Goal: Transaction & Acquisition: Purchase product/service

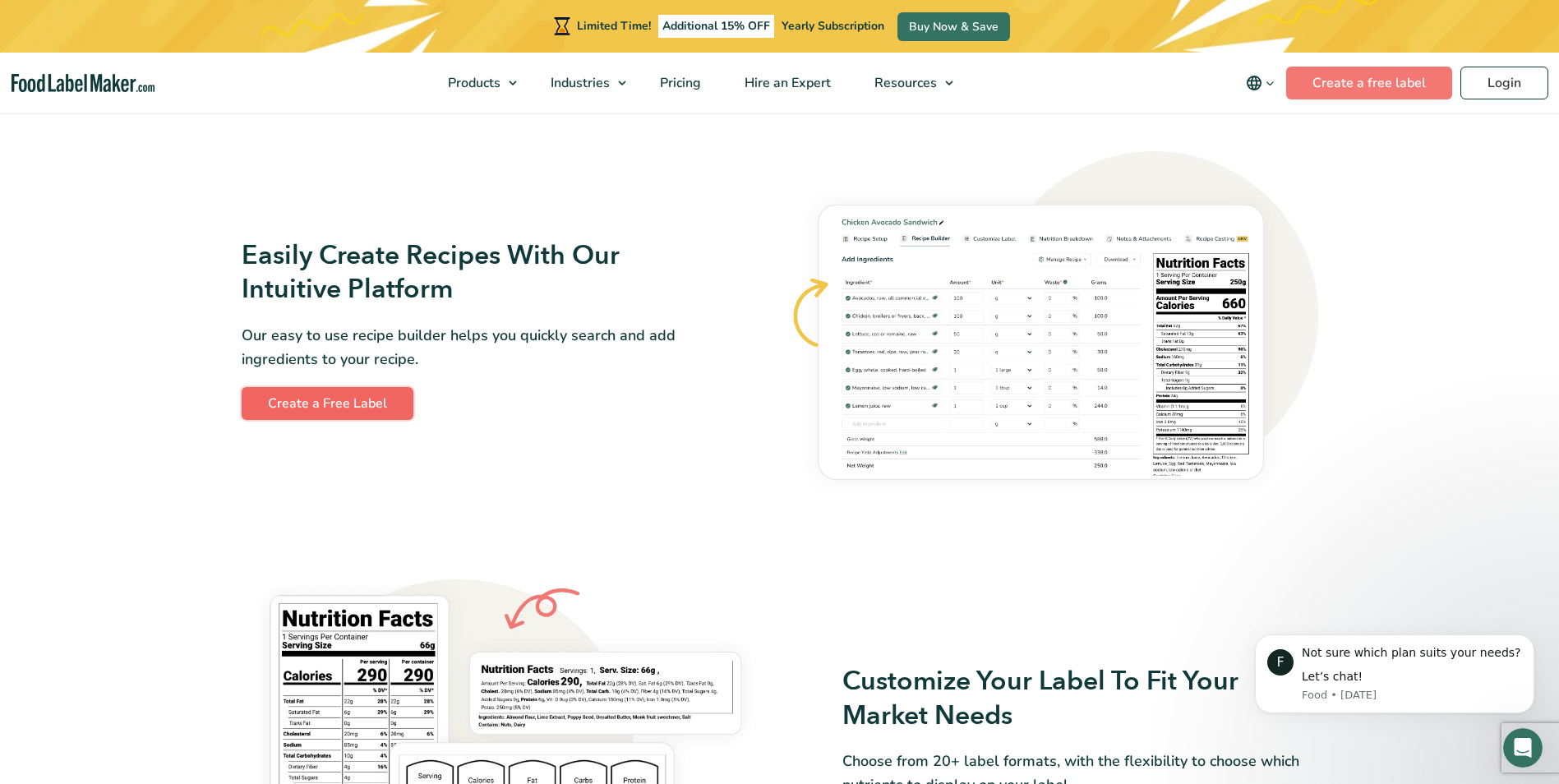
click at [320, 408] on link "Create a Free Label" at bounding box center [327, 403] width 171 height 33
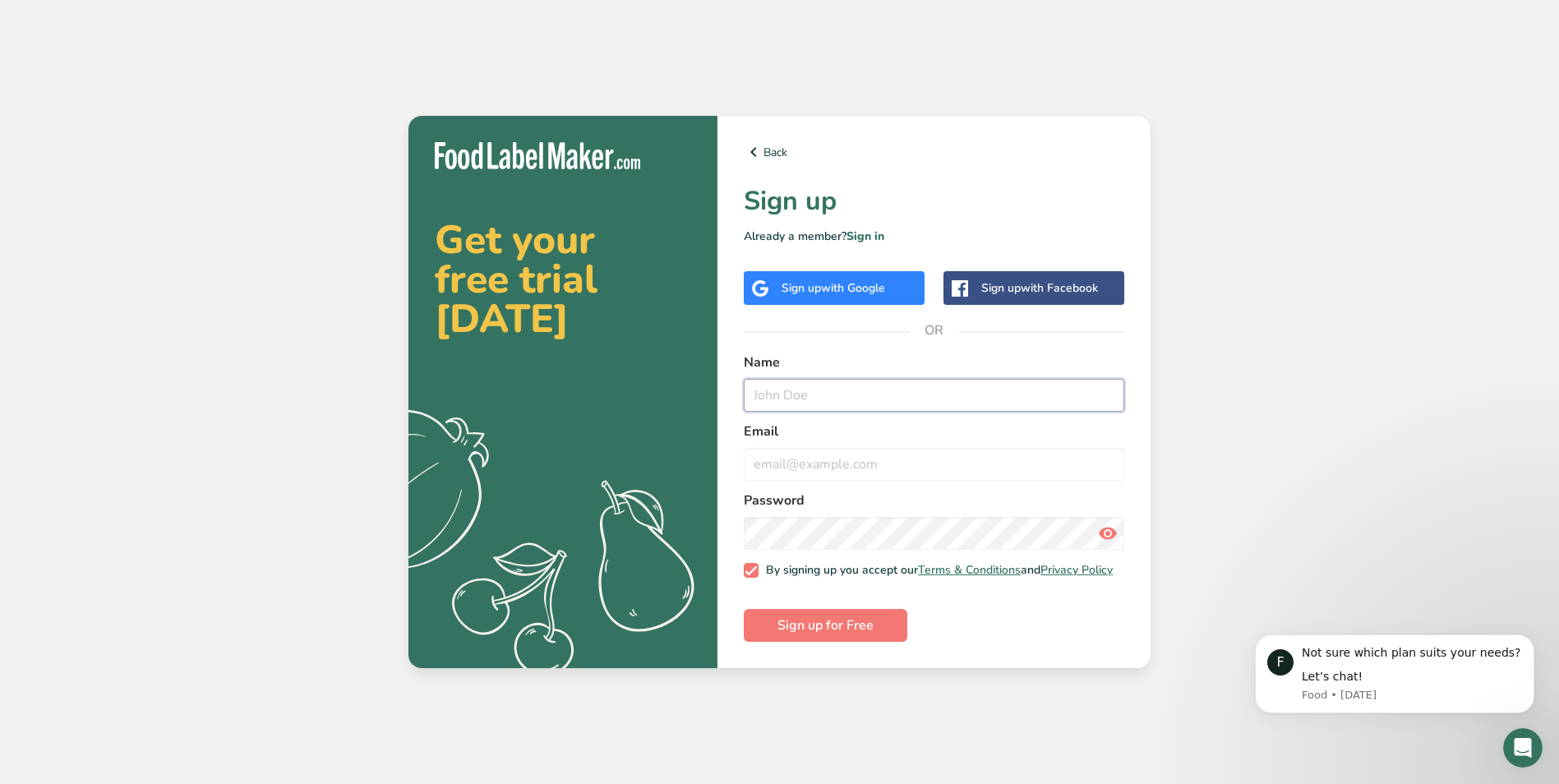
click at [854, 389] on input "text" at bounding box center [934, 395] width 381 height 33
type input "Van Test"
type input "Akoritz@FreshMarketsstl.com"
drag, startPoint x: 855, startPoint y: 396, endPoint x: 714, endPoint y: 385, distance: 141.4
click at [714, 385] on section "Get your free trial today .a{fill:#f5f3ed;} Back Sign up Already a member? Sign…" at bounding box center [779, 391] width 742 height 552
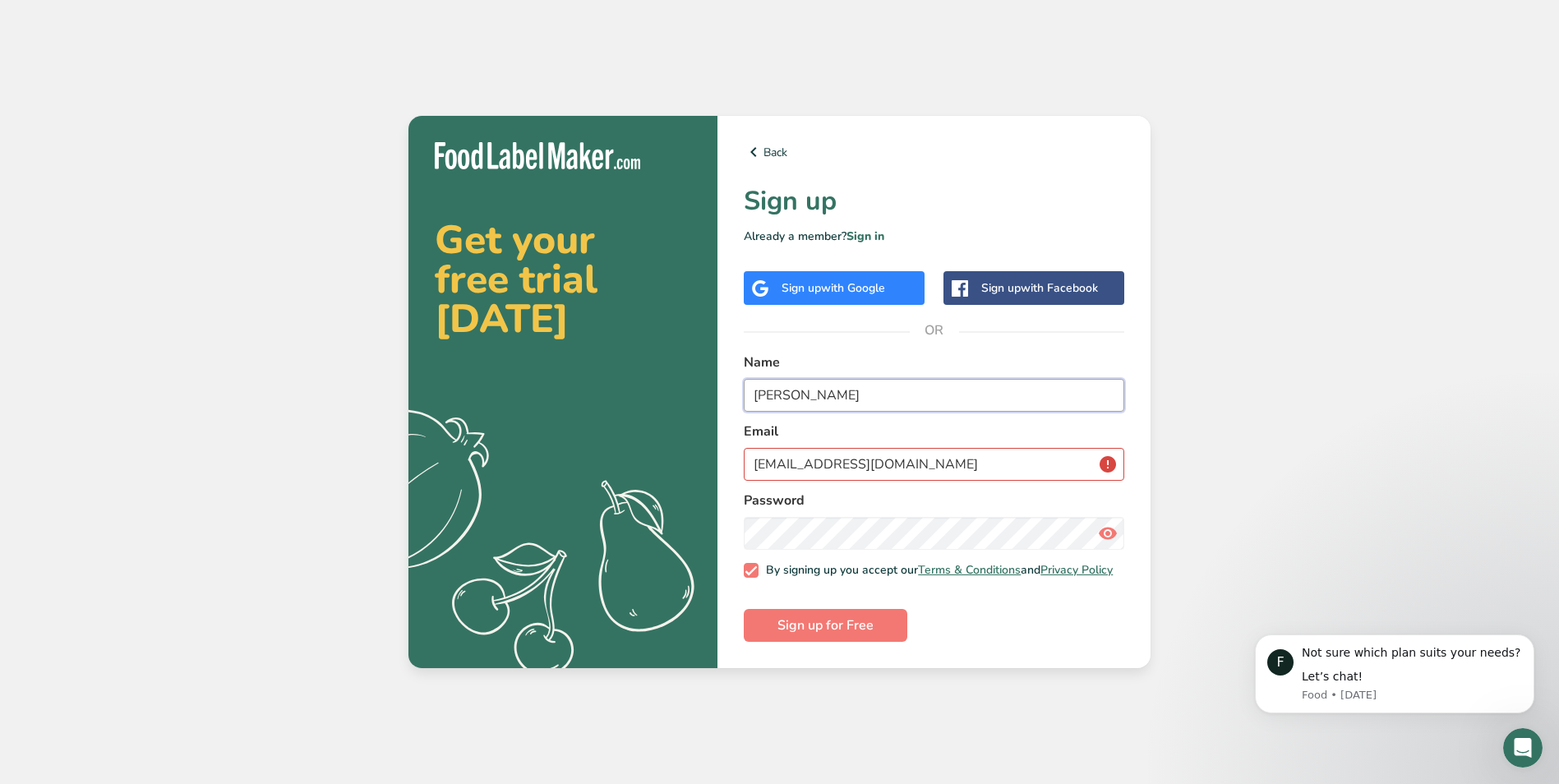
type input "Alex Koritz"
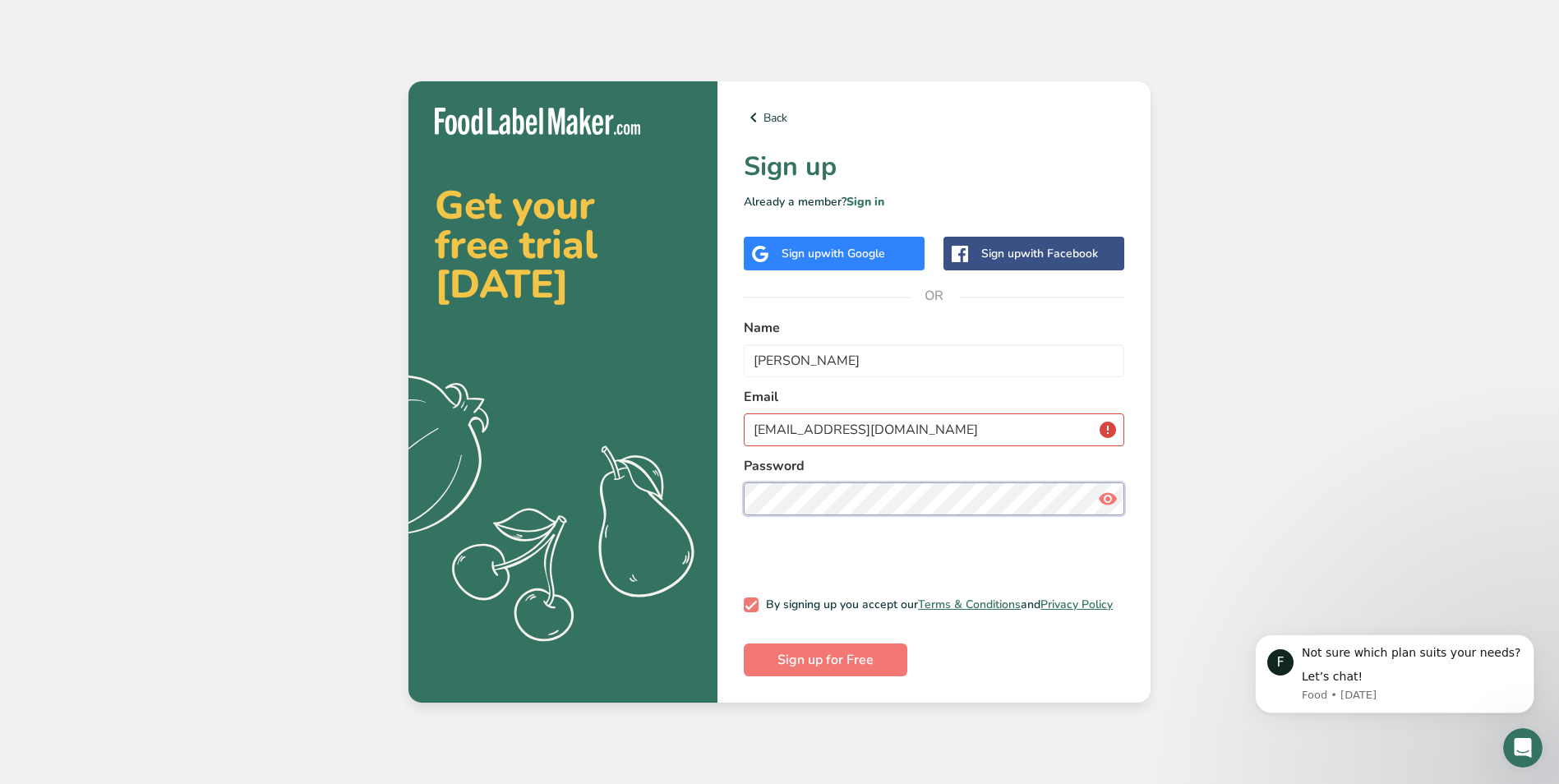
click at [744, 644] on button "Sign up for Free" at bounding box center [826, 660] width 164 height 33
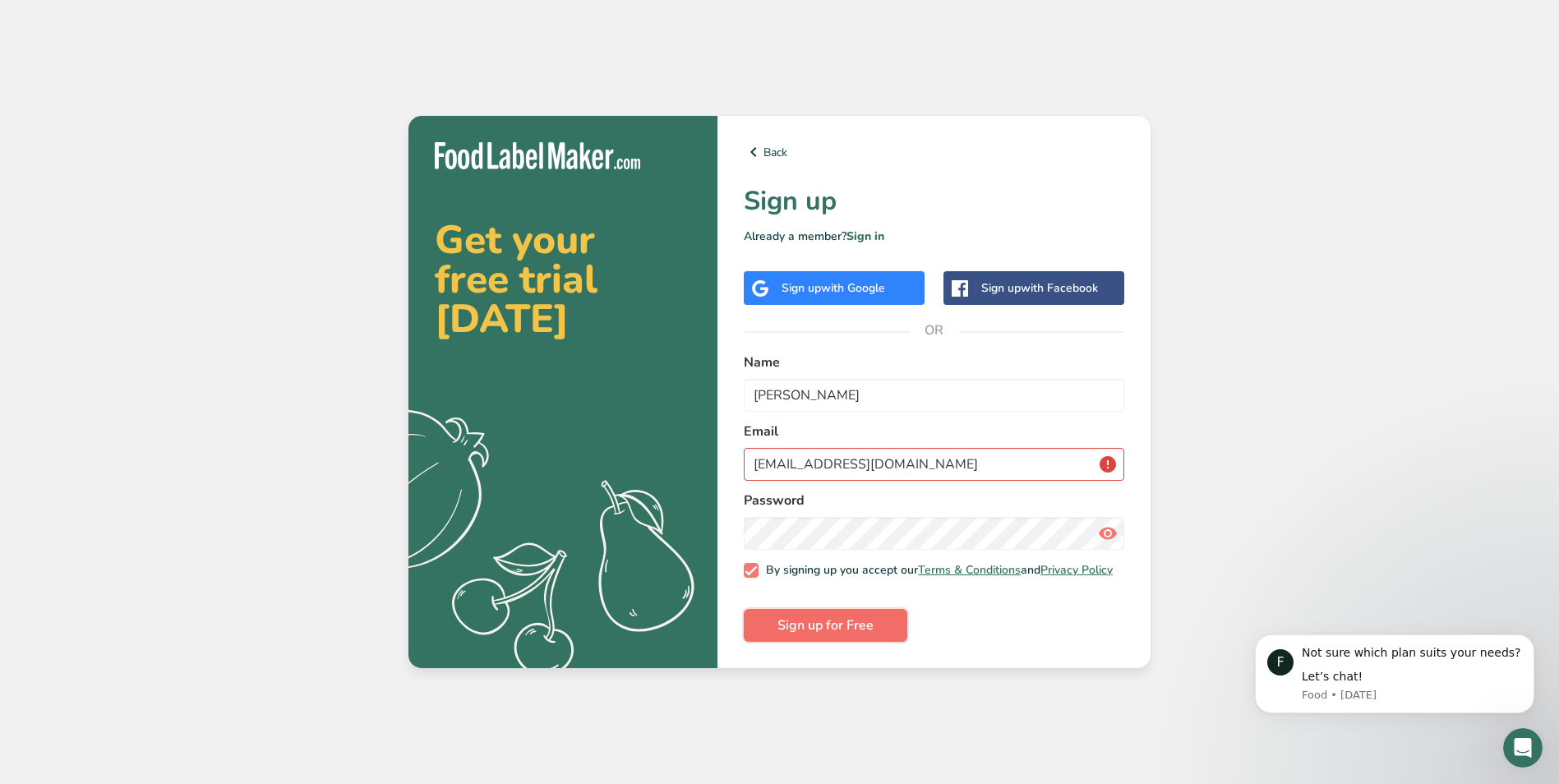
click at [784, 625] on span "Sign up for Free" at bounding box center [826, 625] width 97 height 20
click at [1101, 462] on input "Akoritz@FreshMarketsstl.com" at bounding box center [934, 464] width 381 height 33
click at [1018, 427] on label "Email" at bounding box center [934, 431] width 381 height 20
click at [1106, 459] on input "Akoritz@FreshMarketsstl.com" at bounding box center [934, 464] width 381 height 33
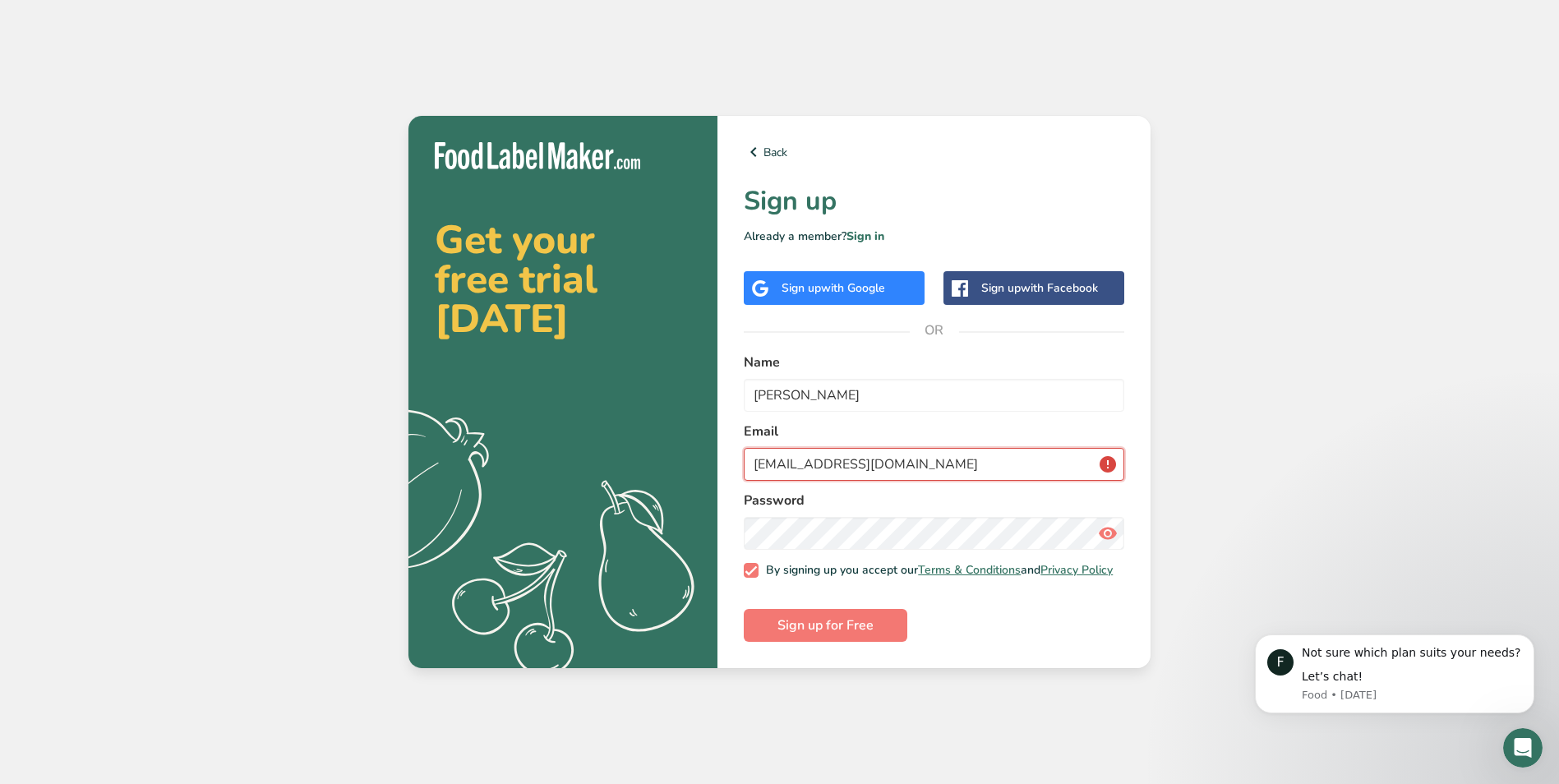
click at [888, 461] on input "Akoritz@FreshMarketsstl.com" at bounding box center [934, 464] width 381 height 33
type input "Akoritz@FreshMarketstl.com"
click at [744, 609] on button "Sign up for Free" at bounding box center [826, 625] width 164 height 33
click at [857, 635] on span "Sign up for Free" at bounding box center [826, 625] width 97 height 20
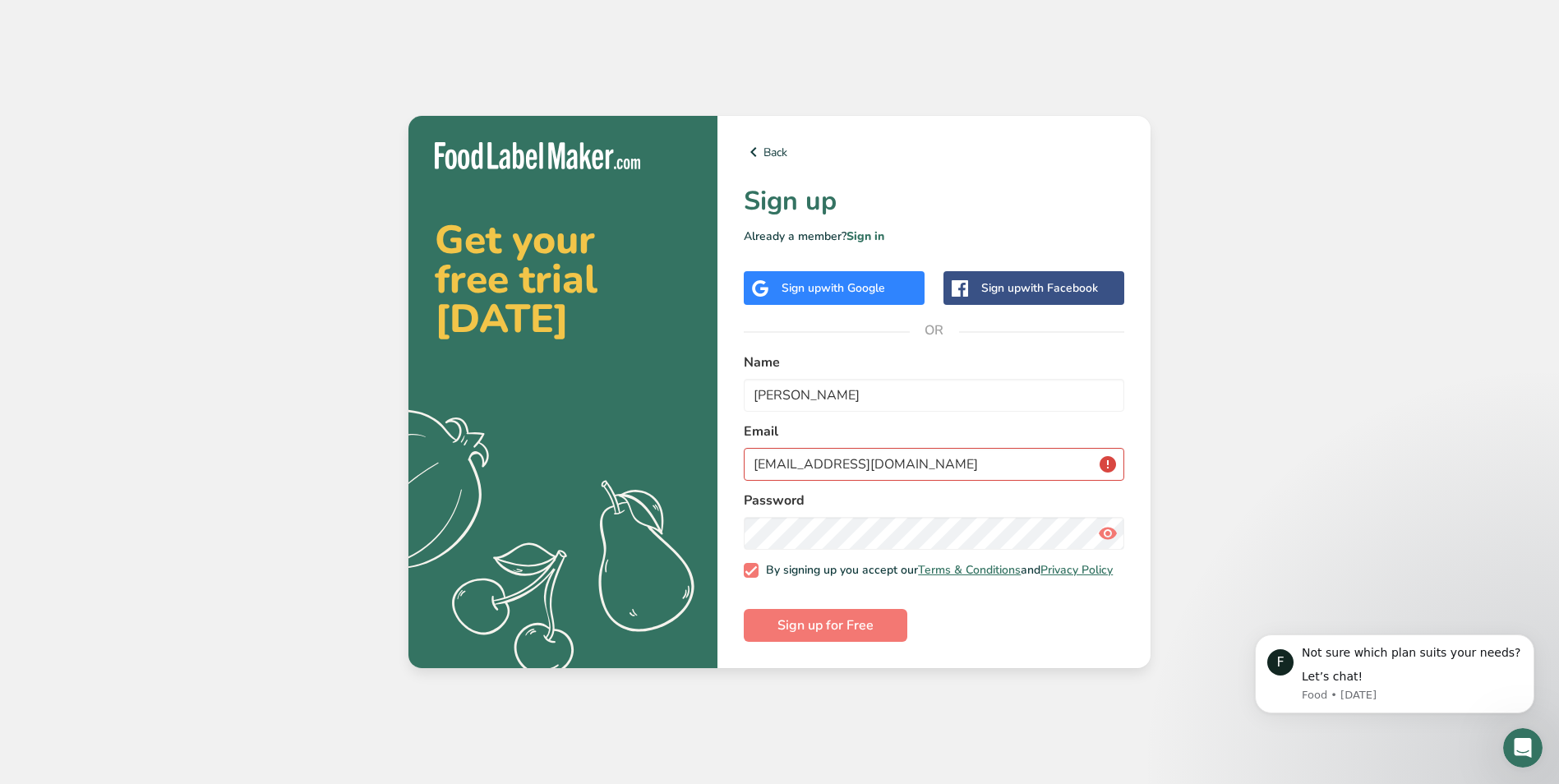
click at [1106, 530] on icon at bounding box center [1107, 533] width 20 height 29
click at [833, 622] on span "Sign up for Free" at bounding box center [826, 625] width 97 height 20
click at [914, 392] on input "Alex Koritz" at bounding box center [934, 395] width 381 height 33
click at [962, 358] on label "Name" at bounding box center [934, 362] width 381 height 20
click at [1398, 682] on div "Let’s chat!" at bounding box center [1412, 676] width 221 height 16
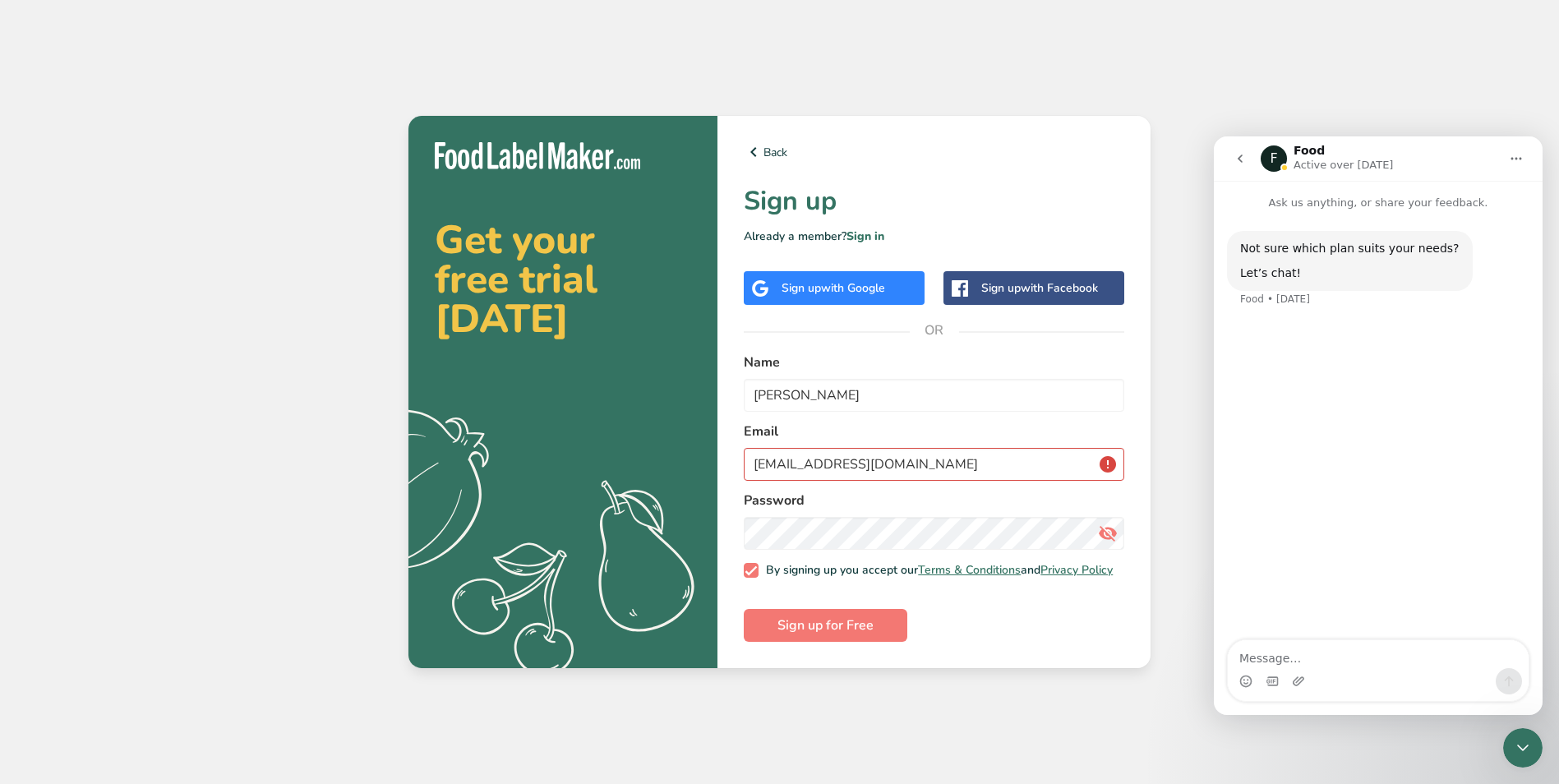
click at [1526, 160] on button "Home" at bounding box center [1517, 159] width 31 height 31
click at [1393, 738] on div "Get your free trial today .a{fill:#f5f3ed;} Back Sign up Already a member? Sign…" at bounding box center [779, 392] width 1559 height 784
click at [854, 613] on button "Sign up for Free" at bounding box center [826, 625] width 164 height 33
click at [1248, 156] on button "go back" at bounding box center [1240, 159] width 31 height 31
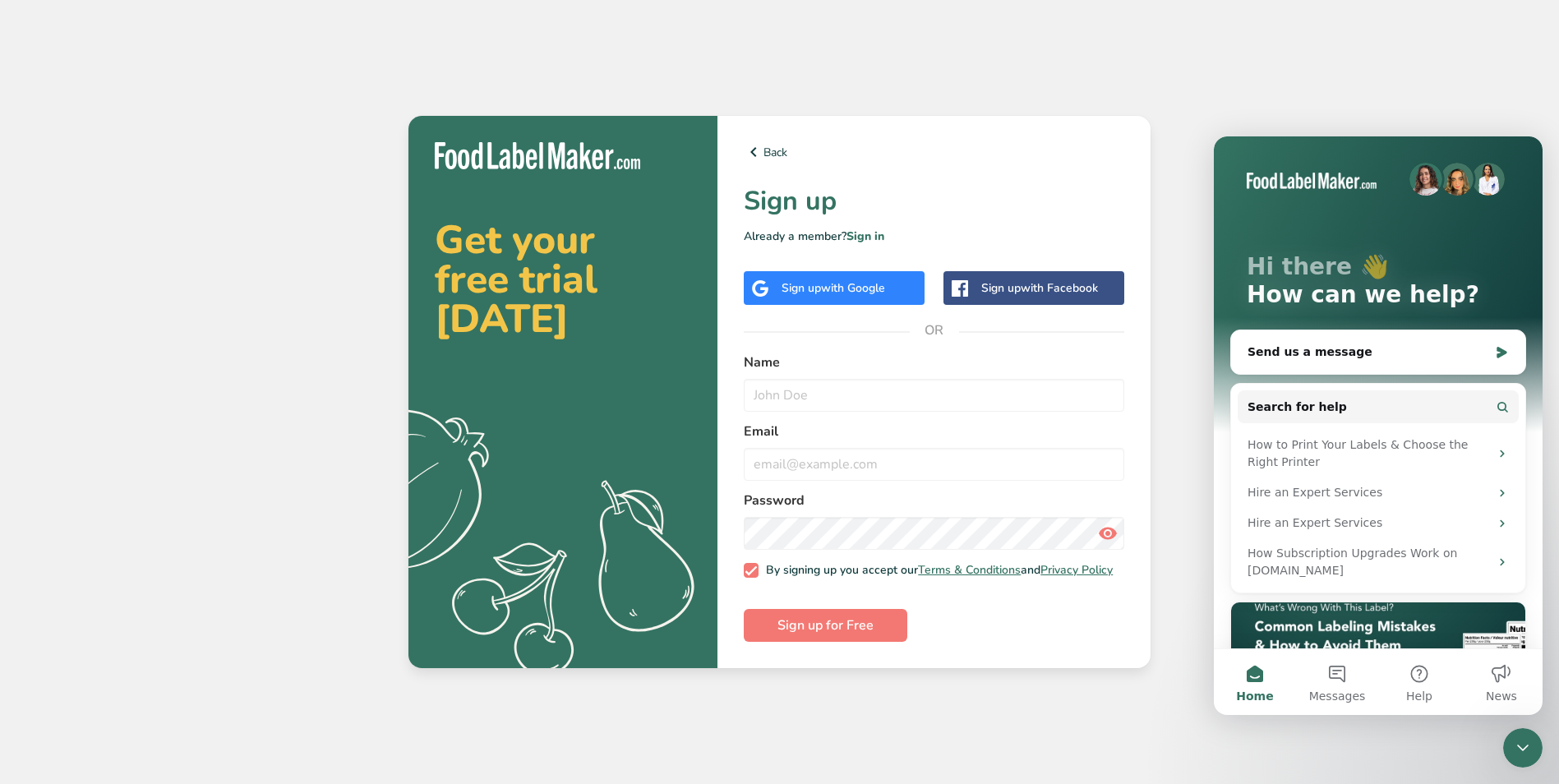
click at [1263, 120] on div "Get your free trial today .a{fill:#f5f3ed;} Back Sign up Already a member? Sign…" at bounding box center [779, 392] width 1559 height 784
click at [840, 632] on span "Sign up for Free" at bounding box center [826, 625] width 97 height 20
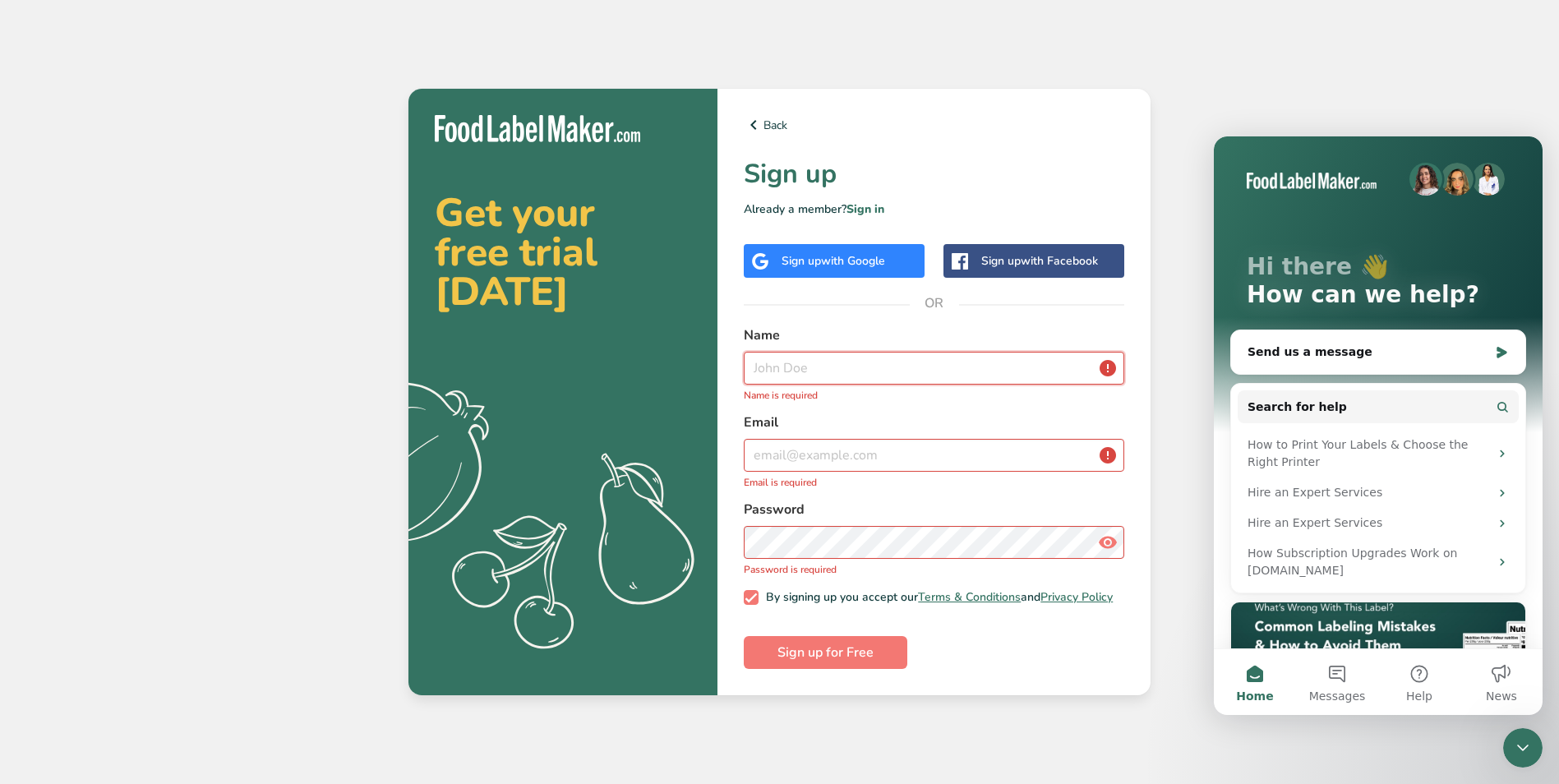
click at [852, 362] on input "text" at bounding box center [934, 368] width 381 height 33
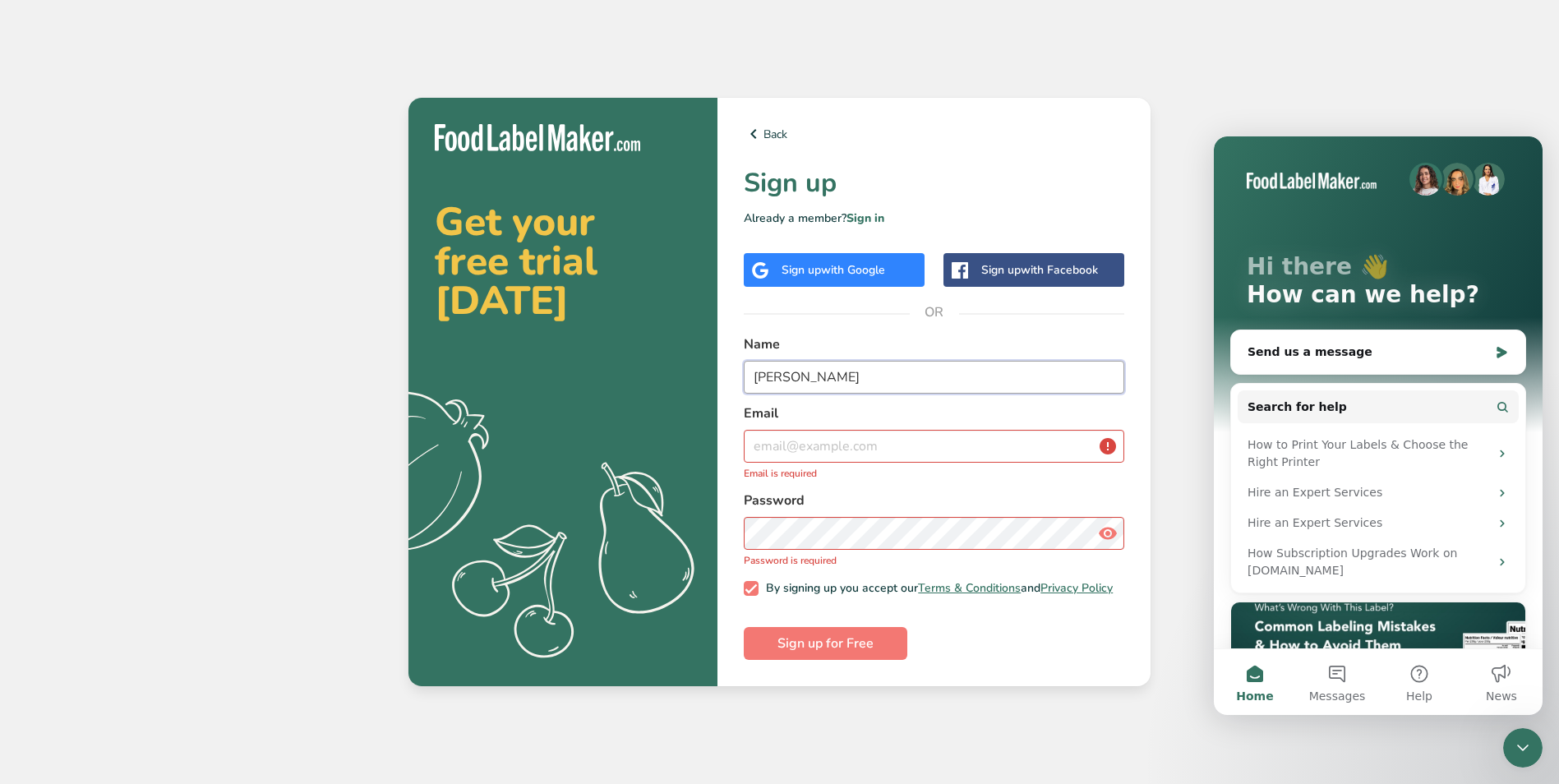
type input "[PERSON_NAME]"
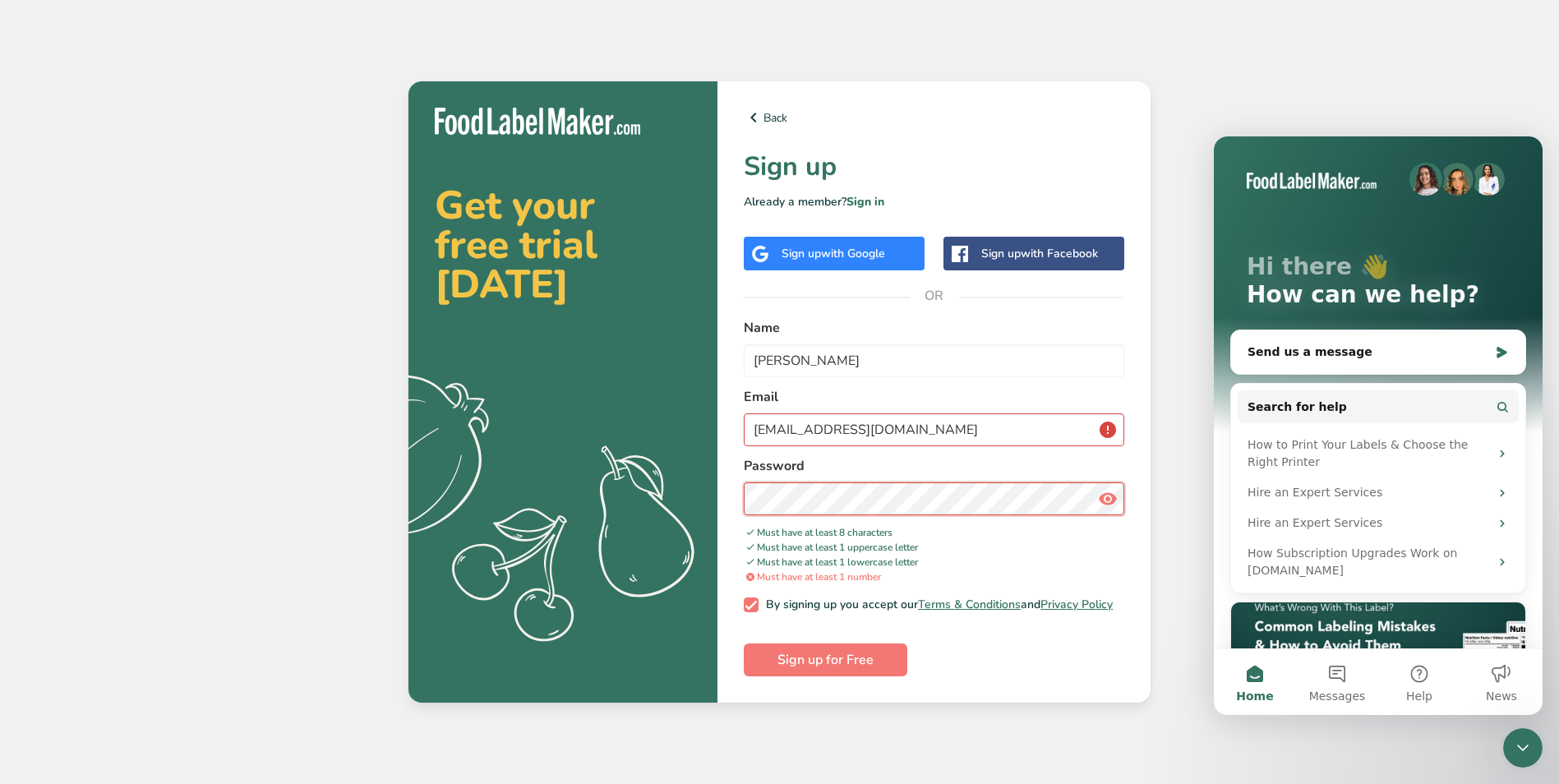
click at [744, 644] on button "Sign up for Free" at bounding box center [826, 660] width 164 height 33
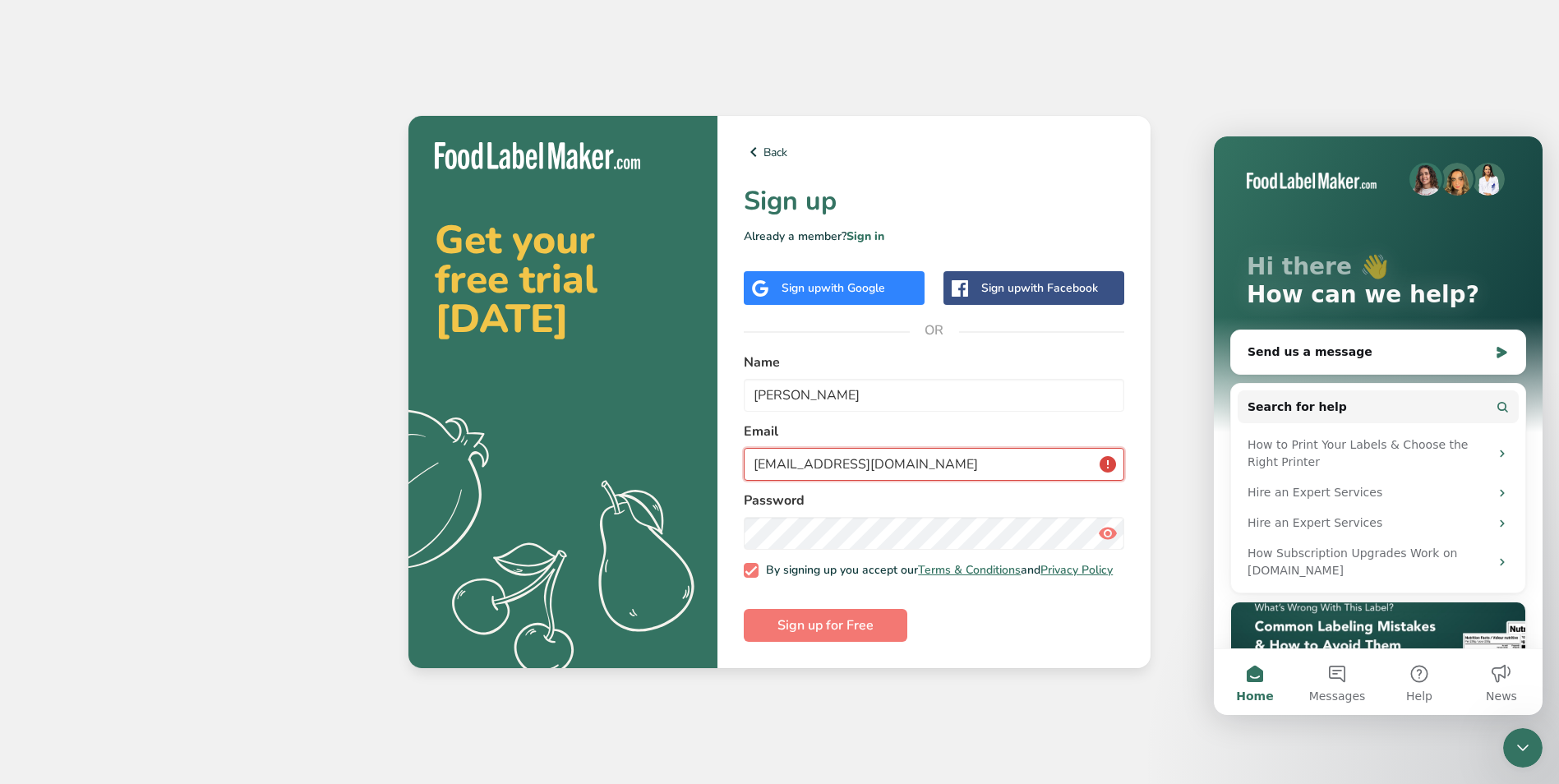
drag, startPoint x: 1102, startPoint y: 451, endPoint x: 1063, endPoint y: 457, distance: 39.5
click at [1102, 451] on input "[EMAIL_ADDRESS][DOMAIN_NAME]" at bounding box center [934, 464] width 381 height 33
click at [883, 457] on input "Akoritz@FreshMarketstl.com" at bounding box center [934, 464] width 381 height 33
type input "[EMAIL_ADDRESS][DOMAIN_NAME]"
click at [986, 394] on input "Alex Koritz" at bounding box center [934, 395] width 381 height 33
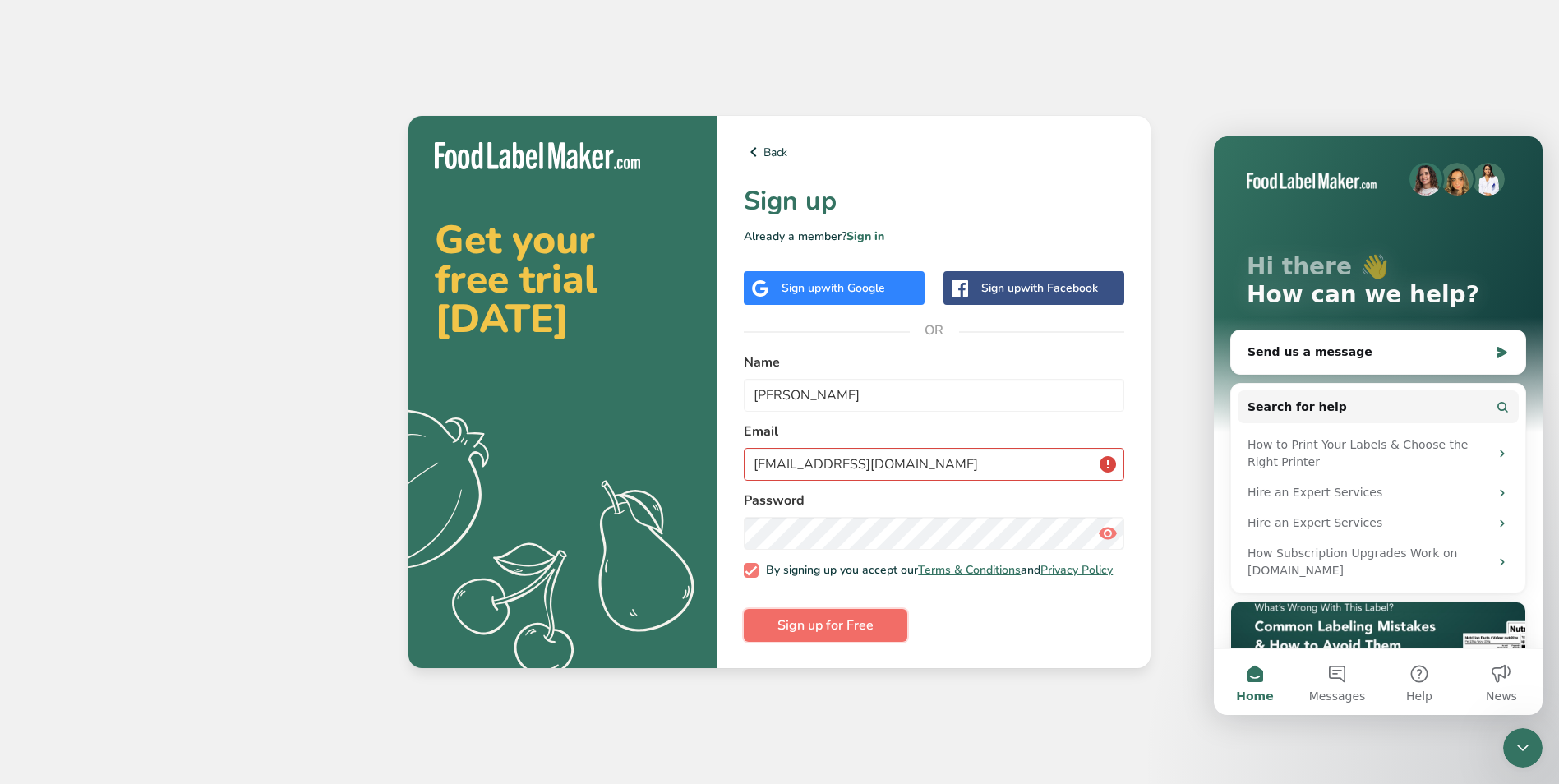
click at [850, 622] on span "Sign up for Free" at bounding box center [826, 625] width 97 height 20
click at [852, 634] on span "Sign up for Free" at bounding box center [826, 625] width 97 height 20
click at [875, 239] on link "Sign in" at bounding box center [865, 236] width 38 height 16
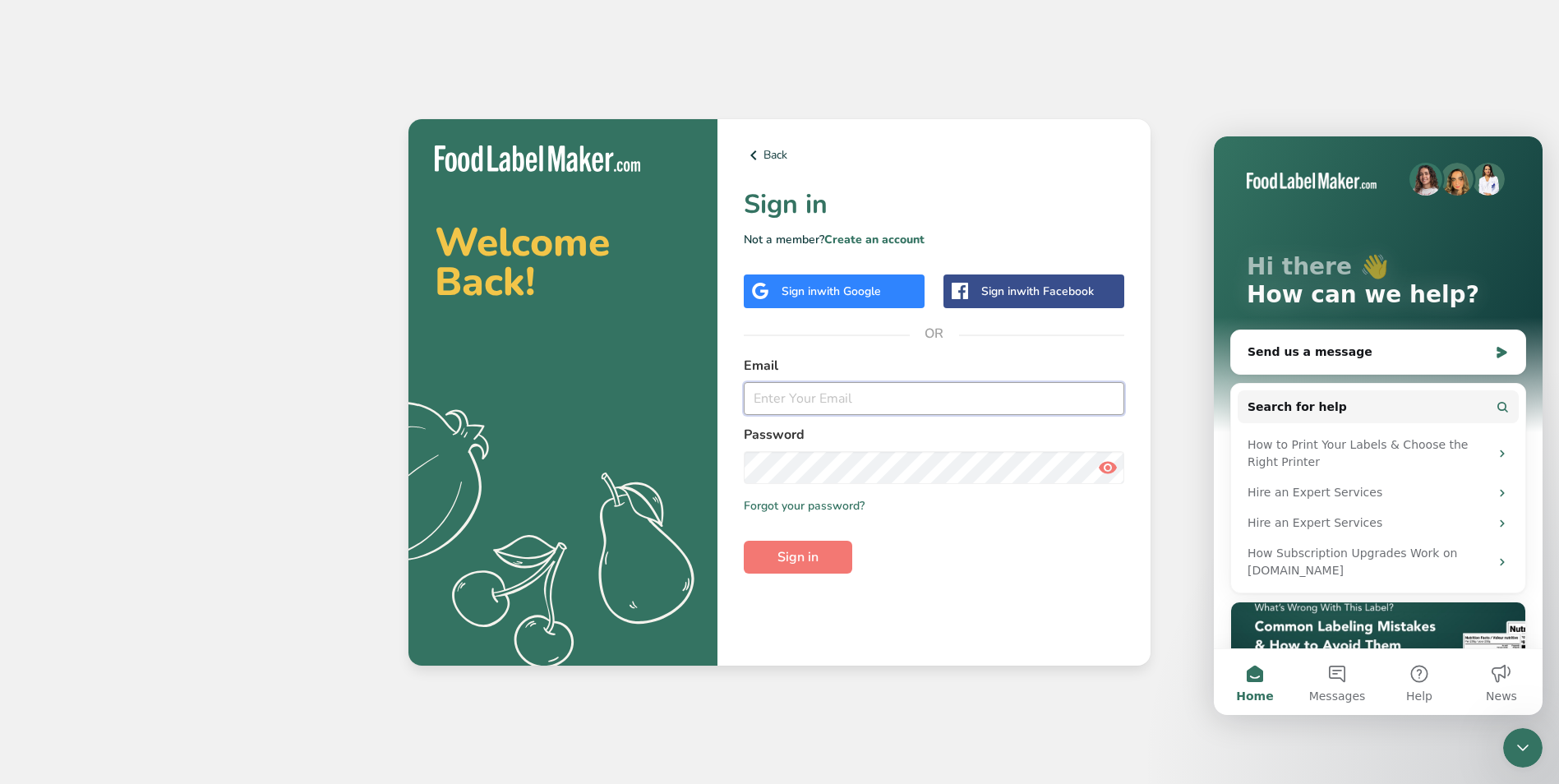
type input "[EMAIL_ADDRESS][DOMAIN_NAME]"
click at [808, 507] on link "Forgot your password?" at bounding box center [804, 506] width 121 height 17
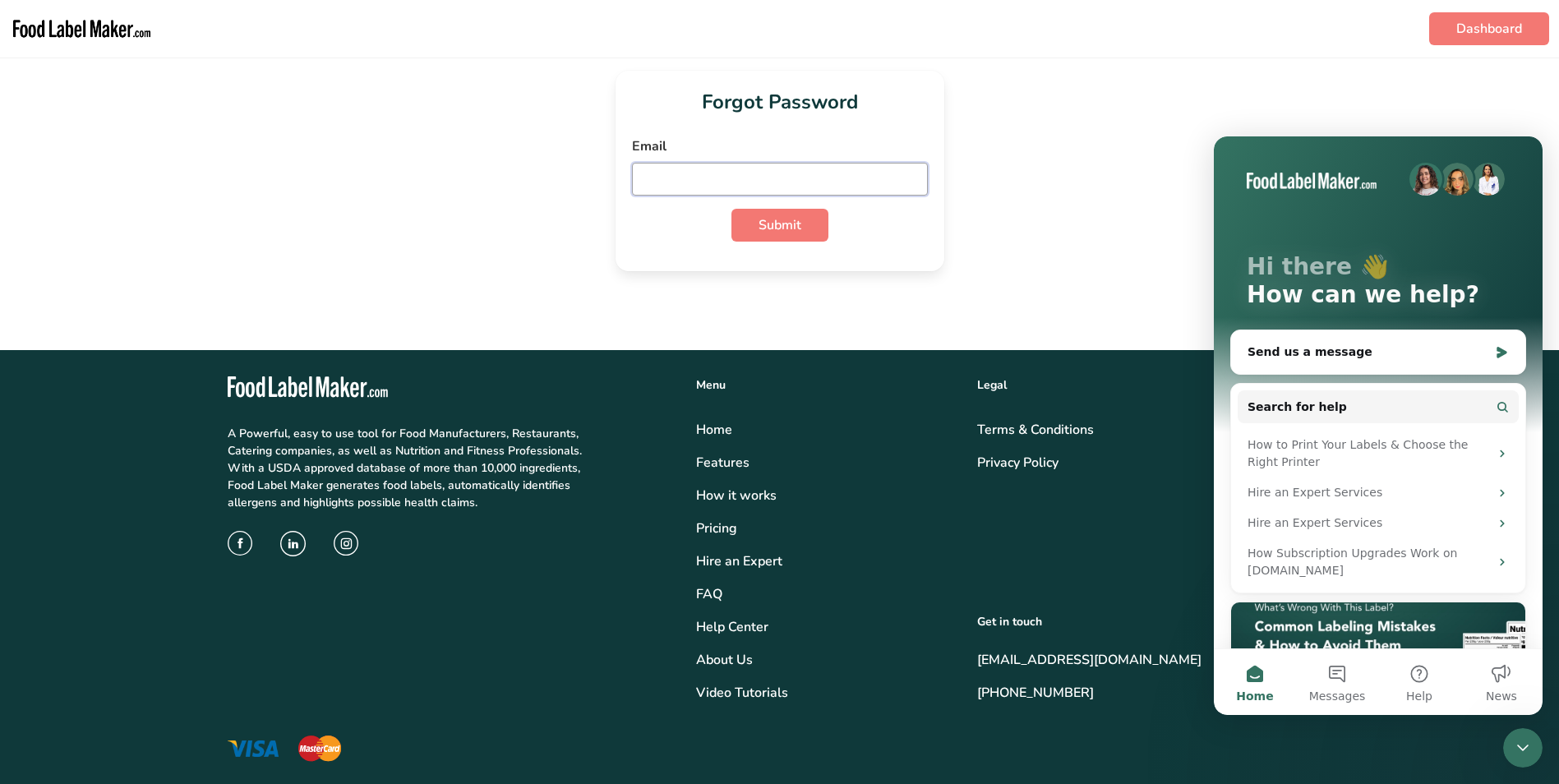
click at [731, 166] on input "email" at bounding box center [779, 179] width 296 height 33
type input "[EMAIL_ADDRESS][DOMAIN_NAME]"
click at [768, 227] on span "Submit" at bounding box center [780, 225] width 43 height 20
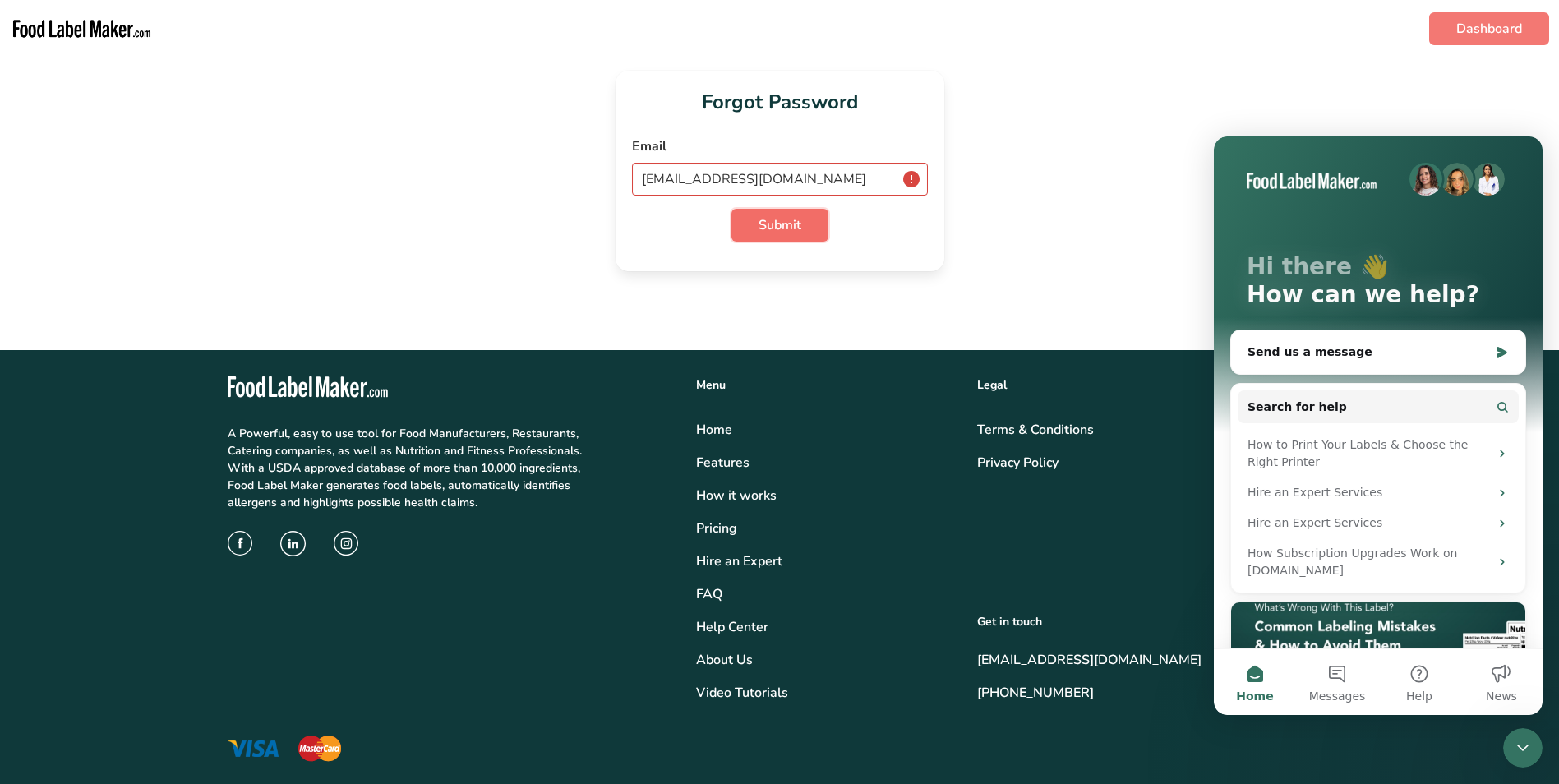
click at [768, 227] on span "Submit" at bounding box center [780, 225] width 43 height 20
click at [1498, 34] on link "Dashboard" at bounding box center [1489, 28] width 120 height 33
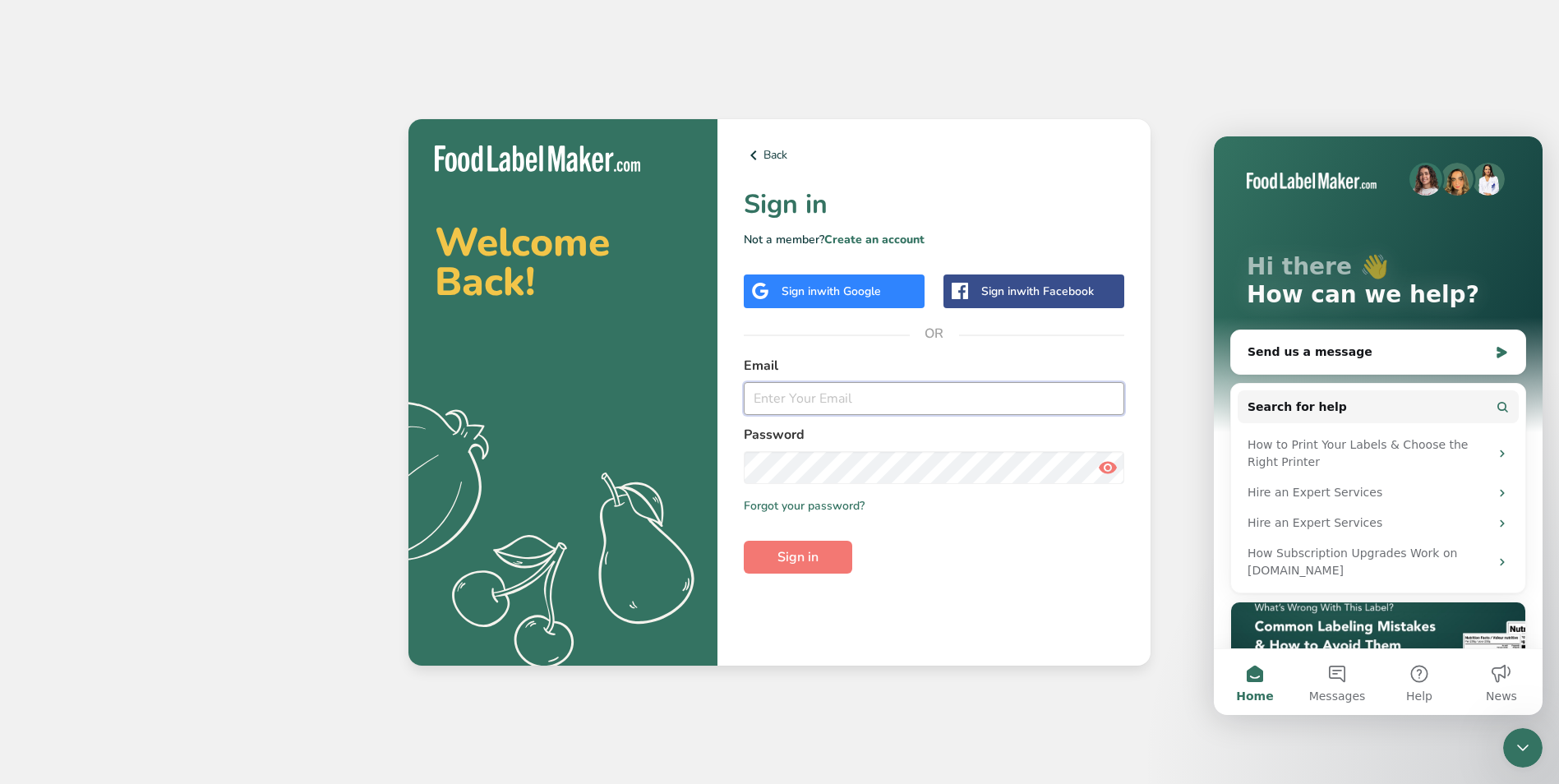
type input "Akoritz@FreshMarketsstl.com"
click at [1051, 157] on link "Back" at bounding box center [934, 155] width 381 height 20
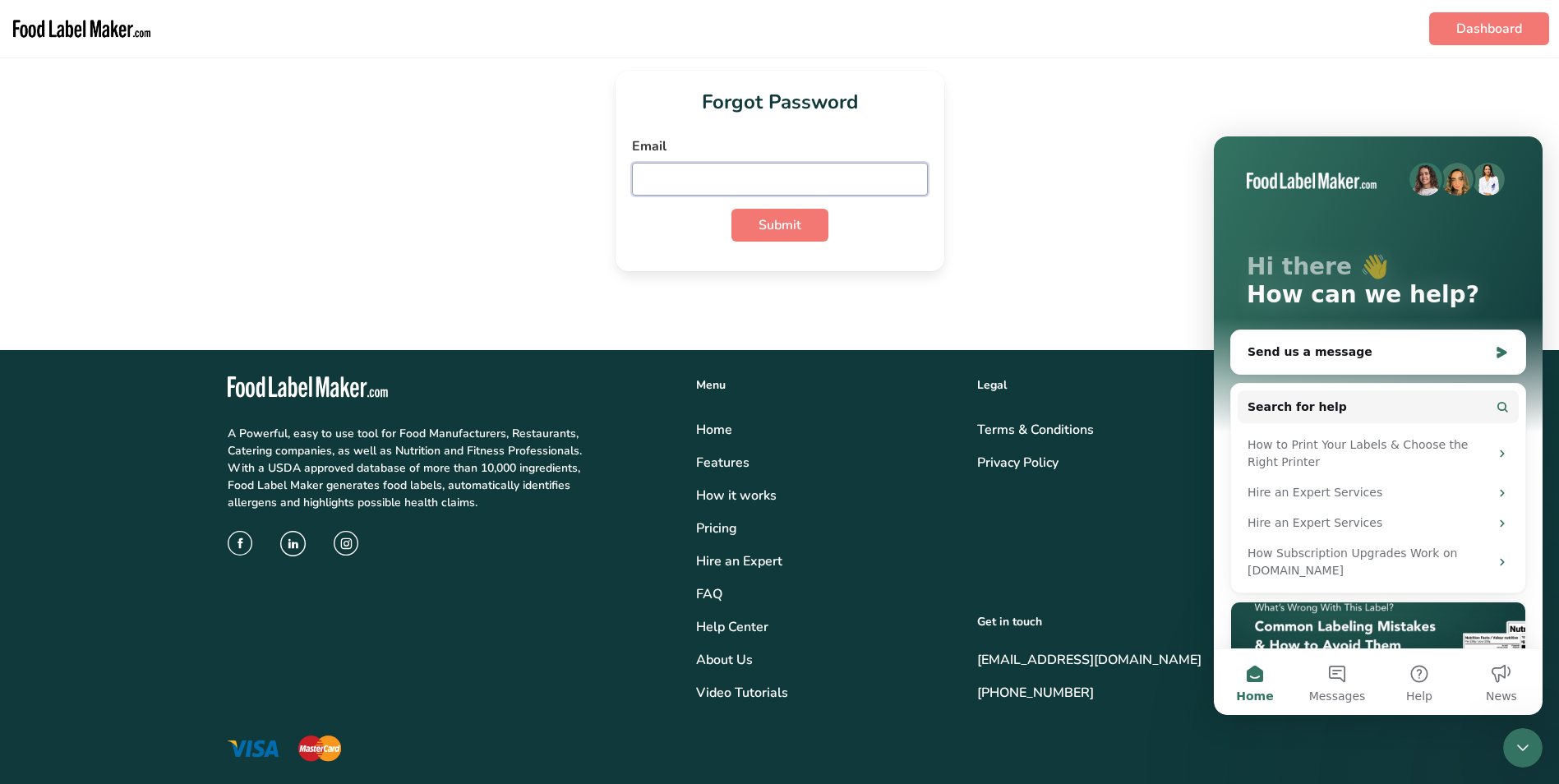
click at [759, 182] on input "email" at bounding box center [779, 179] width 296 height 33
type input "Akoritz@FreshMarketsstl.com"
click at [772, 234] on span "Submit" at bounding box center [780, 225] width 43 height 20
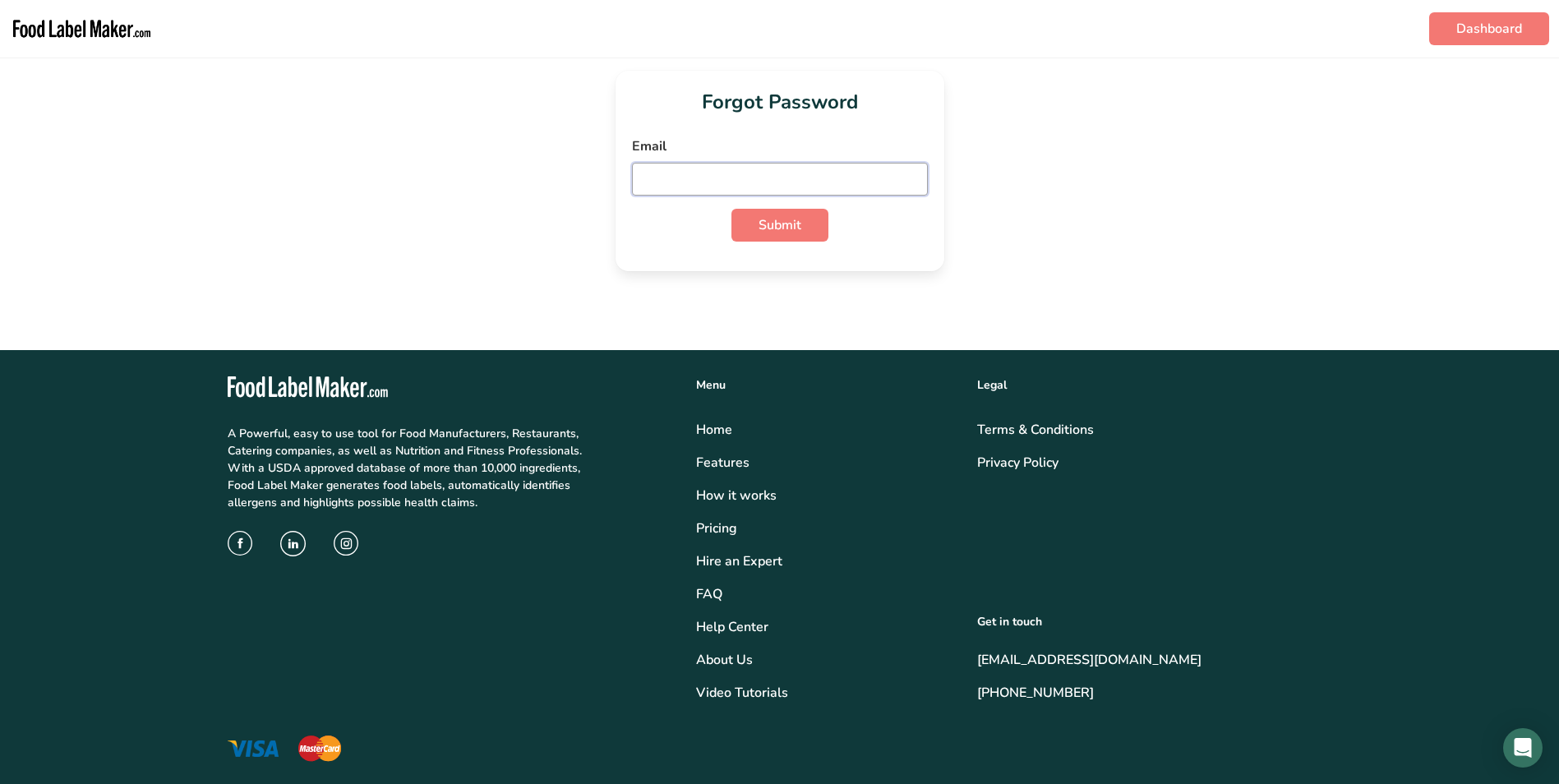
click at [799, 173] on input "email" at bounding box center [779, 179] width 296 height 33
type input "Akoritz@FreshMarketsstl.com"
click at [761, 218] on span "Submit" at bounding box center [780, 225] width 43 height 20
click at [846, 176] on input "Akoritz@FreshMarketsstl.com" at bounding box center [779, 179] width 296 height 33
drag, startPoint x: 776, startPoint y: 210, endPoint x: 780, endPoint y: 221, distance: 11.7
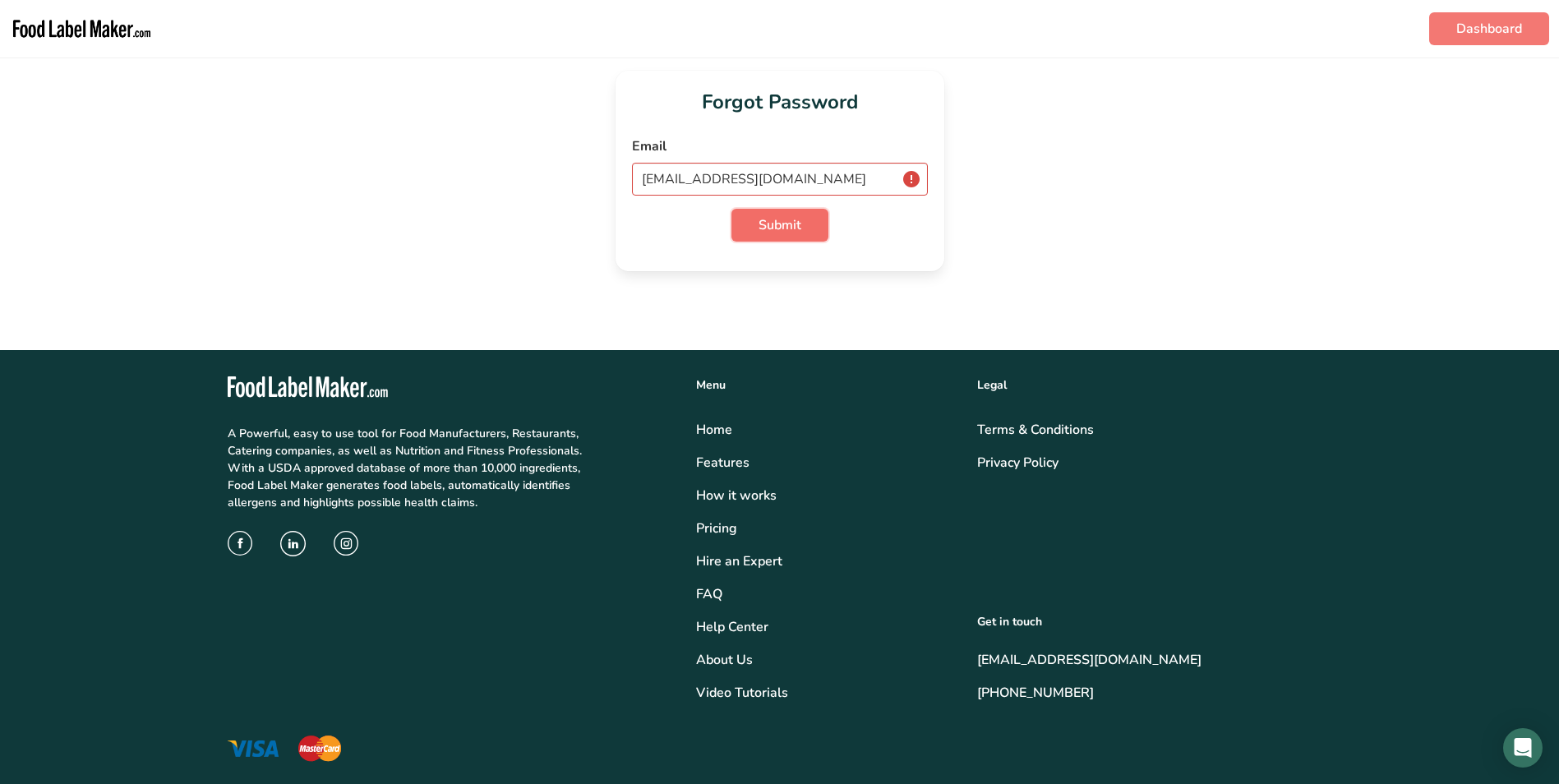
click at [778, 212] on button "Submit" at bounding box center [780, 225] width 97 height 33
click at [782, 240] on button "Submit" at bounding box center [780, 225] width 97 height 33
drag, startPoint x: 782, startPoint y: 184, endPoint x: 773, endPoint y: 181, distance: 9.5
click at [782, 184] on input "[EMAIL_ADDRESS][DOMAIN_NAME]" at bounding box center [779, 179] width 296 height 33
click at [773, 221] on span "Submit" at bounding box center [780, 225] width 43 height 20
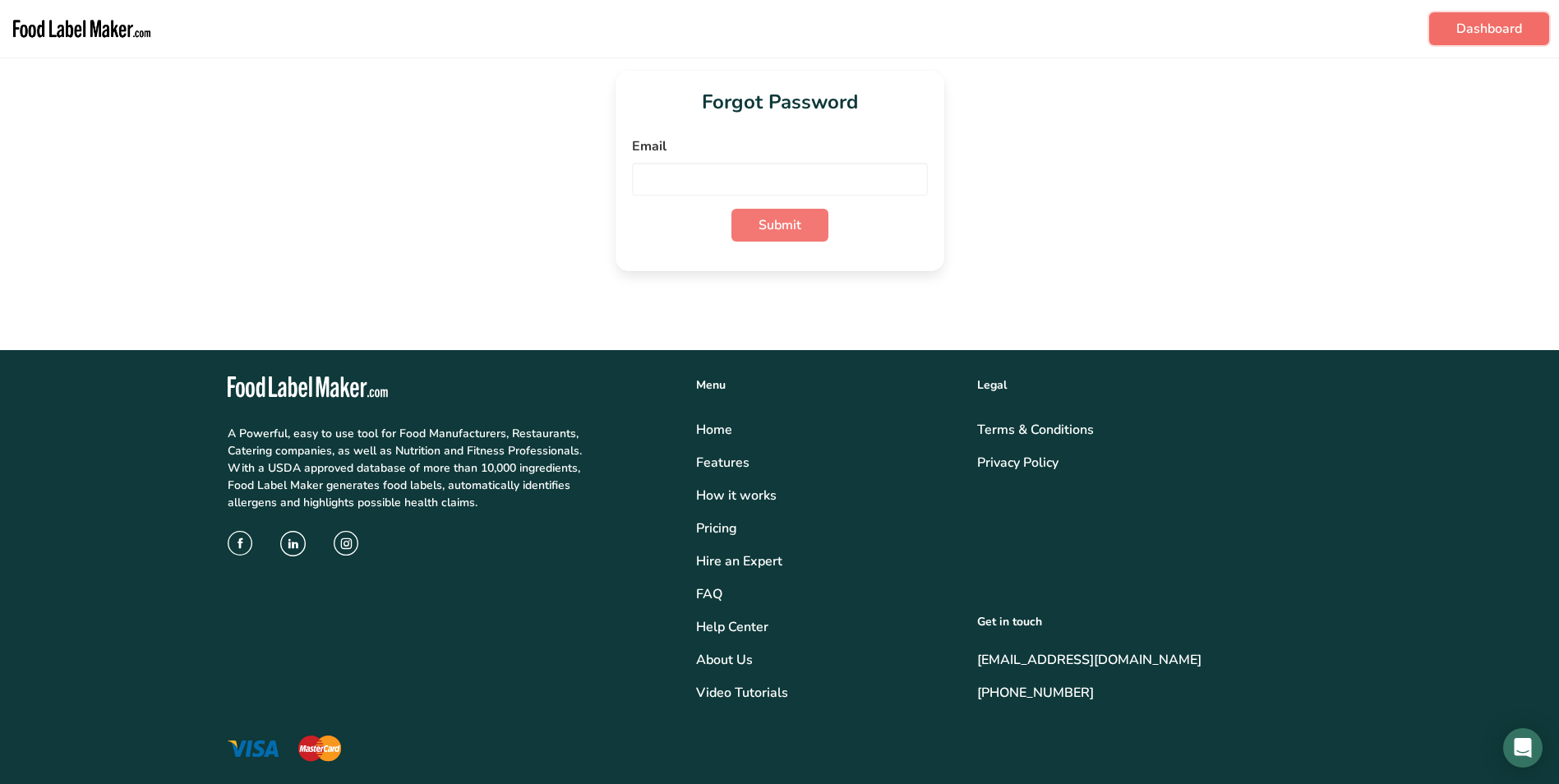
click at [1498, 36] on link "Dashboard" at bounding box center [1489, 28] width 120 height 33
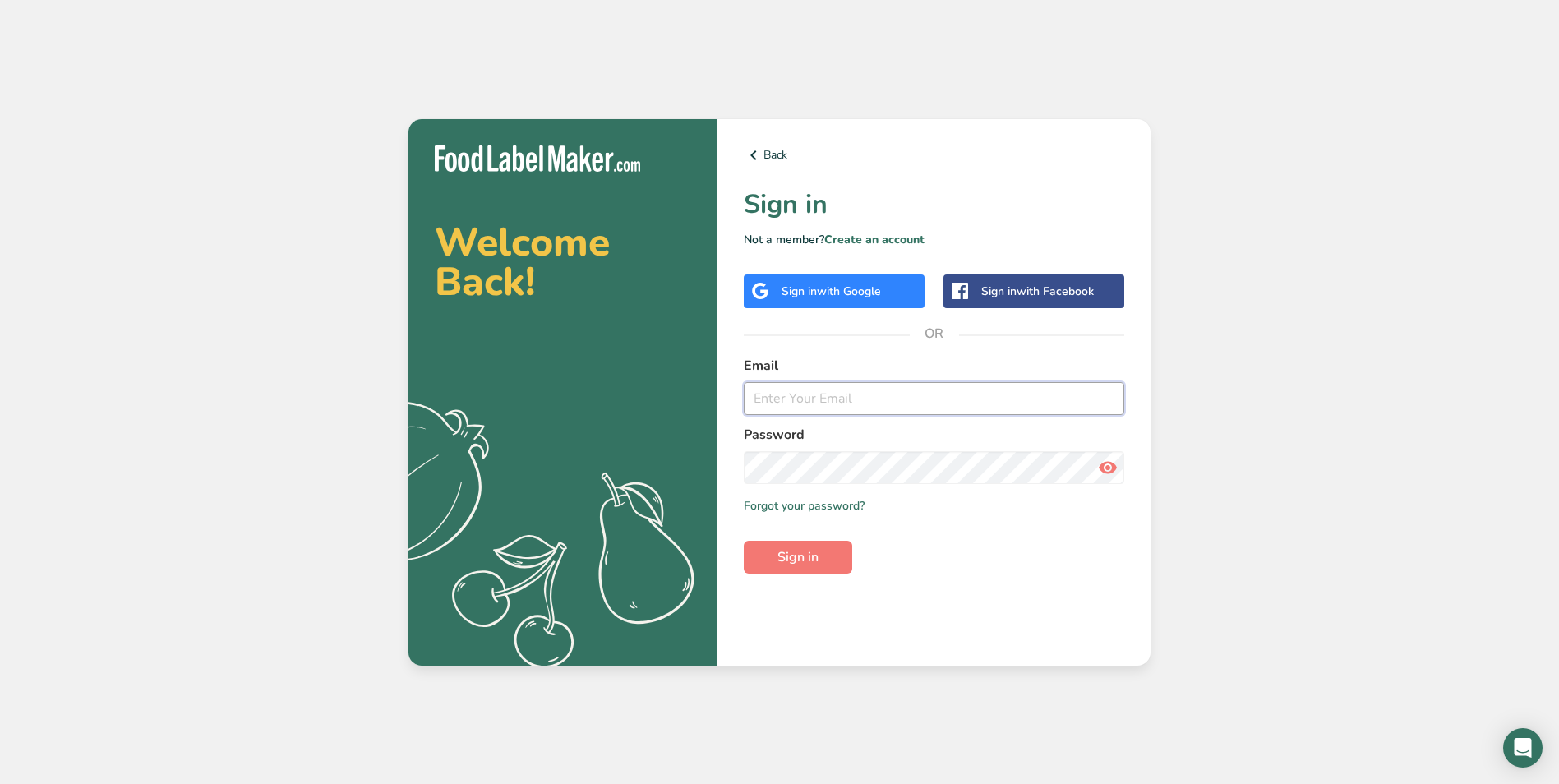
type input "[EMAIL_ADDRESS][DOMAIN_NAME]"
click at [824, 506] on link "Forgot your password?" at bounding box center [804, 506] width 121 height 17
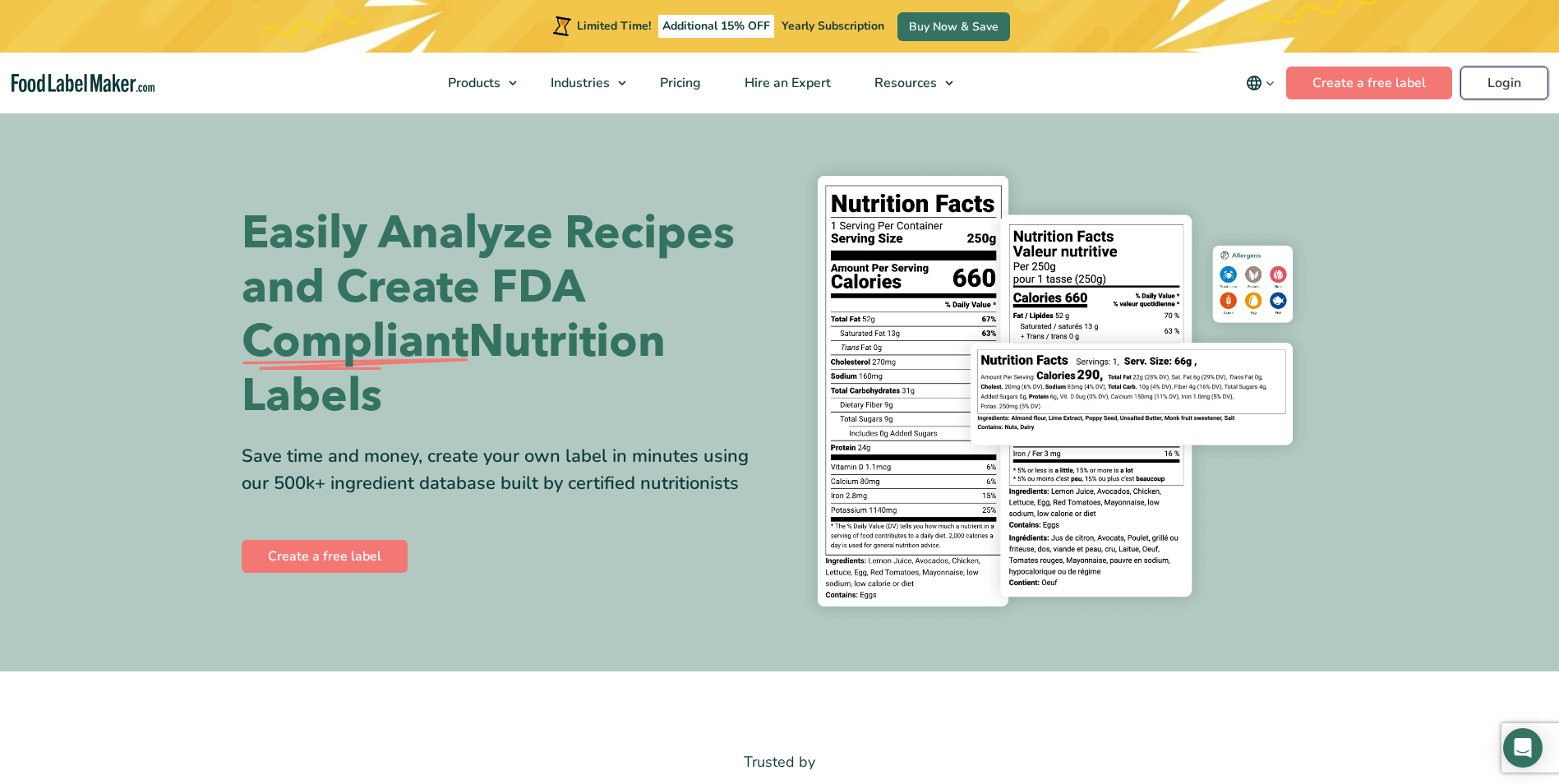
click at [1488, 80] on link "Login" at bounding box center [1505, 83] width 88 height 33
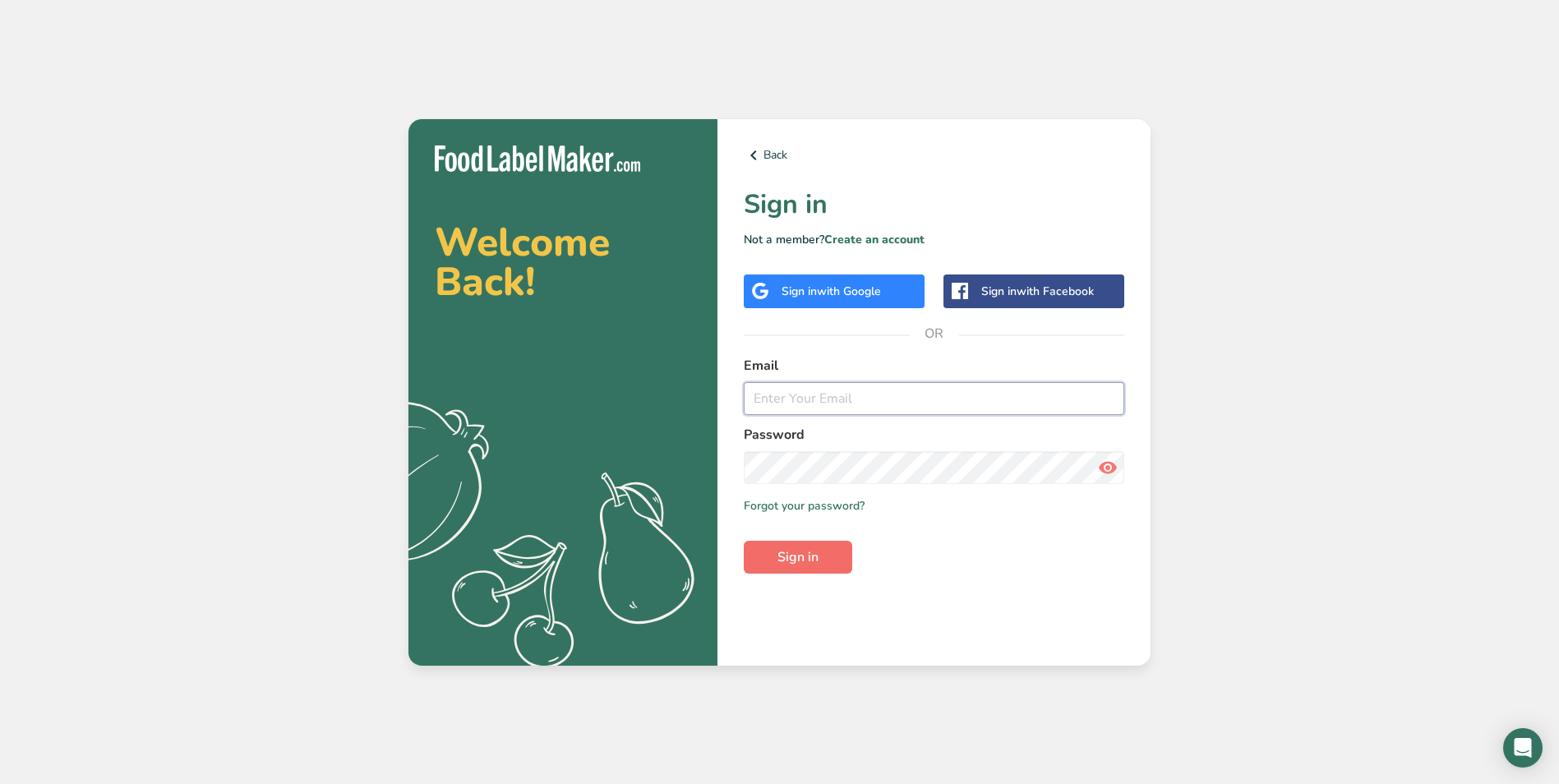
type input "[EMAIL_ADDRESS][DOMAIN_NAME]"
click at [811, 548] on span "Sign in" at bounding box center [798, 557] width 41 height 20
type input "Akoritz@FreshMarketsstl.com"
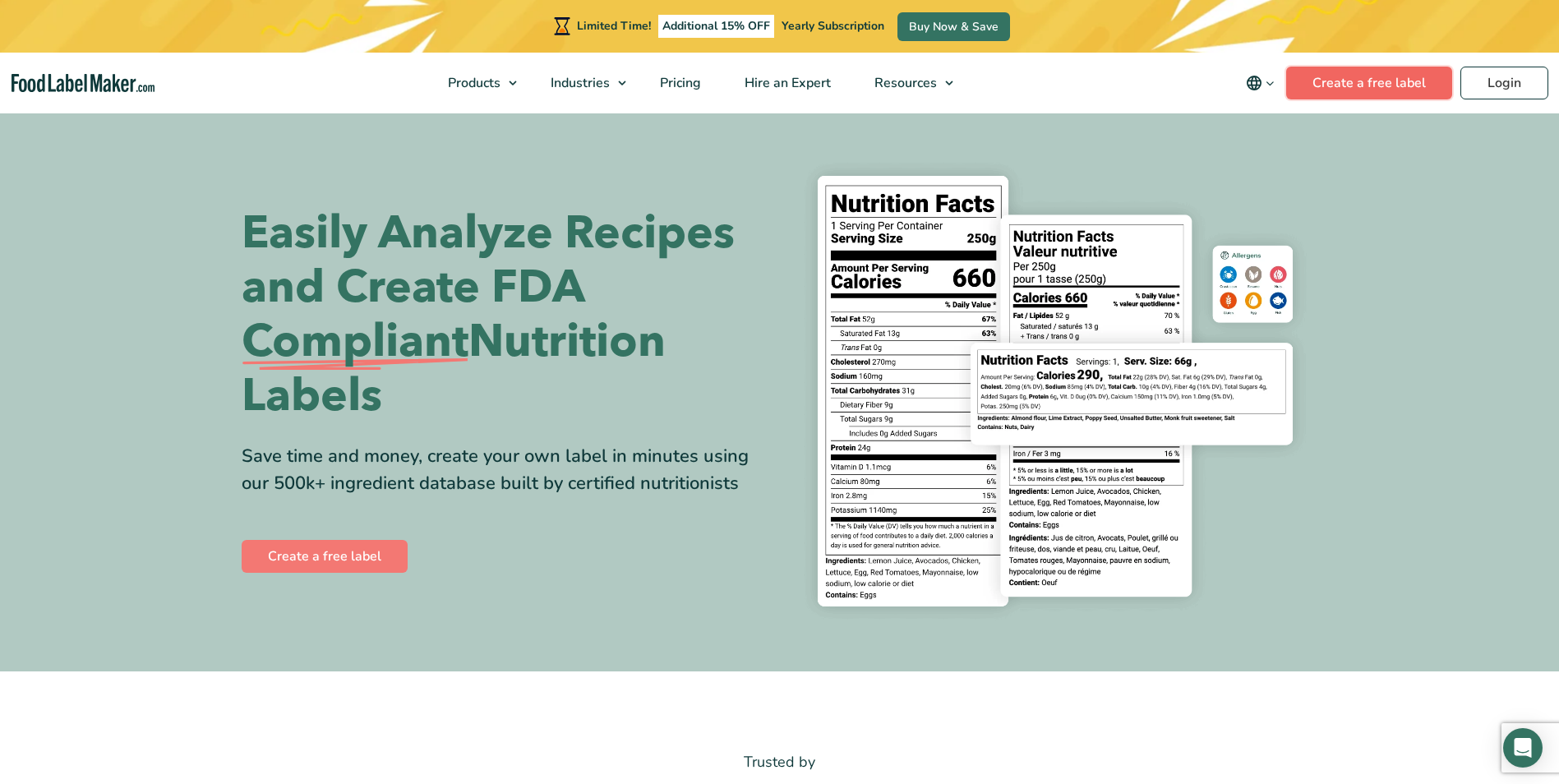
click at [1359, 84] on link "Create a free label" at bounding box center [1369, 83] width 166 height 33
click at [674, 83] on span "Pricing" at bounding box center [678, 83] width 47 height 18
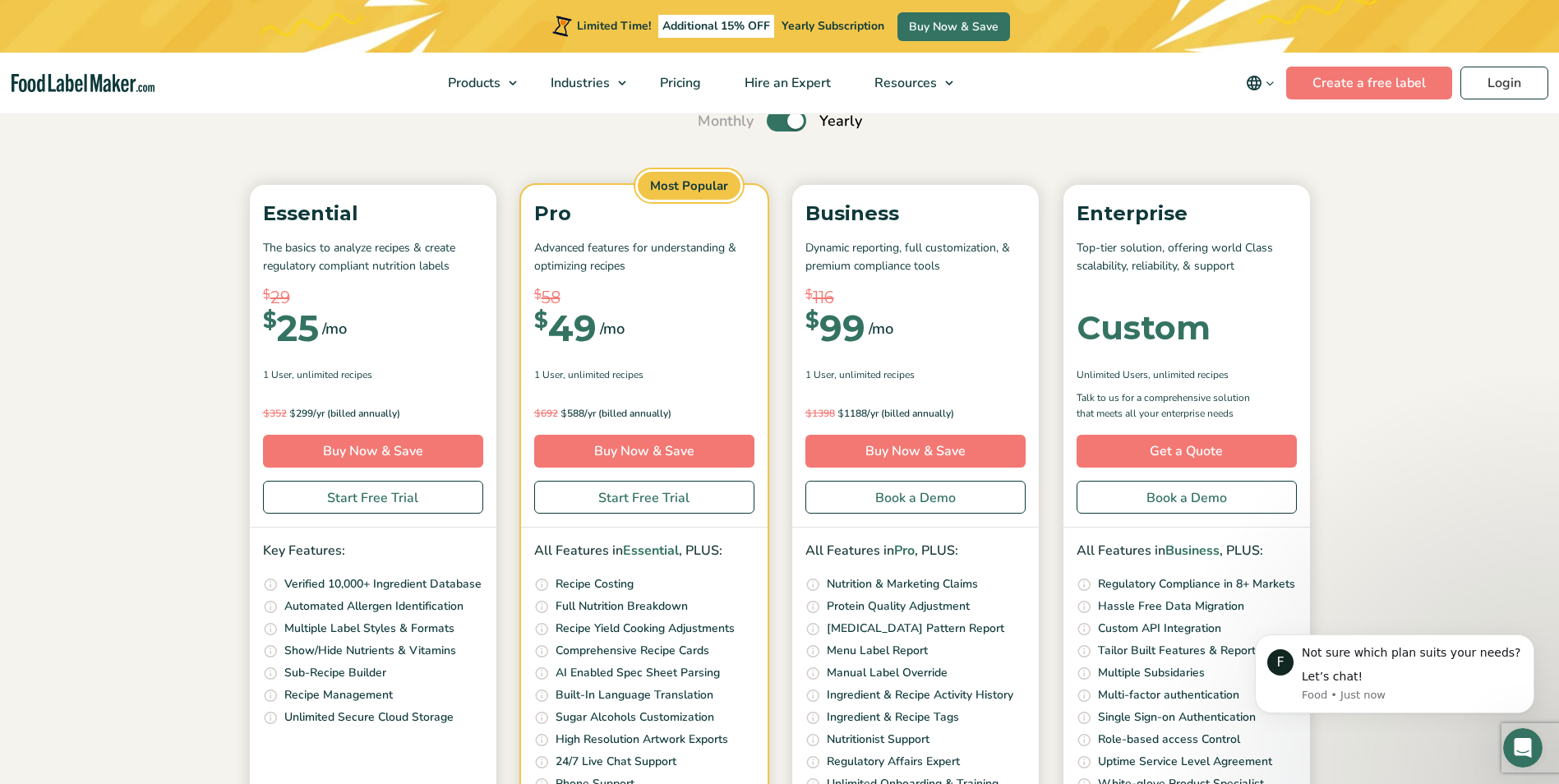
click at [352, 275] on p "The basics to analyze recipes & create regulatory compliant nutrition labels" at bounding box center [373, 258] width 221 height 37
click at [368, 598] on p "Automated Allergen Identification" at bounding box center [374, 606] width 179 height 18
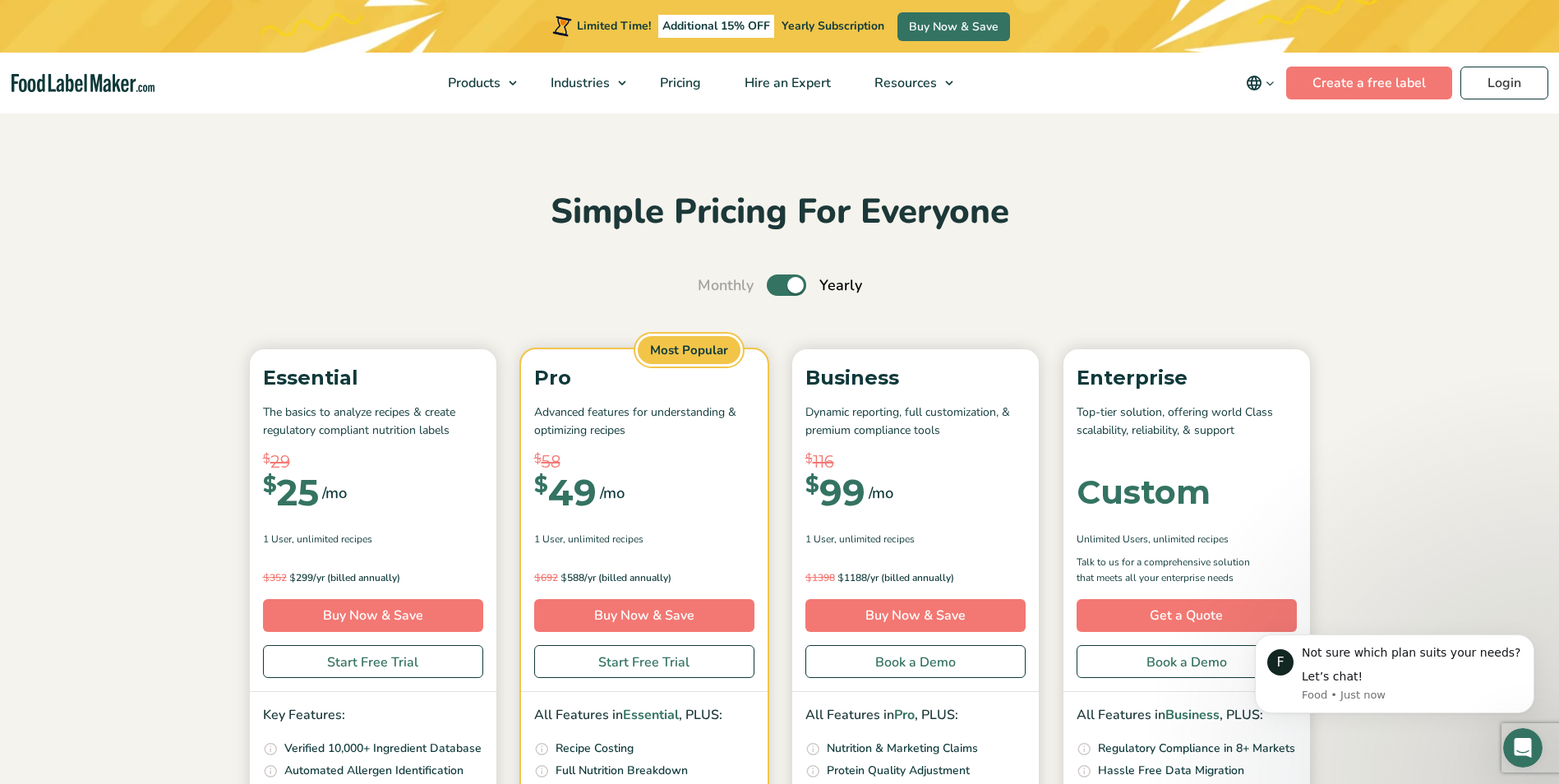
click at [416, 382] on p "Essential" at bounding box center [373, 378] width 221 height 31
click at [343, 523] on div "$ 29 $ 25 /mo" at bounding box center [373, 493] width 221 height 62
click at [346, 619] on link "Buy Now & Save" at bounding box center [373, 615] width 221 height 33
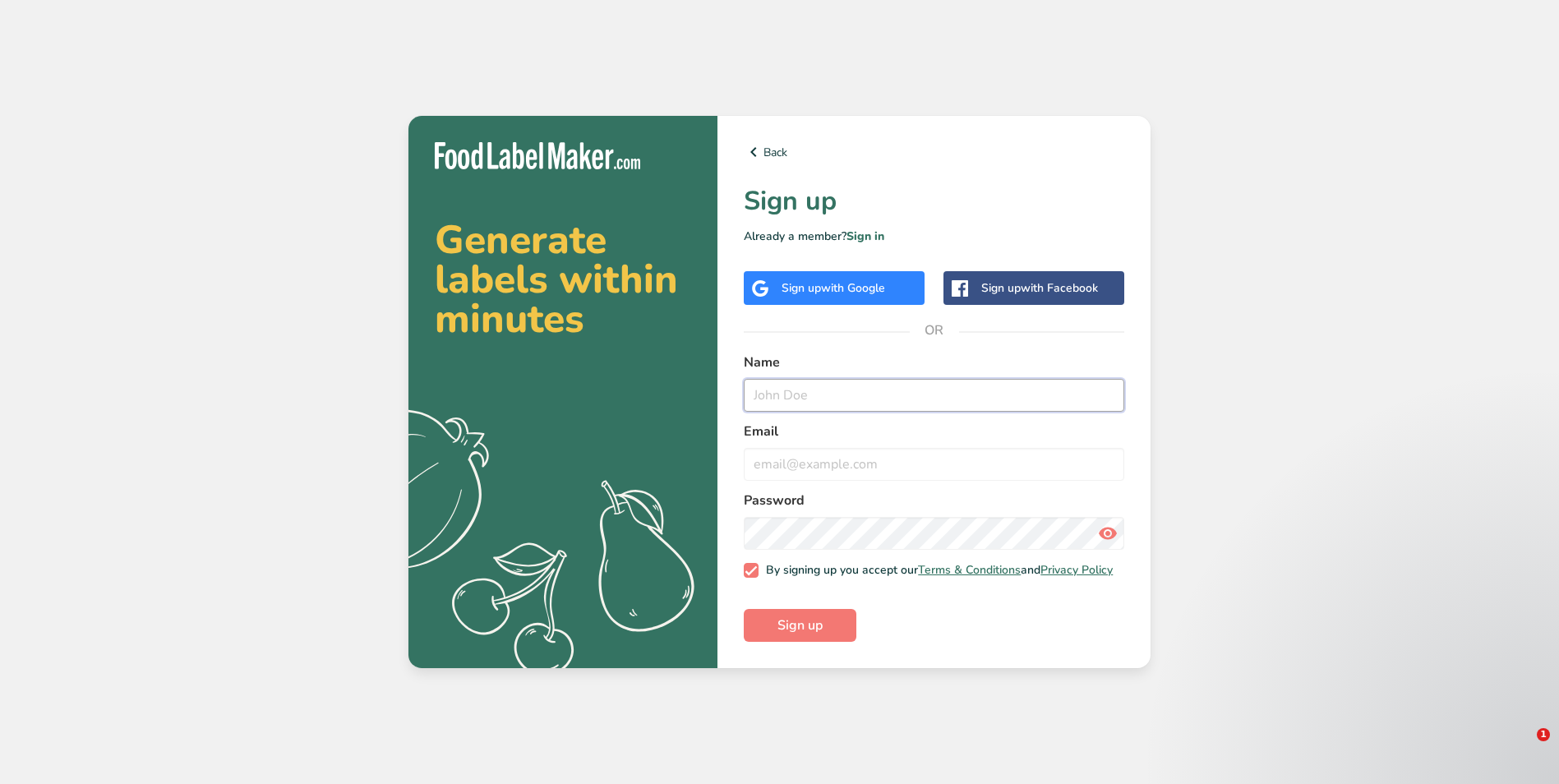
click at [798, 385] on input "text" at bounding box center [934, 395] width 381 height 33
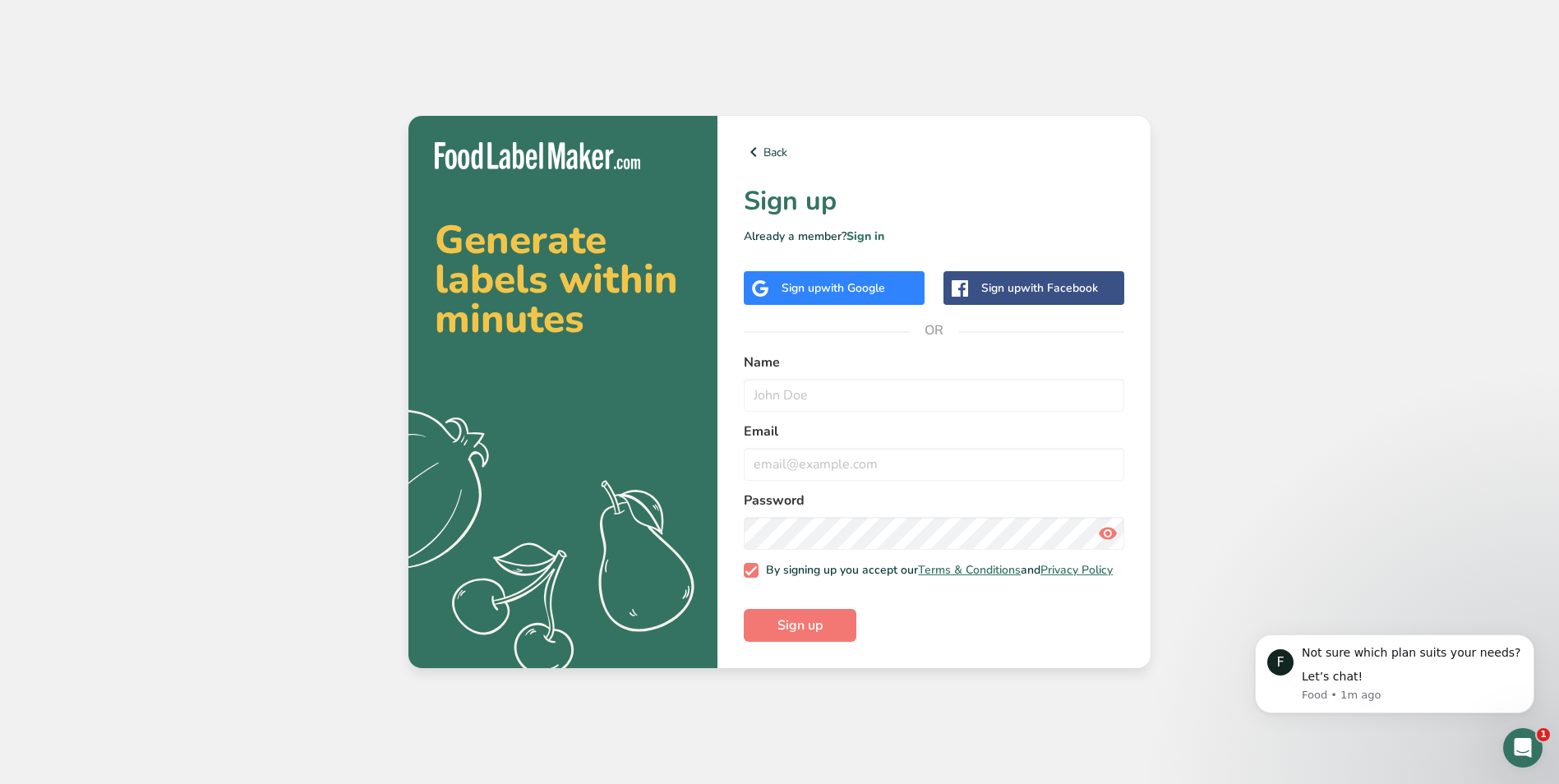
click at [1209, 493] on div "Generate labels within minutes .a{fill:#f5f3ed;} Back Sign up Already a member?…" at bounding box center [779, 392] width 1559 height 784
click at [843, 398] on input "text" at bounding box center [934, 395] width 381 height 33
type input "AK [PERSON_NAME]"
type input "[EMAIL_ADDRESS][DOMAIN_NAME]"
drag, startPoint x: 776, startPoint y: 394, endPoint x: 670, endPoint y: 376, distance: 107.5
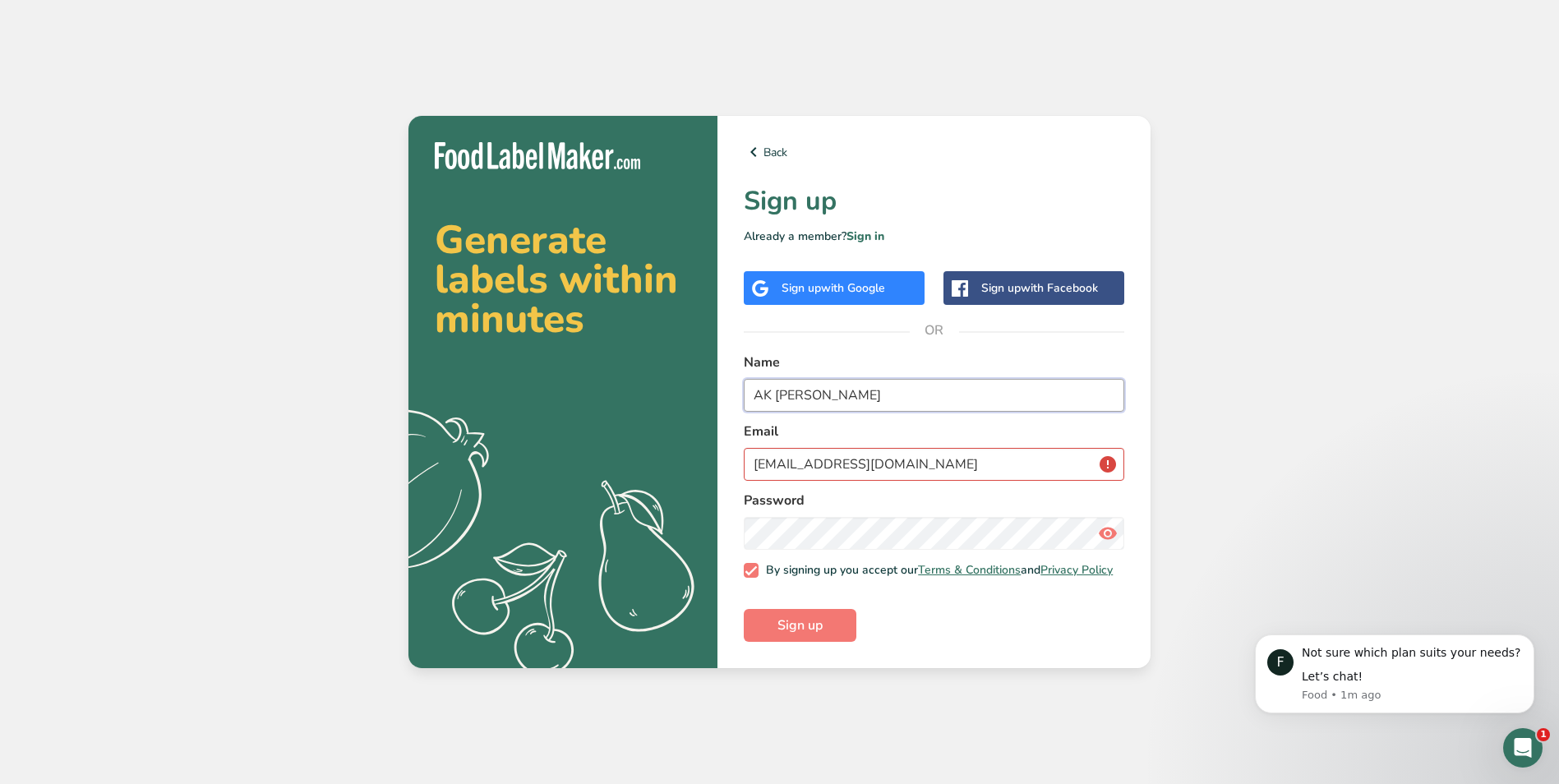
click at [670, 377] on section "Generate labels within minutes .a{fill:#f5f3ed;} Back Sign up Already a member?…" at bounding box center [779, 391] width 742 height 552
type input "[PERSON_NAME]"
click at [744, 609] on button "Sign up" at bounding box center [800, 625] width 113 height 33
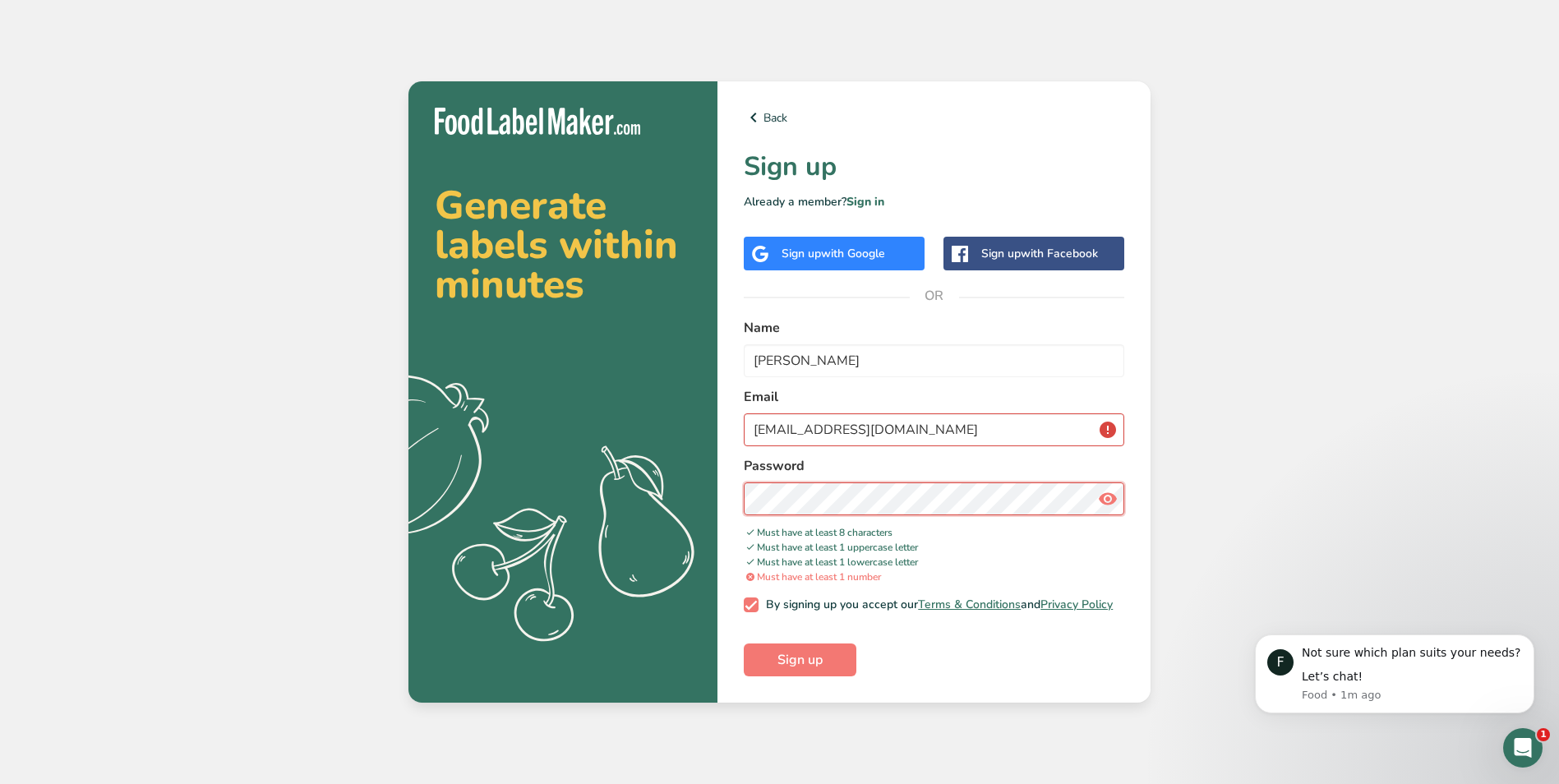
click at [744, 644] on button "Sign up" at bounding box center [800, 660] width 113 height 33
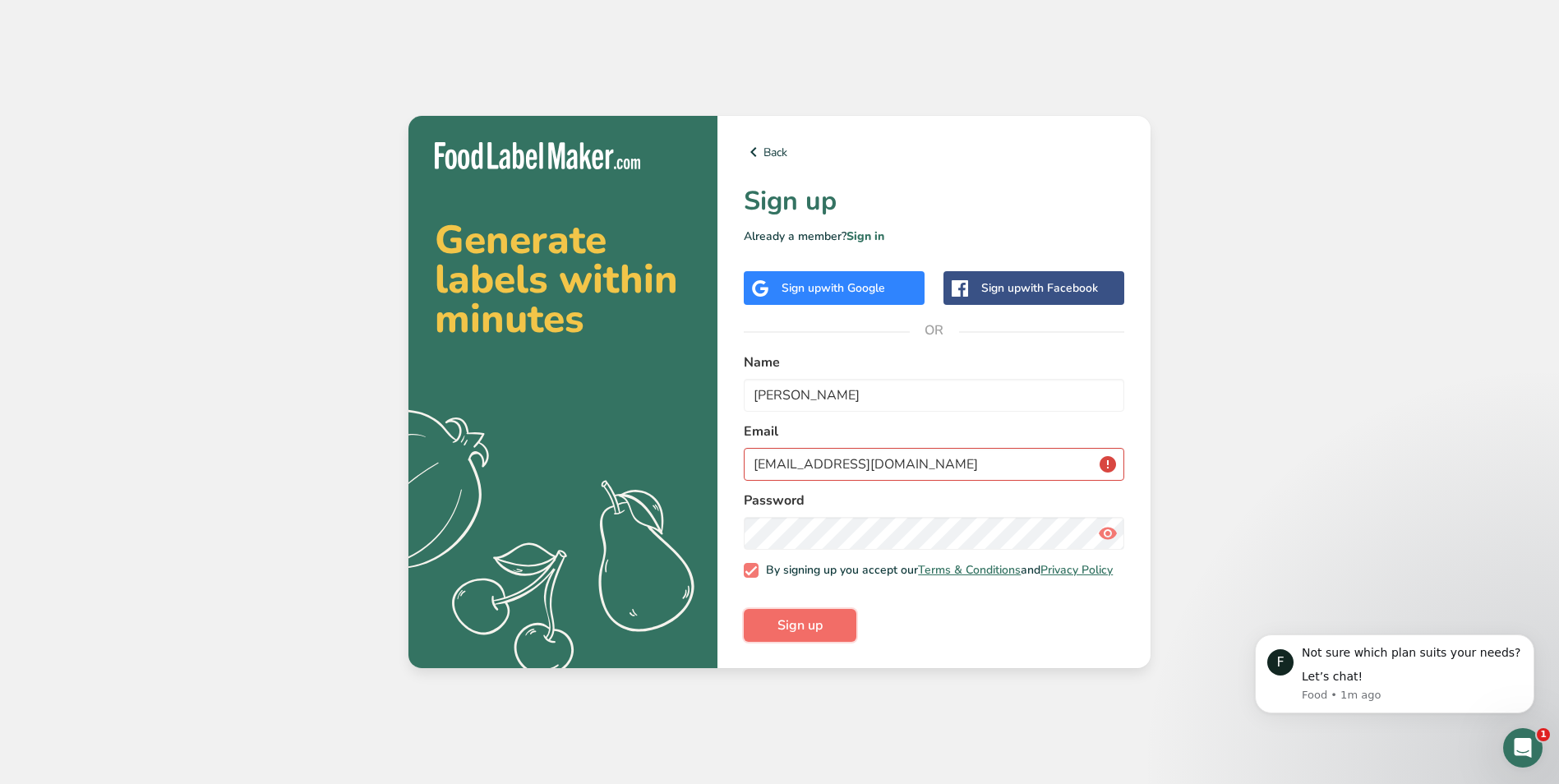
click at [791, 629] on span "Sign up" at bounding box center [800, 625] width 45 height 20
click at [1410, 666] on div "Not sure which plan suits your needs? Let’s chat!" at bounding box center [1412, 665] width 221 height 40
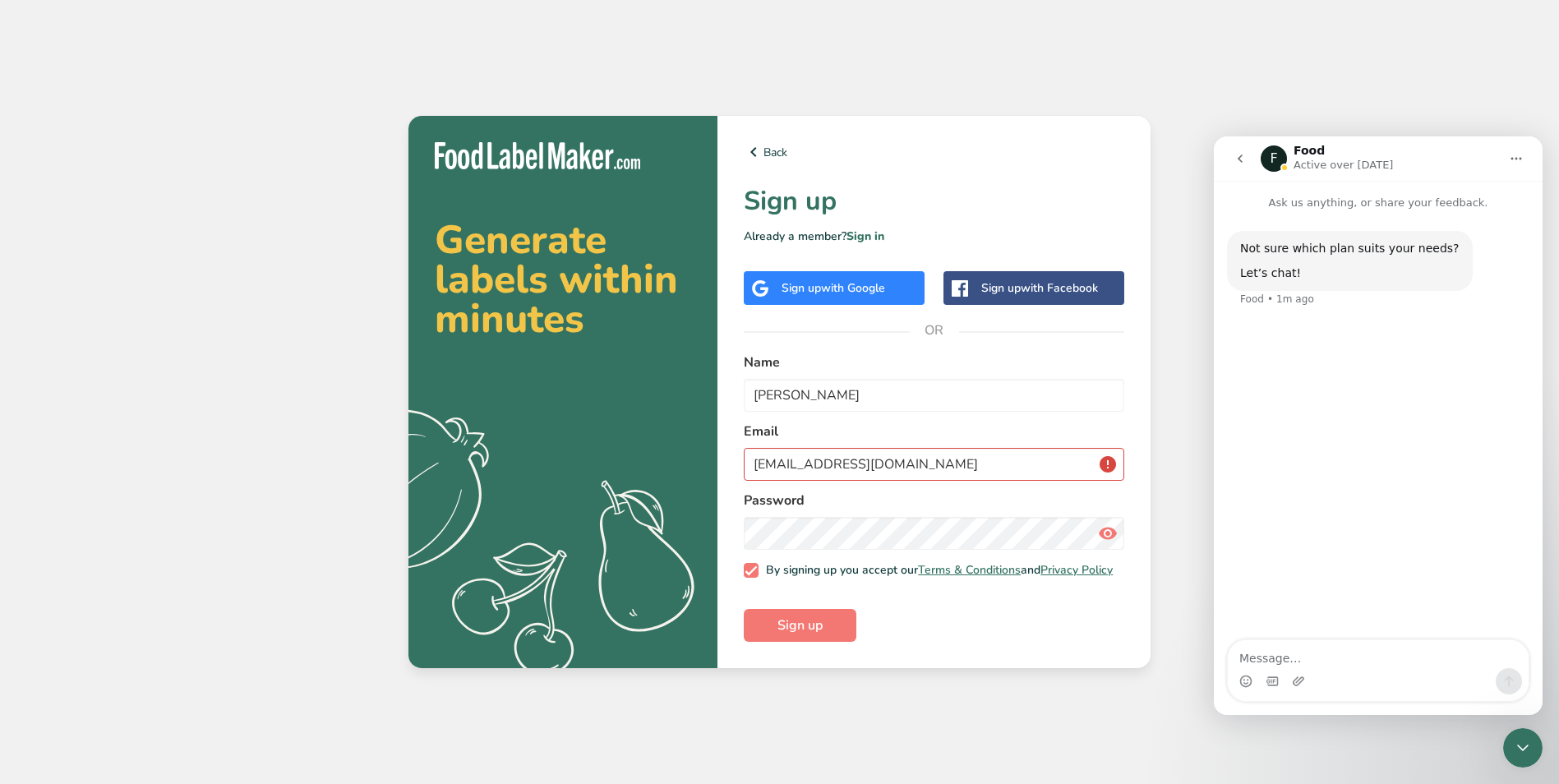
click at [1344, 664] on textarea "Message…" at bounding box center [1378, 654] width 301 height 28
click at [1482, 83] on div "Generate labels within minutes .a{fill:#f5f3ed;} Back Sign up Already a member?…" at bounding box center [779, 392] width 1559 height 784
click at [771, 142] on link "Back" at bounding box center [934, 152] width 381 height 20
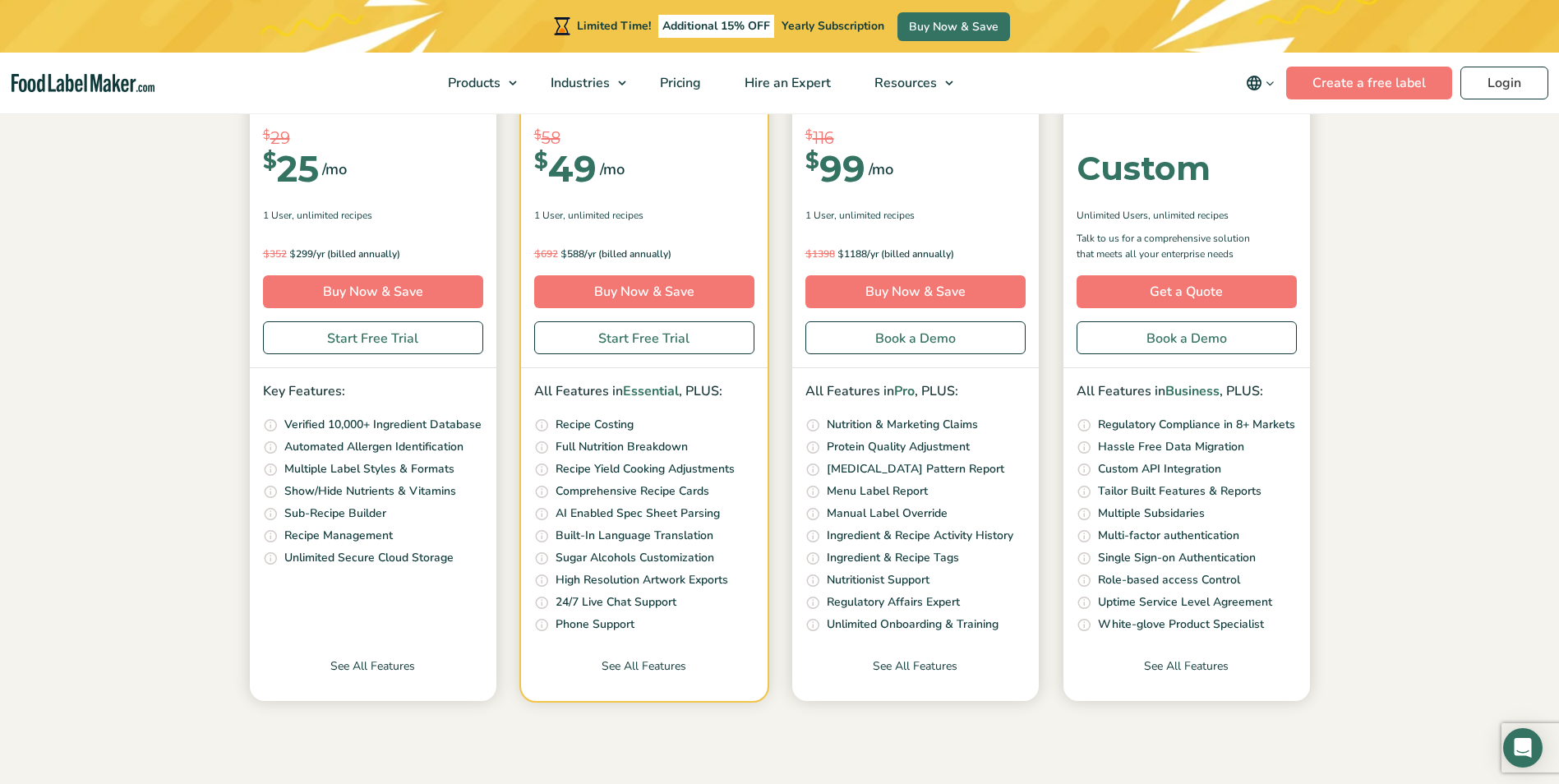
scroll to position [328, 0]
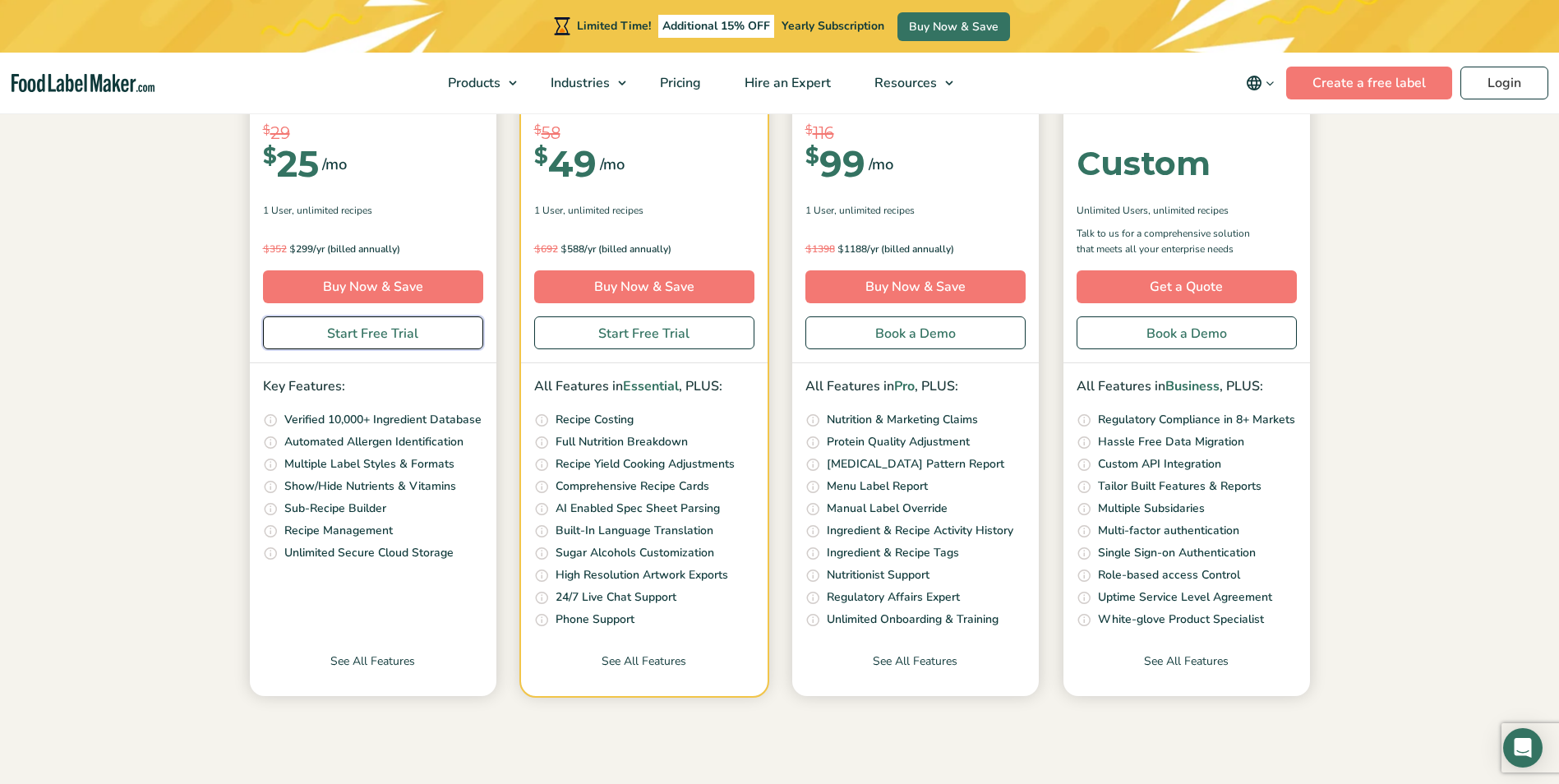
click at [369, 338] on link "Start Free Trial" at bounding box center [373, 333] width 221 height 33
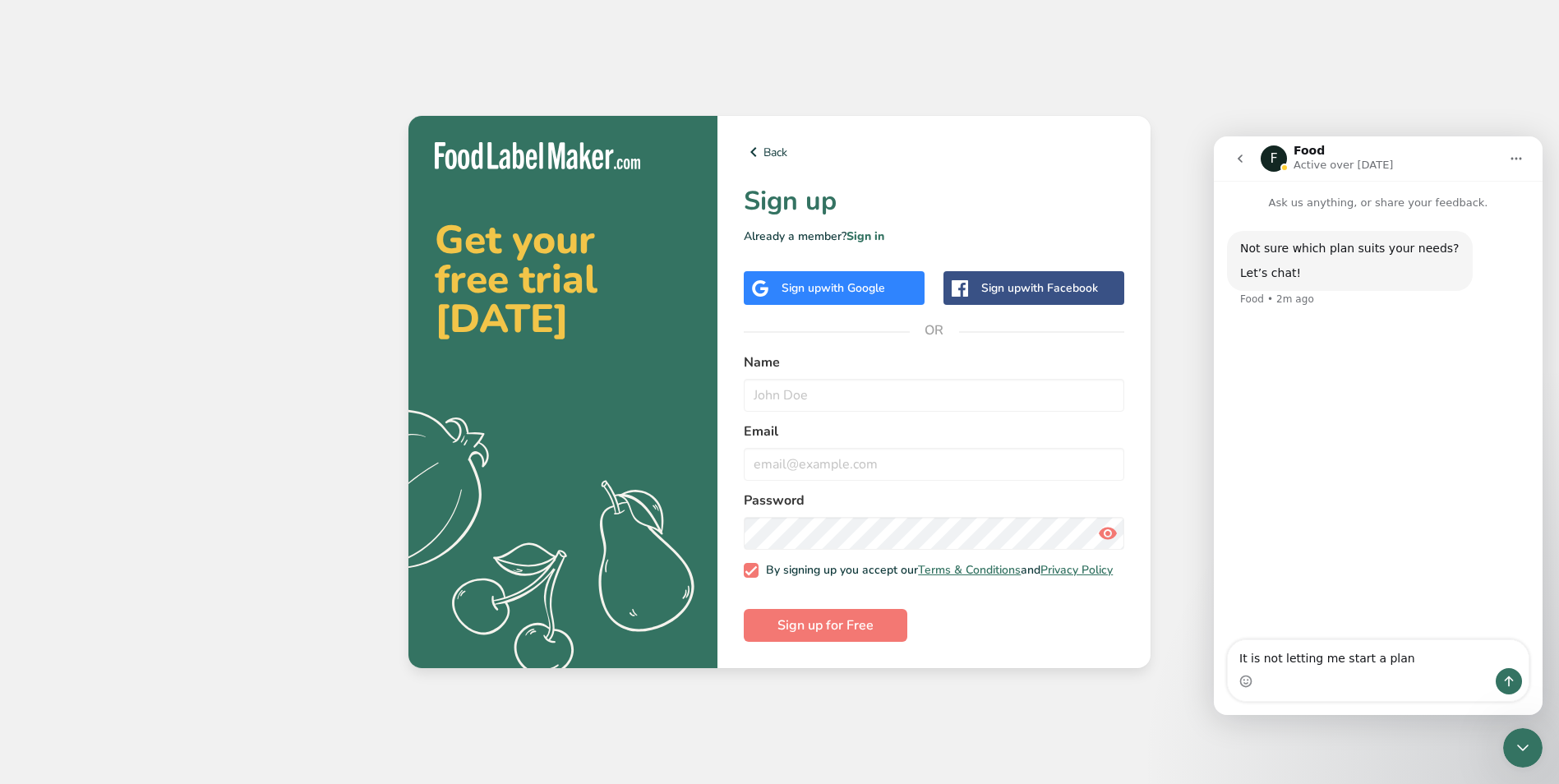
type textarea "It is not letting me start a planj"
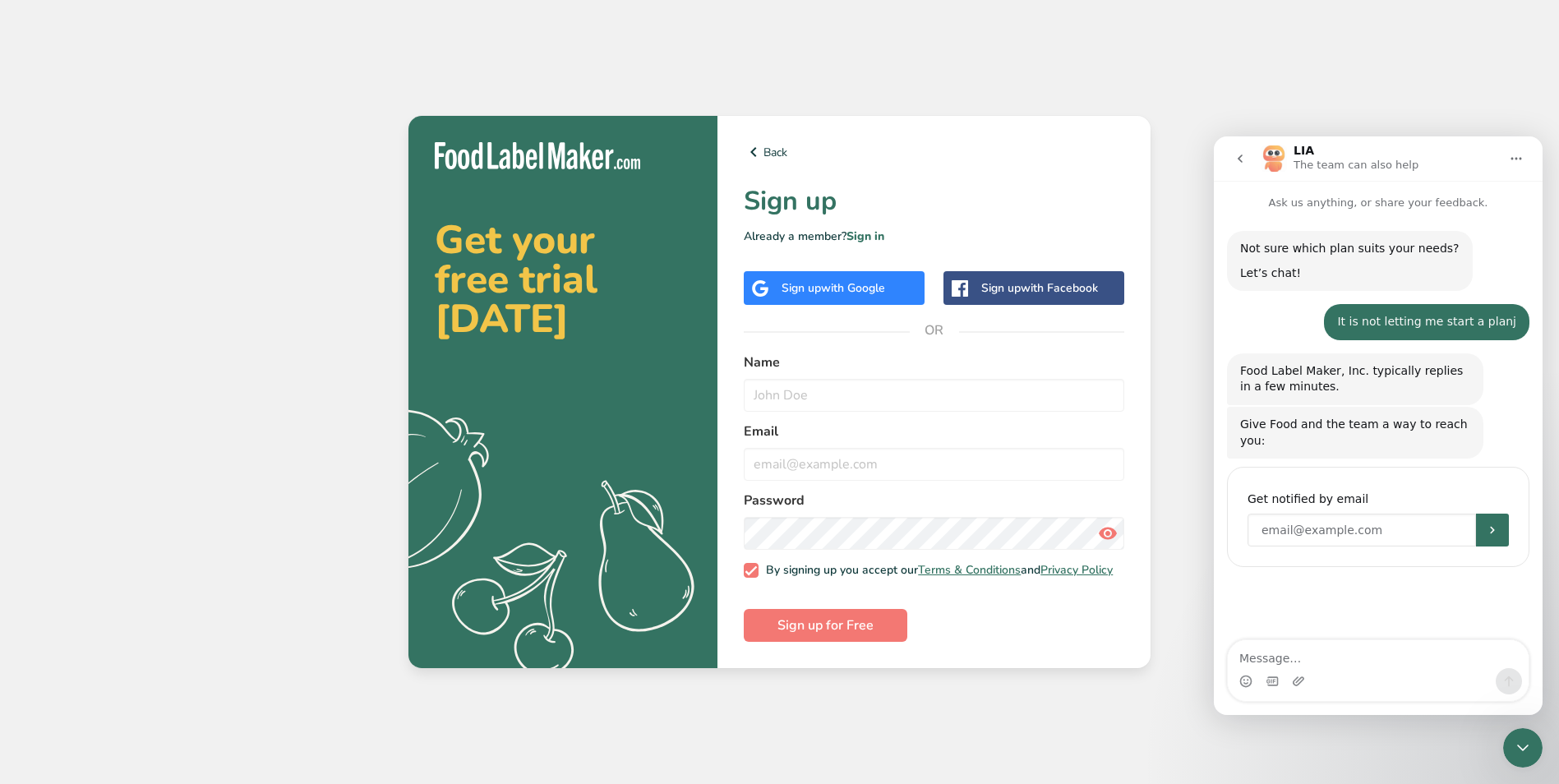
click at [1314, 520] on input "Enter your email" at bounding box center [1362, 530] width 228 height 33
type input "Akoritz@FreshMarketsstl.com"
click at [1493, 531] on div "You'll be notified here and by SMS Get notified by email Akoritz@FreshMarketsst…" at bounding box center [1378, 517] width 302 height 100
click at [1494, 524] on icon "Submit" at bounding box center [1492, 530] width 13 height 13
click at [880, 399] on input "text" at bounding box center [934, 395] width 381 height 33
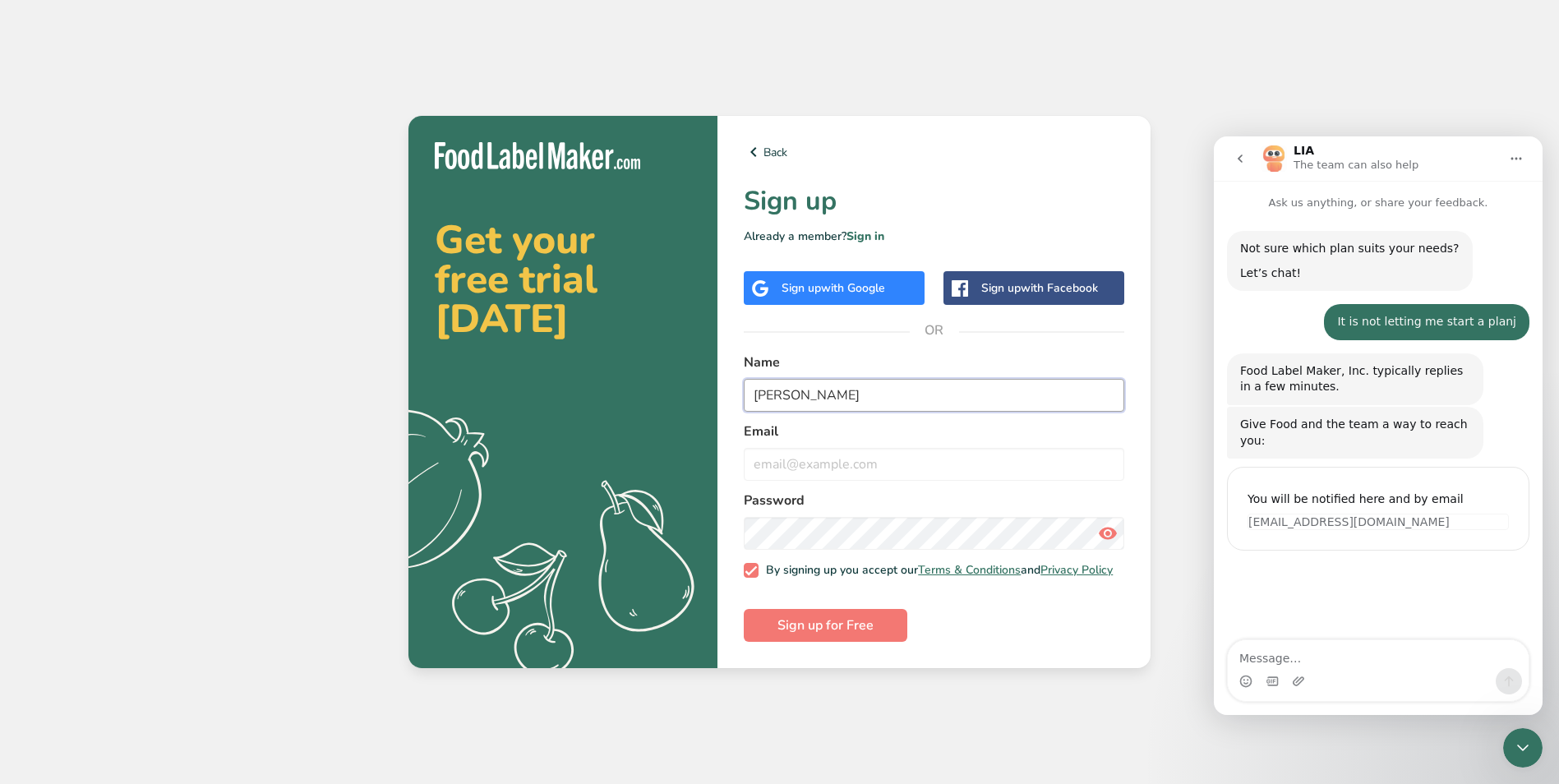
type input "Alex Koritz"
type input "Akoritz@freshmarketsstl.com"
click at [876, 433] on label "Email" at bounding box center [934, 431] width 381 height 20
click at [744, 609] on button "Sign up for Free" at bounding box center [826, 625] width 164 height 33
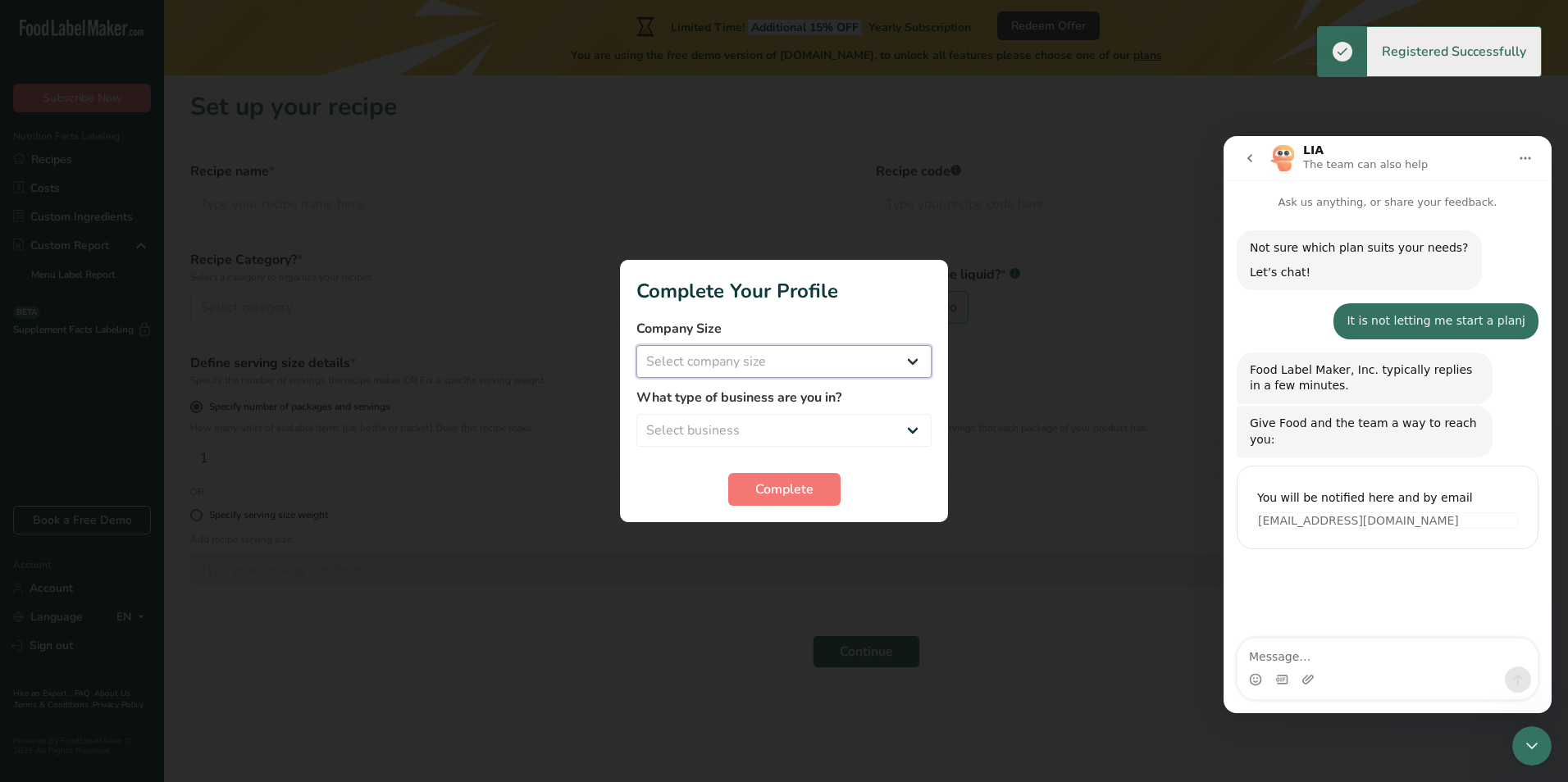
click at [744, 351] on select "Select company size Fewer than 10 Employees 10 to 50 Employees 51 to 500 Employ…" at bounding box center [783, 362] width 295 height 33
select select "2"
click at [636, 345] on select "Select company size Fewer than 10 Employees 10 to 50 Employees 51 to 500 Employ…" at bounding box center [783, 362] width 295 height 33
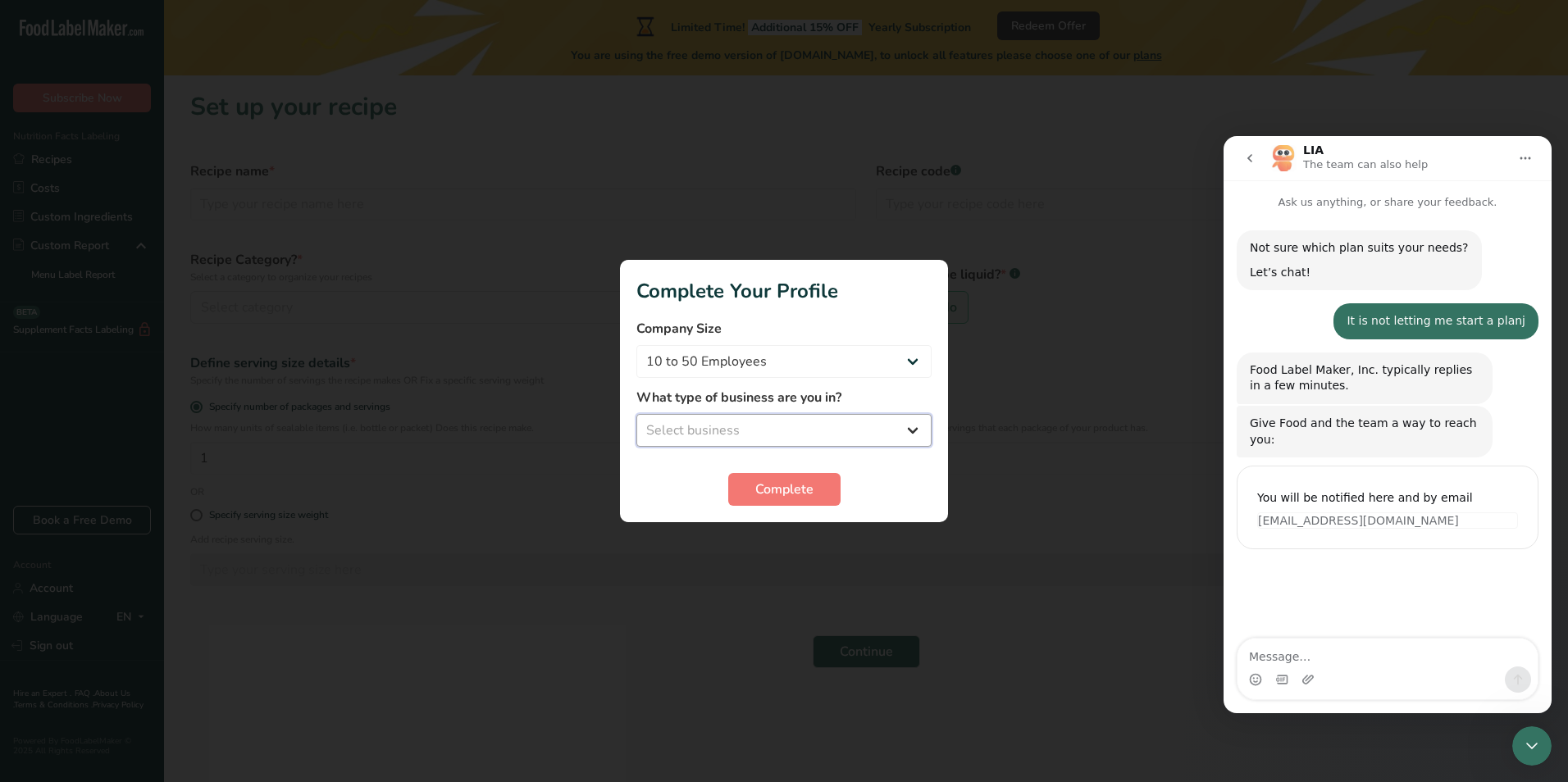
click at [736, 421] on select "Select business Packaged Food Manufacturer Restaurant & Cafe Bakery Meal Plans …" at bounding box center [783, 431] width 295 height 33
select select "2"
click at [636, 414] on select "Select business Packaged Food Manufacturer Restaurant & Cafe Bakery Meal Plans …" at bounding box center [783, 431] width 295 height 33
click at [744, 486] on button "Complete" at bounding box center [784, 489] width 113 height 33
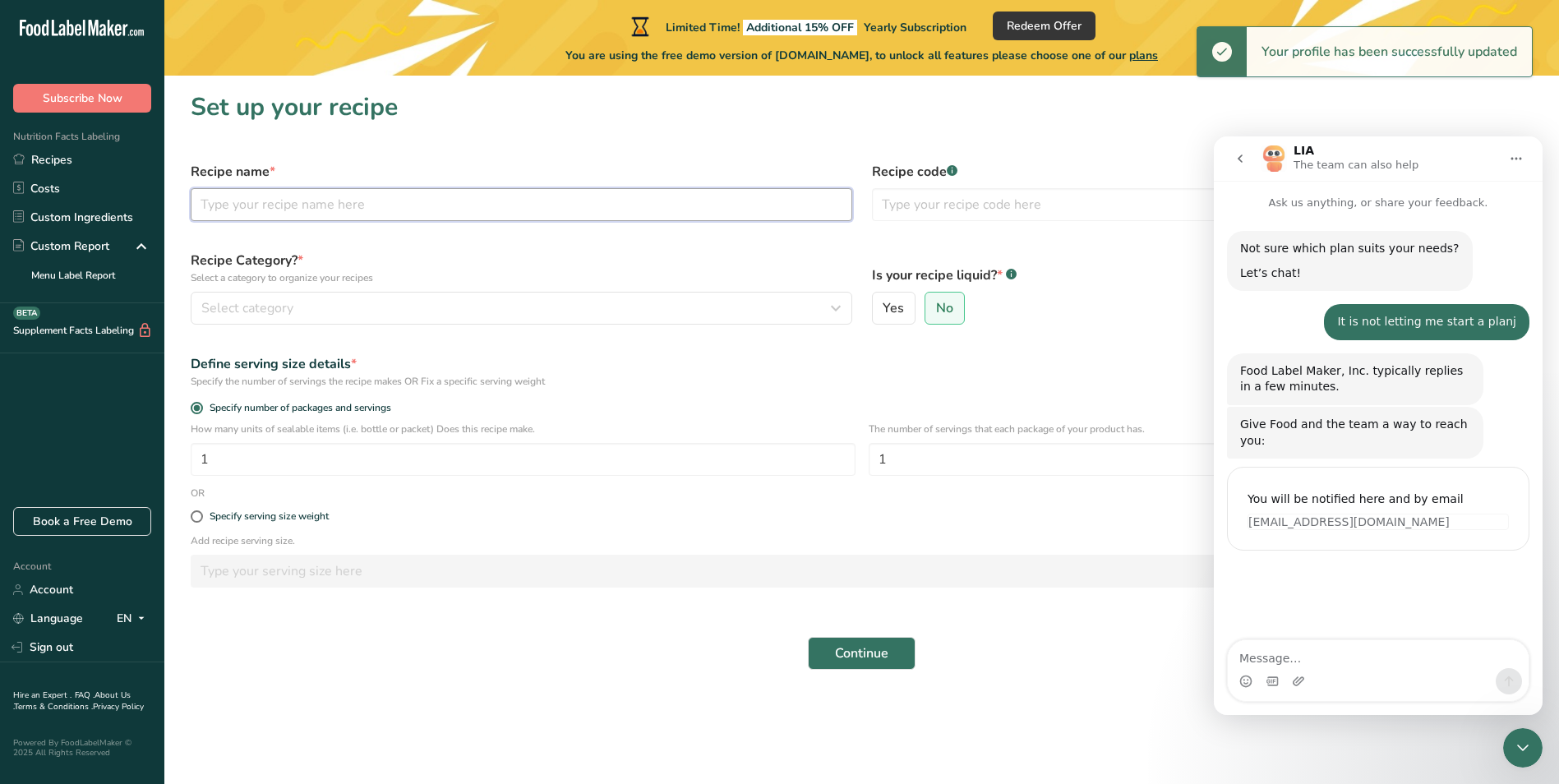
click at [296, 207] on input "text" at bounding box center [521, 204] width 662 height 33
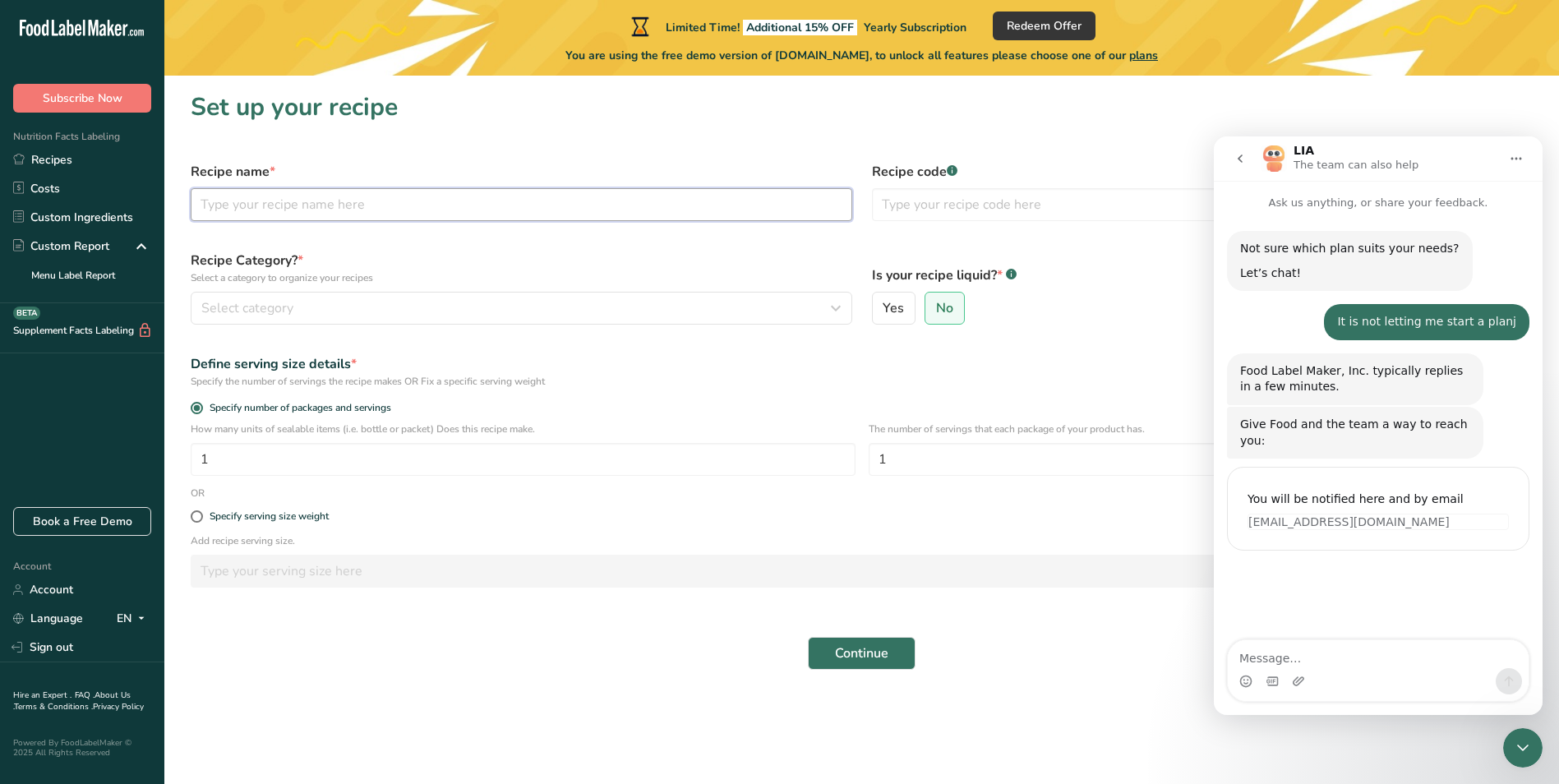
type input "C"
type input "Grilled Chicken Sandwich"
click at [303, 304] on div "Select category" at bounding box center [517, 308] width 631 height 20
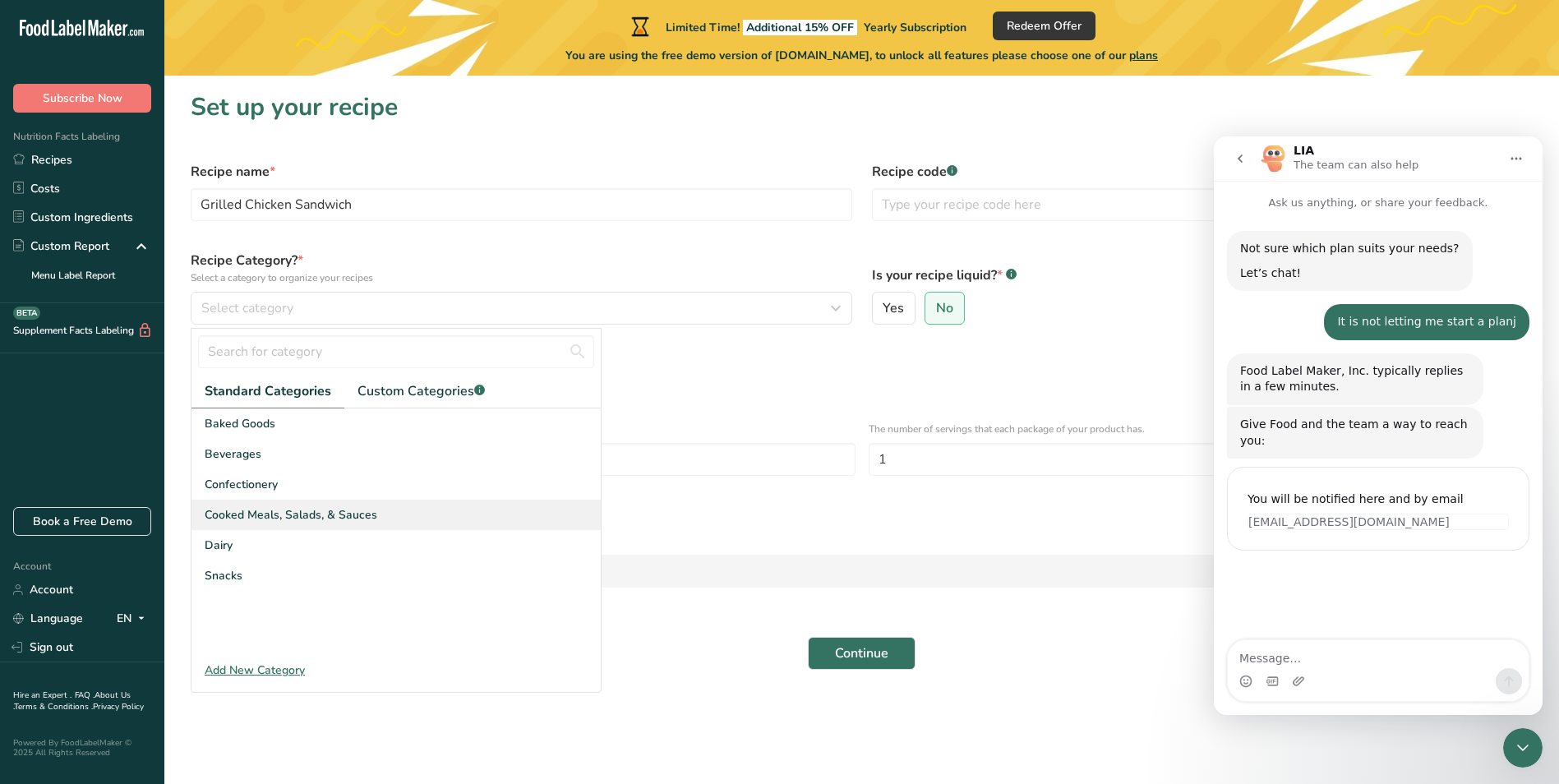
click at [265, 512] on span "Cooked Meals, Salads, & Sauces" at bounding box center [290, 515] width 172 height 17
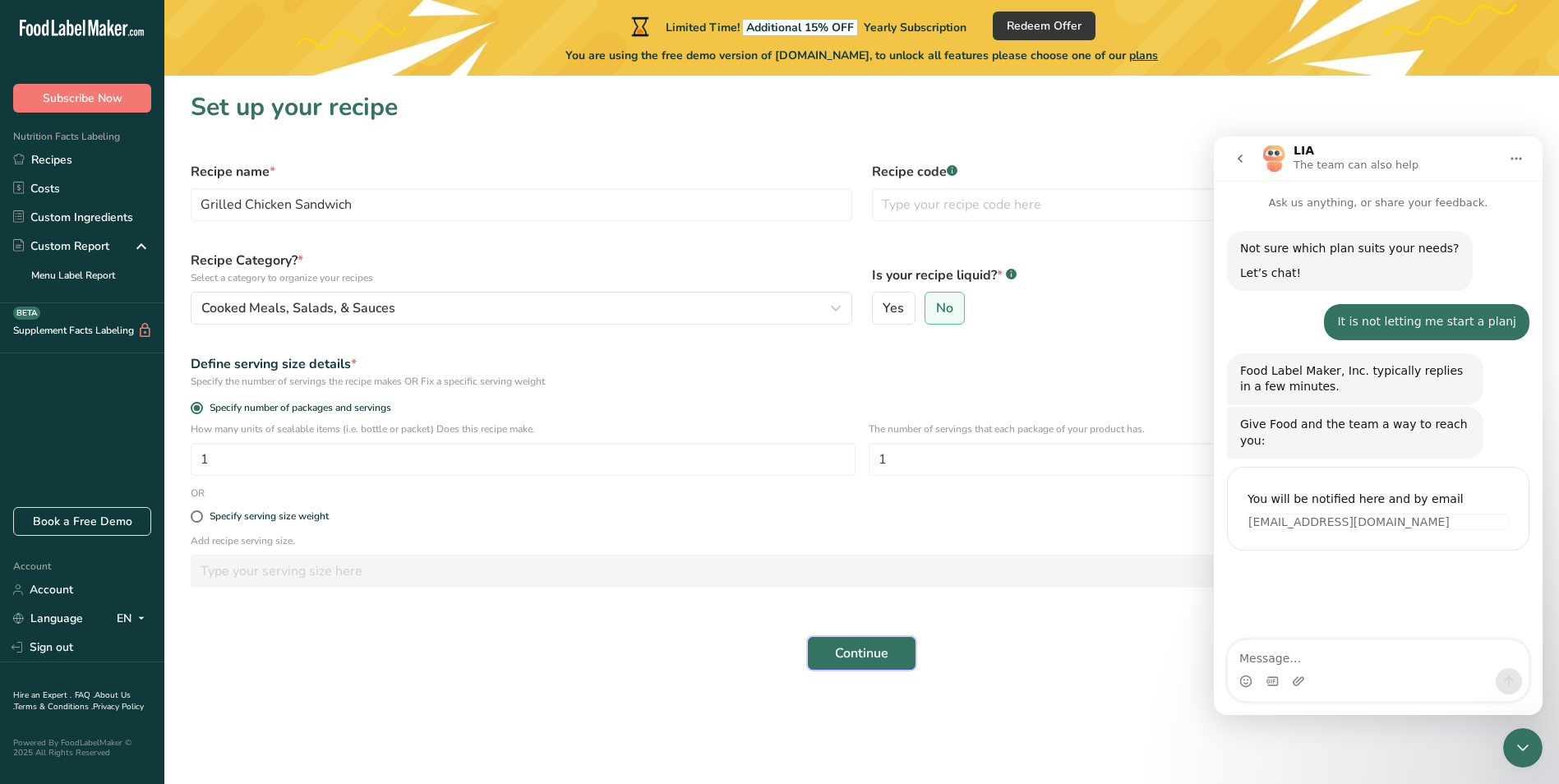
click at [877, 654] on span "Continue" at bounding box center [862, 653] width 53 height 20
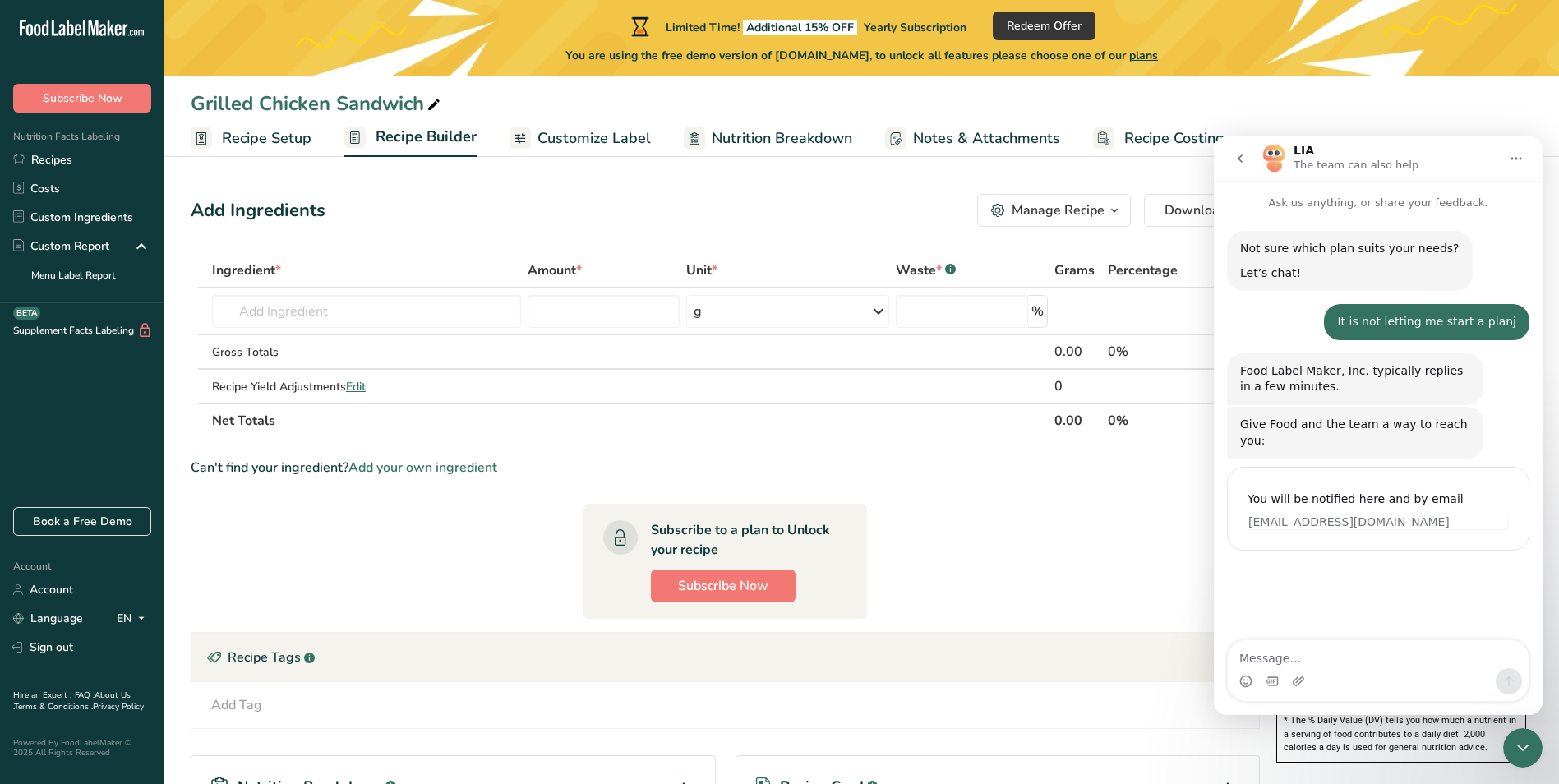
click at [1512, 156] on icon "Home" at bounding box center [1516, 158] width 13 height 13
click at [1235, 157] on icon "go back" at bounding box center [1240, 158] width 13 height 13
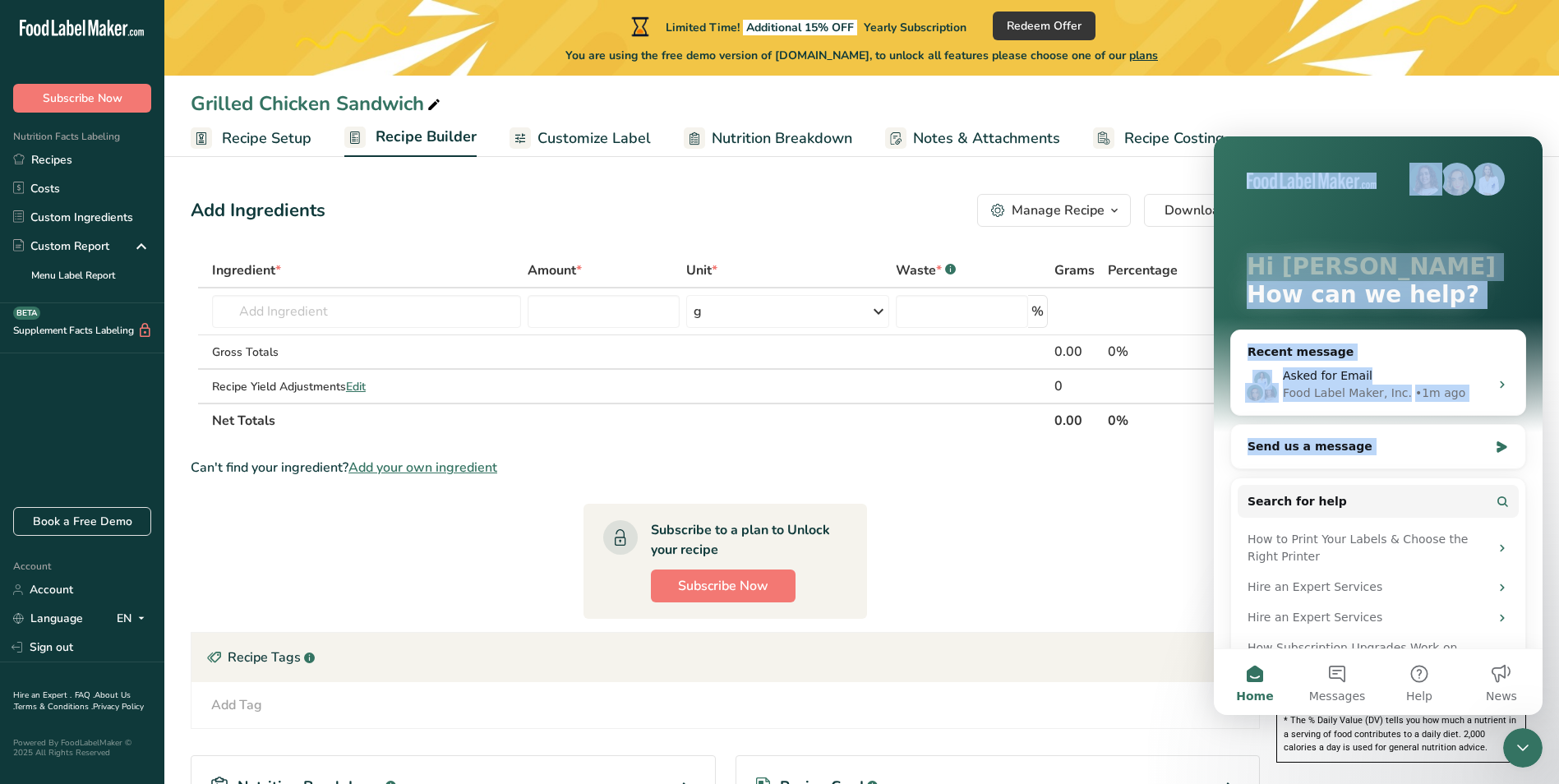
drag, startPoint x: 1257, startPoint y: 158, endPoint x: 1537, endPoint y: 463, distance: 414.0
click at [1537, 463] on div "Hi Alex 👋 How can we help? Recent message Asked for Email Food Label Maker, Inc…" at bounding box center [1378, 392] width 328 height 512
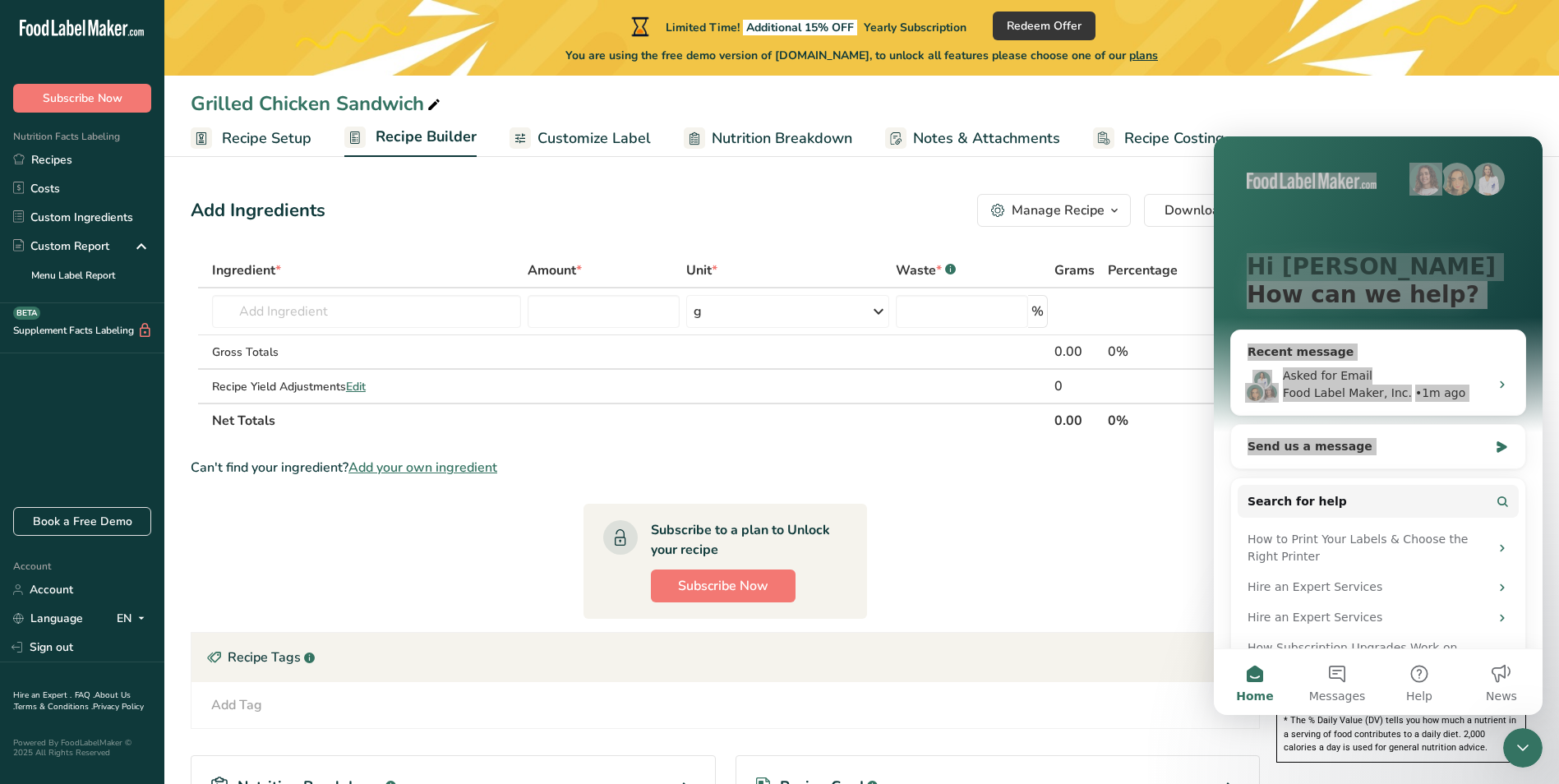
click at [1529, 739] on icon "Close Intercom Messenger" at bounding box center [1523, 747] width 20 height 20
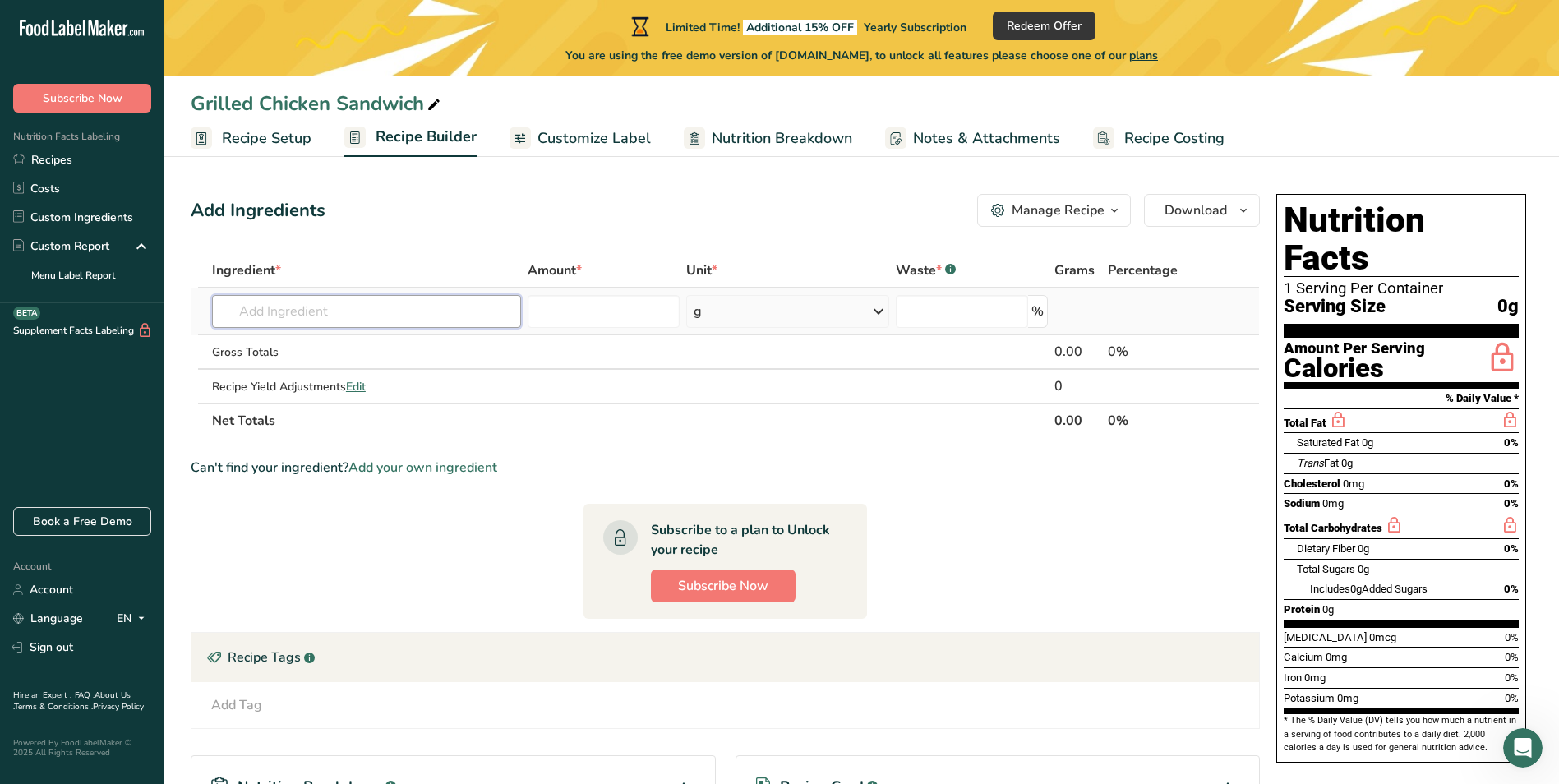
click at [327, 313] on input "text" at bounding box center [366, 311] width 309 height 33
type input "5"
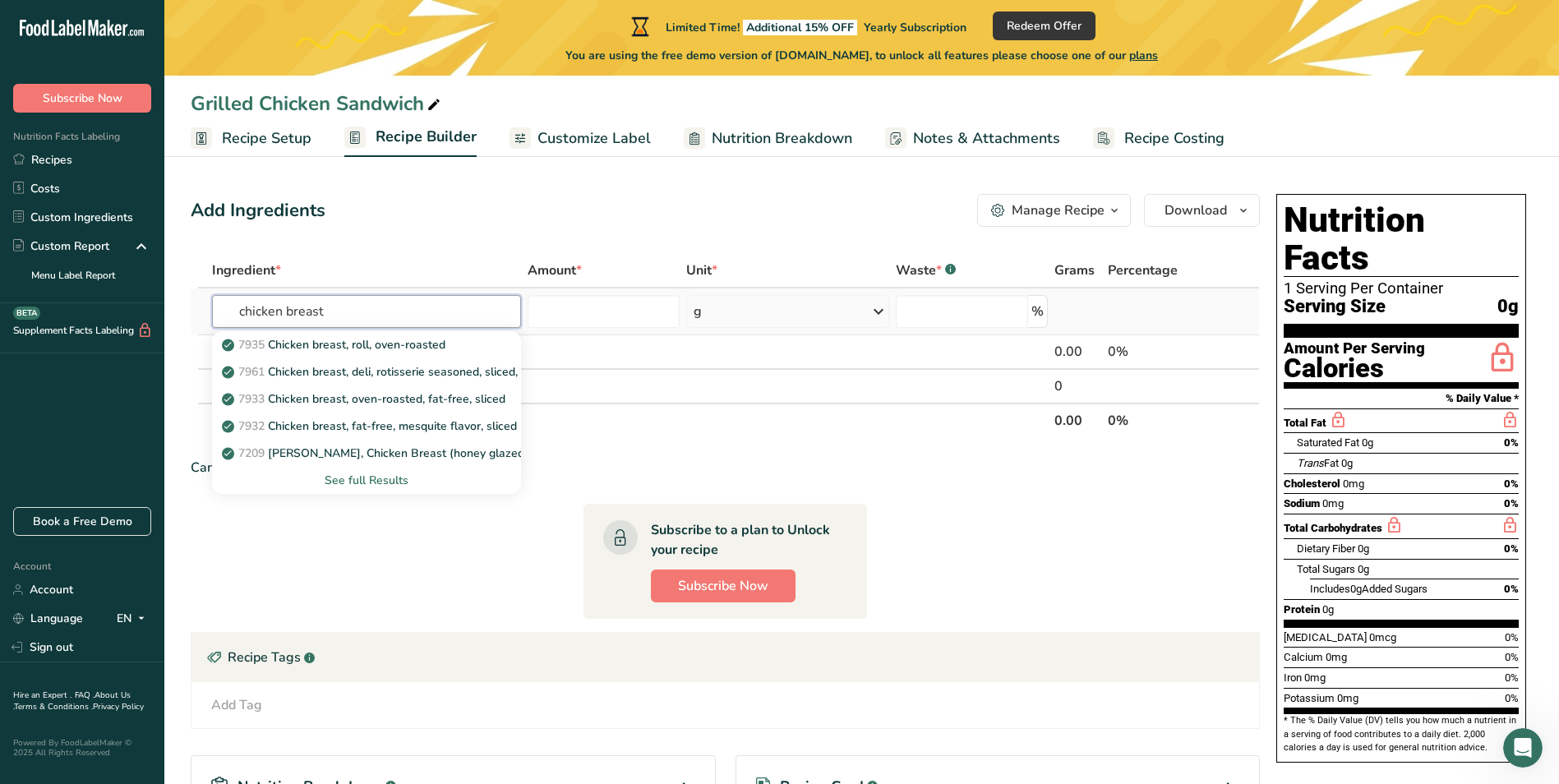
type input "chicken breast"
click at [395, 476] on div "See full Results" at bounding box center [366, 480] width 283 height 17
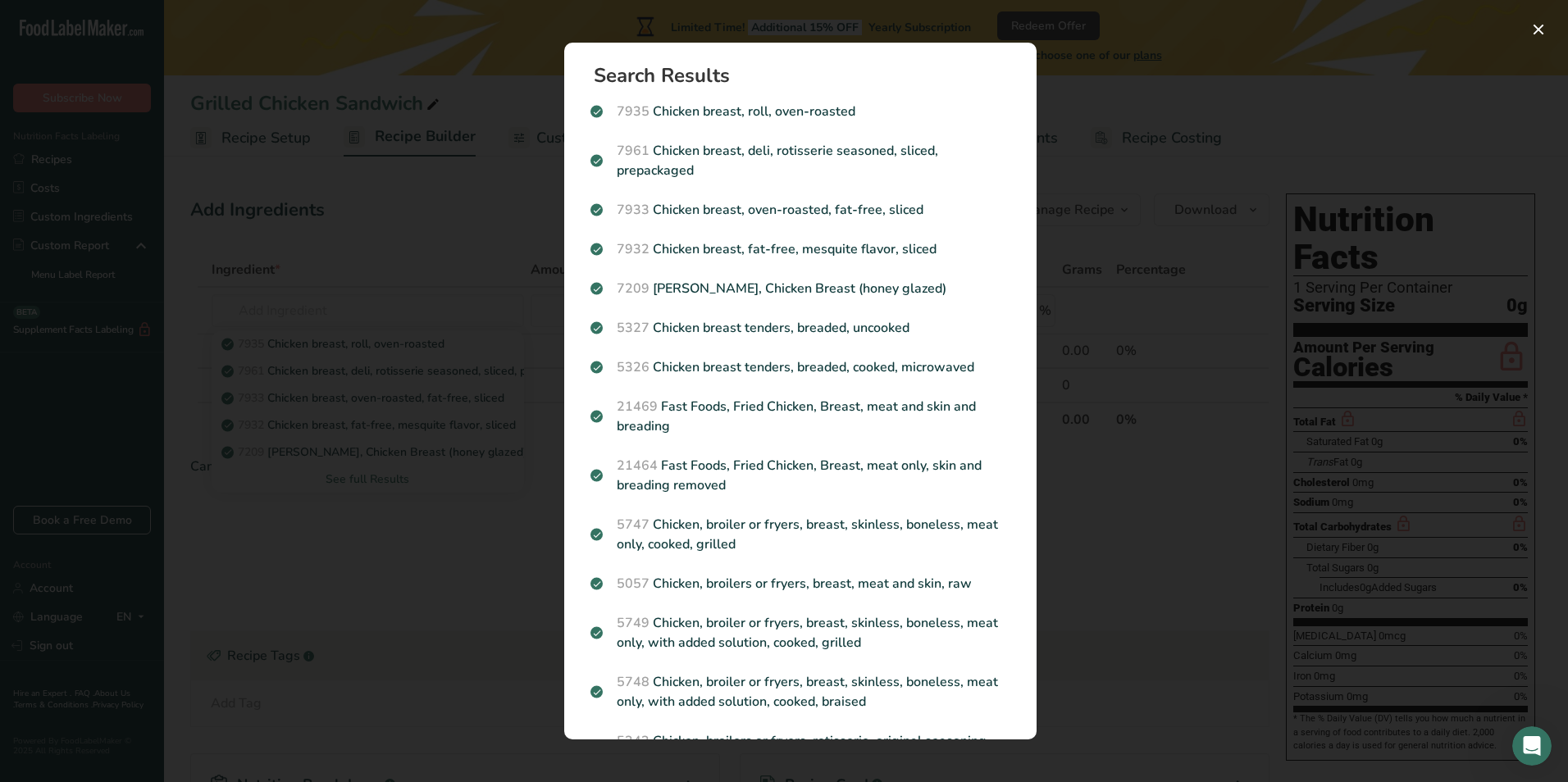
click at [1067, 154] on div "Search results modal" at bounding box center [784, 391] width 1568 height 782
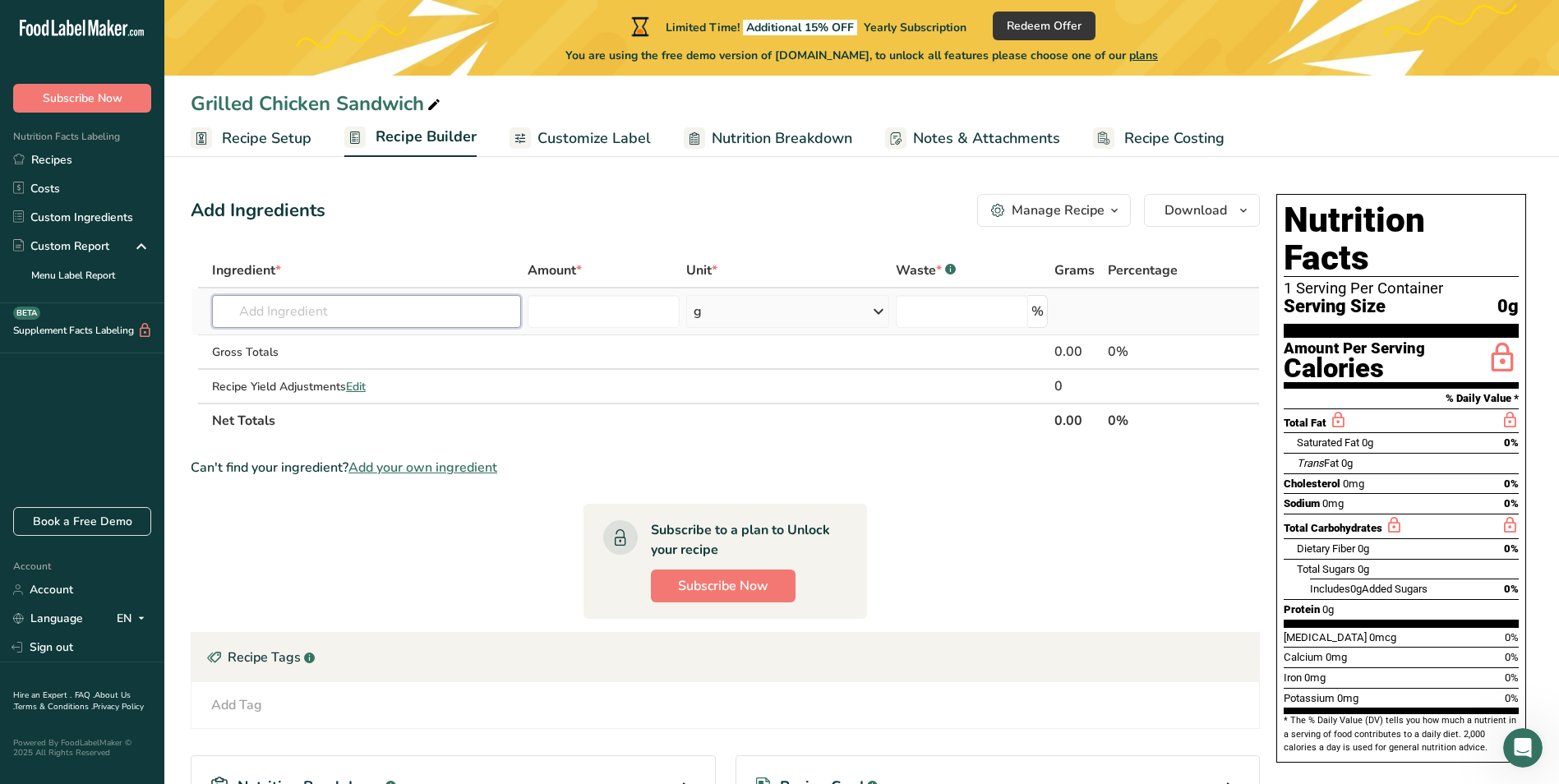
click at [328, 320] on input "text" at bounding box center [366, 311] width 309 height 33
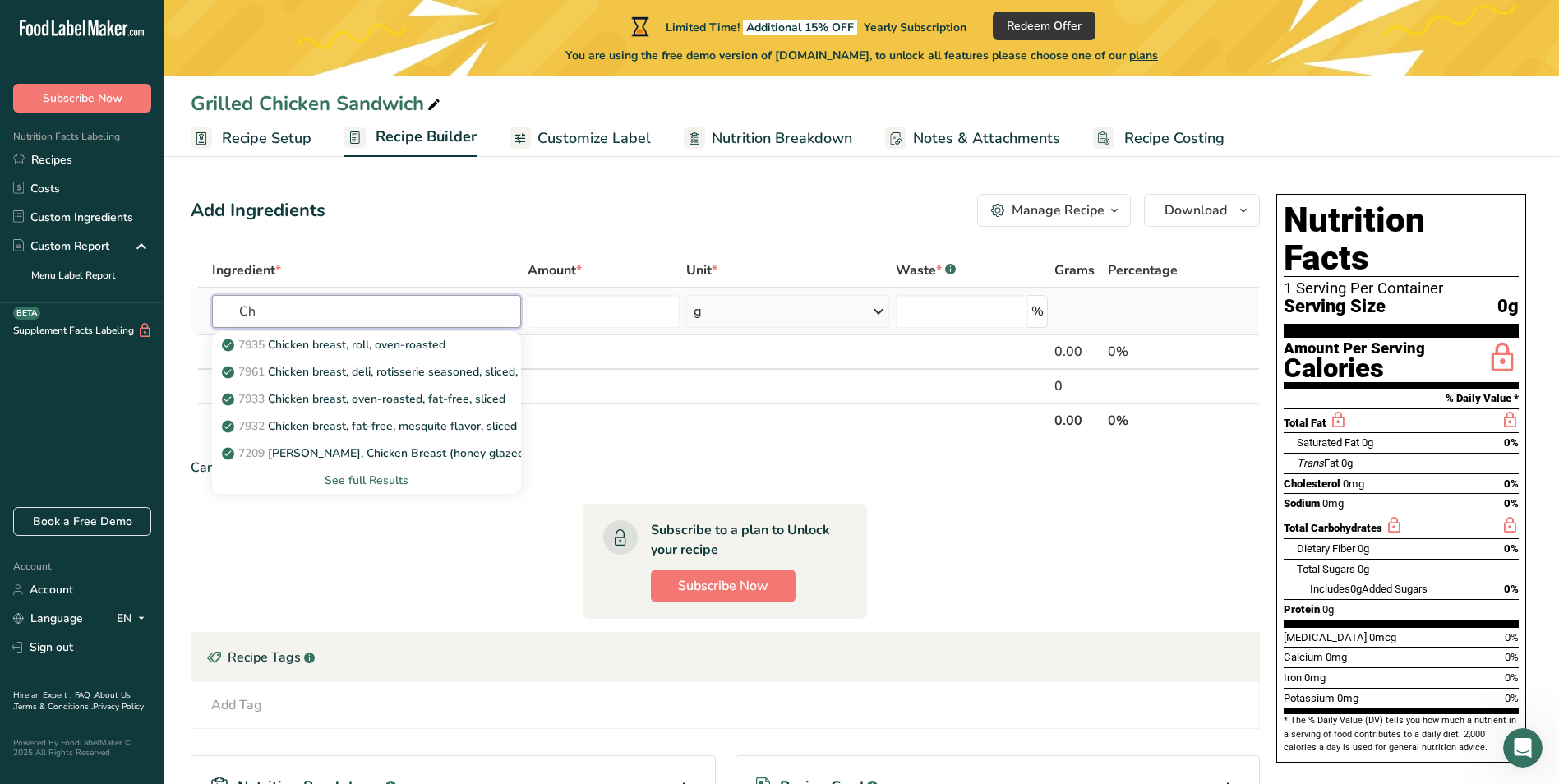
type input "C"
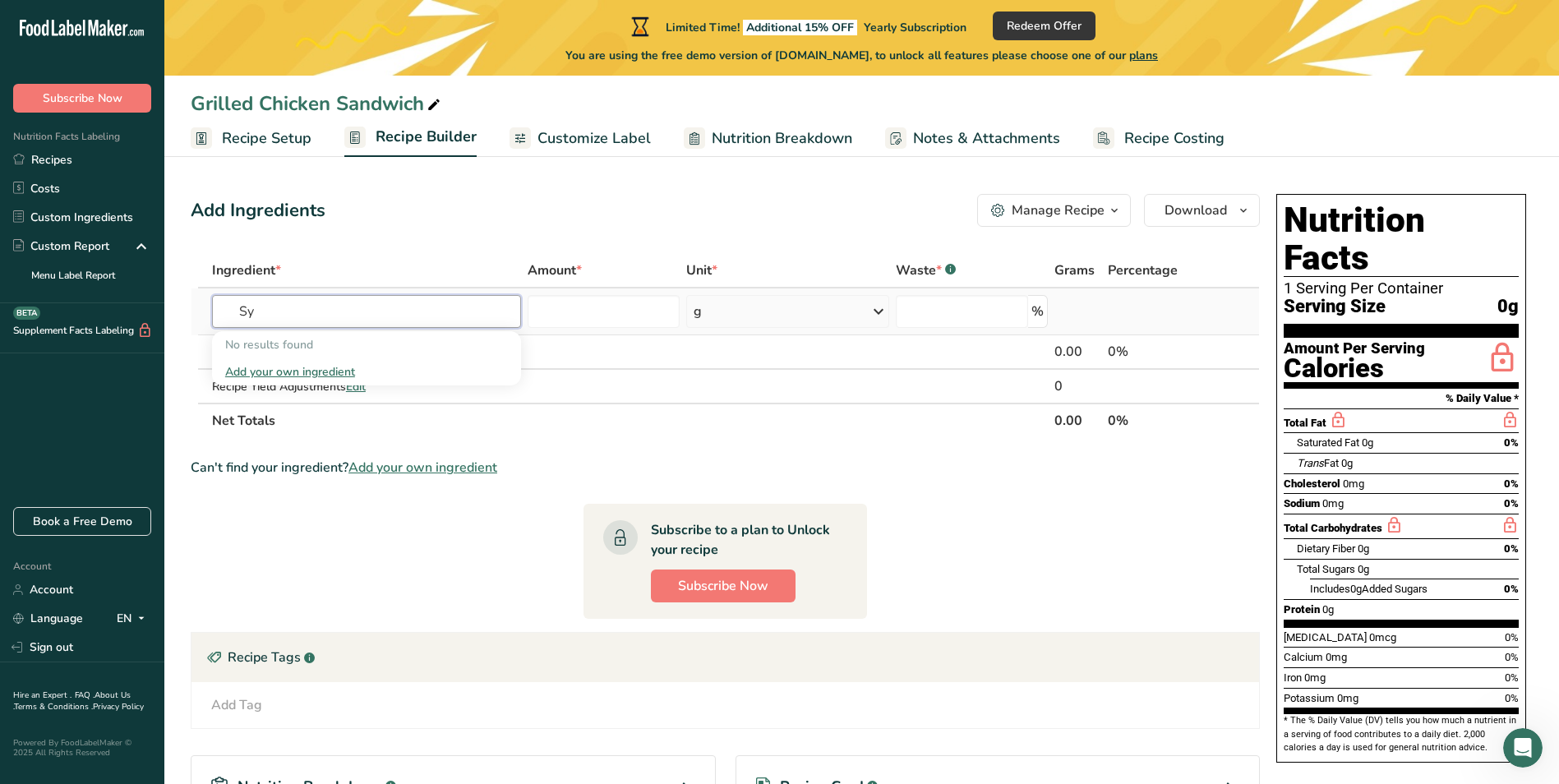
type input "S"
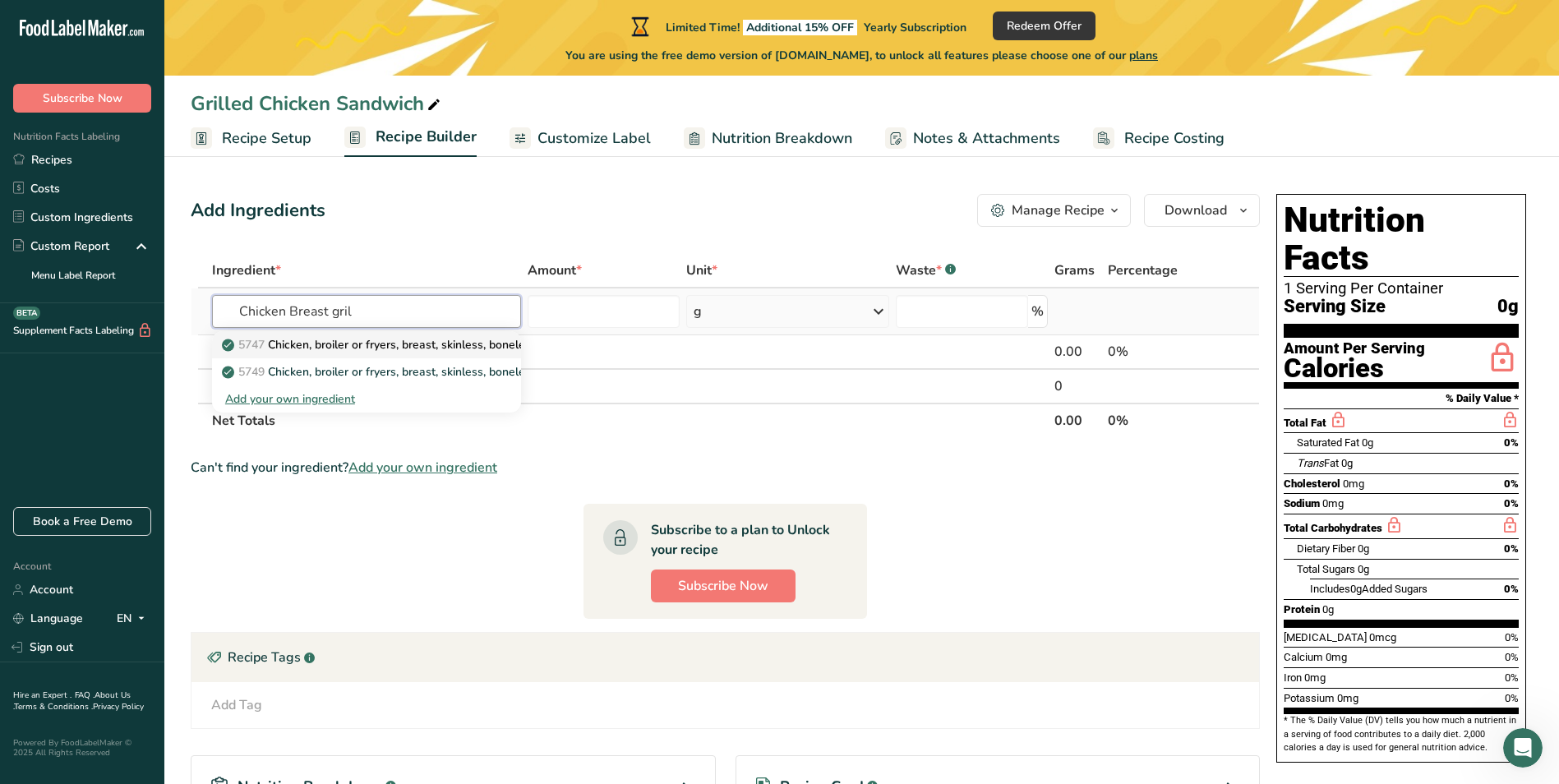
type input "Chicken Breast gril"
click at [339, 342] on p "5747 Chicken, broiler or fryers, breast, skinless, boneless, meat only, cooked,…" at bounding box center [451, 345] width 452 height 17
type input "Chicken, broiler or fryers, breast, skinless, boneless, meat only, cooked, gril…"
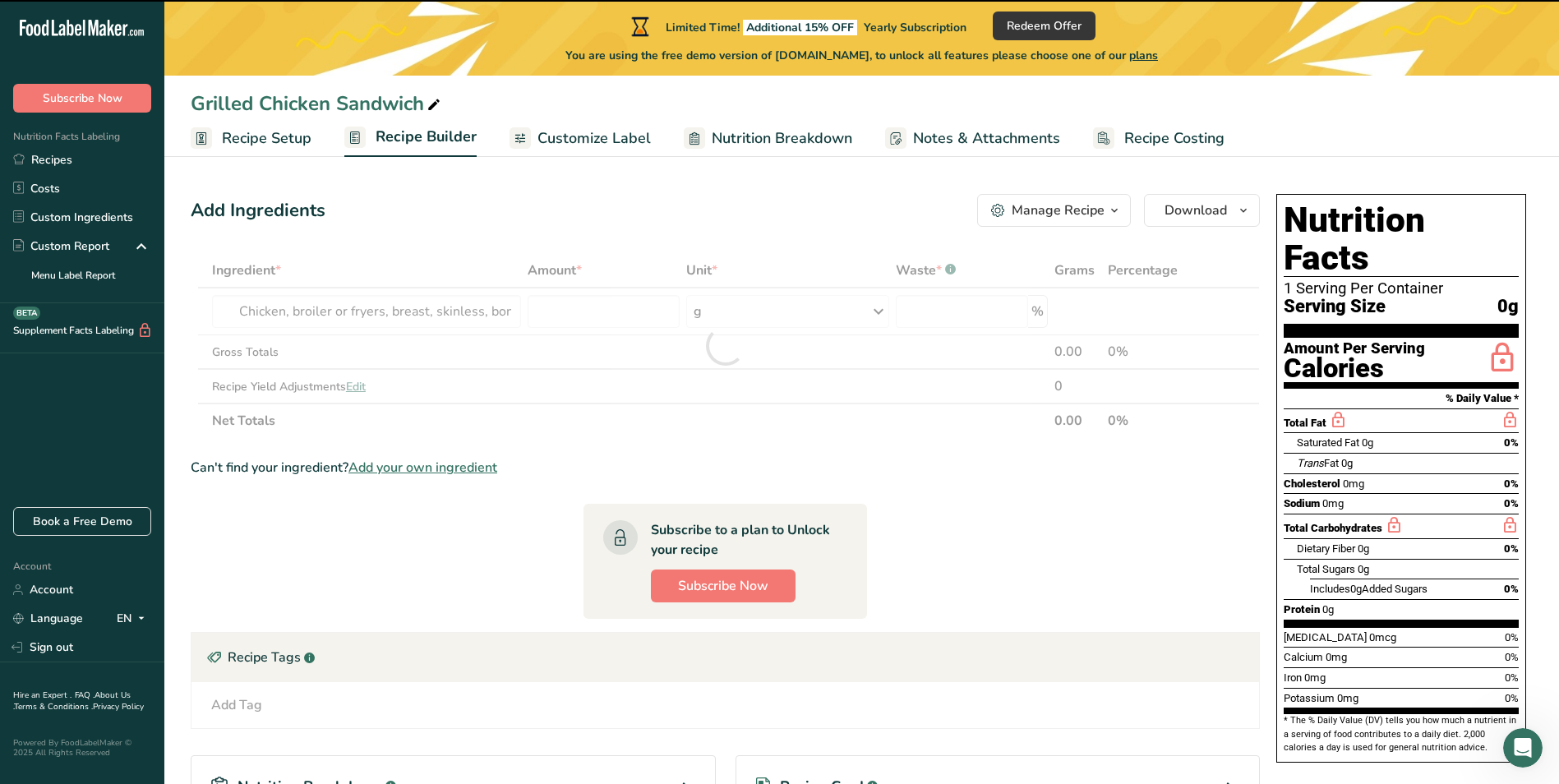
type input "0"
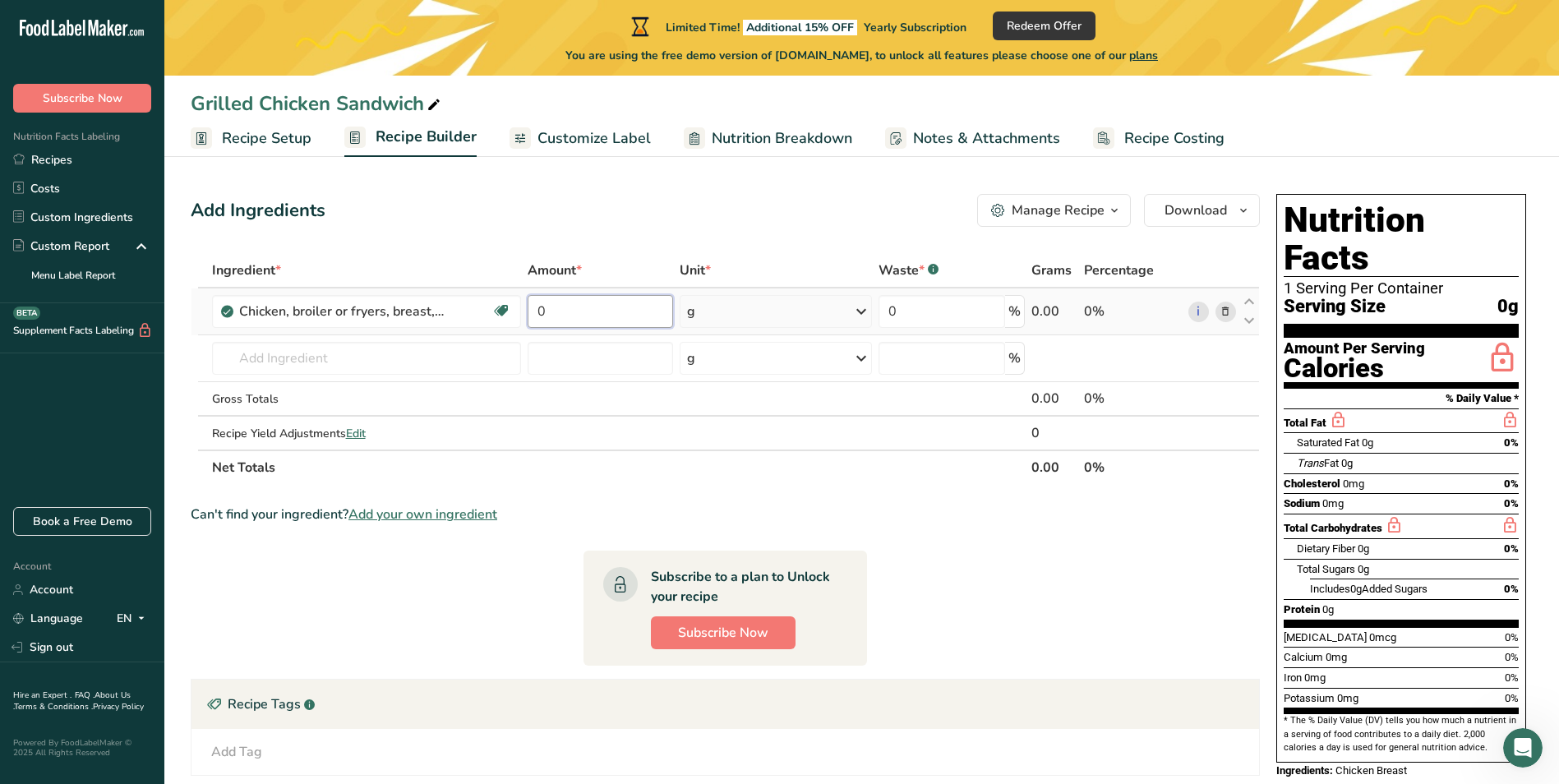
click at [590, 311] on input "0" at bounding box center [600, 311] width 146 height 33
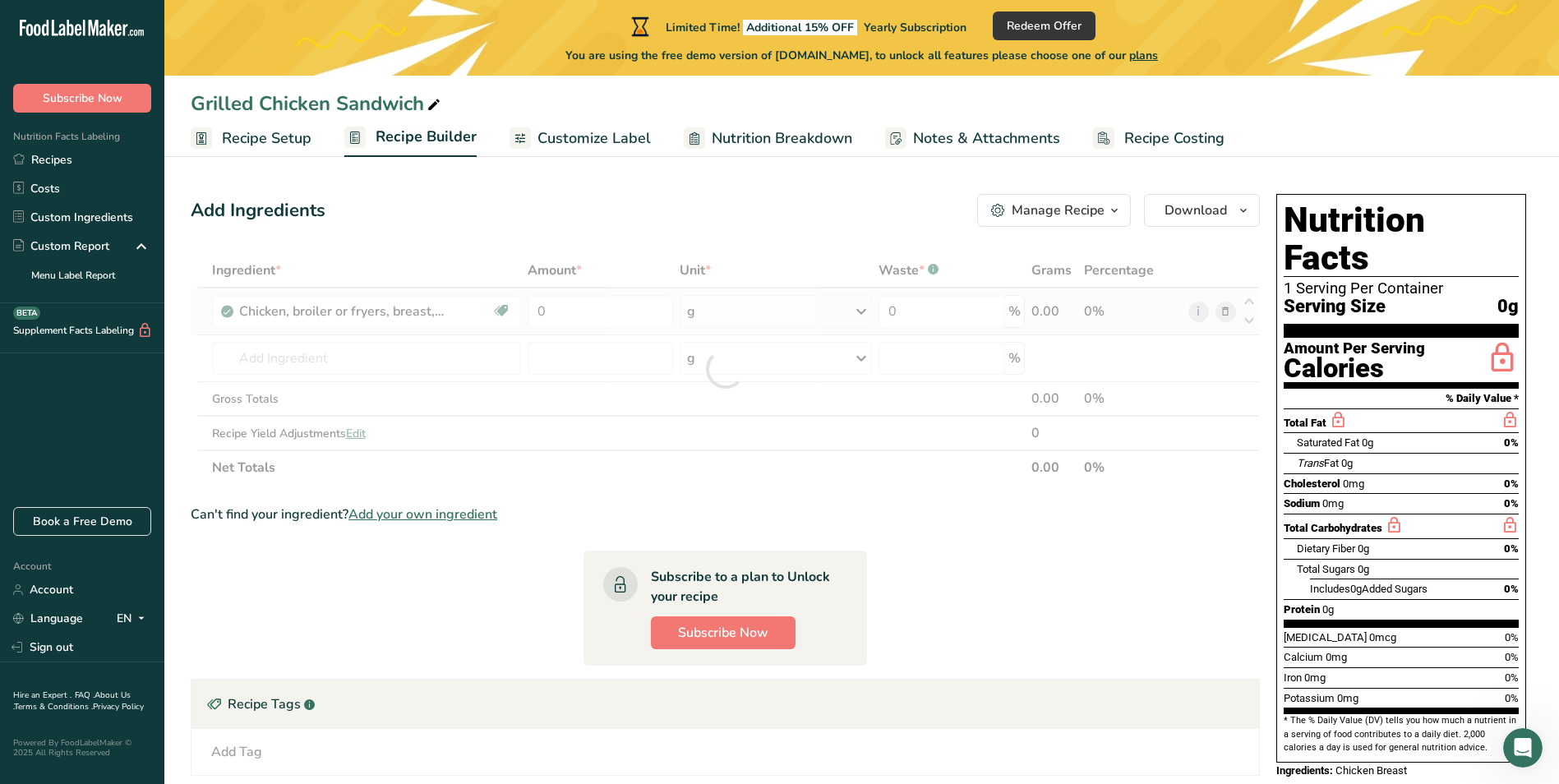
click at [707, 305] on div "Ingredient * Amount * Unit * Waste * .a-a{fill:#347362;}.b-a{fill:#fff;} Grams …" at bounding box center [725, 369] width 1069 height 232
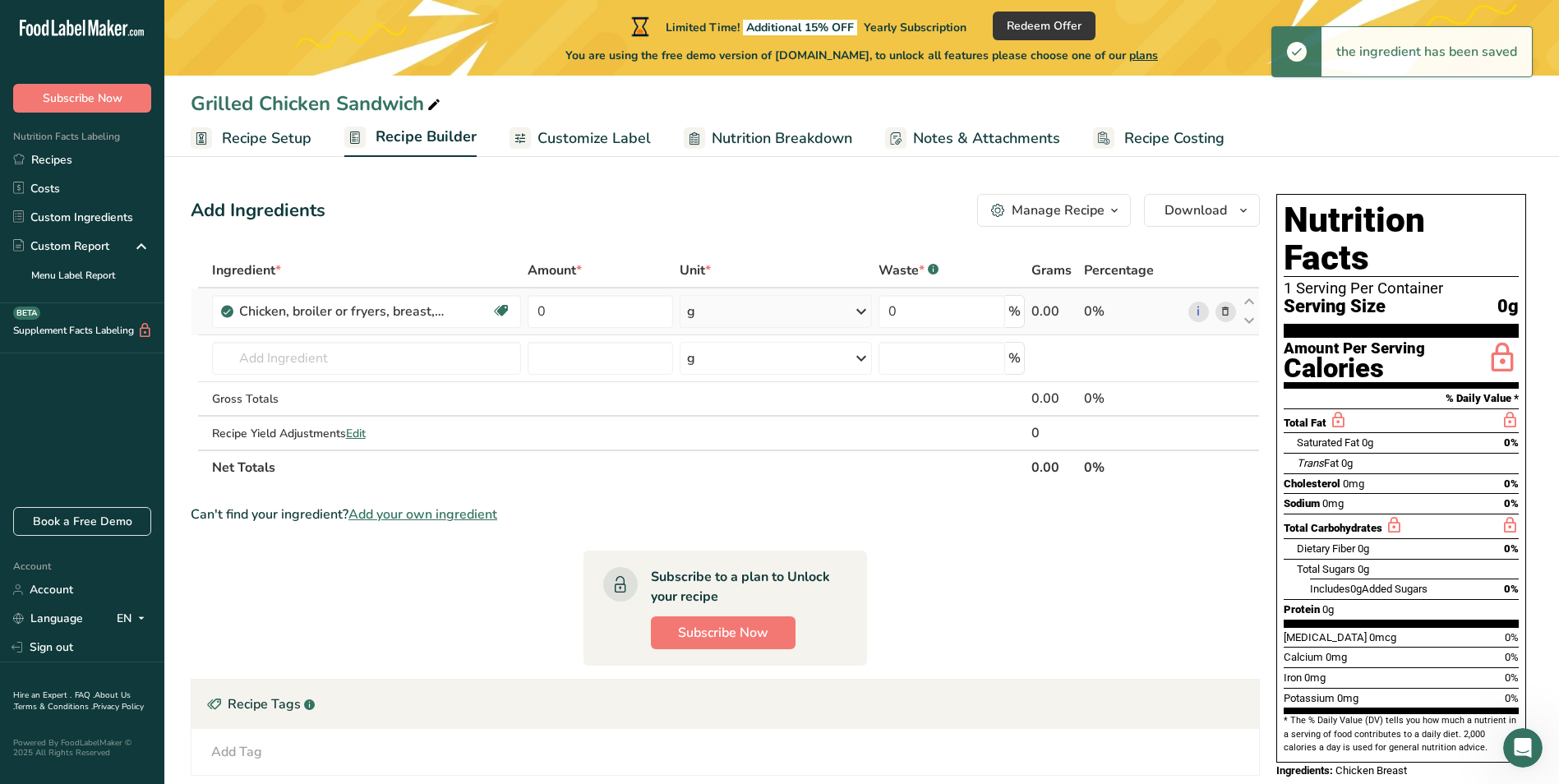
click at [758, 317] on div "g" at bounding box center [776, 311] width 193 height 33
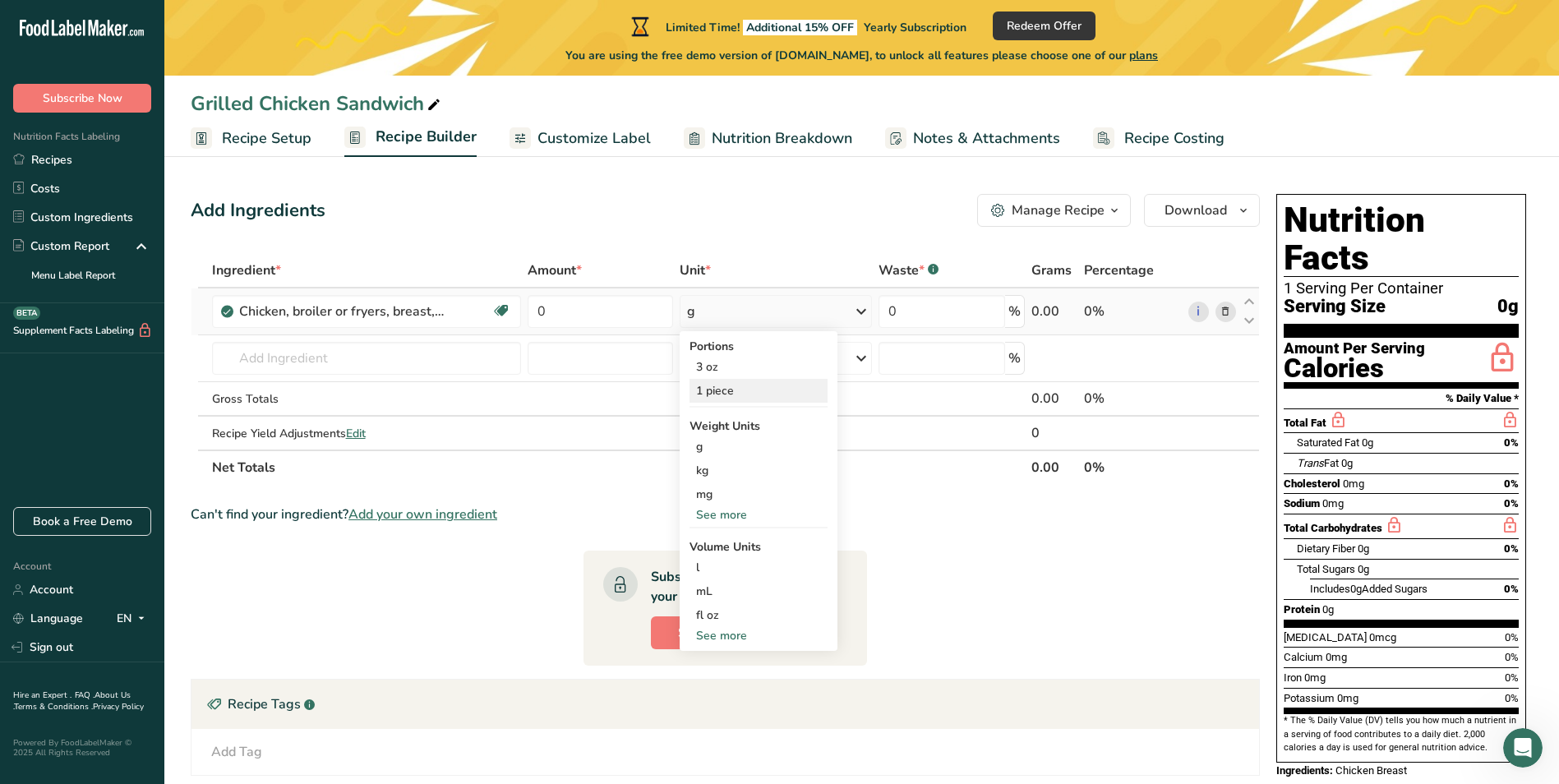
click at [710, 386] on div "1 piece" at bounding box center [758, 391] width 138 height 24
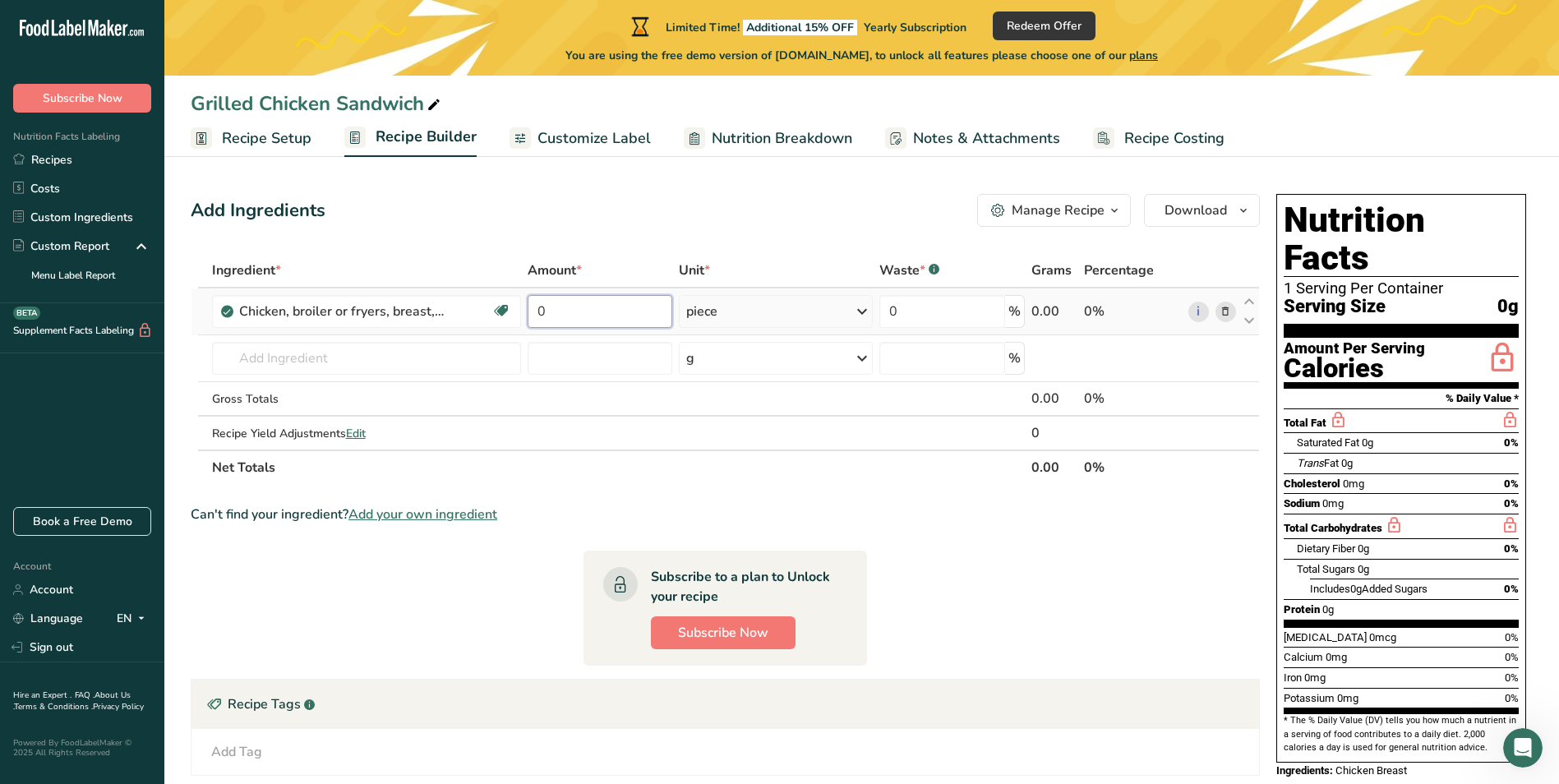
click at [561, 317] on input "0" at bounding box center [600, 311] width 145 height 33
click at [689, 311] on div "Ingredient * Amount * Unit * Waste * .a-a{fill:#347362;}.b-a{fill:#fff;} Grams …" at bounding box center [725, 369] width 1069 height 232
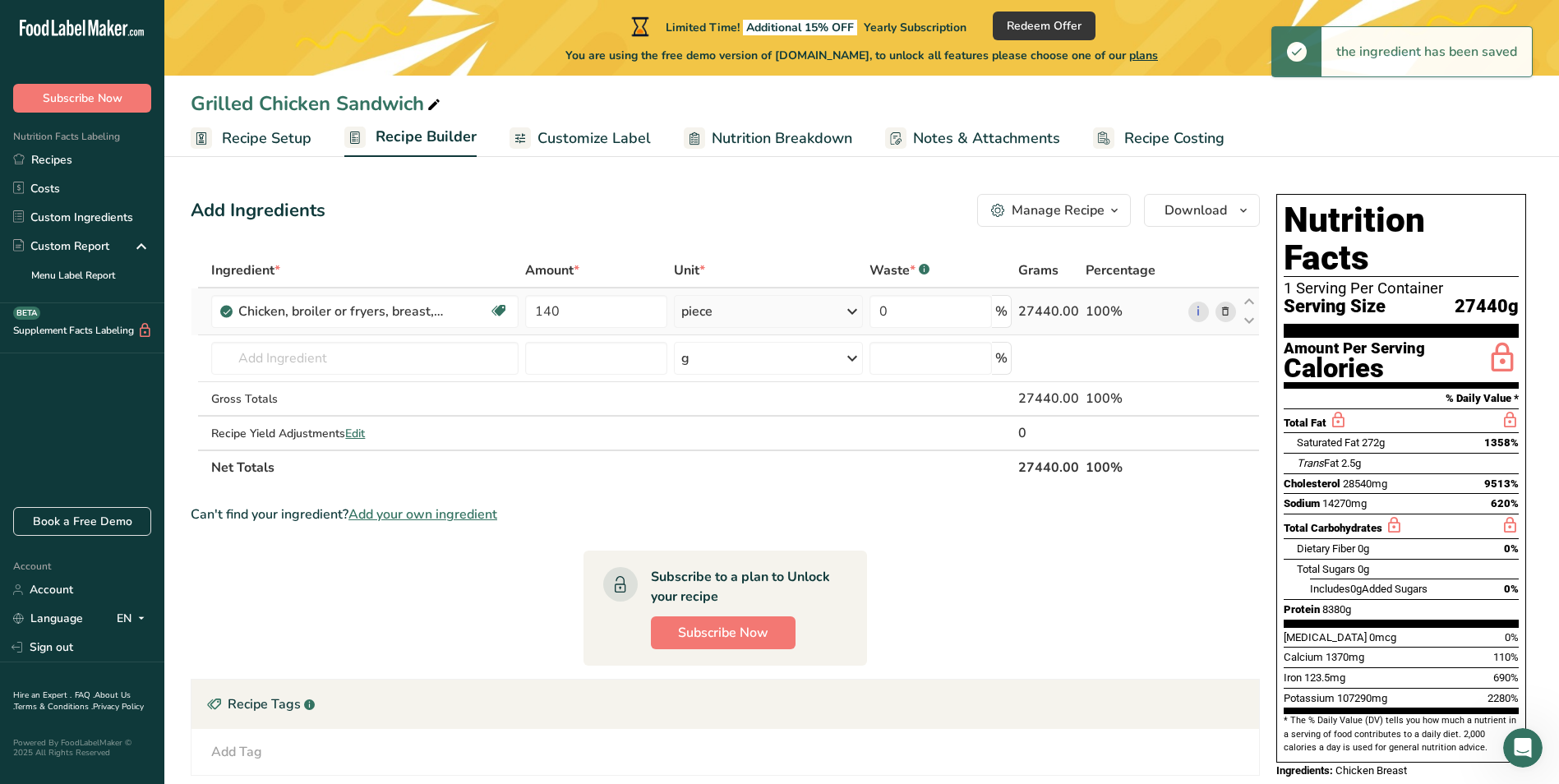
click at [724, 314] on div "piece" at bounding box center [768, 311] width 189 height 33
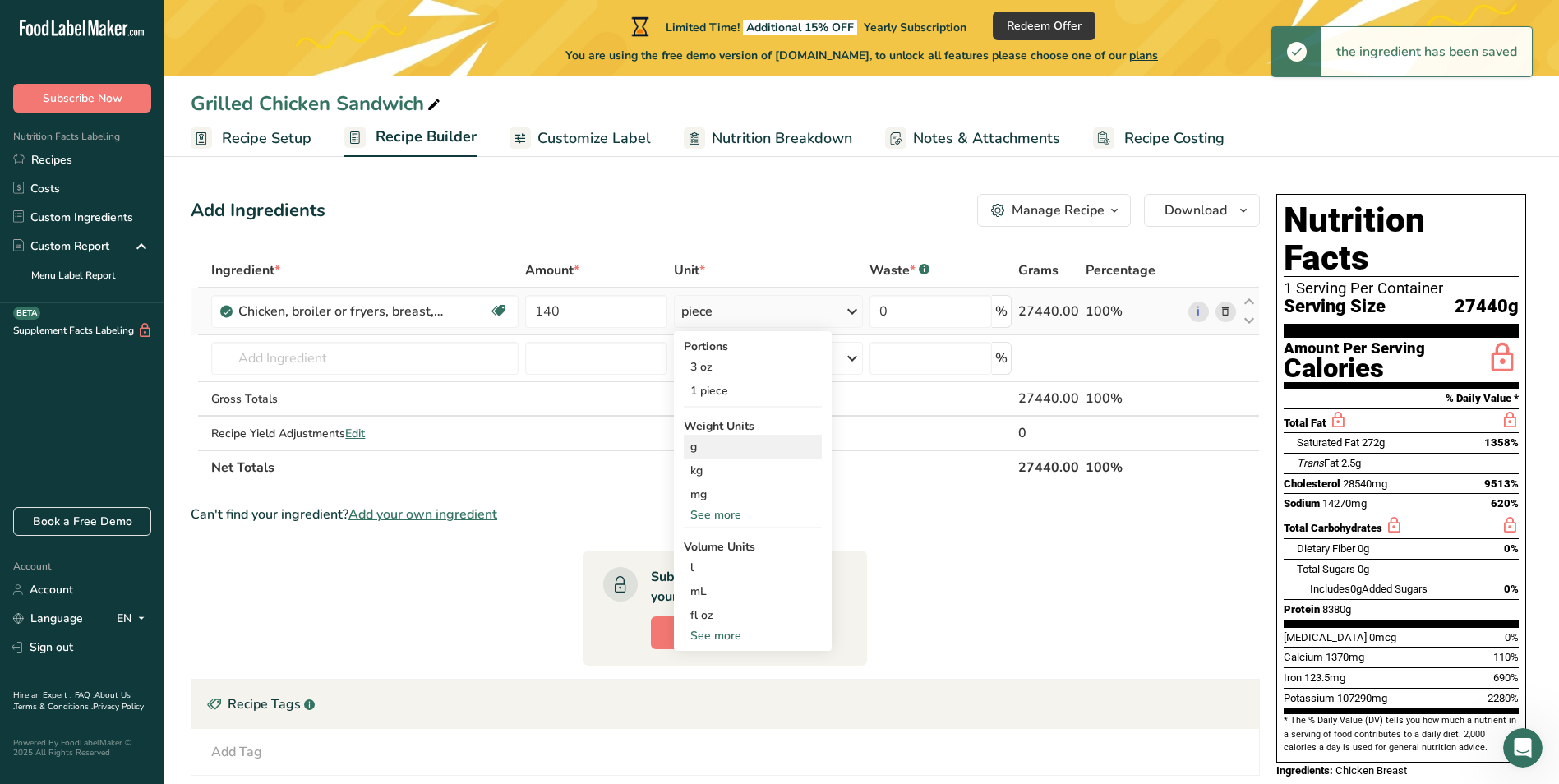
click at [714, 445] on div "g" at bounding box center [753, 447] width 138 height 24
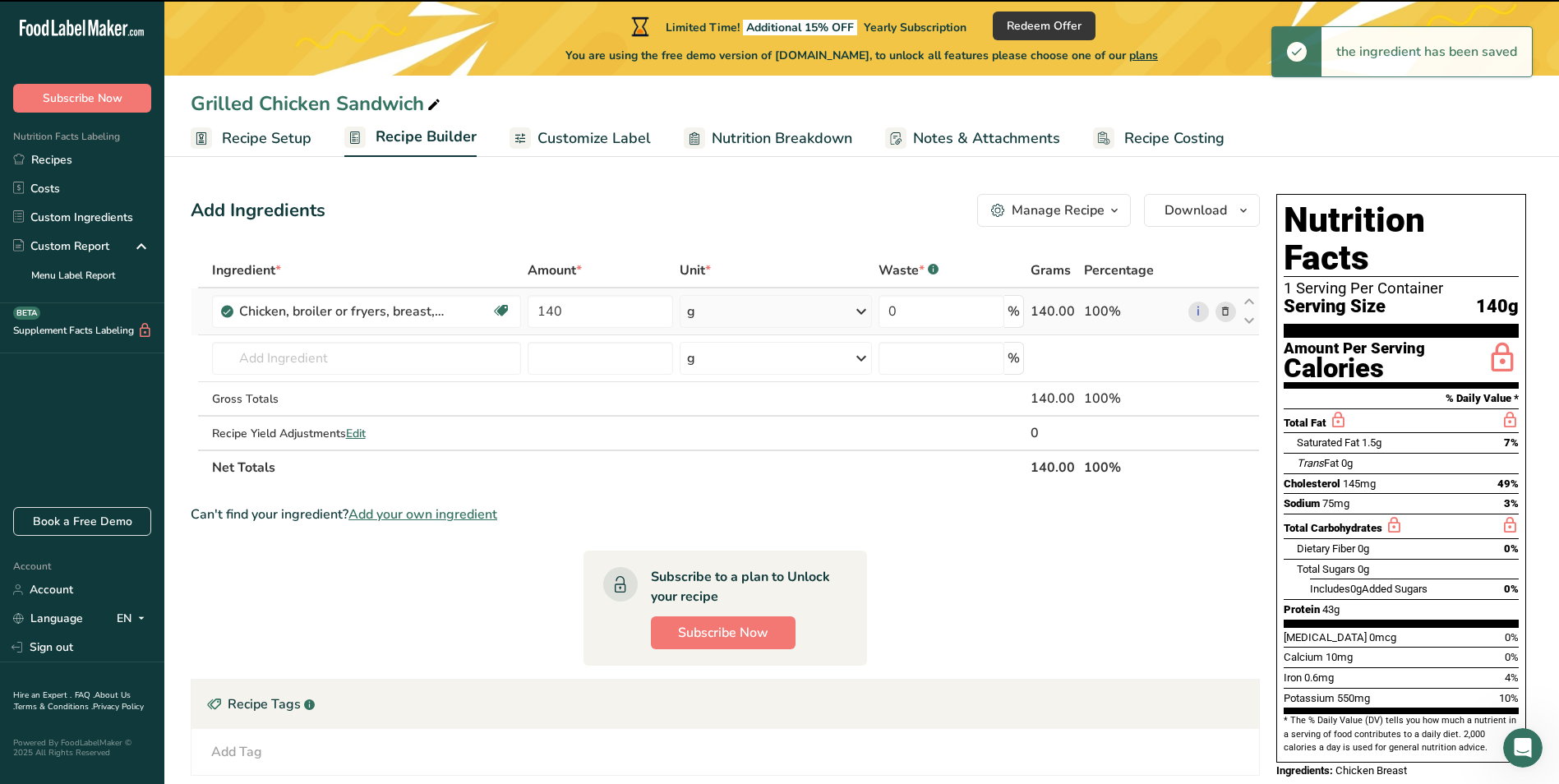
click at [708, 311] on div "g" at bounding box center [776, 311] width 192 height 33
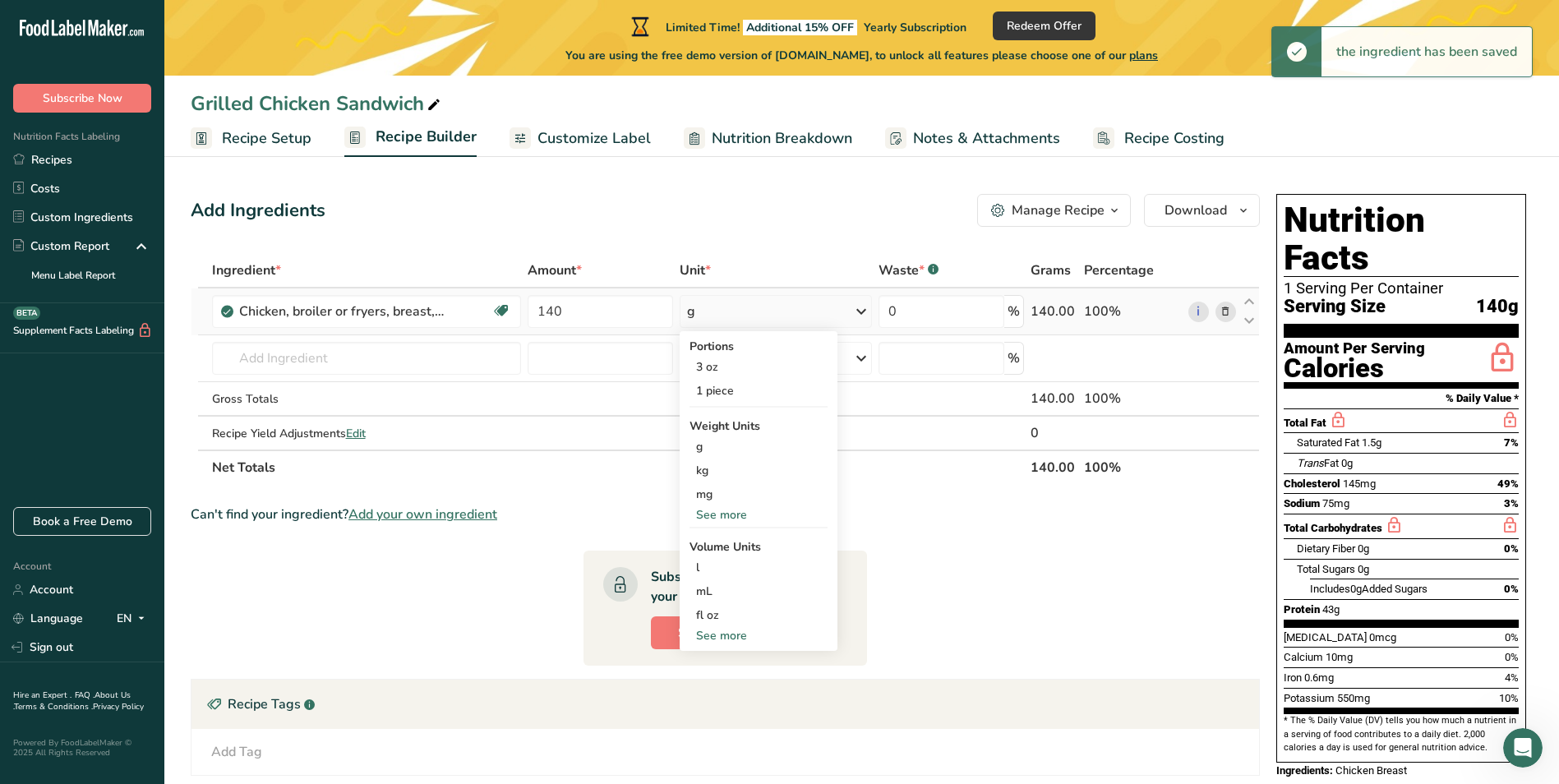
click at [725, 509] on div "See more" at bounding box center [758, 515] width 138 height 17
click at [708, 568] on div "oz" at bounding box center [758, 566] width 138 height 24
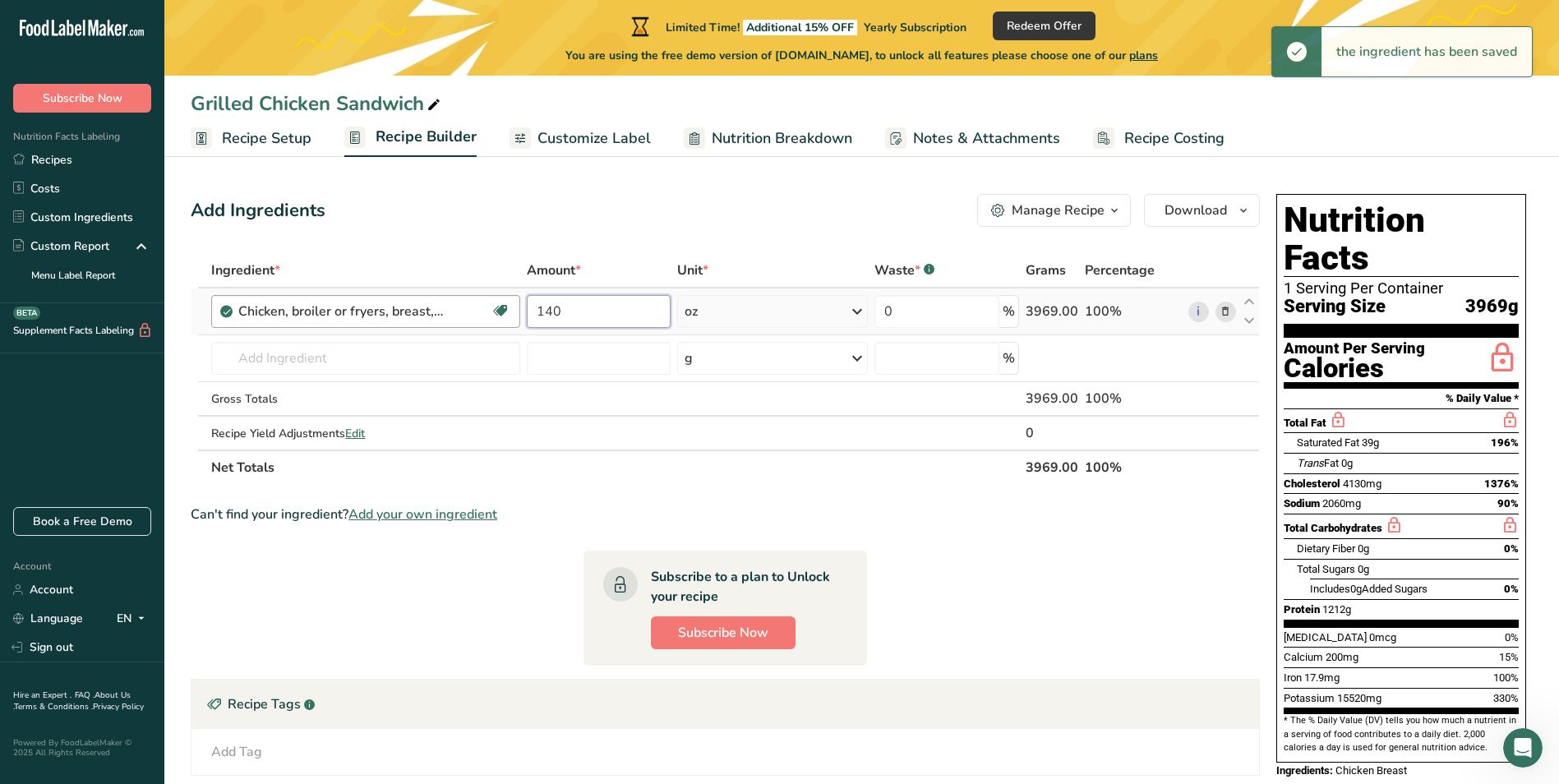
drag, startPoint x: 573, startPoint y: 311, endPoint x: 508, endPoint y: 308, distance: 65.1
click at [508, 308] on tr "Chicken, broiler or fryers, breast, skinless, boneless, meat only, cooked, gril…" at bounding box center [725, 312] width 1068 height 47
type input "5"
click at [543, 238] on div "Add Ingredients Manage Recipe Delete Recipe Duplicate Recipe Scale Recipe Save …" at bounding box center [730, 653] width 1079 height 933
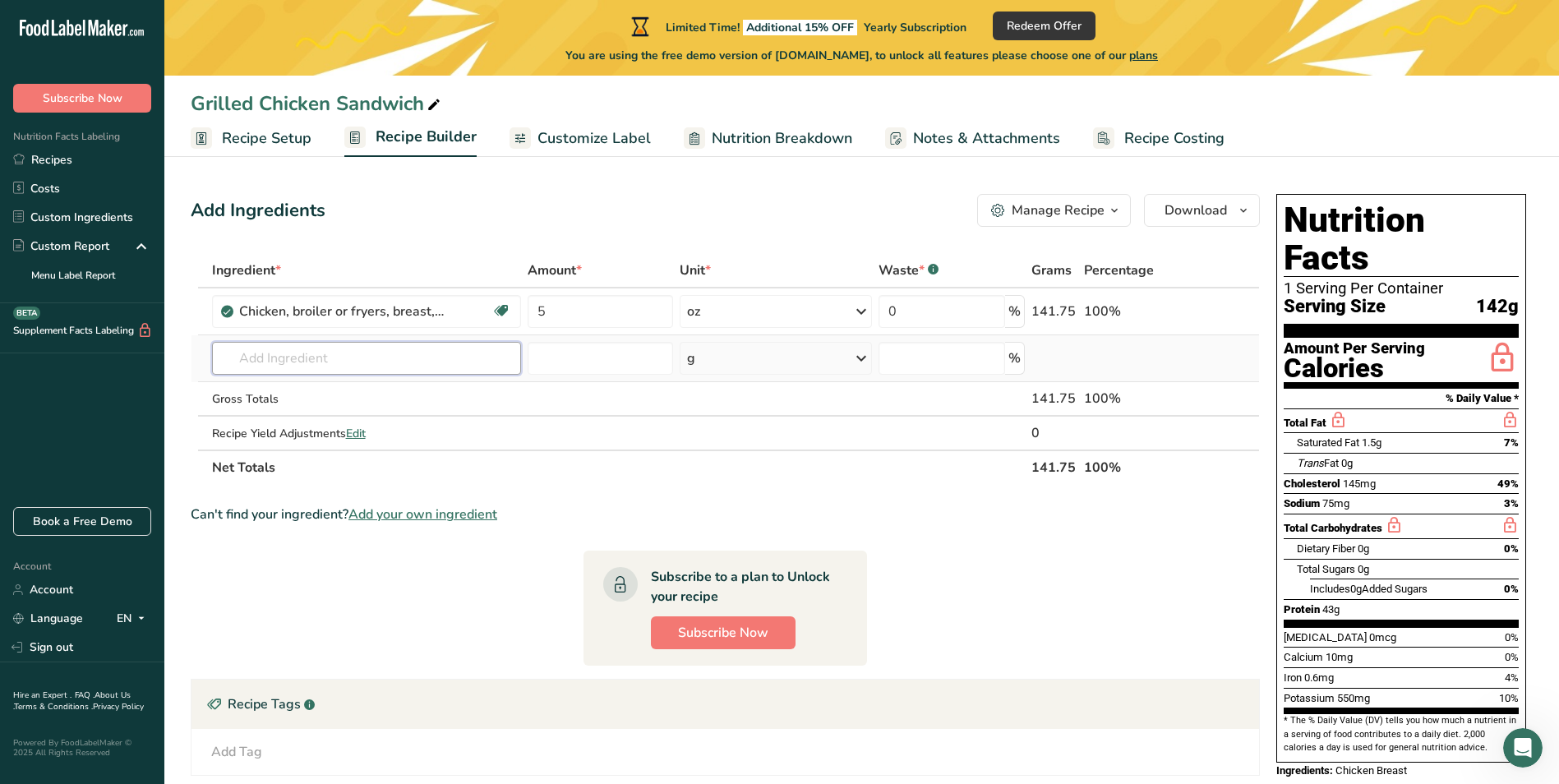
click at [328, 357] on input "text" at bounding box center [366, 358] width 309 height 33
type input "Brioche Bun"
click at [278, 396] on p "Brioche Bun" at bounding box center [264, 391] width 78 height 17
type input "Brioche Bun"
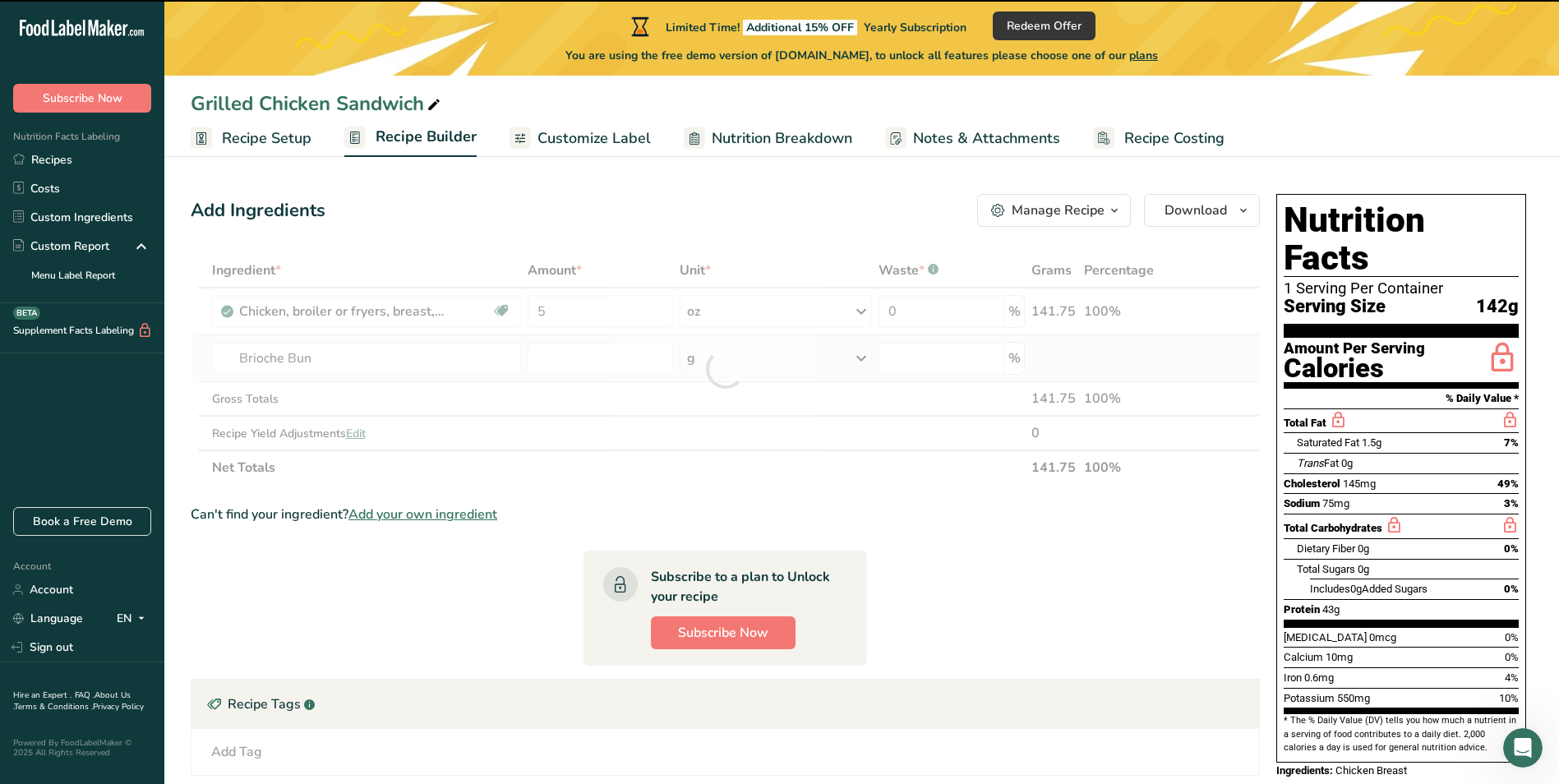
type input "0"
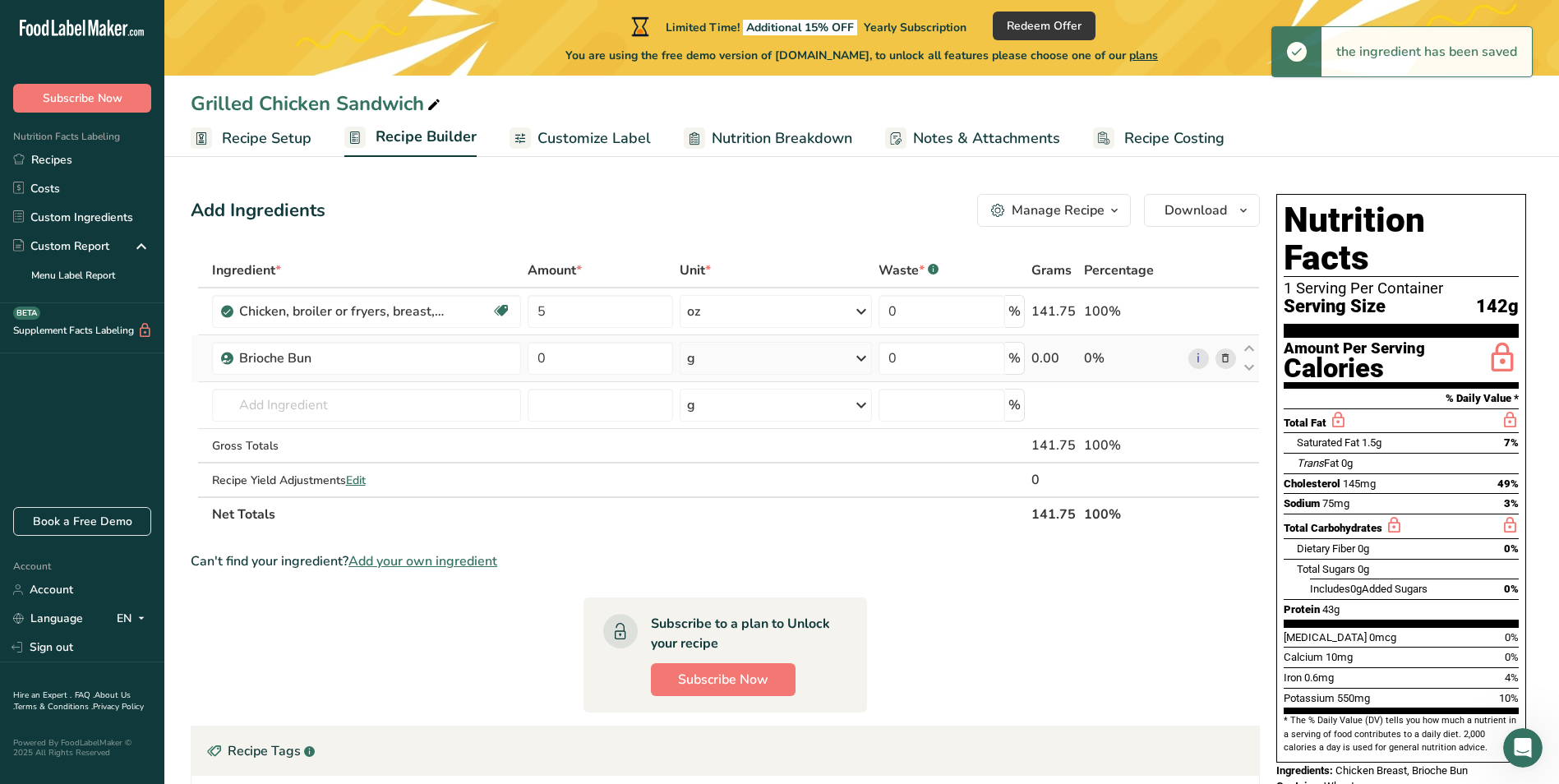
click at [731, 358] on div "g" at bounding box center [776, 358] width 193 height 33
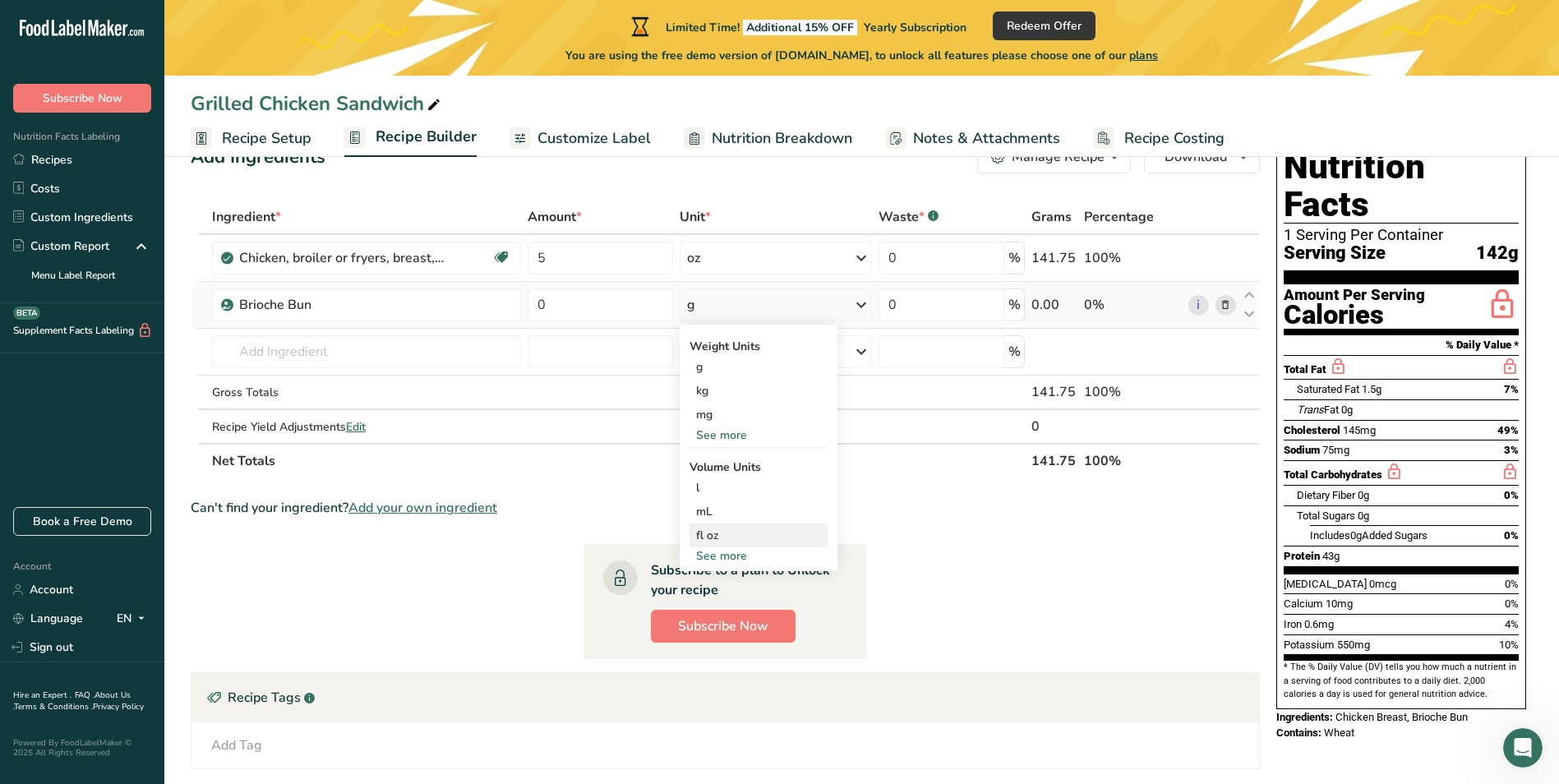
scroll to position [82, 0]
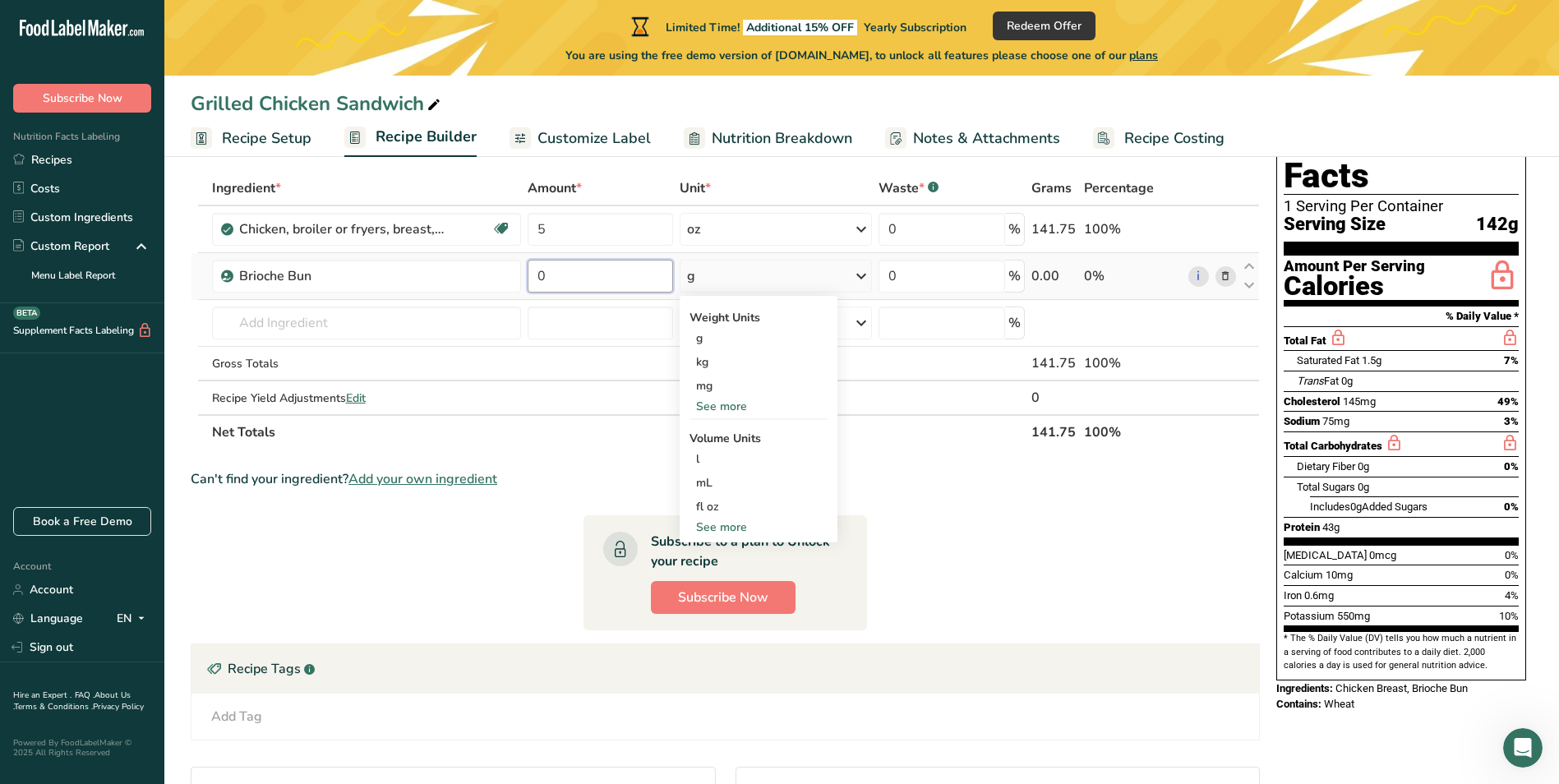
click at [629, 280] on input "0" at bounding box center [600, 276] width 146 height 33
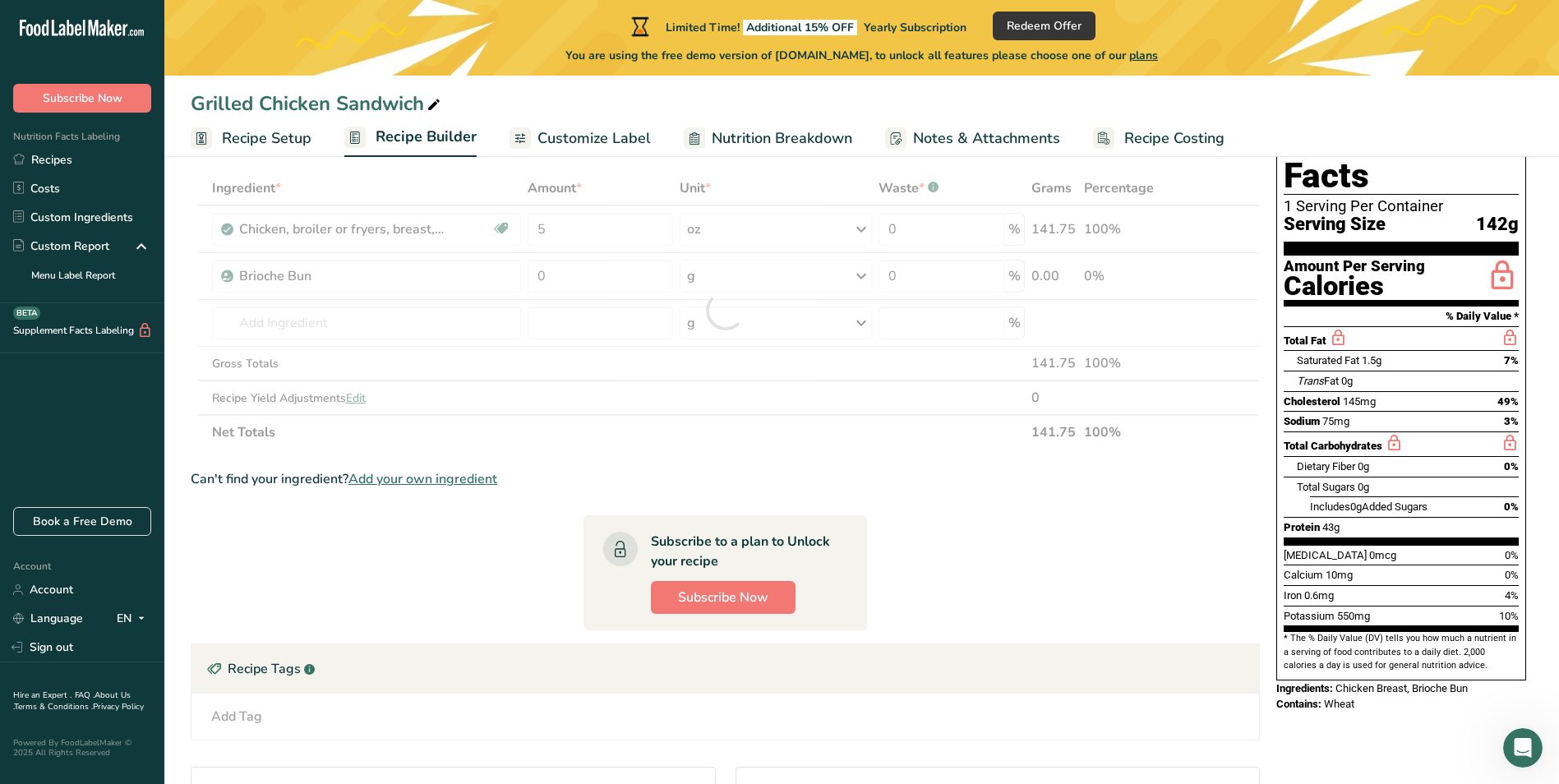
click at [901, 480] on div "Can't find your ingredient? Add your own ingredient" at bounding box center [725, 479] width 1069 height 20
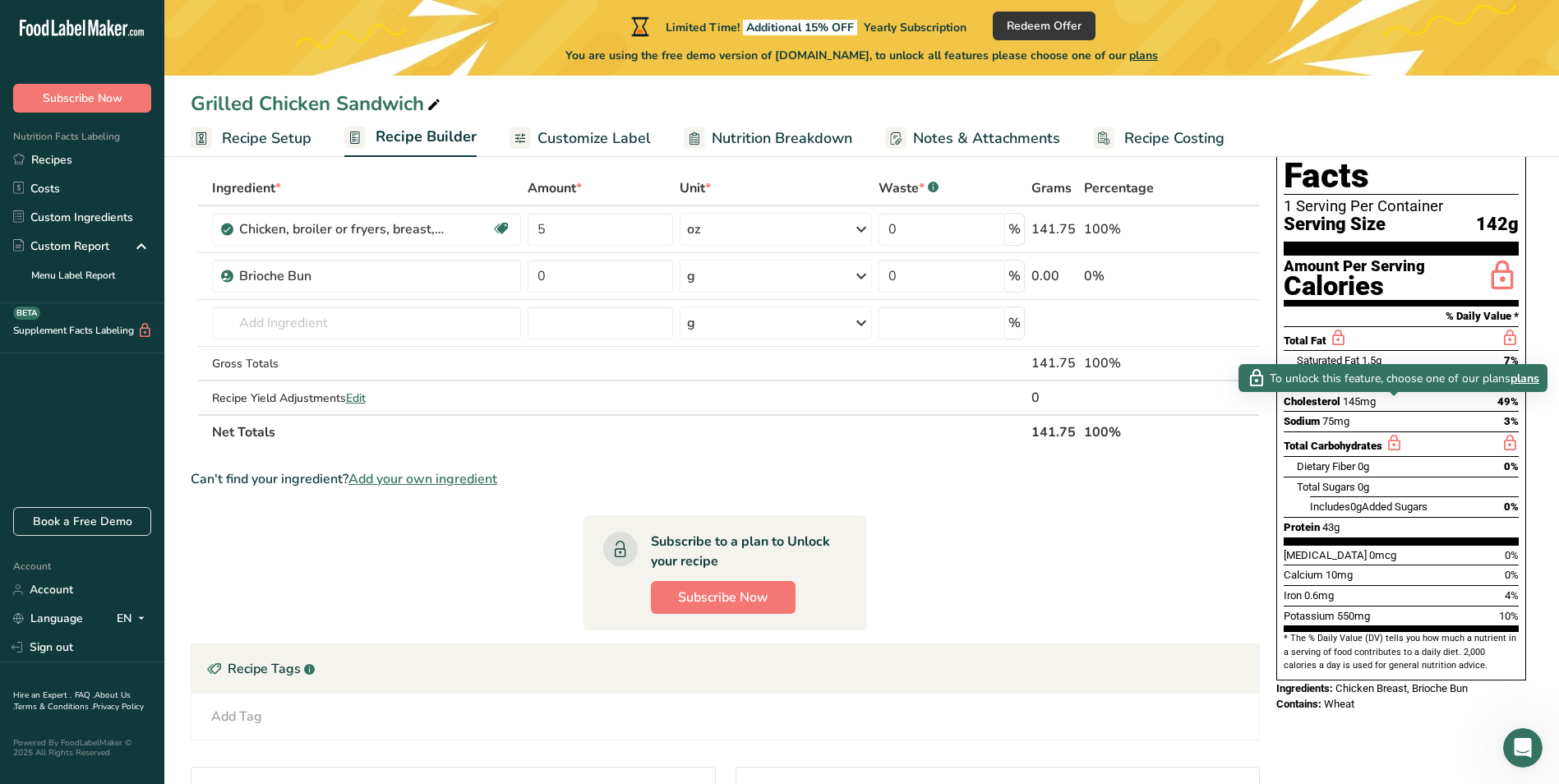
click at [1395, 433] on icon at bounding box center [1394, 444] width 18 height 21
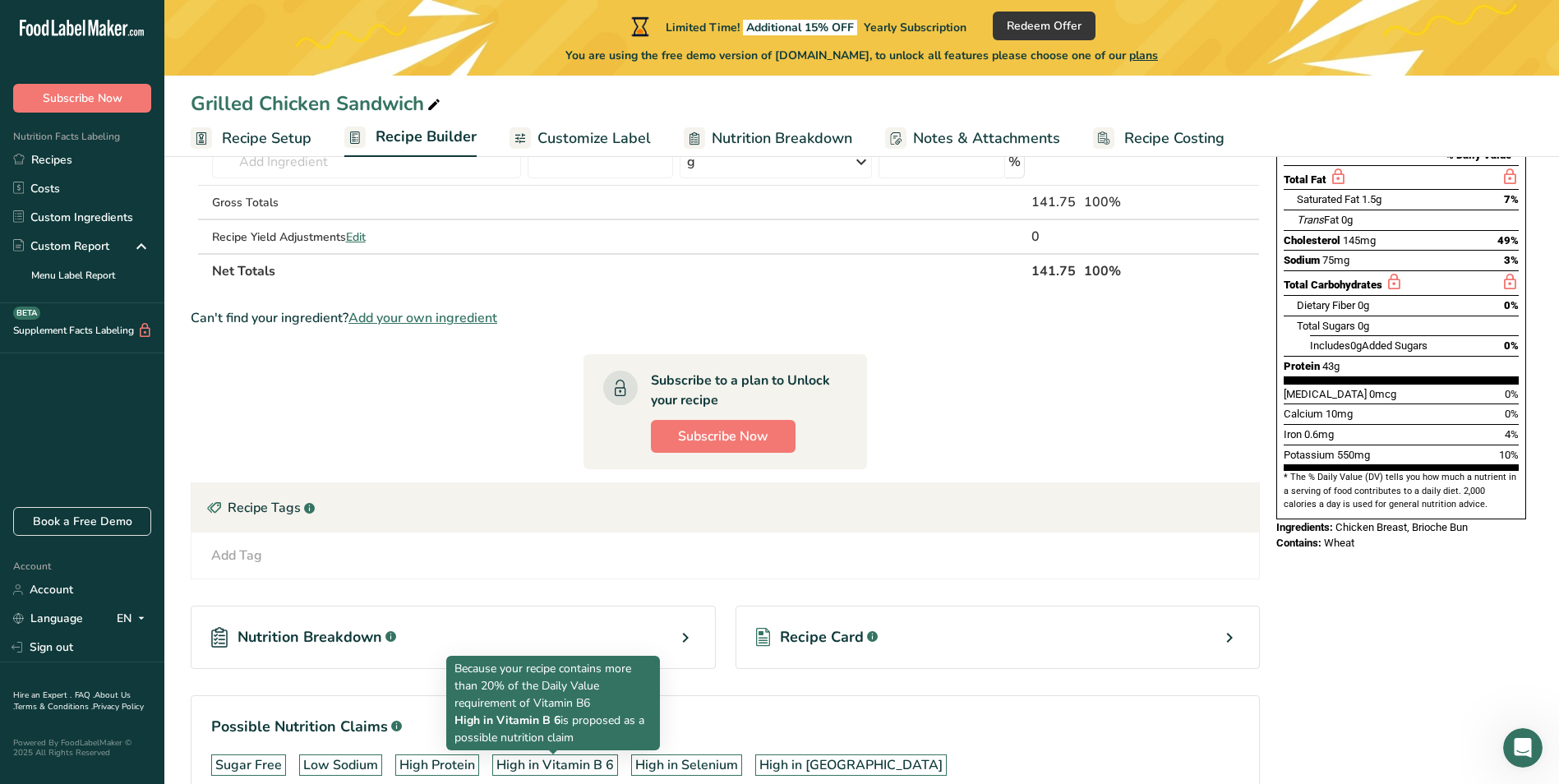
scroll to position [95, 0]
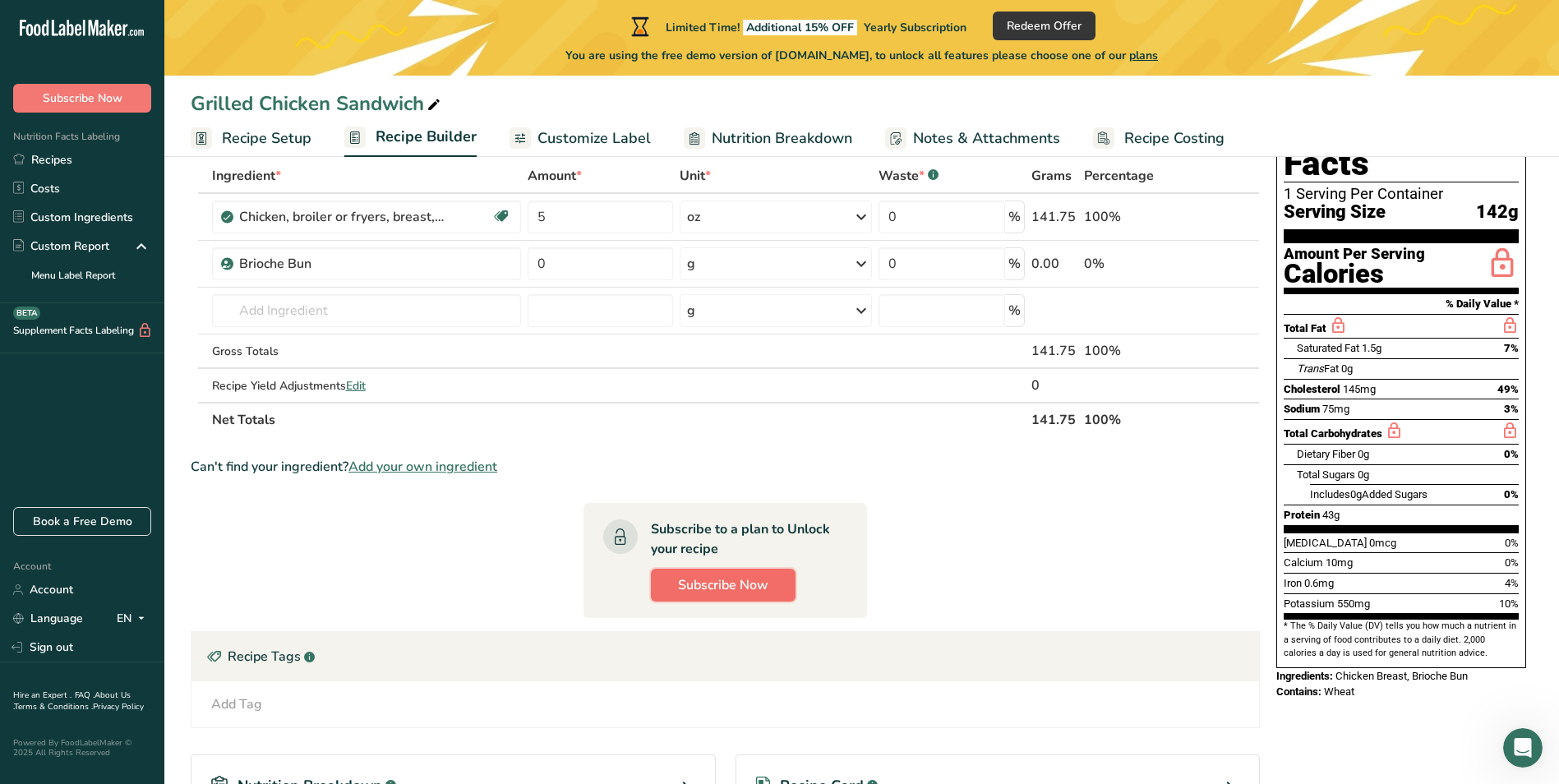
click at [685, 578] on span "Subscribe Now" at bounding box center [723, 585] width 90 height 20
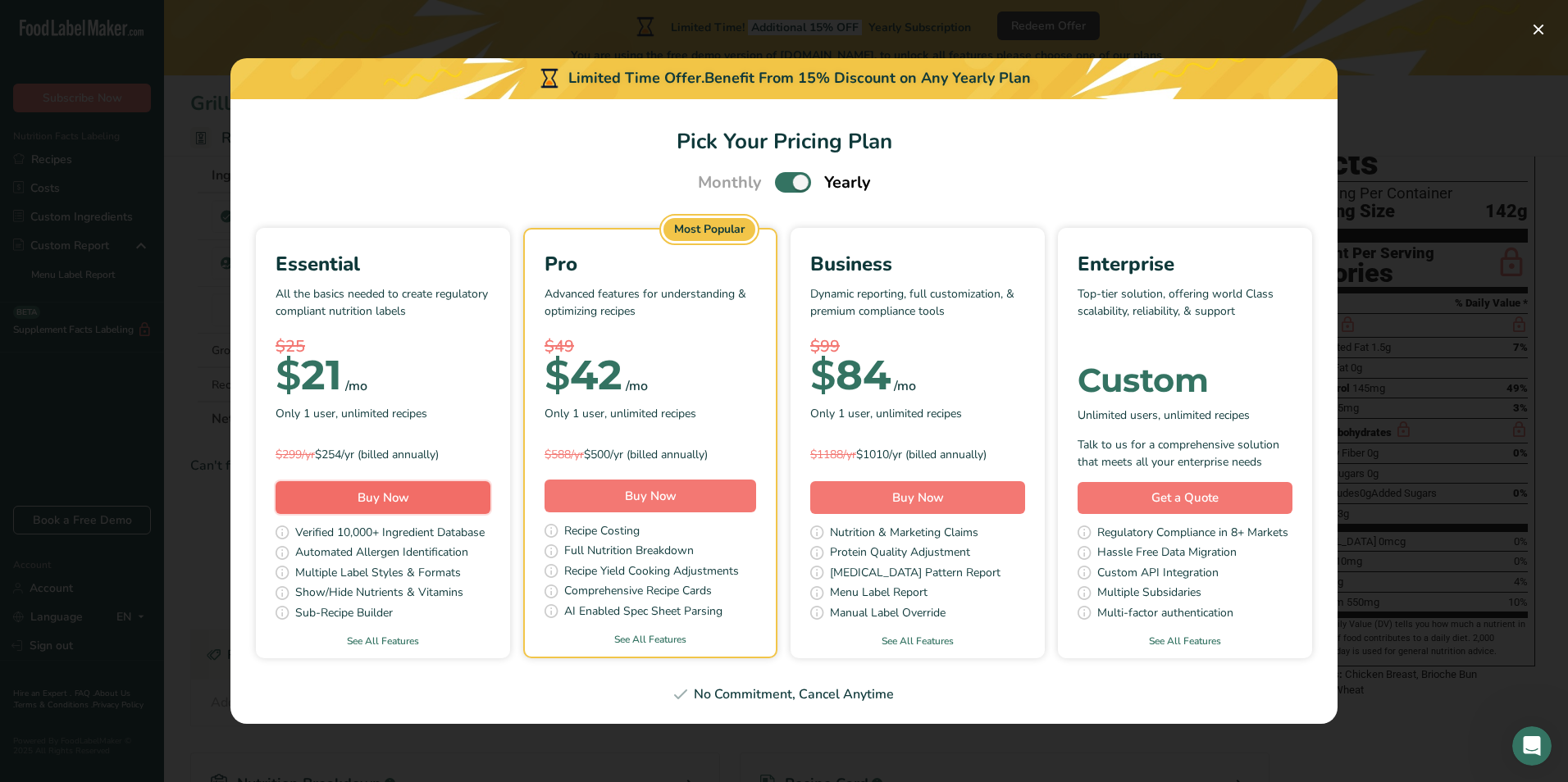
click at [407, 491] on span "Buy Now" at bounding box center [383, 497] width 52 height 16
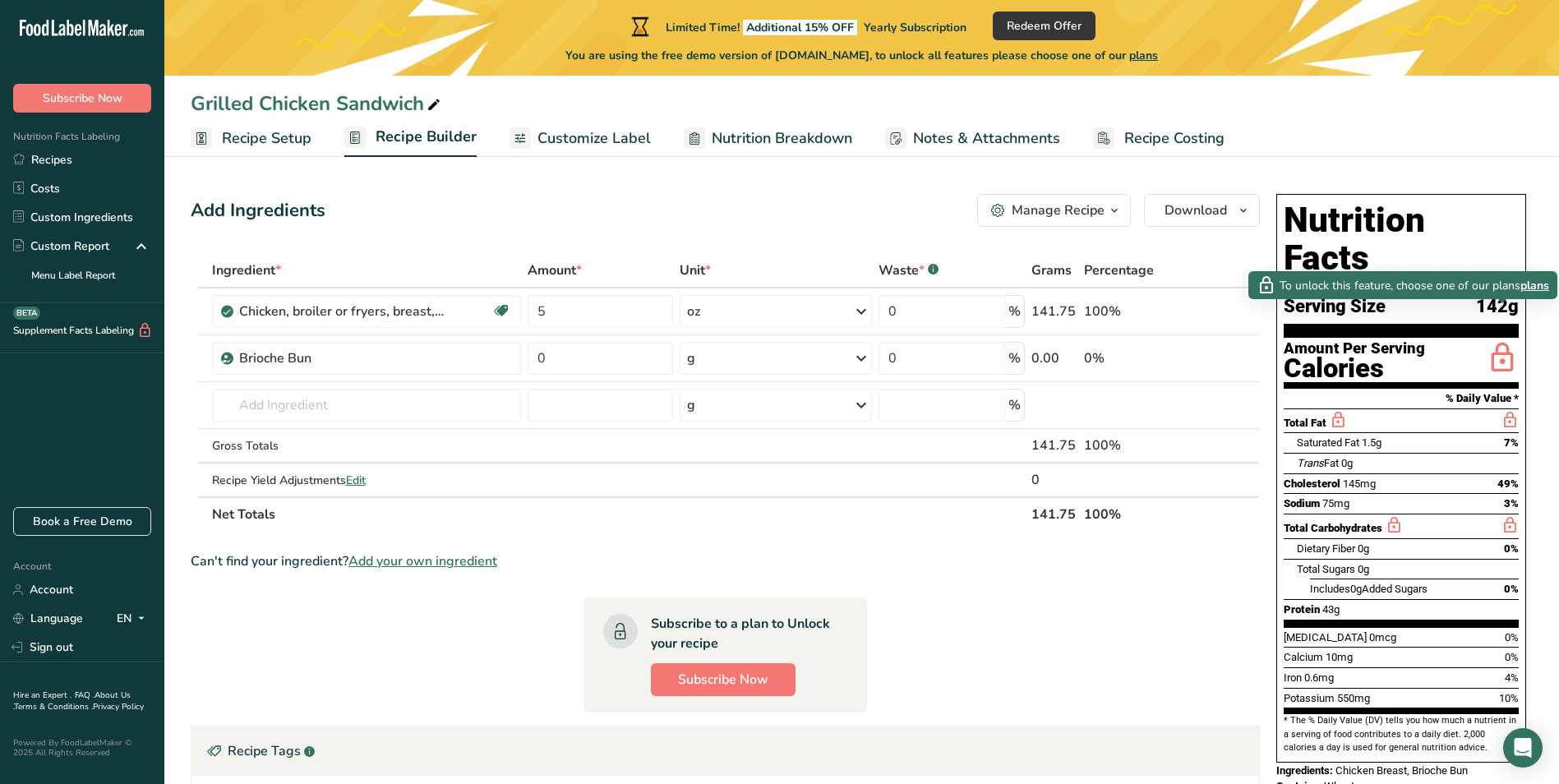
click at [1491, 339] on icon at bounding box center [1502, 358] width 33 height 39
click at [1487, 285] on span "To unlock this feature, choose one of our plans" at bounding box center [1400, 285] width 240 height 17
click at [1537, 284] on span "plans" at bounding box center [1534, 285] width 28 height 17
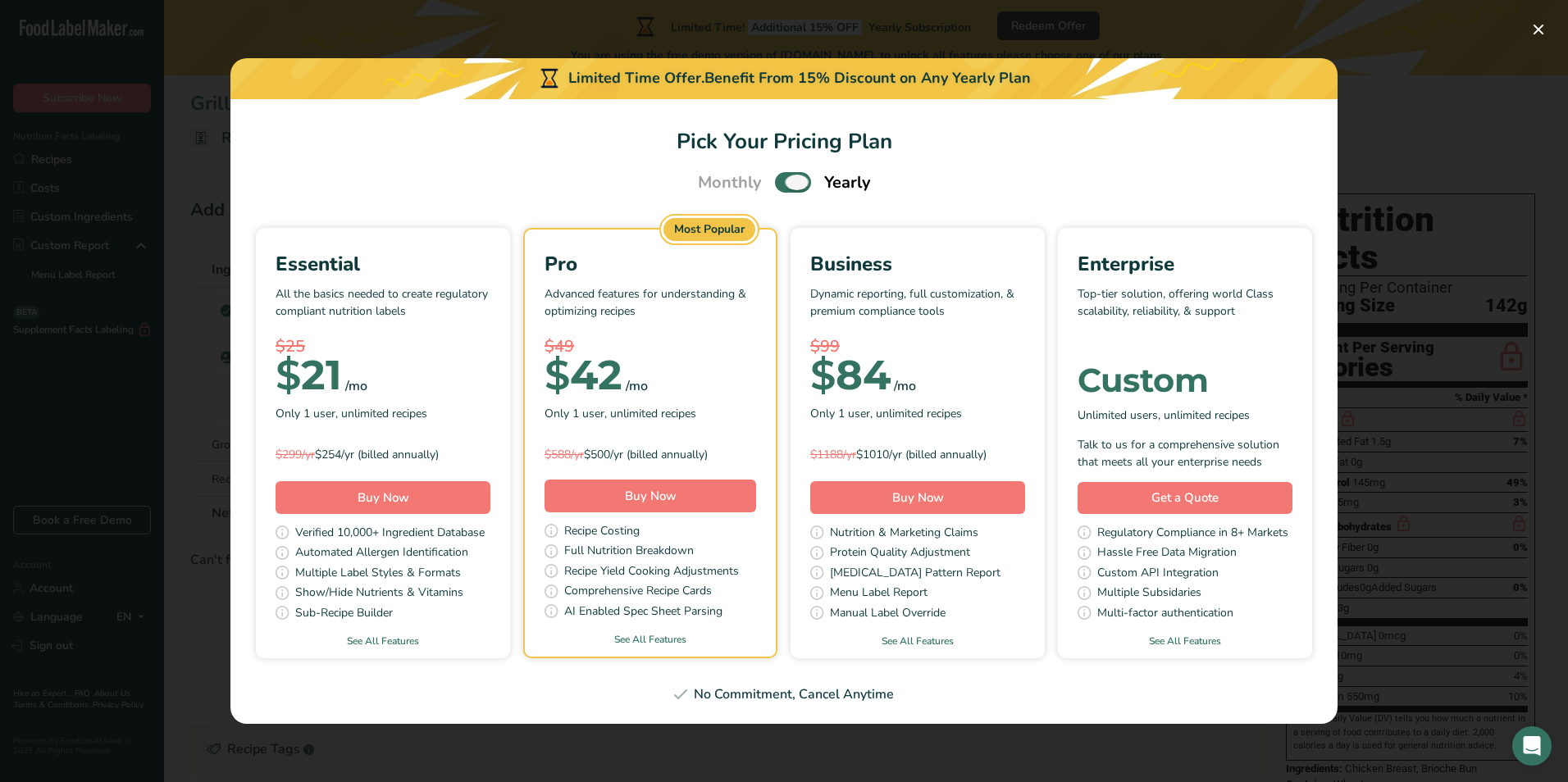
click at [787, 178] on span "Pick Your Pricing Plan Modal" at bounding box center [793, 182] width 36 height 21
click at [786, 178] on input "Pick Your Pricing Plan Modal" at bounding box center [780, 182] width 10 height 10
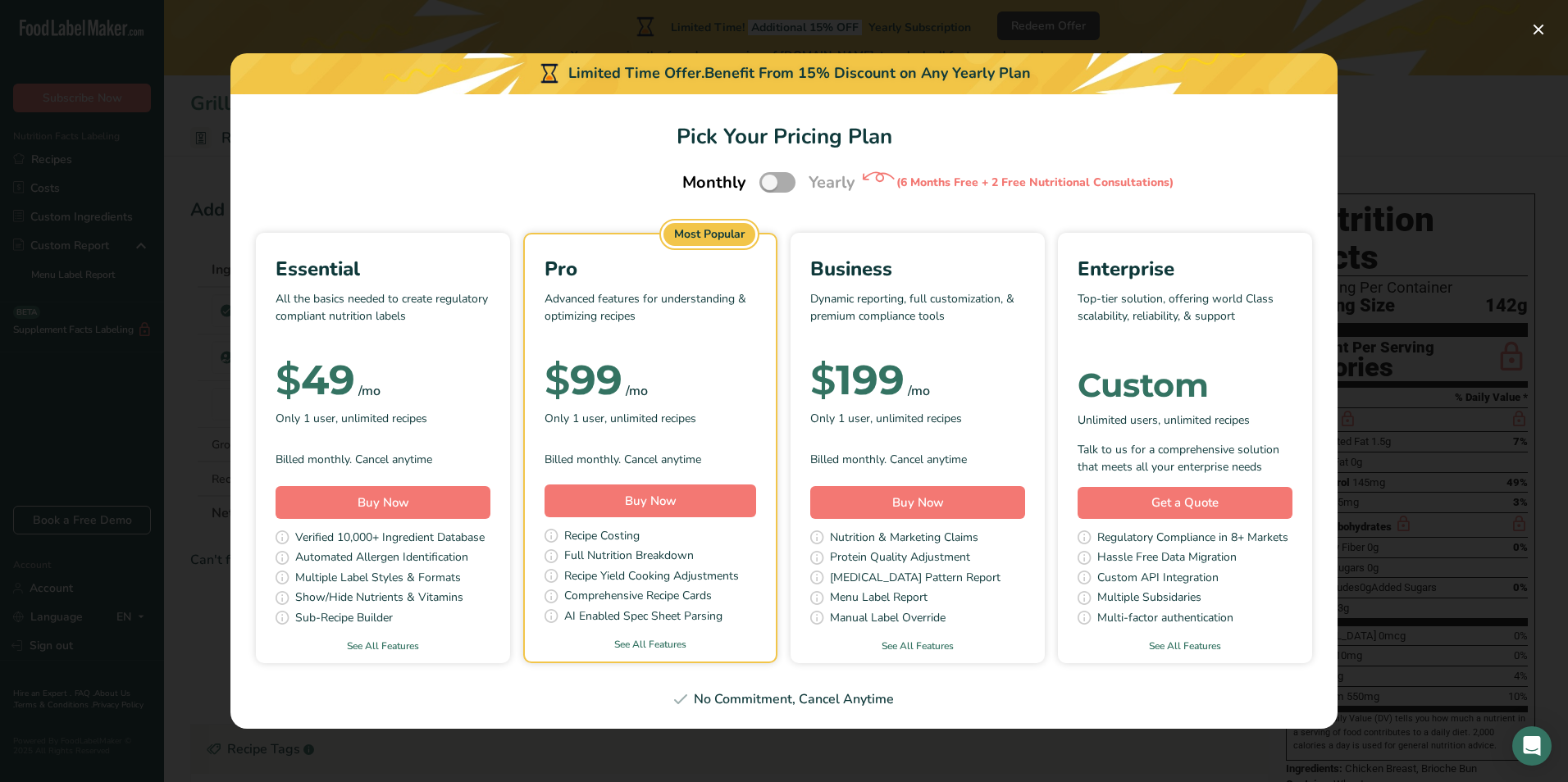
click at [780, 181] on span "Pick Your Pricing Plan Modal" at bounding box center [777, 182] width 36 height 21
click at [770, 181] on input "Pick Your Pricing Plan Modal" at bounding box center [764, 182] width 10 height 10
checkbox input "true"
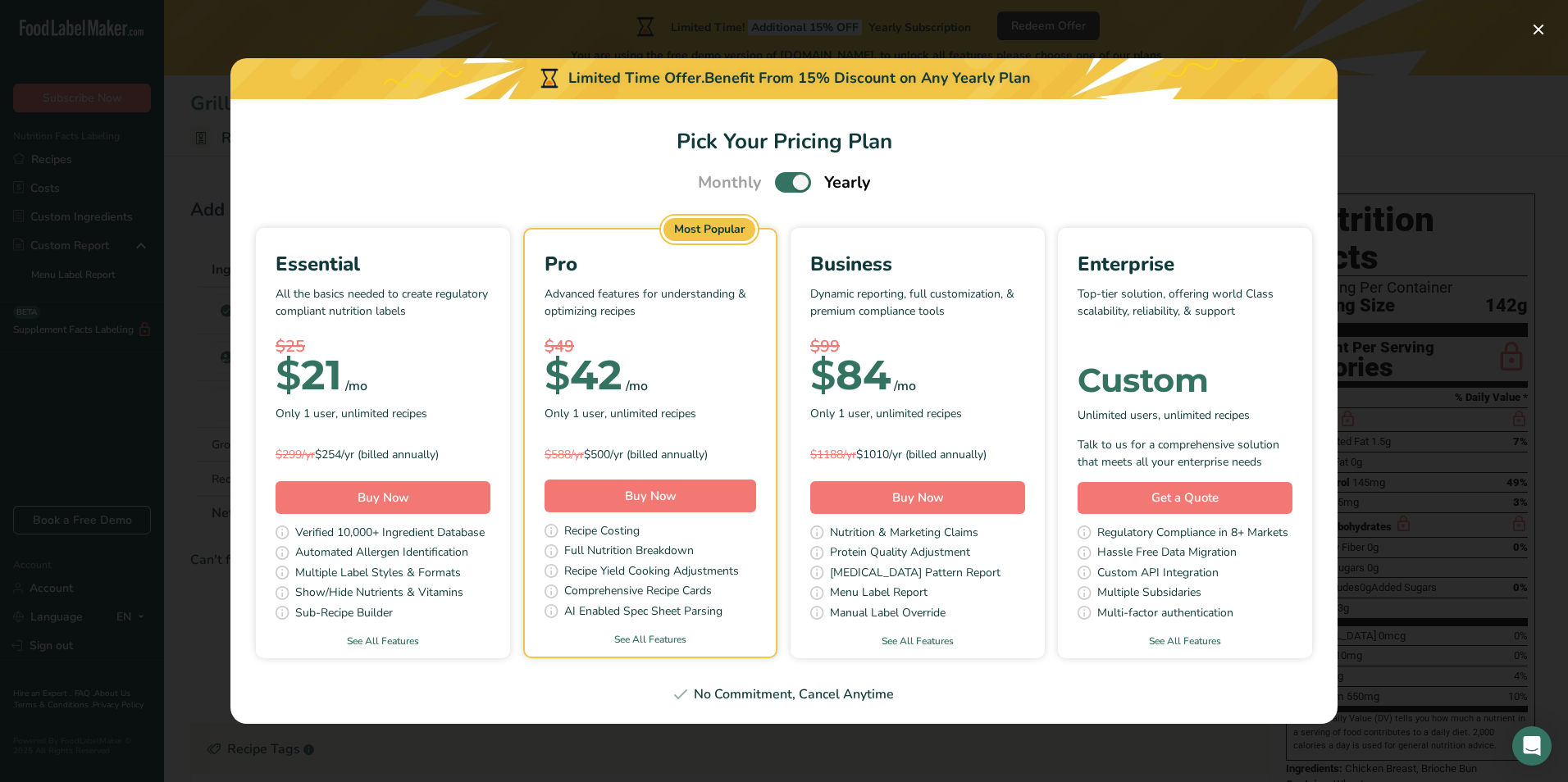
click at [1355, 87] on div "Pick Your Pricing Plan Modal" at bounding box center [784, 391] width 1568 height 782
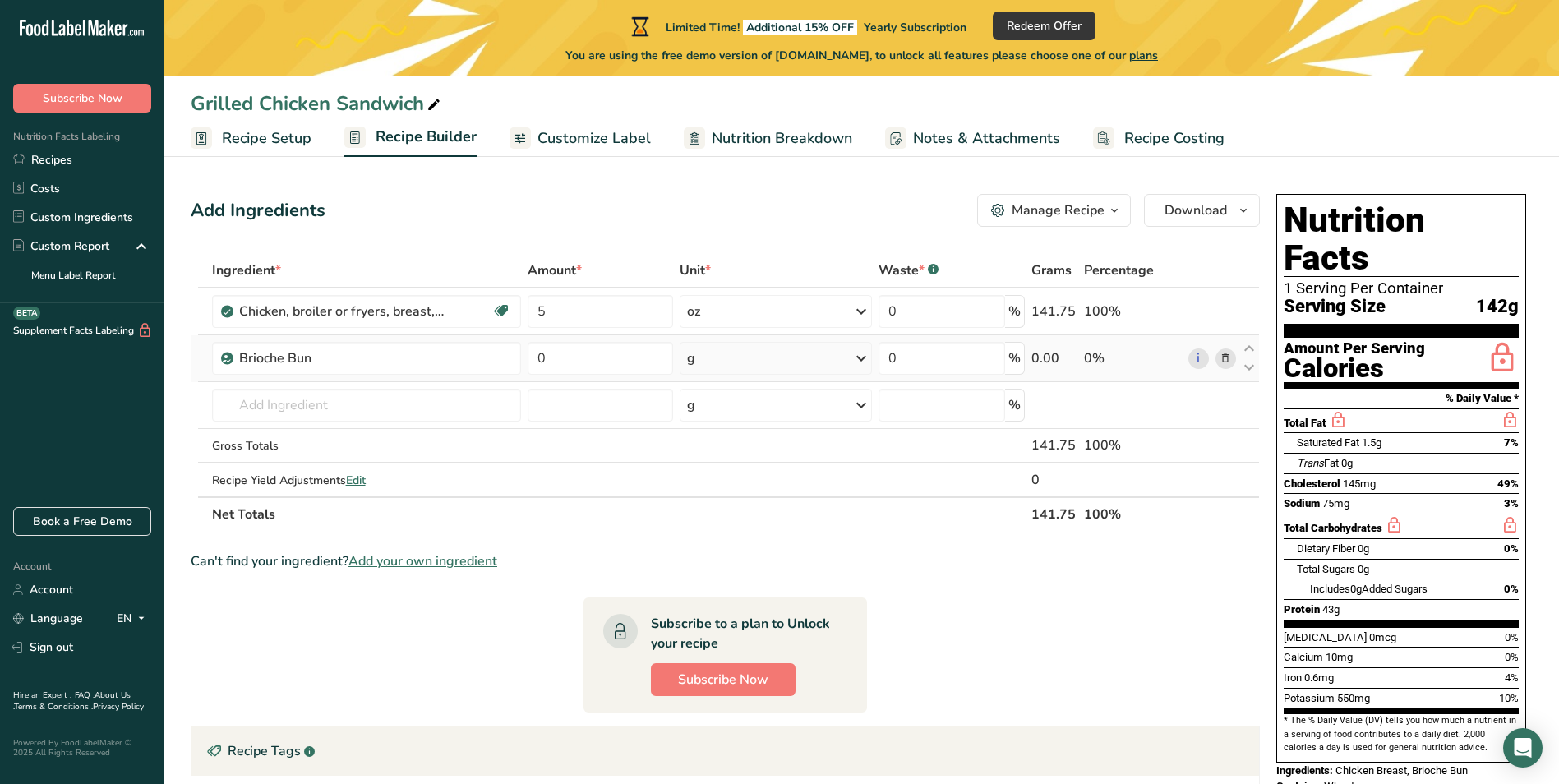
click at [757, 358] on div "g" at bounding box center [776, 358] width 193 height 33
click at [710, 488] on div "See more" at bounding box center [758, 488] width 138 height 17
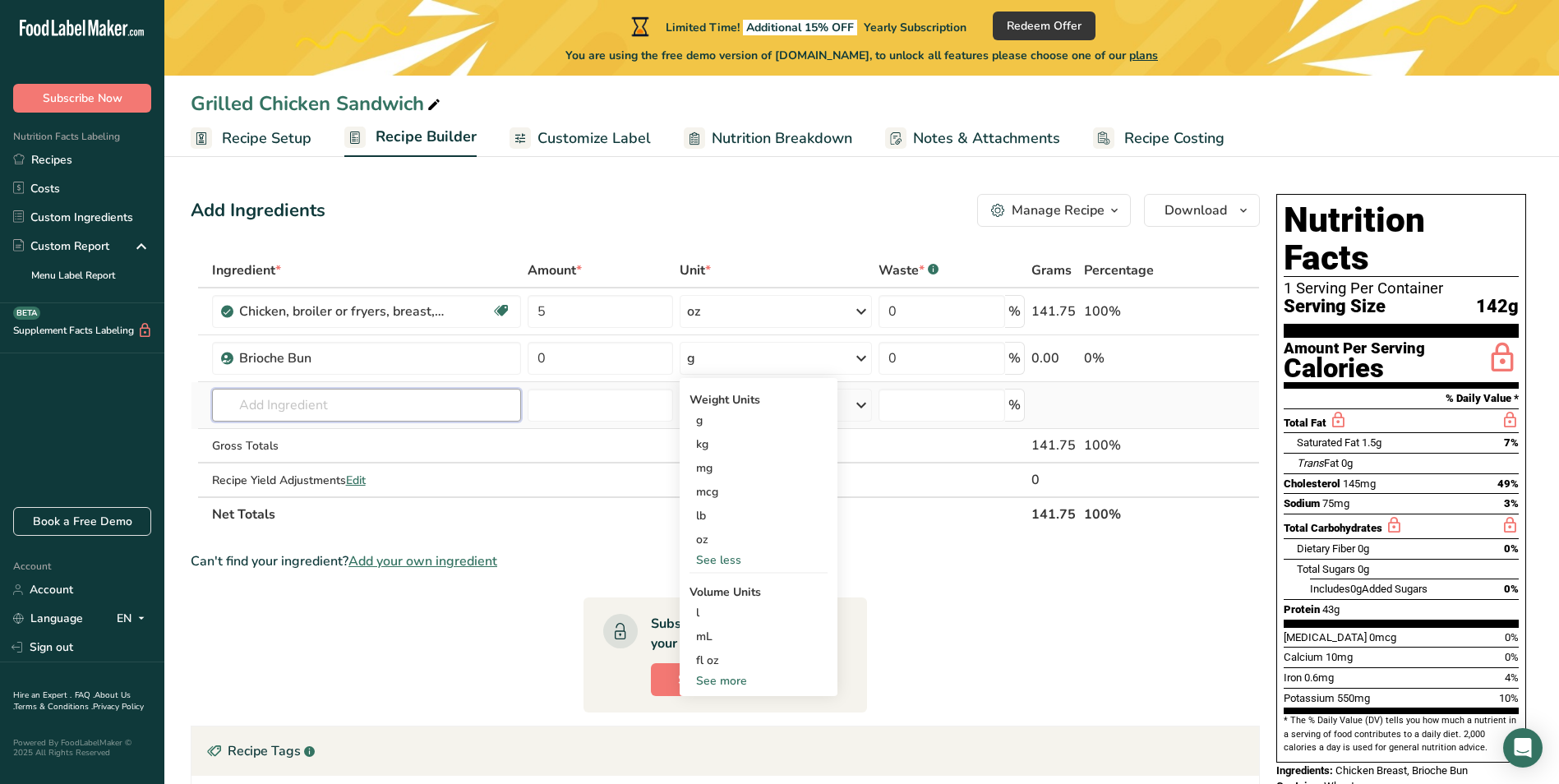
click at [367, 408] on input "text" at bounding box center [366, 405] width 309 height 33
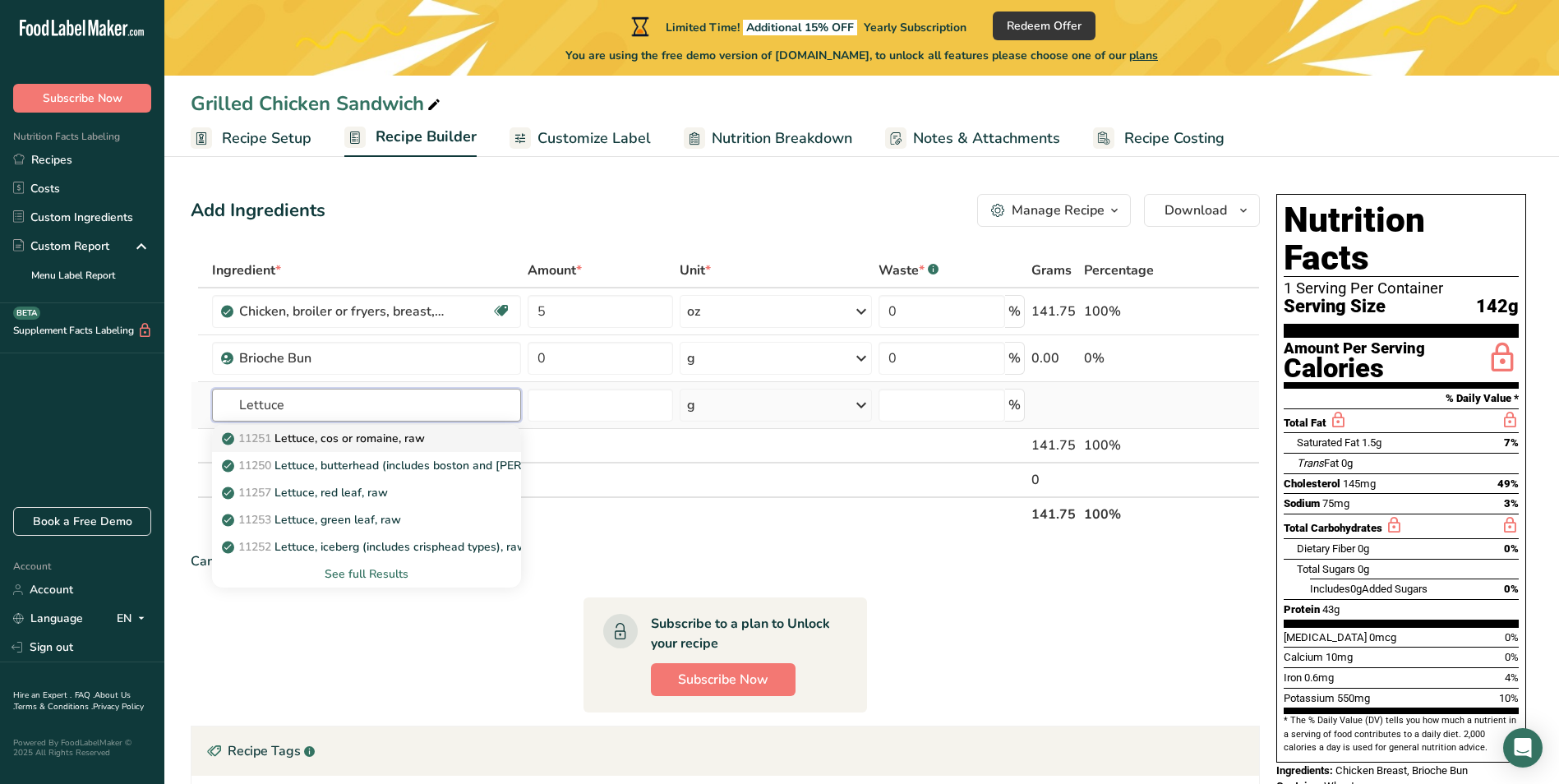
type input "Lettuce"
click at [357, 441] on p "11251 [GEOGRAPHIC_DATA], cos or romaine, raw" at bounding box center [325, 439] width 200 height 17
type input "Lettuce, cos or romaine, raw"
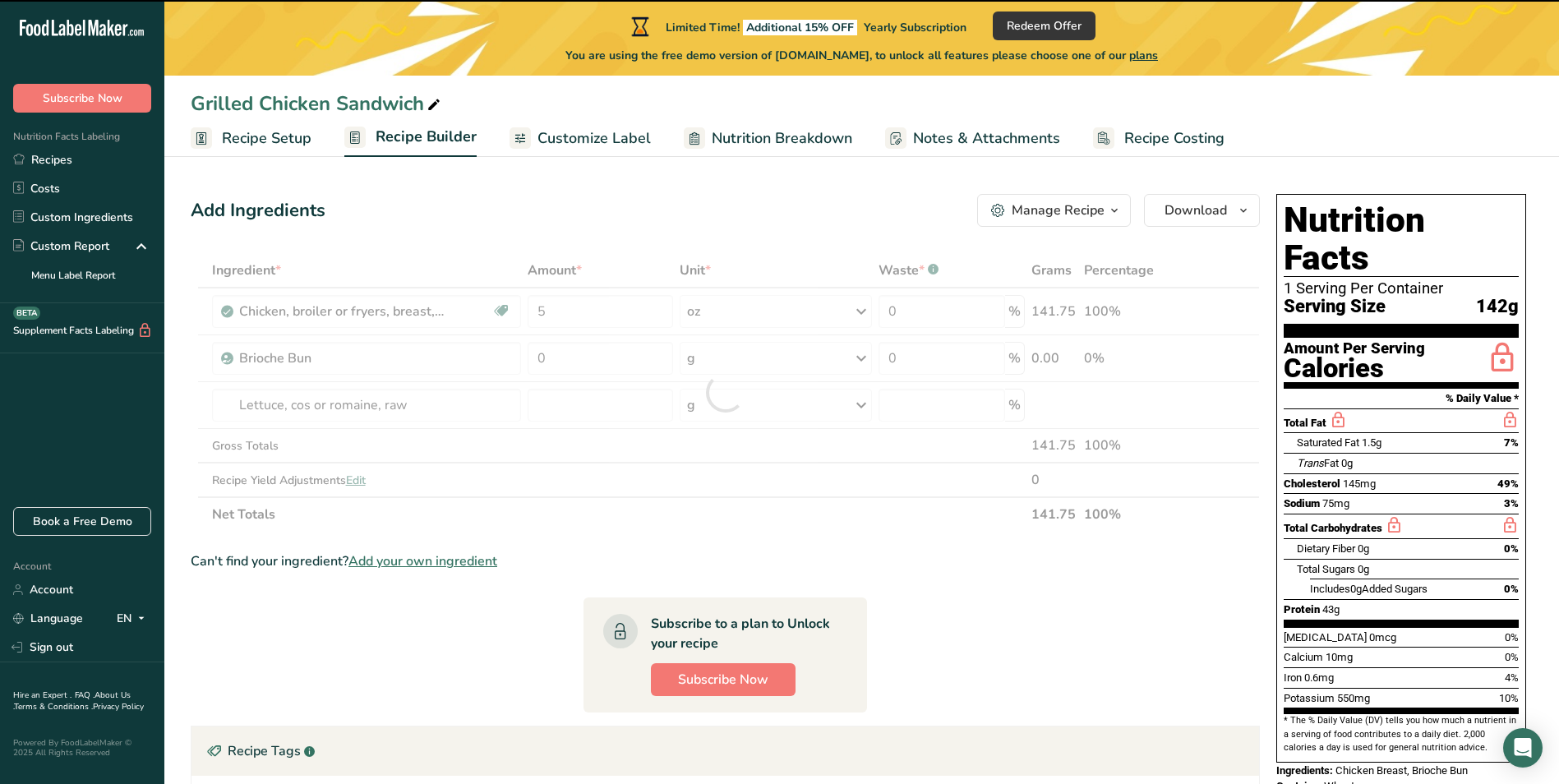
type input "0"
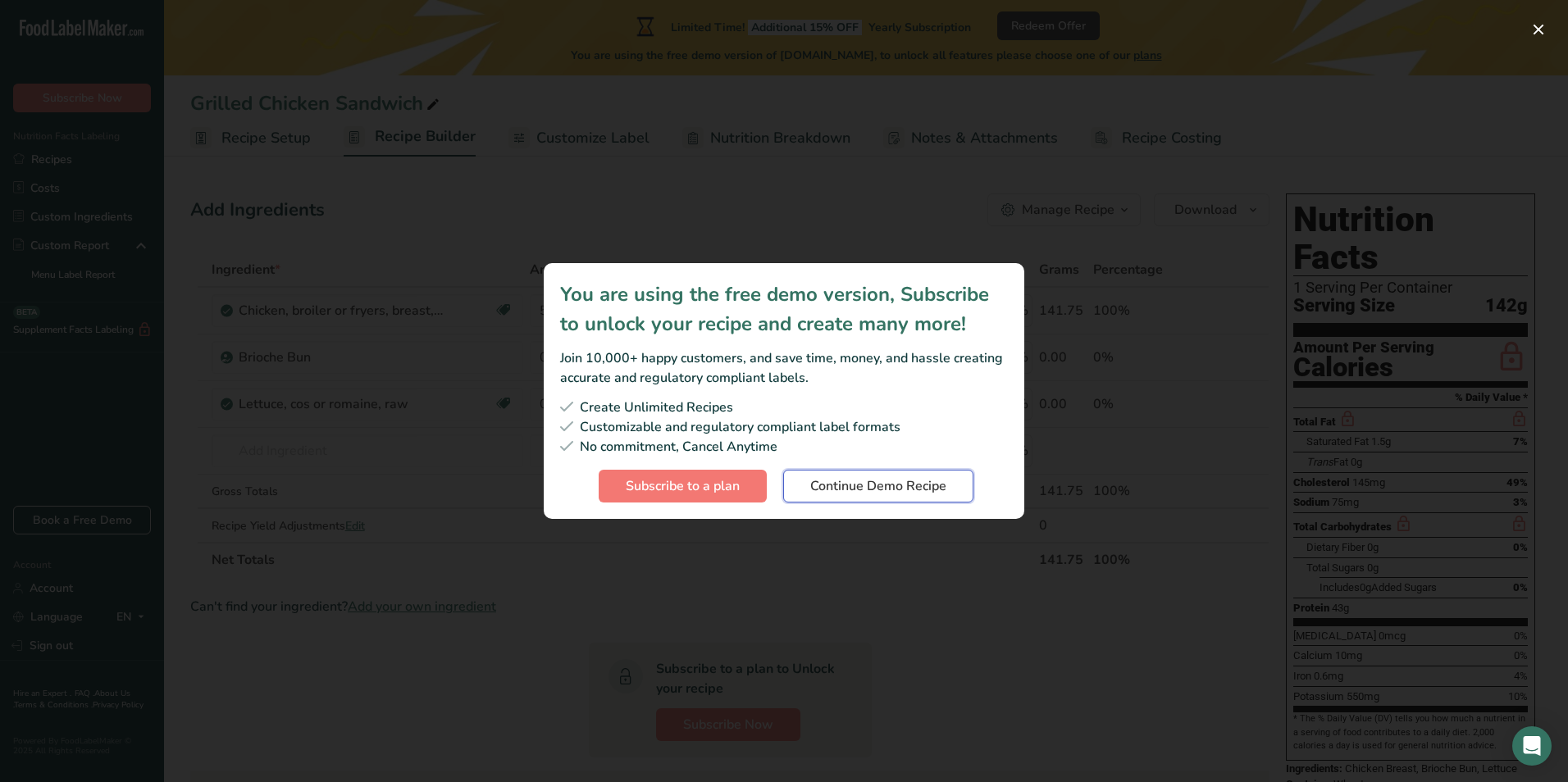
click at [813, 489] on span "Continue Demo Recipe" at bounding box center [878, 486] width 136 height 20
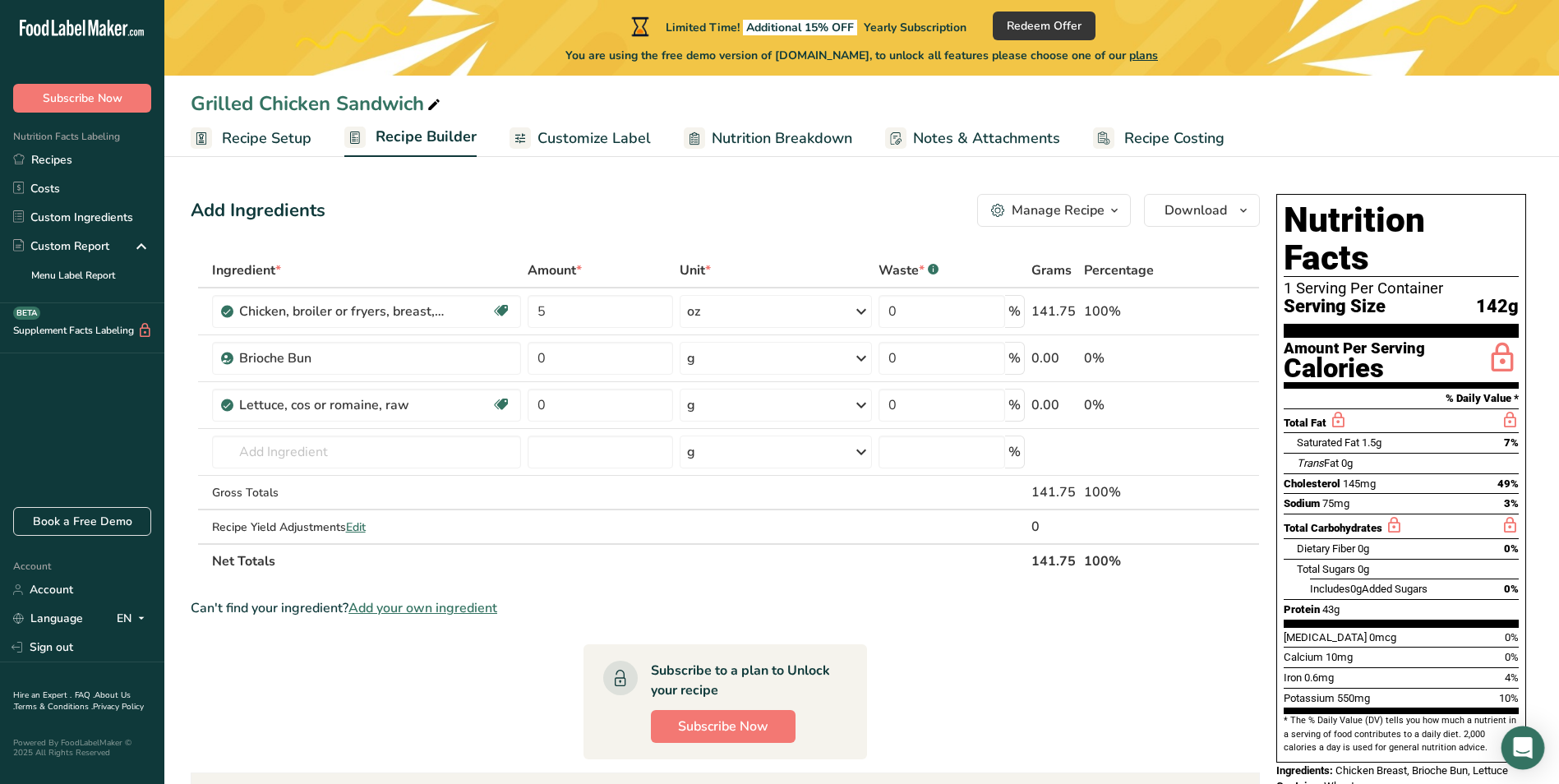
click at [1522, 752] on icon "Open Intercom Messenger" at bounding box center [1523, 748] width 22 height 22
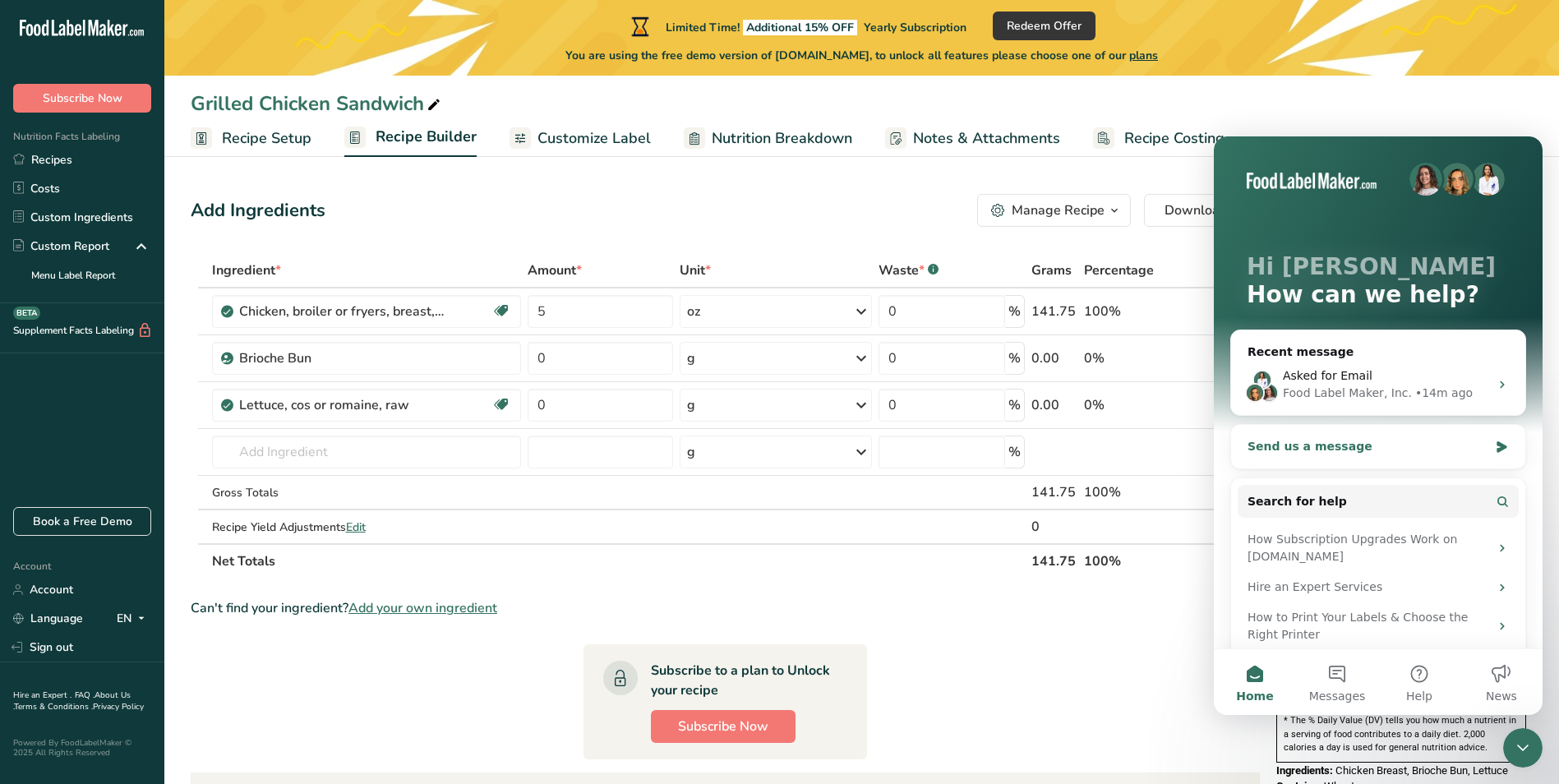
click at [1338, 449] on div "Send us a message" at bounding box center [1368, 446] width 240 height 17
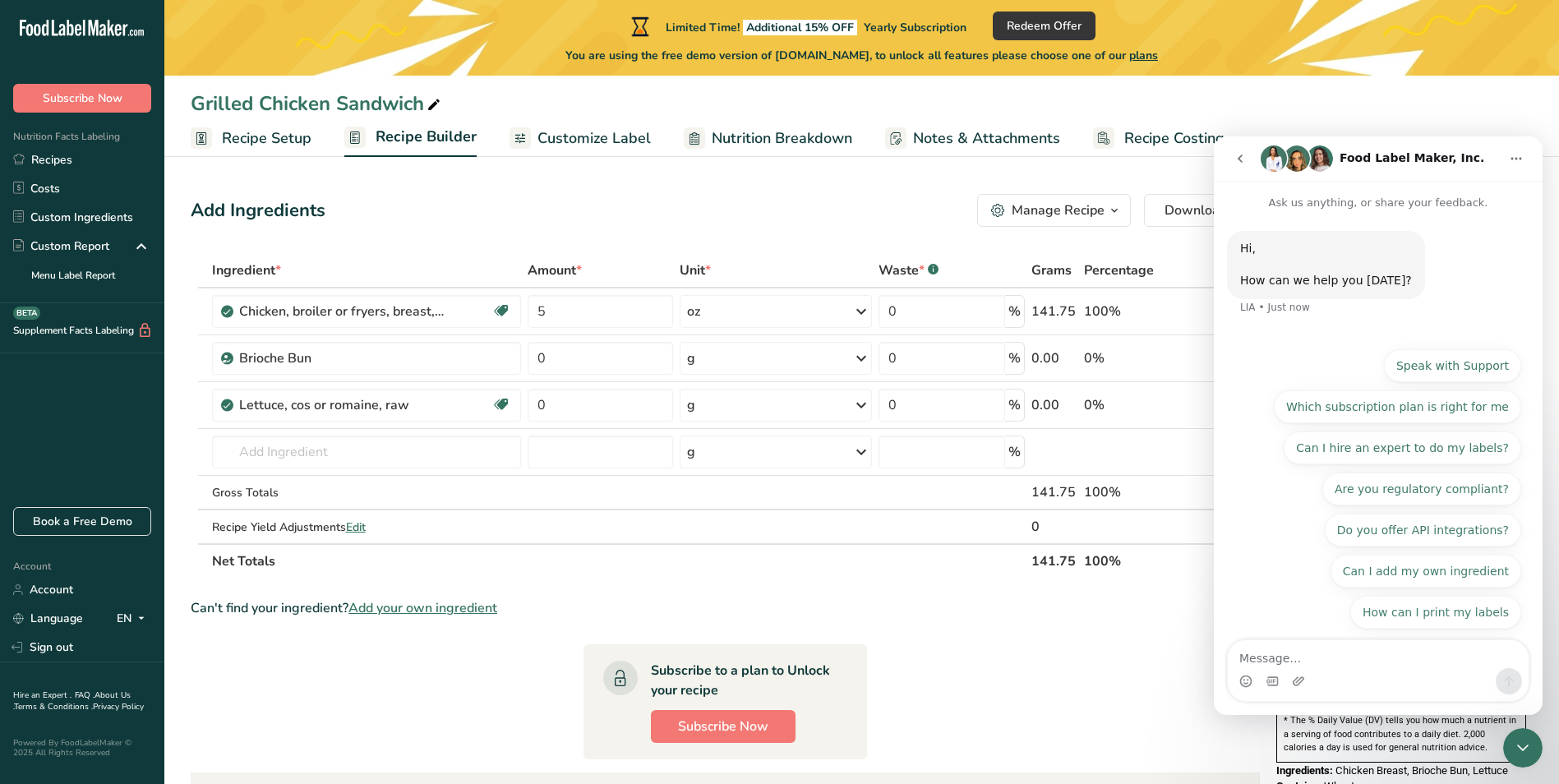
type textarea "z"
type textarea "I"
type textarea "Are your labels FDA approved"
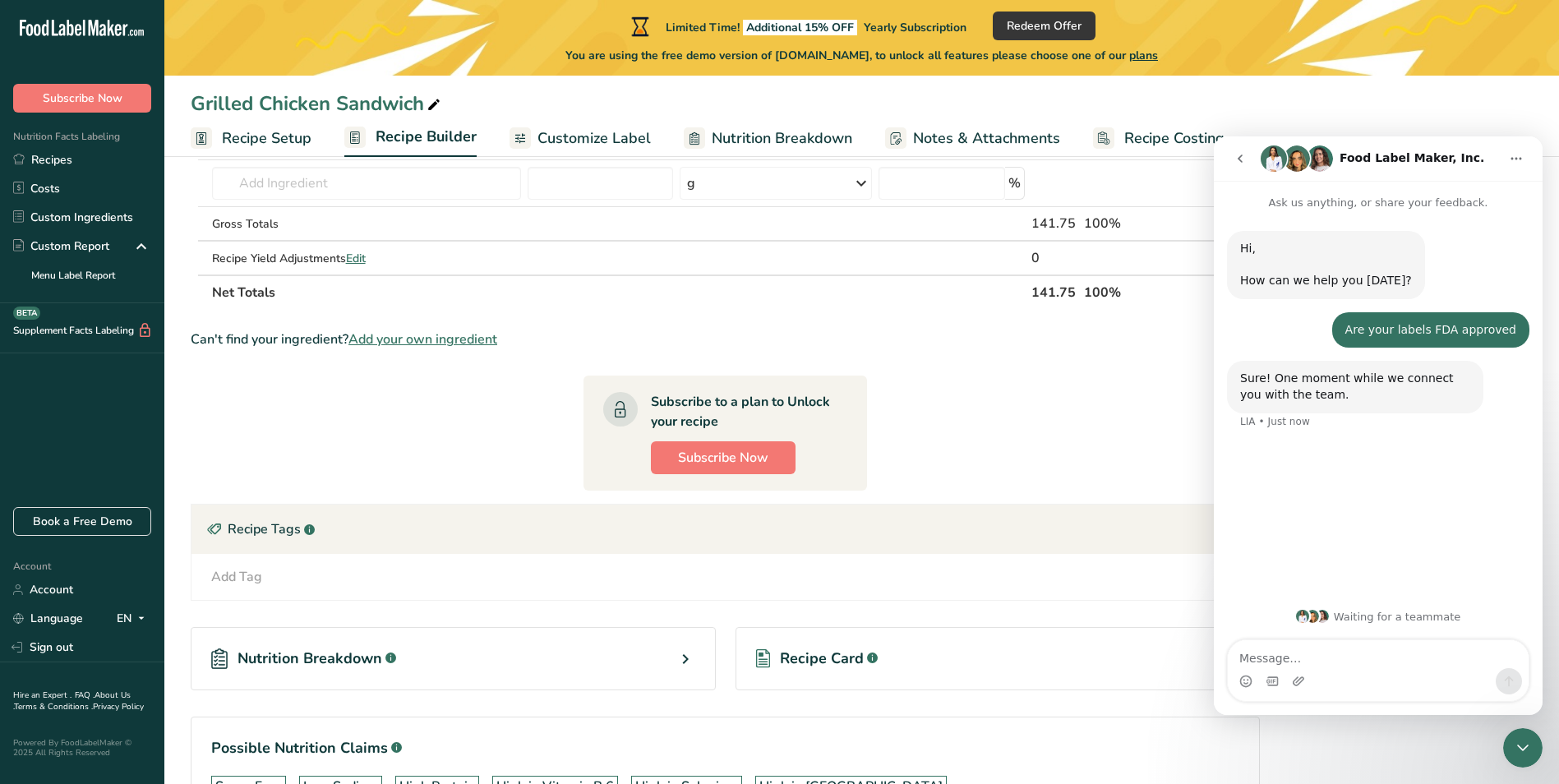
scroll to position [388, 0]
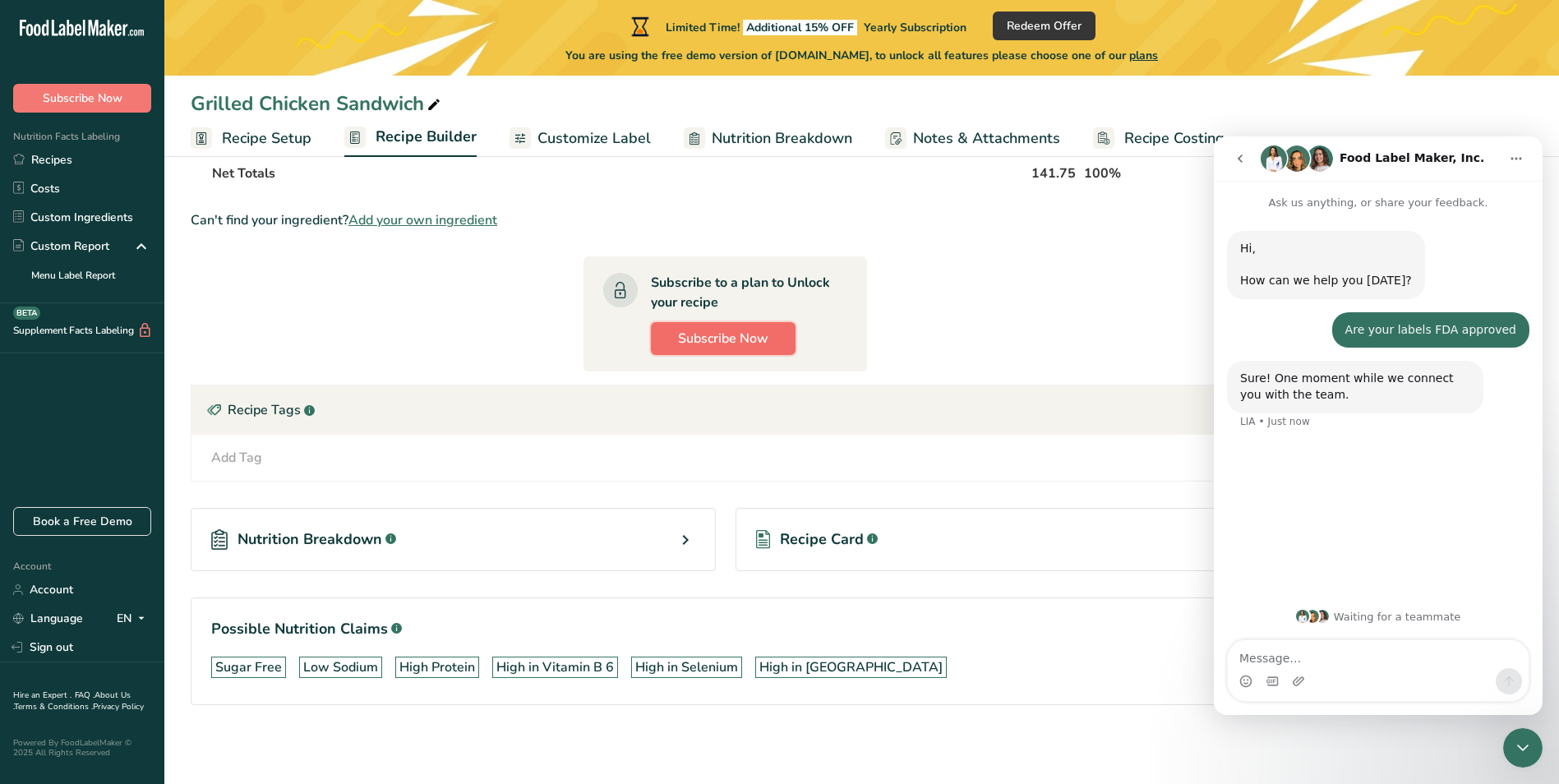
click at [732, 347] on span "Subscribe Now" at bounding box center [723, 338] width 90 height 20
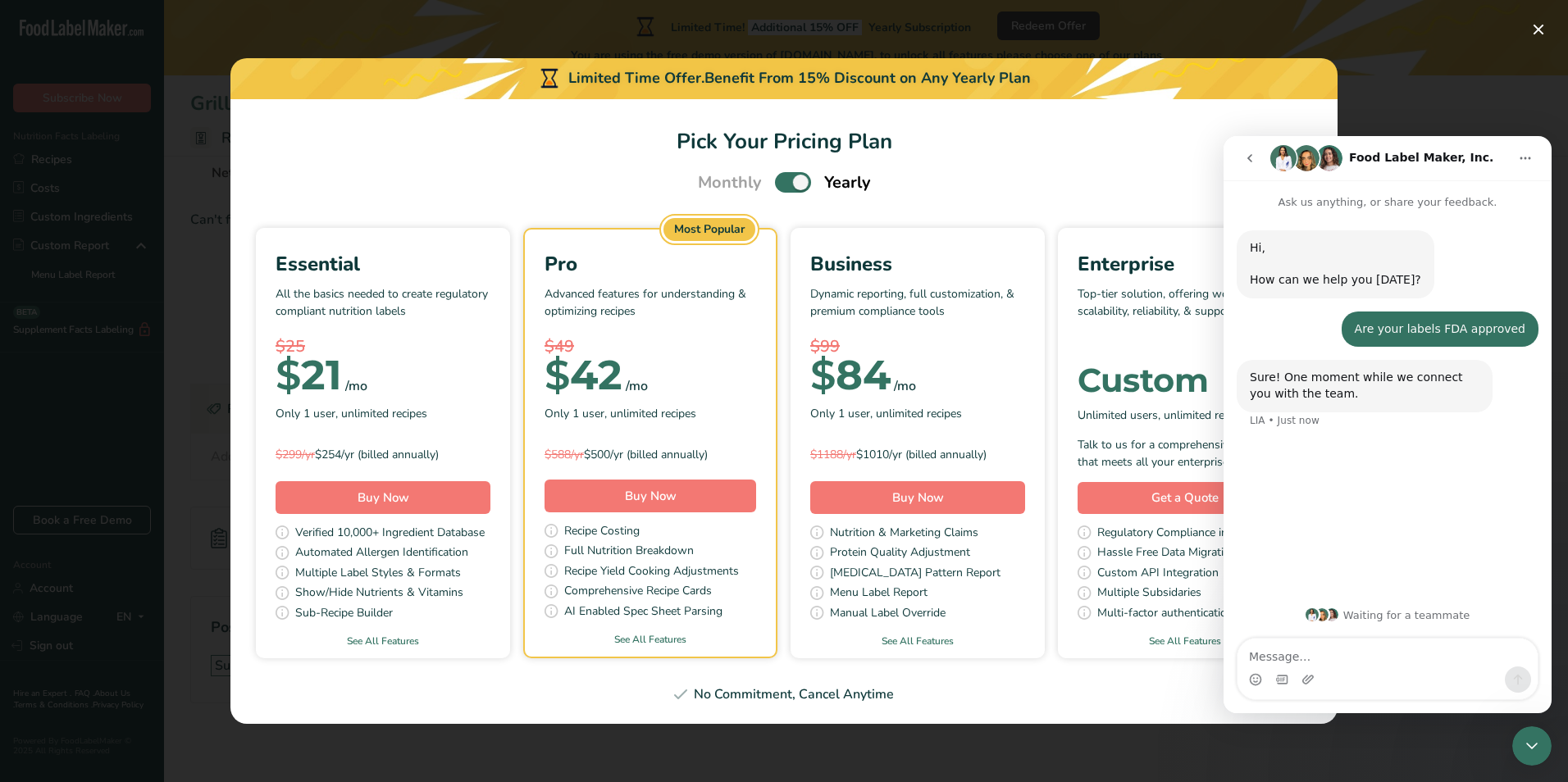
click at [1108, 394] on div "Custom" at bounding box center [1185, 380] width 215 height 33
click at [726, 692] on div "No Commitment, Cancel Anytime" at bounding box center [784, 693] width 1068 height 20
click at [801, 689] on div "No Commitment, Cancel Anytime" at bounding box center [784, 693] width 1068 height 20
click at [1436, 91] on div "Pick Your Pricing Plan Modal" at bounding box center [784, 391] width 1568 height 782
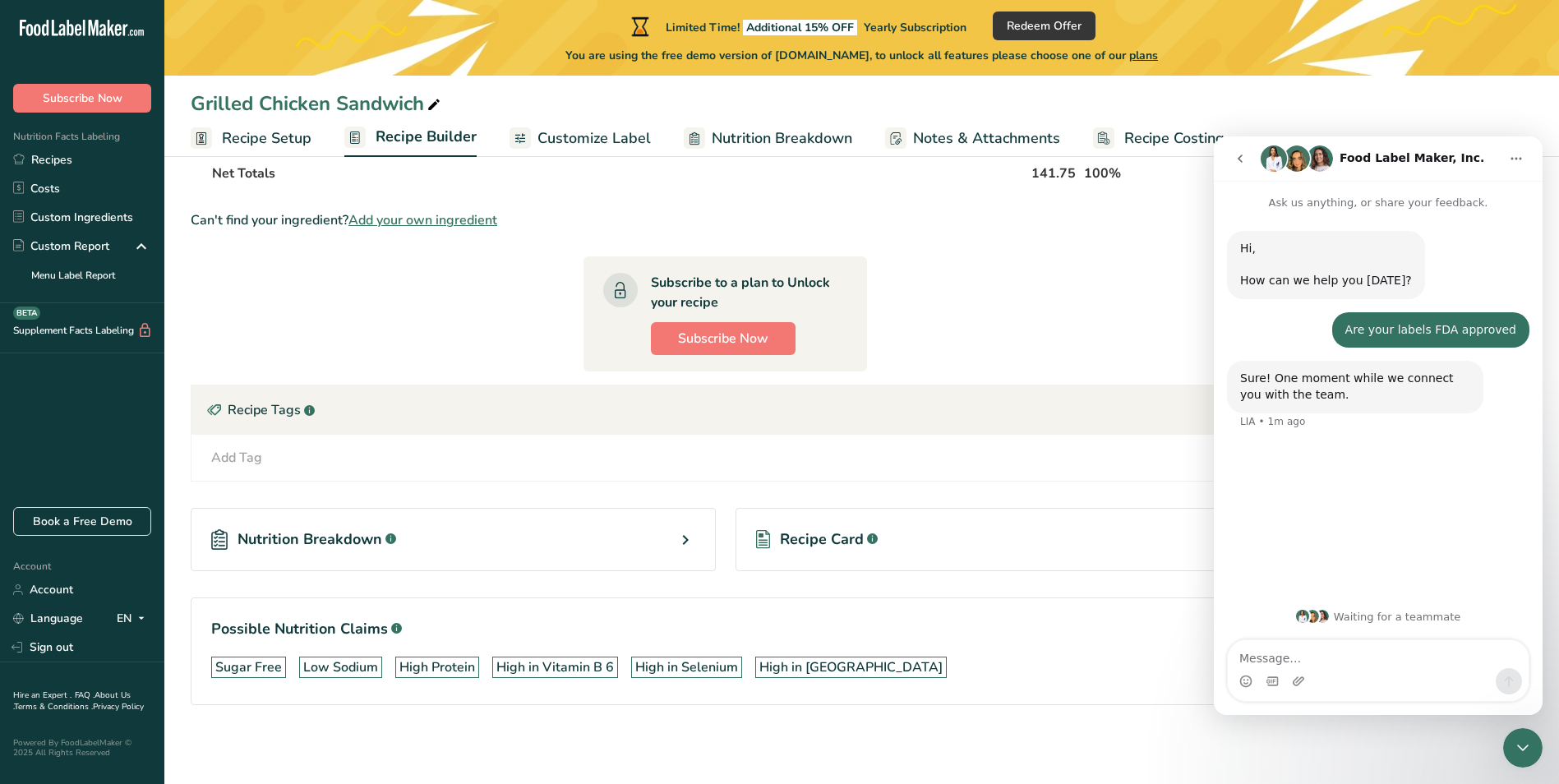
click at [99, 26] on icon ".a-20{fill:#fff;}" at bounding box center [100, 33] width 160 height 26
drag, startPoint x: 83, startPoint y: 475, endPoint x: 81, endPoint y: 503, distance: 28.1
drag, startPoint x: 81, startPoint y: 503, endPoint x: 34, endPoint y: 370, distance: 141.1
click at [34, 381] on div ".a-20{fill:#fff;} Subscribe Now Nutrition Facts Labeling Recipes Costs Custom I…" at bounding box center [82, 259] width 165 height 494
click at [505, 313] on section "Ingredient * Amount * Unit * Waste * .a-a{fill:#347362;}.b-a{fill:#fff;} Grams …" at bounding box center [725, 298] width 1069 height 866
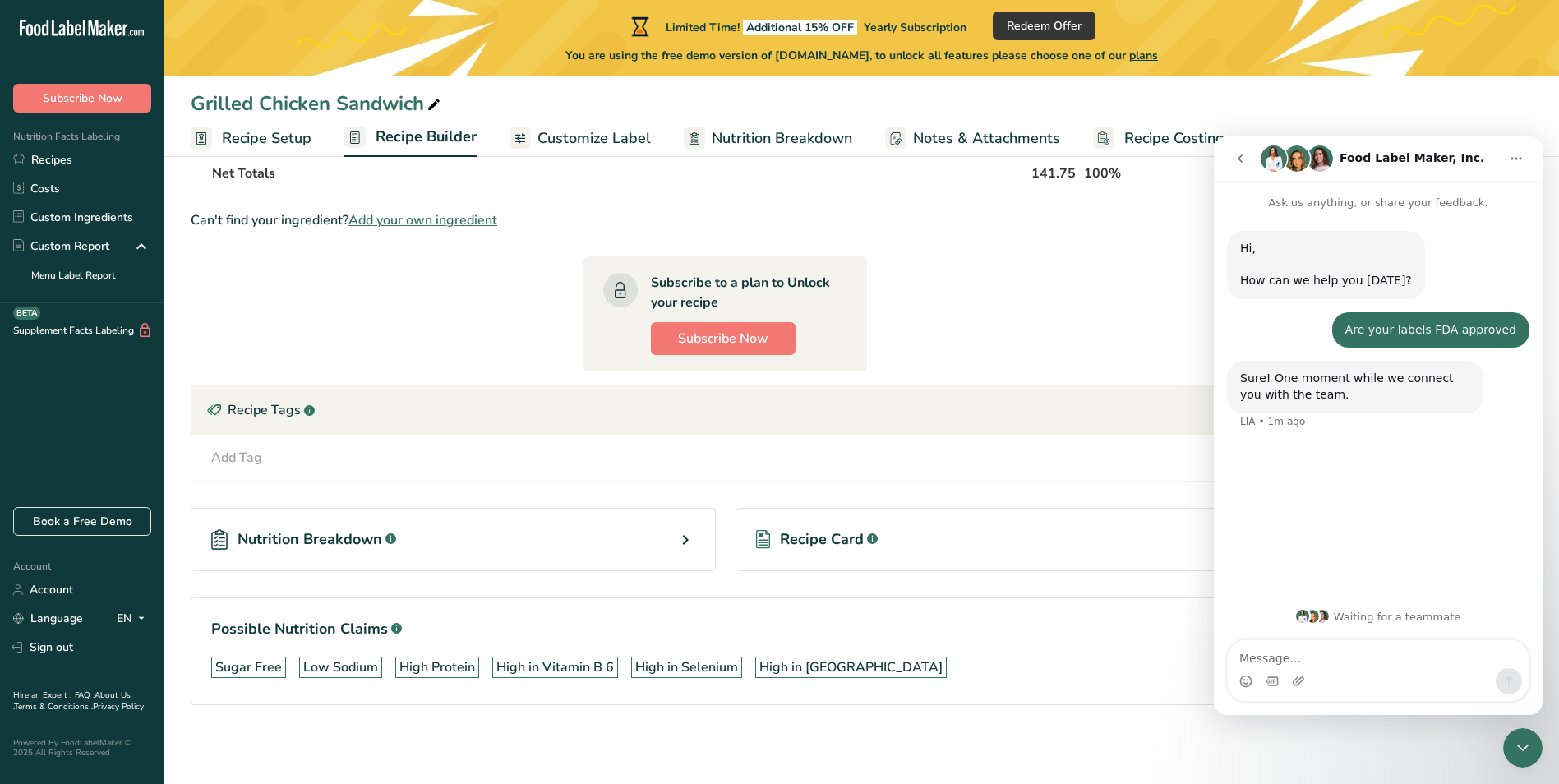
click at [271, 134] on span "Recipe Setup" at bounding box center [267, 139] width 90 height 22
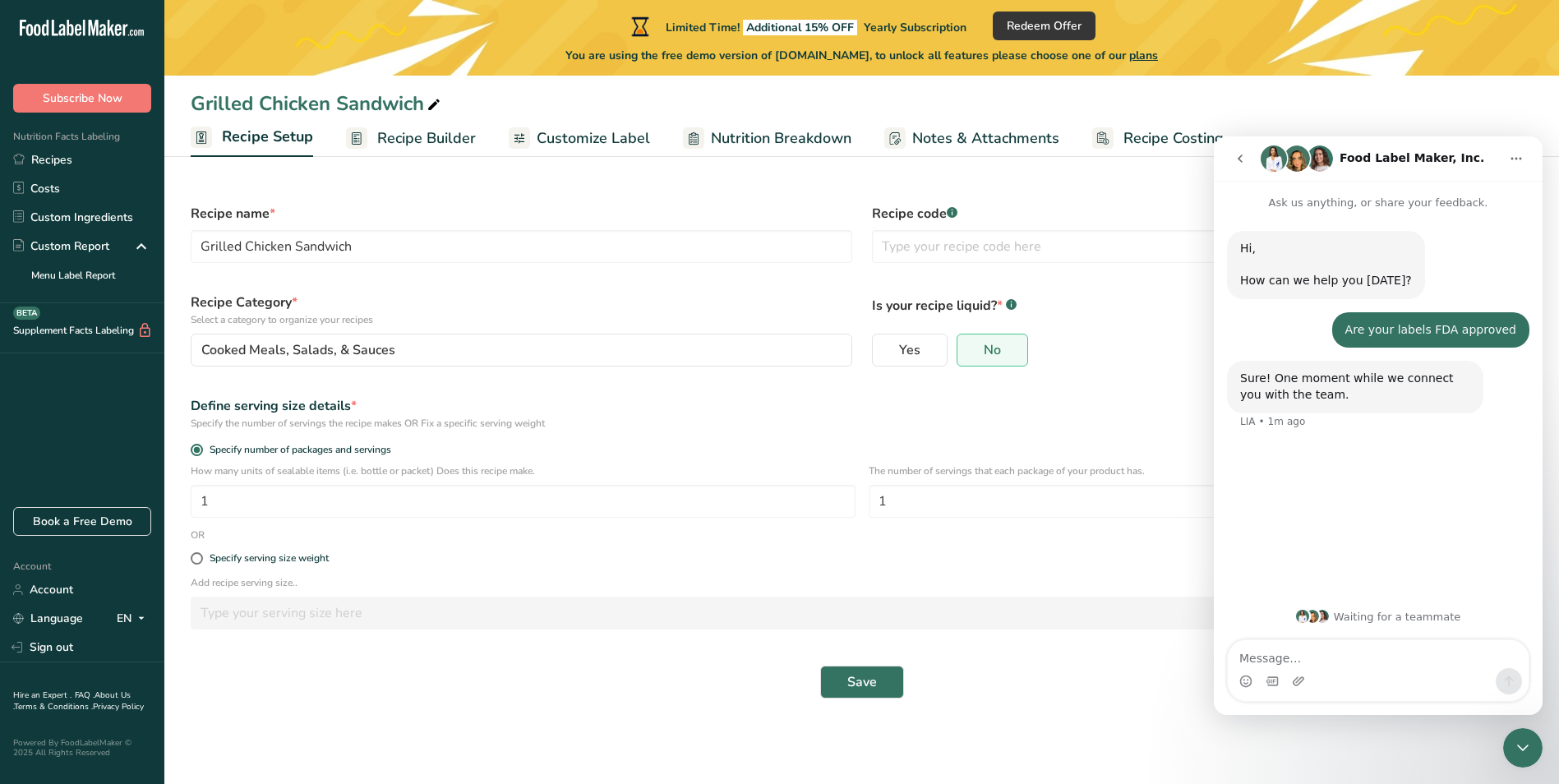
click at [398, 136] on span "Recipe Builder" at bounding box center [427, 139] width 98 height 22
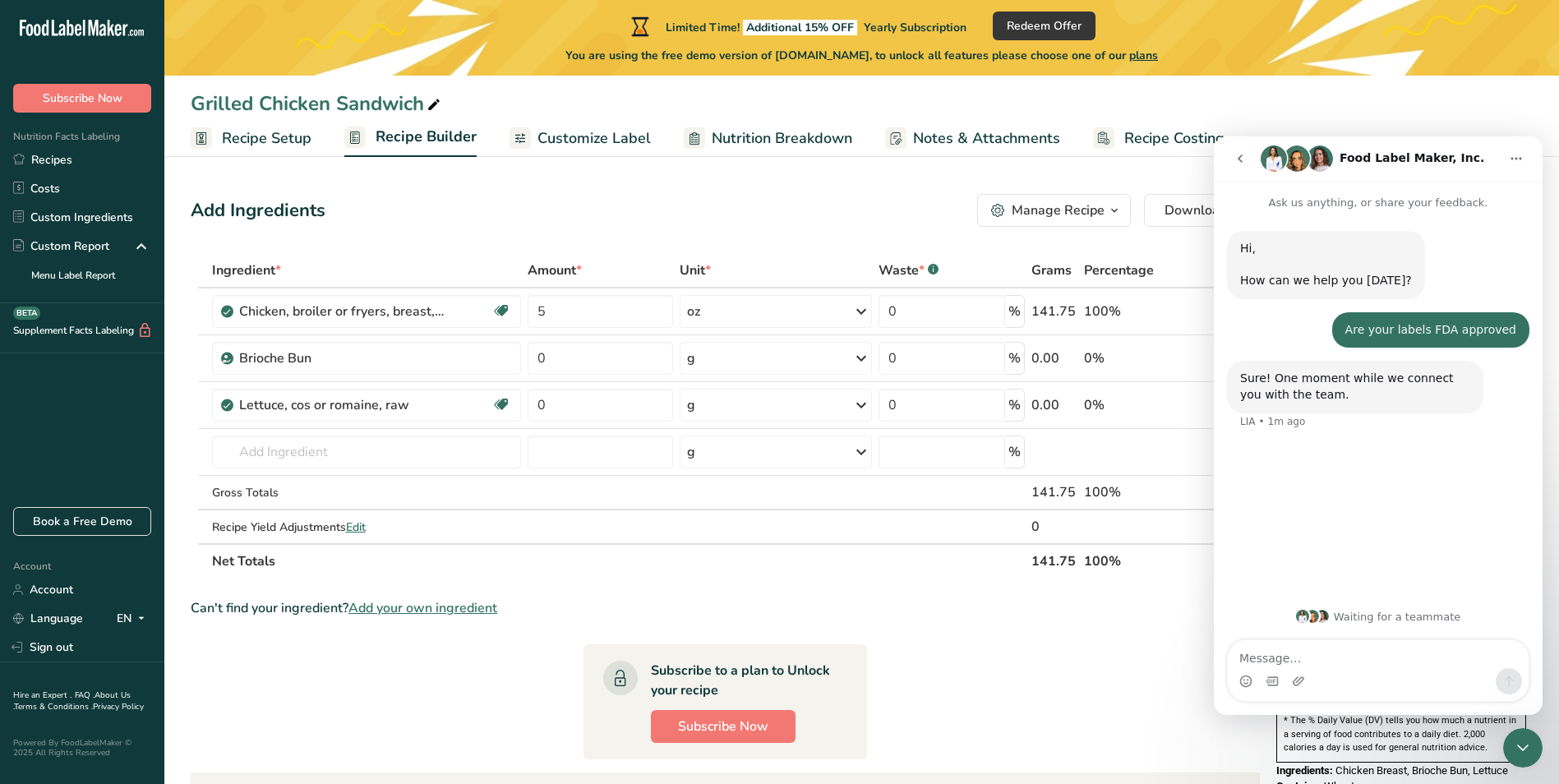
click at [739, 133] on span "Nutrition Breakdown" at bounding box center [782, 139] width 140 height 22
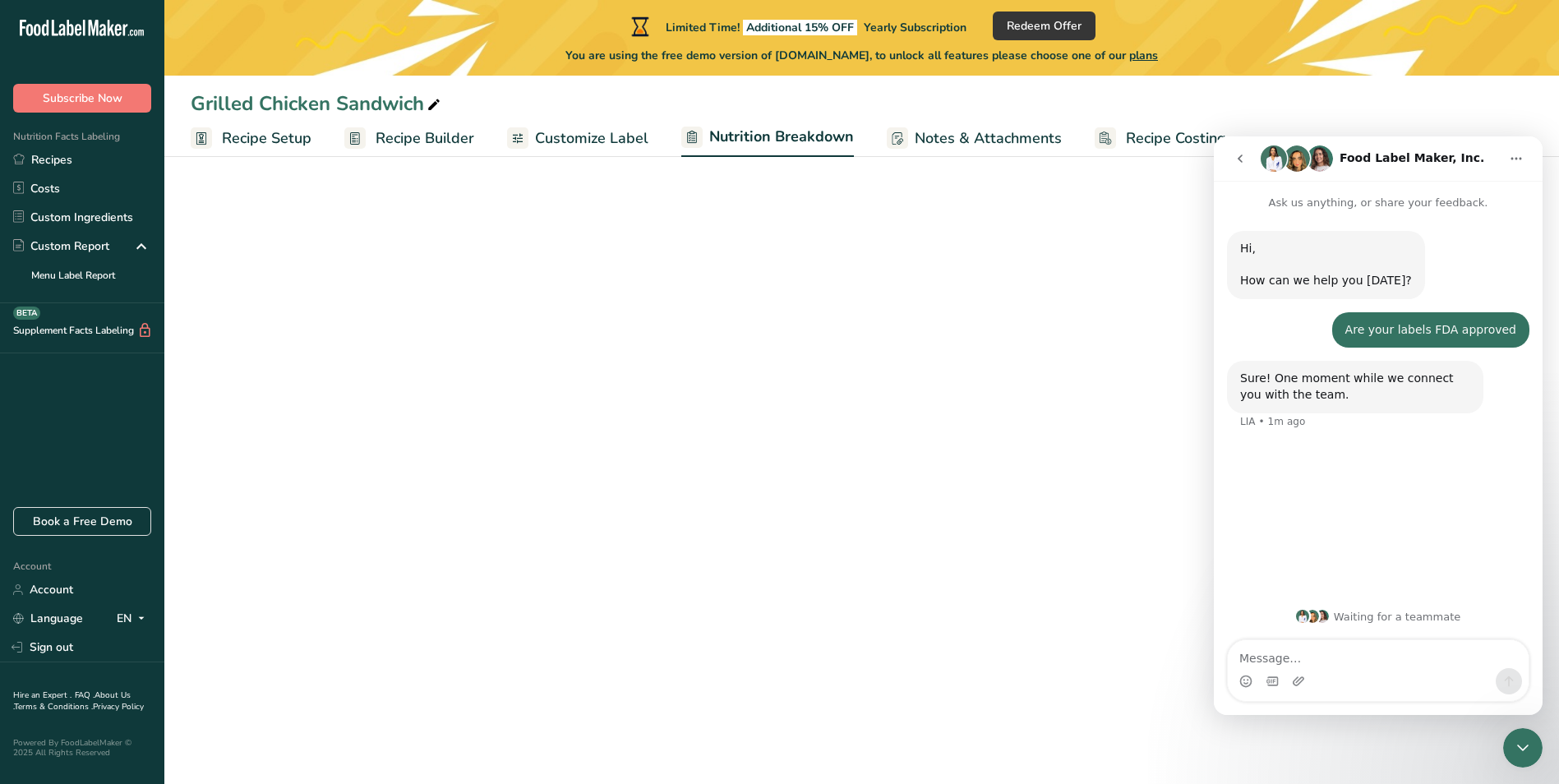
select select "Calories"
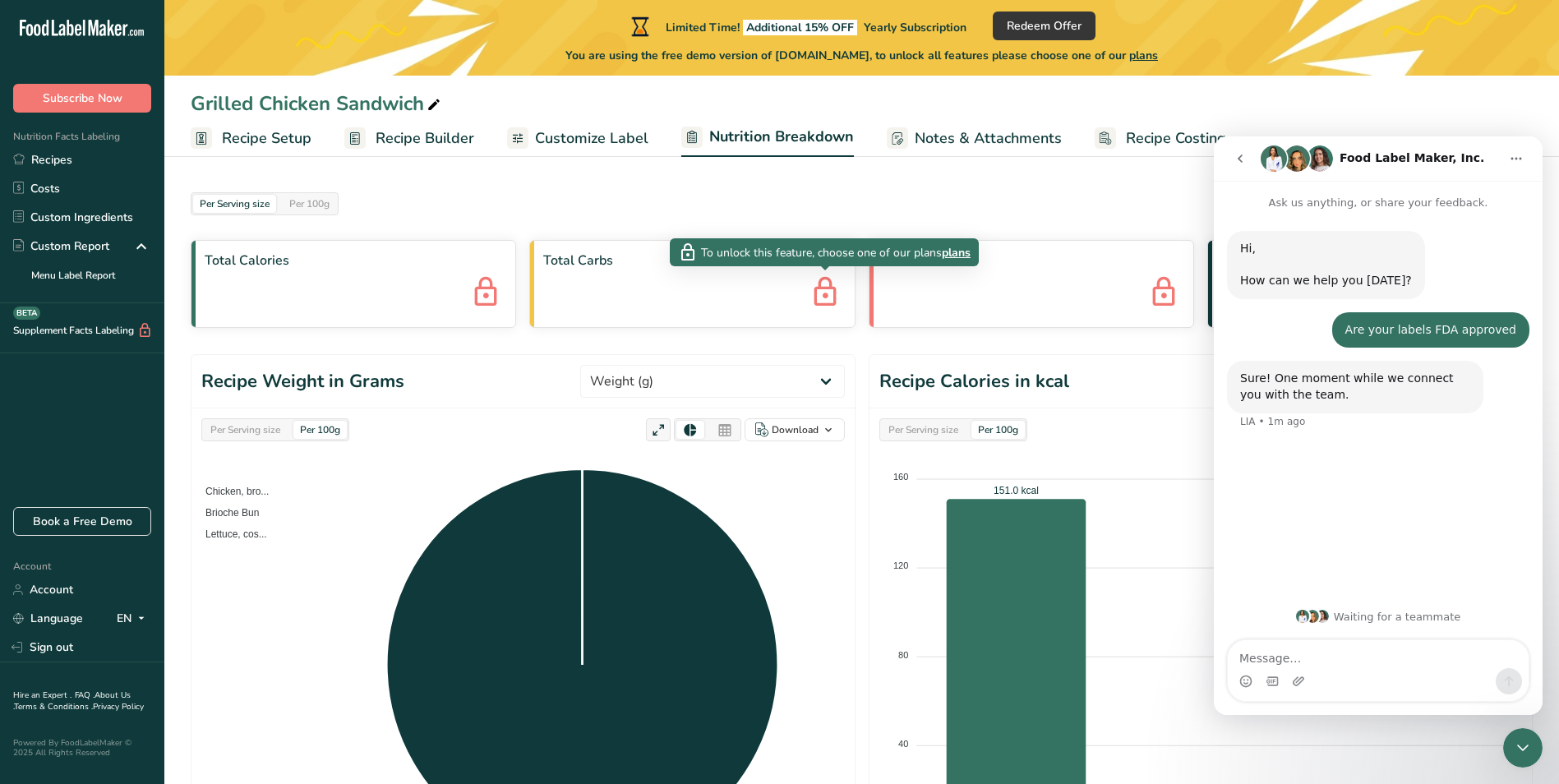
click at [825, 294] on icon at bounding box center [825, 294] width 33 height 45
click at [596, 130] on span "Customize Label" at bounding box center [592, 139] width 114 height 22
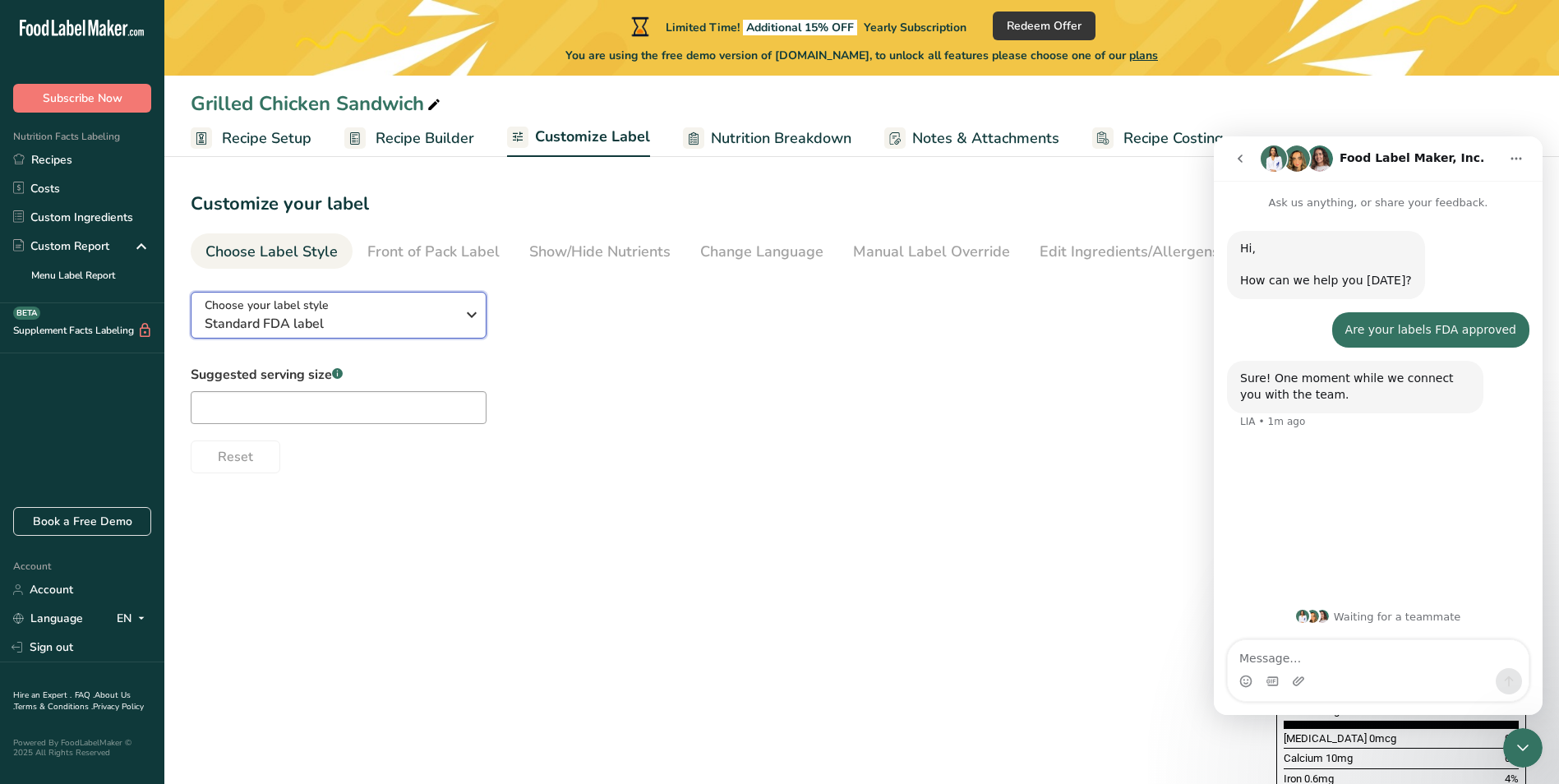
click at [353, 314] on span "Standard FDA label" at bounding box center [329, 323] width 251 height 20
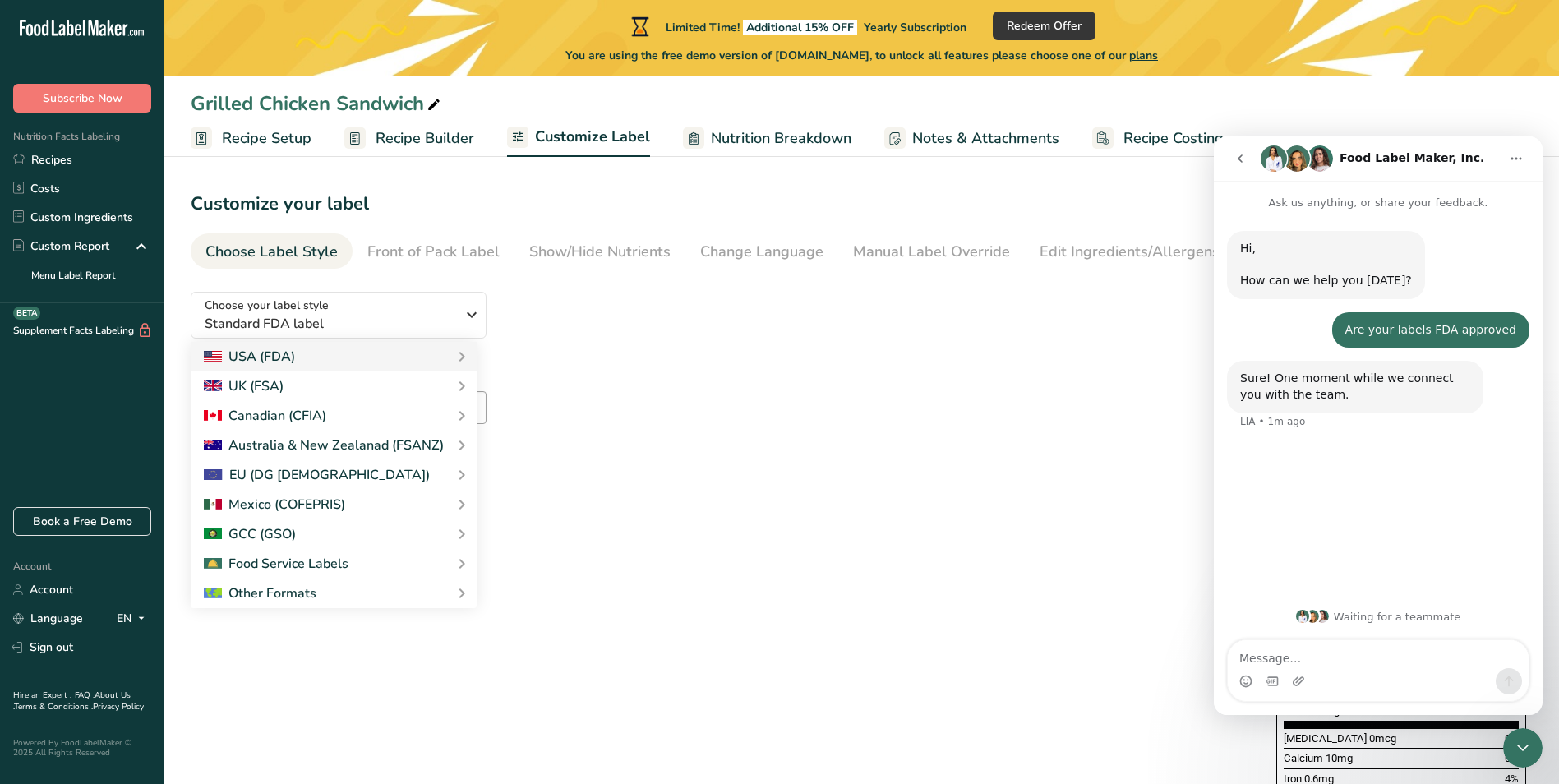
click at [571, 286] on div "Choose your label style Standard FDA label USA (FDA) Standard FDA label Tabular…" at bounding box center [717, 376] width 1053 height 195
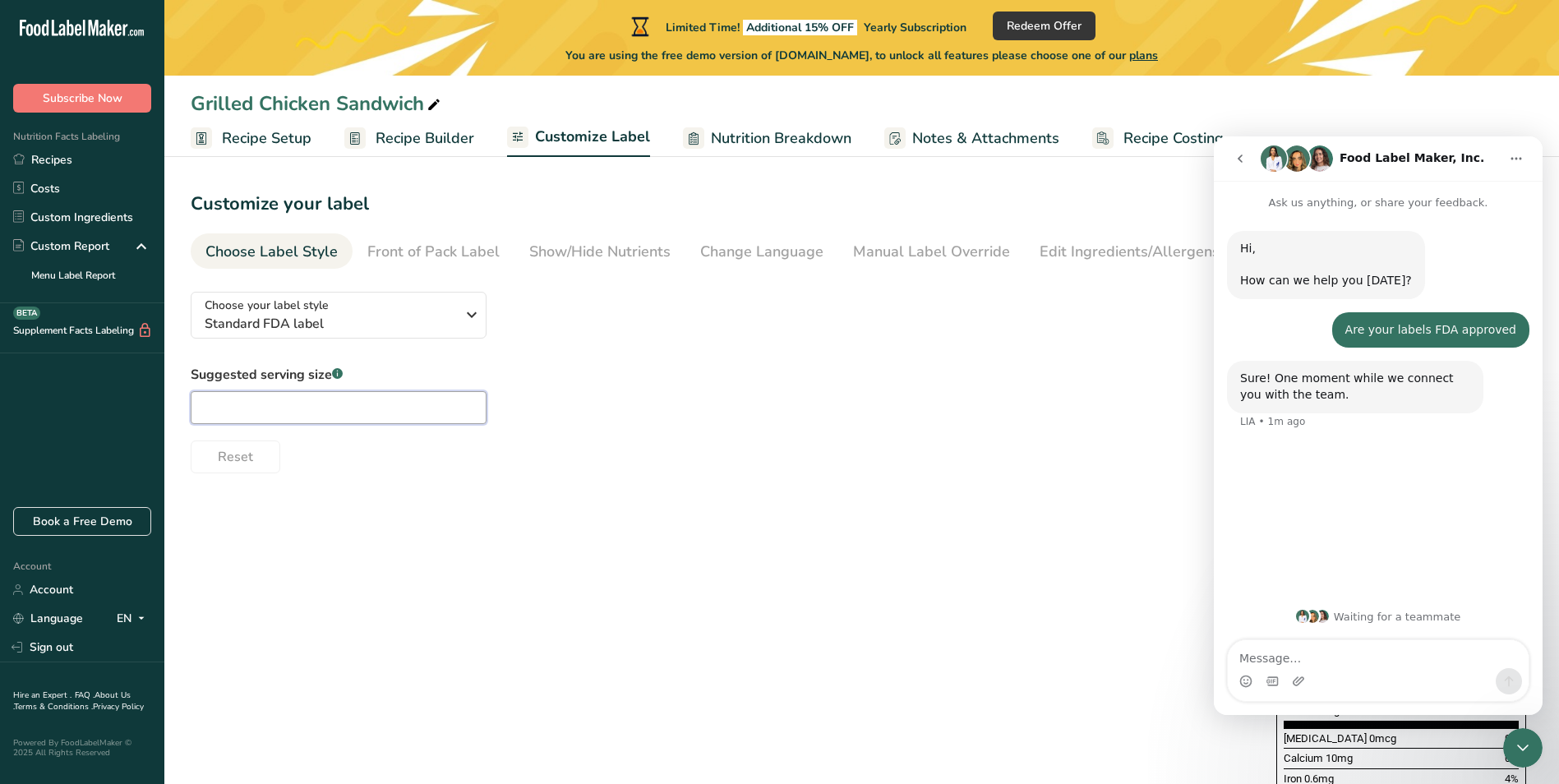
click at [400, 419] on input "text" at bounding box center [338, 408] width 296 height 33
click at [439, 253] on div "Front of Pack Label" at bounding box center [433, 252] width 133 height 22
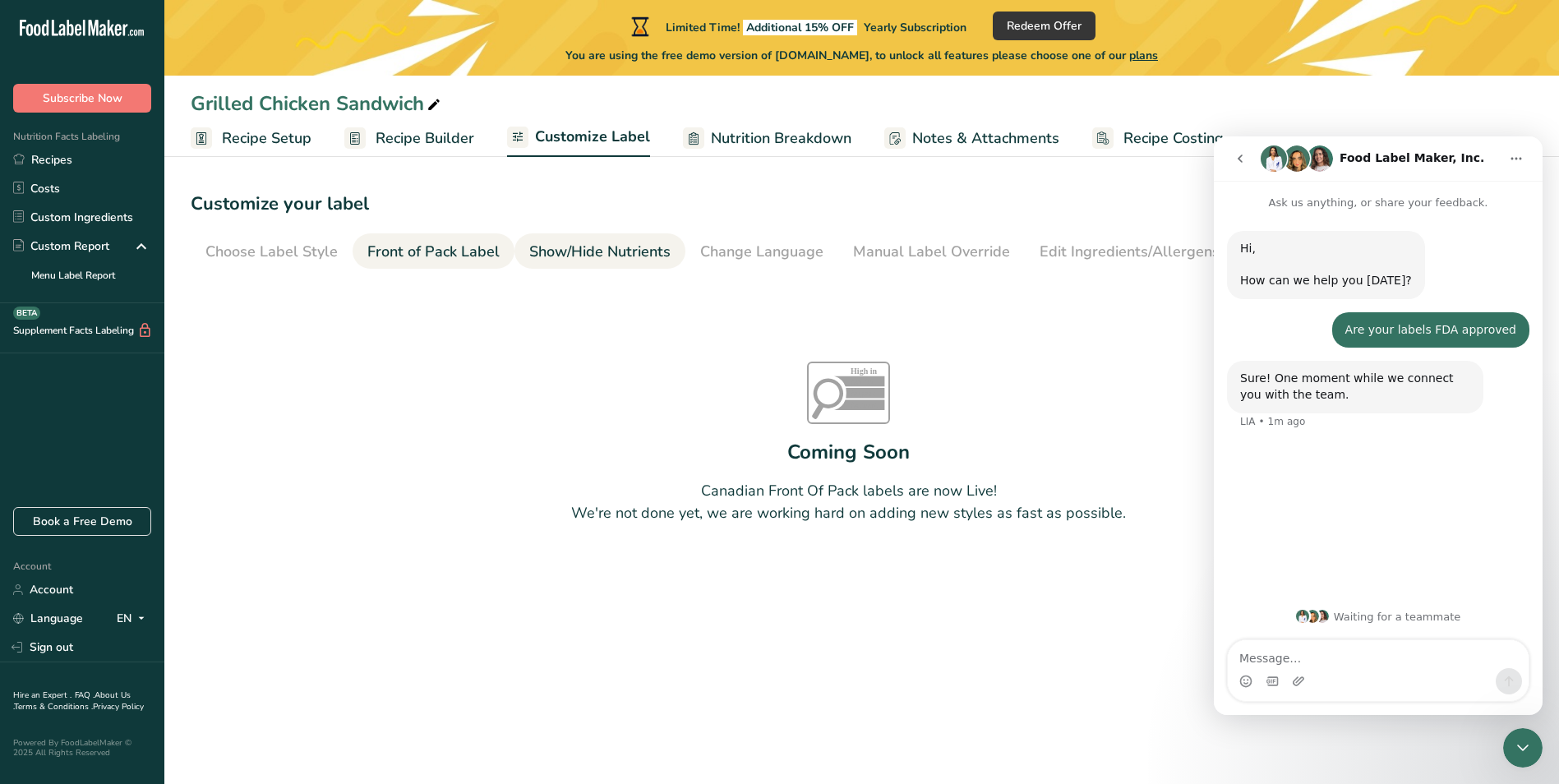
click at [571, 255] on div "Show/Hide Nutrients" at bounding box center [600, 252] width 141 height 22
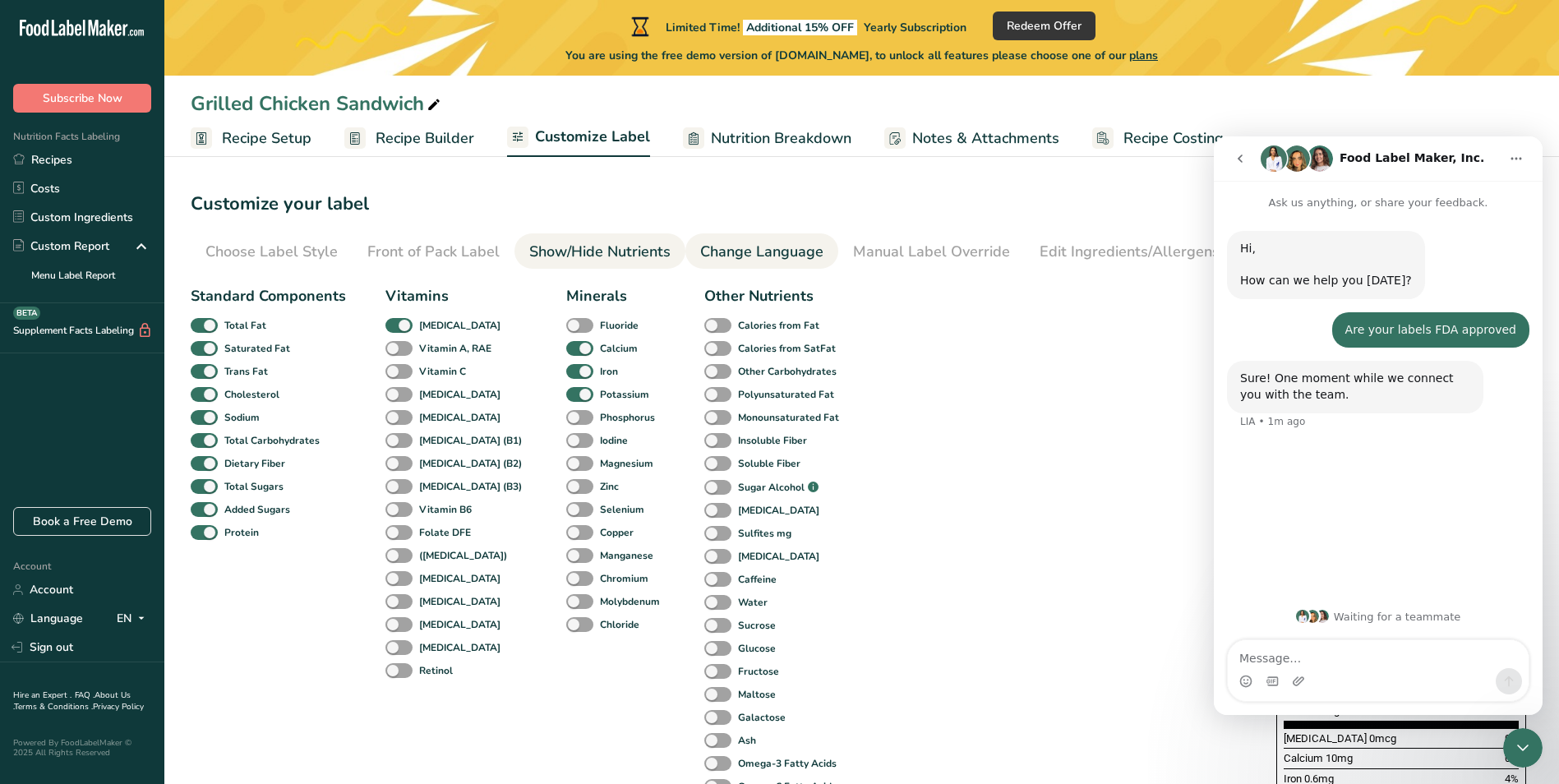
click at [720, 246] on div "Change Language" at bounding box center [762, 252] width 123 height 22
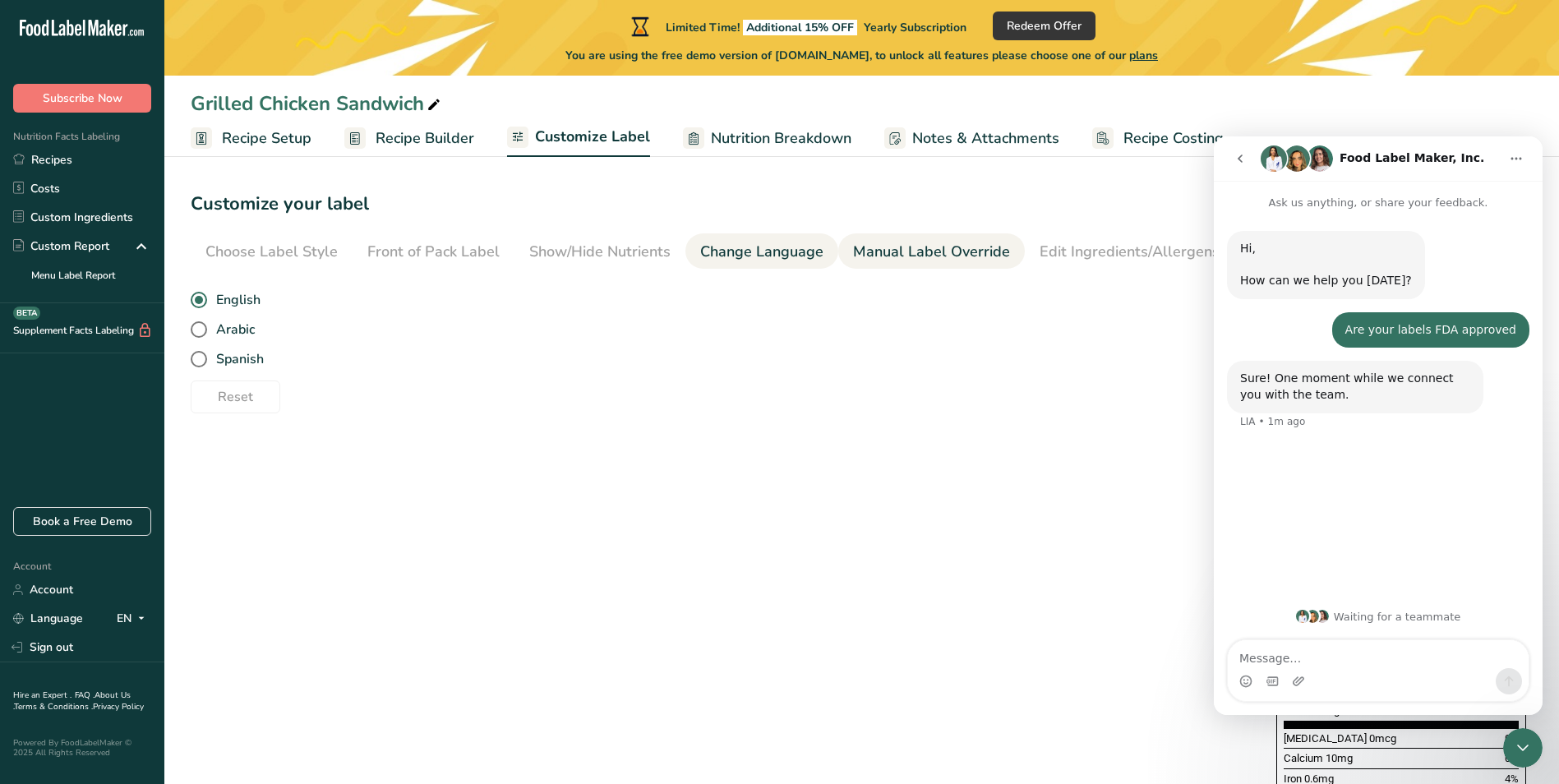
click at [918, 258] on div "Manual Label Override" at bounding box center [932, 252] width 157 height 22
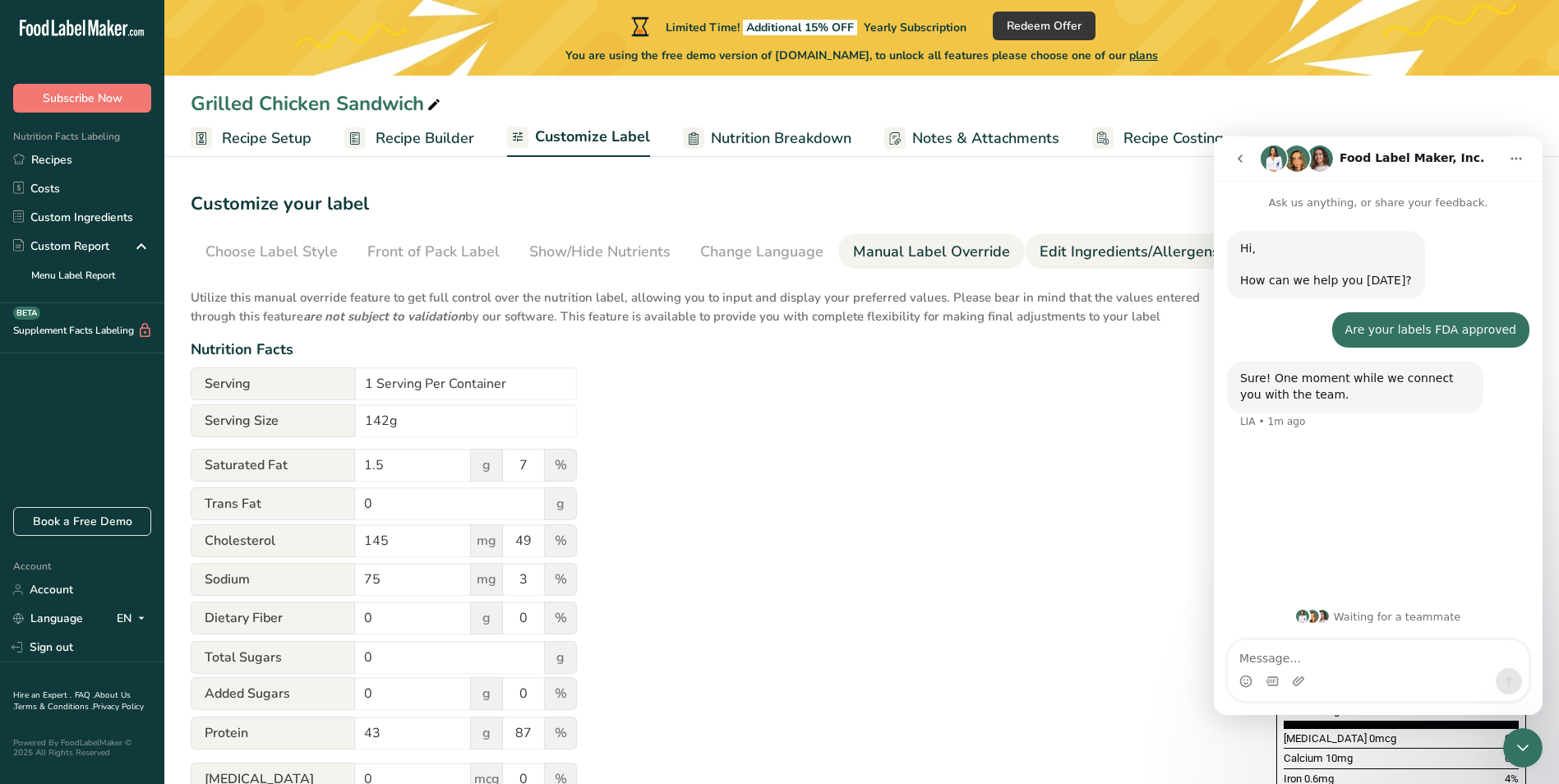
click at [1094, 237] on link "Edit Ingredients/Allergens List" at bounding box center [1144, 252] width 209 height 37
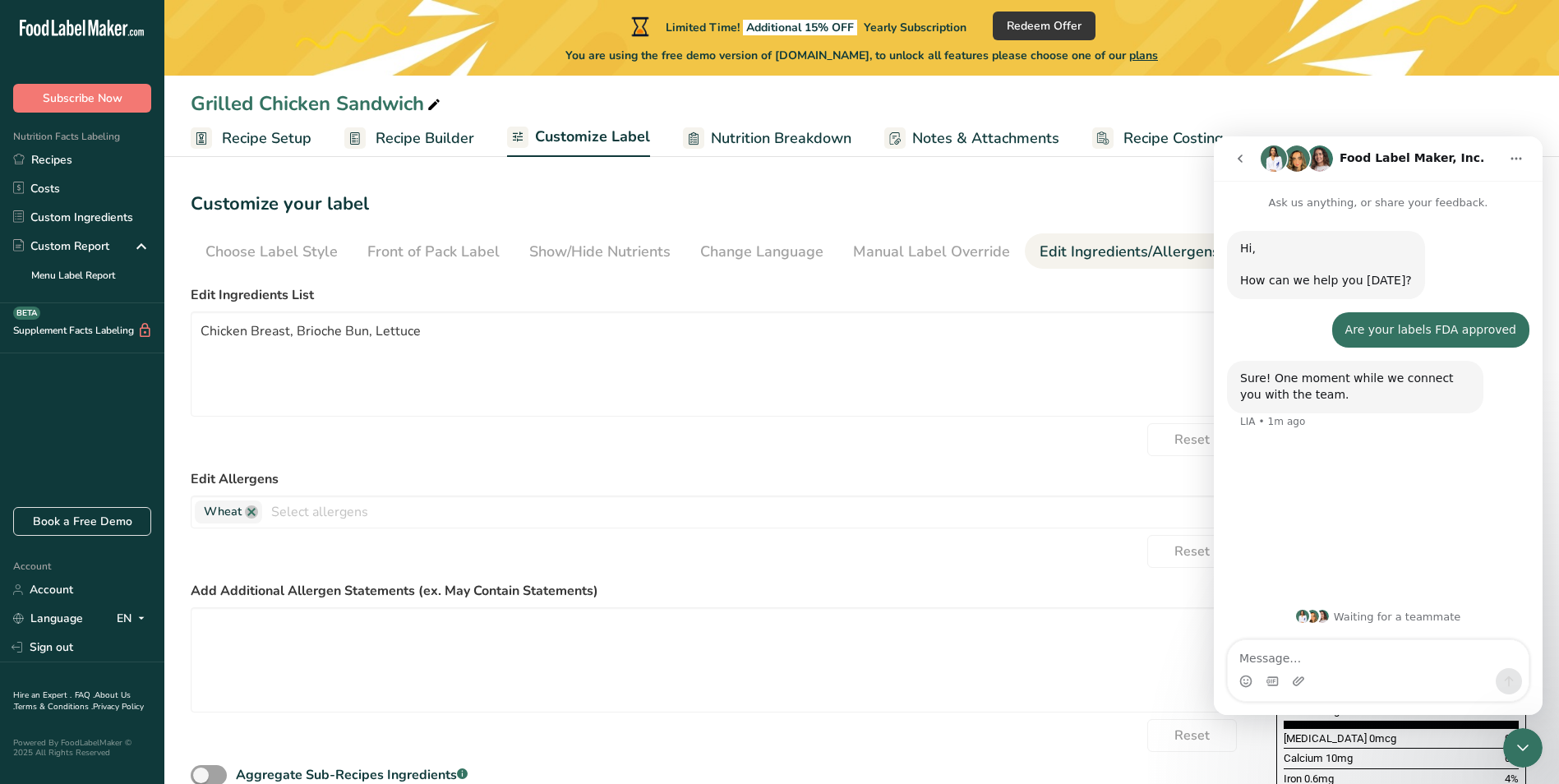
click at [1522, 755] on icon "Close Intercom Messenger" at bounding box center [1523, 747] width 20 height 20
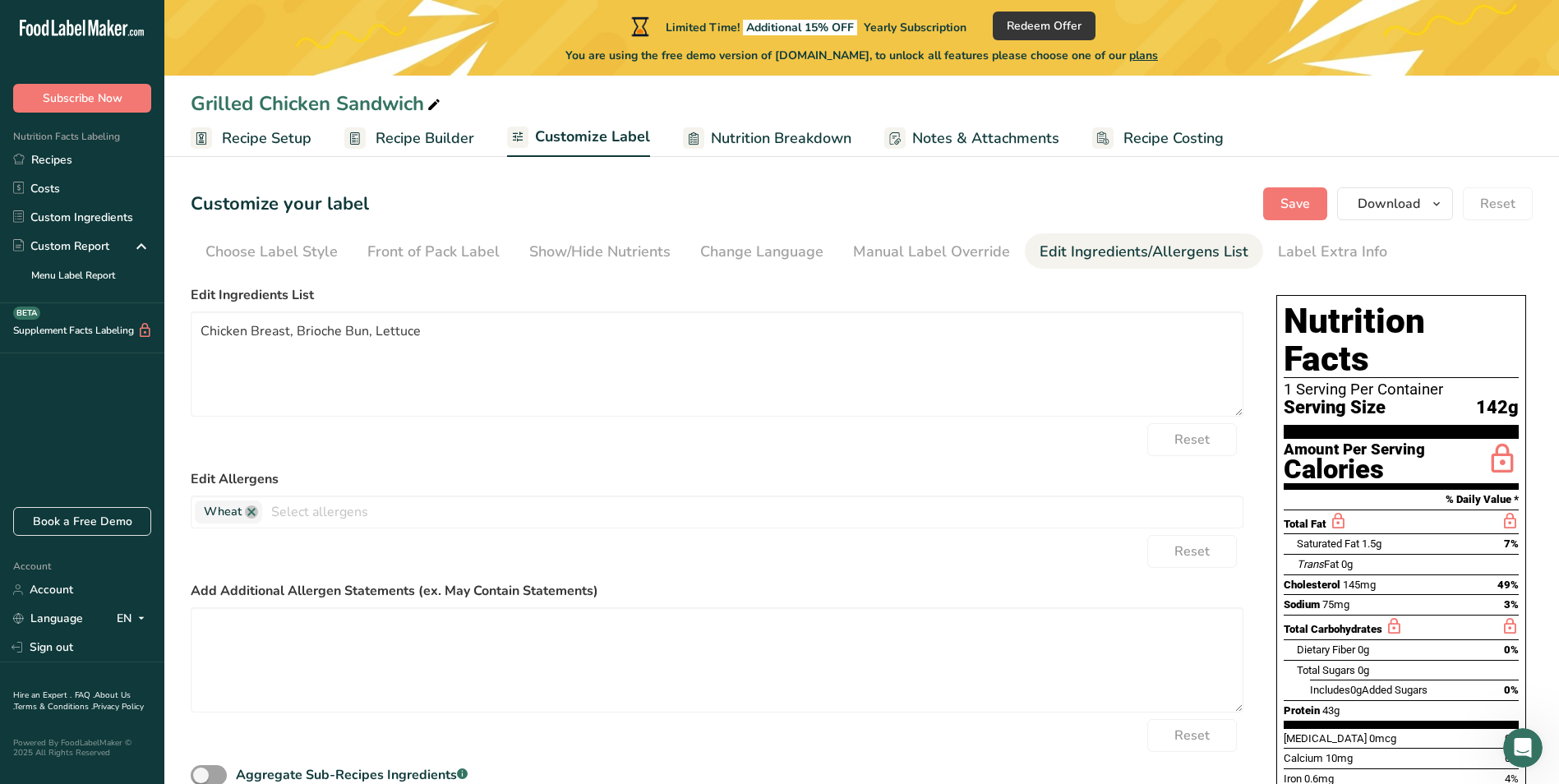
click at [453, 137] on span "Recipe Builder" at bounding box center [425, 139] width 98 height 22
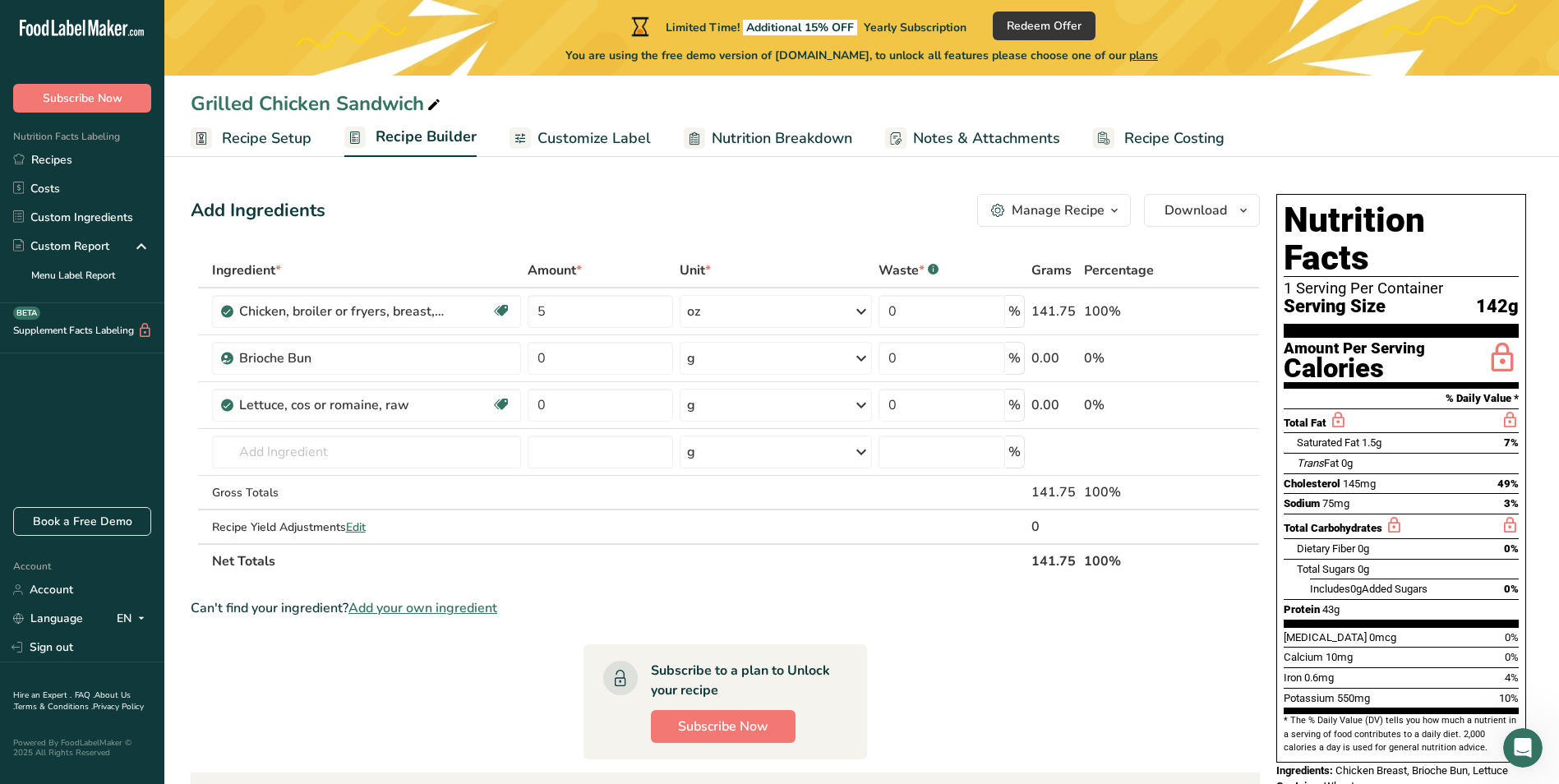
click at [244, 143] on span "Recipe Setup" at bounding box center [267, 139] width 90 height 22
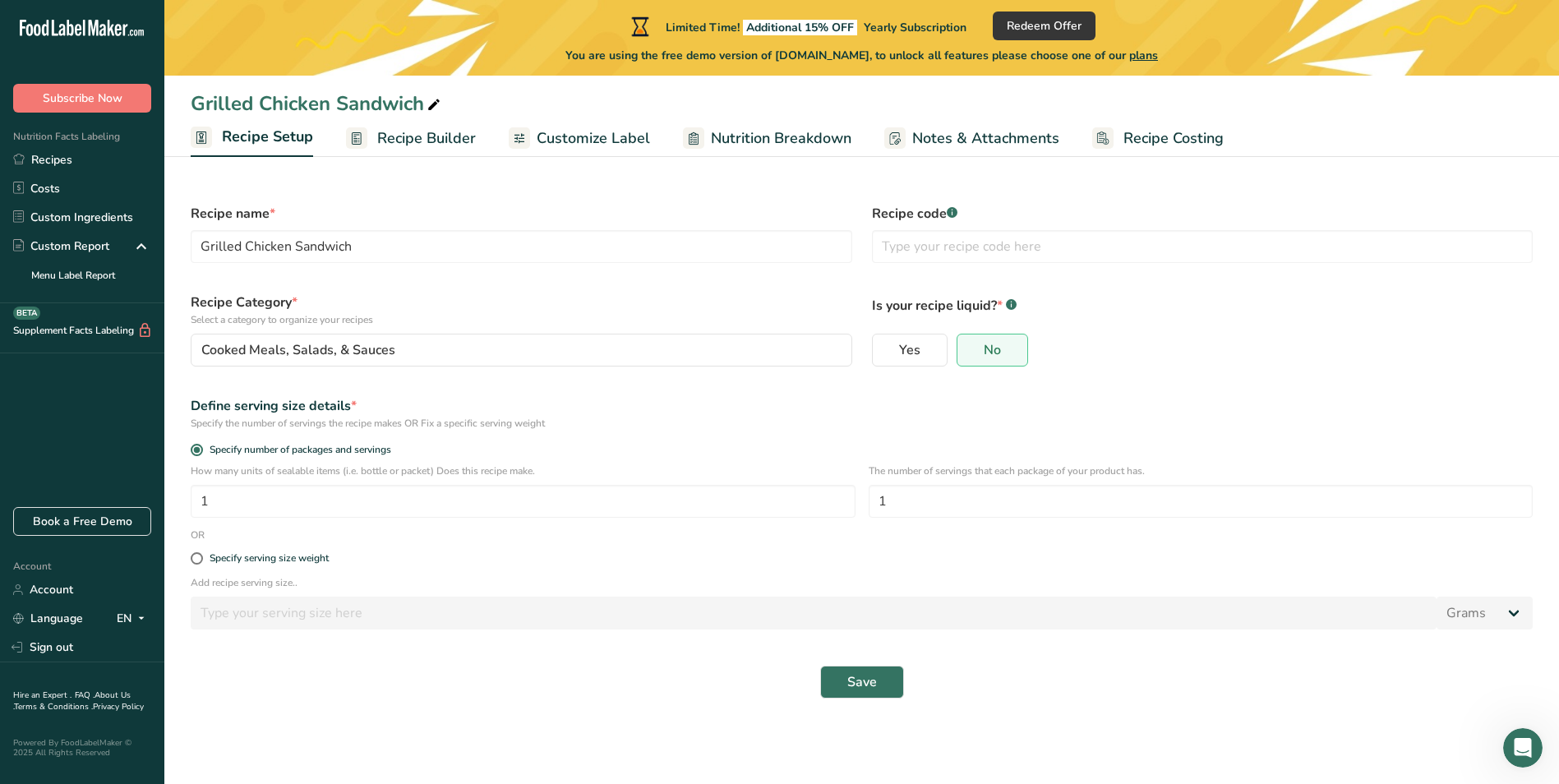
click at [395, 147] on span "Recipe Builder" at bounding box center [427, 139] width 98 height 22
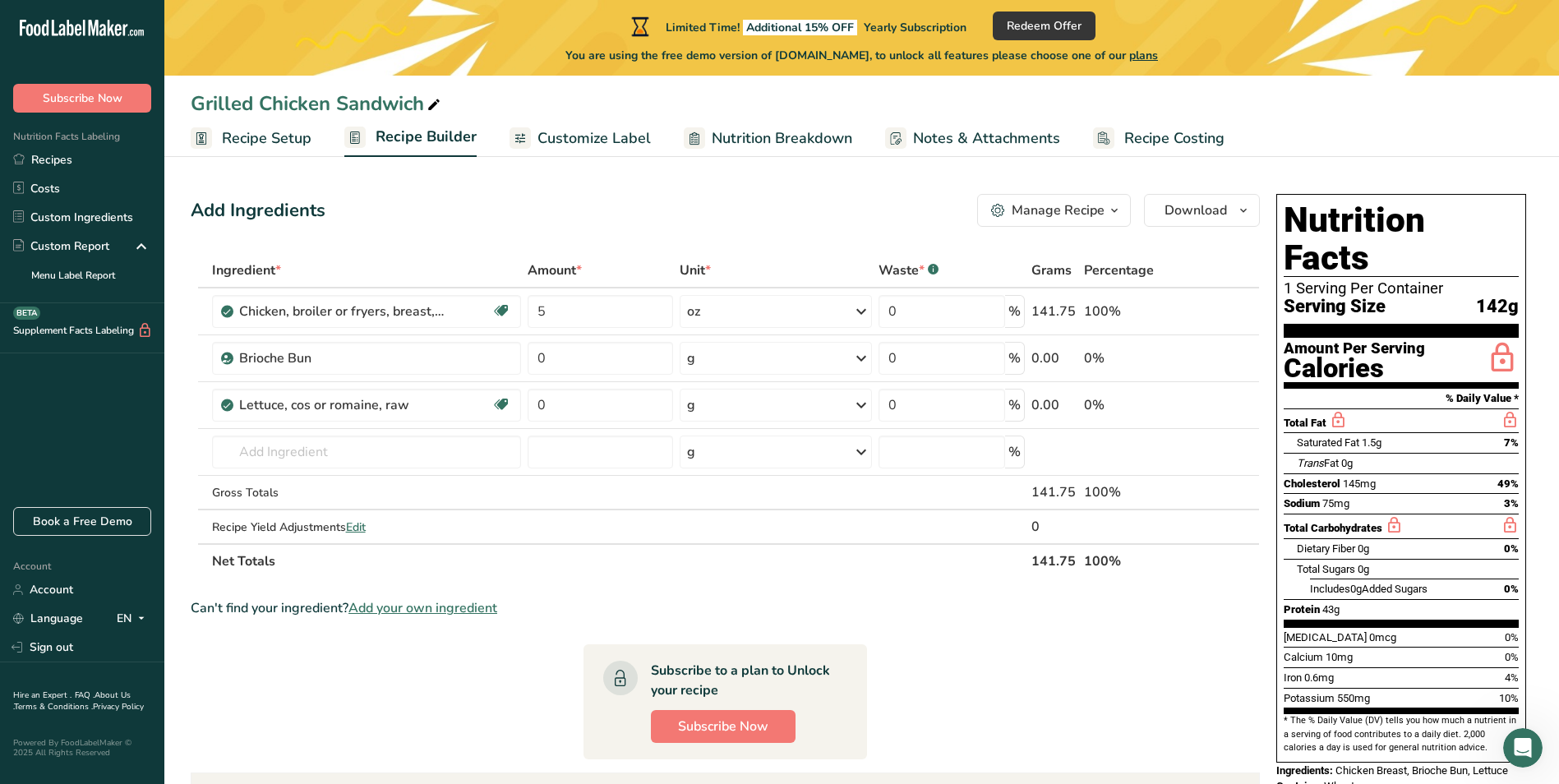
click at [558, 138] on span "Customize Label" at bounding box center [595, 139] width 114 height 22
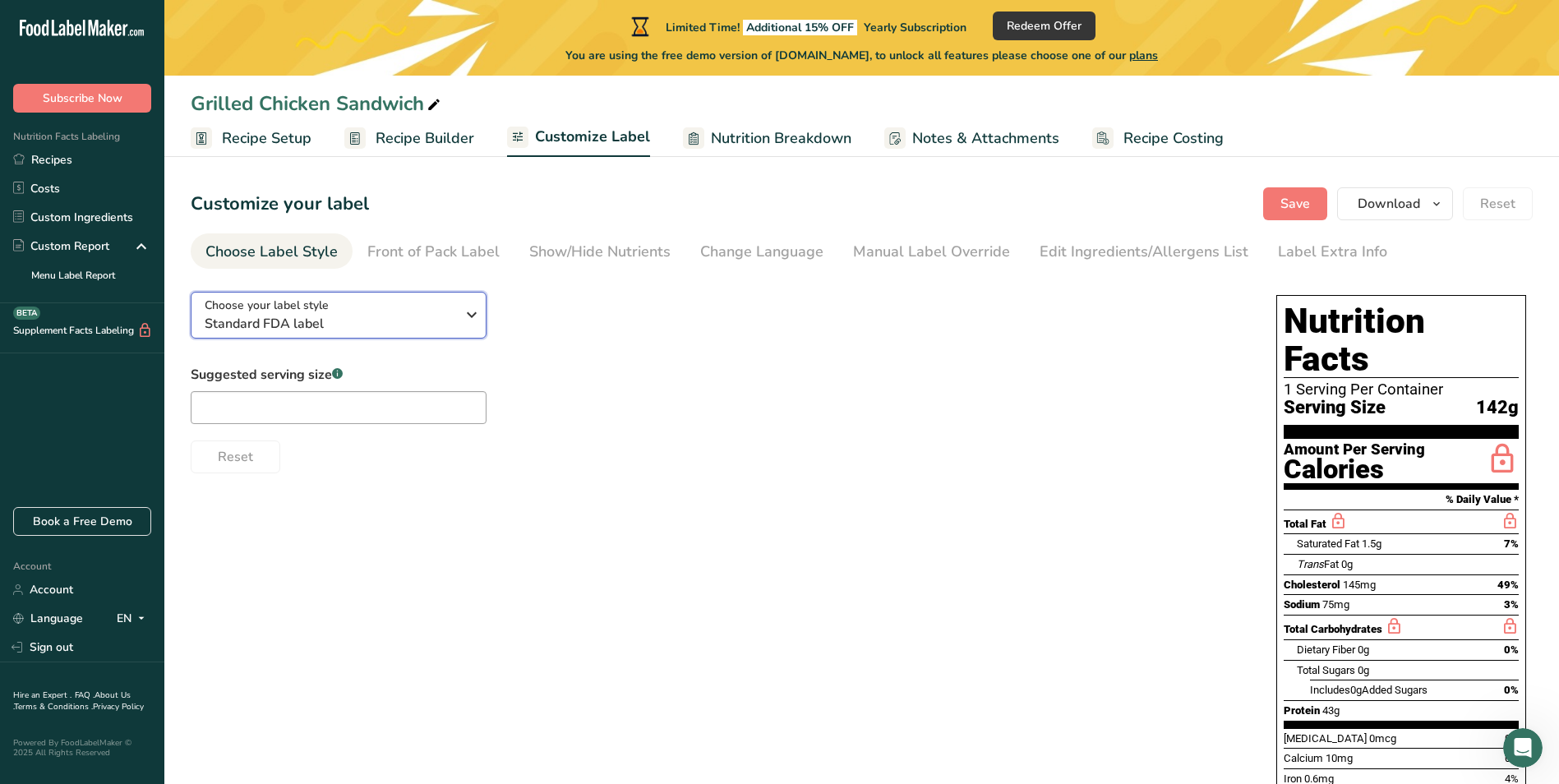
click at [406, 314] on span "Standard FDA label" at bounding box center [329, 323] width 251 height 20
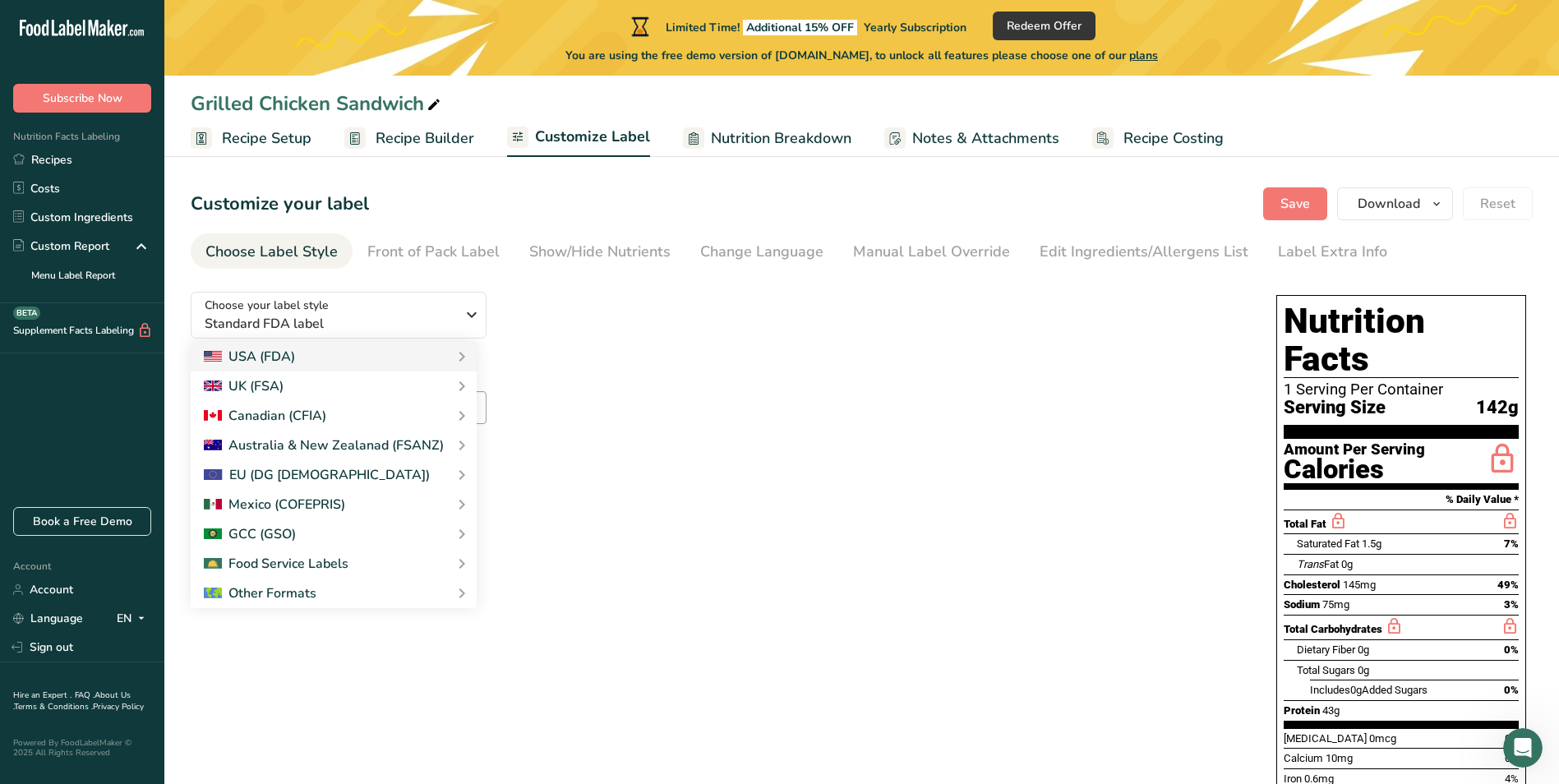
click at [596, 334] on div "Choose your label style Standard FDA label USA (FDA) Standard FDA label Tabular…" at bounding box center [717, 376] width 1053 height 195
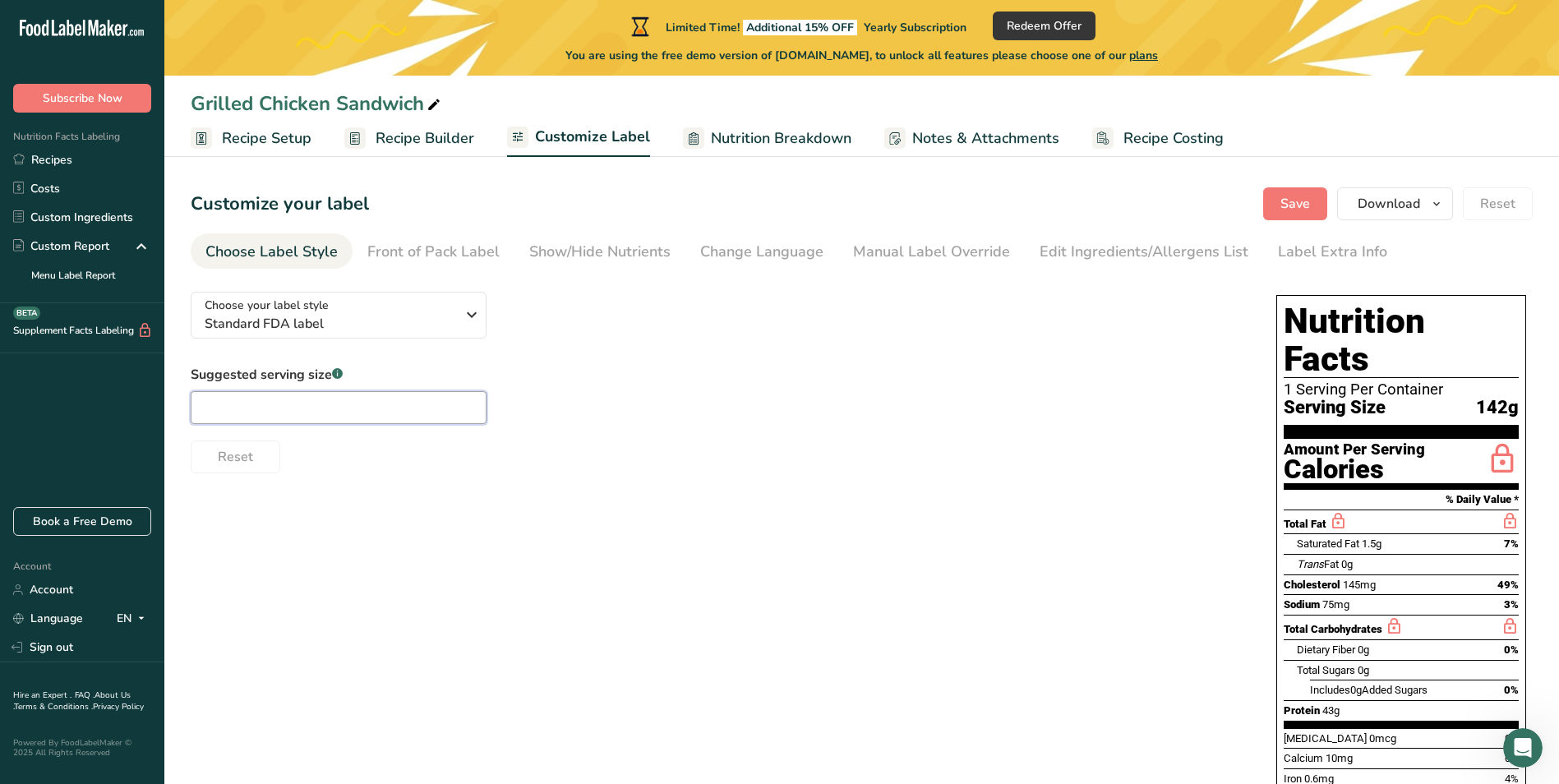
click at [411, 402] on input "text" at bounding box center [338, 408] width 296 height 33
type input "1"
click at [577, 356] on div "Choose your label style Standard FDA label USA (FDA) Standard FDA label Tabular…" at bounding box center [717, 376] width 1053 height 195
click at [472, 253] on div "Front of Pack Label" at bounding box center [433, 252] width 133 height 22
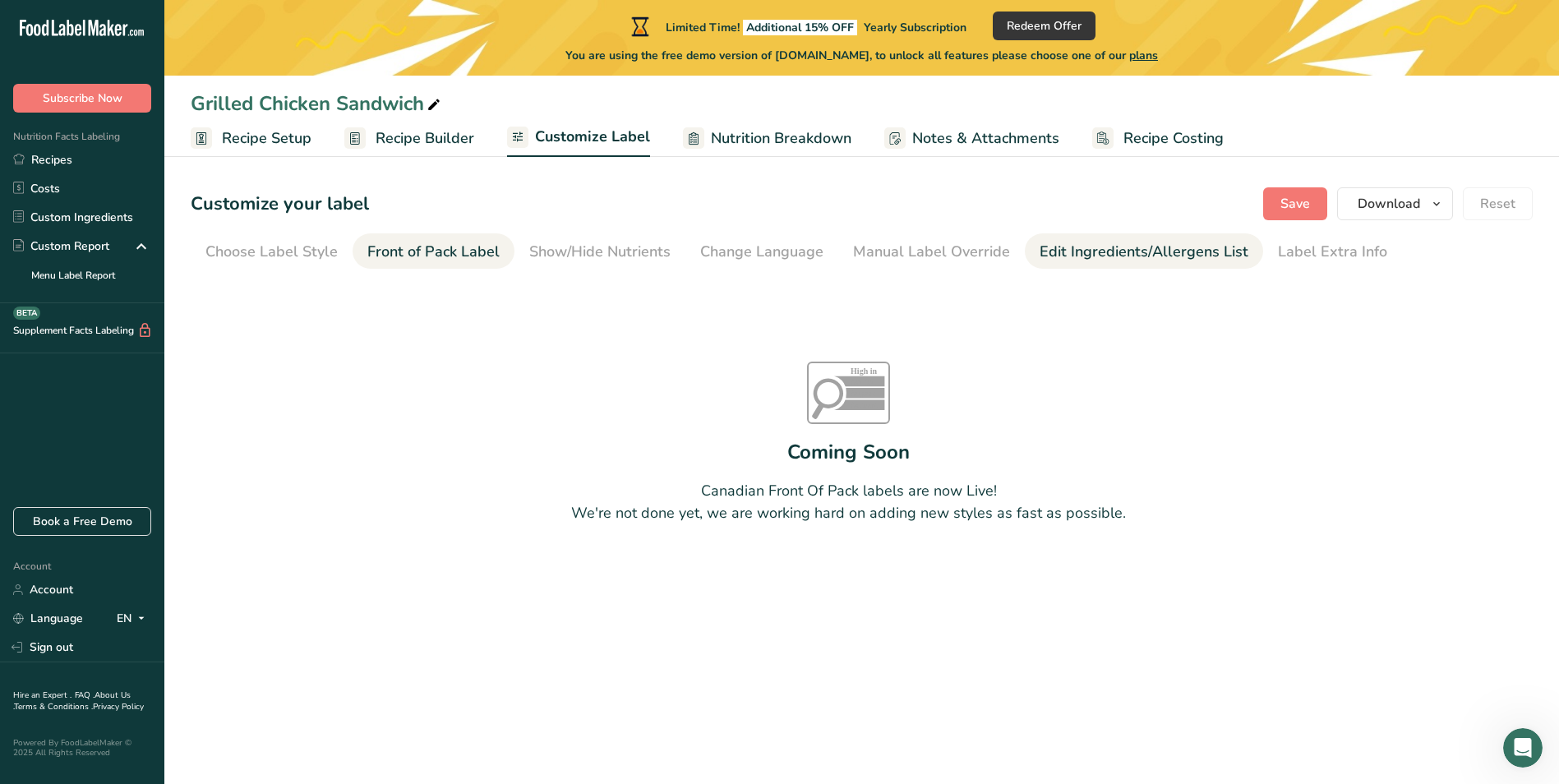
click at [1212, 252] on div "Edit Ingredients/Allergens List" at bounding box center [1144, 252] width 209 height 22
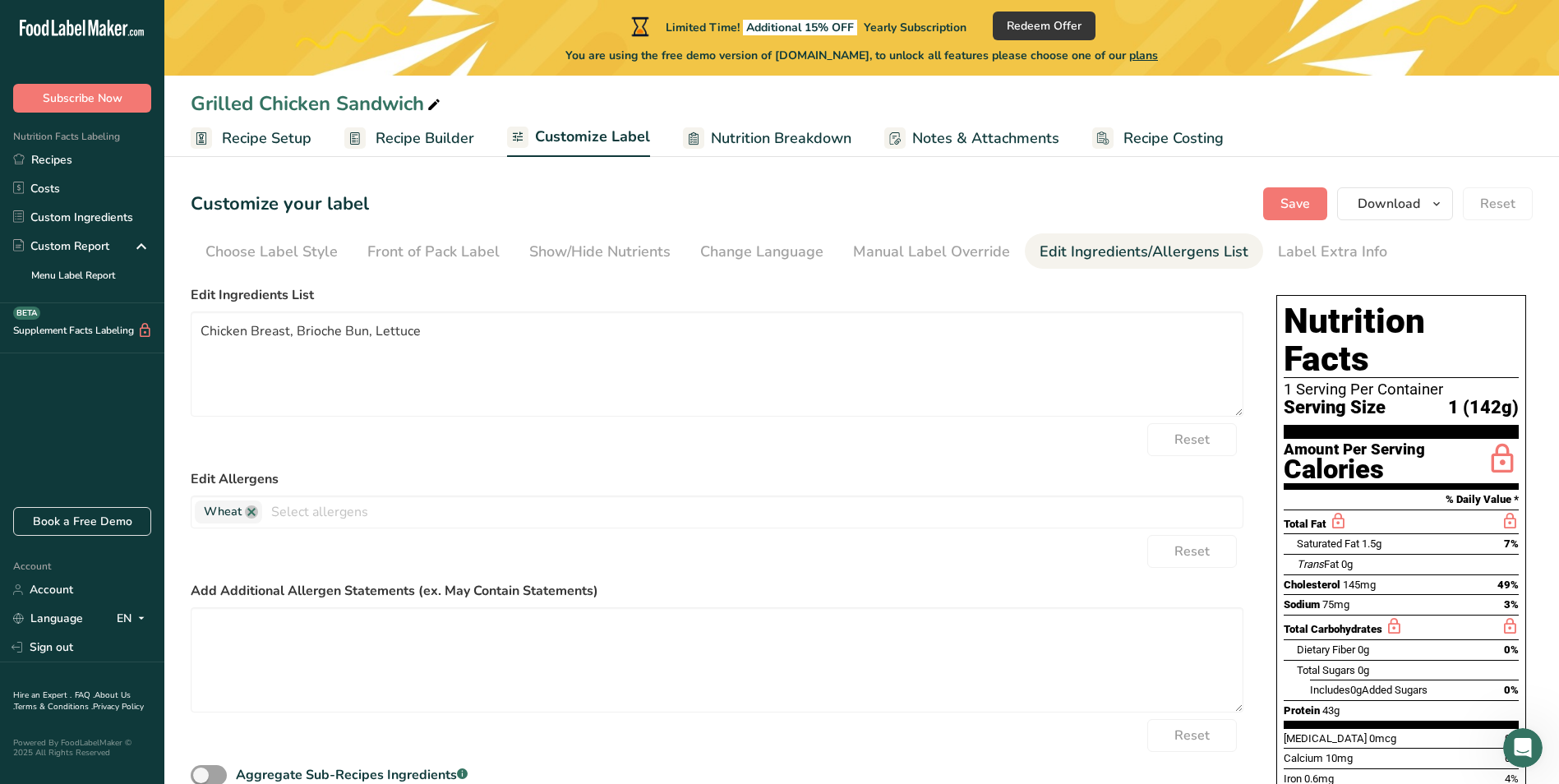
scroll to position [116, 0]
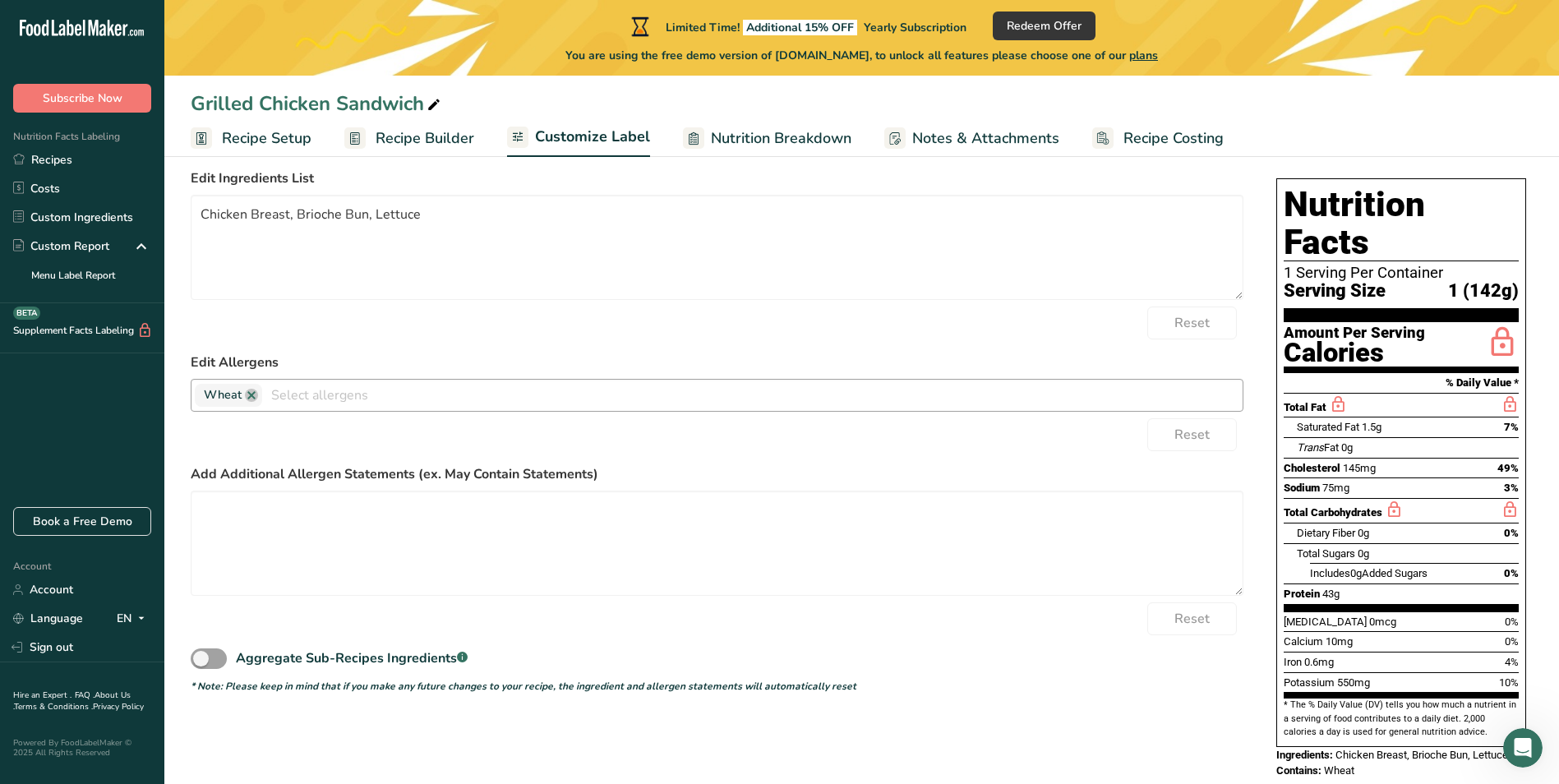
click at [686, 393] on input "text" at bounding box center [752, 395] width 981 height 26
click at [614, 283] on textarea "Chicken Breast, Brioche Bun, Lettuce" at bounding box center [717, 247] width 1053 height 105
click at [744, 128] on span "Nutrition Breakdown" at bounding box center [781, 139] width 140 height 22
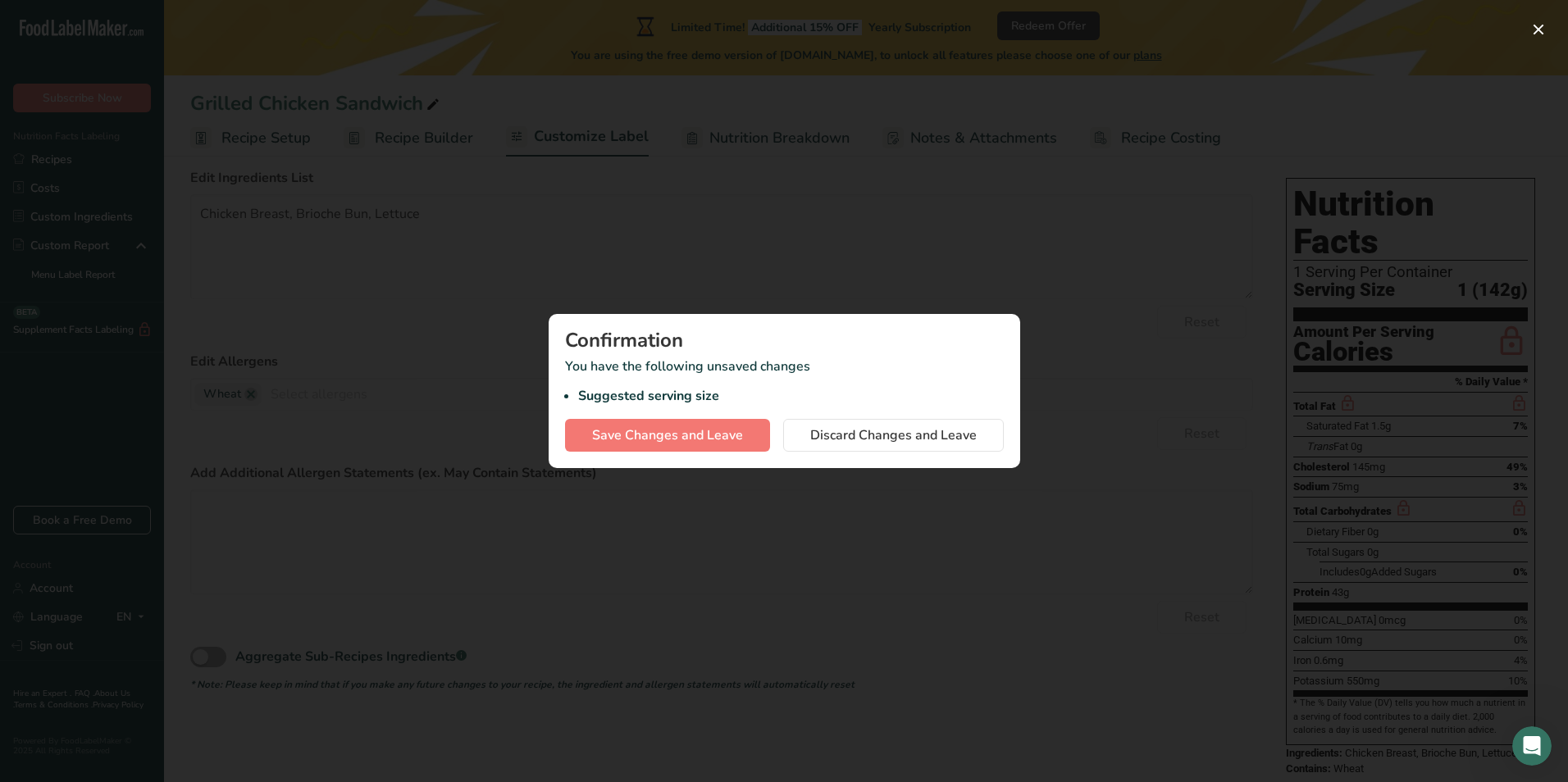
click at [885, 296] on div at bounding box center [784, 391] width 1568 height 782
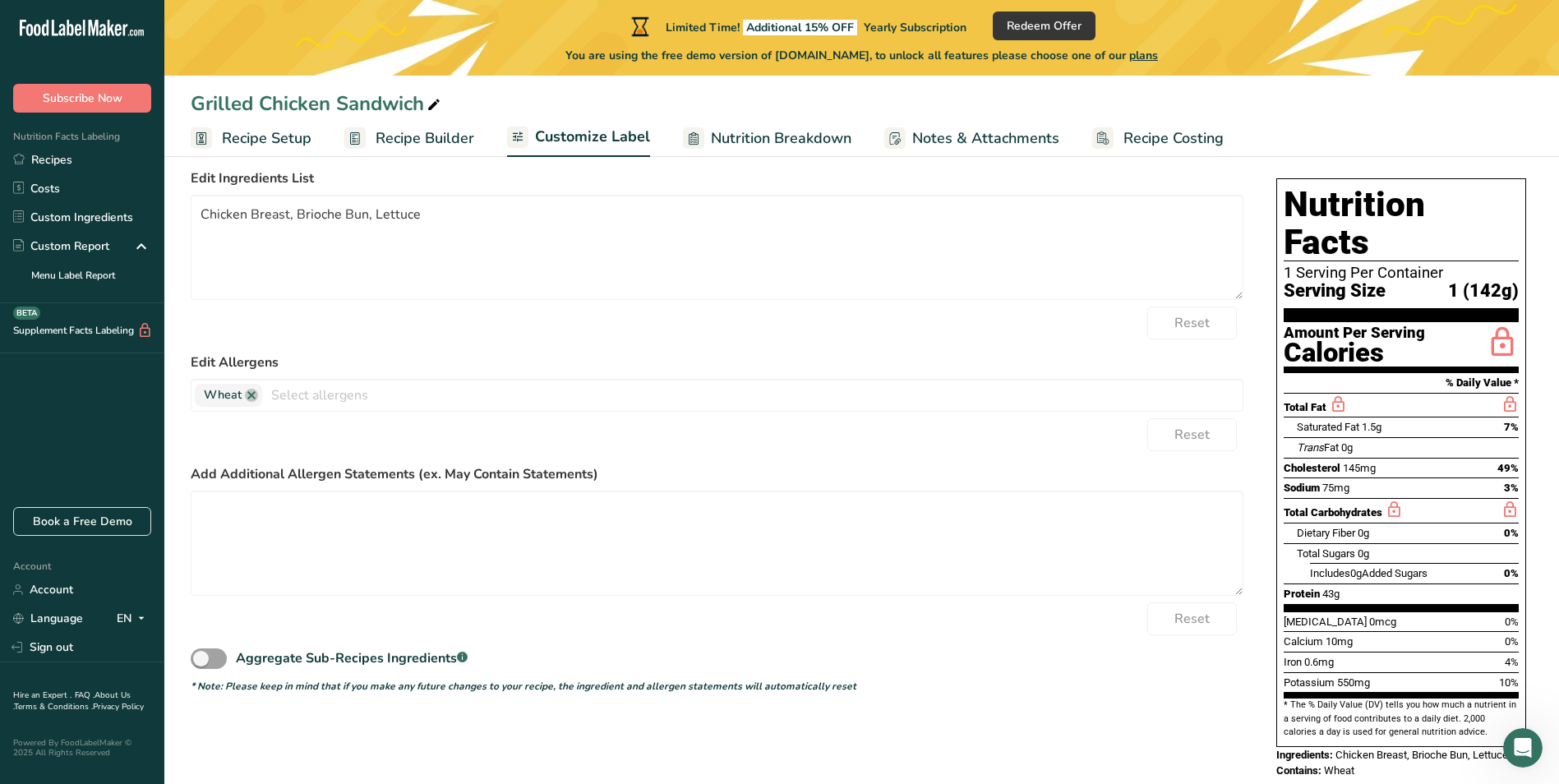
click at [934, 136] on span "Notes & Attachments" at bounding box center [986, 139] width 147 height 22
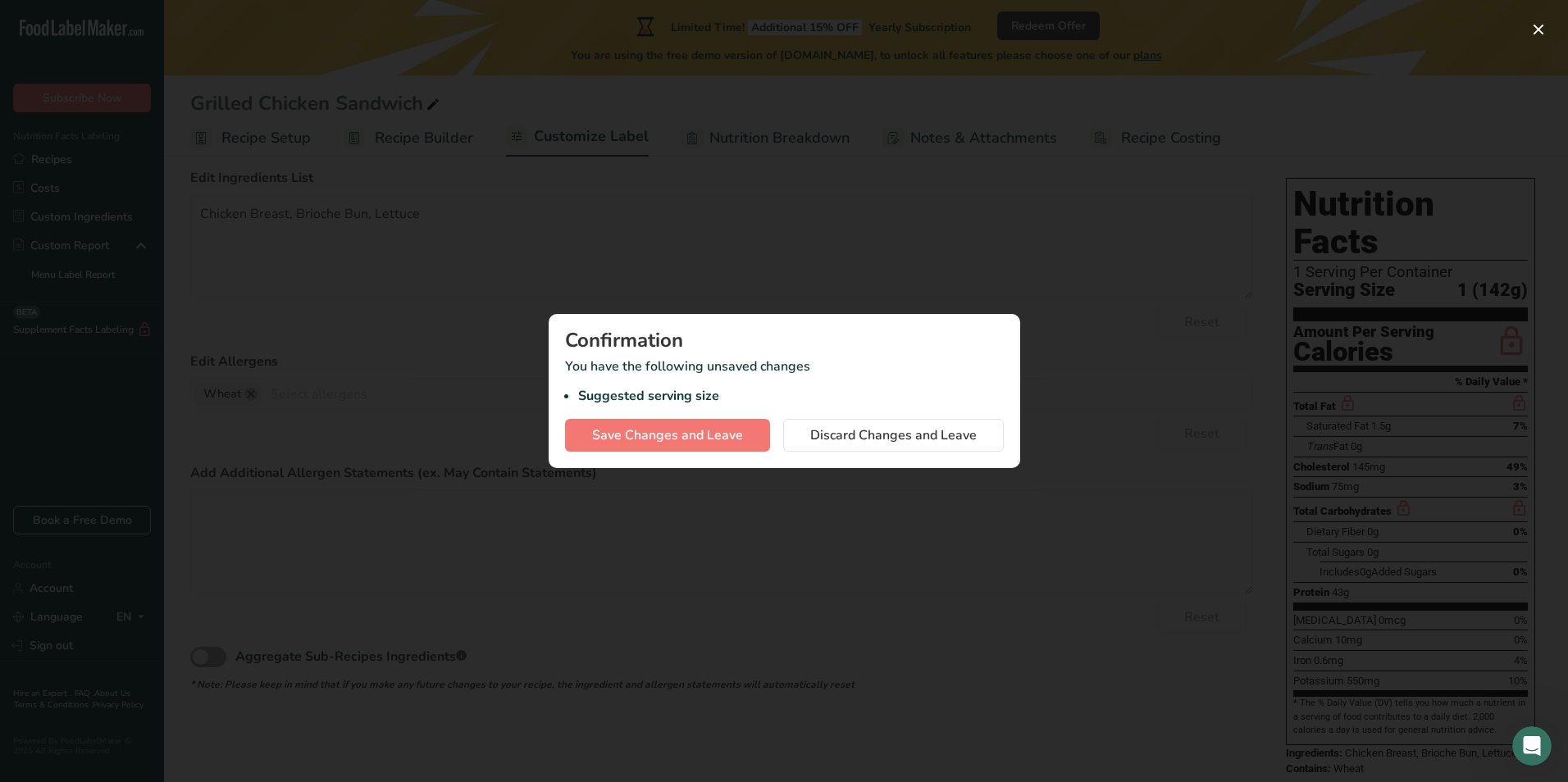
click at [845, 144] on div at bounding box center [784, 391] width 1568 height 782
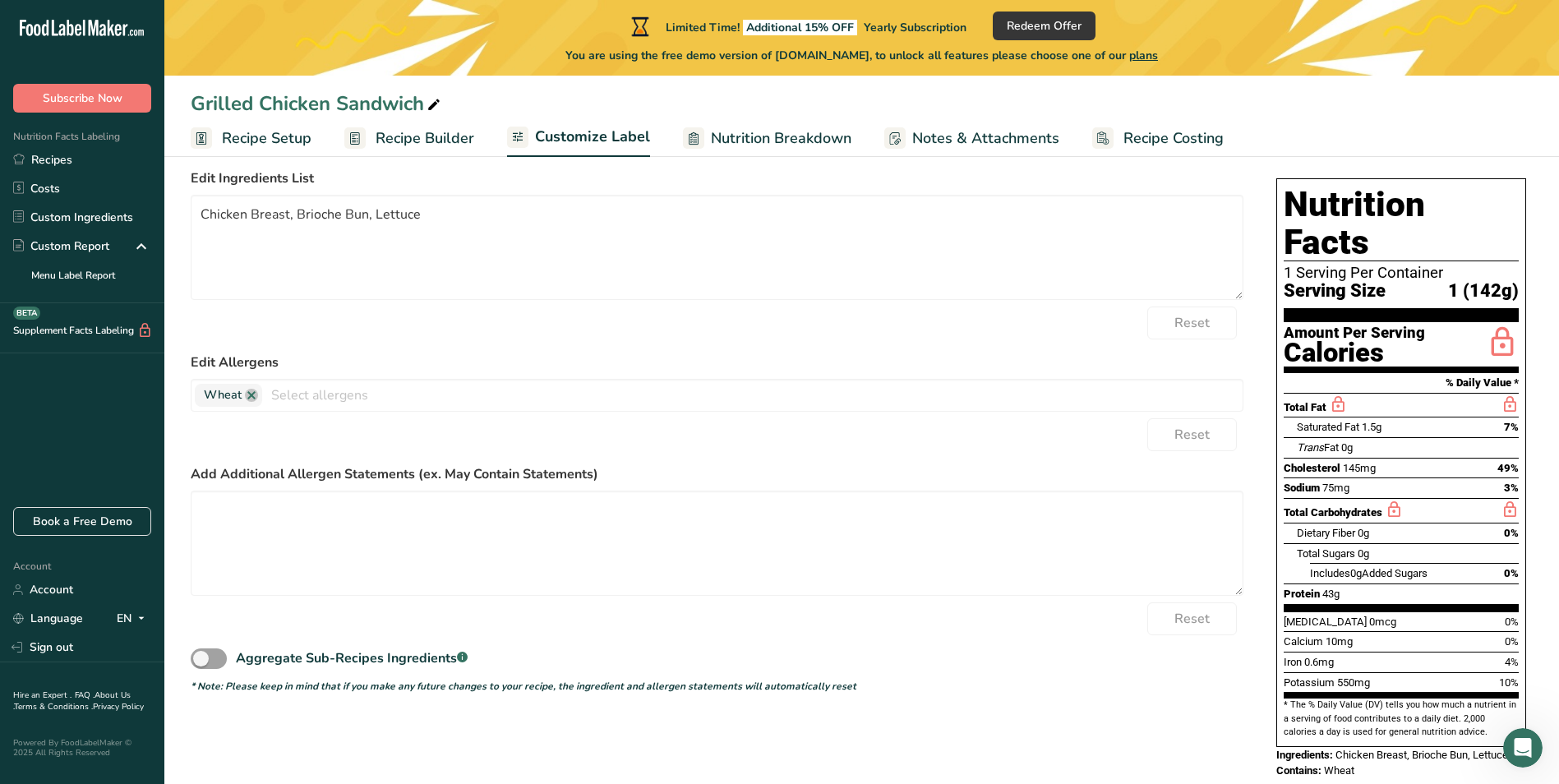
click at [1124, 140] on span "Recipe Costing" at bounding box center [1174, 139] width 100 height 22
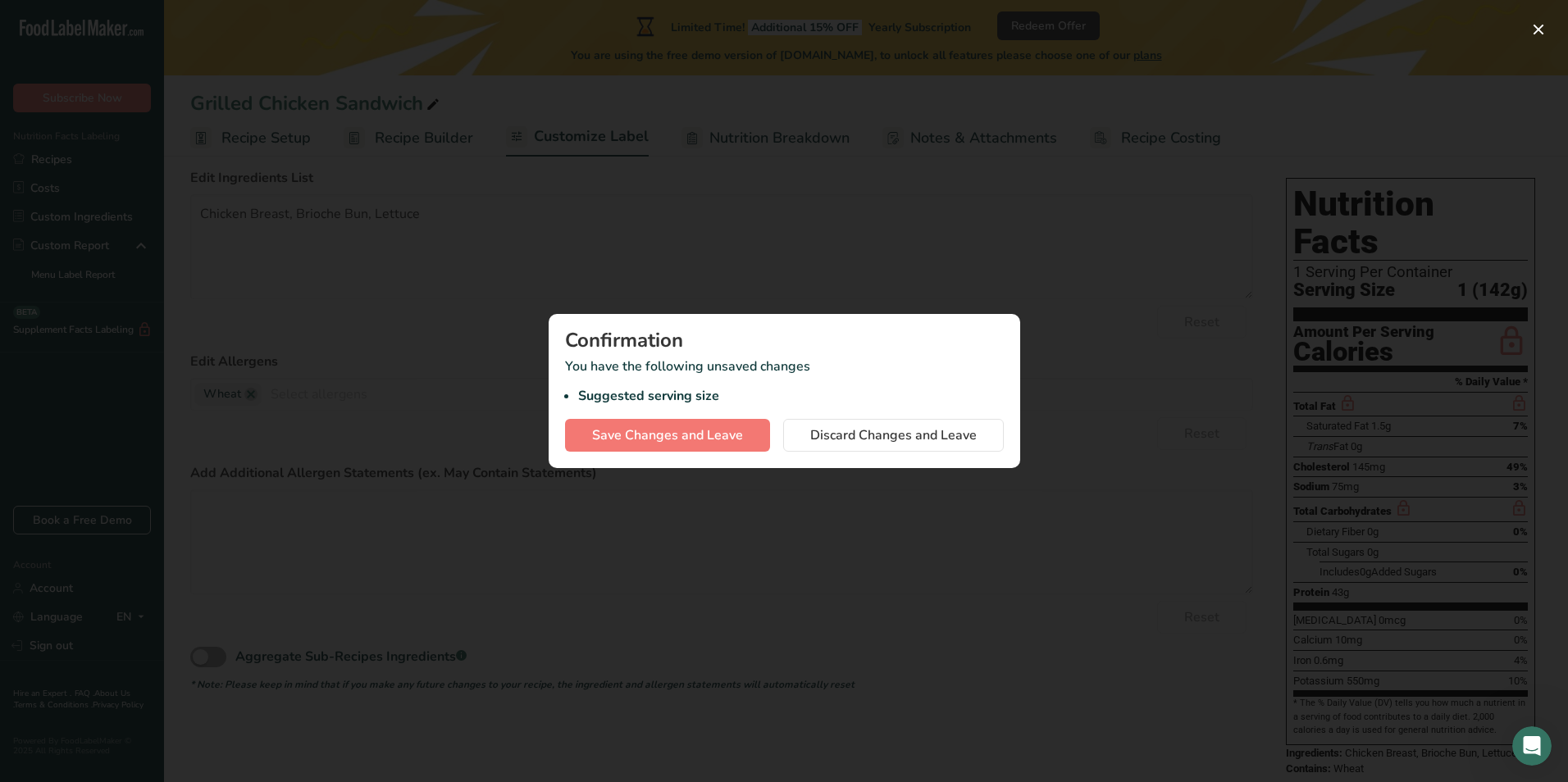
click at [878, 235] on div at bounding box center [784, 391] width 1568 height 782
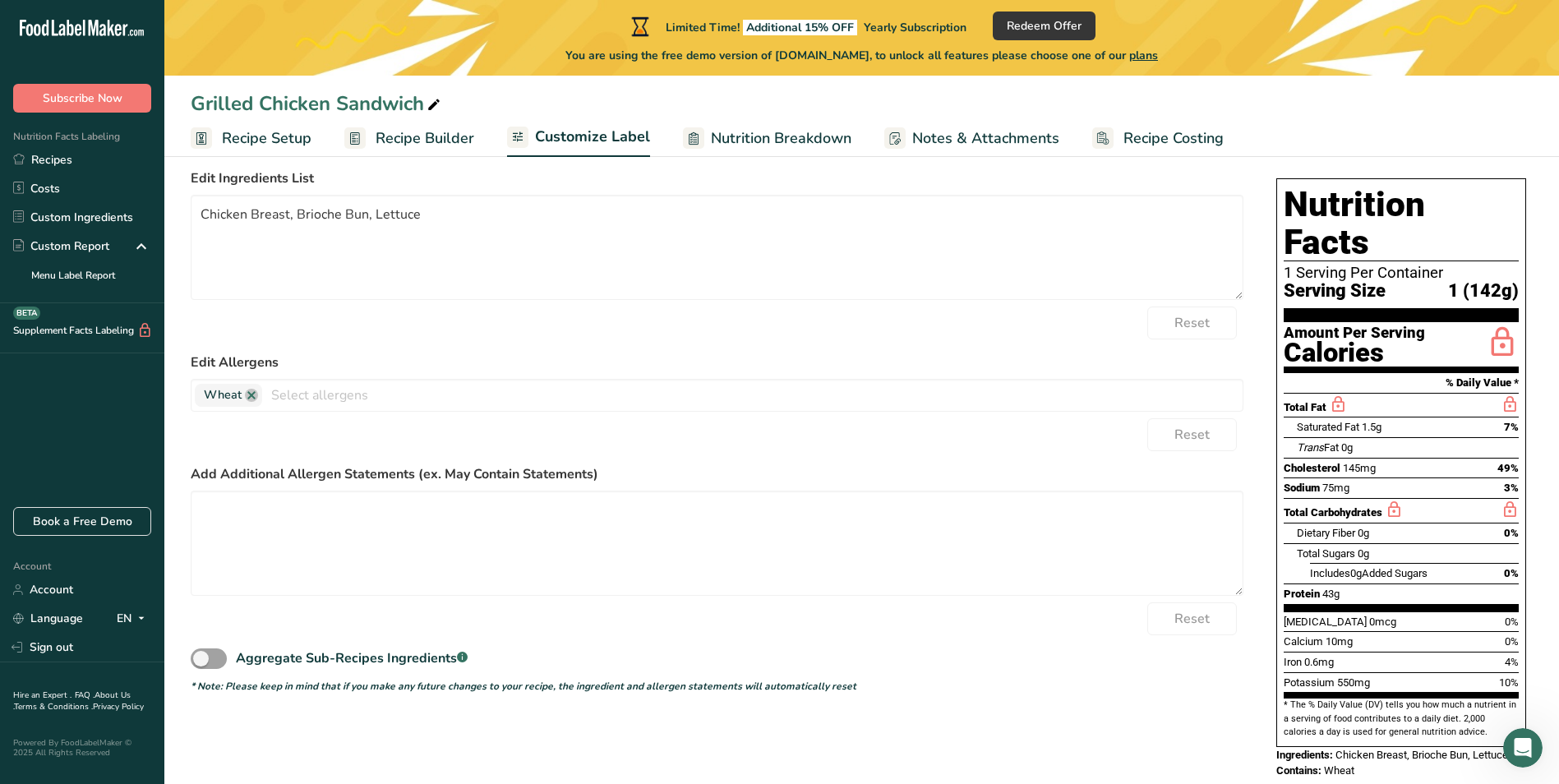
click at [440, 145] on span "Recipe Builder" at bounding box center [425, 139] width 98 height 22
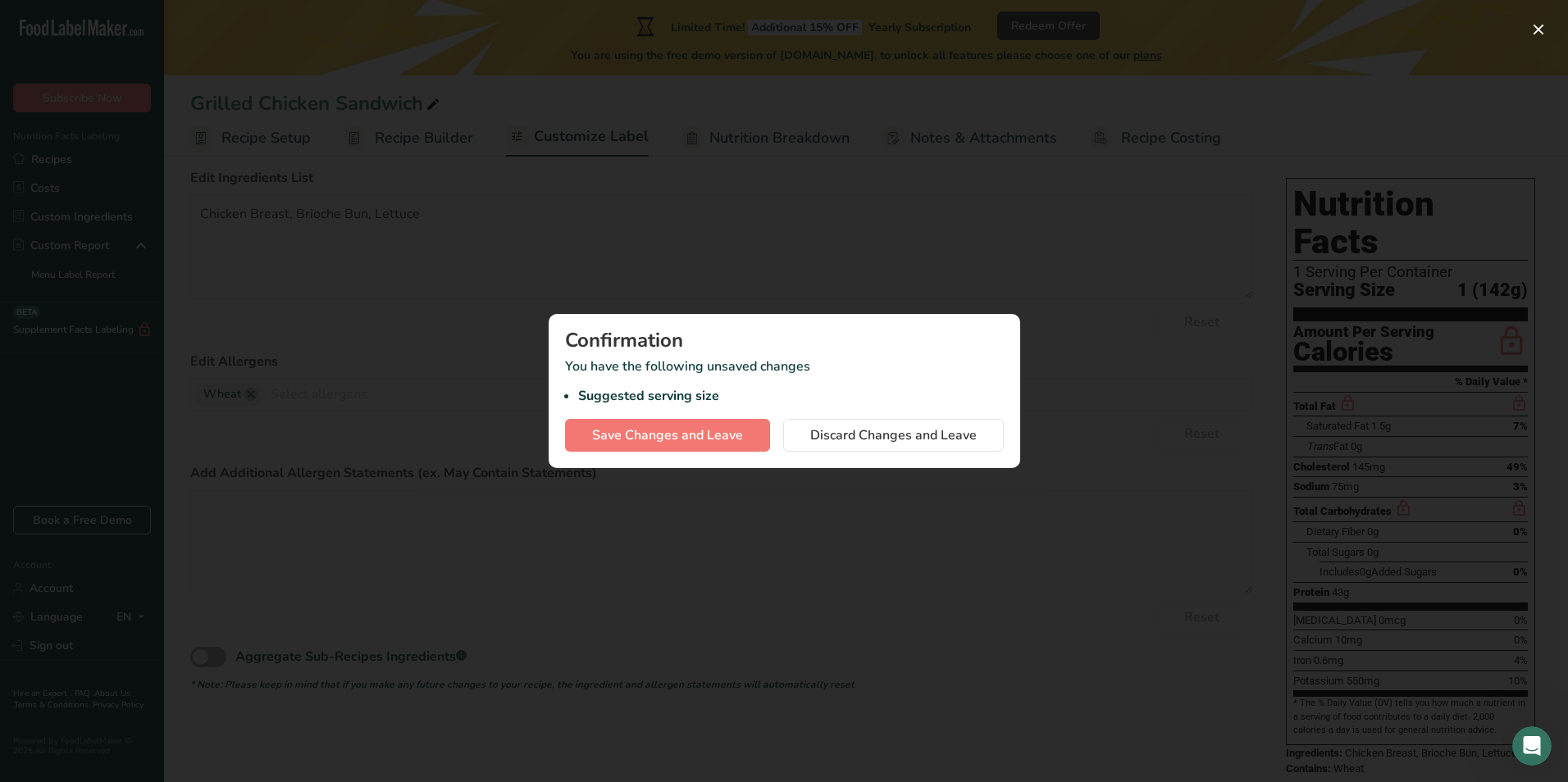
click at [733, 390] on li "Suggested serving size" at bounding box center [790, 395] width 426 height 20
click at [702, 437] on span "Save Changes and Leave" at bounding box center [667, 435] width 150 height 20
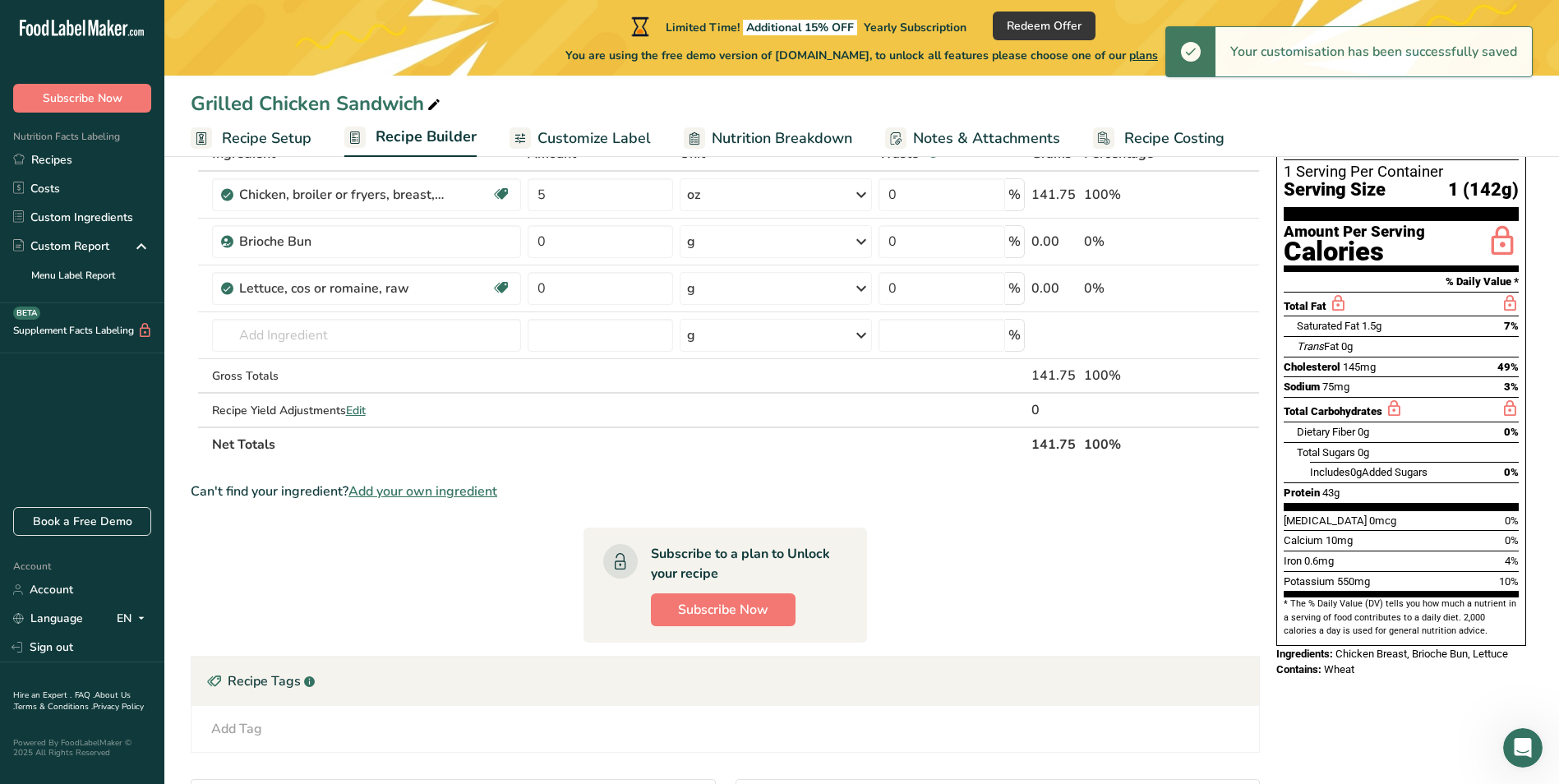
click at [592, 135] on span "Customize Label" at bounding box center [595, 139] width 114 height 22
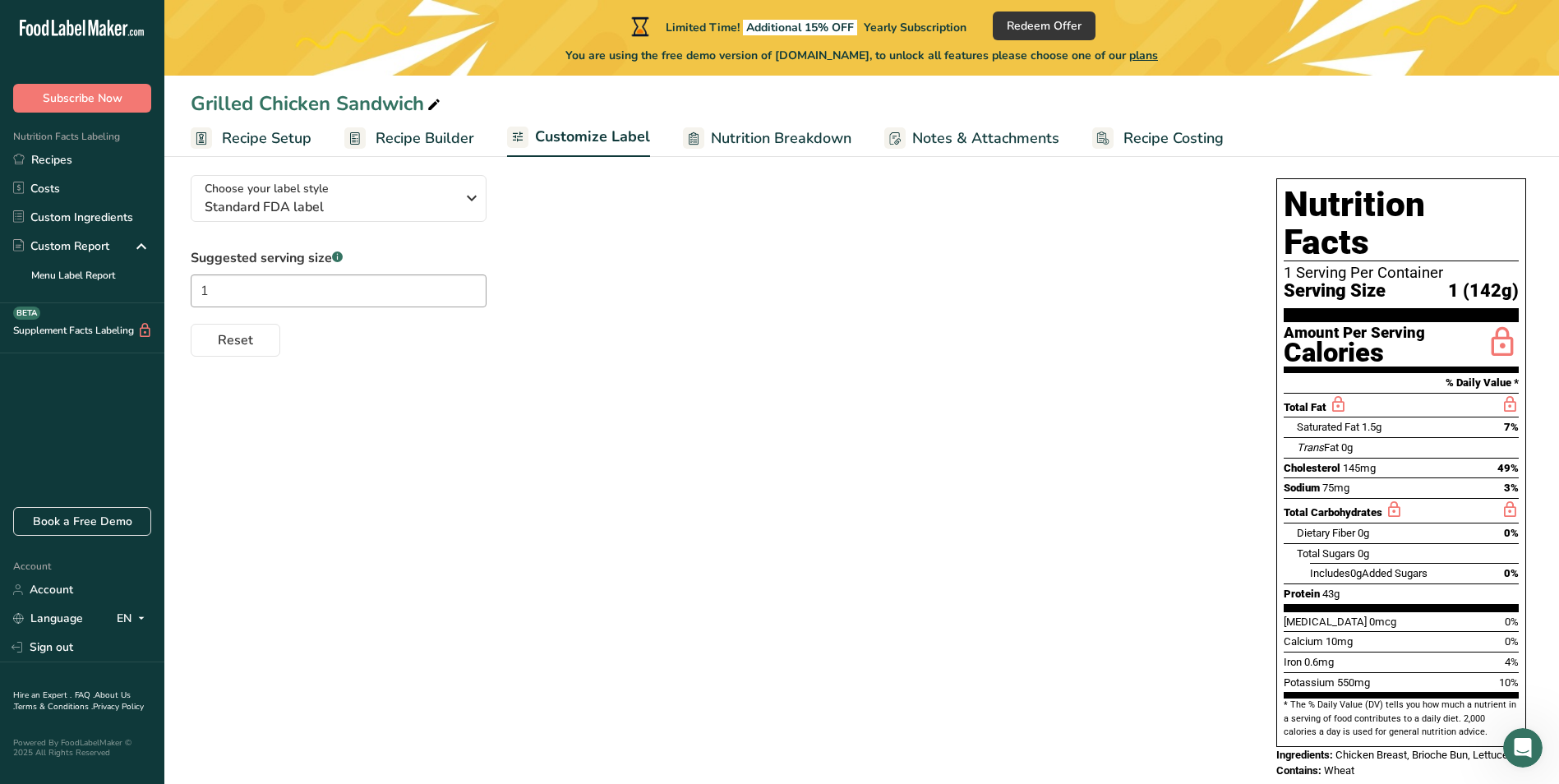
click at [409, 228] on div "Choose your label style Standard FDA label USA (FDA) Standard FDA label Tabular…" at bounding box center [717, 259] width 1053 height 195
click at [409, 219] on button "Choose your label style Standard FDA label" at bounding box center [338, 198] width 296 height 47
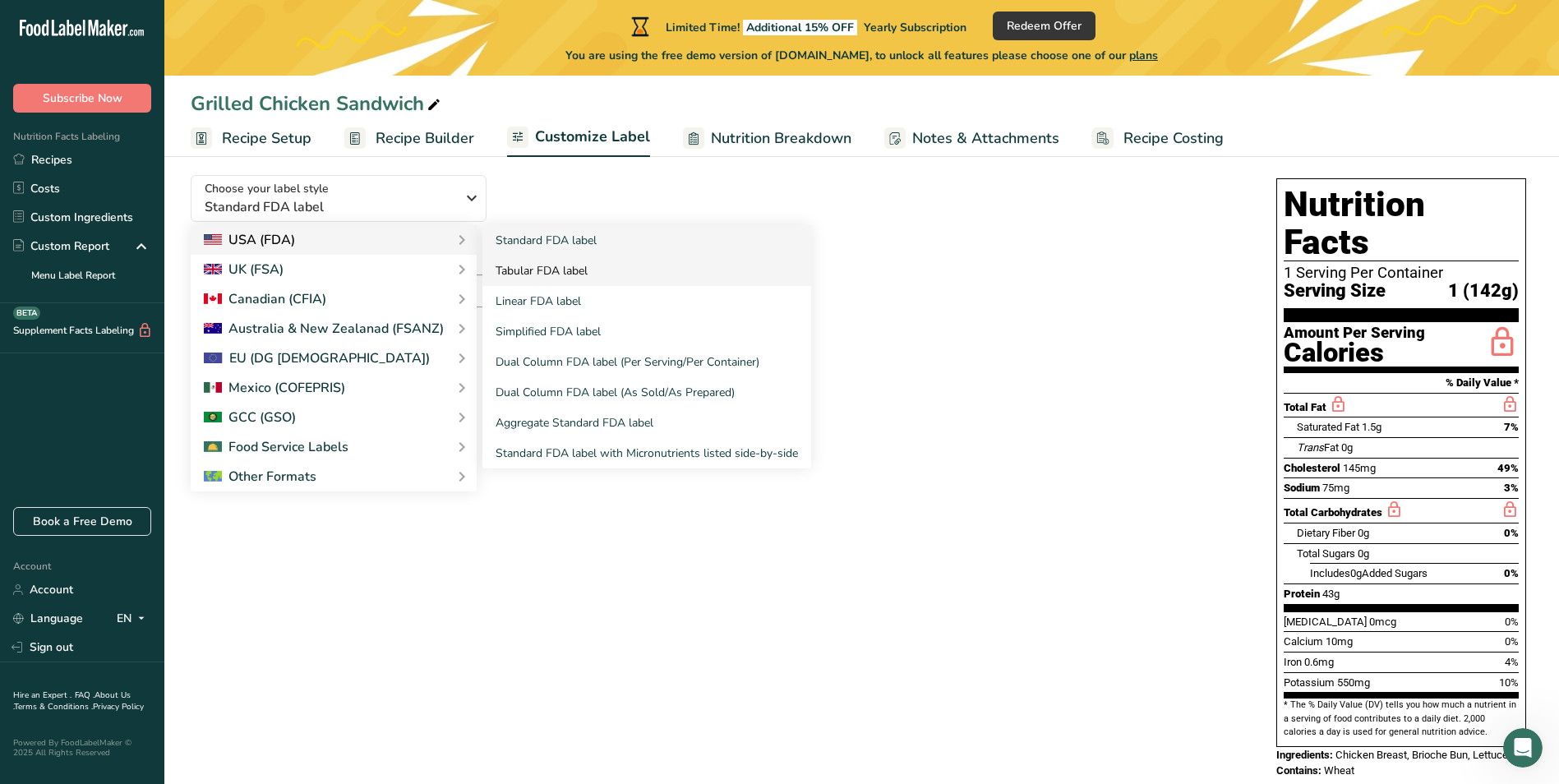
click at [552, 264] on link "Tabular FDA label" at bounding box center [646, 271] width 328 height 30
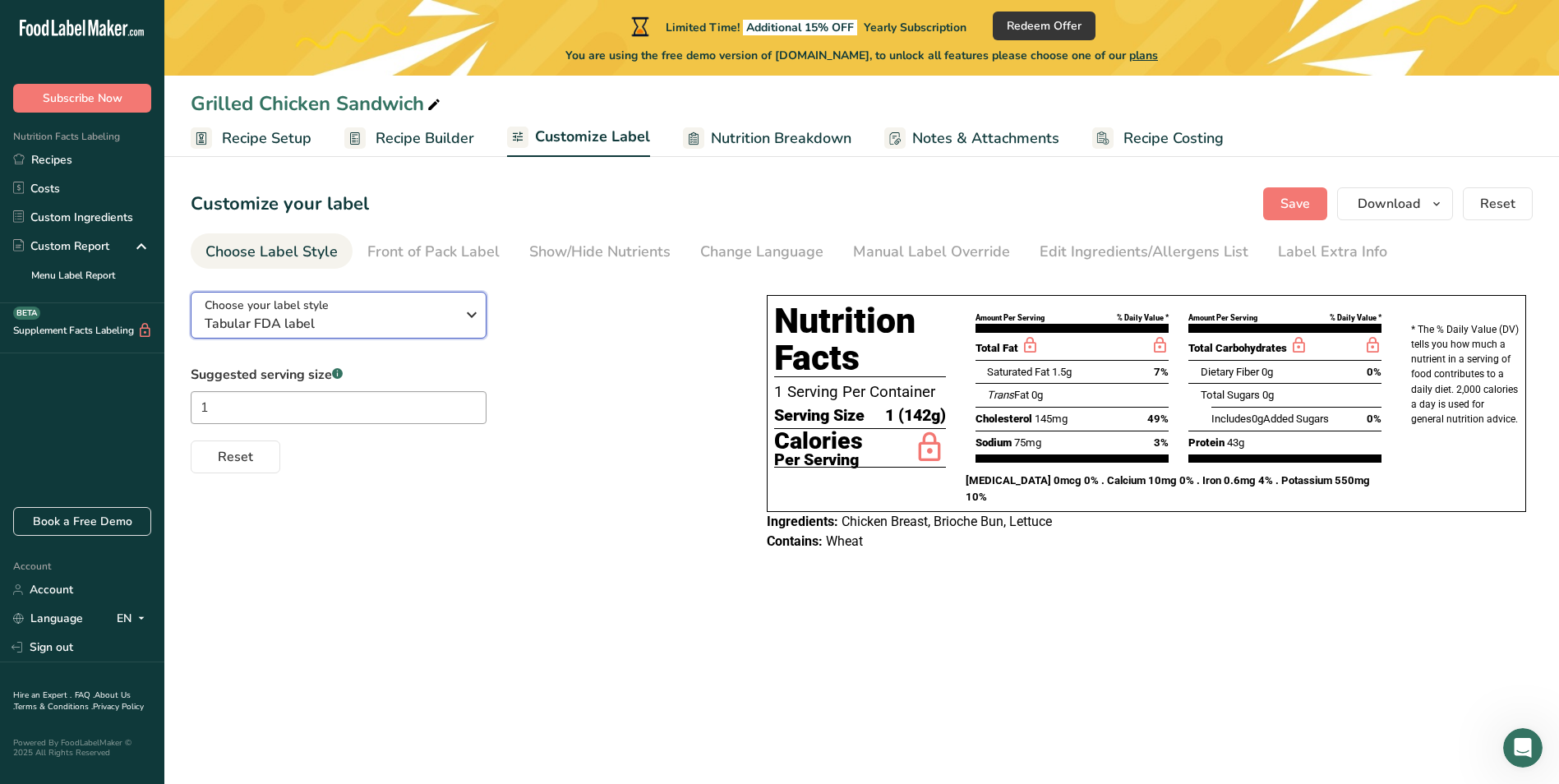
click at [371, 326] on span "Tabular FDA label" at bounding box center [329, 323] width 251 height 20
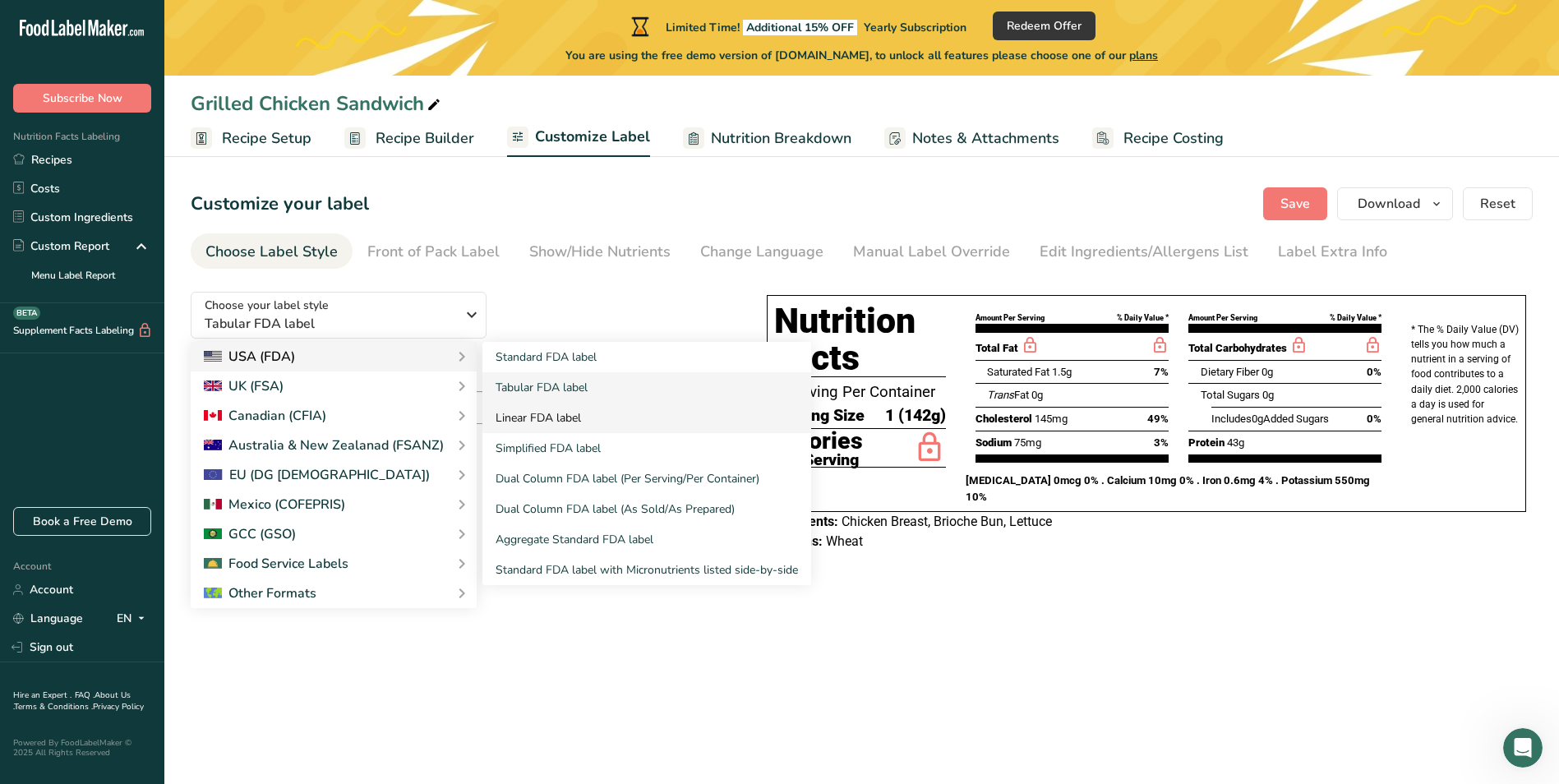
click at [539, 416] on link "Linear FDA label" at bounding box center [646, 417] width 328 height 30
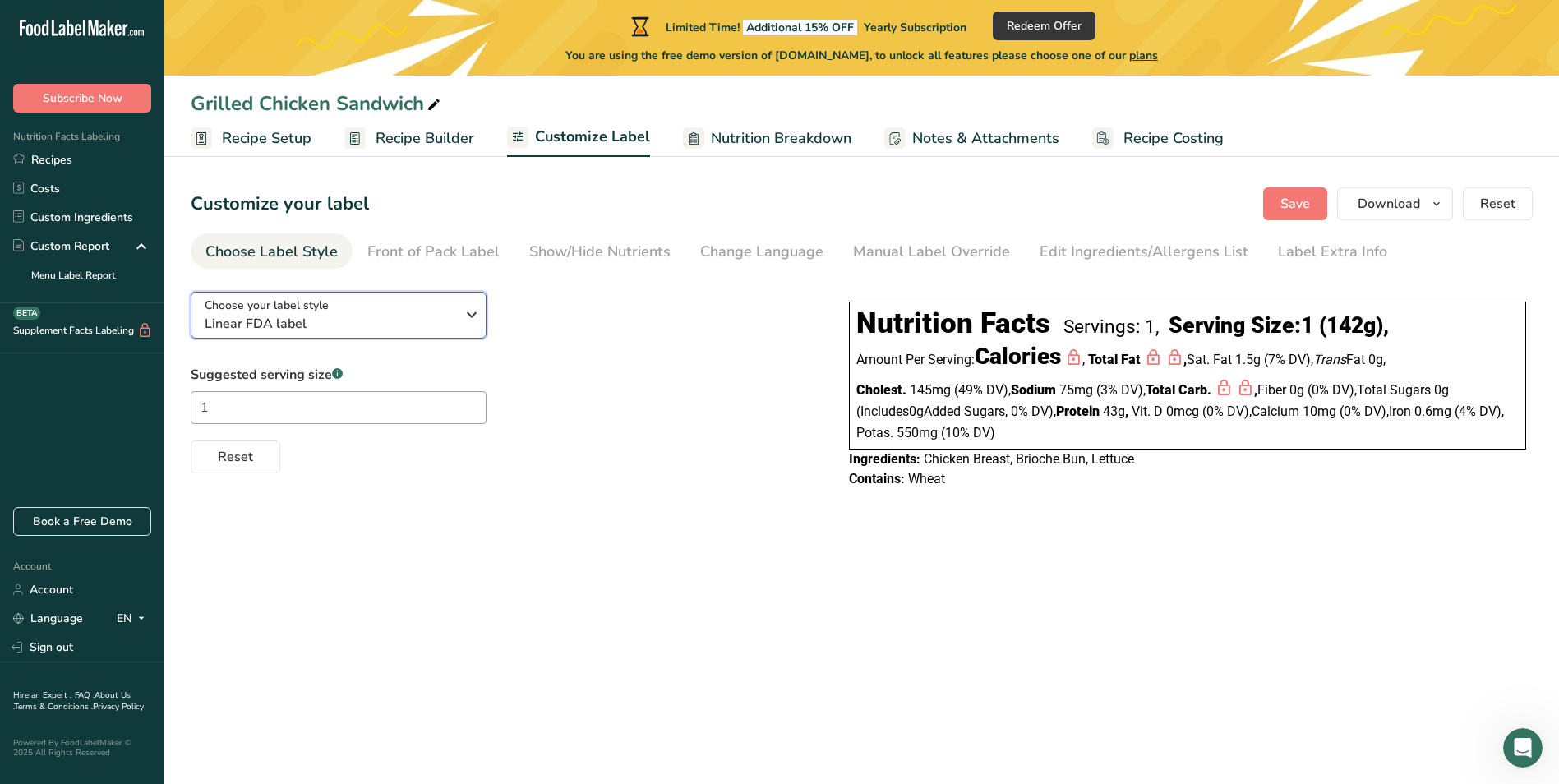
click at [340, 303] on div "Choose your label style Linear FDA label" at bounding box center [329, 314] width 251 height 37
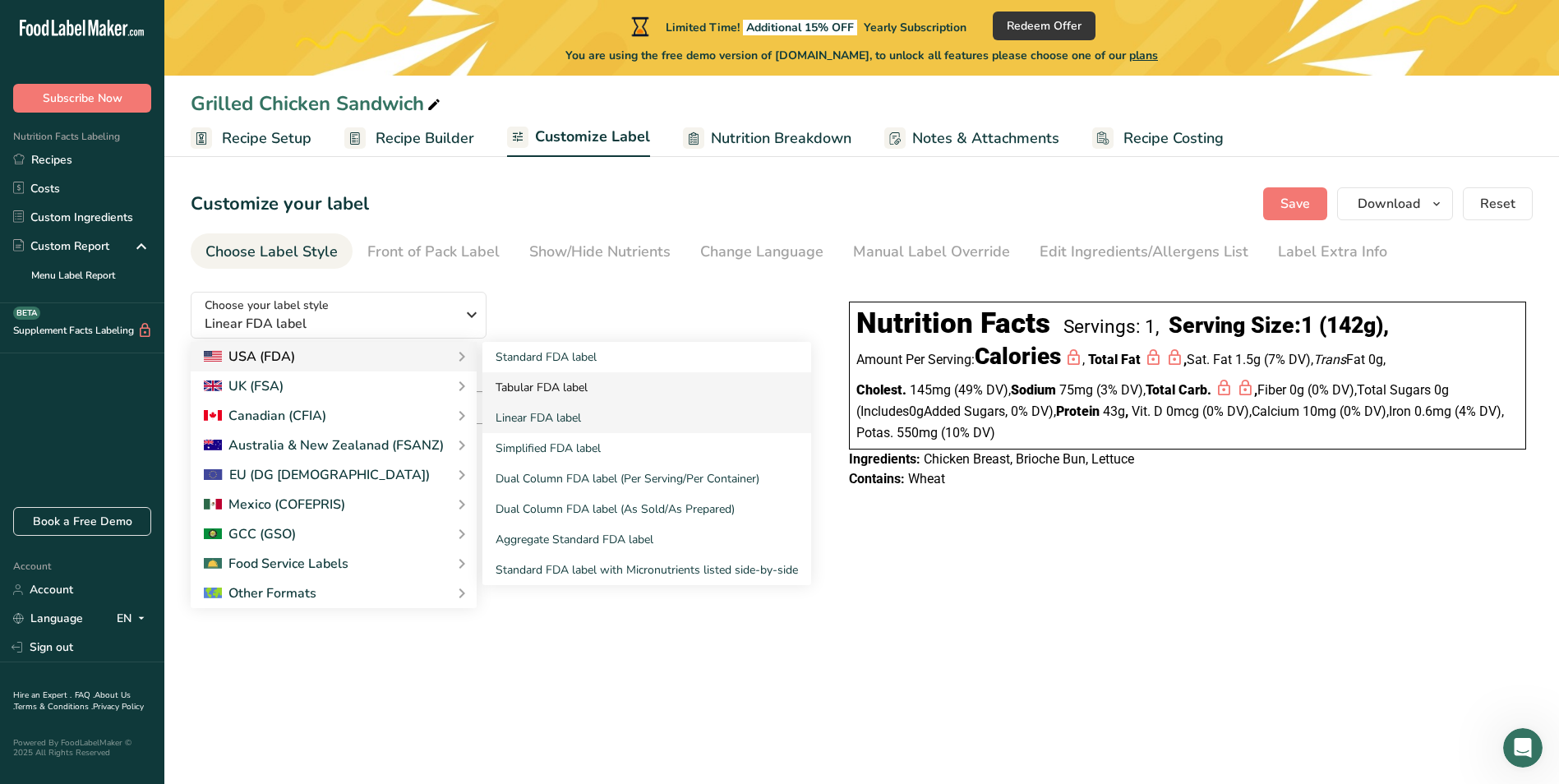
click at [530, 386] on link "Tabular FDA label" at bounding box center [646, 387] width 328 height 30
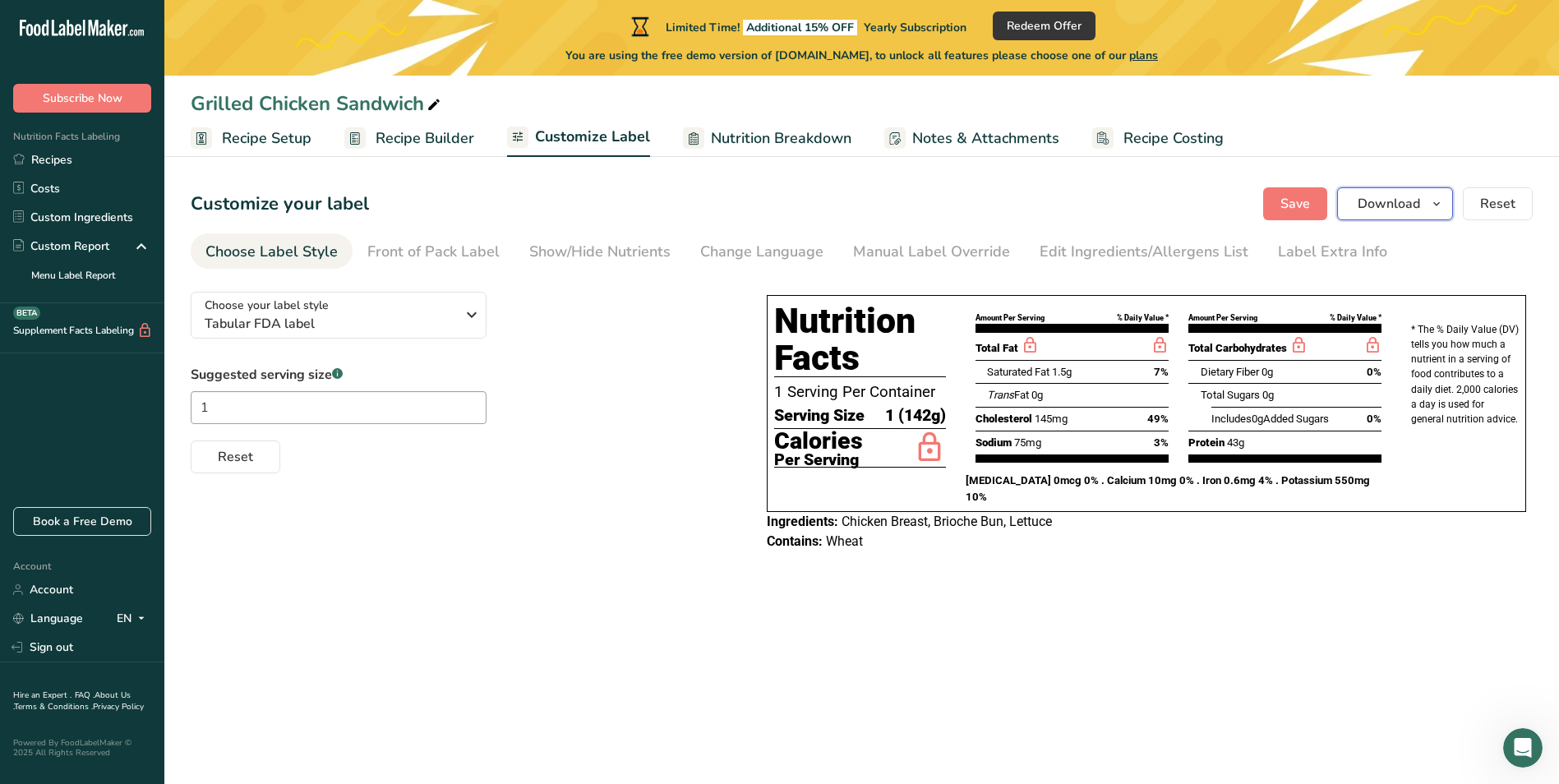
click at [1390, 209] on span "Download" at bounding box center [1389, 203] width 62 height 20
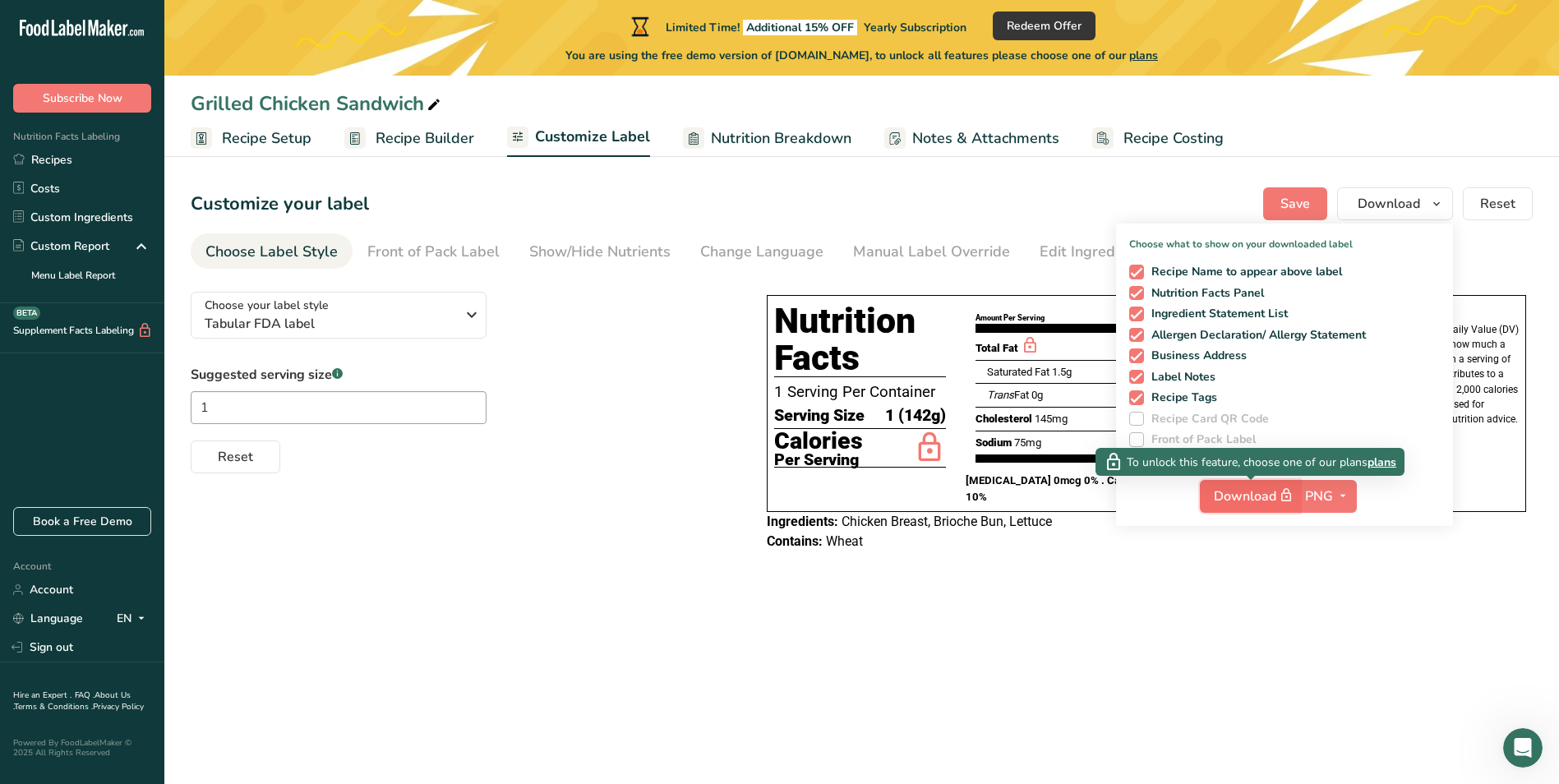
click at [1260, 499] on span "Download" at bounding box center [1255, 496] width 82 height 21
click at [1346, 490] on icon "button" at bounding box center [1343, 496] width 13 height 21
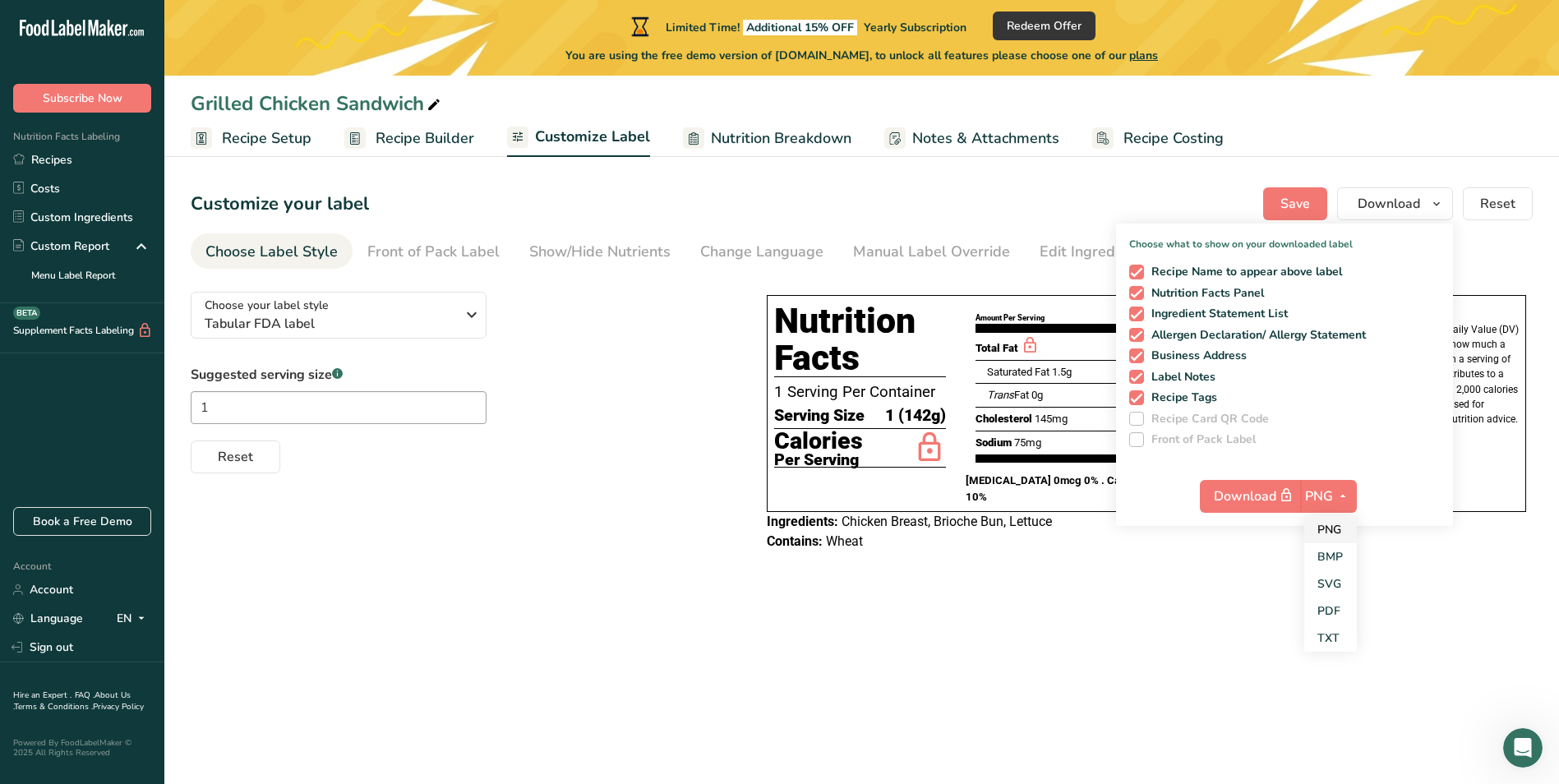
click at [1340, 534] on link "PNG" at bounding box center [1331, 529] width 53 height 27
click at [1169, 524] on div "Download PNG PNG BMP SVG PDF TXT" at bounding box center [1284, 499] width 337 height 53
click at [1190, 548] on div "Nutrition Facts 1 Serving Per Container Serving Size 1 (142g) Calories Per Serv…" at bounding box center [1146, 423] width 773 height 289
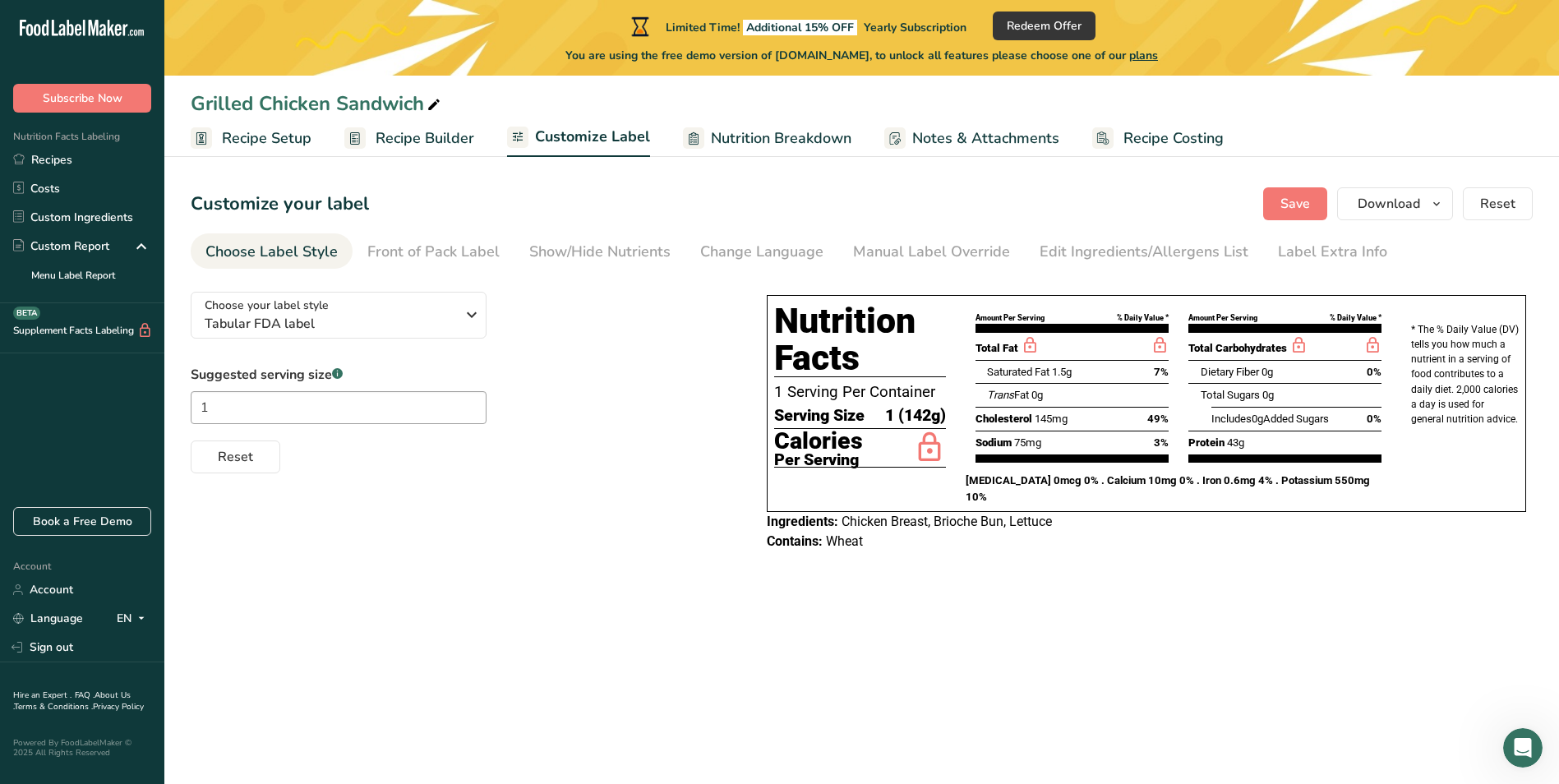
click at [429, 348] on div "Choose your label style Tabular FDA label USA (FDA) Standard FDA label Tabular …" at bounding box center [462, 376] width 543 height 195
click at [439, 324] on span "Tabular FDA label" at bounding box center [329, 323] width 251 height 20
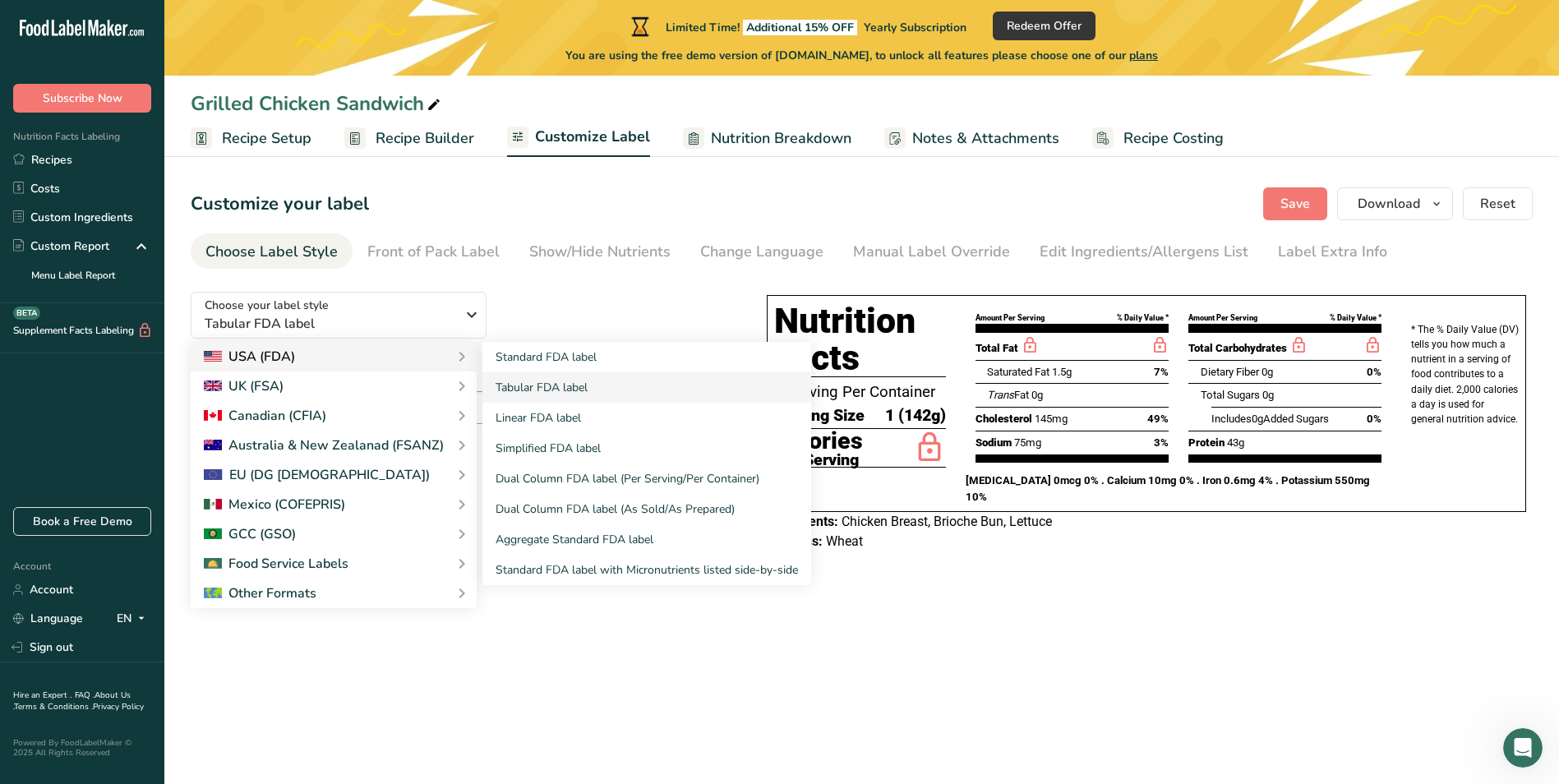
click at [400, 357] on div "USA (FDA)" at bounding box center [334, 356] width 259 height 20
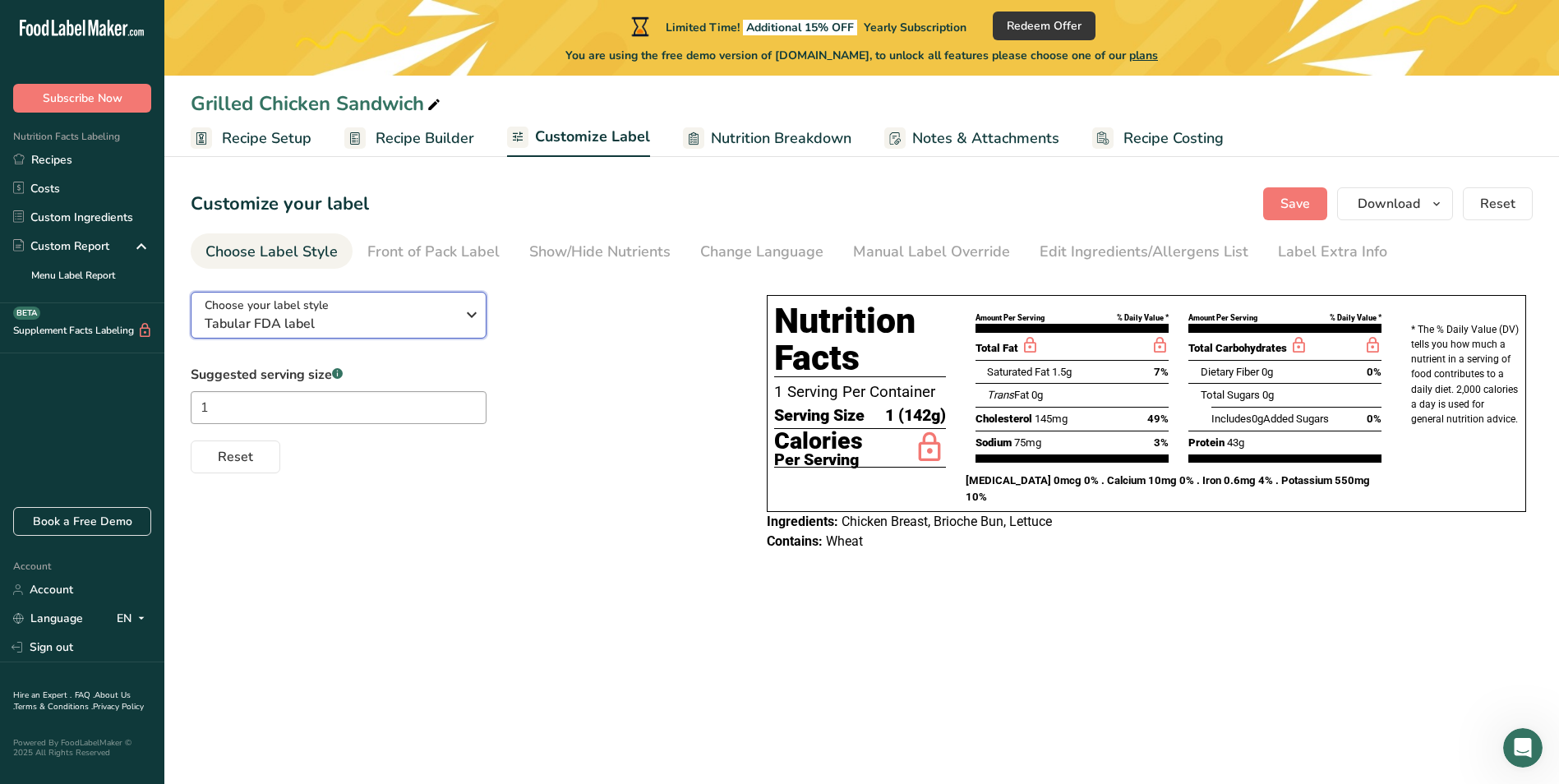
click at [440, 329] on span "Tabular FDA label" at bounding box center [329, 323] width 251 height 20
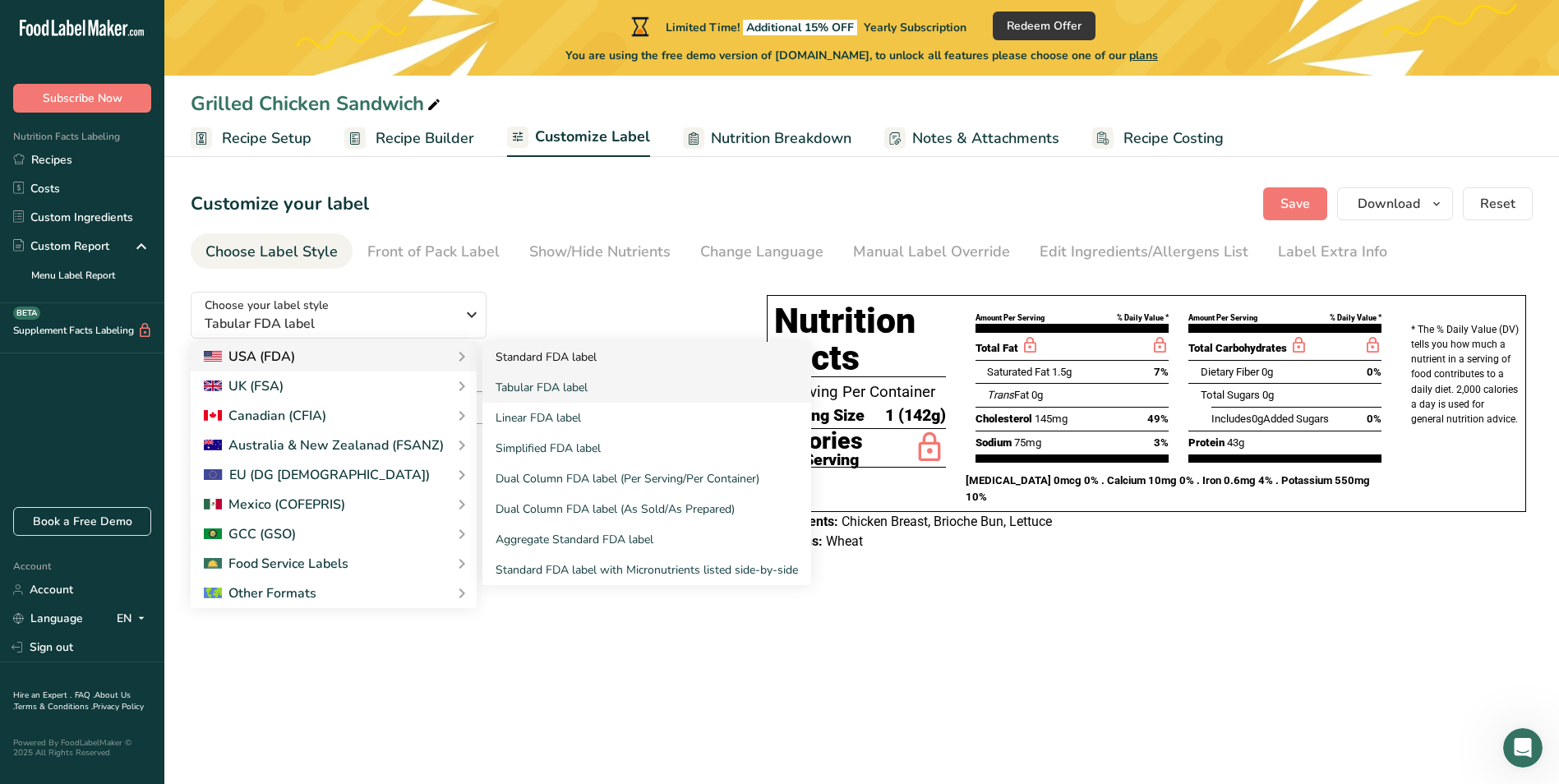
click at [503, 356] on link "Standard FDA label" at bounding box center [646, 357] width 328 height 30
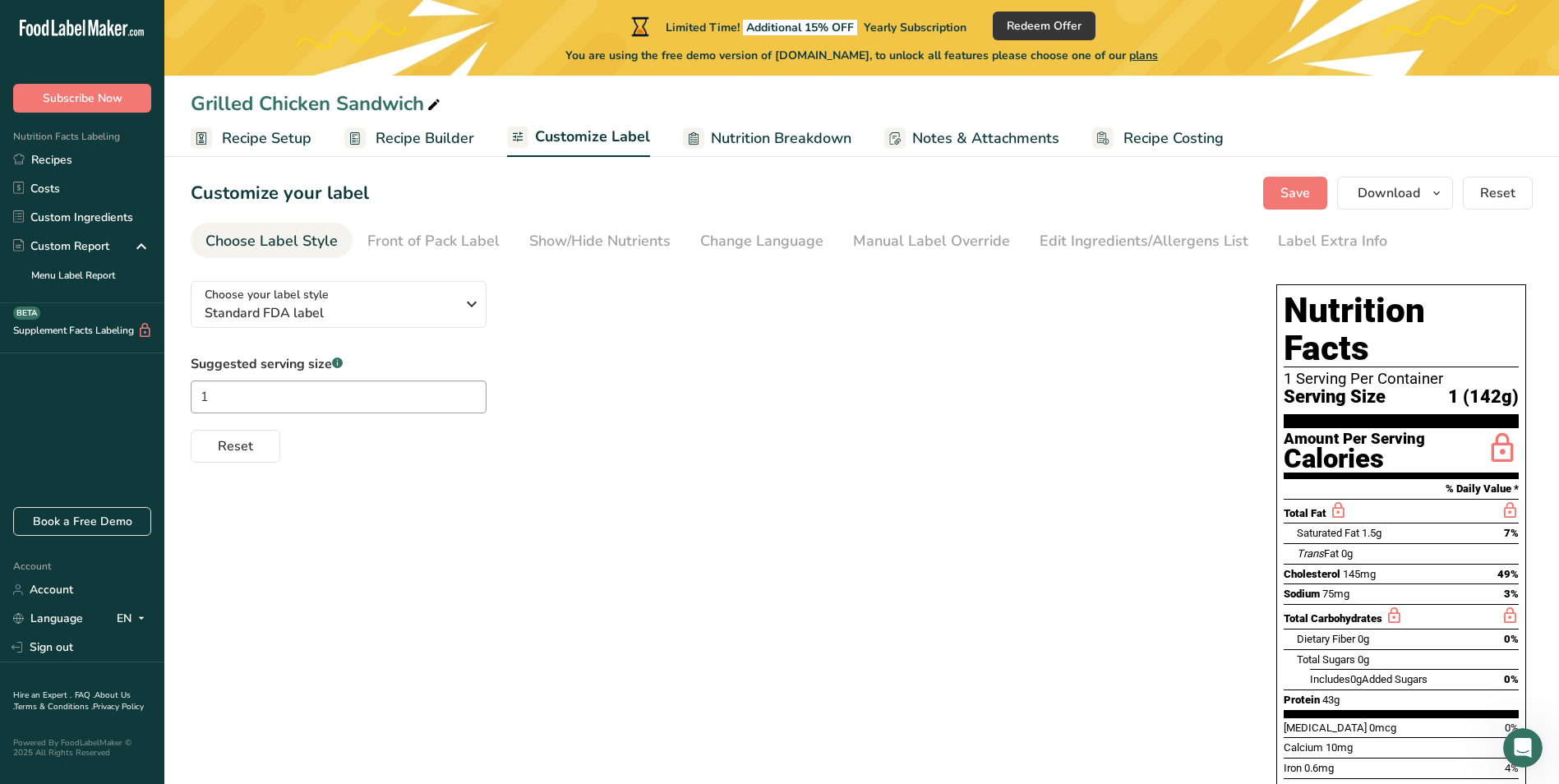
scroll to position [116, 0]
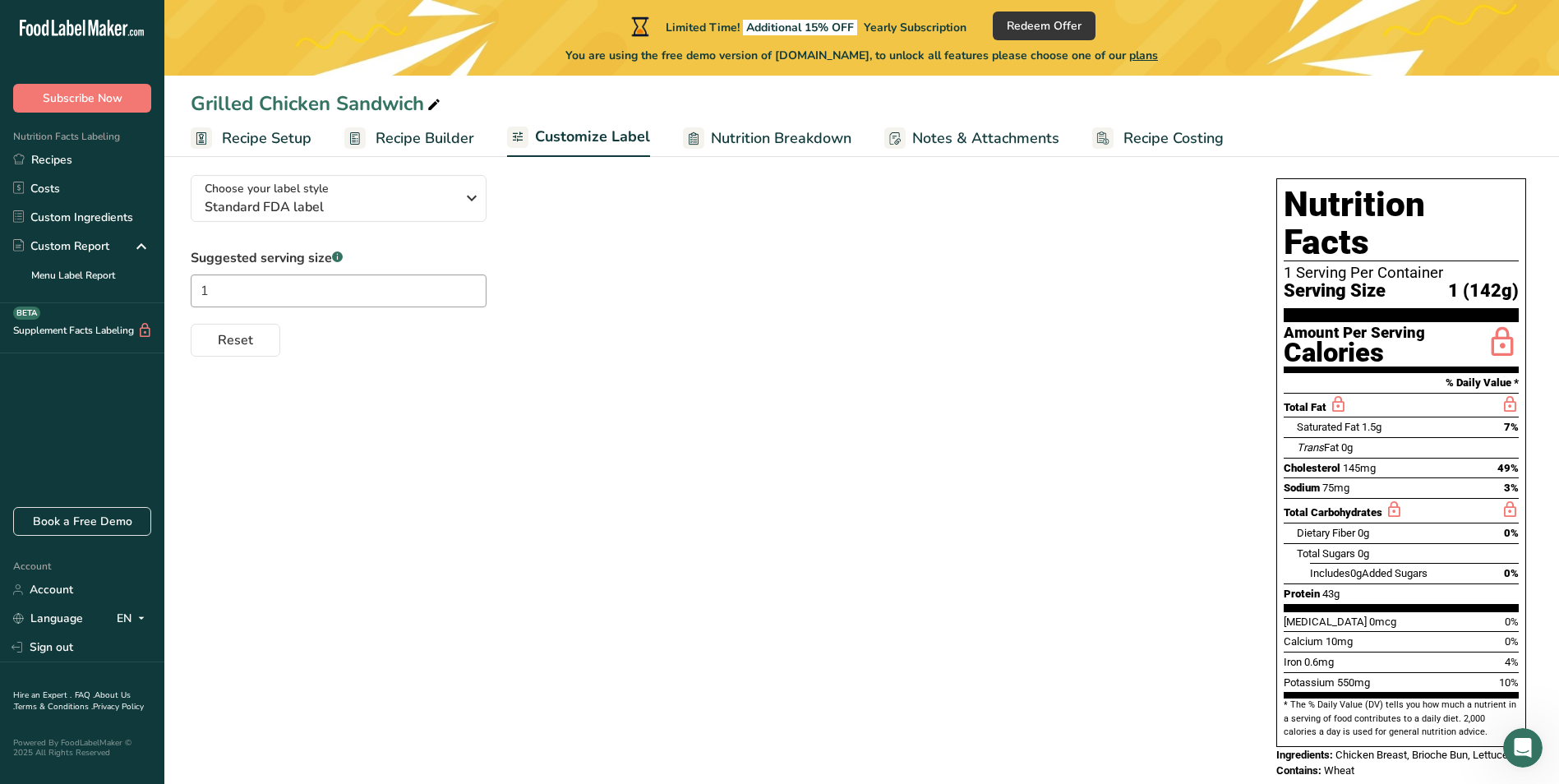
click at [1512, 748] on icon "Open Intercom Messenger" at bounding box center [1523, 748] width 27 height 27
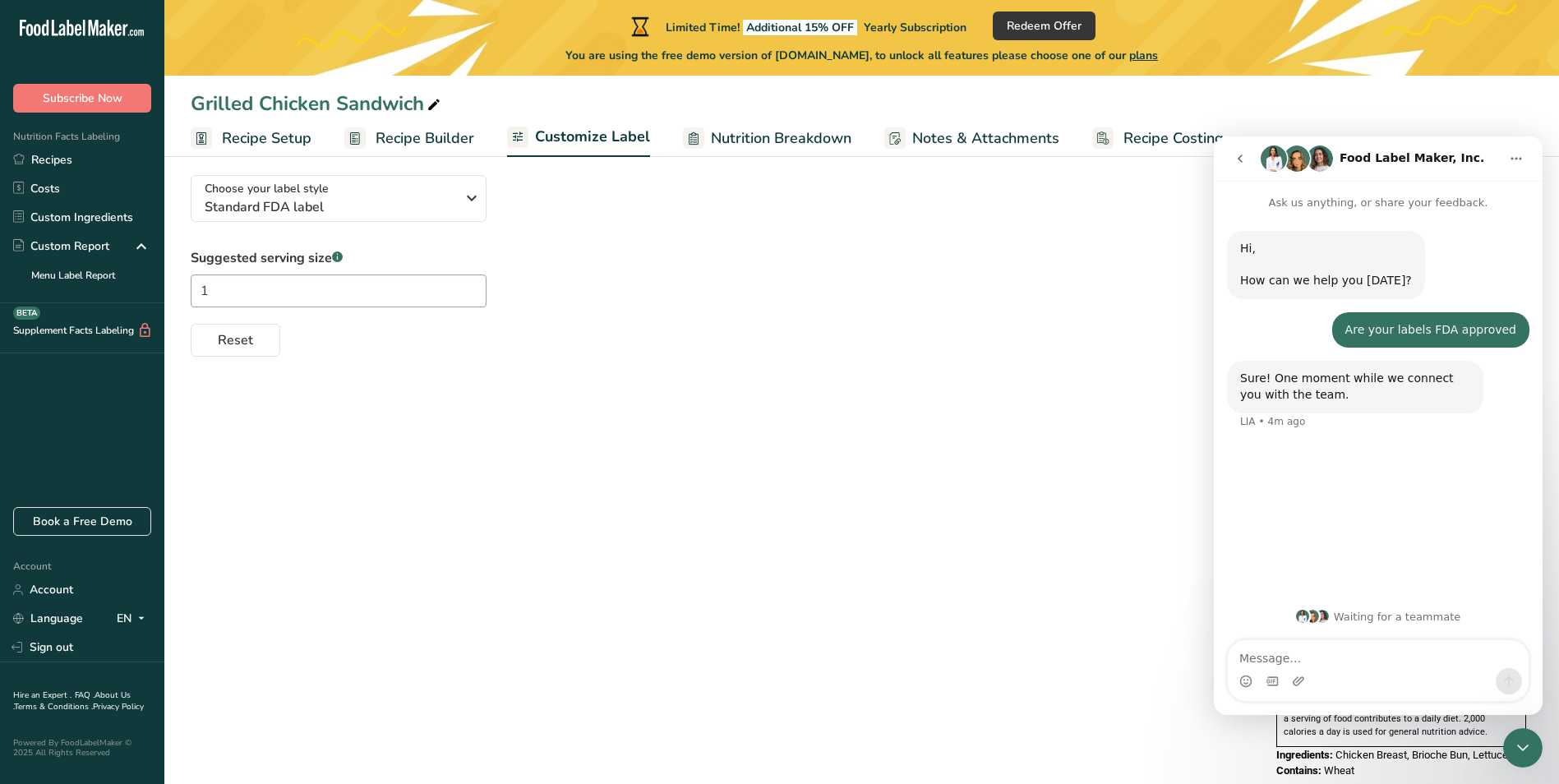
click at [248, 148] on span "Recipe Setup" at bounding box center [267, 139] width 90 height 22
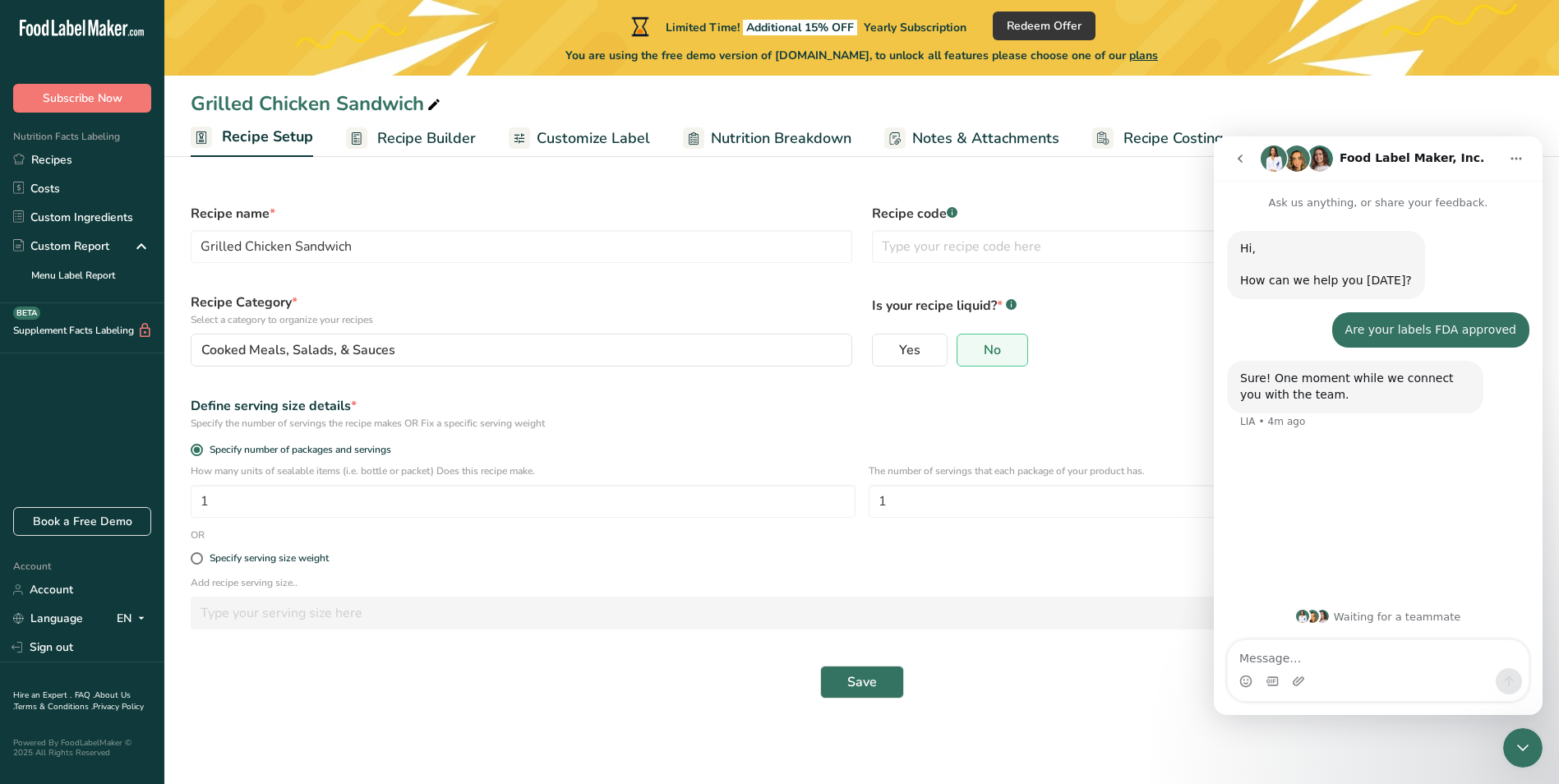
click at [440, 142] on span "Recipe Builder" at bounding box center [427, 139] width 98 height 22
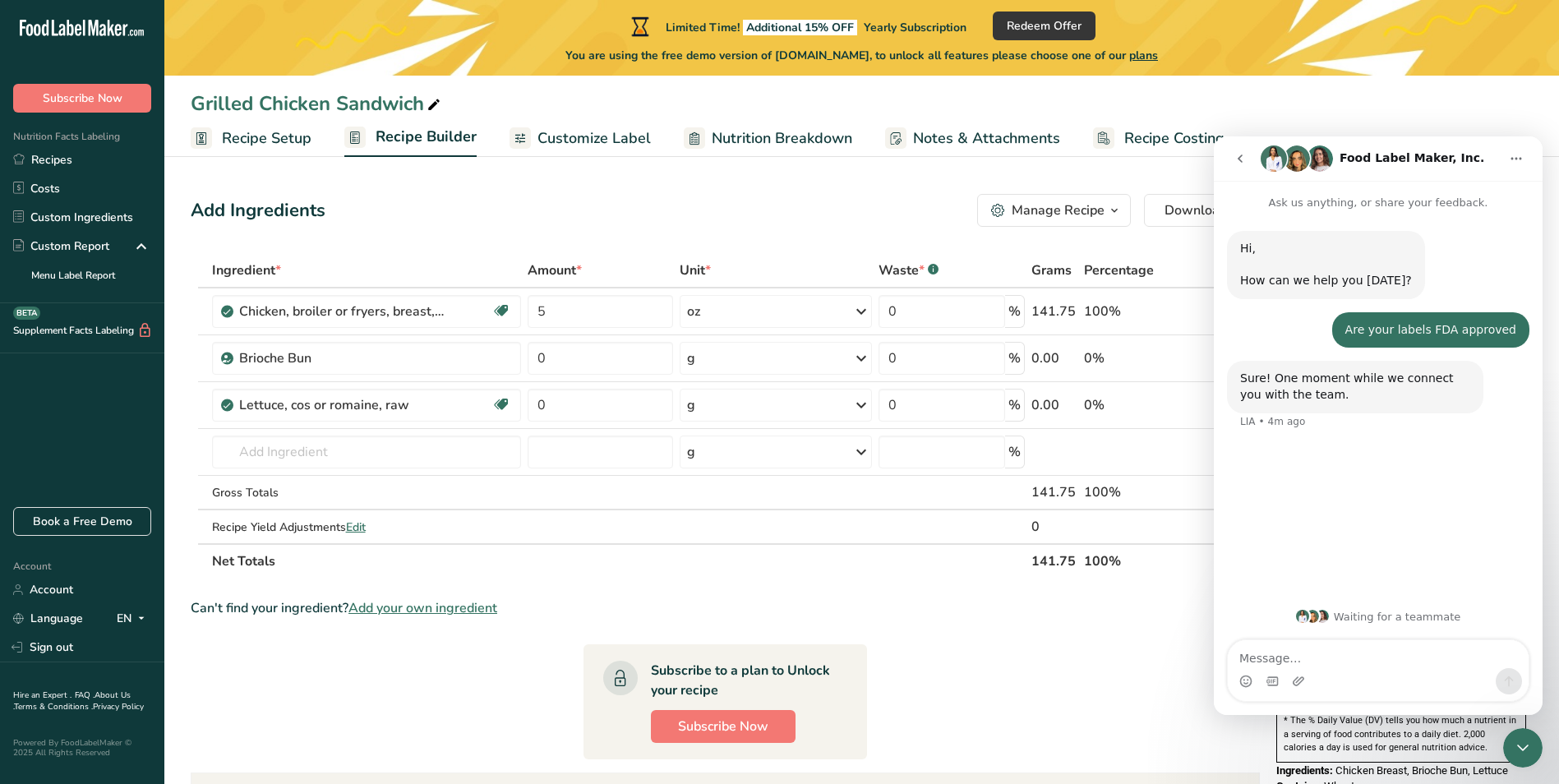
click at [1151, 52] on span "plans" at bounding box center [1143, 55] width 28 height 16
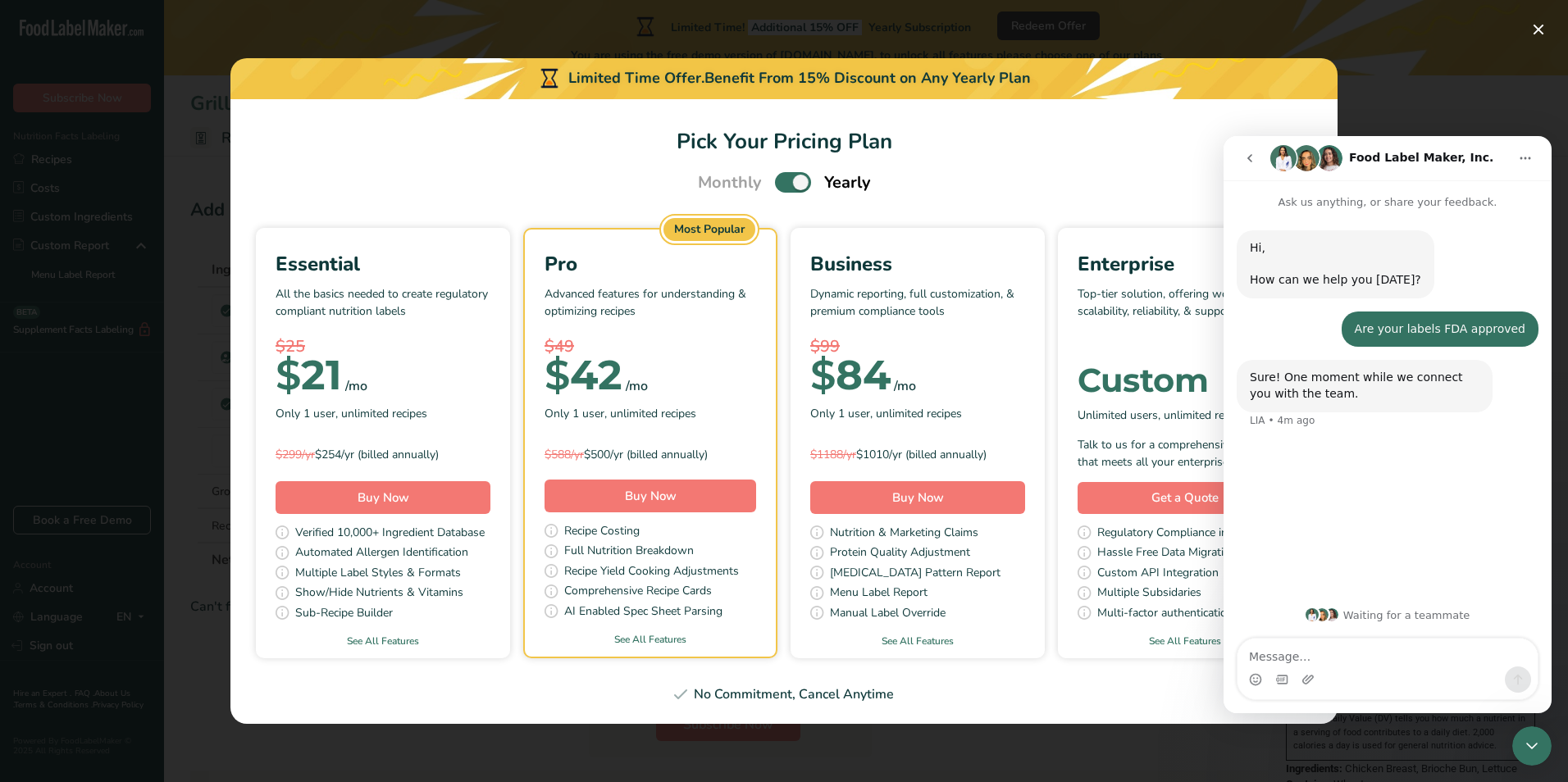
click at [723, 233] on div "Most Popular" at bounding box center [709, 229] width 92 height 23
click at [798, 170] on div "Monthly Yearly" at bounding box center [784, 182] width 212 height 25
click at [797, 180] on span "Pick Your Pricing Plan Modal" at bounding box center [793, 182] width 36 height 21
click at [786, 180] on input "Pick Your Pricing Plan Modal" at bounding box center [780, 182] width 10 height 10
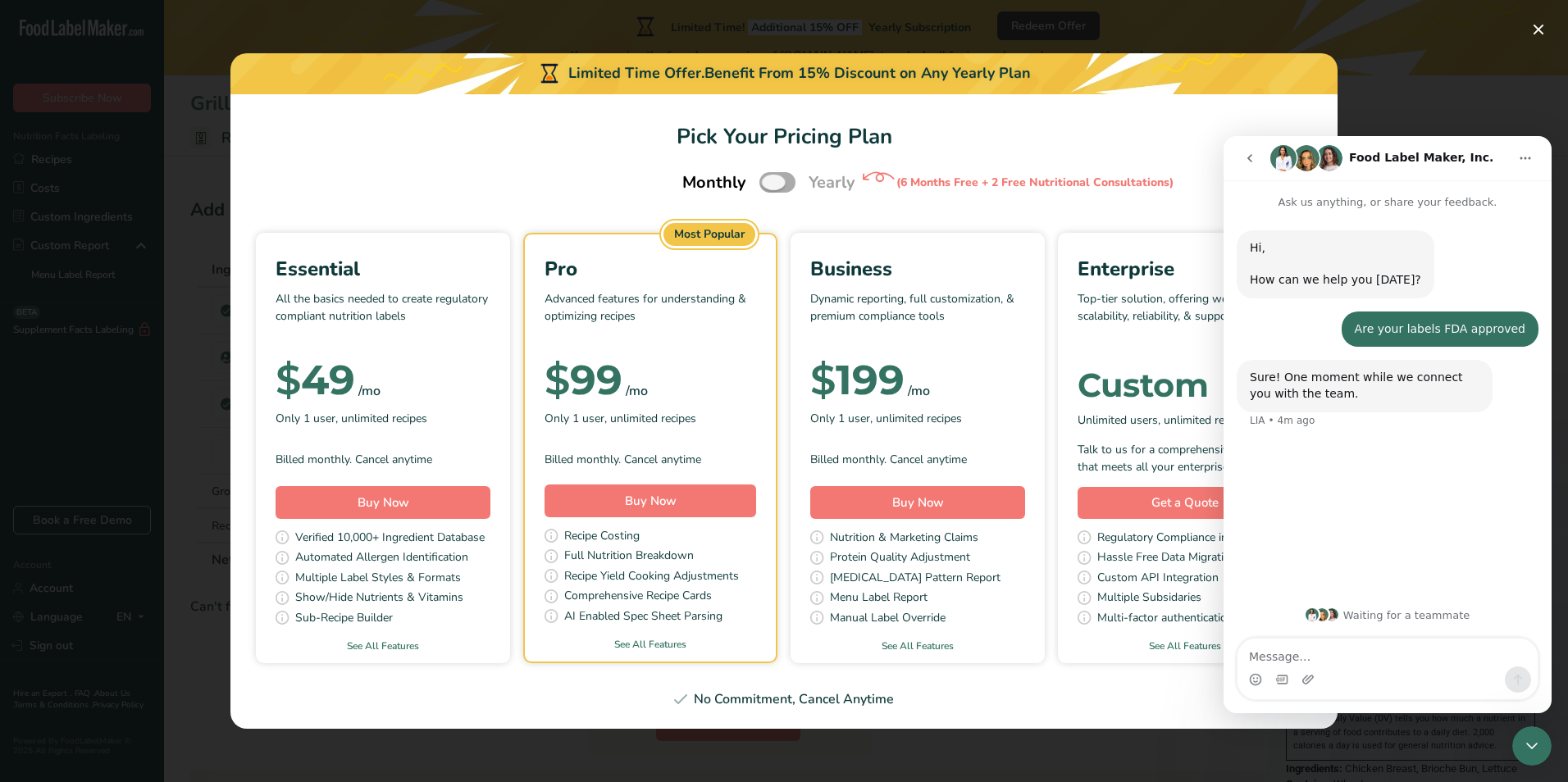
click at [763, 180] on span "Pick Your Pricing Plan Modal" at bounding box center [777, 182] width 36 height 21
click at [763, 180] on input "Pick Your Pricing Plan Modal" at bounding box center [764, 182] width 10 height 10
checkbox input "true"
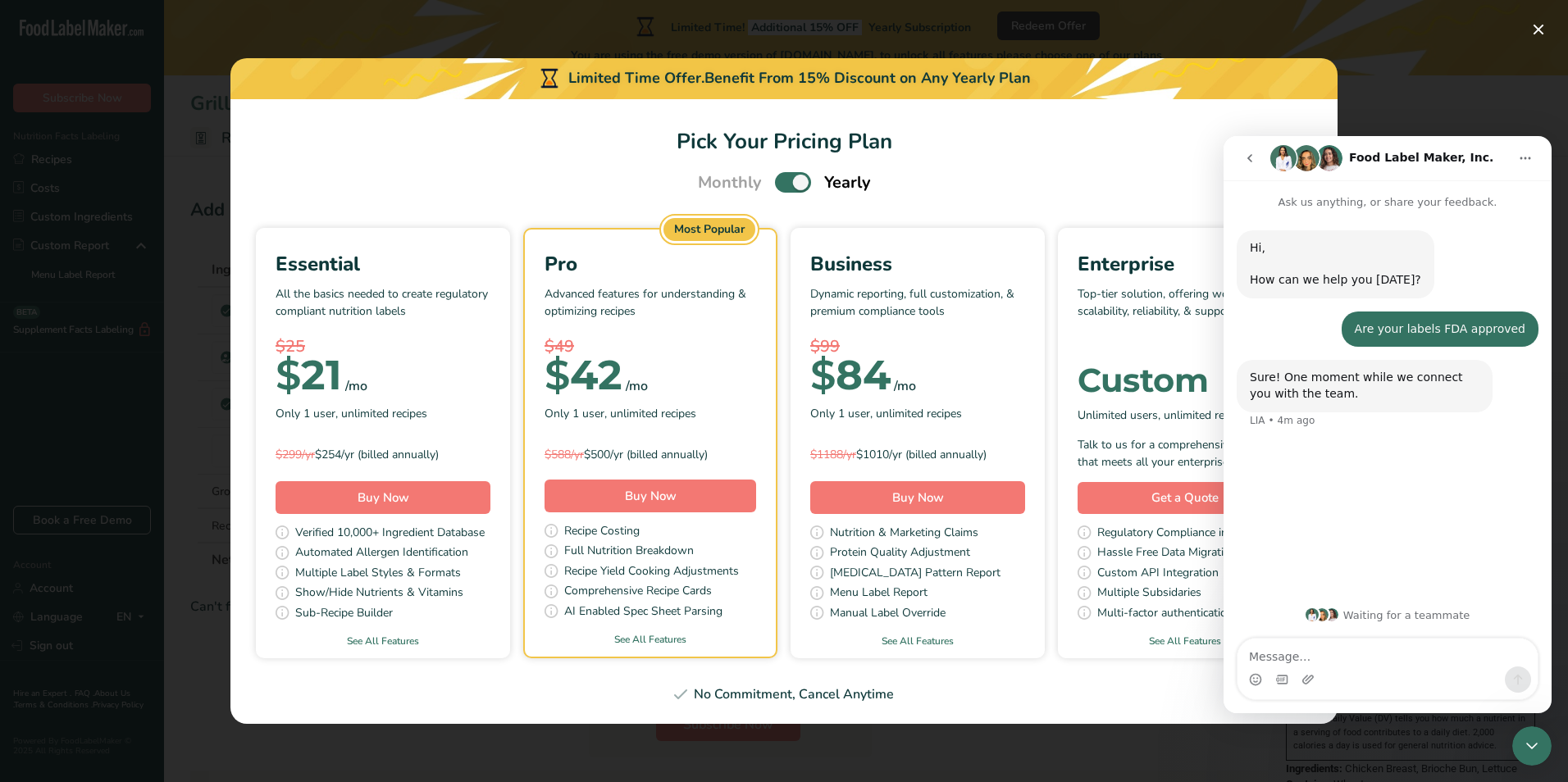
click at [924, 81] on div "Benefit From 15% Discount on Any Yearly Plan" at bounding box center [867, 78] width 327 height 22
click at [1479, 113] on div "Pick Your Pricing Plan Modal" at bounding box center [784, 391] width 1568 height 782
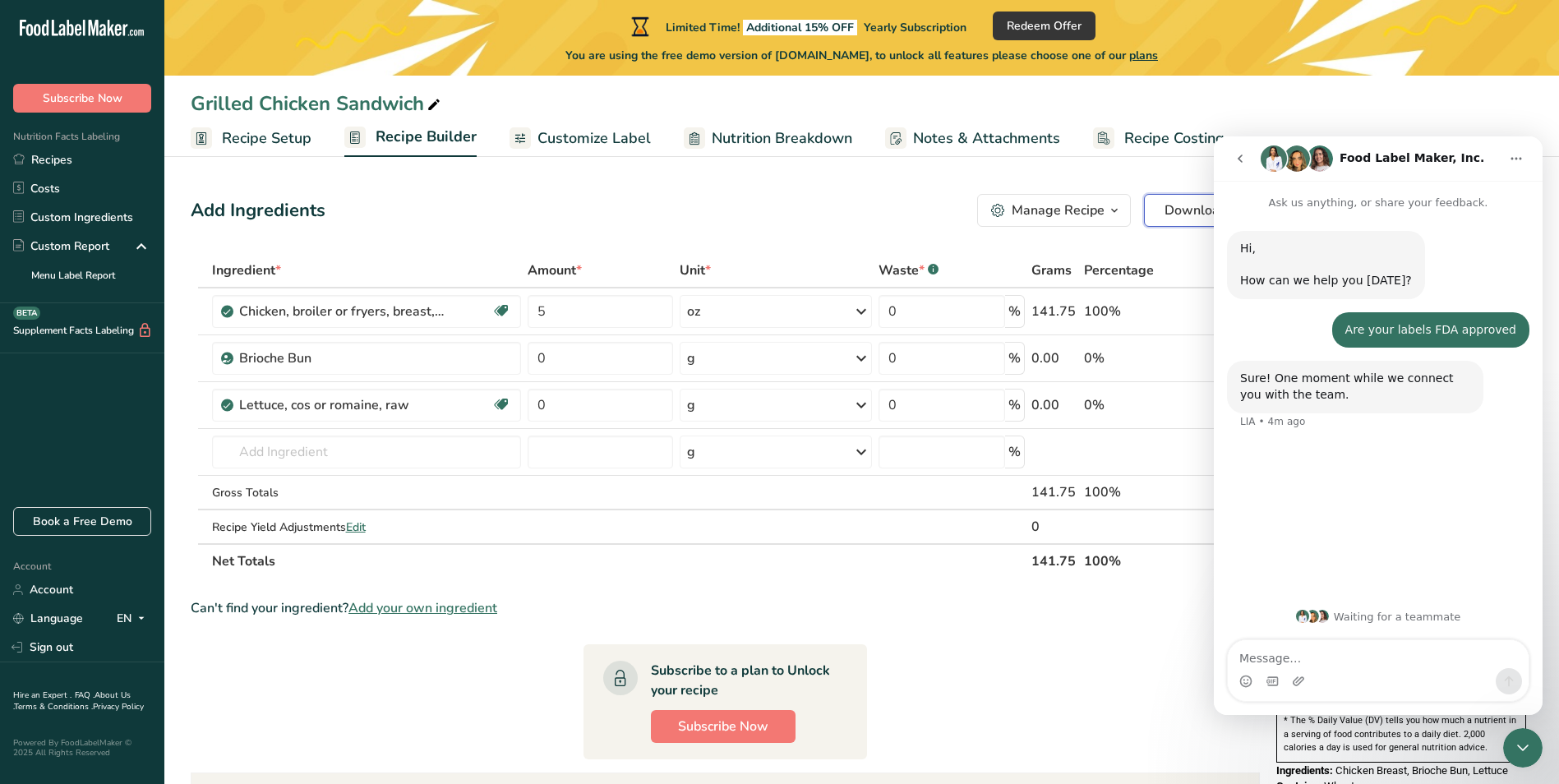
click at [1171, 202] on span "Download" at bounding box center [1195, 210] width 62 height 20
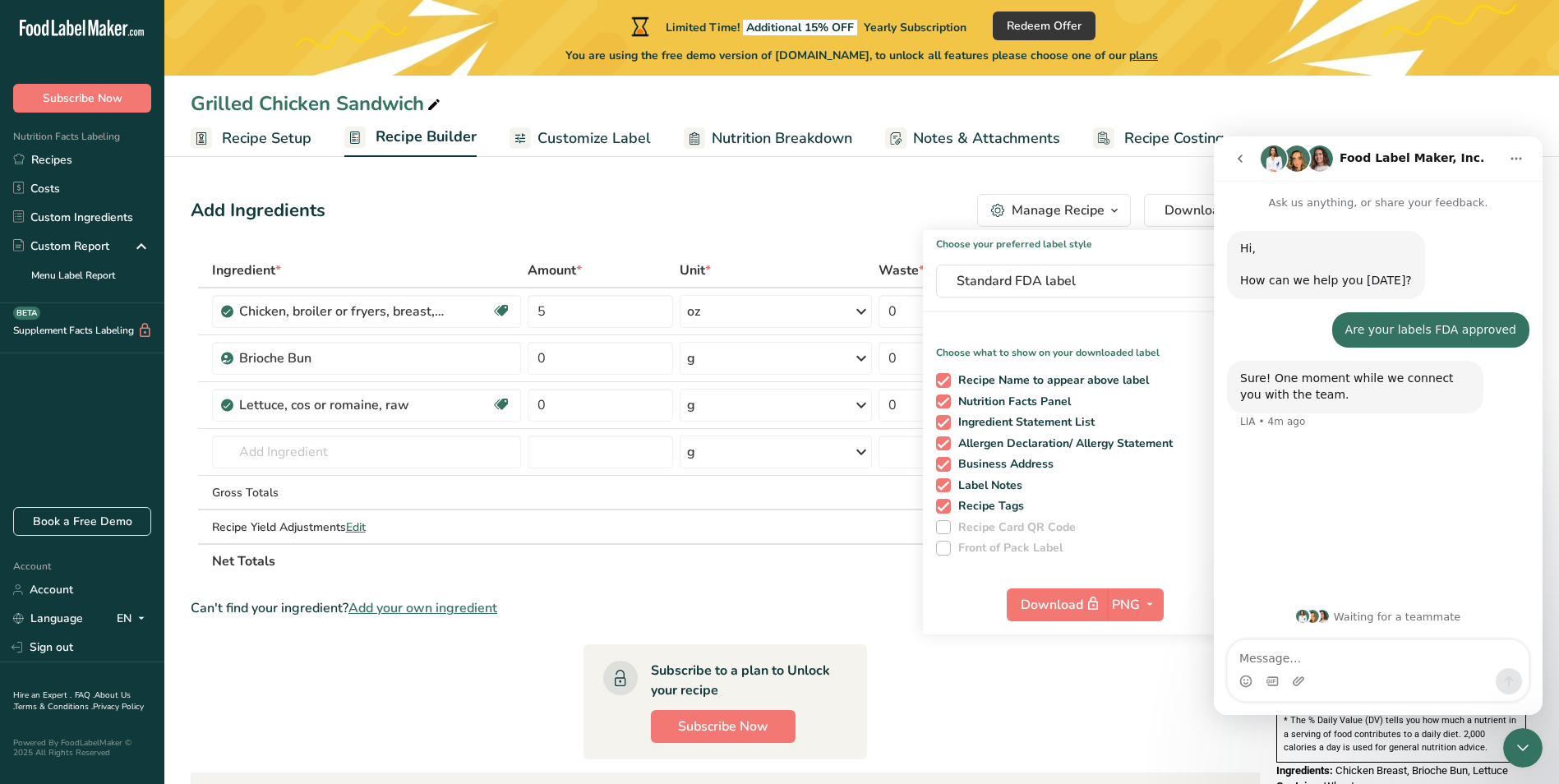
click at [874, 48] on span "You are using the free demo version of FoodLabelMaker.com, to unlock all featur…" at bounding box center [862, 55] width 593 height 17
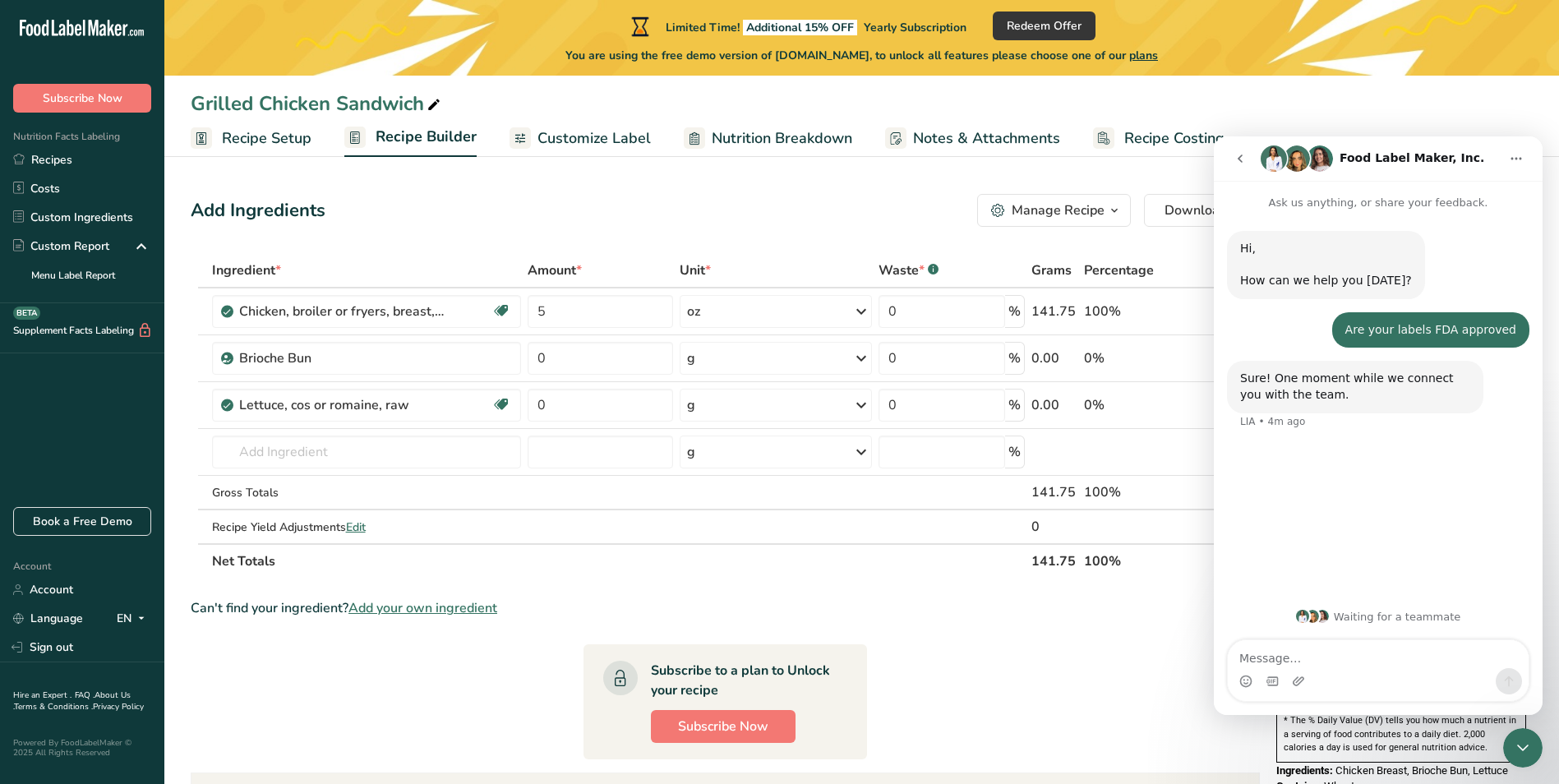
click at [75, 693] on link "FAQ ." at bounding box center [84, 694] width 20 height 11
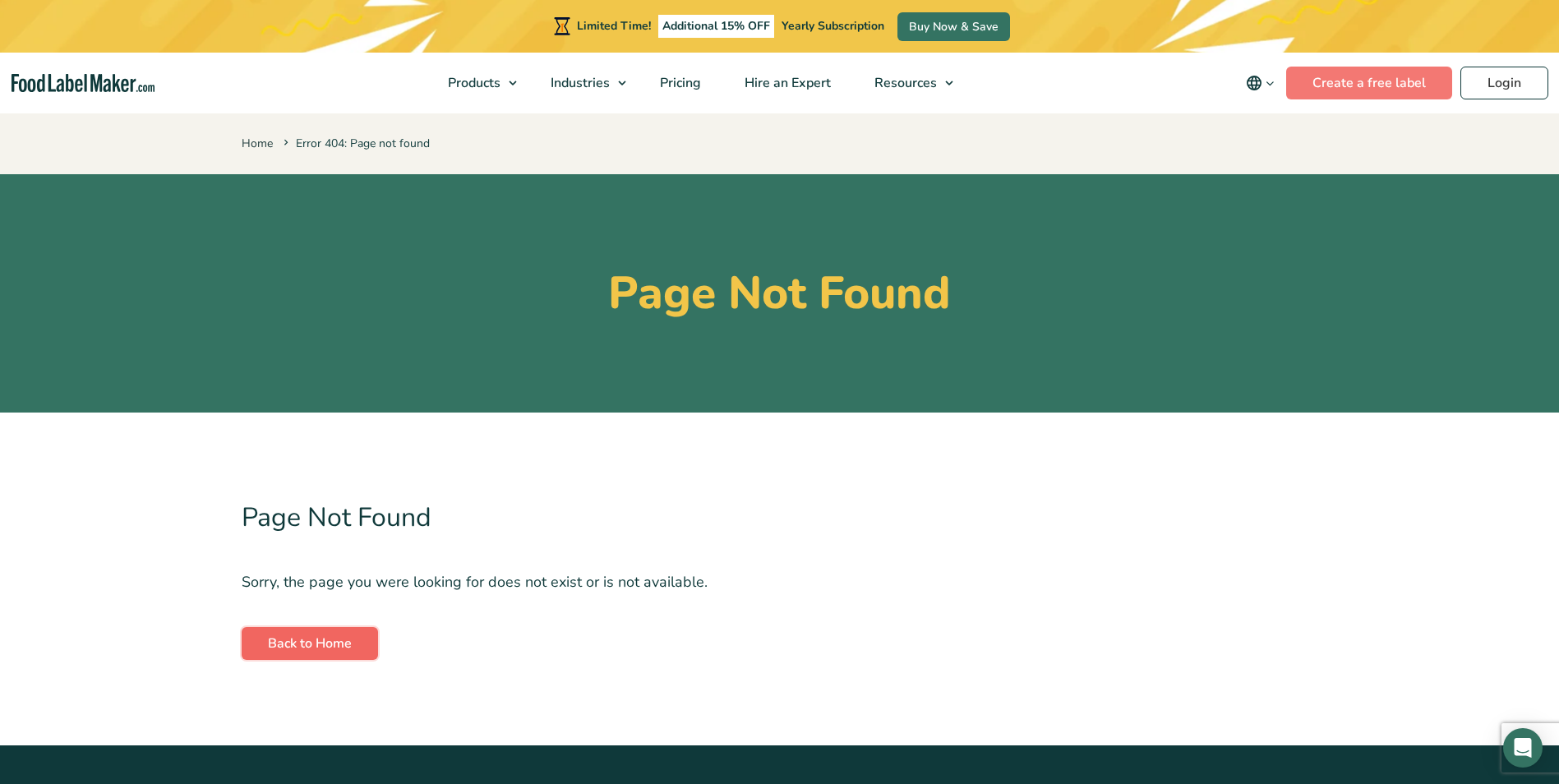
click at [334, 653] on link "Back to Home" at bounding box center [309, 644] width 136 height 33
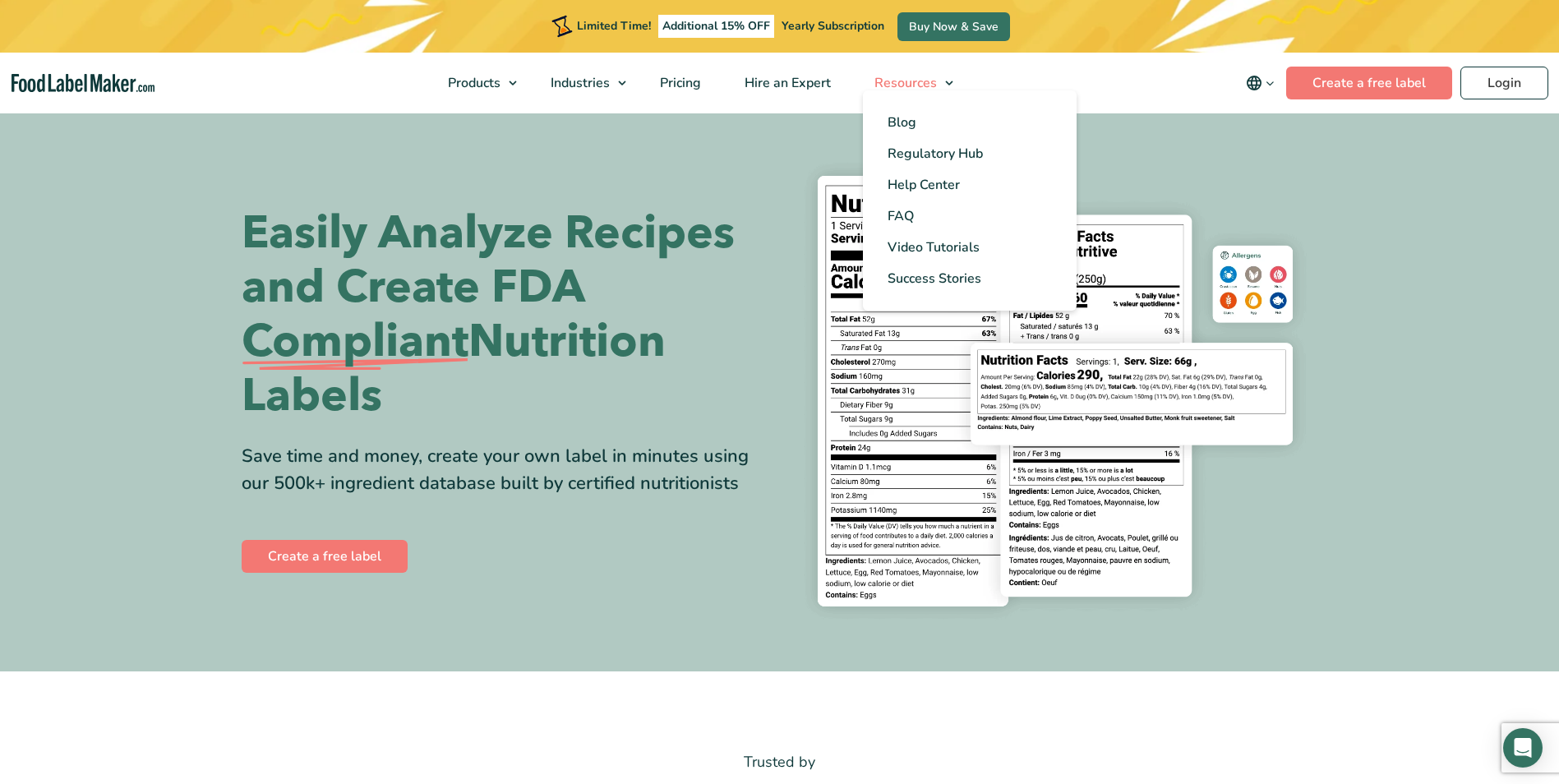
click at [901, 87] on span "Resources" at bounding box center [904, 83] width 69 height 18
click at [906, 218] on span "FAQ" at bounding box center [901, 215] width 27 height 18
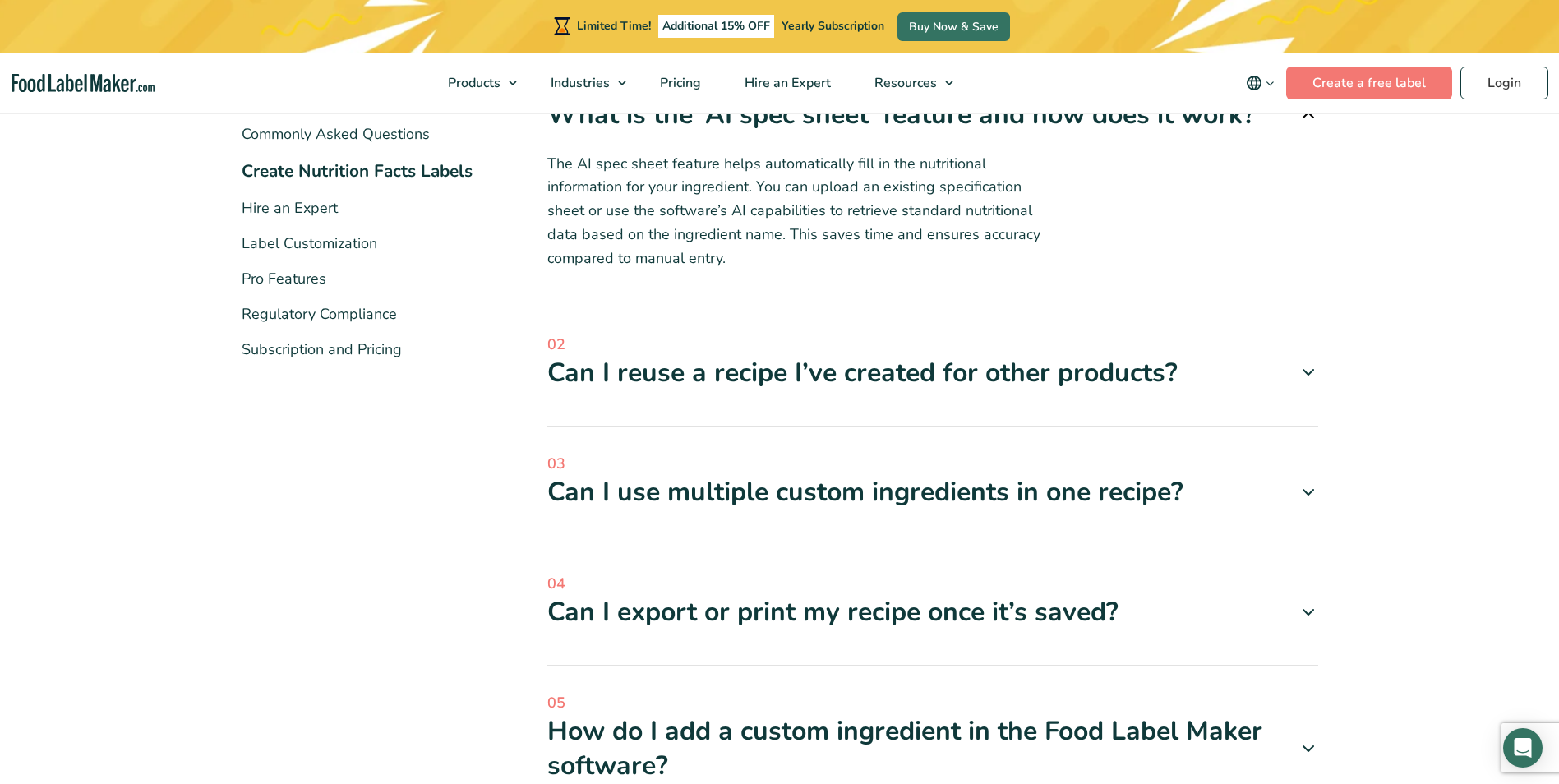
scroll to position [328, 0]
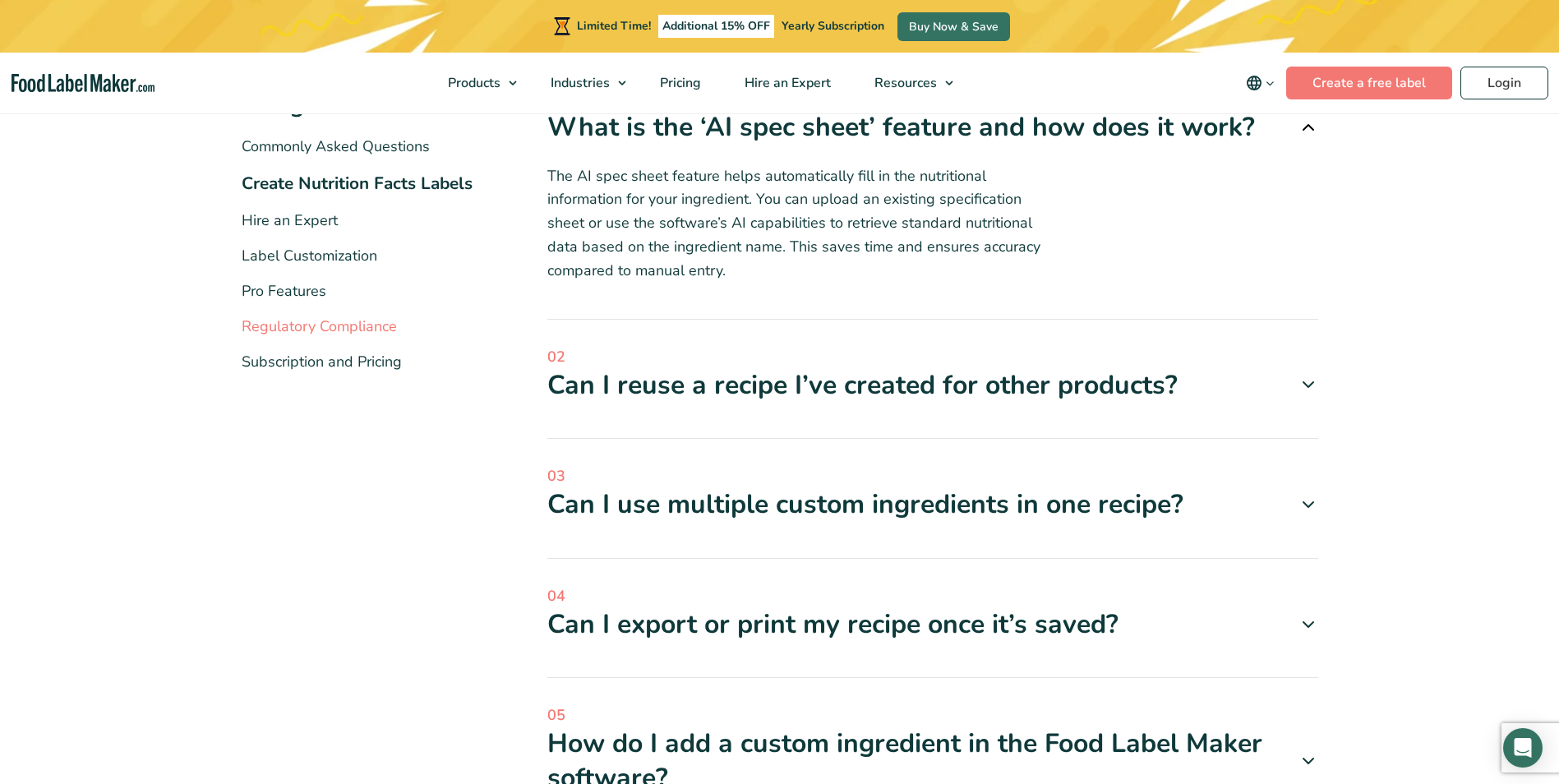
click at [362, 325] on link "Regulatory Compliance" at bounding box center [319, 326] width 155 height 20
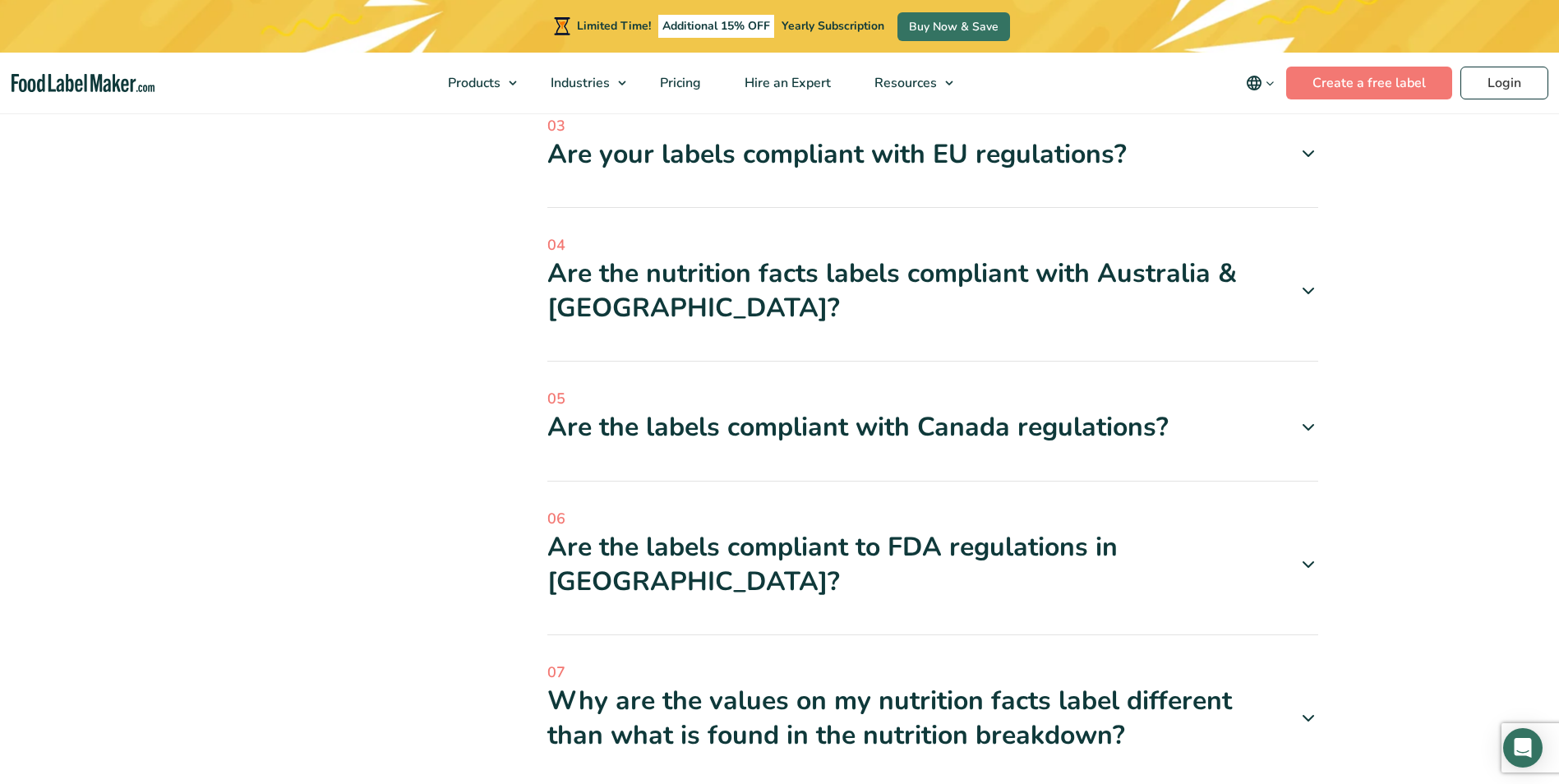
scroll to position [822, 0]
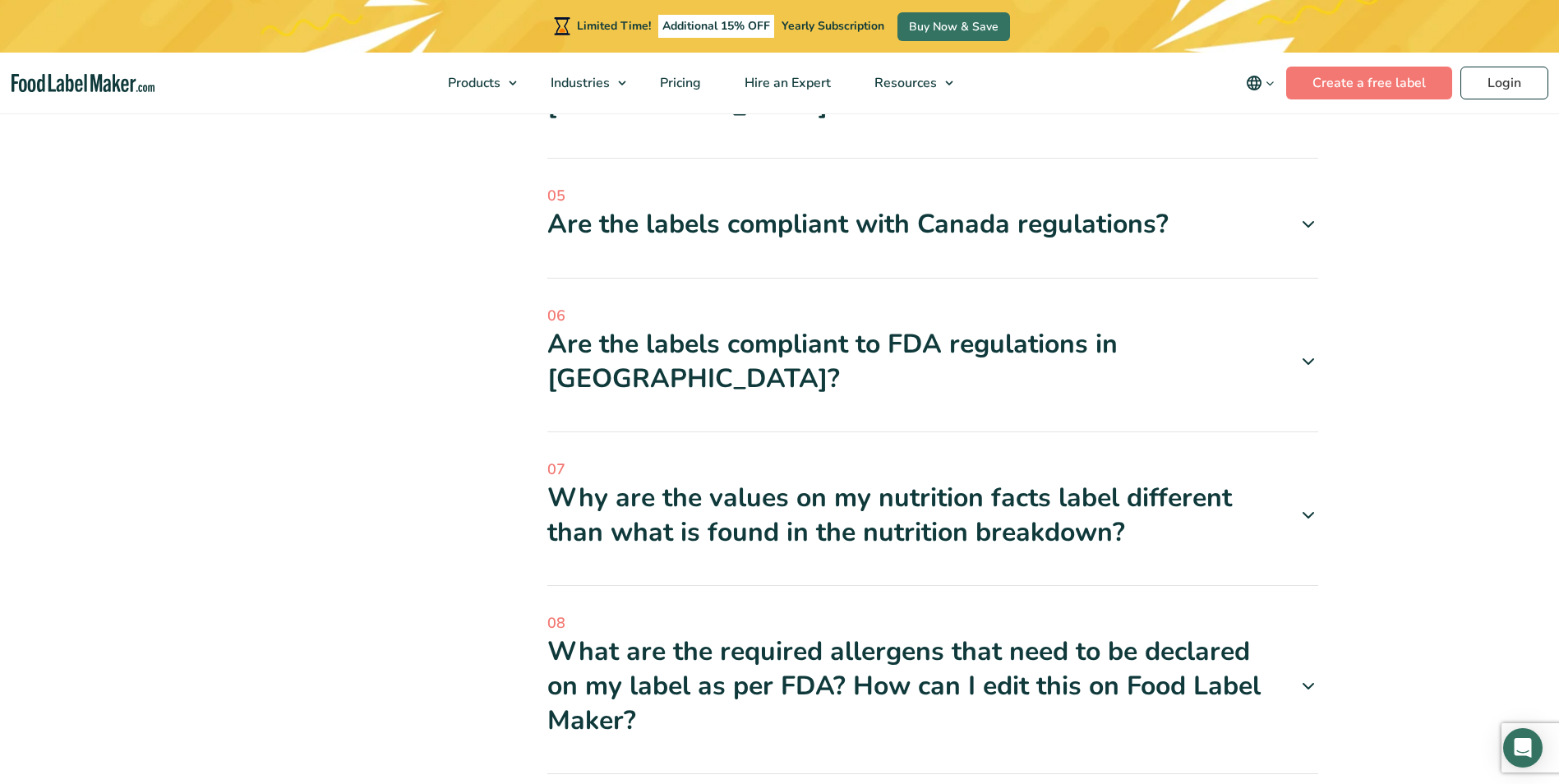
click at [707, 352] on div "Are the labels compliant to FDA regulations in [GEOGRAPHIC_DATA]?" at bounding box center [932, 361] width 771 height 68
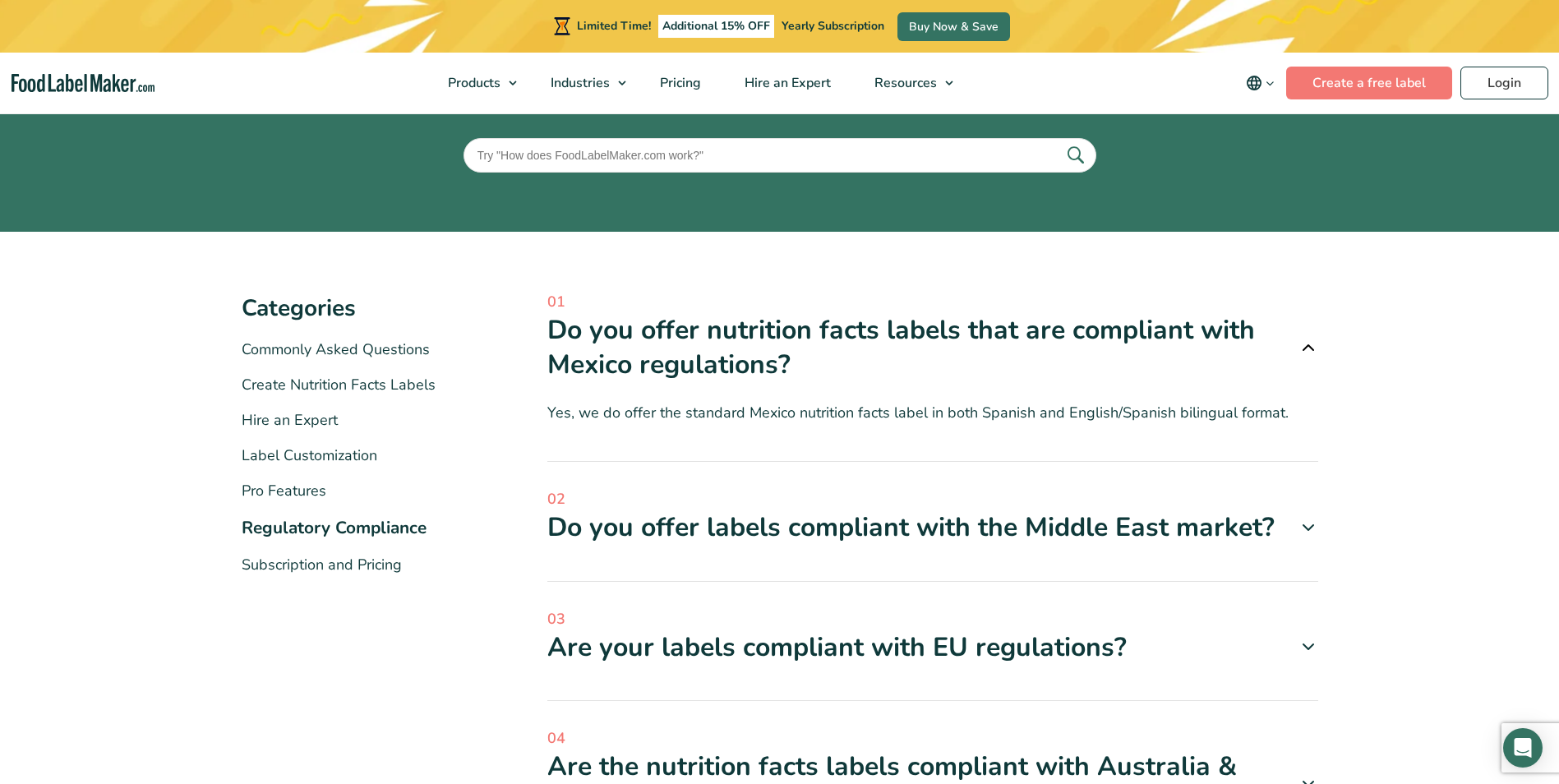
scroll to position [118, 0]
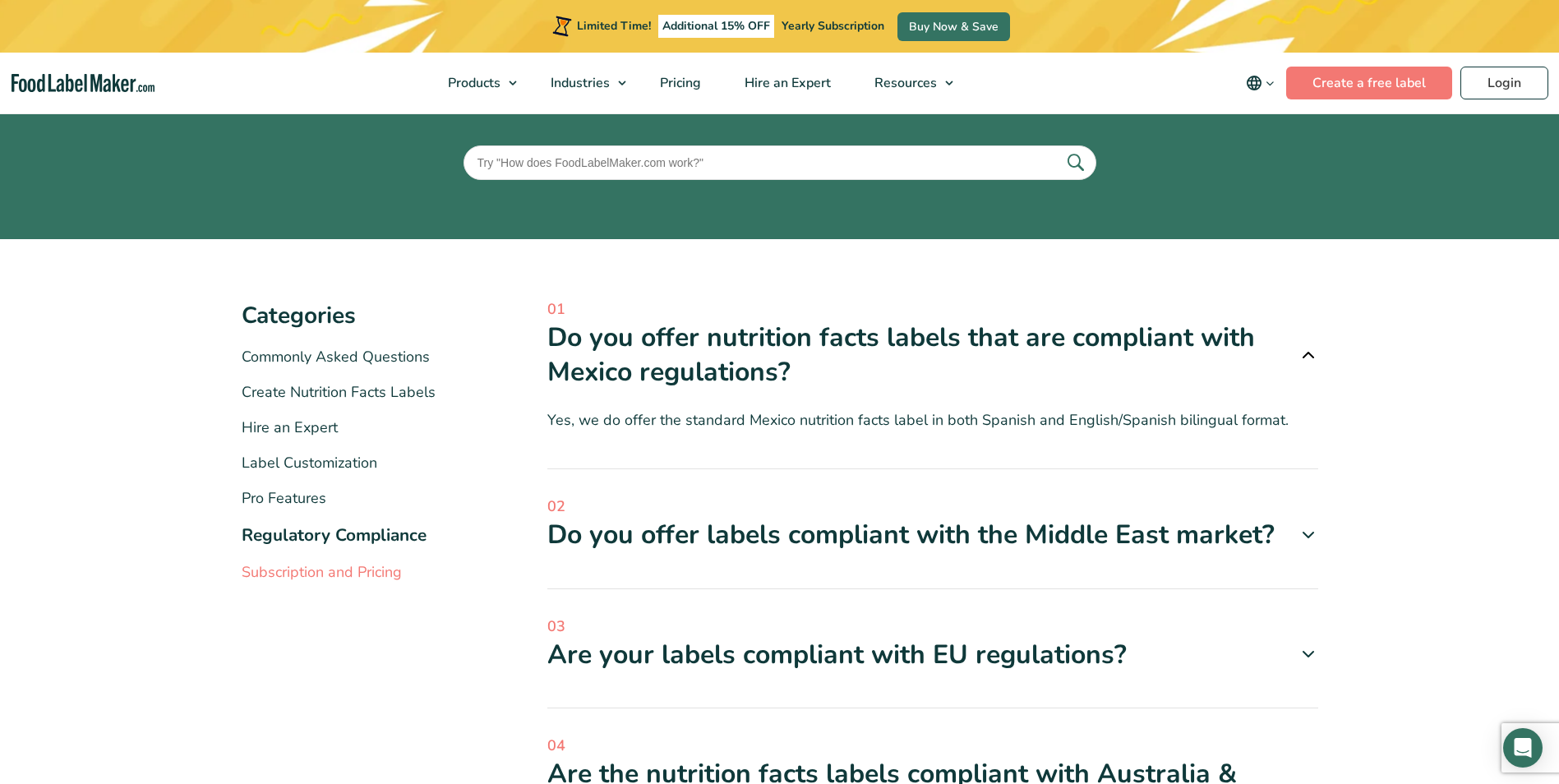
click at [304, 576] on link "Subscription and Pricing" at bounding box center [321, 571] width 160 height 20
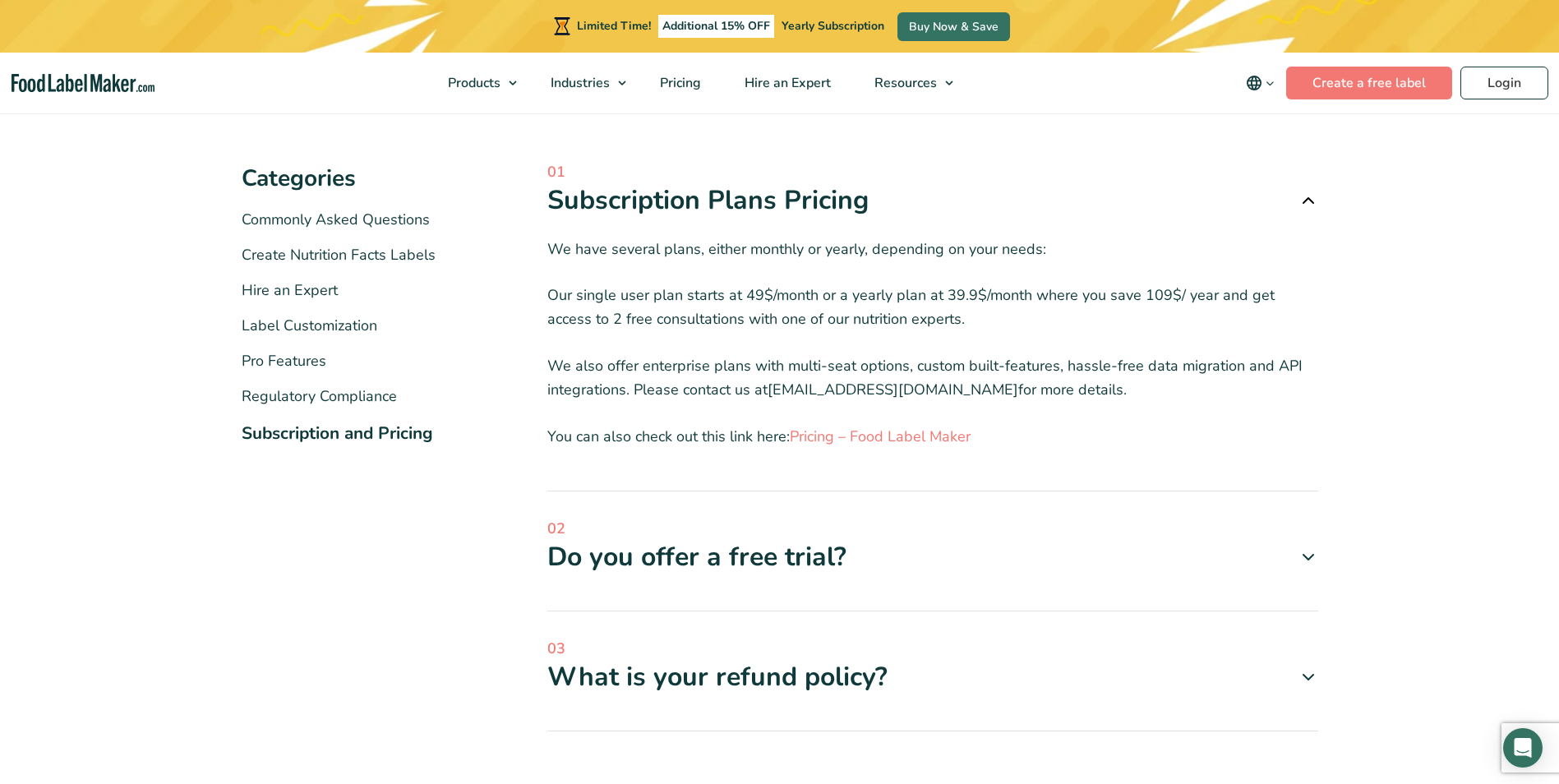
scroll to position [493, 0]
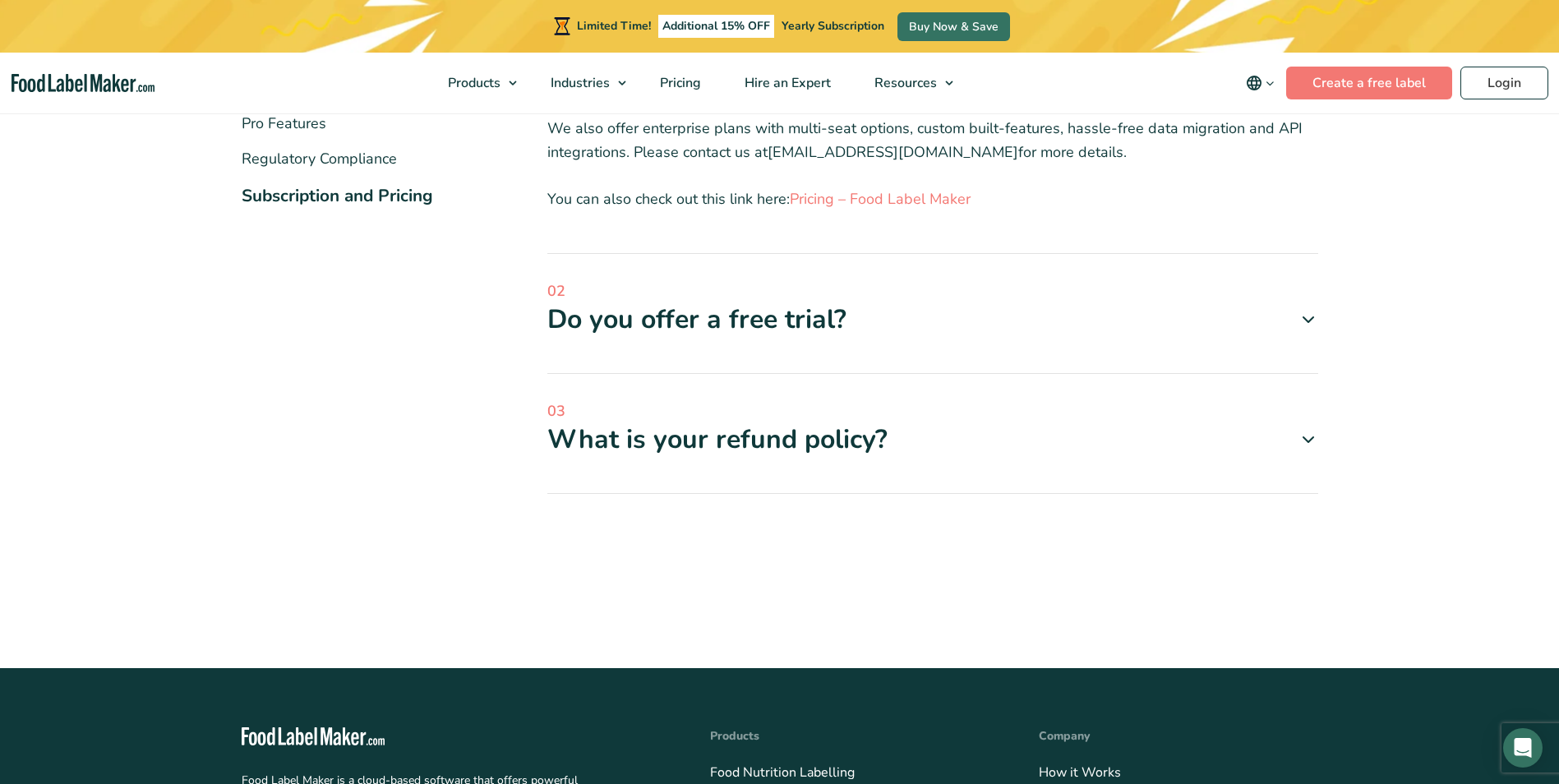
click at [770, 462] on div "03 What is your refund policy? We understand that occasionally circumstances ma…" at bounding box center [932, 446] width 771 height 94
click at [774, 432] on div "What is your refund policy?" at bounding box center [932, 439] width 771 height 34
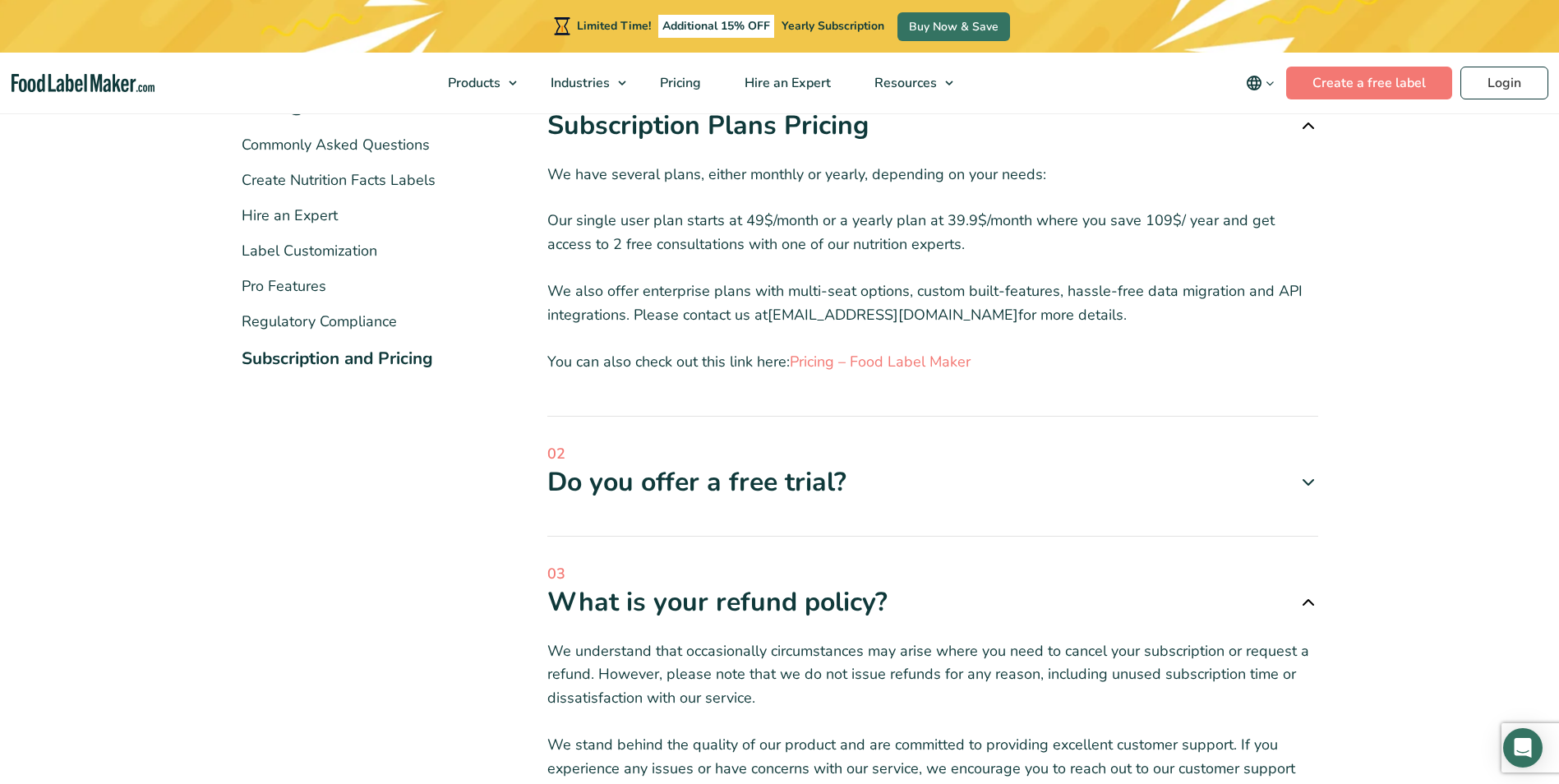
scroll to position [328, 0]
click at [747, 482] on div "Do you offer a free trial?" at bounding box center [932, 484] width 771 height 34
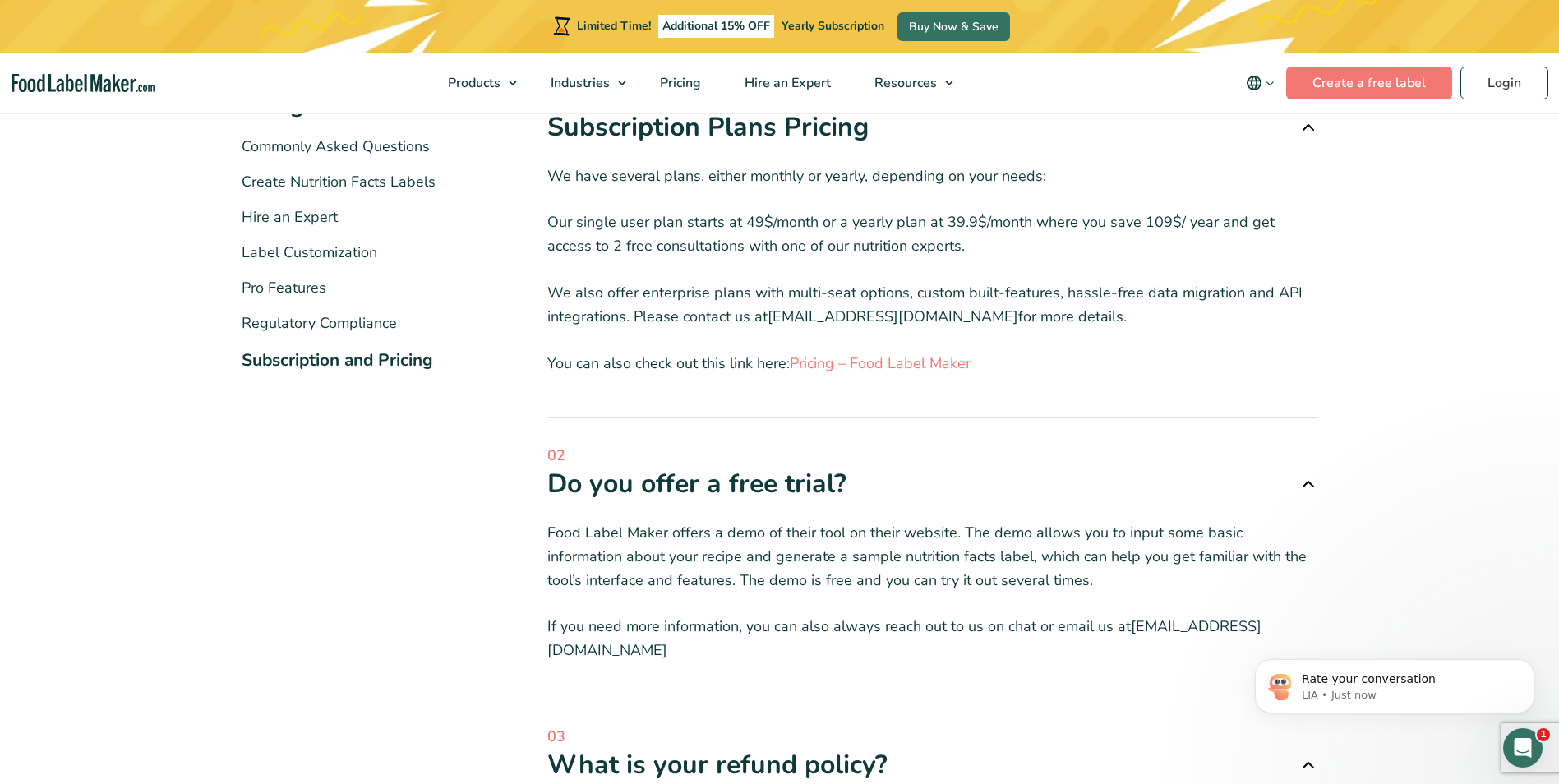
scroll to position [0, 0]
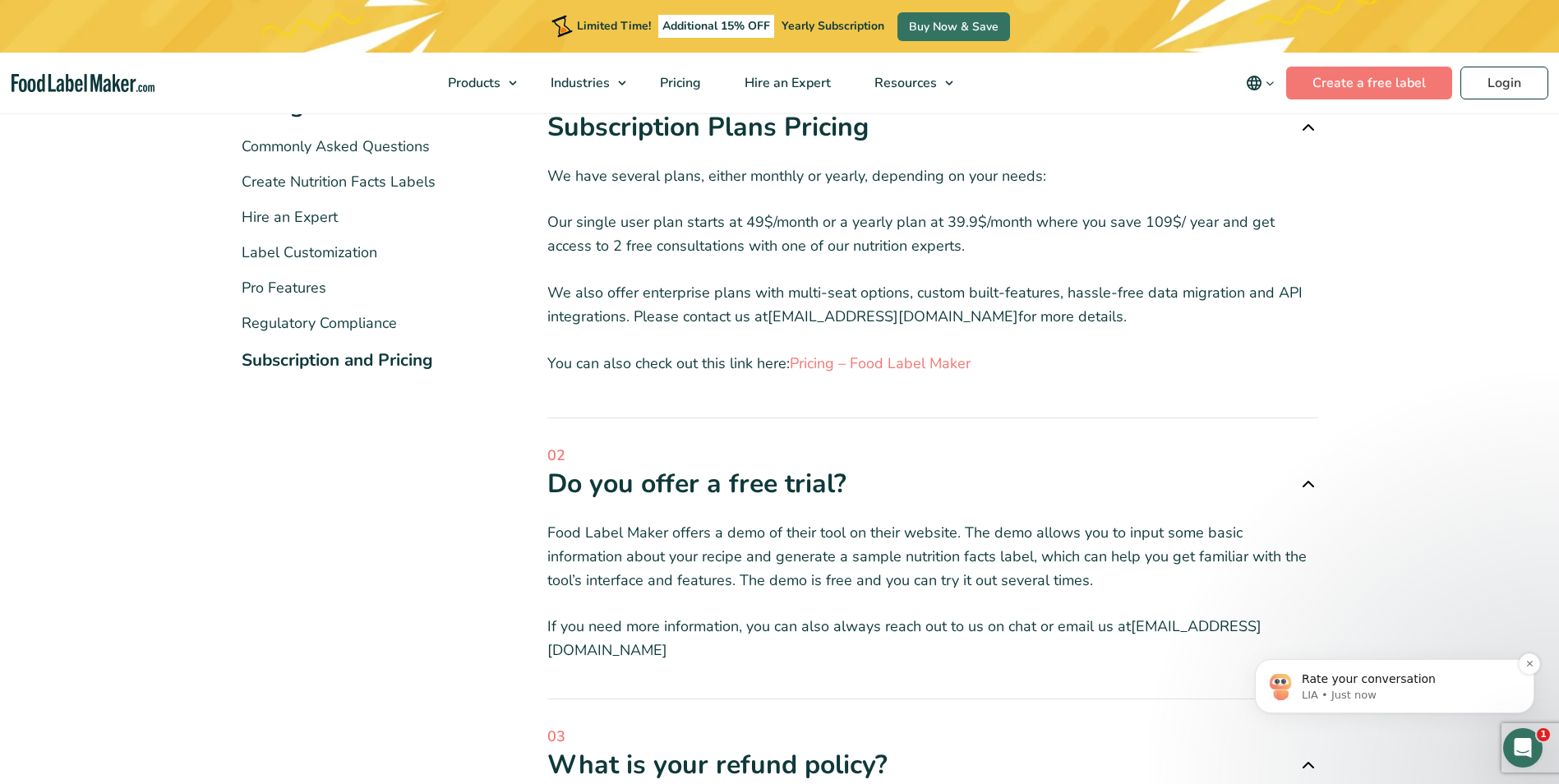
click at [1367, 696] on p "LIA • Just now" at bounding box center [1408, 694] width 212 height 15
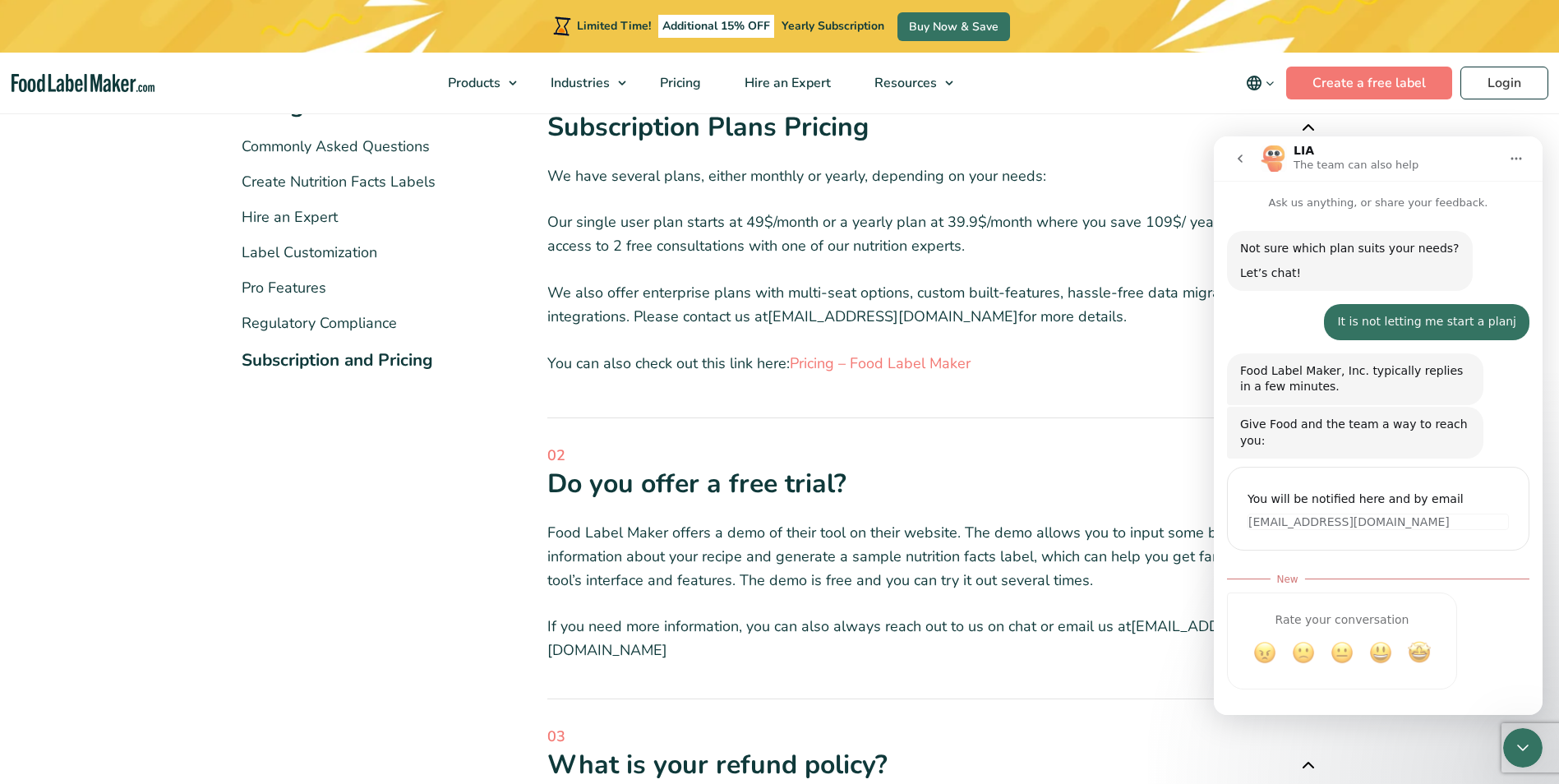
scroll to position [3, 0]
click at [1240, 158] on icon "go back" at bounding box center [1240, 159] width 5 height 9
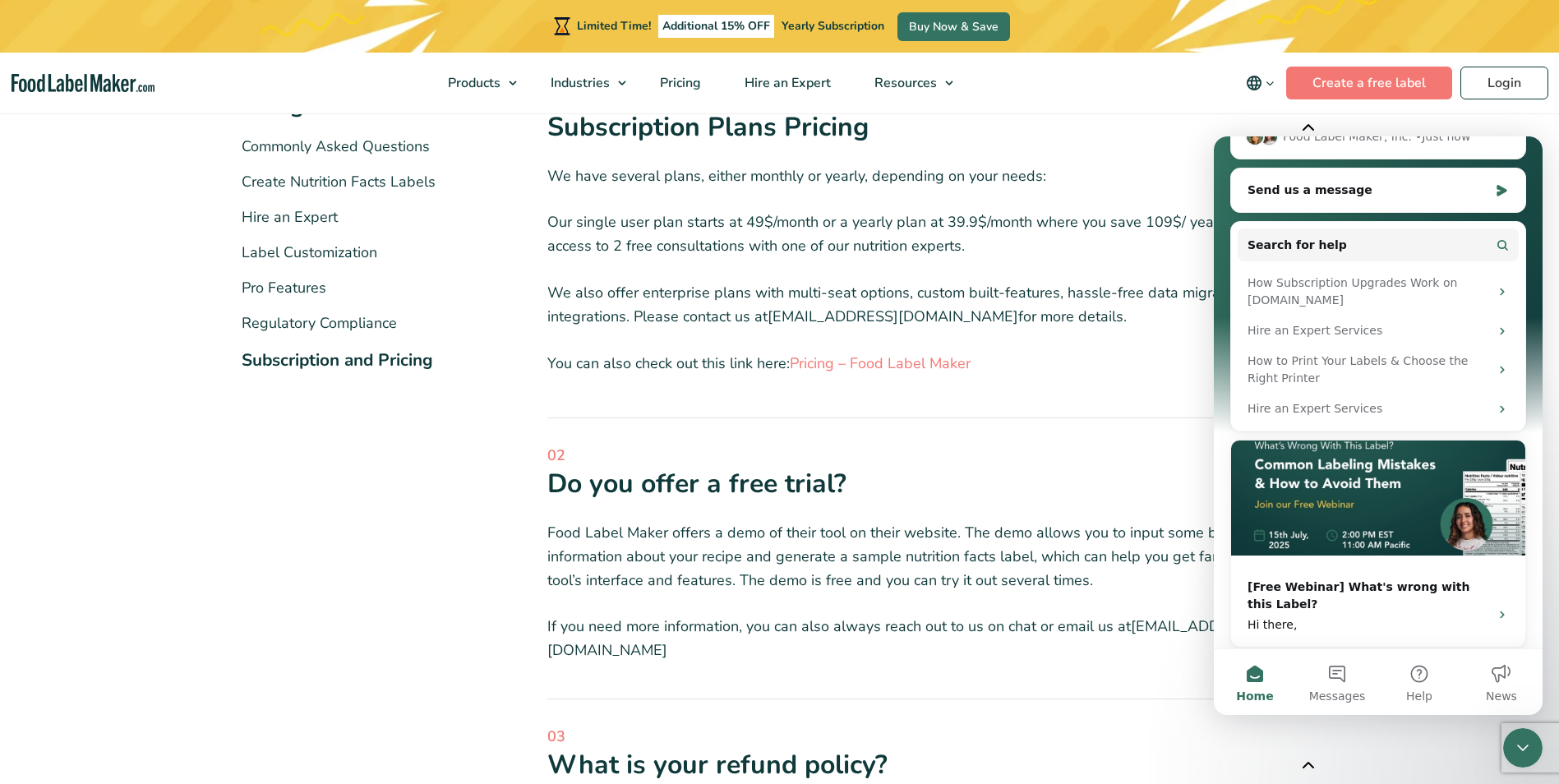
scroll to position [264, 0]
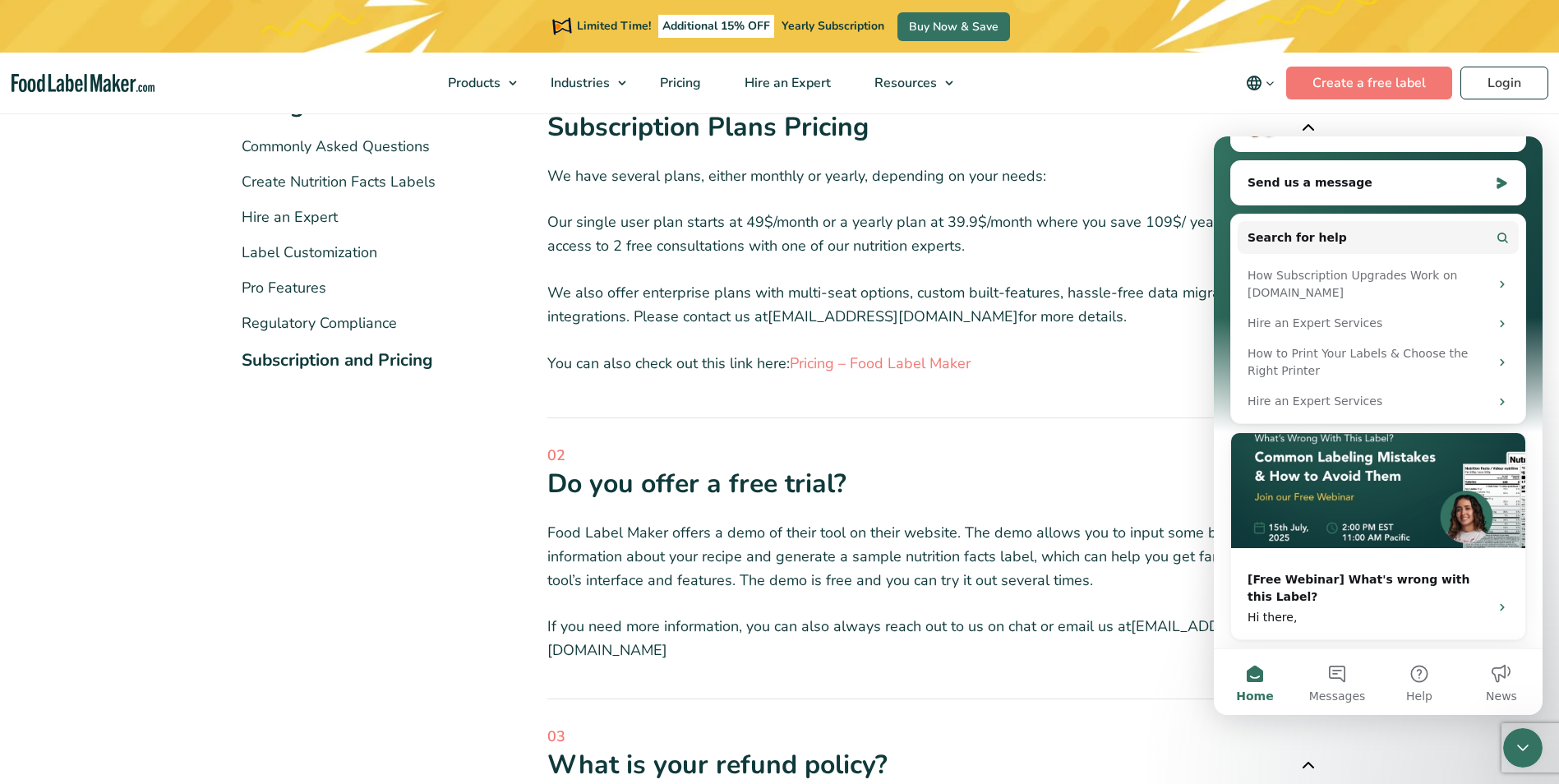
click at [1520, 759] on div "Close Intercom Messenger" at bounding box center [1523, 748] width 40 height 40
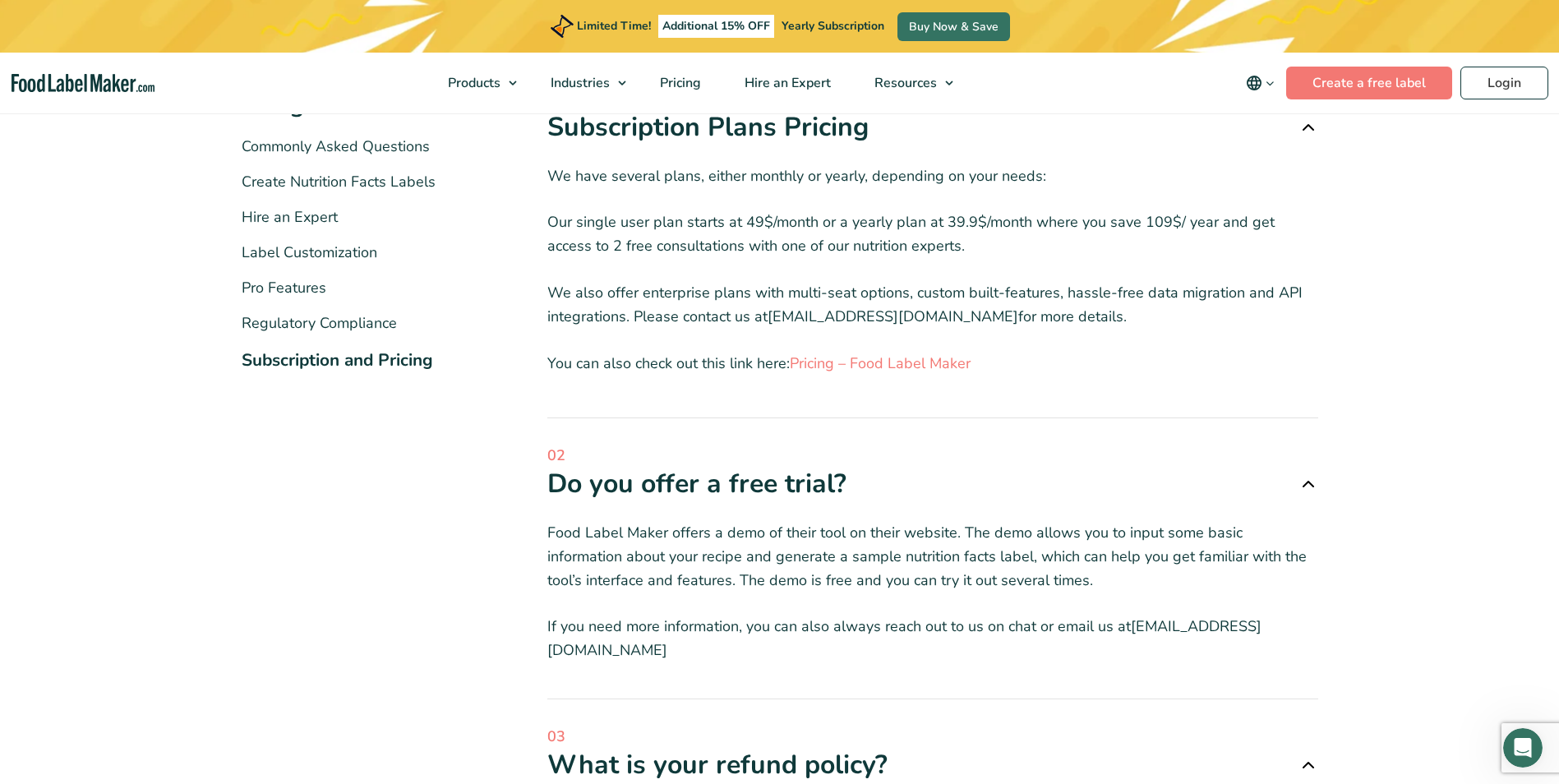
scroll to position [0, 0]
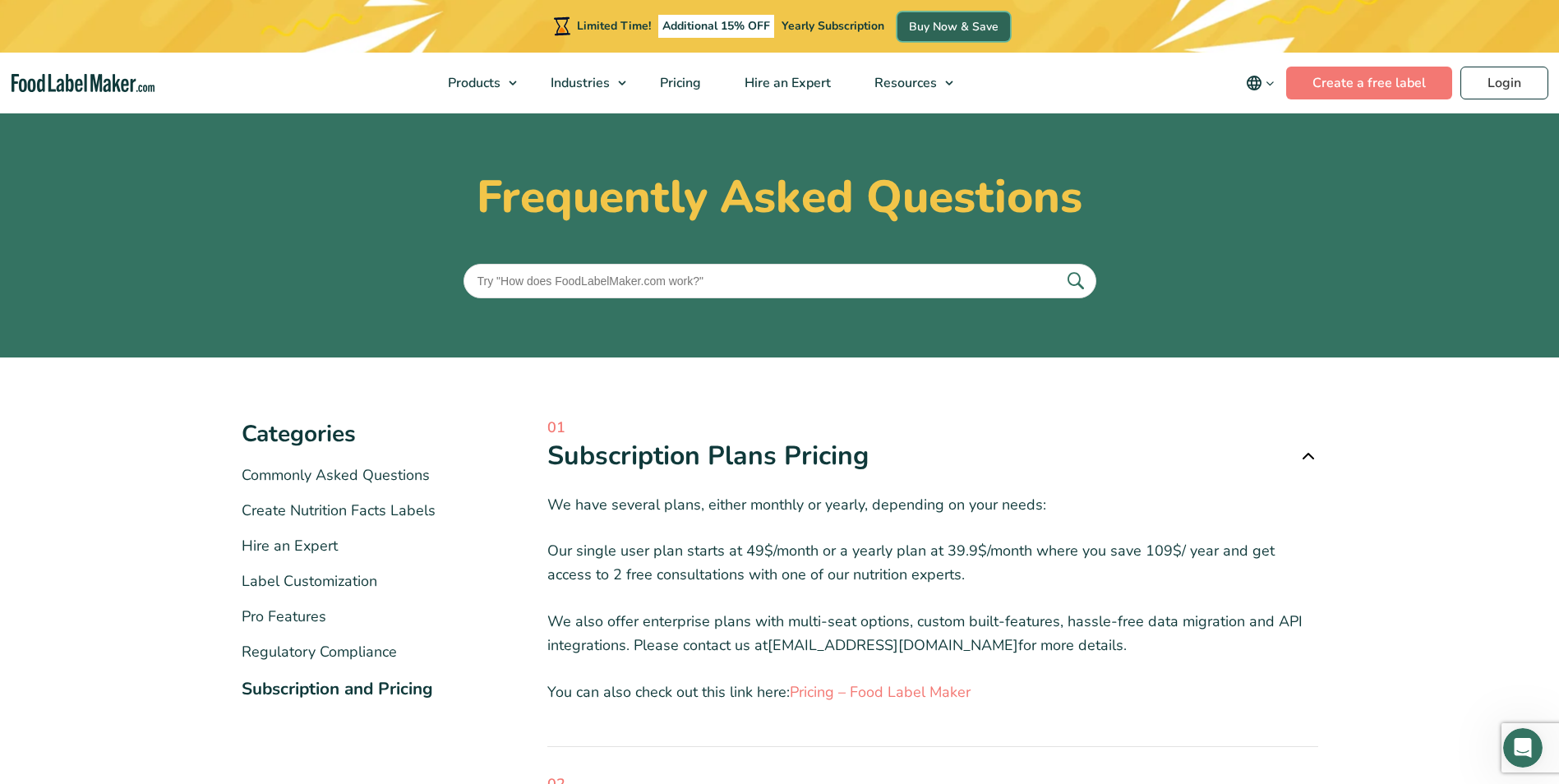
click at [917, 28] on link "Buy Now & Save" at bounding box center [953, 26] width 113 height 28
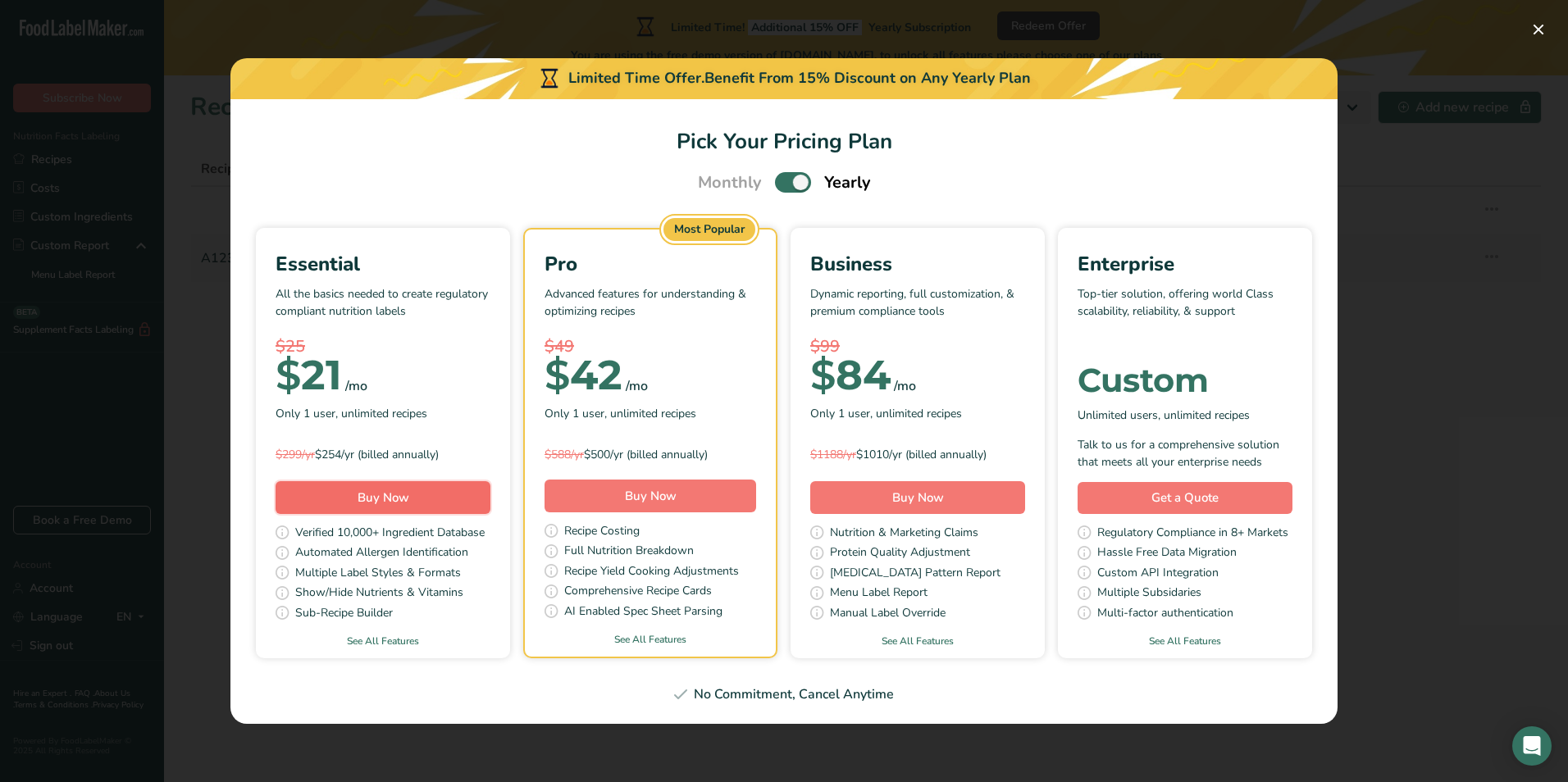
click at [368, 494] on span "Buy Now" at bounding box center [383, 497] width 52 height 16
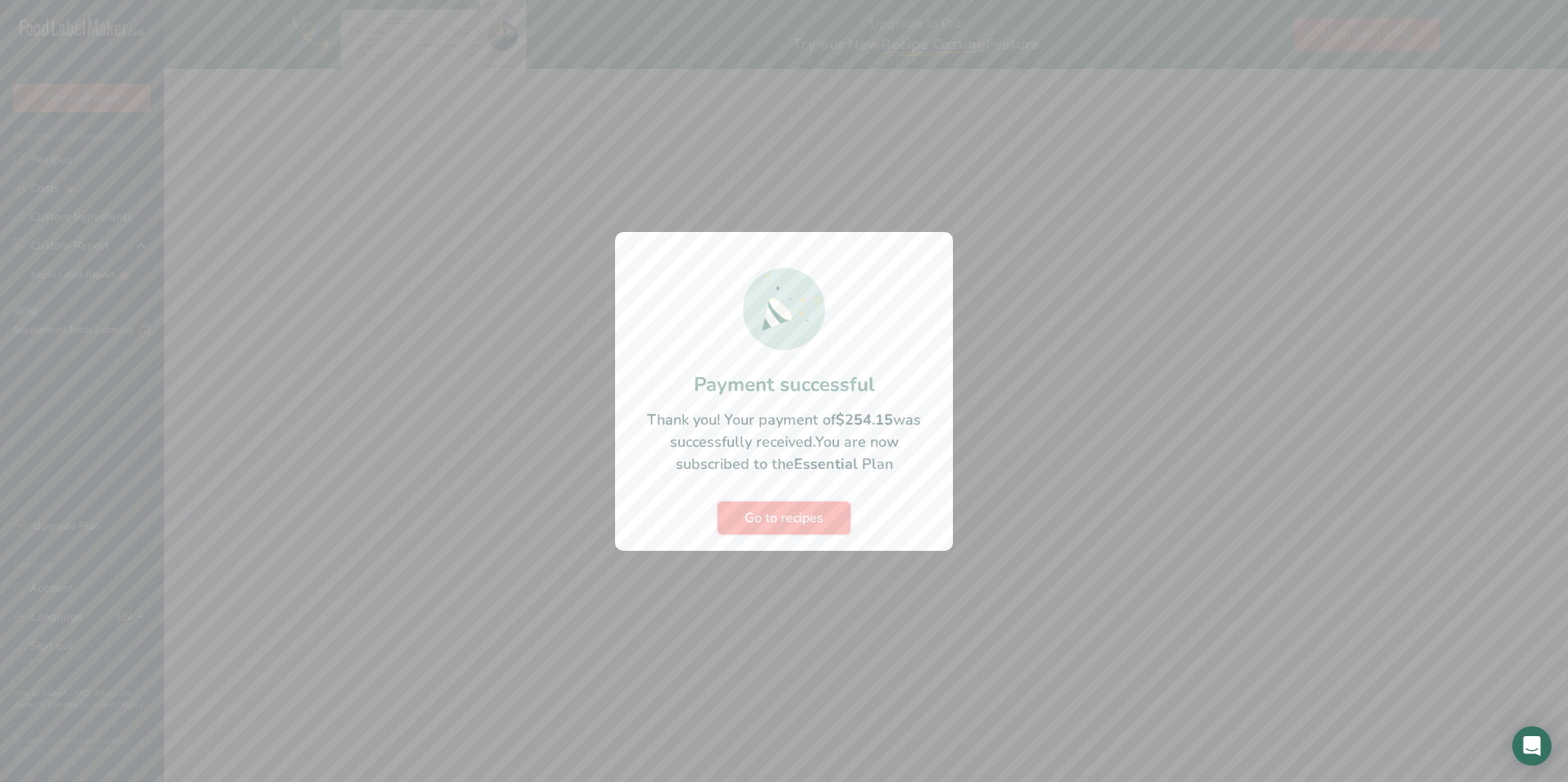
click at [769, 516] on span "Go to recipes" at bounding box center [784, 517] width 79 height 20
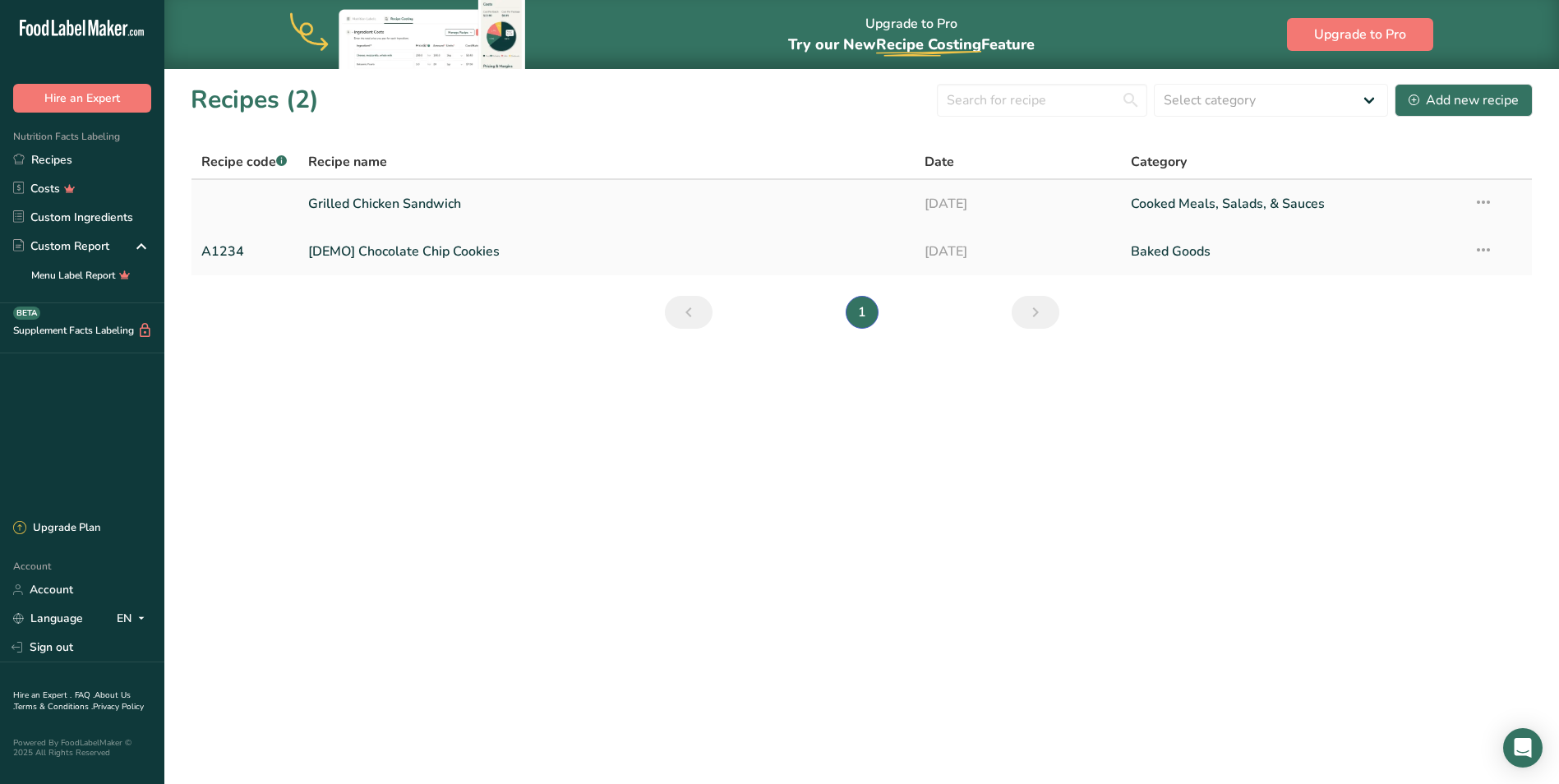
click at [514, 202] on link "Grilled Chicken Sandwich" at bounding box center [607, 204] width 597 height 34
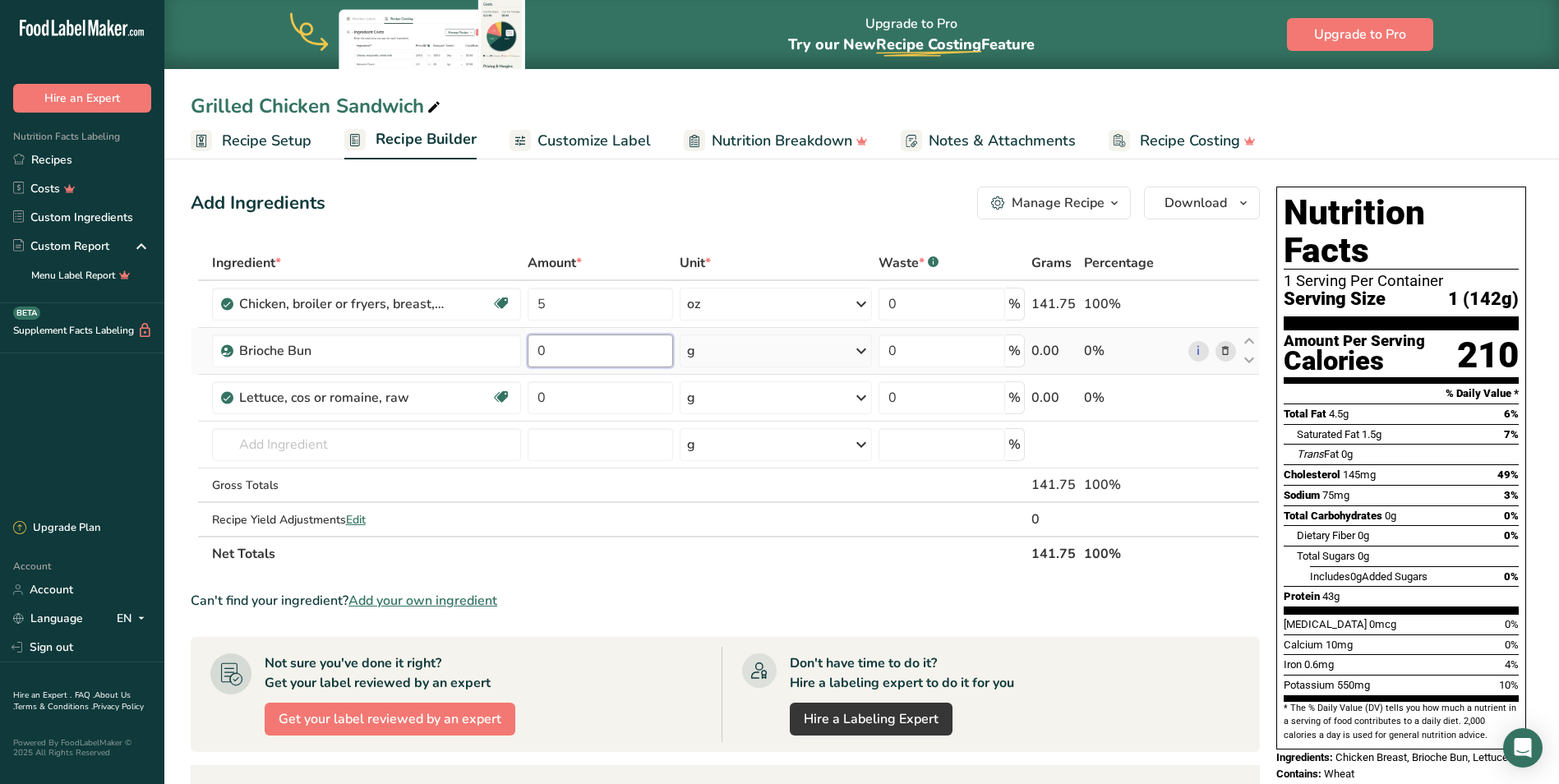
click at [581, 348] on input "0" at bounding box center [600, 351] width 146 height 33
click at [724, 362] on div "Ingredient * Amount * Unit * Waste * .a-a{fill:#347362;}.b-a{fill:#fff;} Grams …" at bounding box center [725, 408] width 1069 height 326
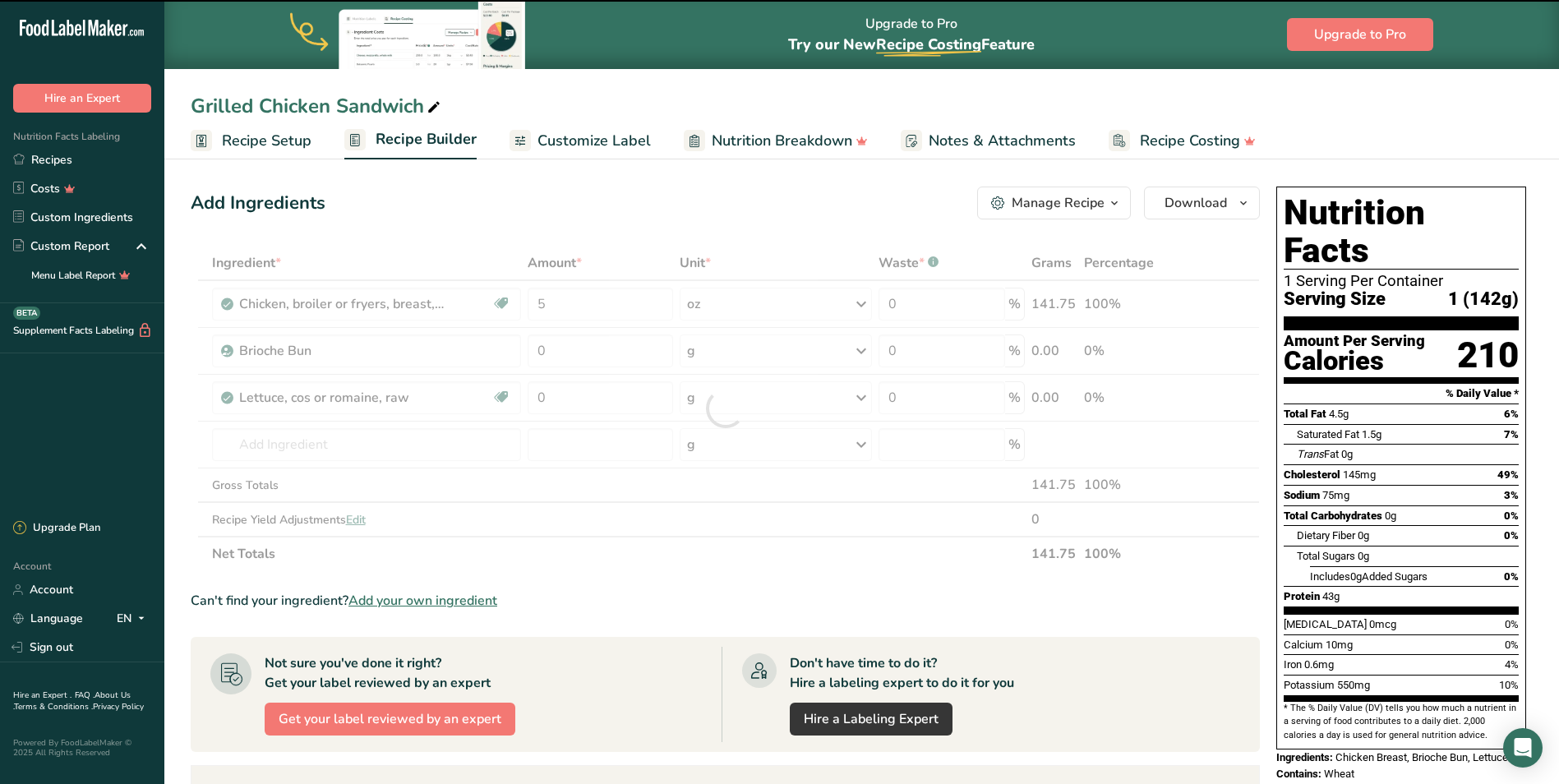
click at [734, 351] on div at bounding box center [725, 408] width 1069 height 326
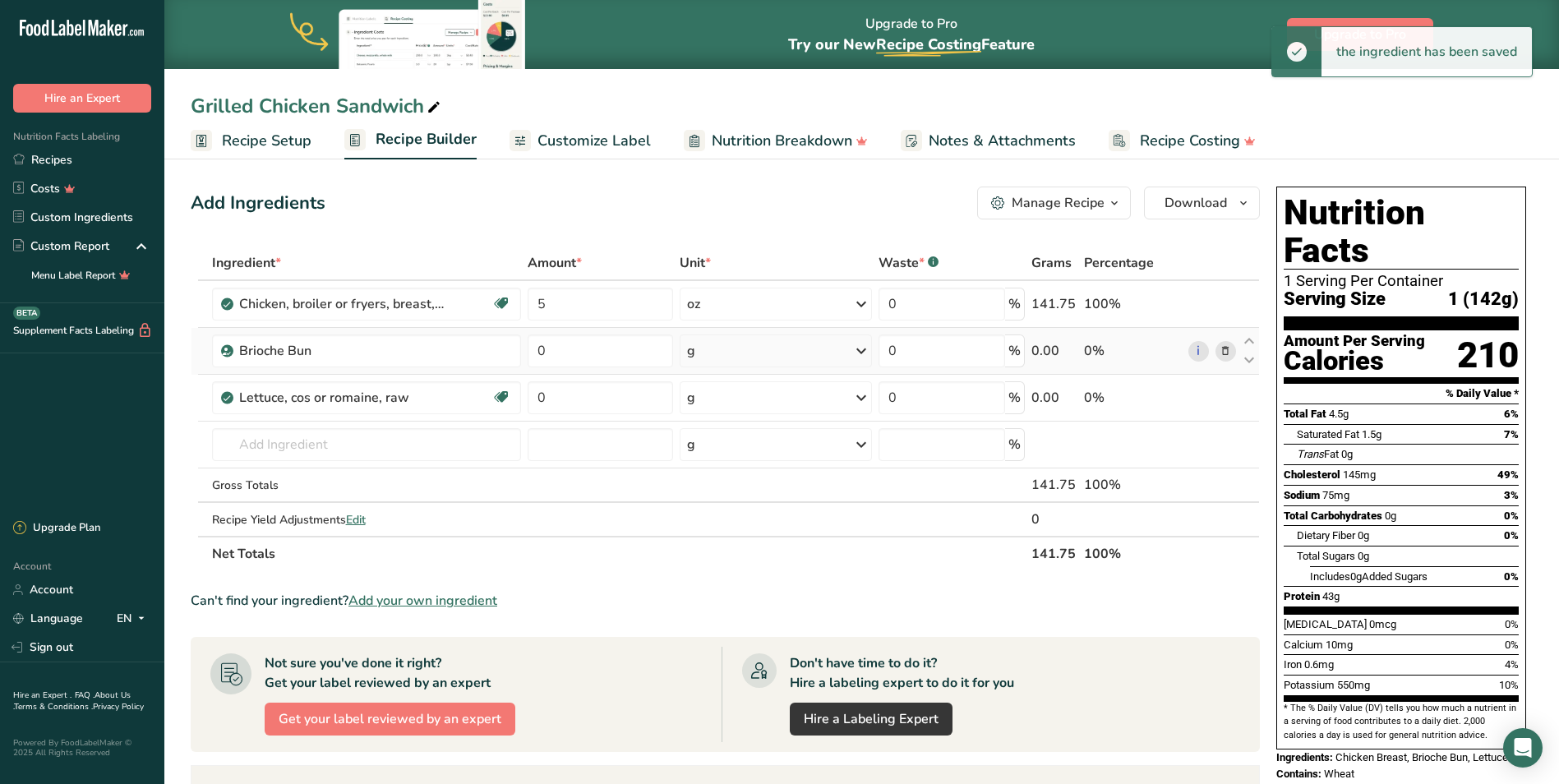
click at [768, 347] on div "g" at bounding box center [776, 351] width 193 height 33
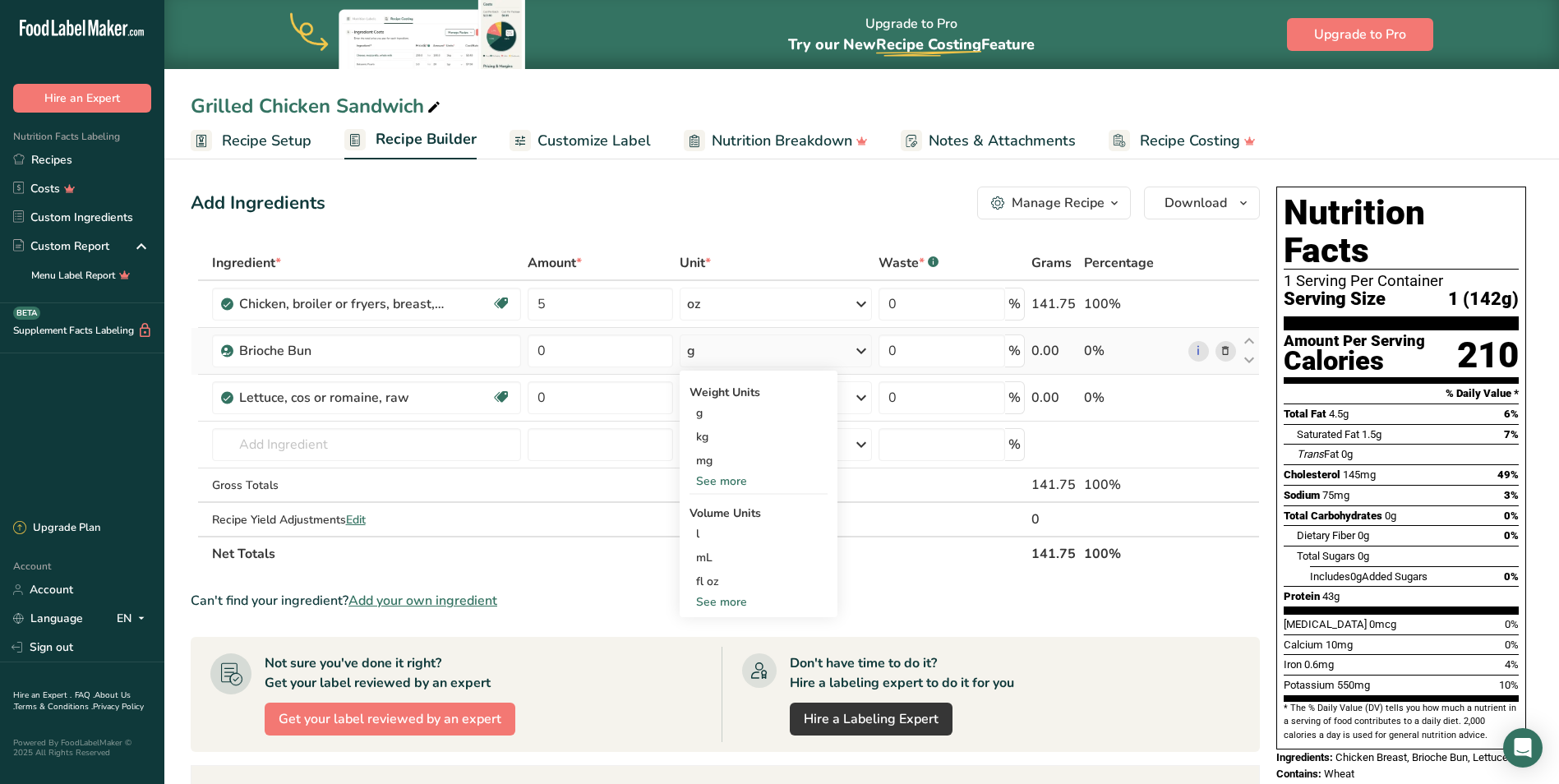
click at [723, 483] on div "See more" at bounding box center [758, 481] width 138 height 17
click at [564, 346] on input "0" at bounding box center [600, 351] width 146 height 33
drag, startPoint x: 564, startPoint y: 346, endPoint x: 459, endPoint y: 333, distance: 105.8
click at [459, 333] on tr "Brioche Bun 0 g Weight Units g kg mg mcg lb oz See less Volume Units l Volume u…" at bounding box center [725, 352] width 1068 height 47
type input "2.7"
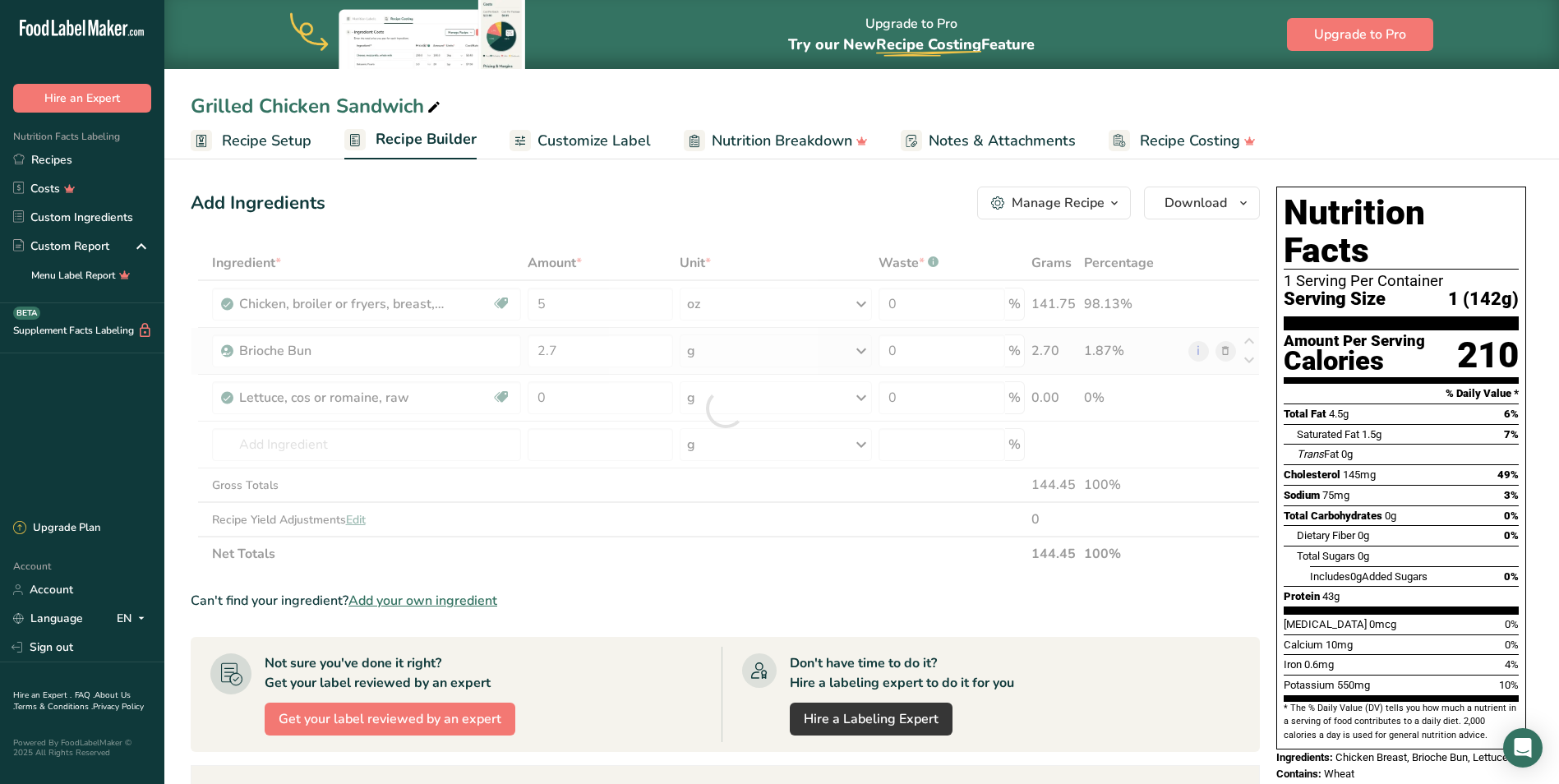
click at [733, 361] on div "Ingredient * Amount * Unit * Waste * .a-a{fill:#347362;}.b-a{fill:#fff;} Grams …" at bounding box center [725, 408] width 1069 height 326
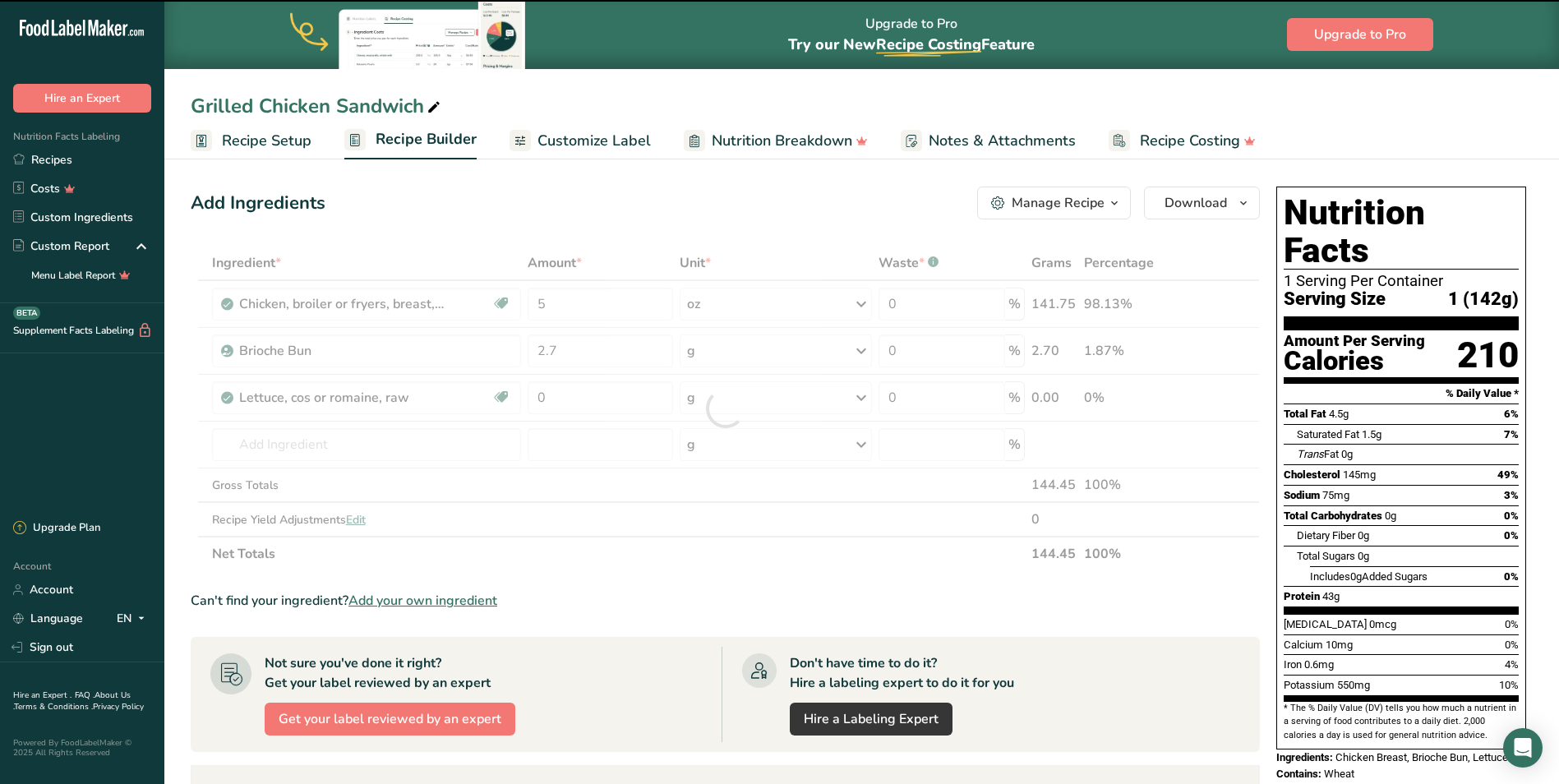
click at [742, 345] on div at bounding box center [725, 408] width 1069 height 326
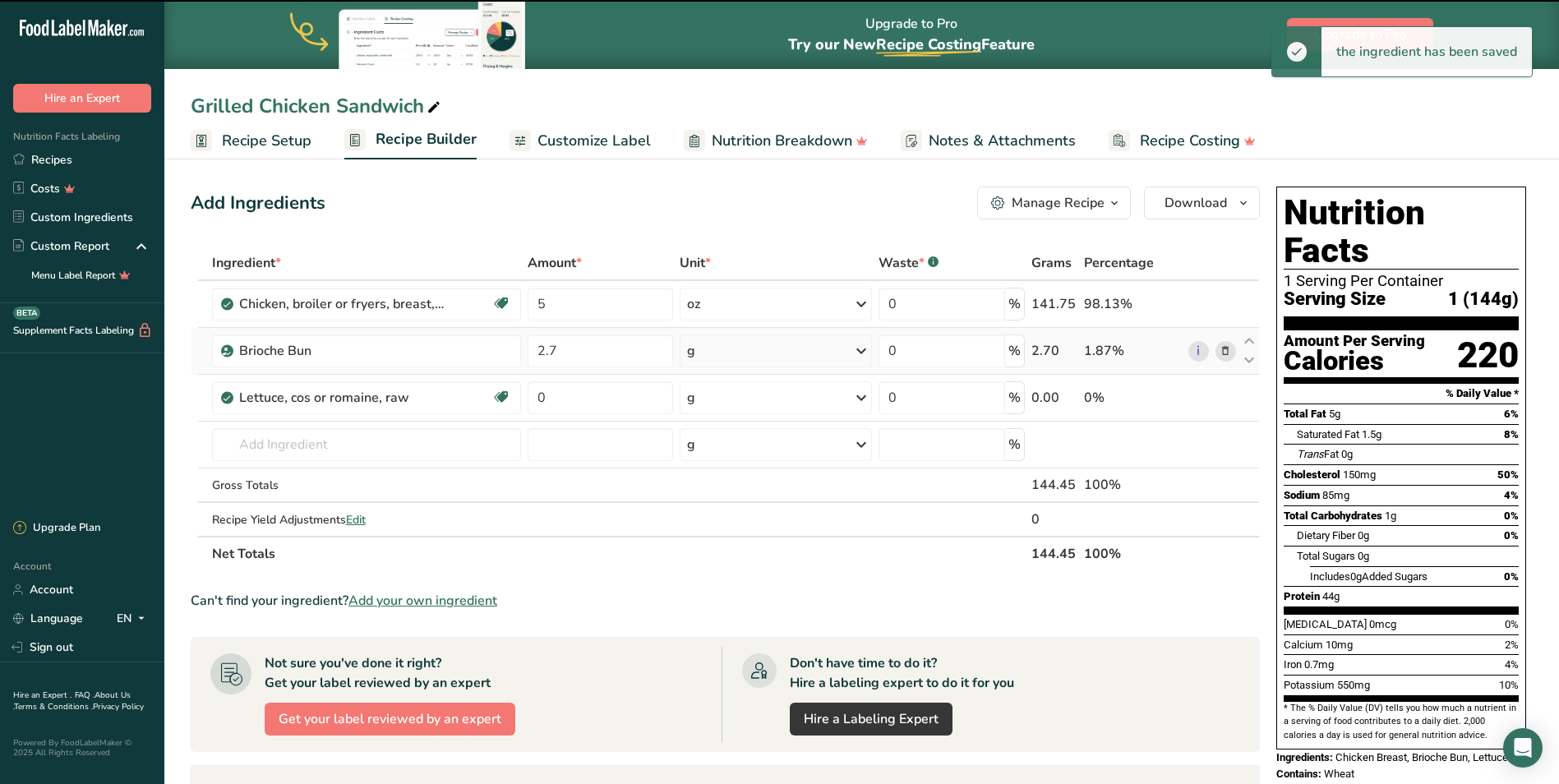
click at [762, 349] on div "g" at bounding box center [776, 351] width 193 height 33
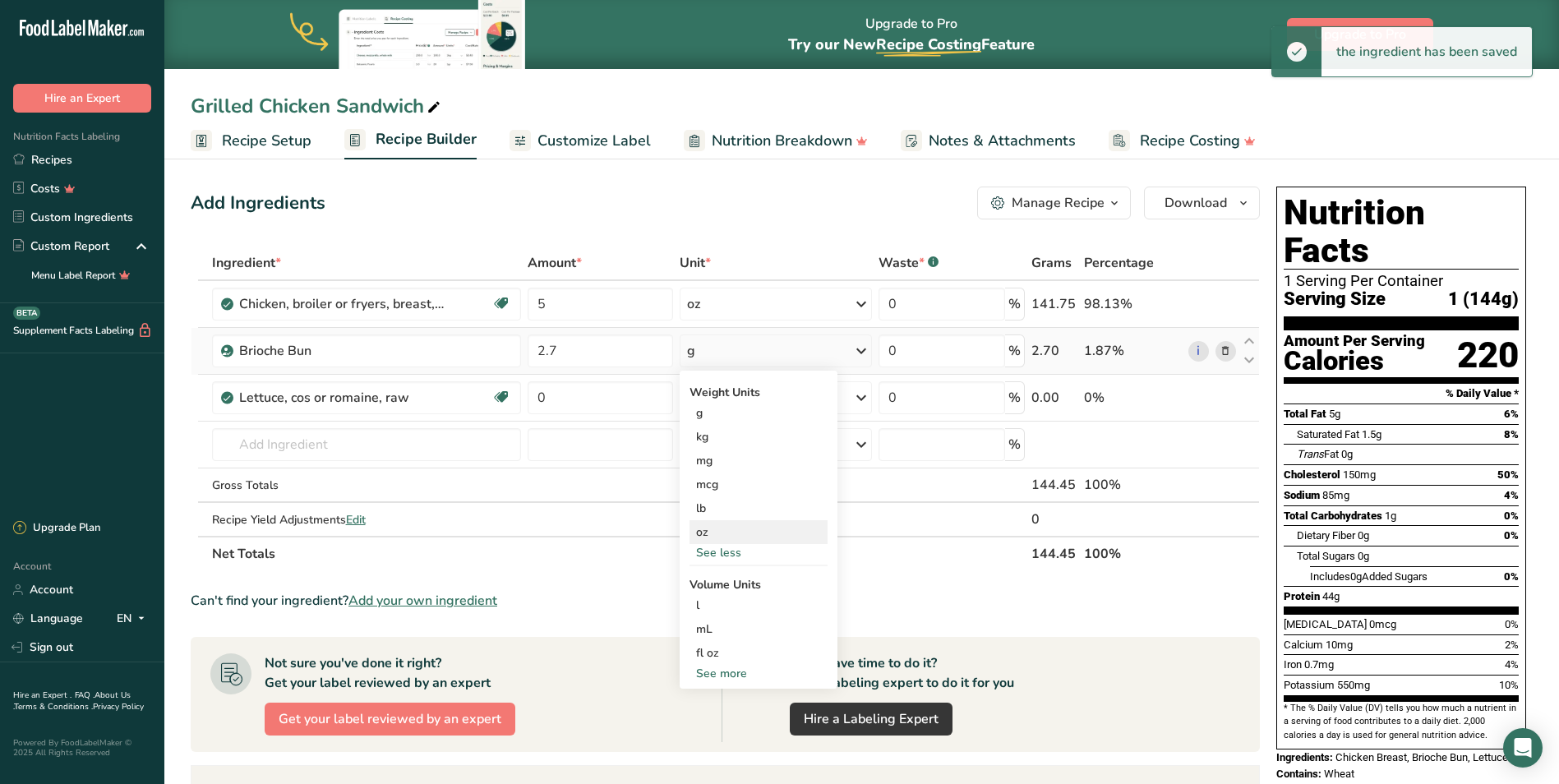
click at [702, 527] on div "oz" at bounding box center [758, 532] width 138 height 24
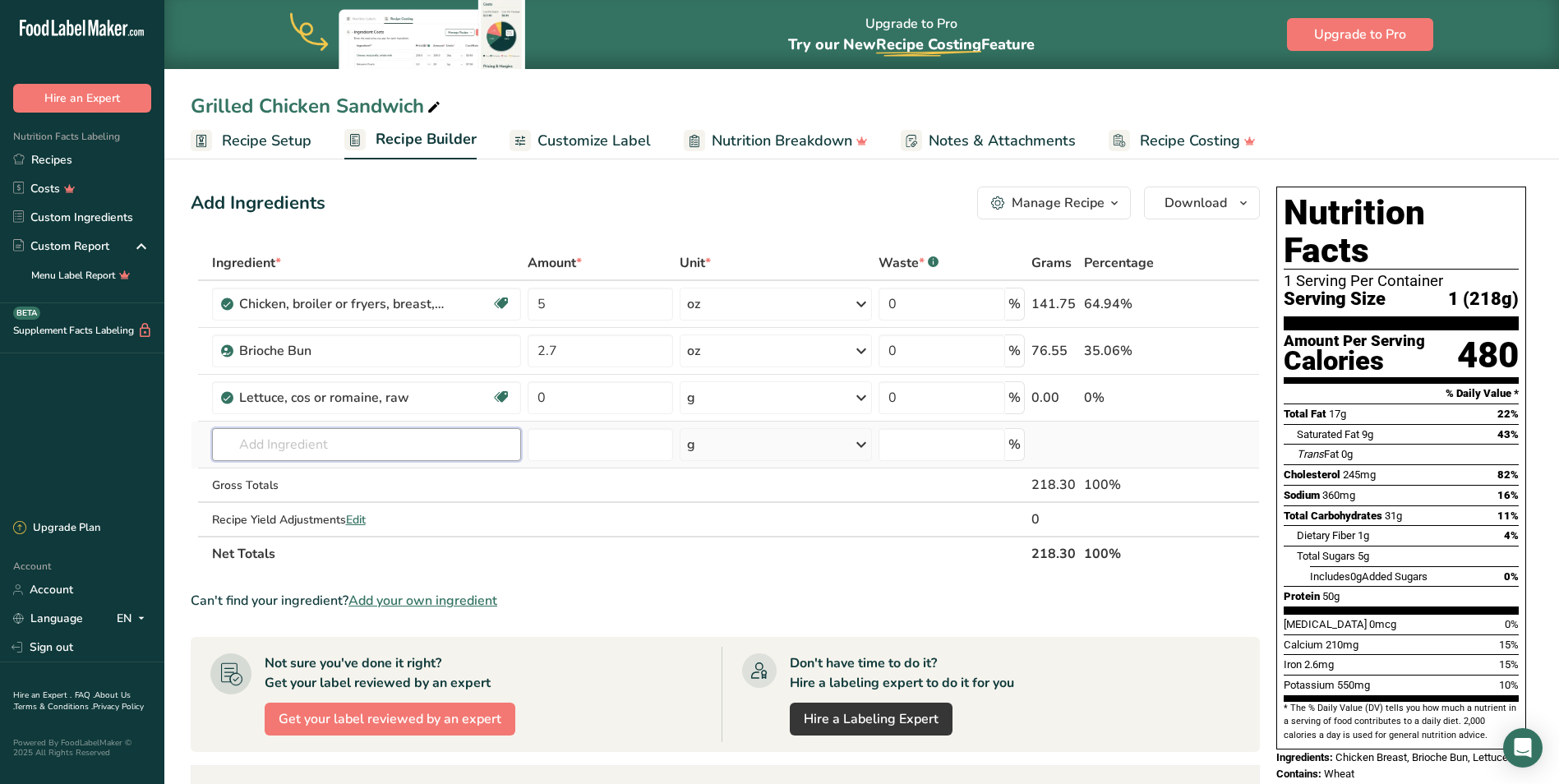
click at [318, 440] on input "text" at bounding box center [366, 445] width 309 height 33
click at [310, 446] on input "text" at bounding box center [366, 445] width 309 height 33
click at [312, 448] on input "red onion" at bounding box center [366, 445] width 309 height 33
type input "r"
click at [580, 394] on input "0" at bounding box center [600, 398] width 146 height 33
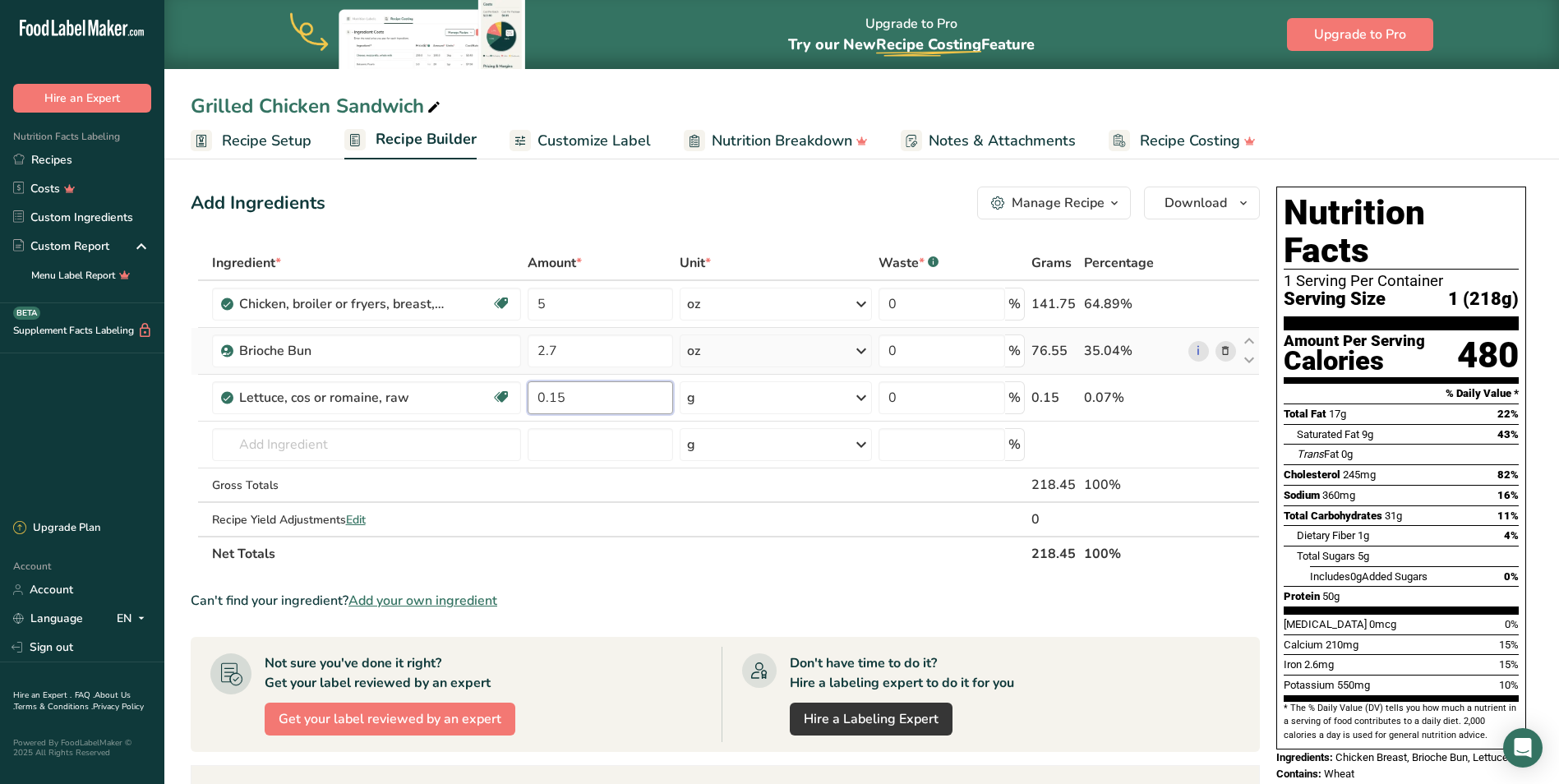
type input "0.15"
click at [776, 371] on div "Ingredient * Amount * Unit * Waste * .a-a{fill:#347362;}.b-a{fill:#fff;} Grams …" at bounding box center [725, 408] width 1069 height 326
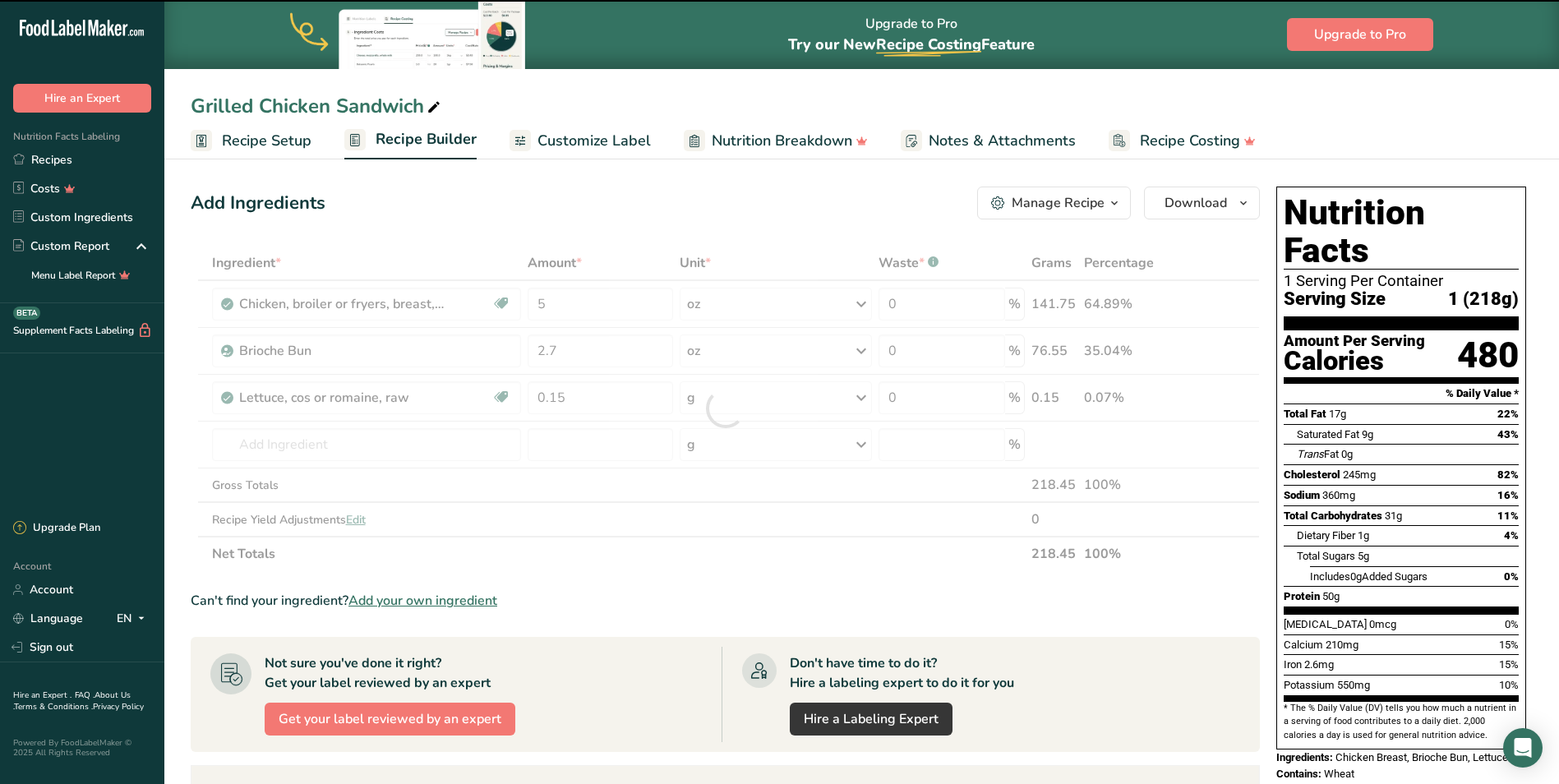
click at [779, 400] on div at bounding box center [725, 408] width 1069 height 326
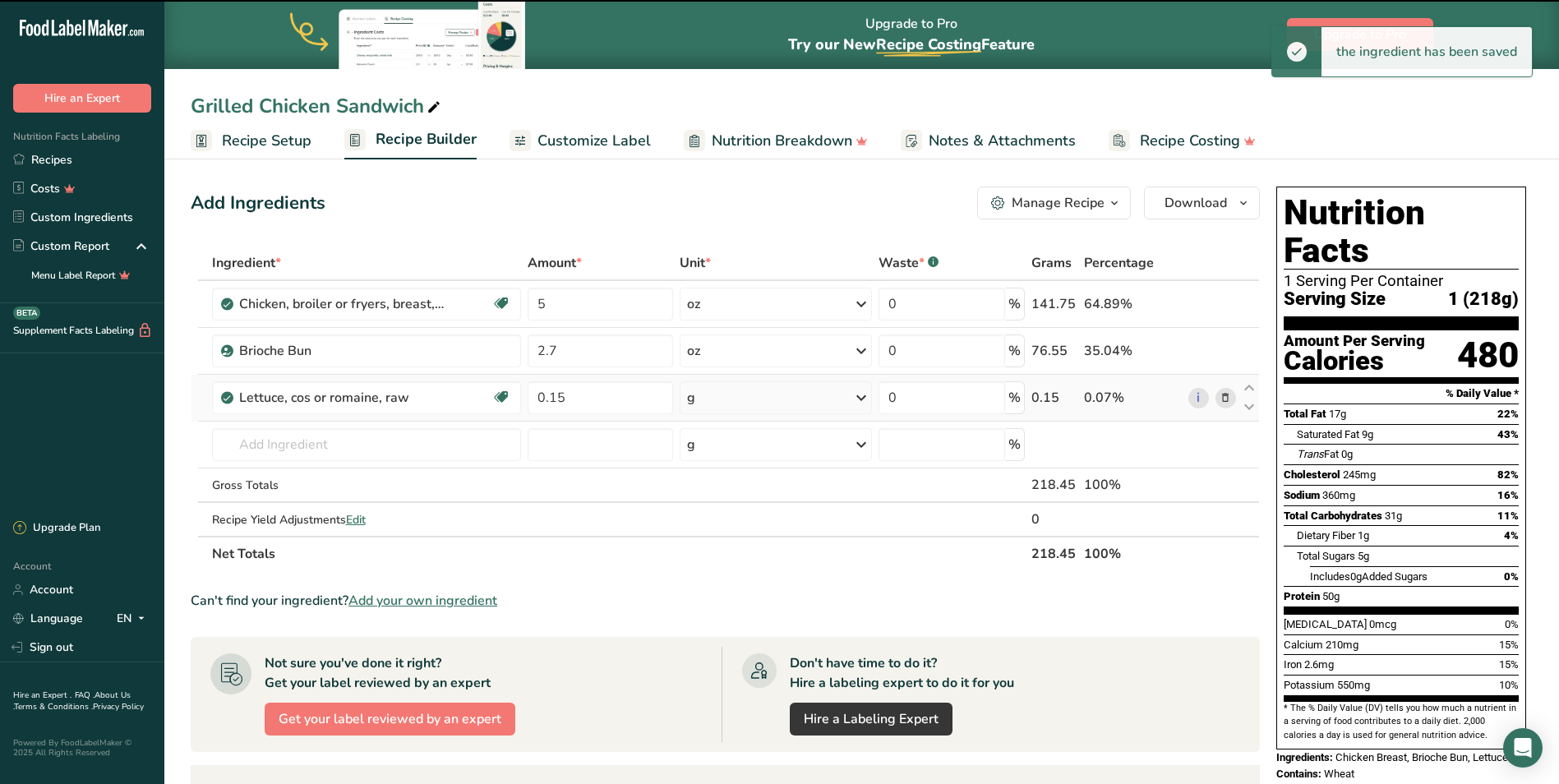
click at [789, 404] on div "g" at bounding box center [776, 398] width 193 height 33
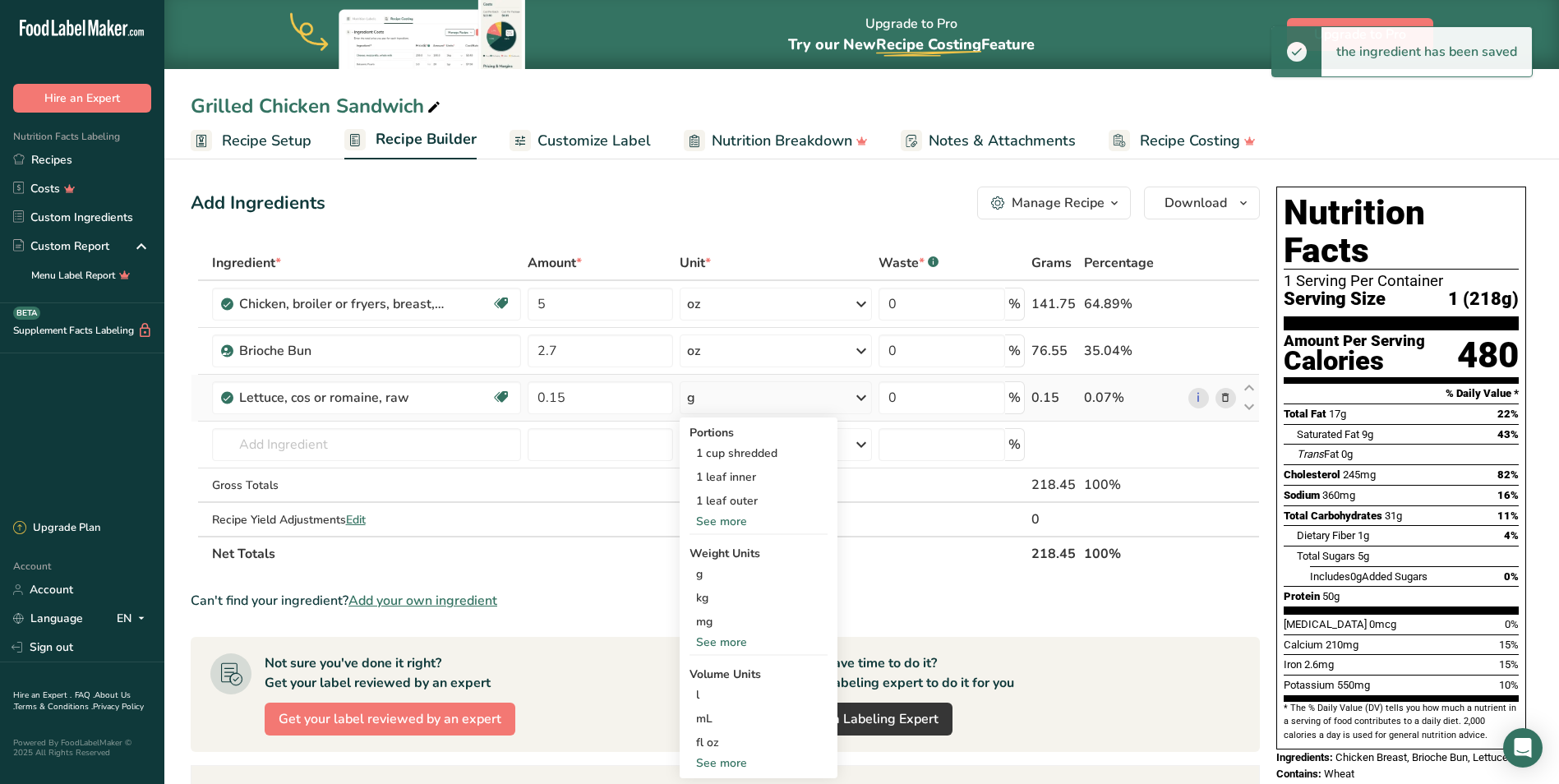
click at [723, 636] on div "See more" at bounding box center [758, 642] width 138 height 17
click at [720, 690] on div "oz" at bounding box center [758, 694] width 138 height 24
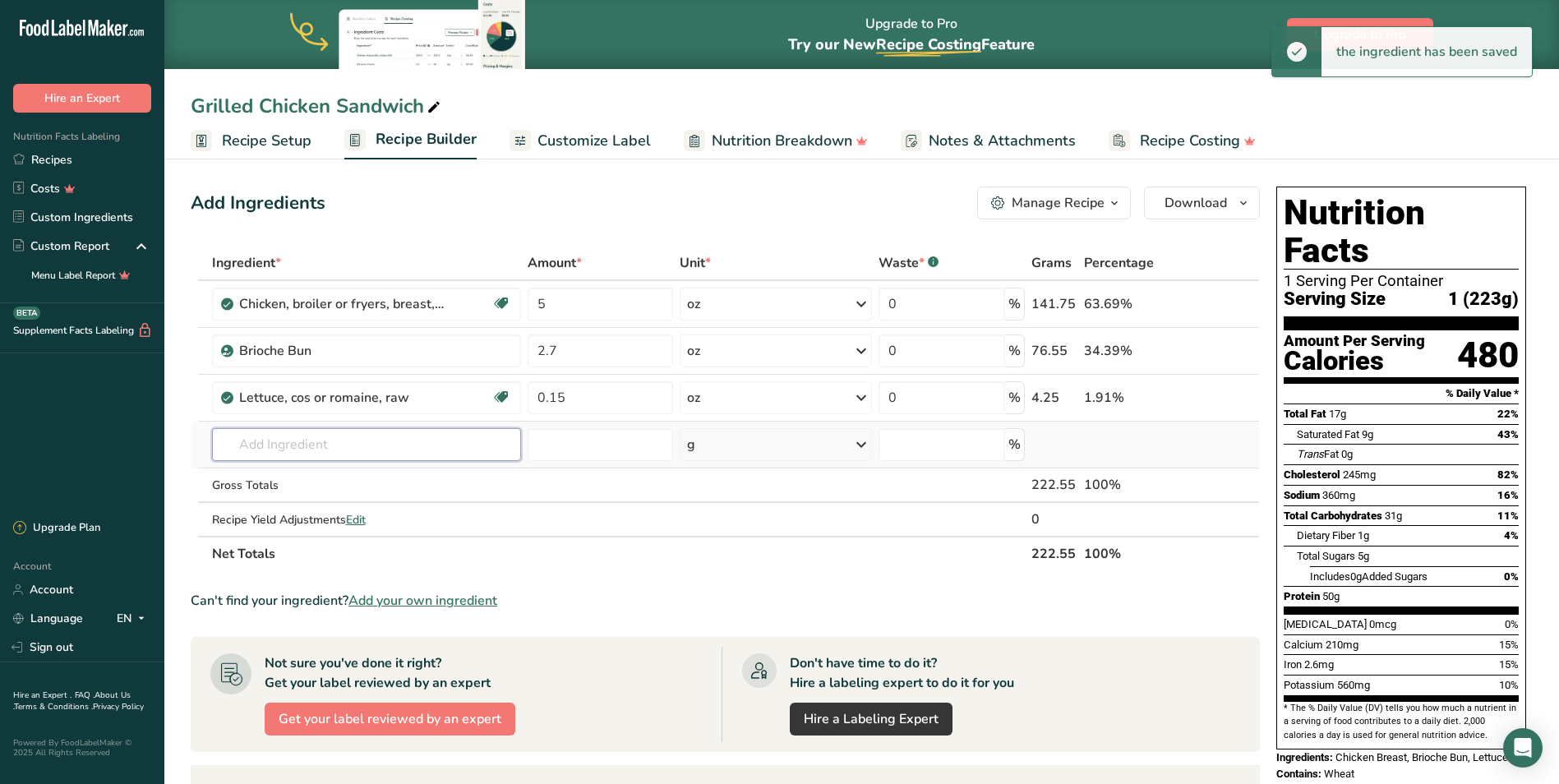
click at [350, 444] on input "text" at bounding box center [366, 445] width 309 height 33
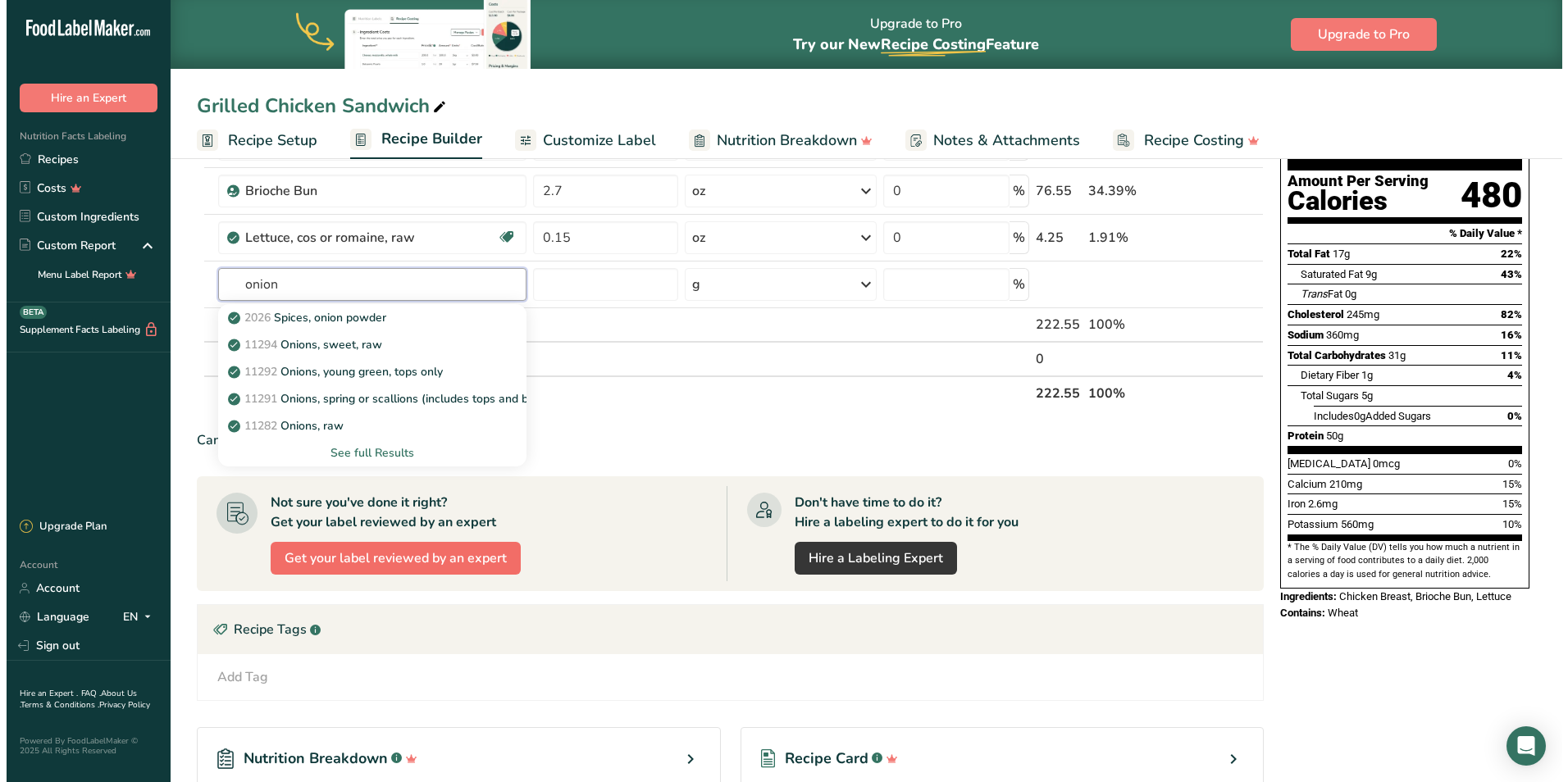
scroll to position [164, 0]
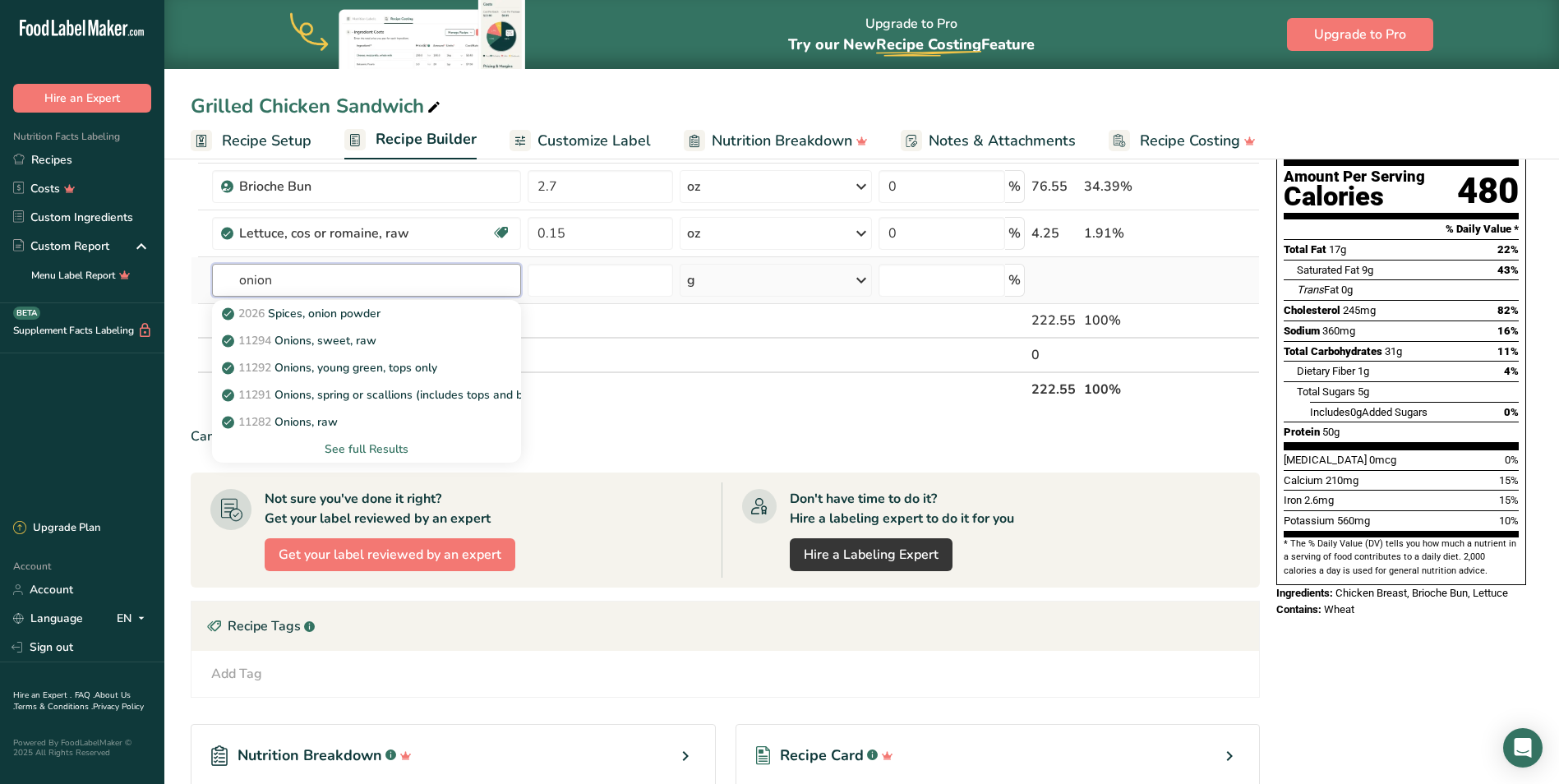
type input "onion"
click at [368, 453] on div "See full Results" at bounding box center [366, 449] width 283 height 17
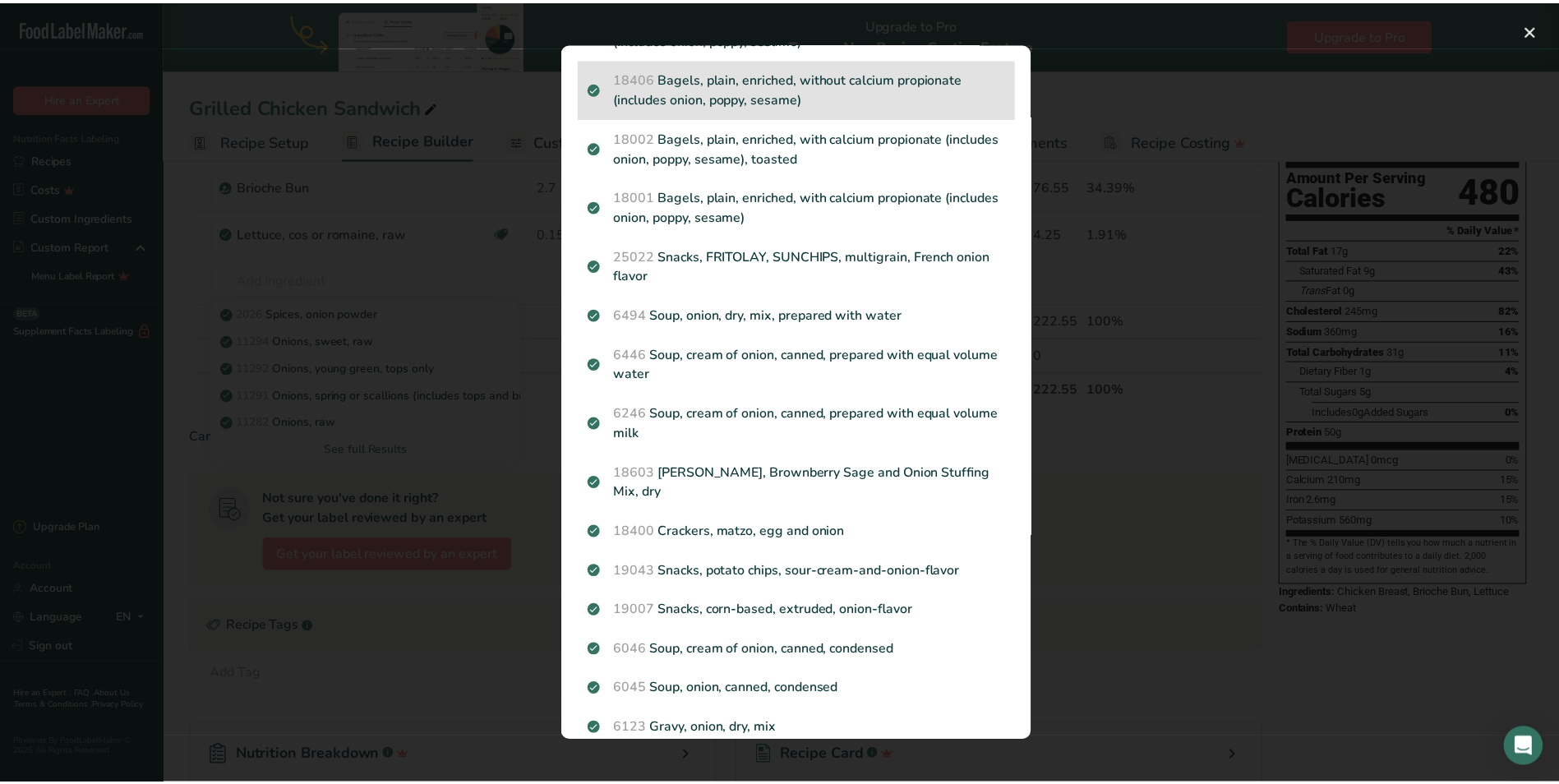
scroll to position [82, 0]
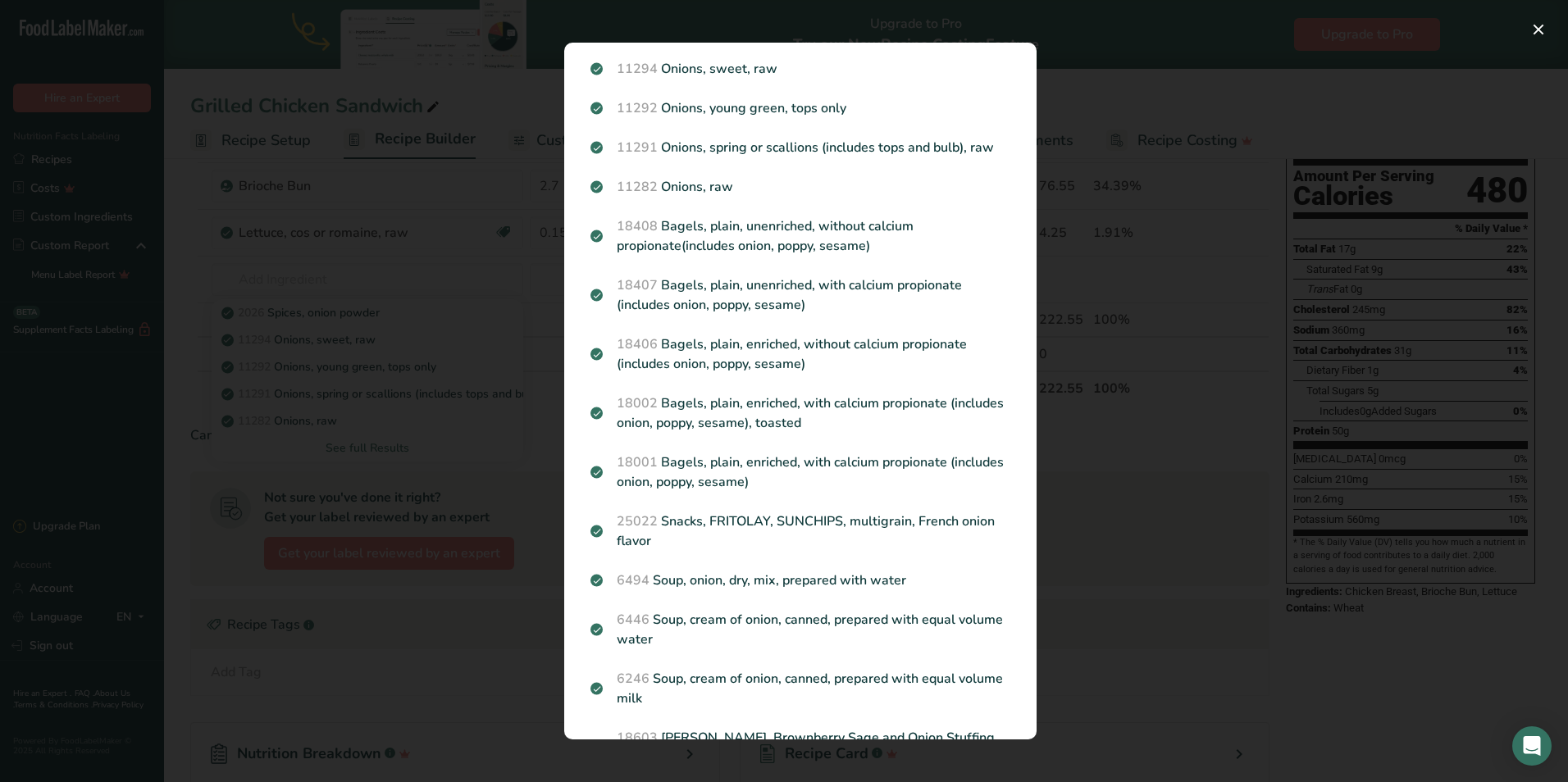
click at [707, 183] on p "11282 Onions, raw" at bounding box center [800, 186] width 420 height 20
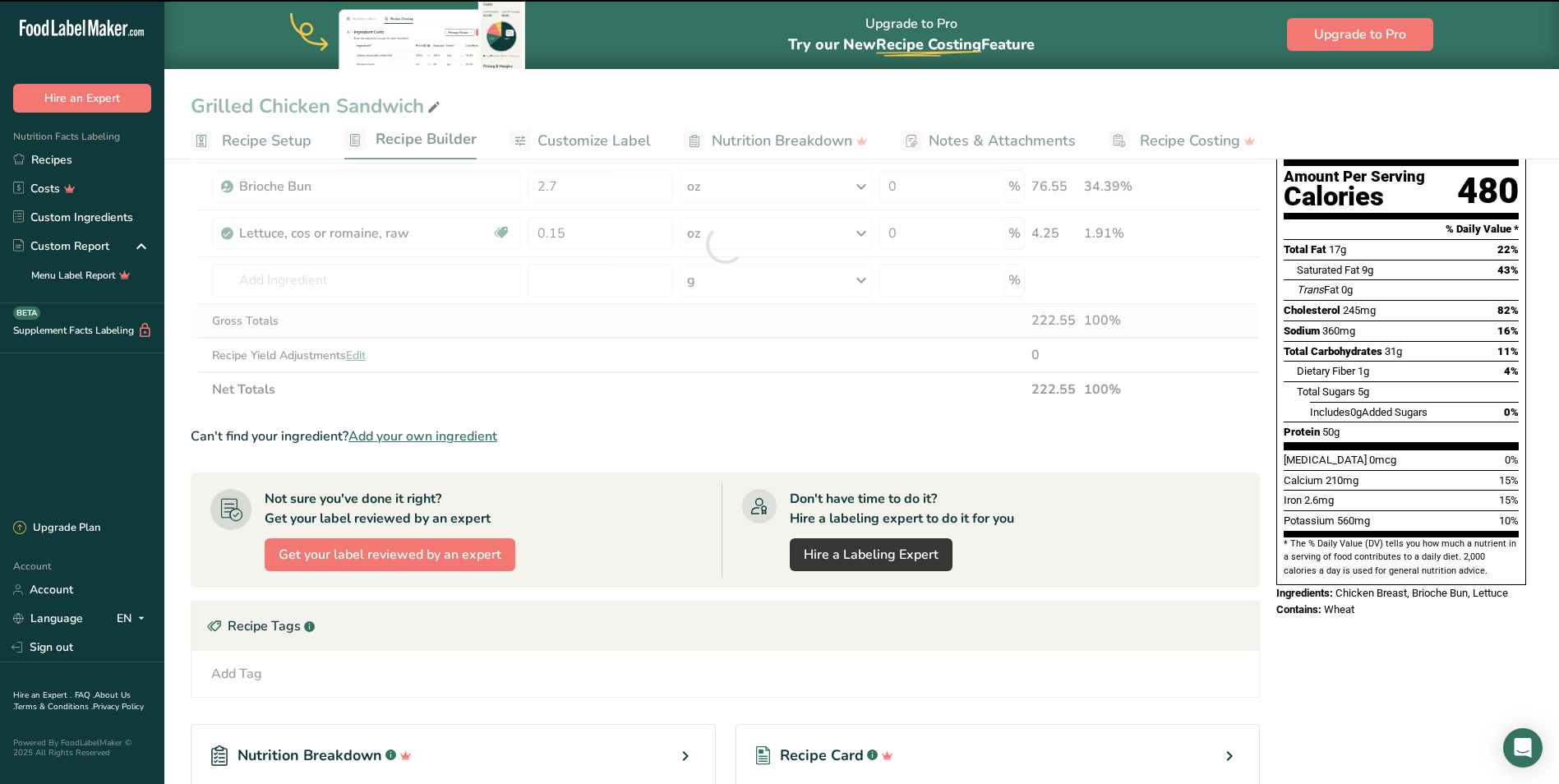
type input "0"
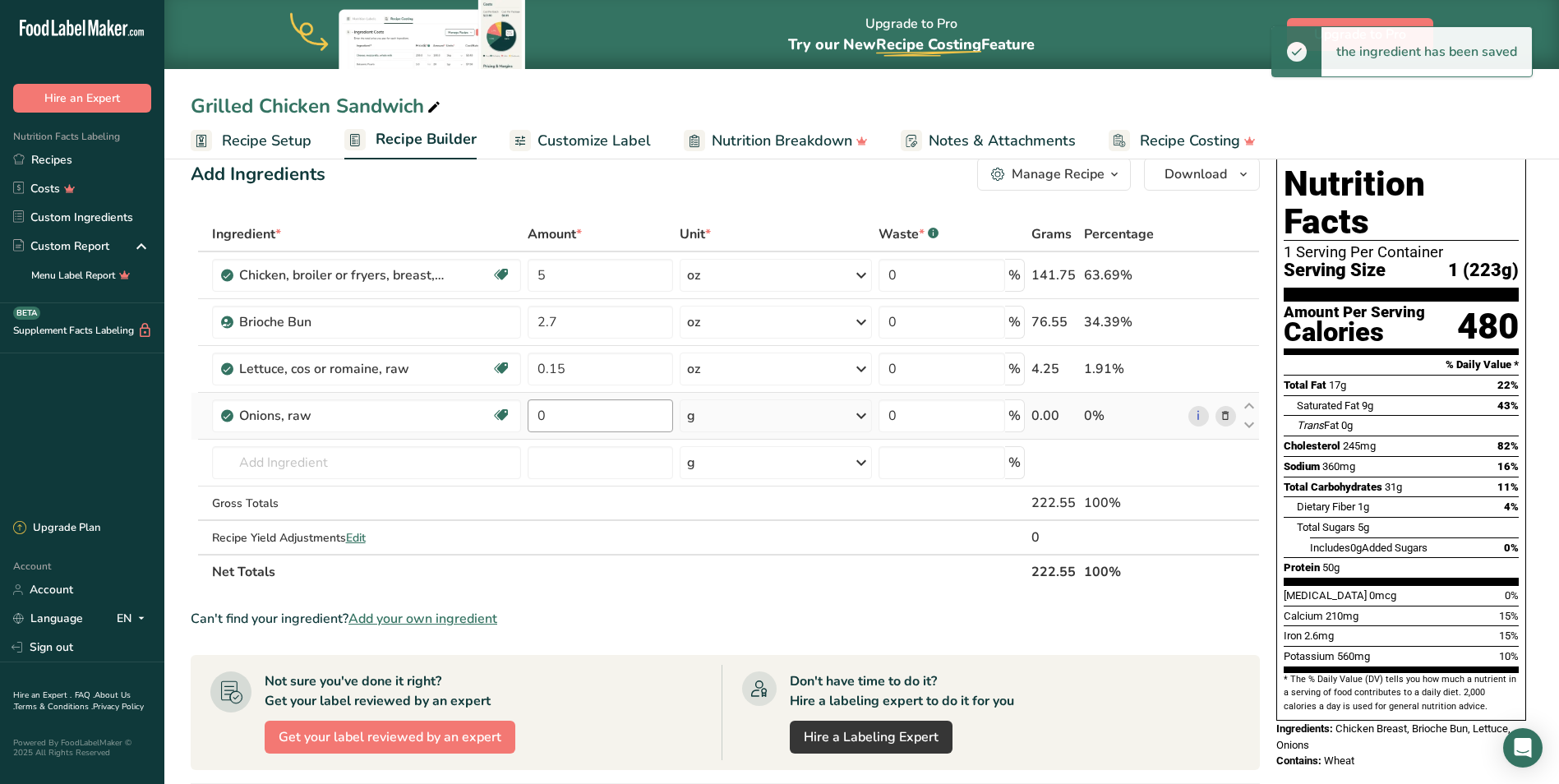
scroll to position [0, 0]
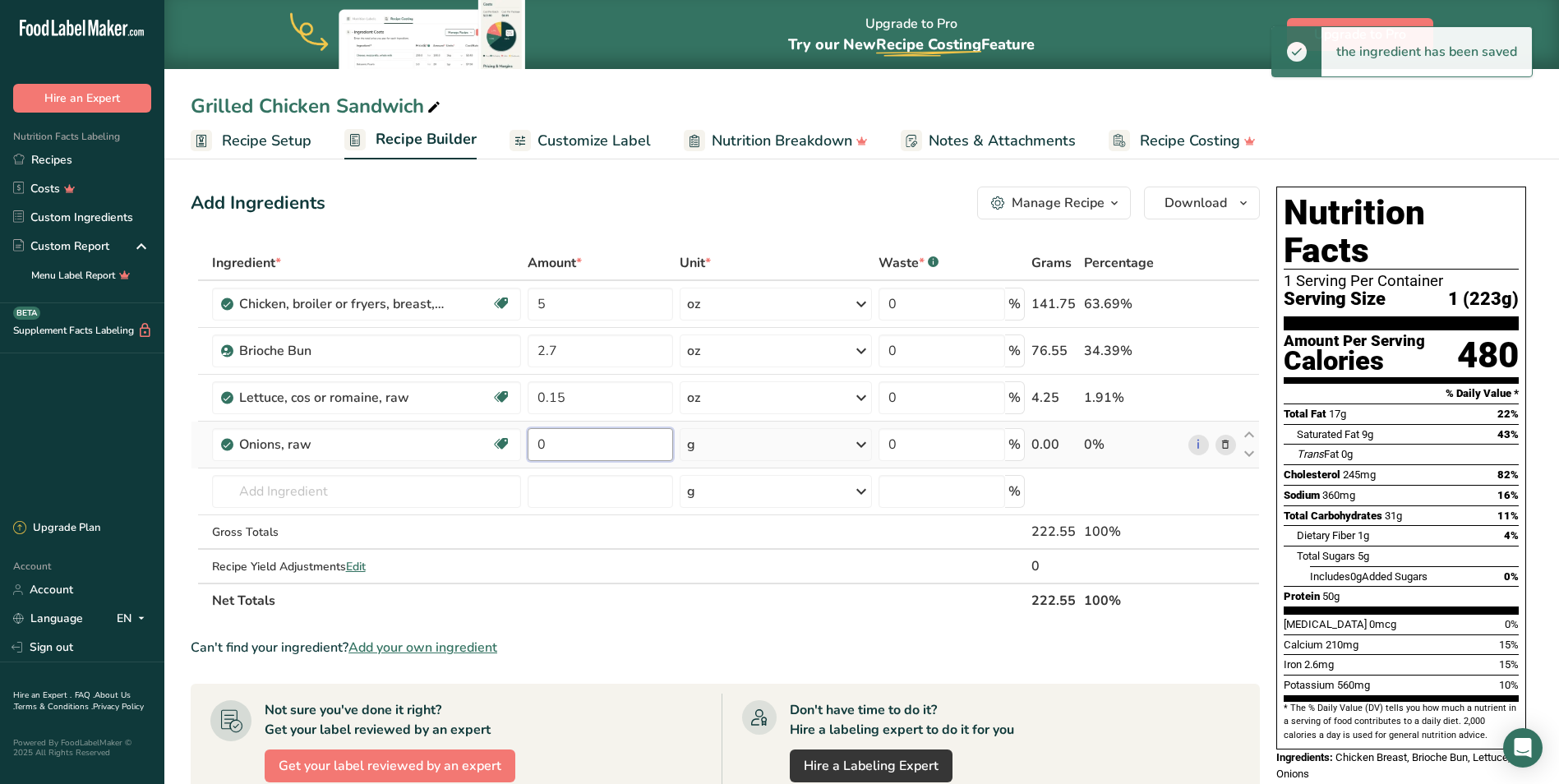
click at [595, 448] on input "0" at bounding box center [600, 445] width 146 height 33
type input "0.04"
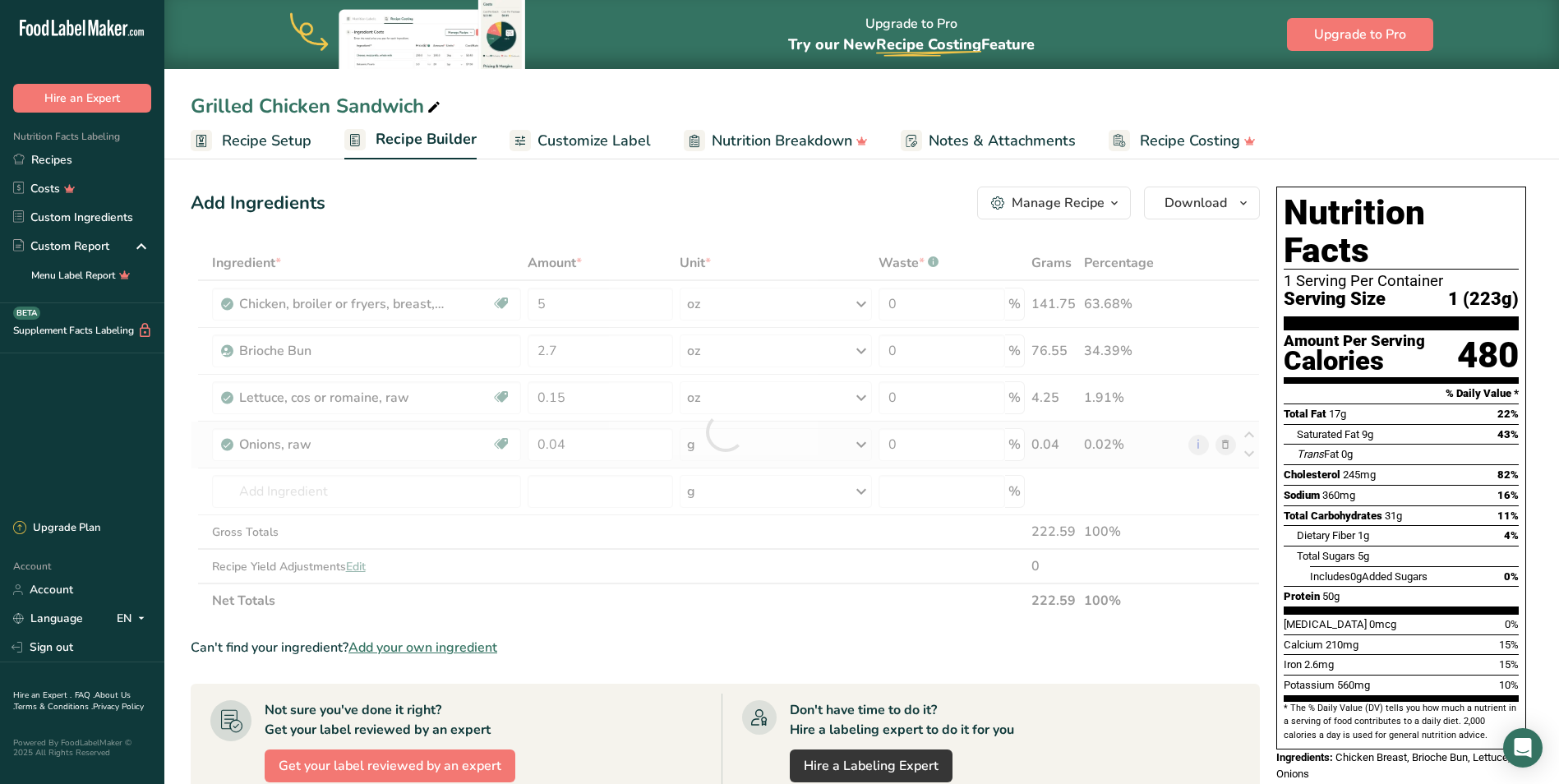
click at [747, 451] on div "Ingredient * Amount * Unit * Waste * .a-a{fill:#347362;}.b-a{fill:#fff;} Grams …" at bounding box center [725, 432] width 1069 height 372
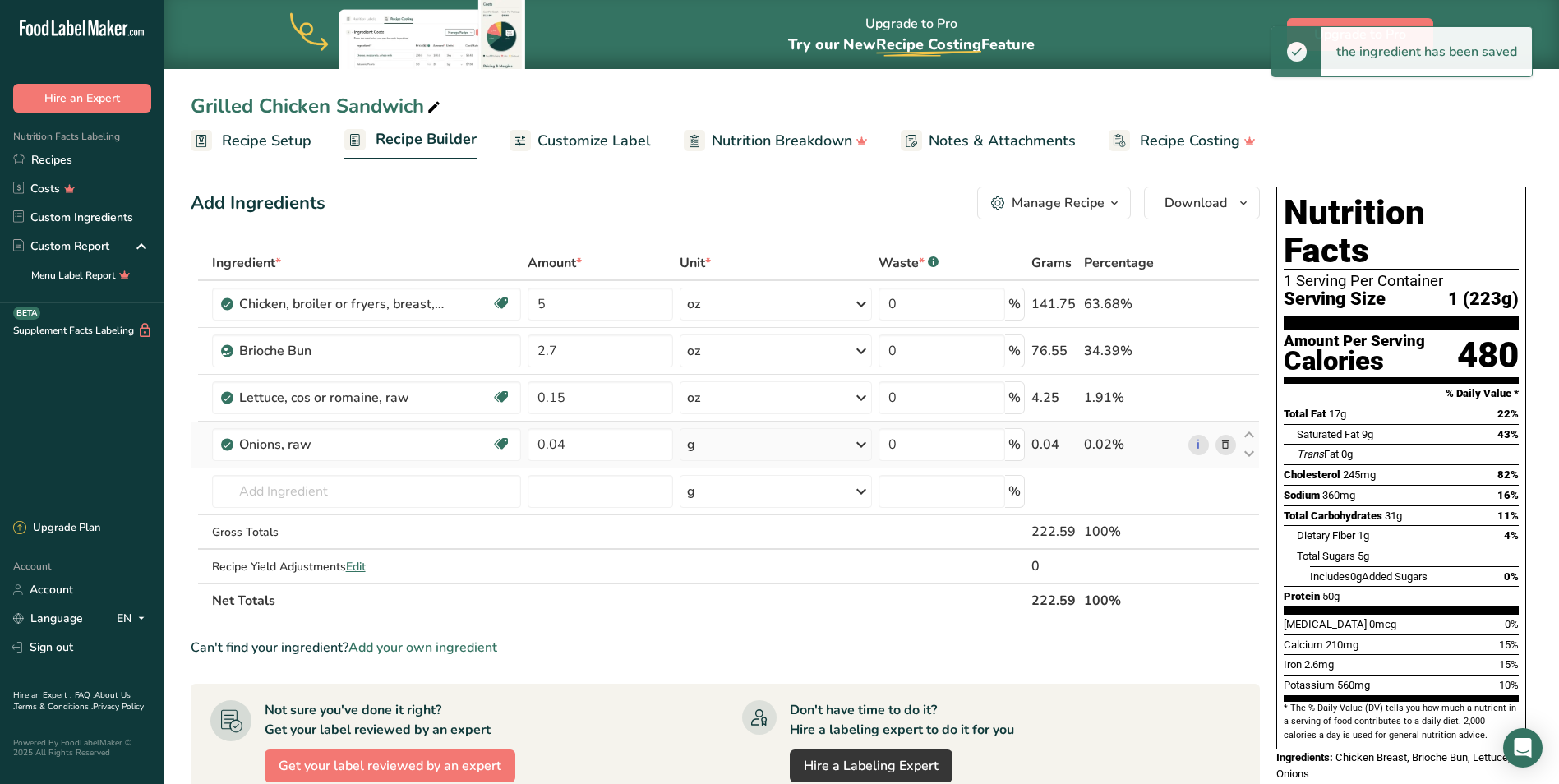
click at [733, 451] on div "g" at bounding box center [776, 445] width 193 height 33
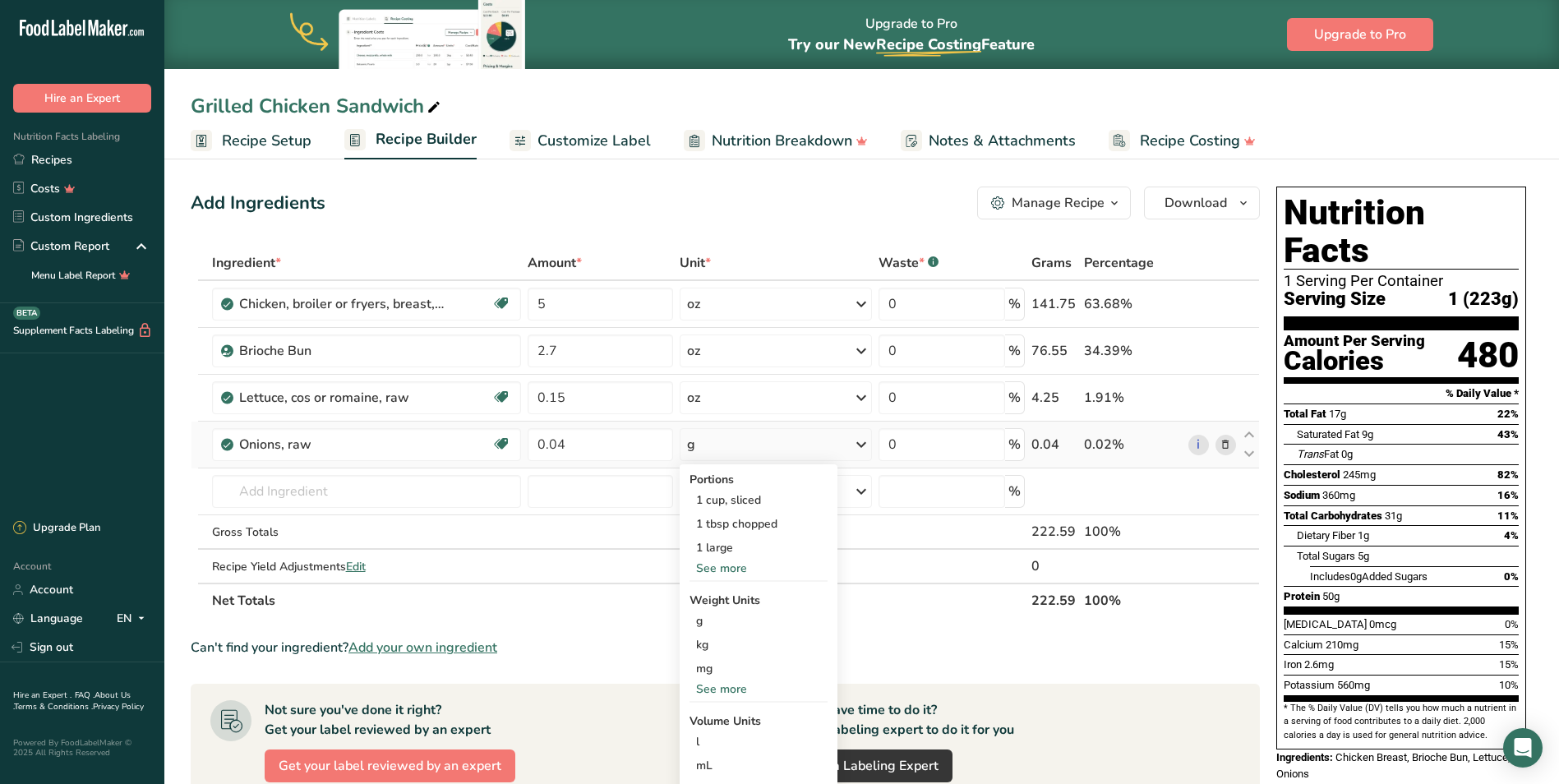
click at [719, 682] on div "See more" at bounding box center [758, 689] width 138 height 17
click at [710, 737] on div "oz" at bounding box center [758, 740] width 138 height 24
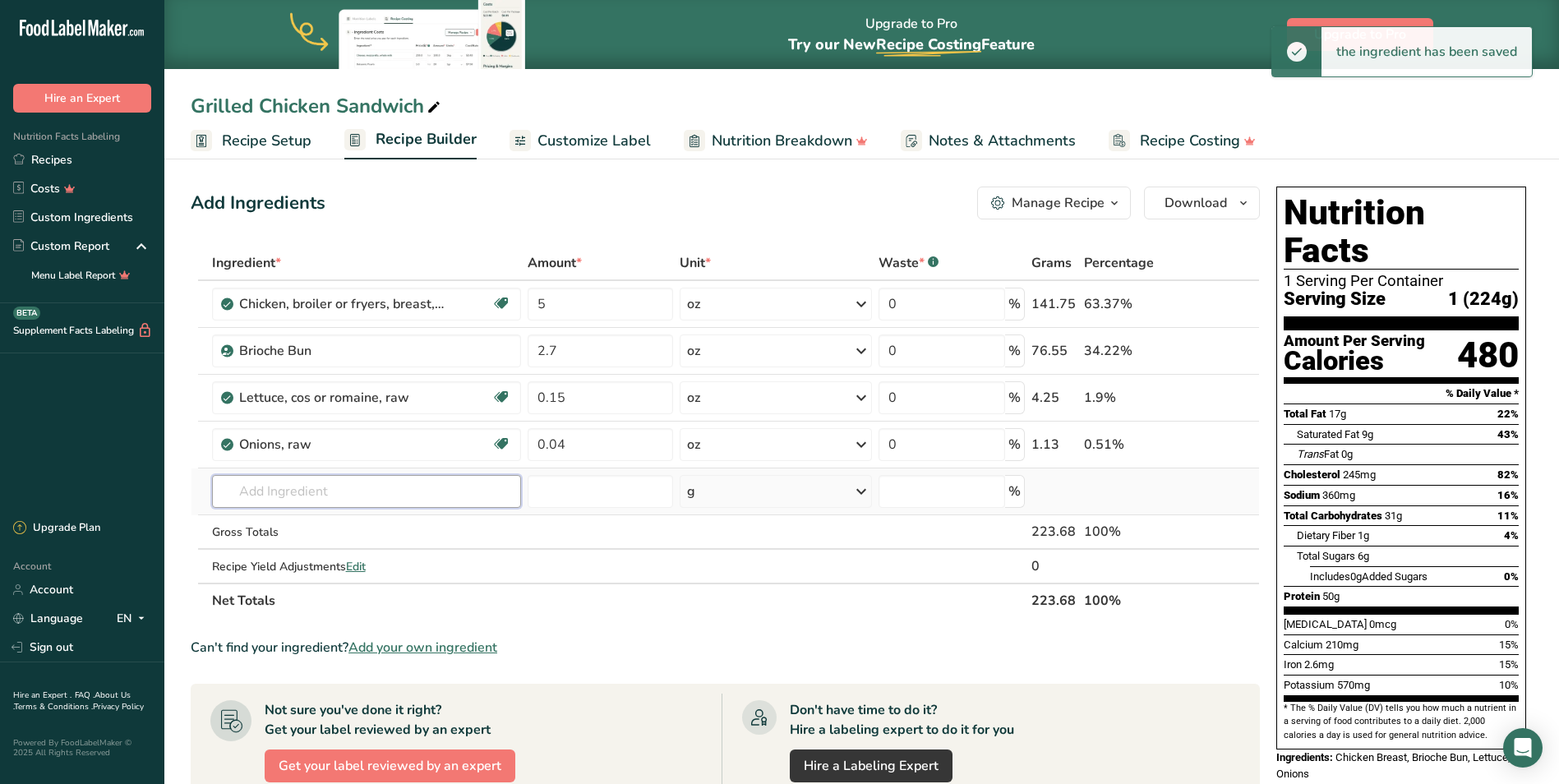
click at [373, 488] on input "text" at bounding box center [366, 491] width 309 height 33
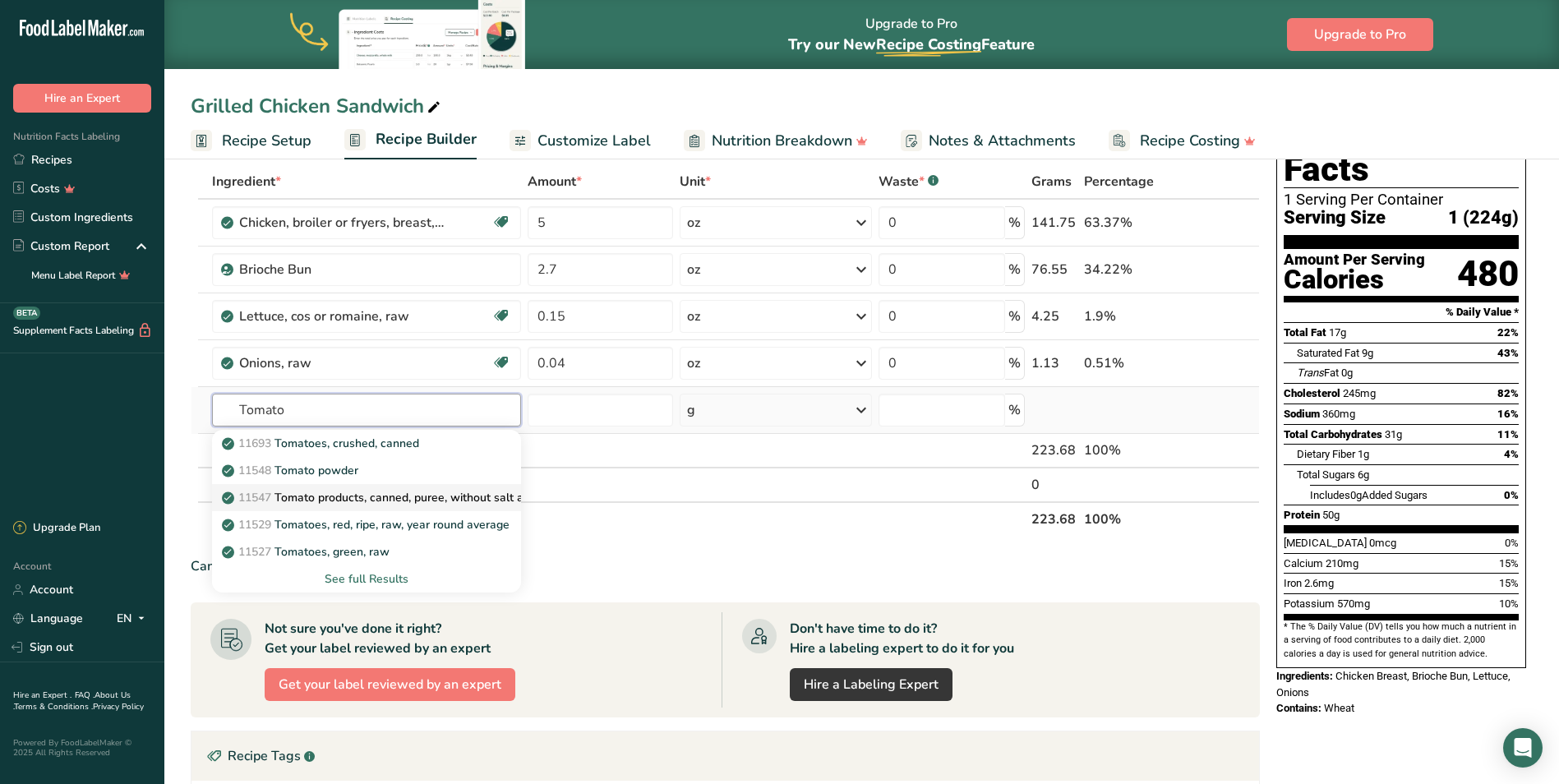
scroll to position [82, 0]
type input "Tomato"
click at [351, 575] on div "See full Results" at bounding box center [366, 578] width 283 height 17
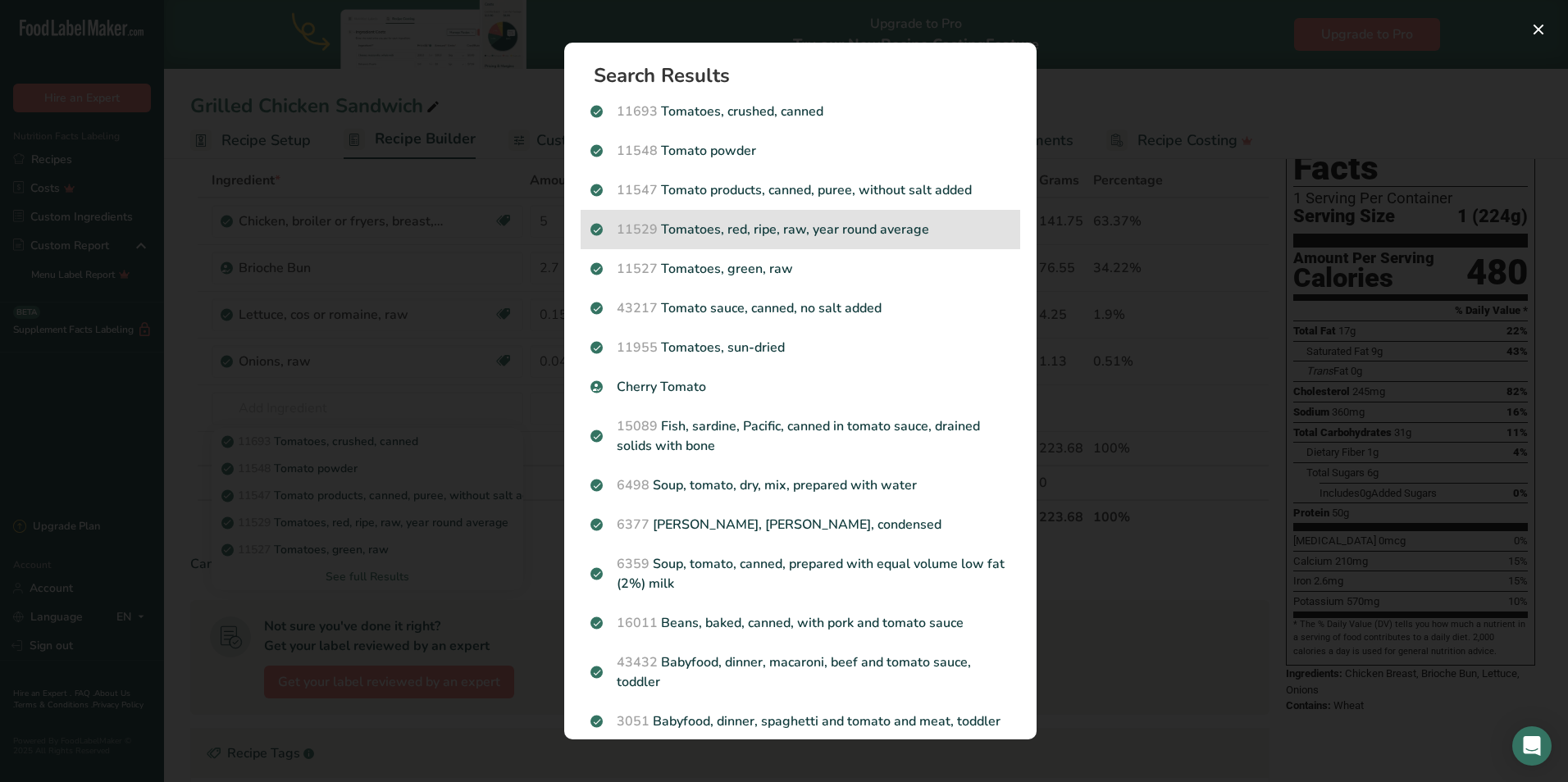
click at [736, 230] on p "11529 Tomatoes, red, ripe, raw, year round average" at bounding box center [800, 229] width 420 height 20
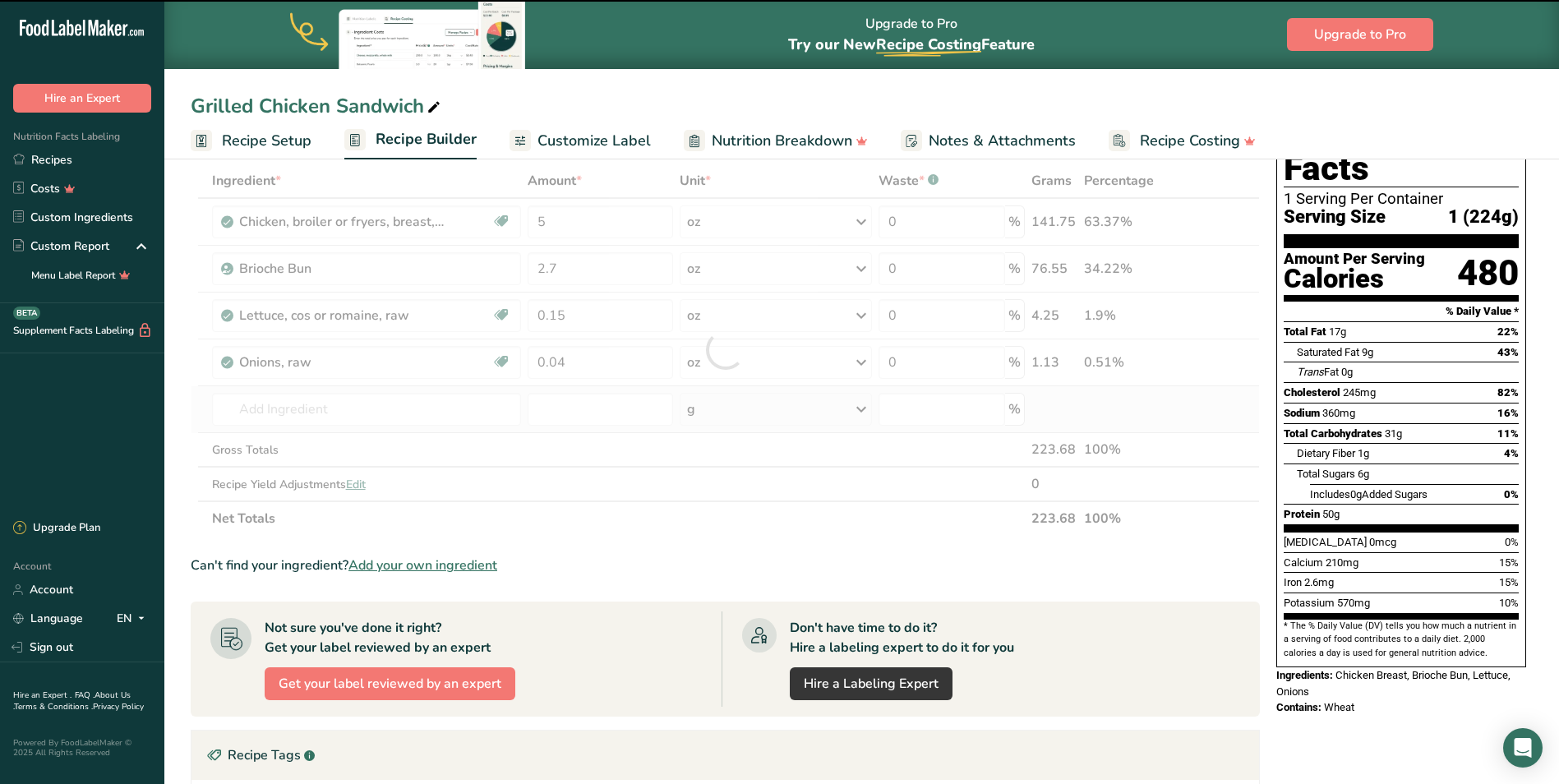
type input "0"
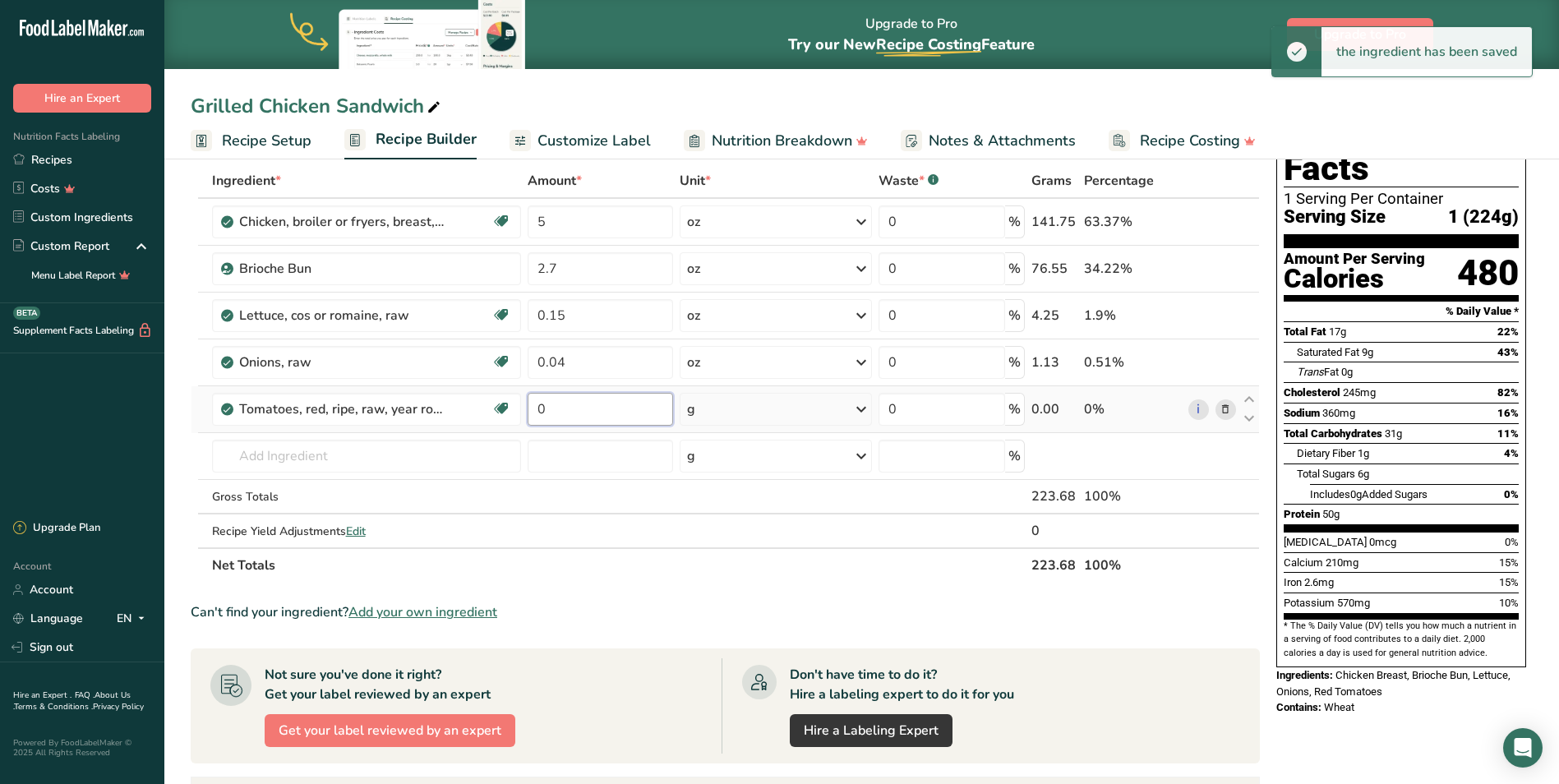
click at [606, 414] on input "0" at bounding box center [600, 409] width 146 height 33
drag, startPoint x: 606, startPoint y: 414, endPoint x: 530, endPoint y: 414, distance: 76.0
click at [530, 414] on input "0" at bounding box center [600, 409] width 146 height 33
type input "8"
type input "0"
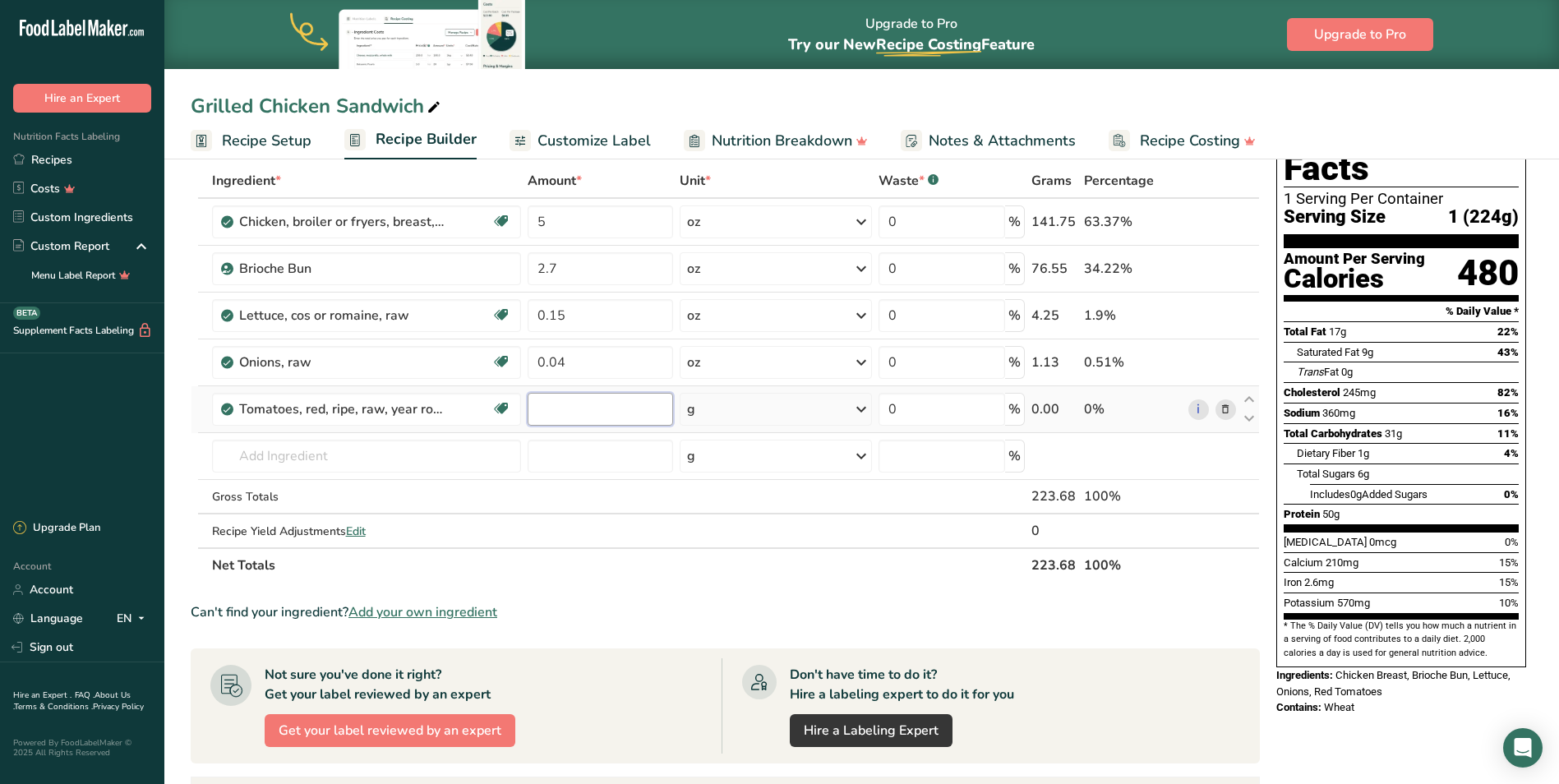
click at [561, 405] on input "number" at bounding box center [600, 409] width 146 height 33
type input "0.08"
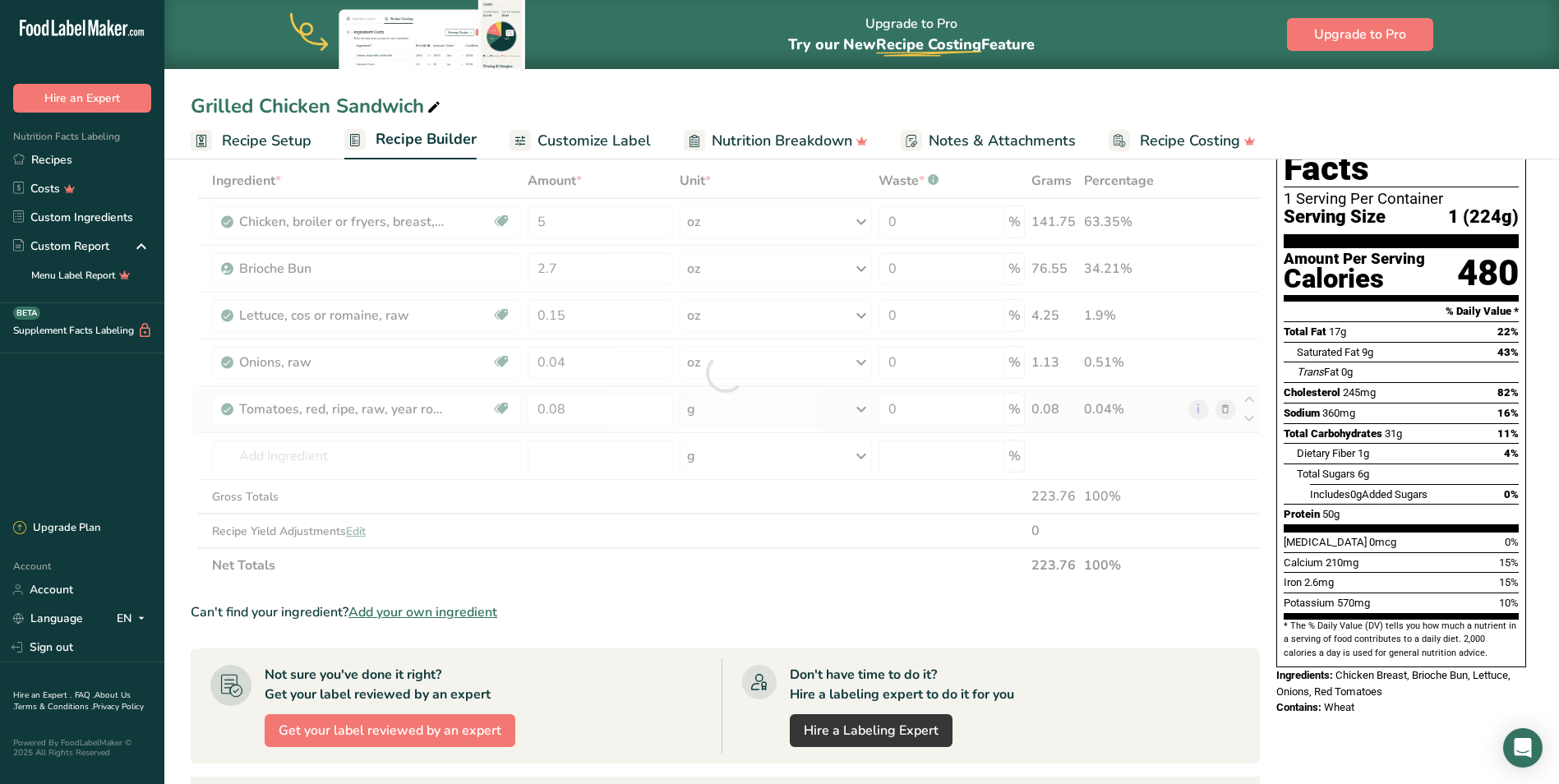
click at [752, 407] on div "Ingredient * Amount * Unit * Waste * .a-a{fill:#347362;}.b-a{fill:#fff;} Grams …" at bounding box center [725, 373] width 1069 height 419
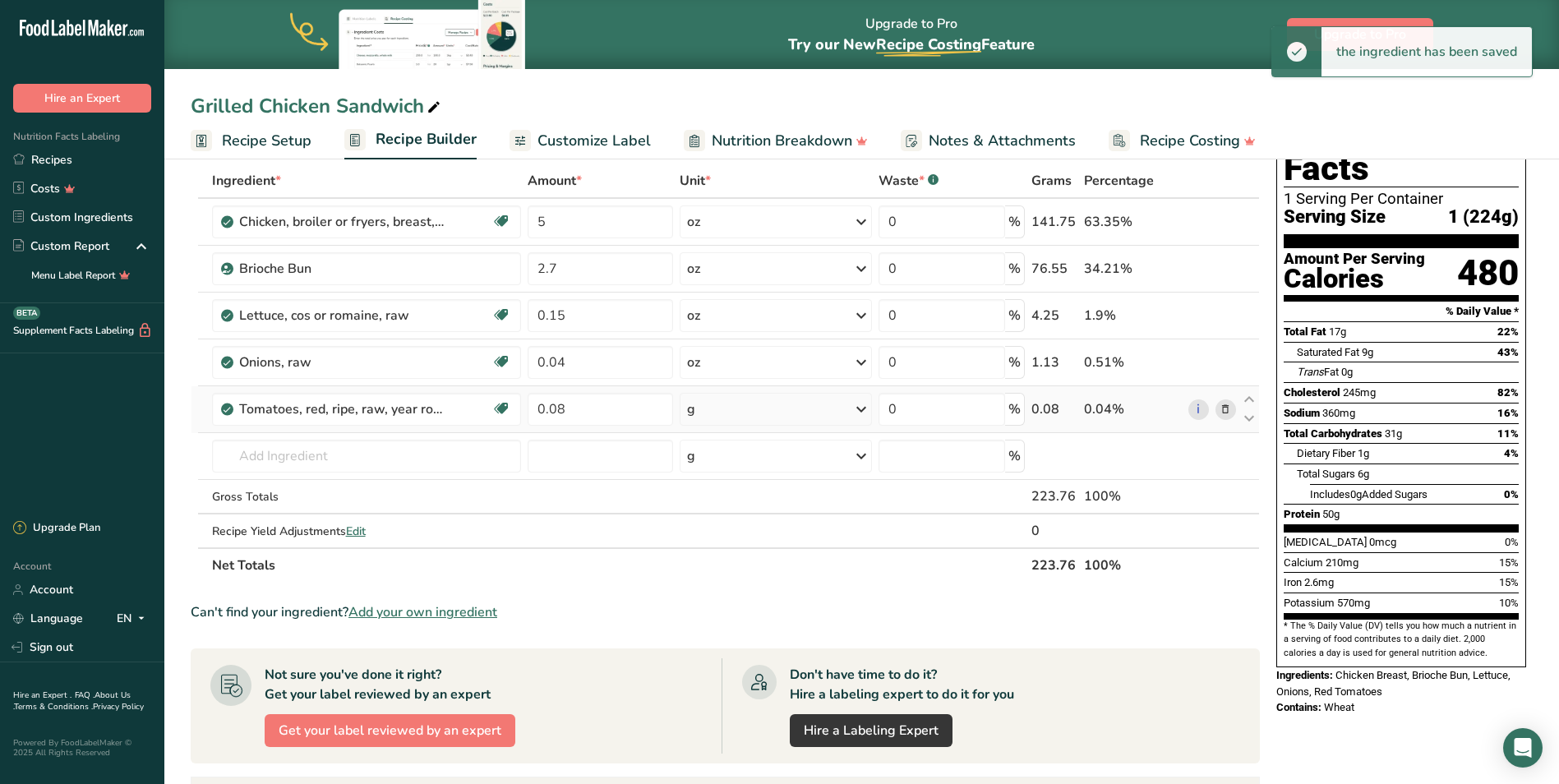
click at [818, 408] on div "g" at bounding box center [776, 409] width 193 height 33
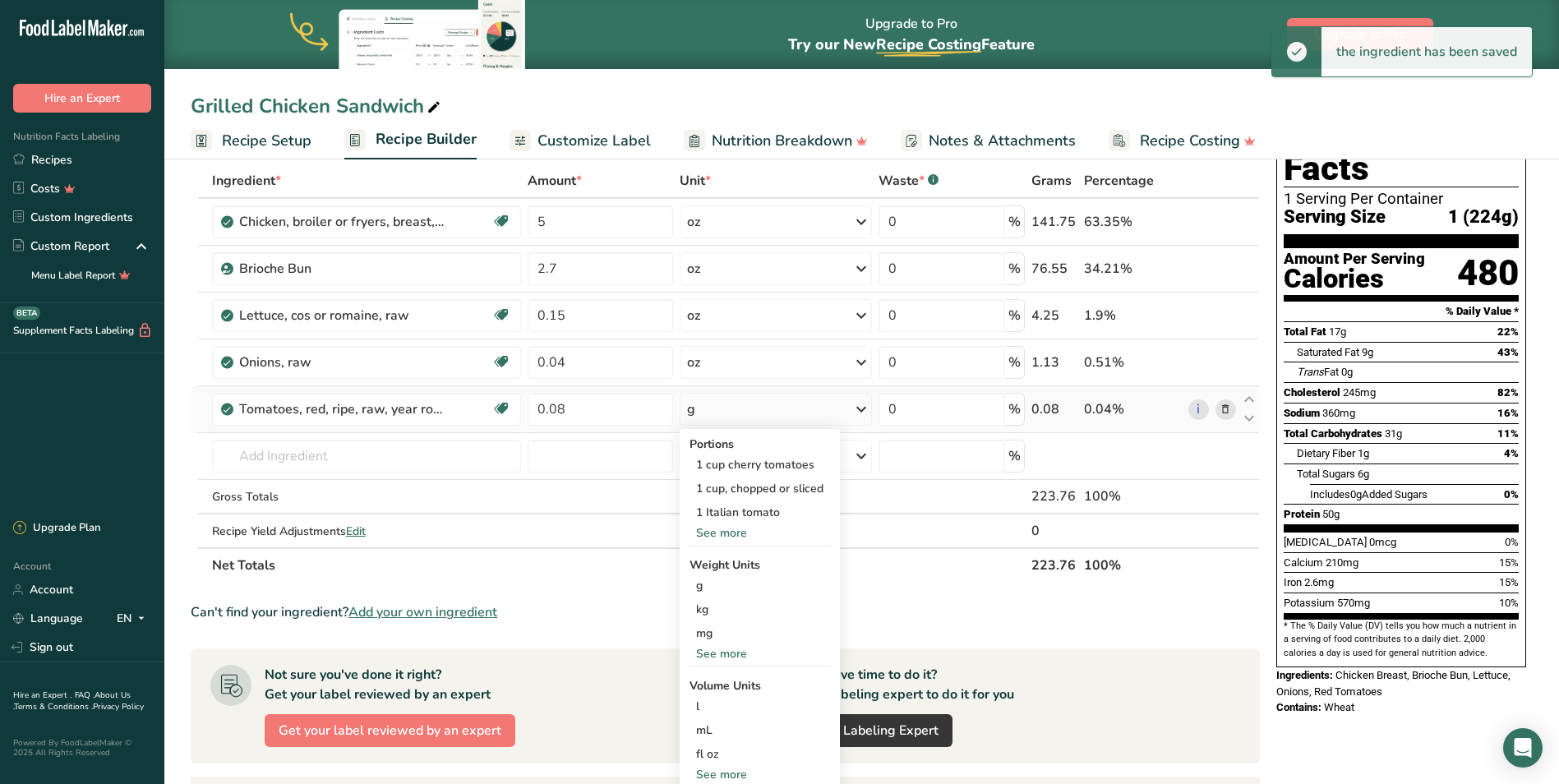
click at [737, 648] on div "See more" at bounding box center [759, 654] width 140 height 17
click at [728, 712] on div "oz" at bounding box center [759, 705] width 140 height 24
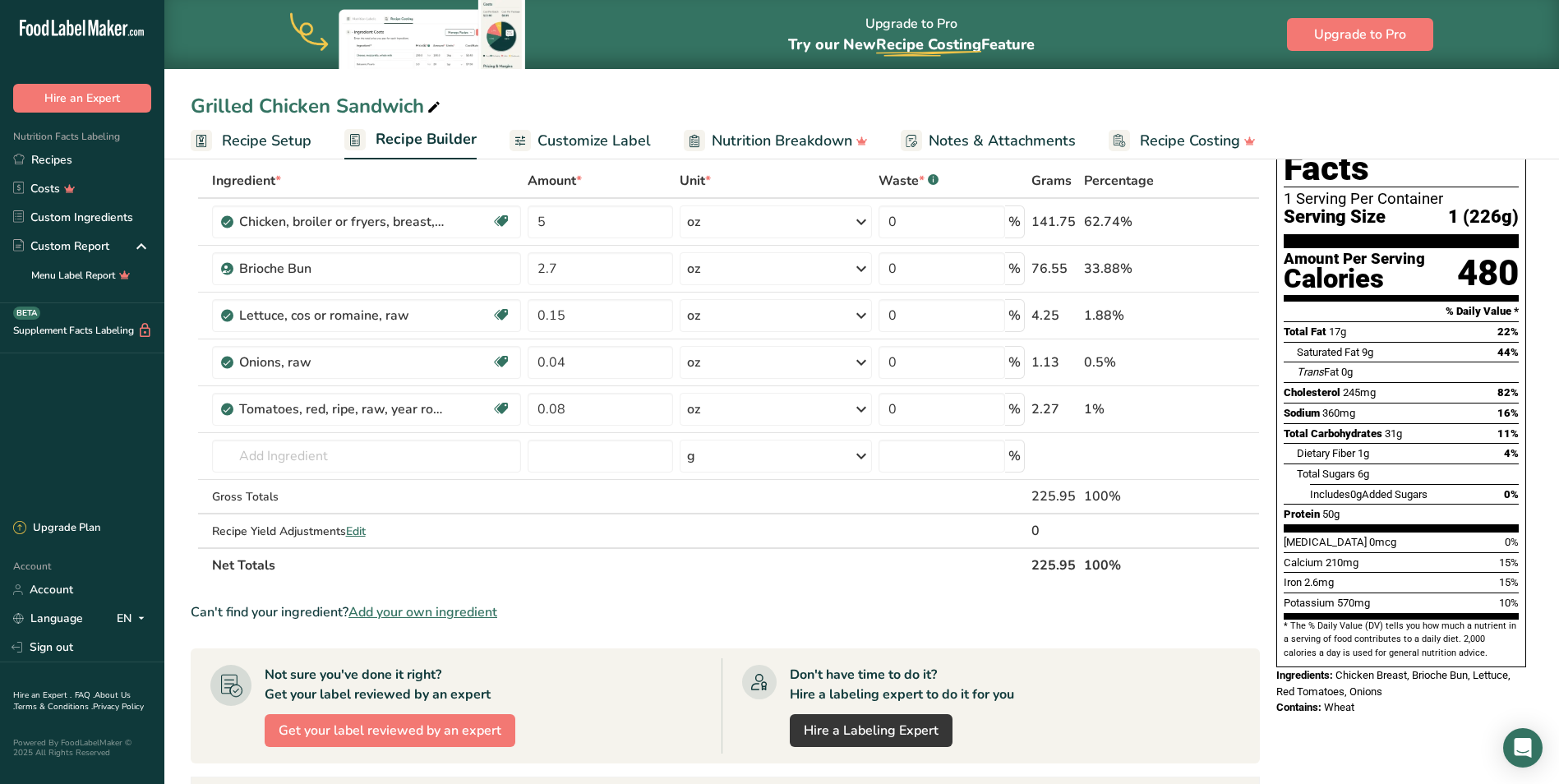
click at [1270, 662] on div "Nutrition Facts 1 Serving Per Container Serving Size 1 (226g) Amount Per Servin…" at bounding box center [1401, 409] width 263 height 625
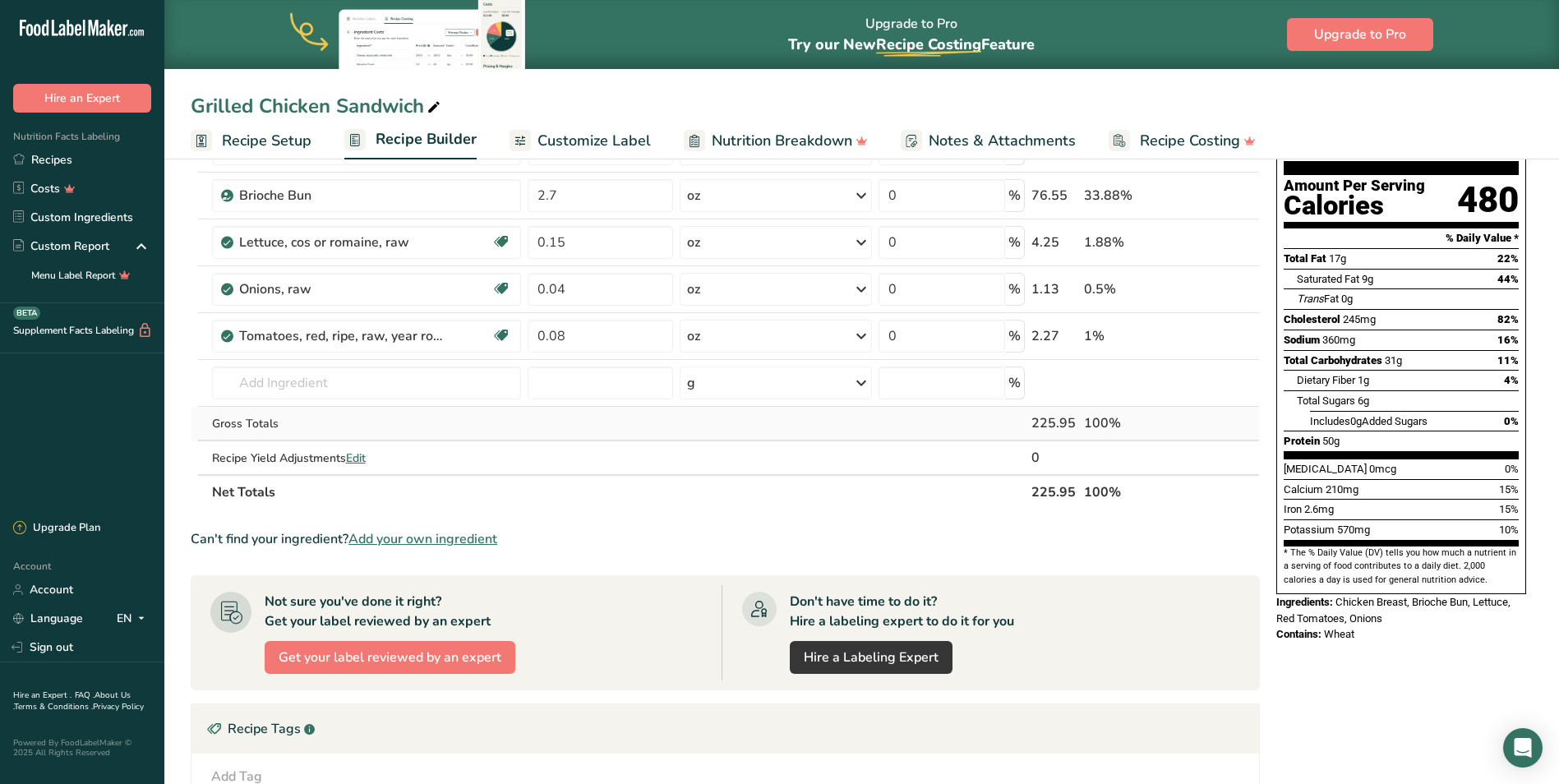
scroll to position [0, 0]
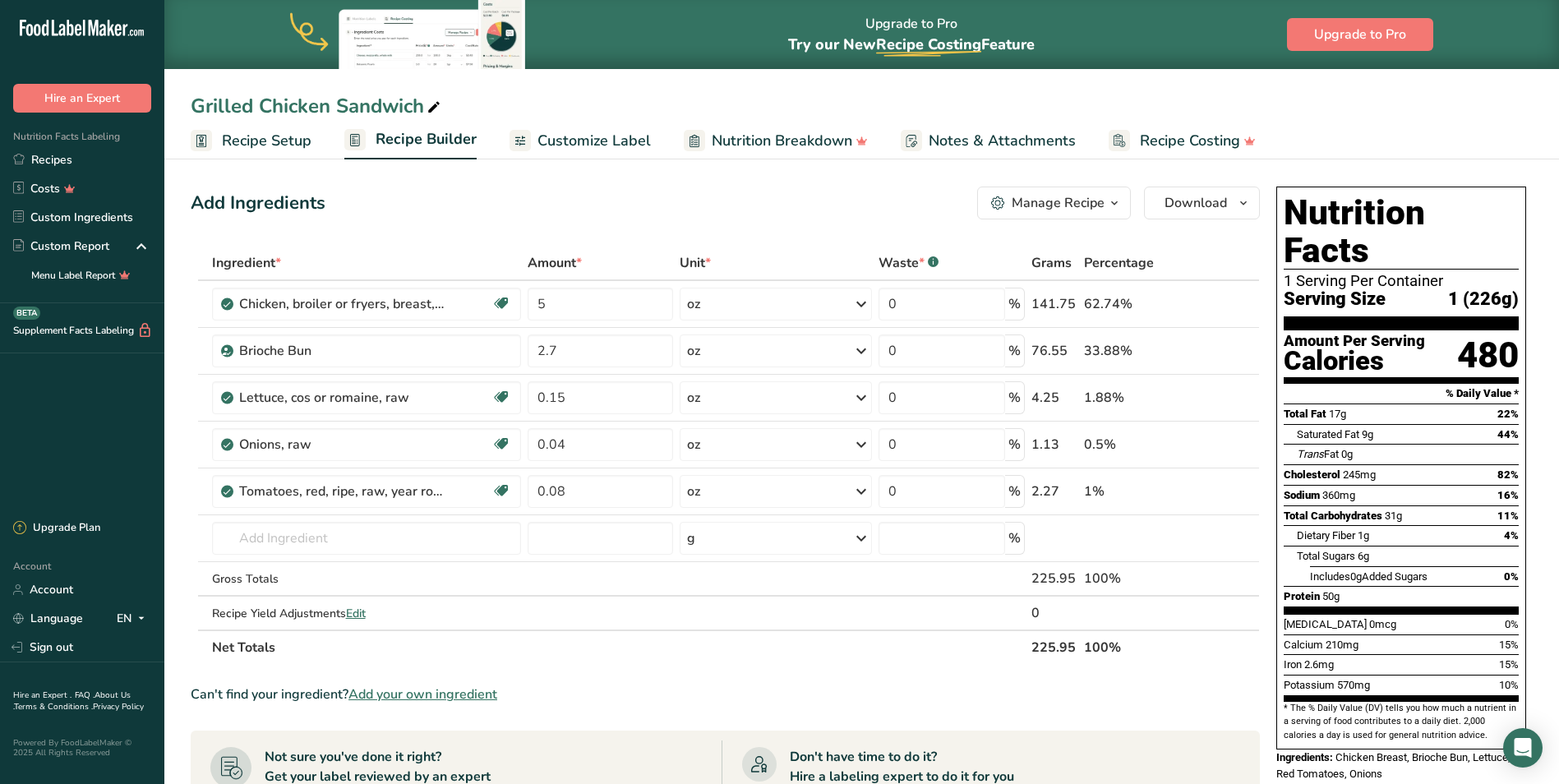
click at [570, 140] on span "Customize Label" at bounding box center [595, 141] width 114 height 22
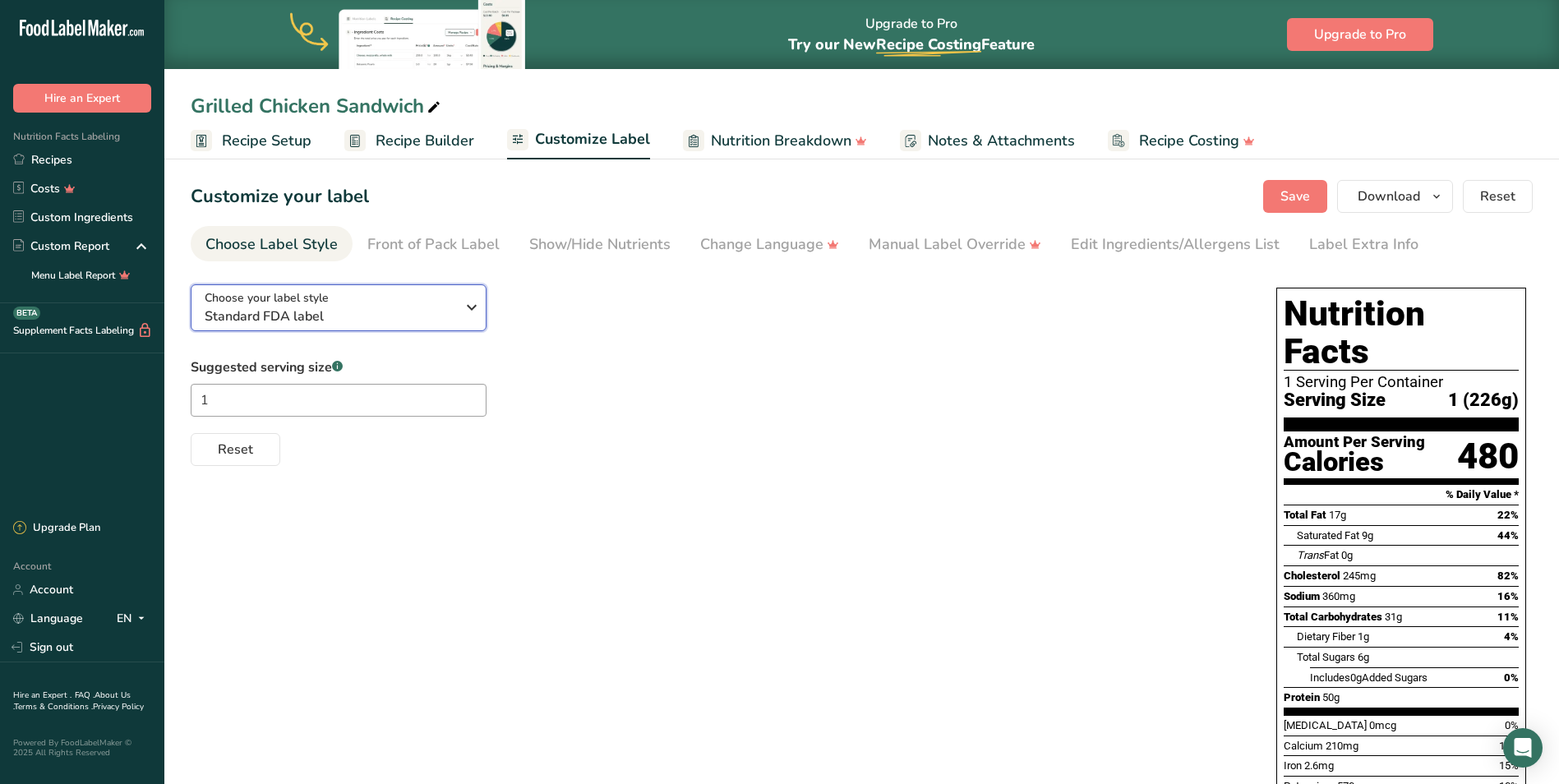
click at [379, 304] on div "Choose your label style Standard FDA label" at bounding box center [329, 308] width 251 height 37
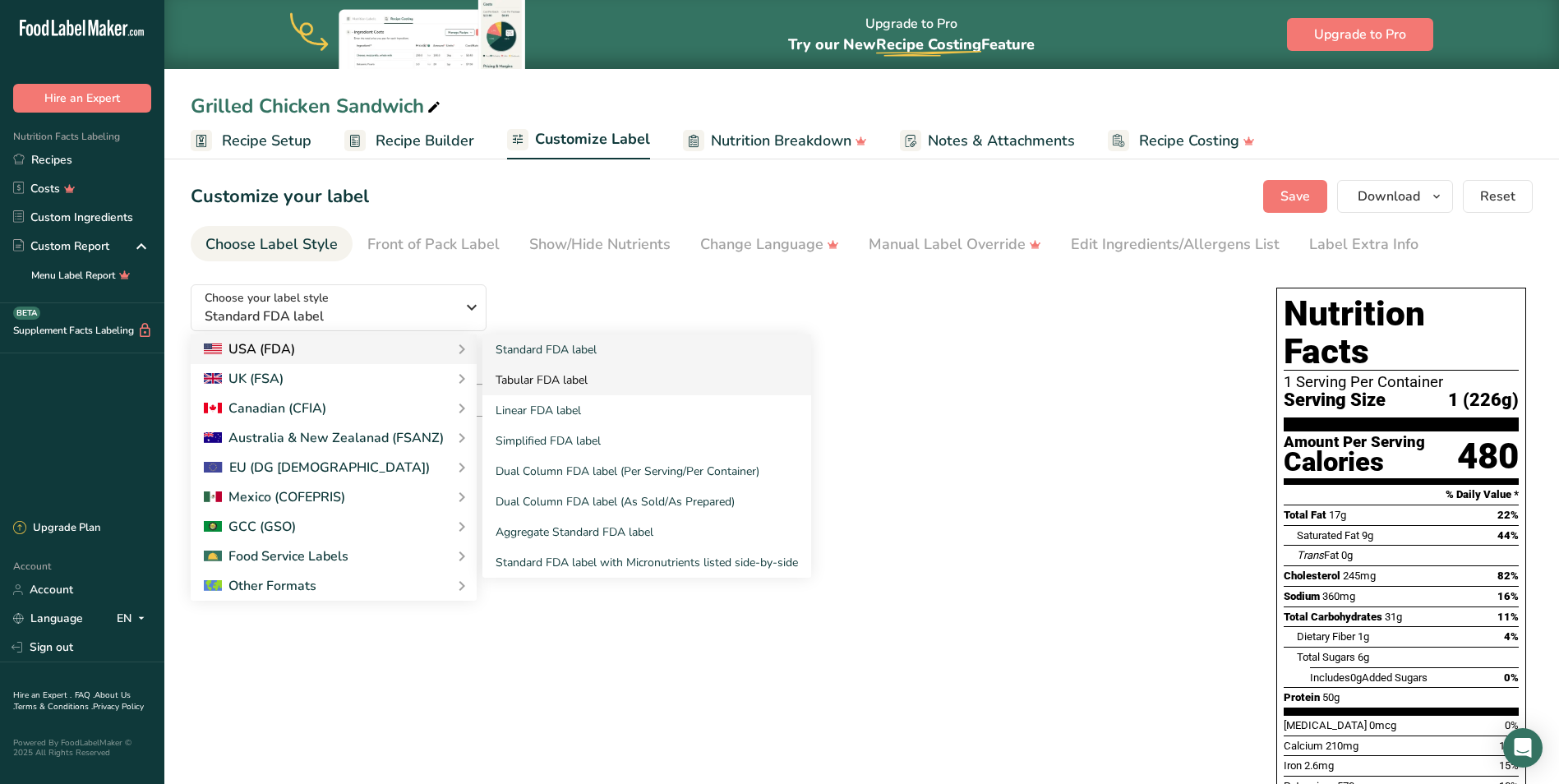
click at [556, 380] on link "Tabular FDA label" at bounding box center [646, 379] width 328 height 30
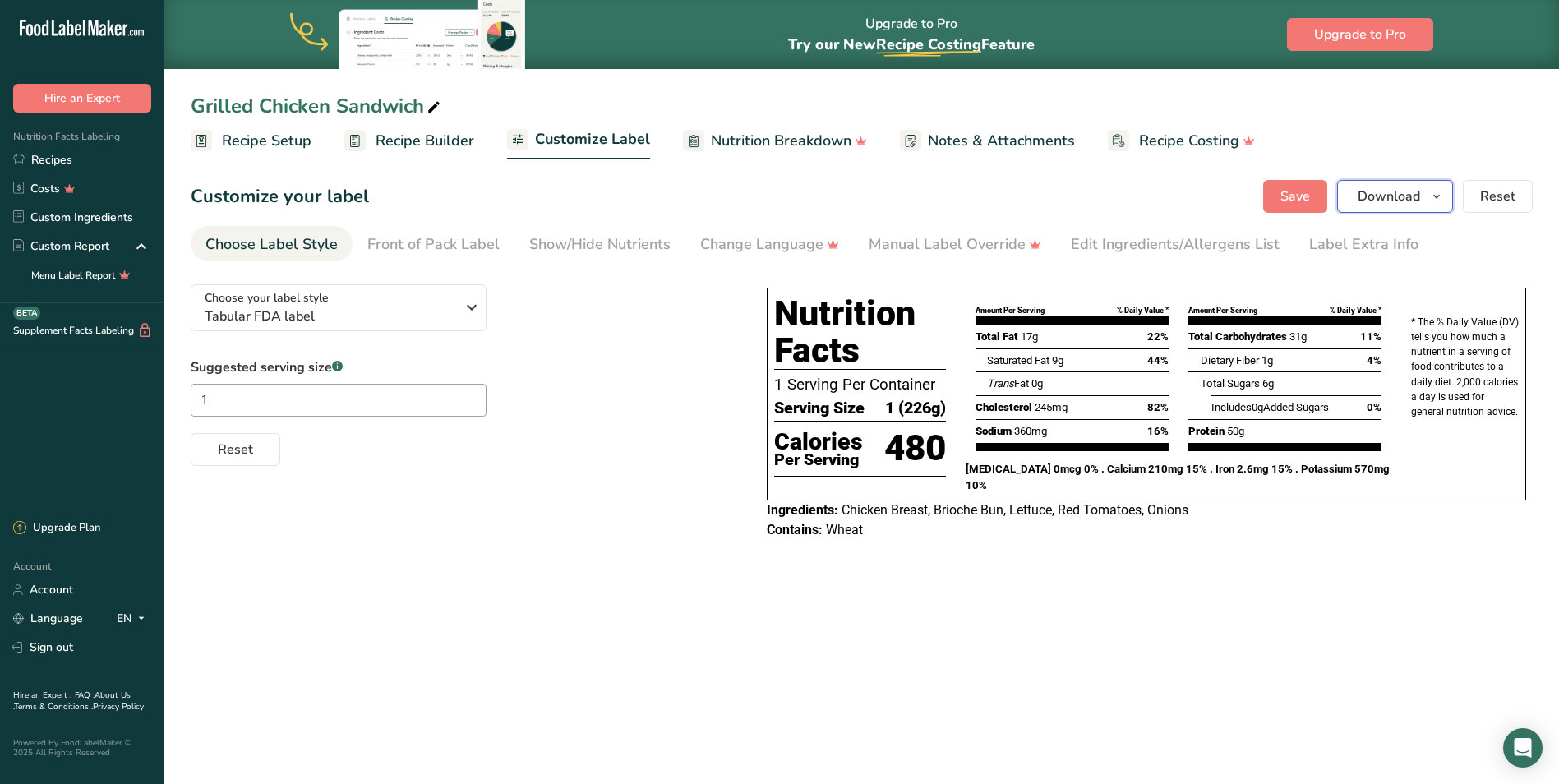
click at [1389, 197] on span "Download" at bounding box center [1389, 196] width 62 height 20
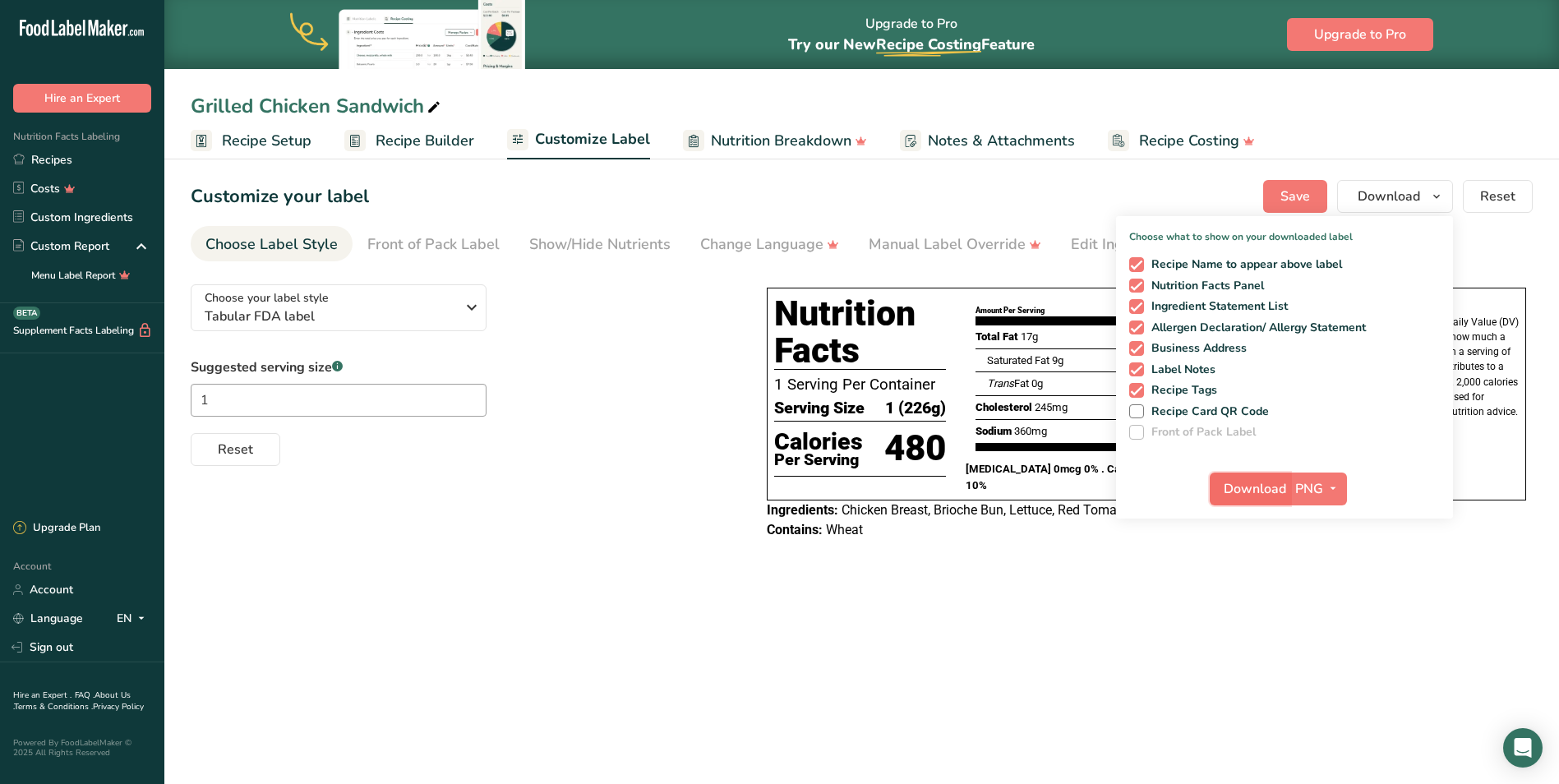
click at [1284, 488] on span "Download" at bounding box center [1255, 488] width 62 height 20
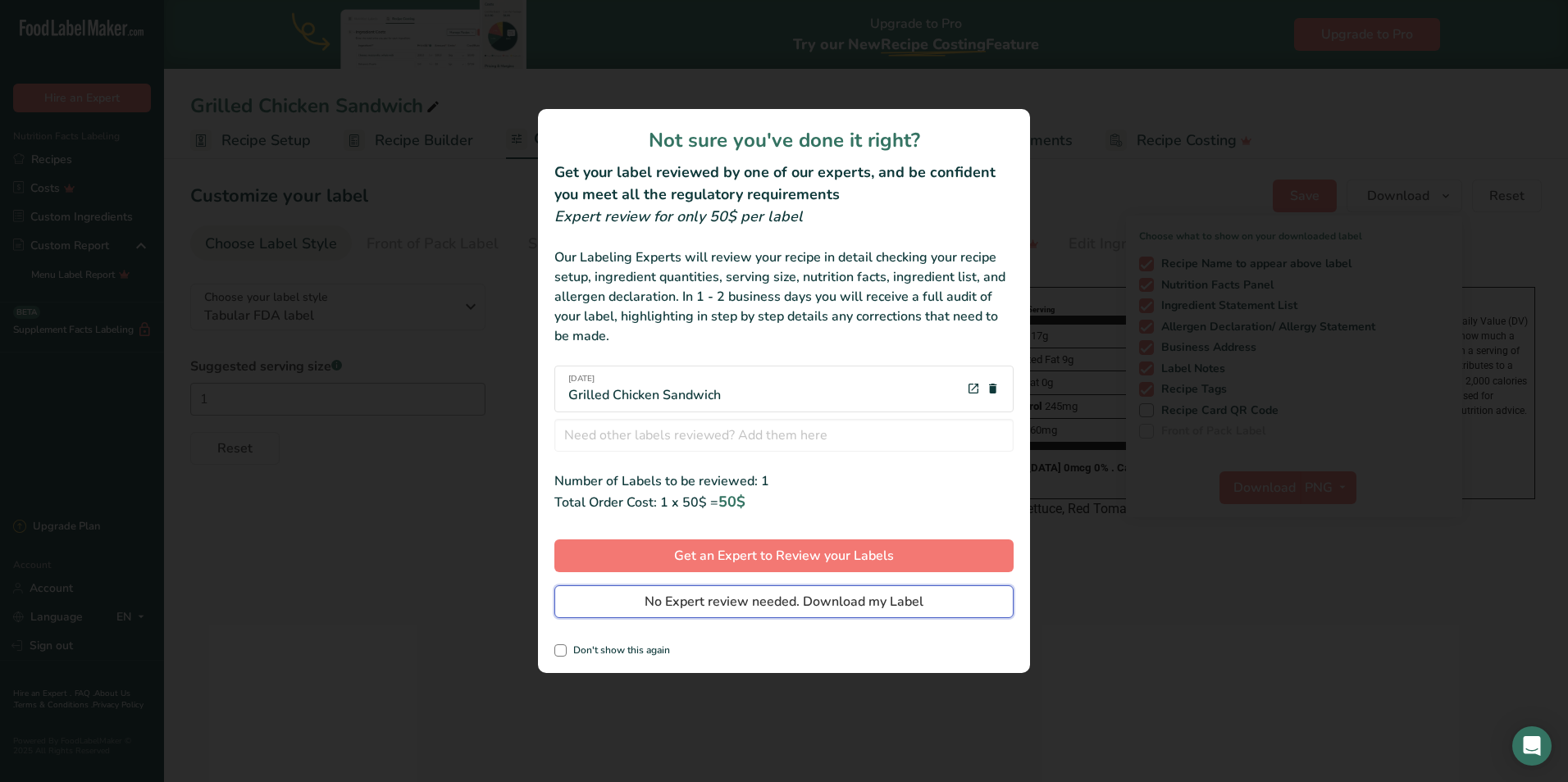
click at [751, 605] on span "No Expert review needed. Download my Label" at bounding box center [784, 602] width 279 height 20
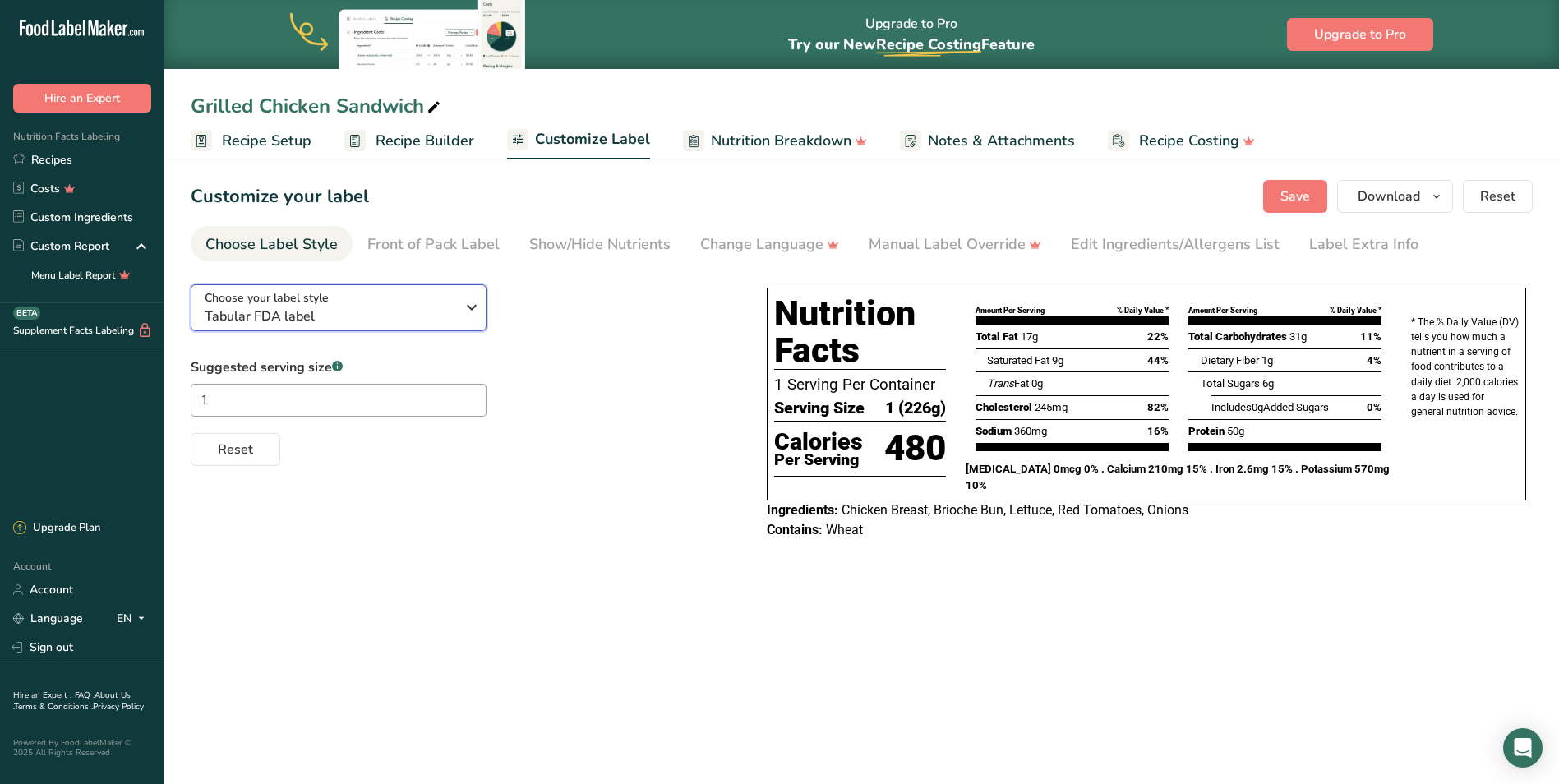
click at [351, 309] on span "Tabular FDA label" at bounding box center [329, 316] width 251 height 20
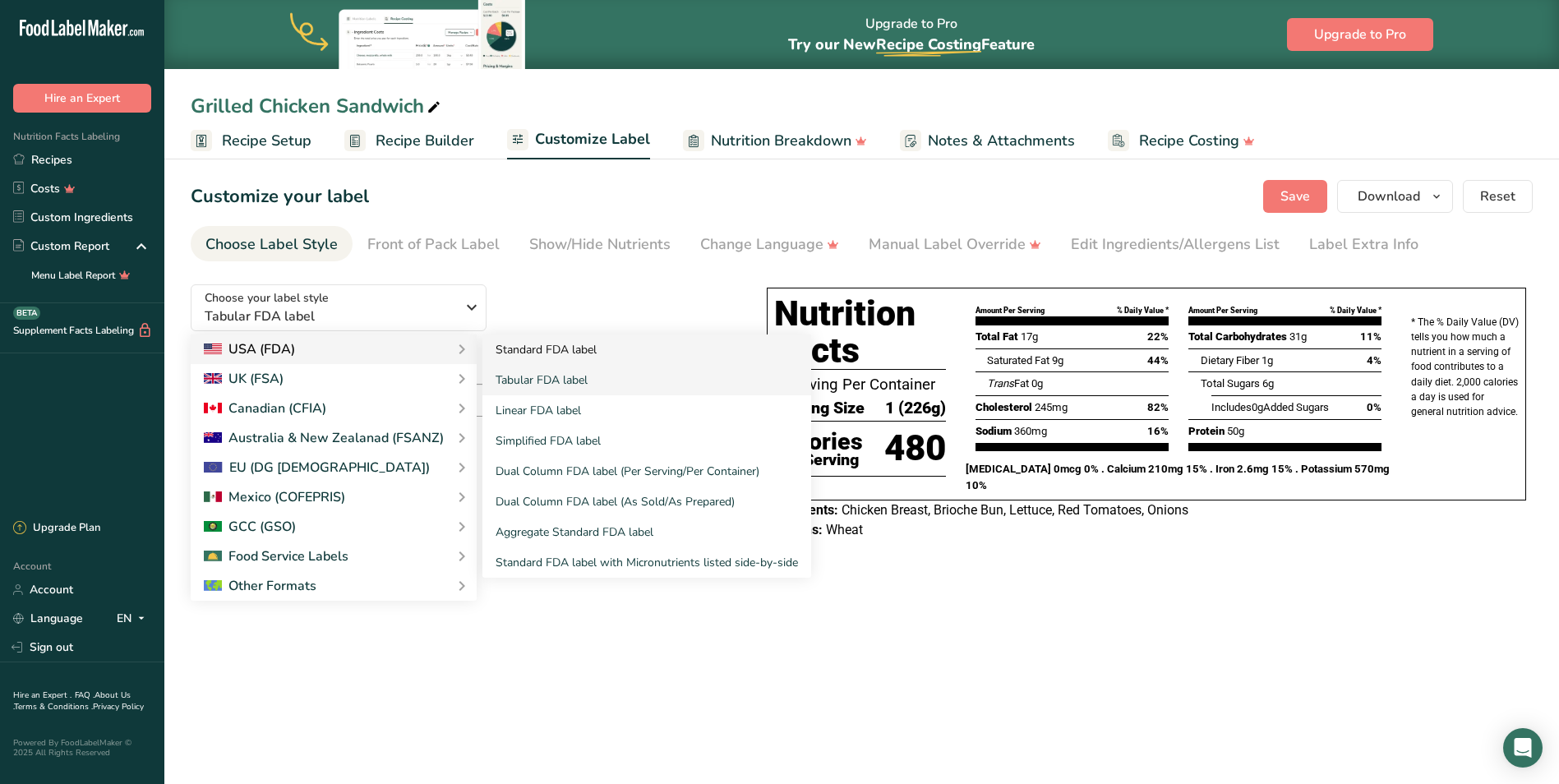
click at [529, 352] on link "Standard FDA label" at bounding box center [646, 349] width 328 height 30
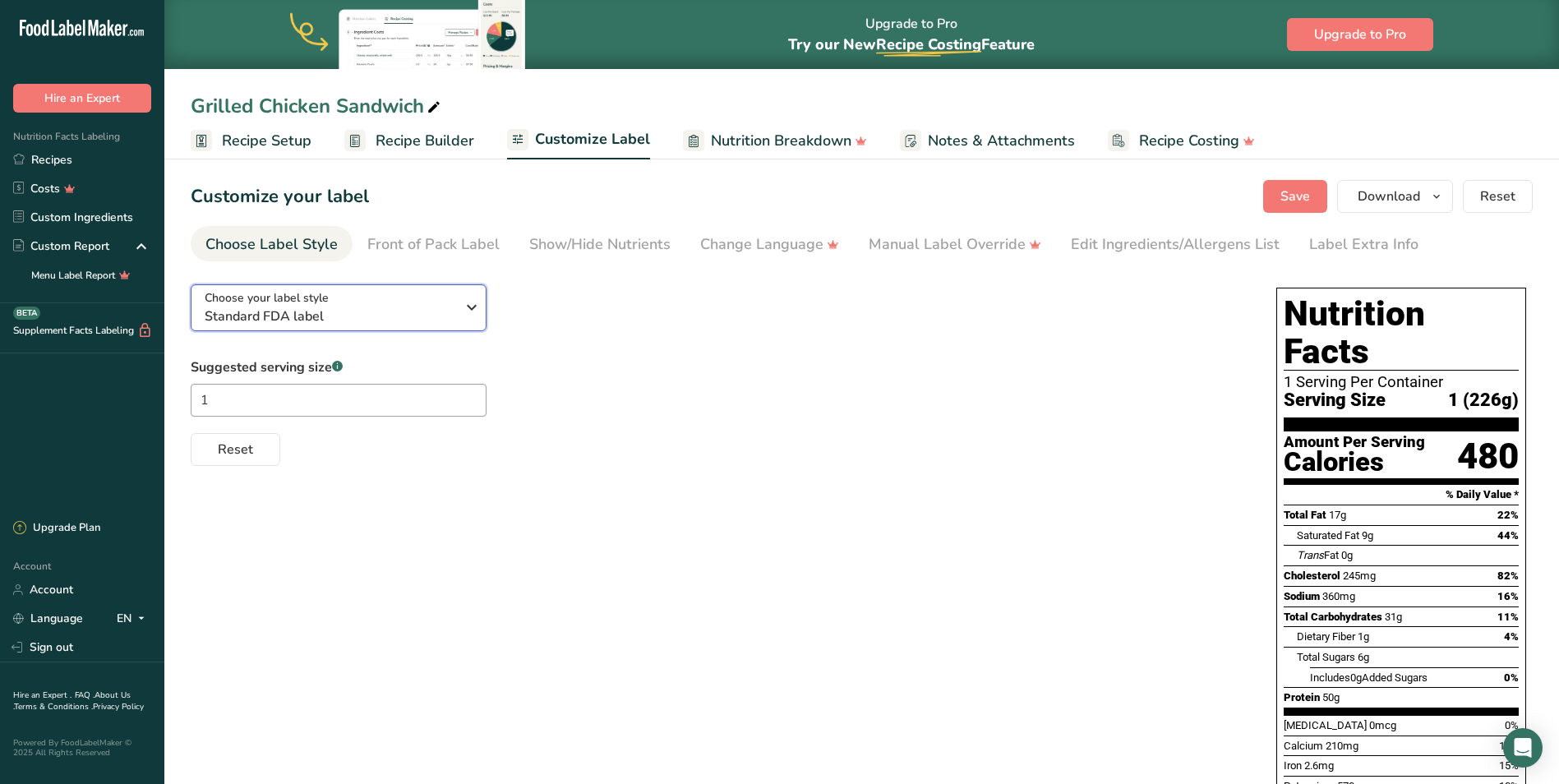
click at [261, 309] on span "Standard FDA label" at bounding box center [329, 316] width 251 height 20
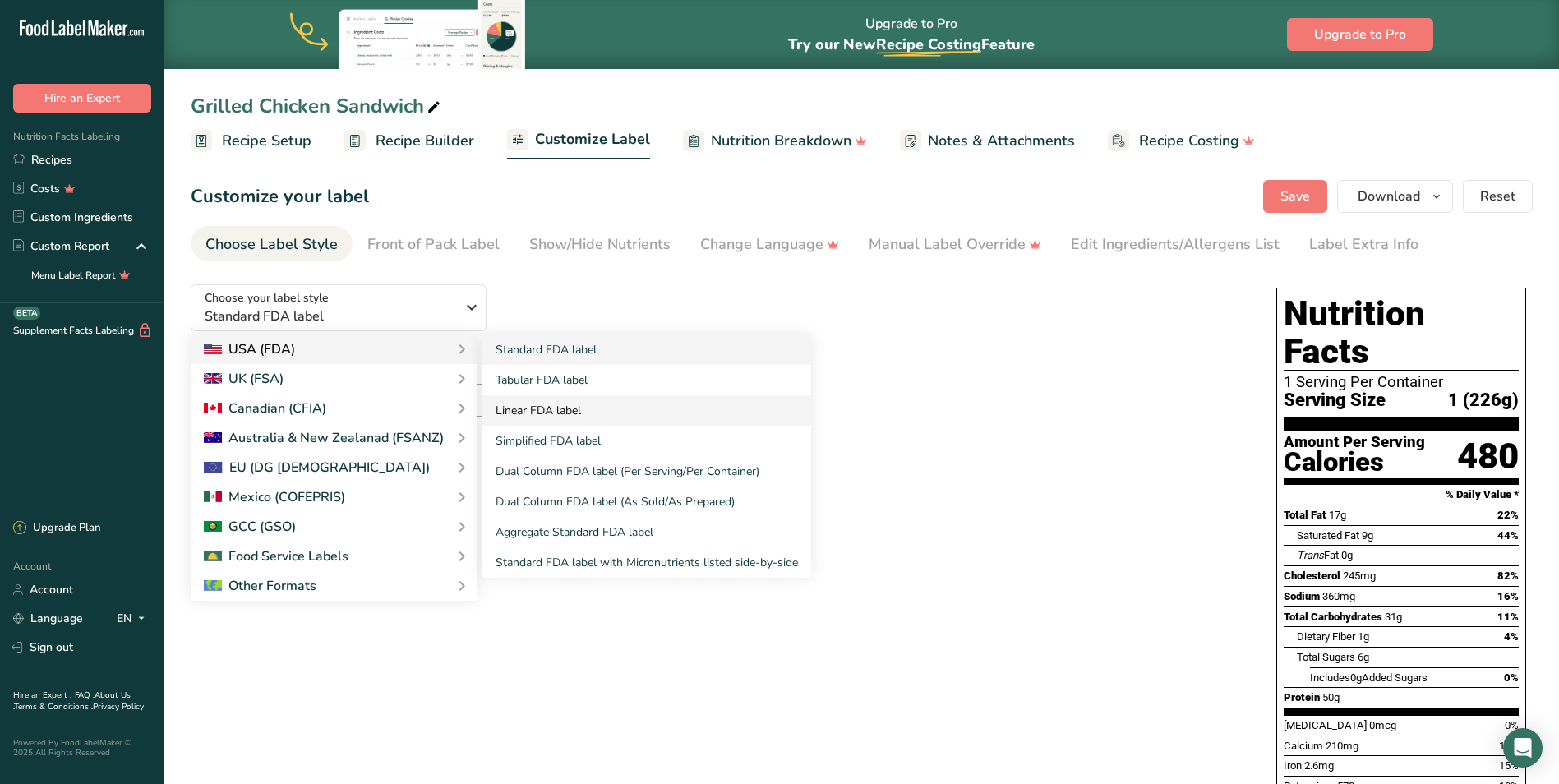
click at [552, 416] on link "Linear FDA label" at bounding box center [646, 410] width 328 height 30
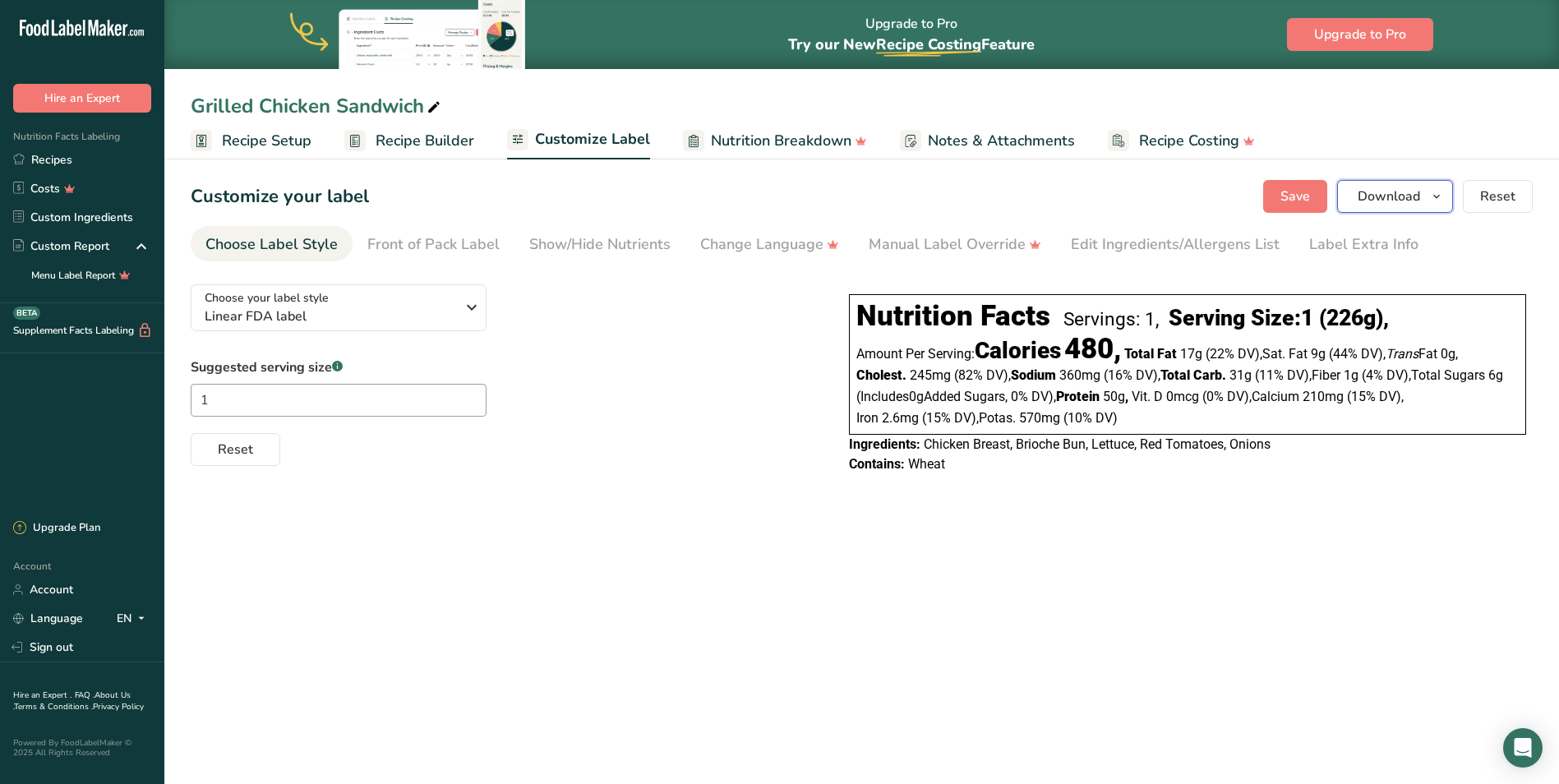
click at [1381, 200] on span "Download" at bounding box center [1389, 196] width 62 height 20
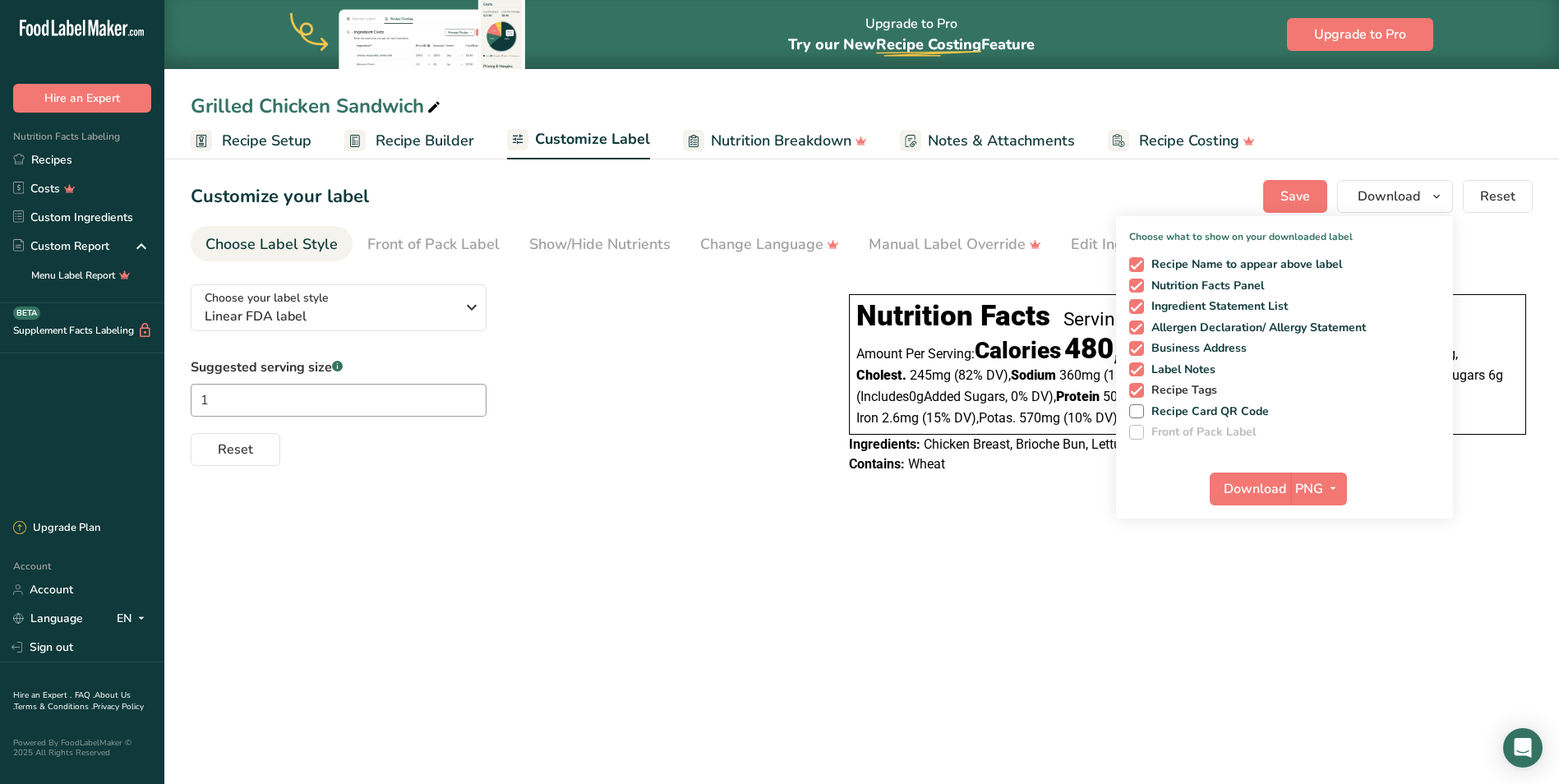
click at [1182, 387] on span "Recipe Tags" at bounding box center [1182, 389] width 74 height 15
click at [1140, 387] on input "Recipe Tags" at bounding box center [1134, 389] width 10 height 10
click at [1182, 387] on span "Recipe Tags" at bounding box center [1182, 389] width 74 height 15
click at [1140, 387] on input "Recipe Tags" at bounding box center [1134, 389] width 10 height 10
checkbox input "true"
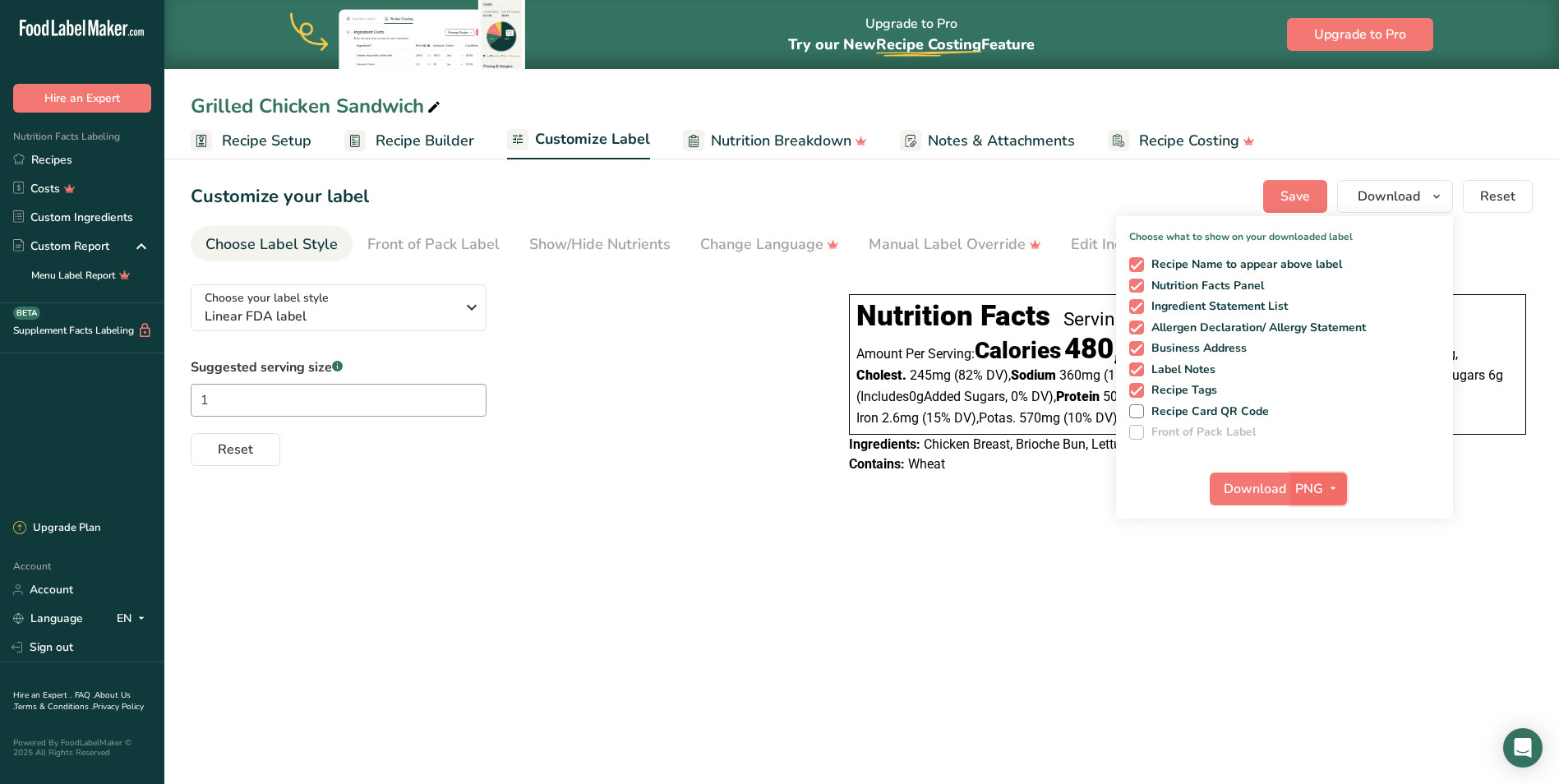
click at [1325, 488] on span "button" at bounding box center [1333, 488] width 20 height 20
click at [1252, 489] on span "Download" at bounding box center [1255, 488] width 62 height 20
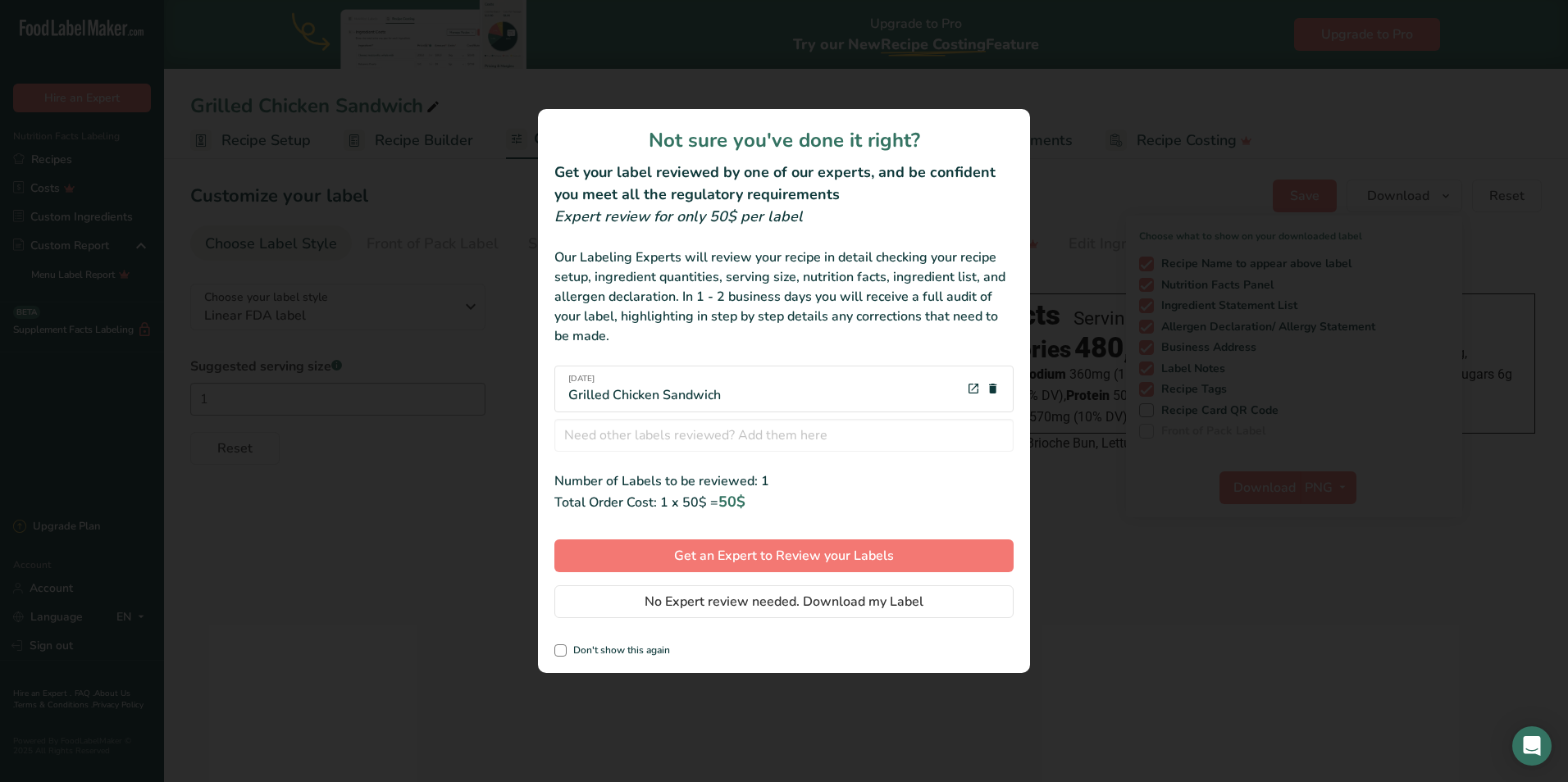
click at [764, 394] on div "11-8-2025 Grilled Chicken Sandwich" at bounding box center [784, 388] width 459 height 46
click at [735, 602] on span "No Expert review needed. Download my Label" at bounding box center [784, 602] width 279 height 20
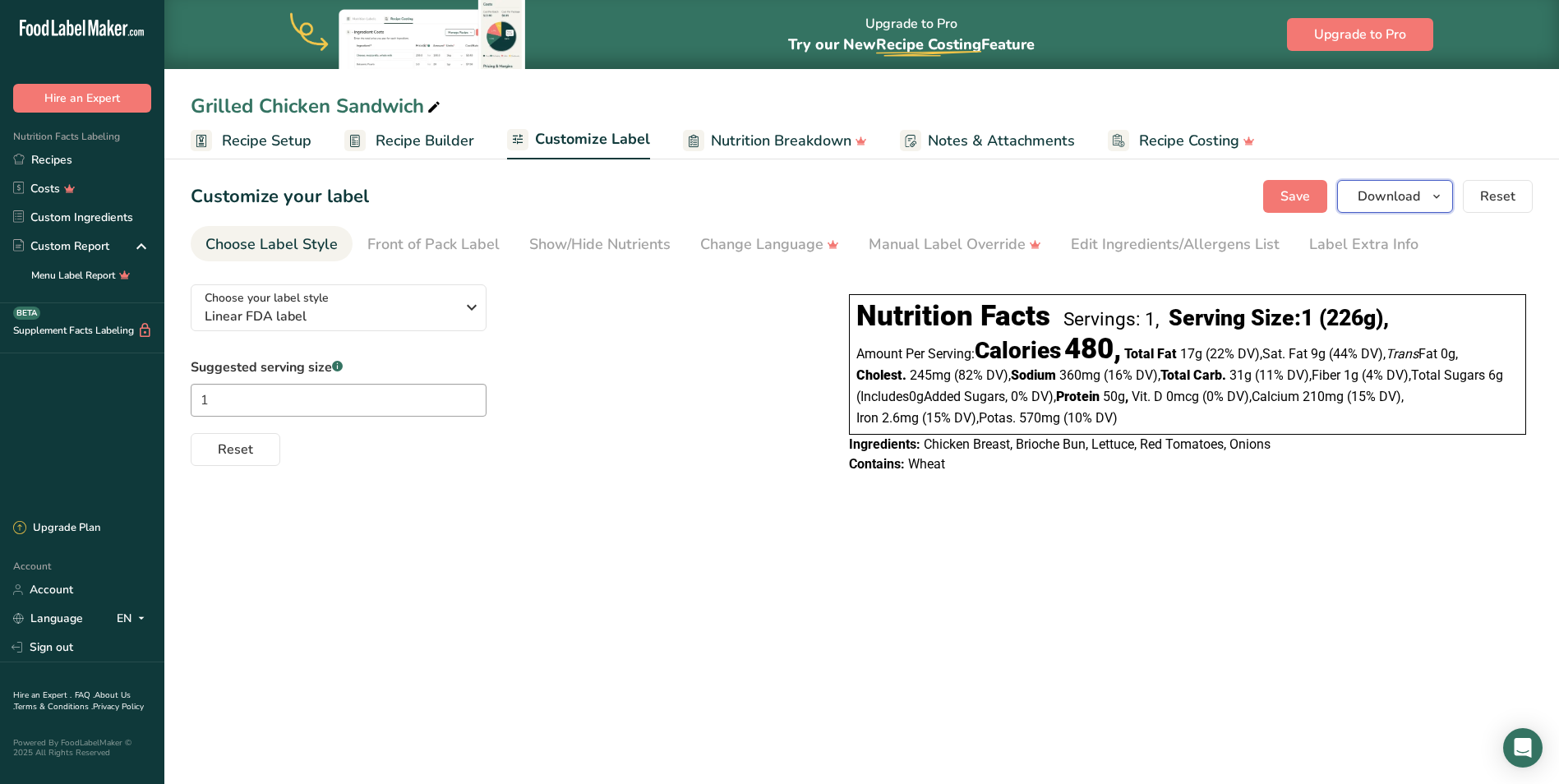
click at [1444, 201] on icon "button" at bounding box center [1437, 197] width 13 height 21
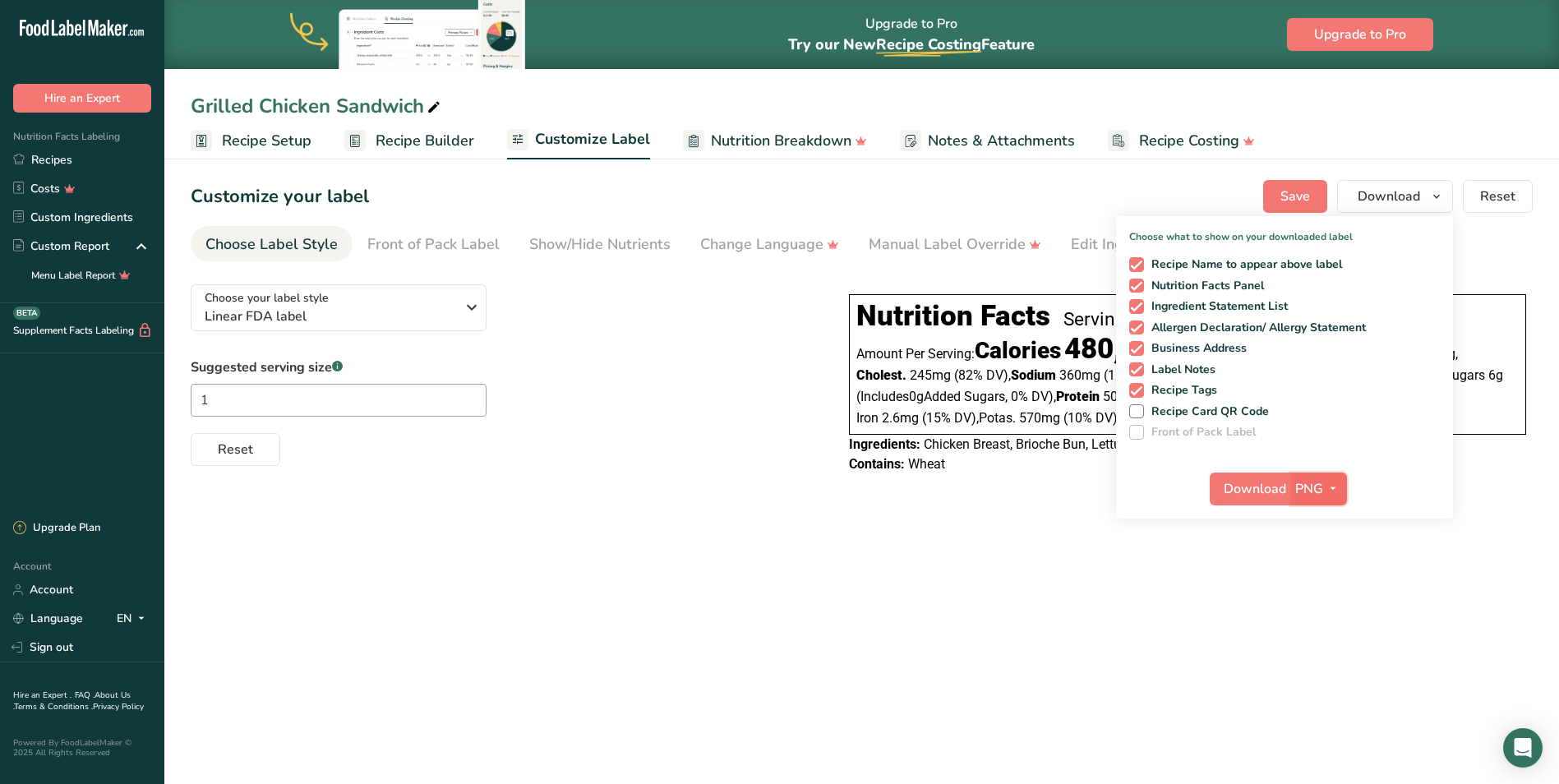
click at [1326, 491] on icon "button" at bounding box center [1332, 488] width 13 height 21
click at [1302, 556] on link "BMP" at bounding box center [1320, 549] width 53 height 27
click at [1239, 506] on div "Download BMP PNG BMP SVG PDF TXT" at bounding box center [1284, 492] width 337 height 53
click at [1244, 496] on span "Download" at bounding box center [1254, 488] width 62 height 20
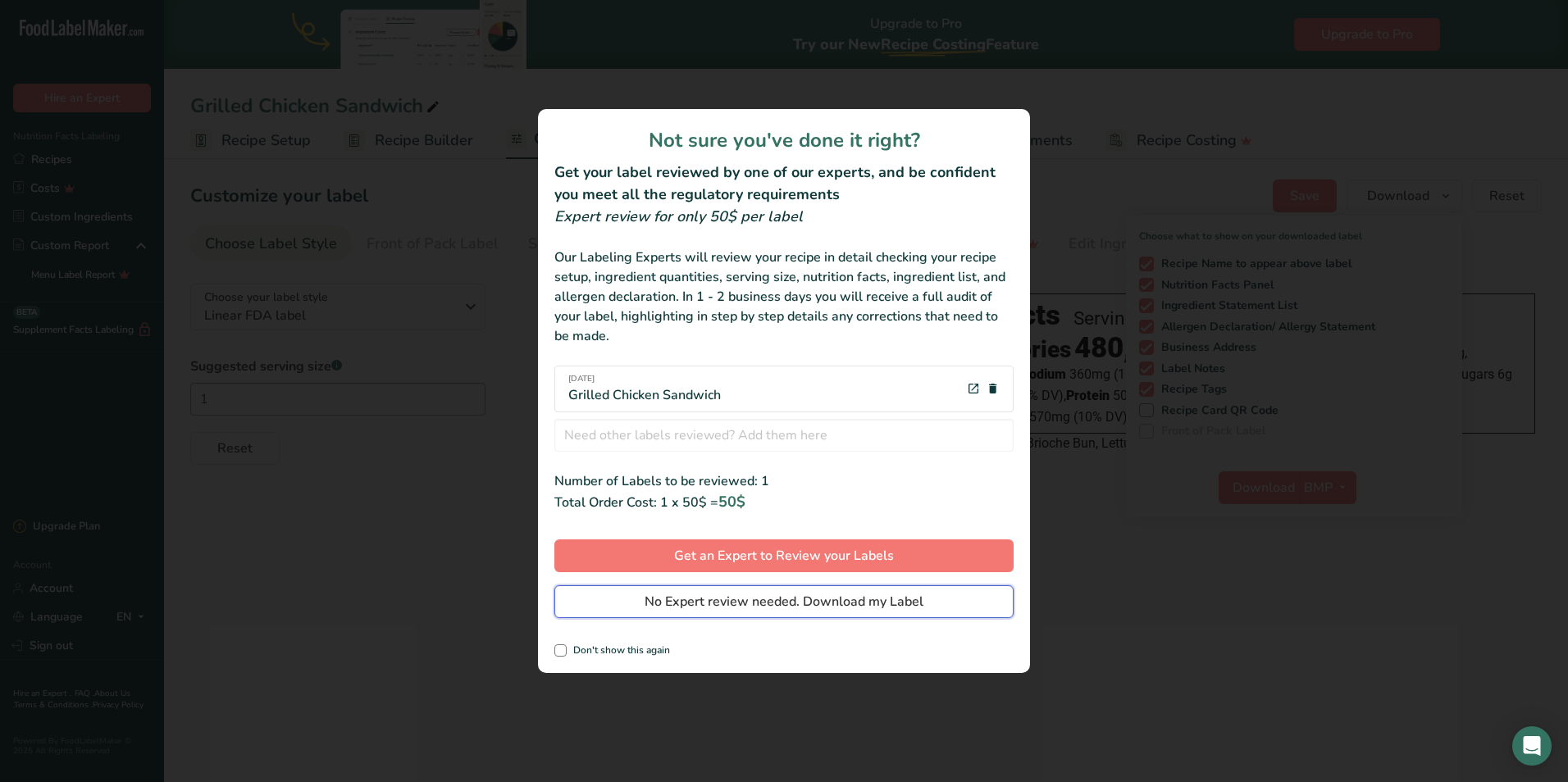
click at [787, 607] on span "No Expert review needed. Download my Label" at bounding box center [784, 602] width 279 height 20
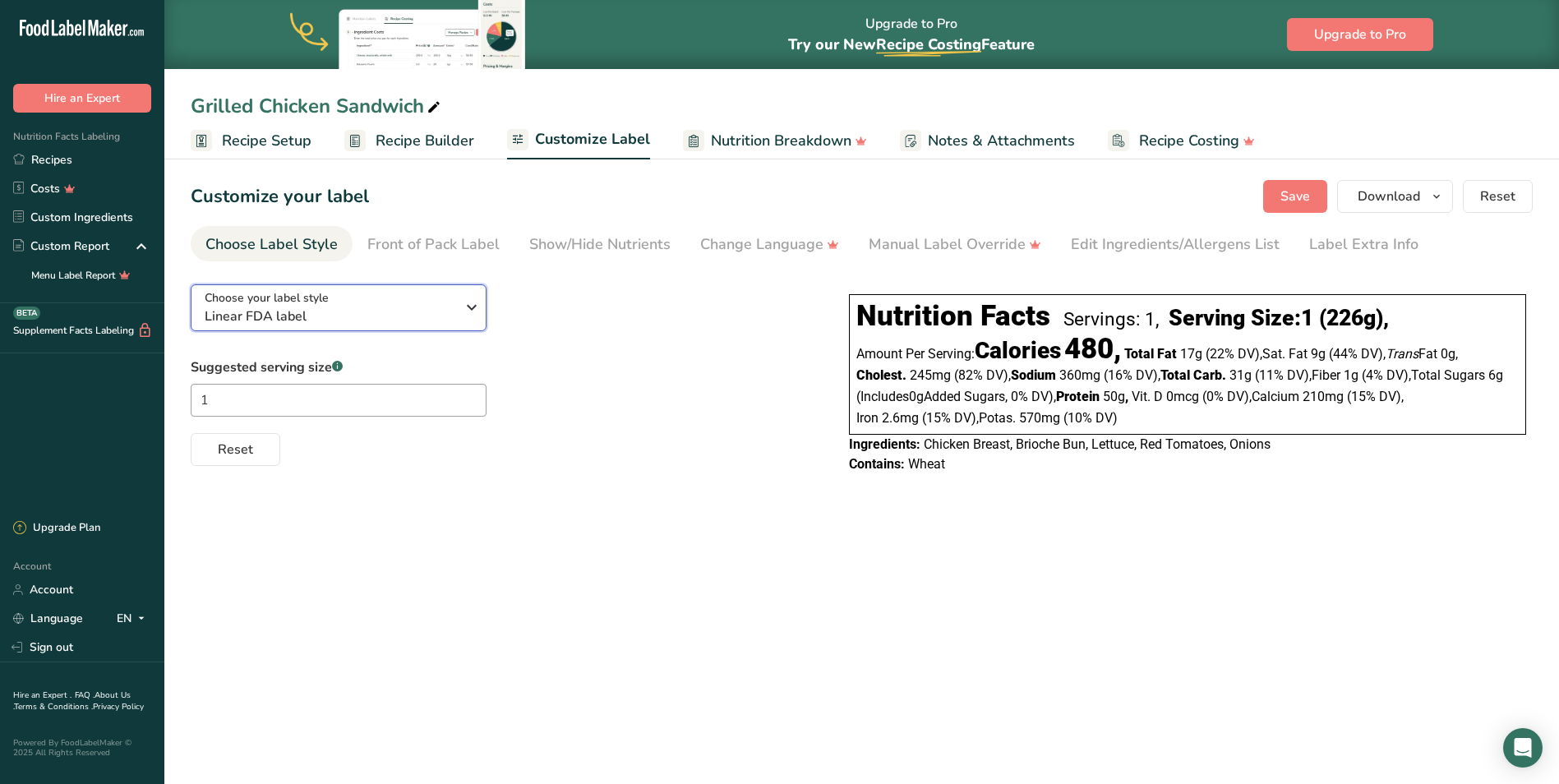
click at [299, 311] on span "Linear FDA label" at bounding box center [329, 316] width 251 height 20
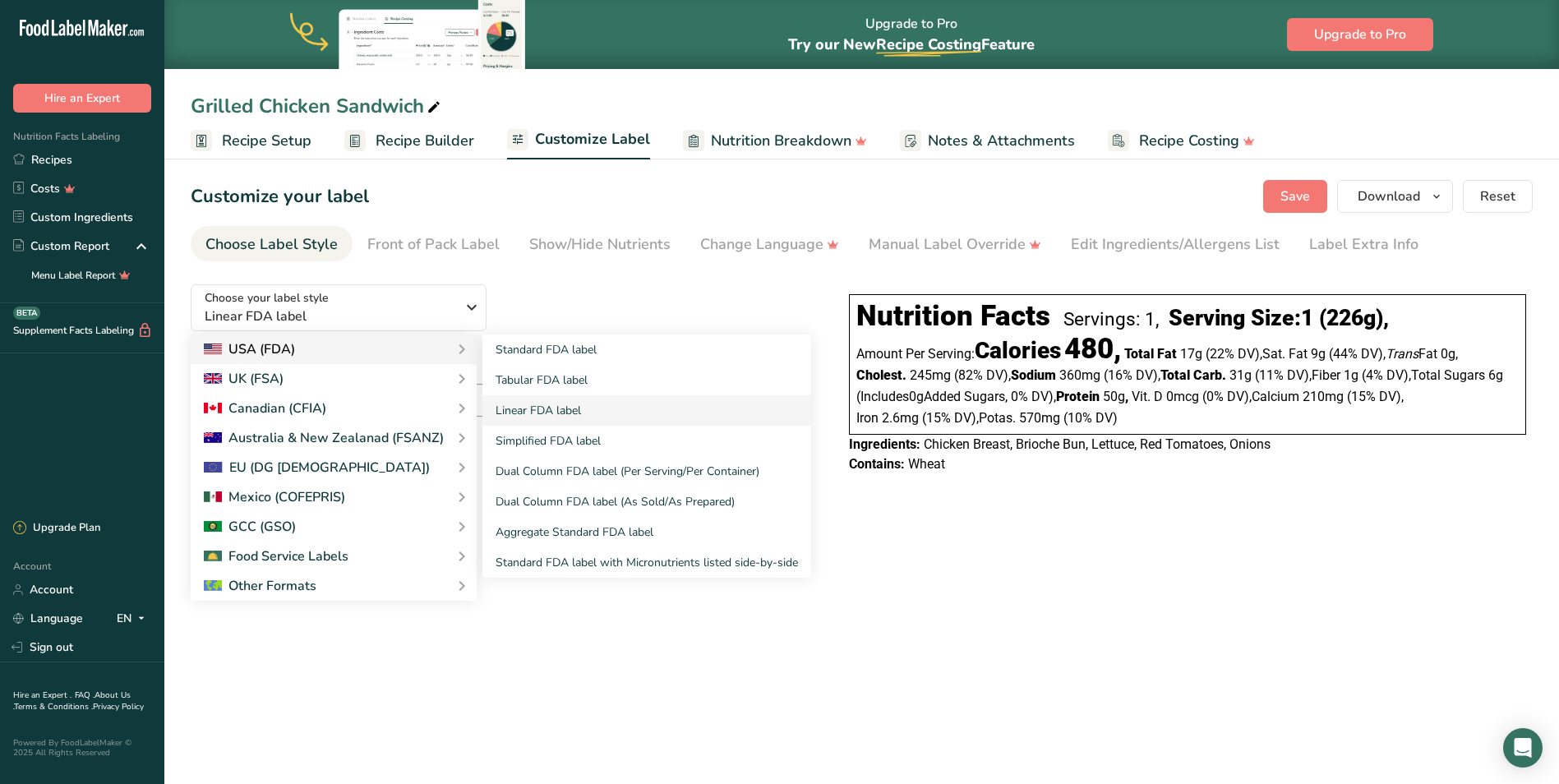
click at [302, 345] on div "USA (FDA)" at bounding box center [334, 349] width 259 height 20
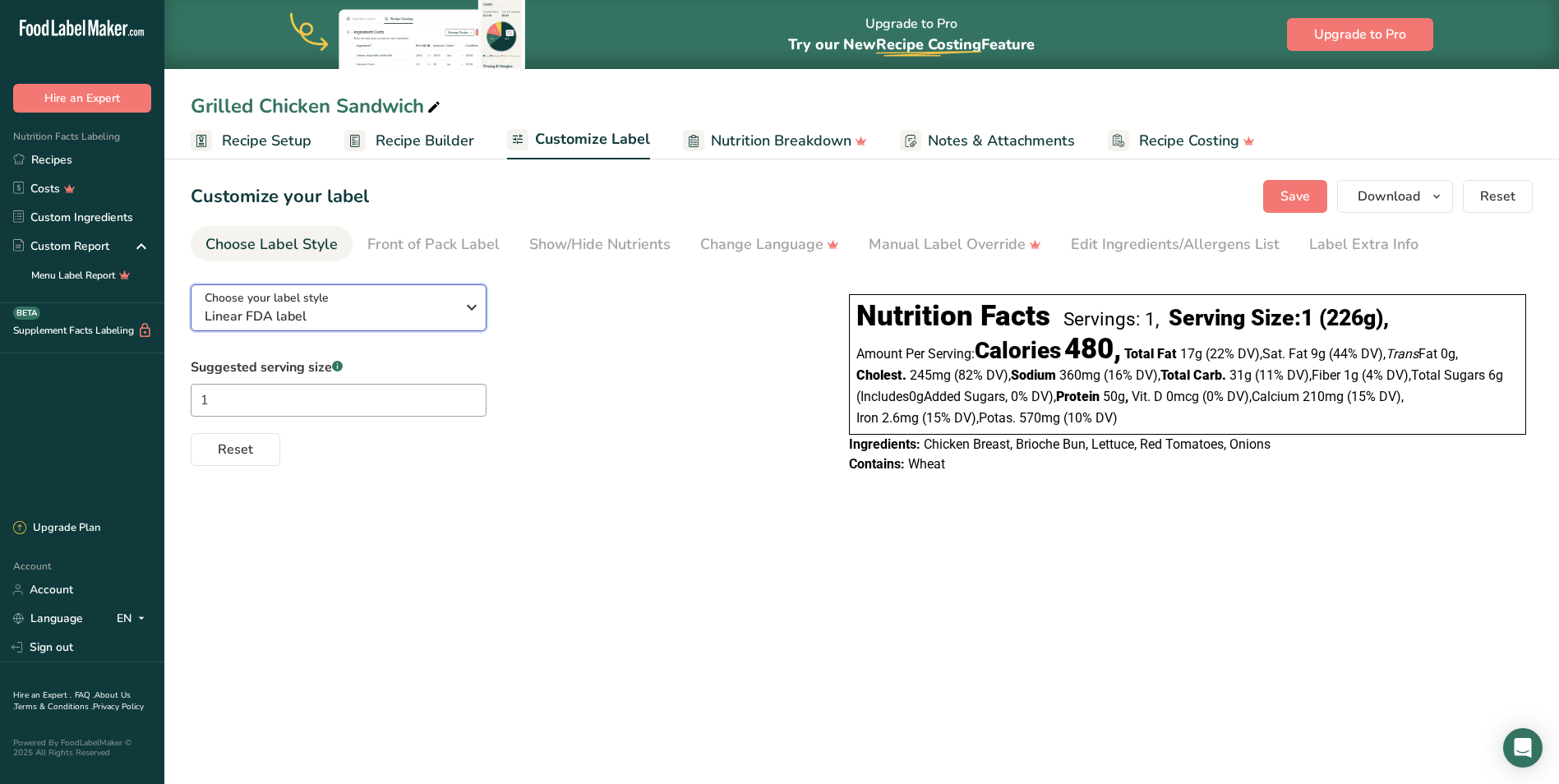
click at [359, 321] on span "Linear FDA label" at bounding box center [329, 316] width 251 height 20
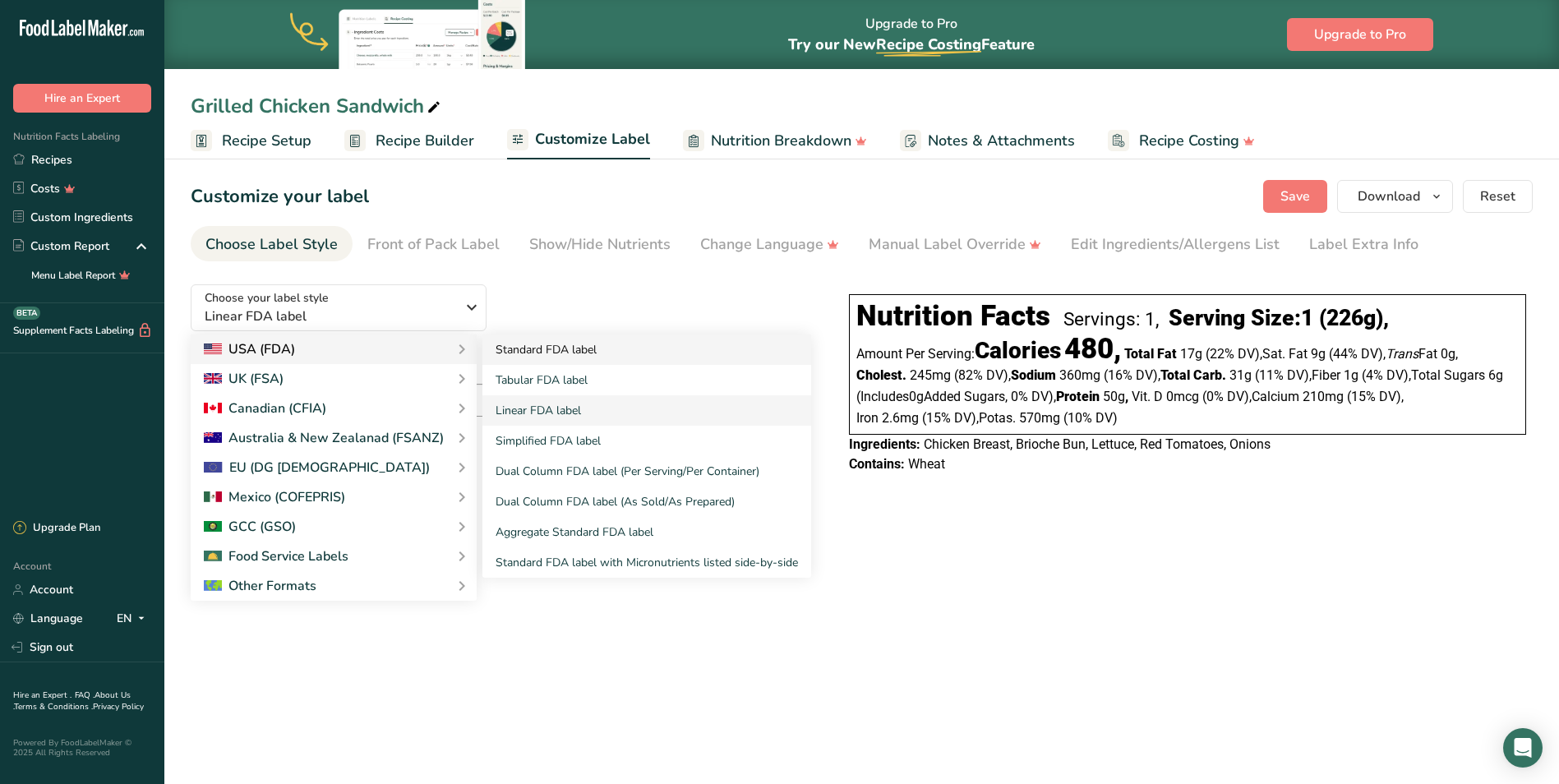
click at [494, 353] on link "Standard FDA label" at bounding box center [646, 349] width 328 height 30
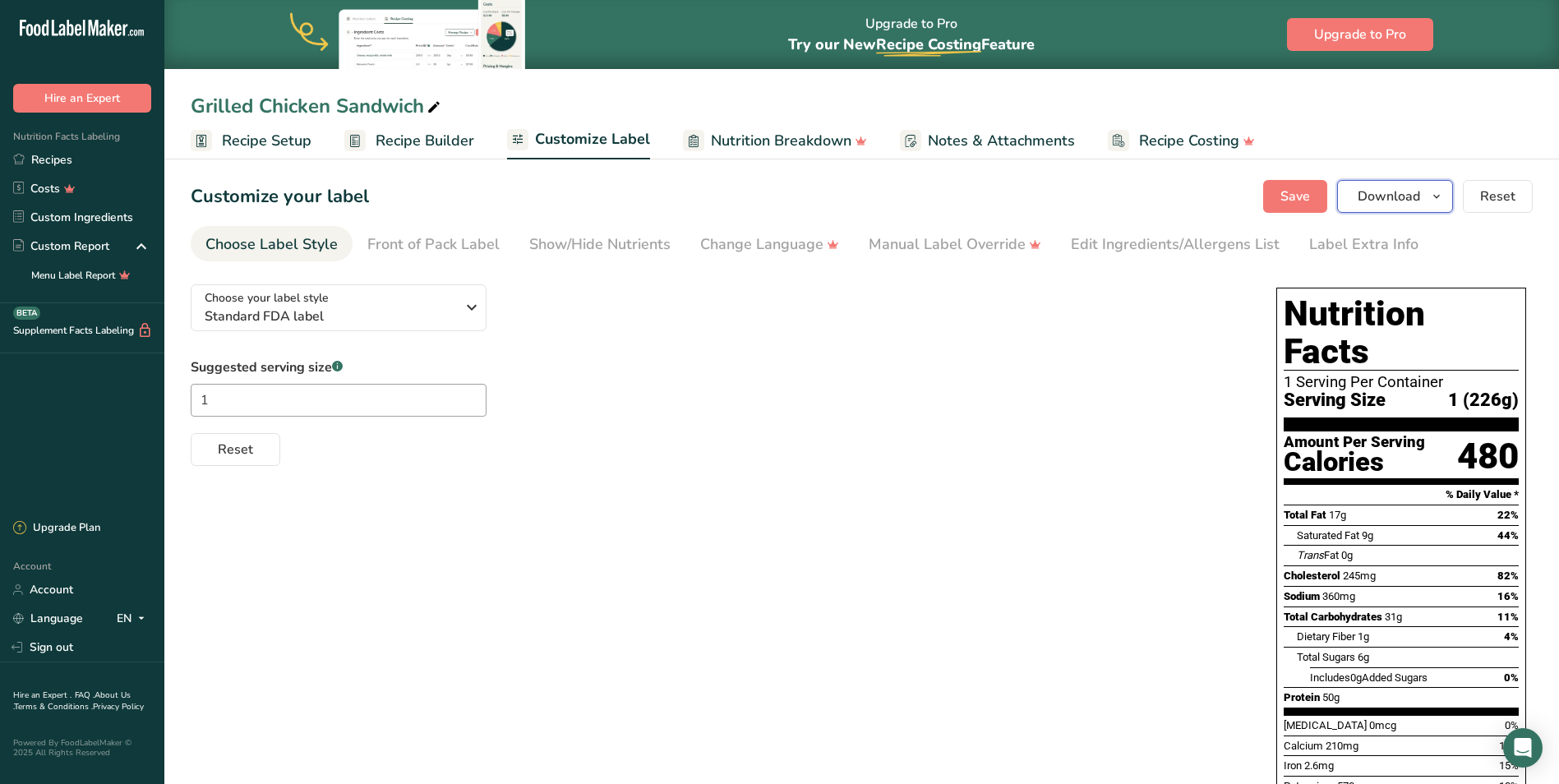
click at [1394, 204] on span "Download" at bounding box center [1389, 196] width 62 height 20
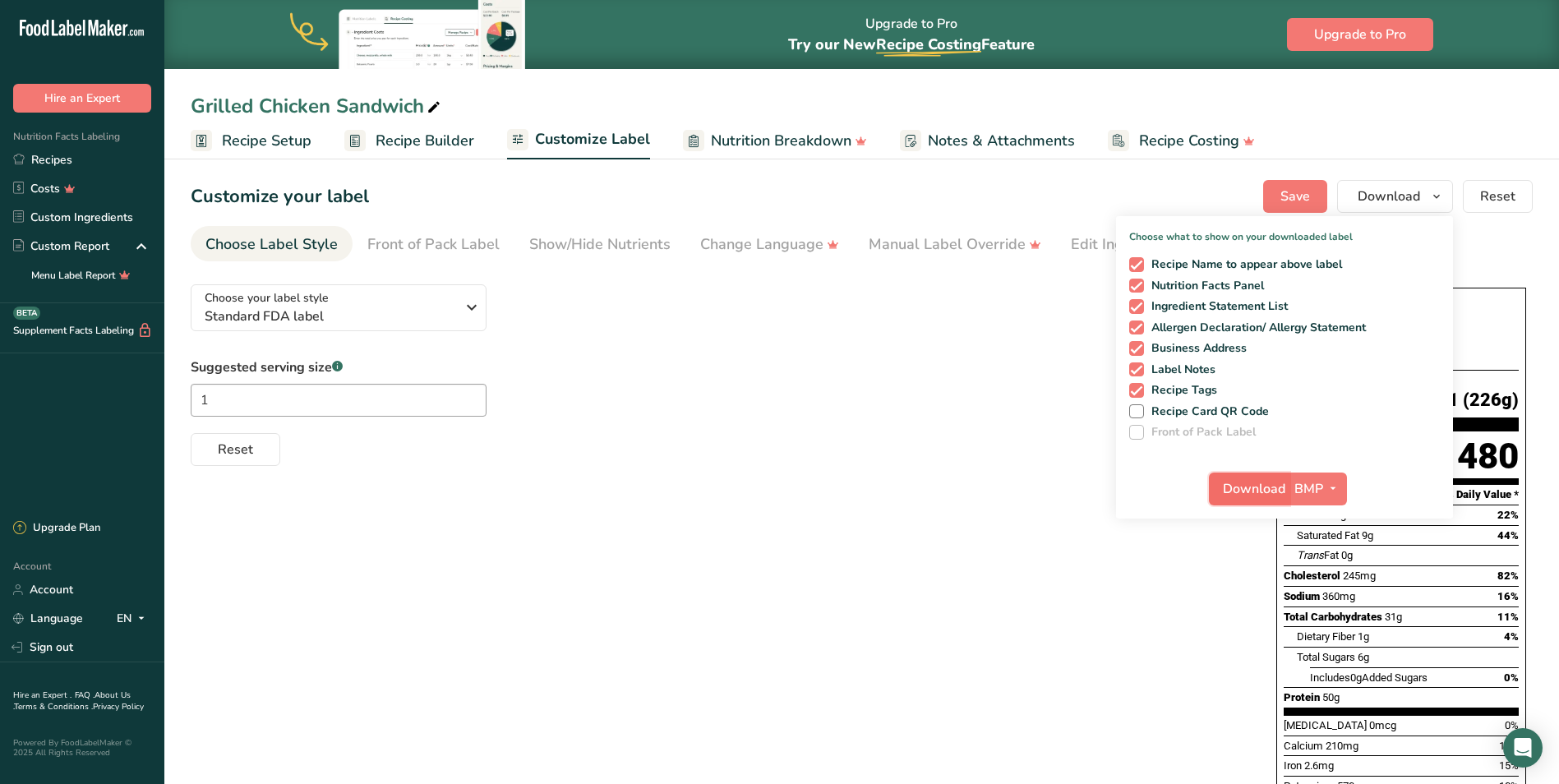
click at [1275, 481] on span "Download" at bounding box center [1254, 488] width 62 height 20
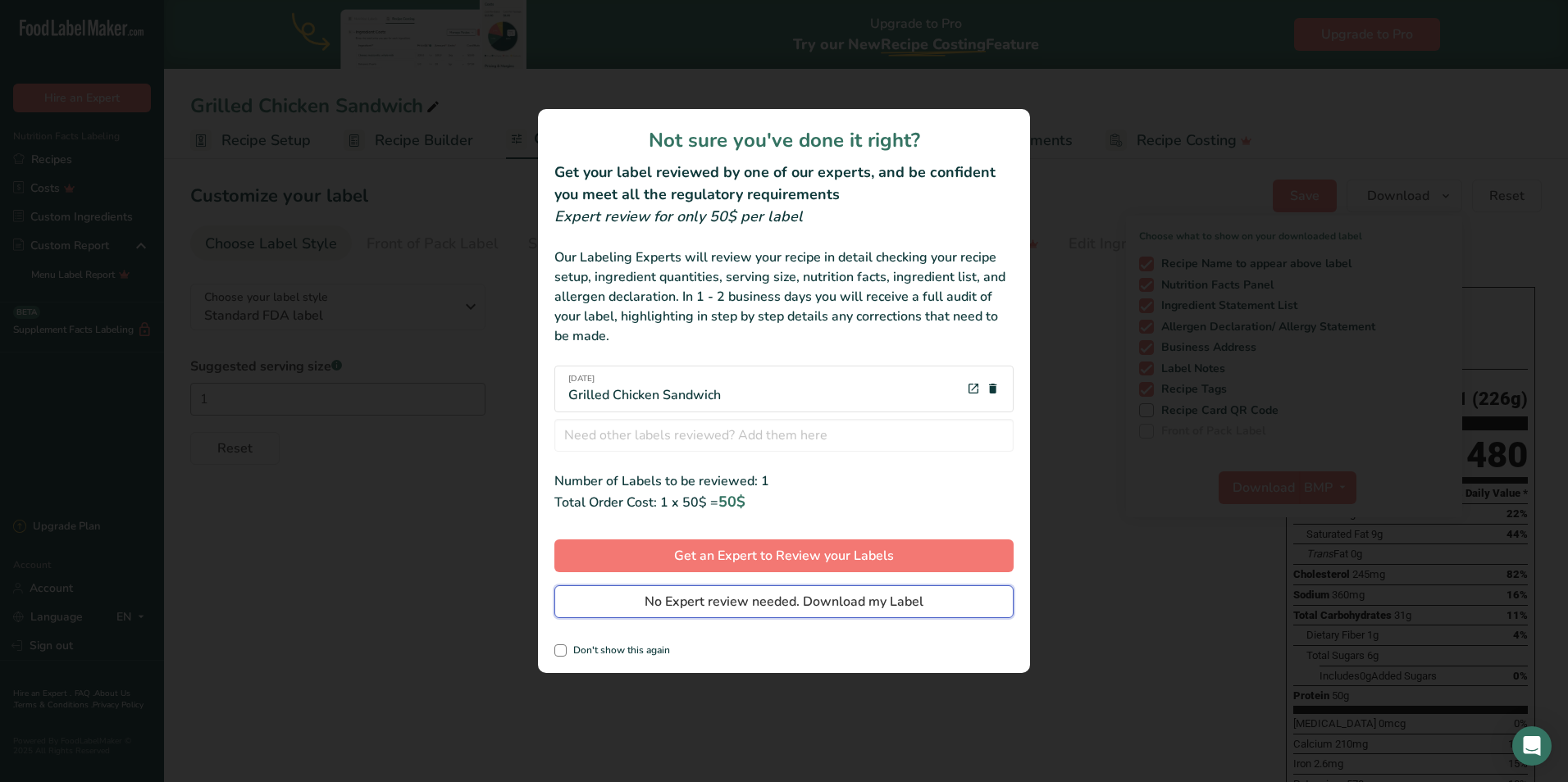
click at [756, 604] on span "No Expert review needed. Download my Label" at bounding box center [784, 602] width 279 height 20
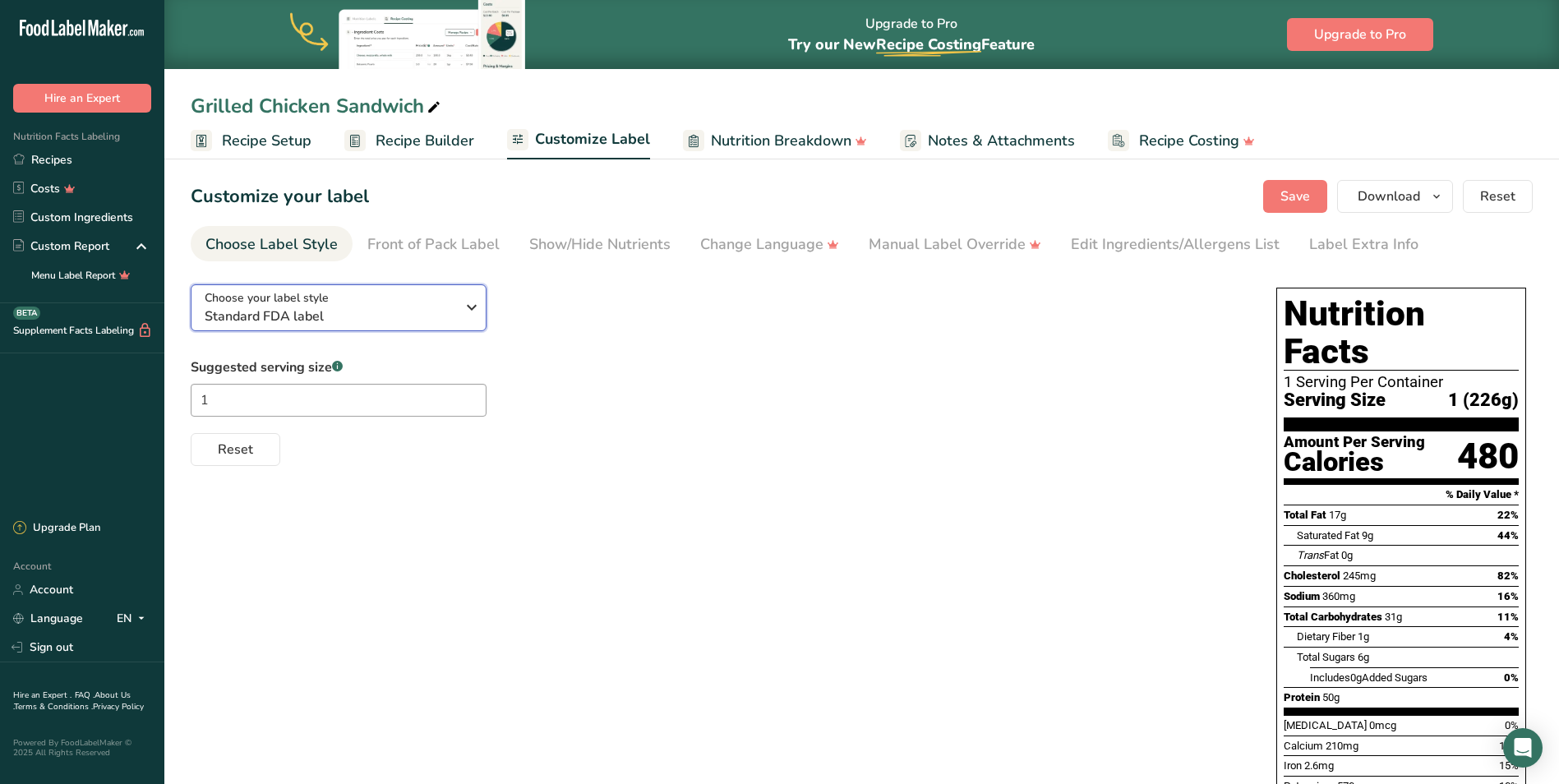
click at [425, 320] on span "Standard FDA label" at bounding box center [329, 316] width 251 height 20
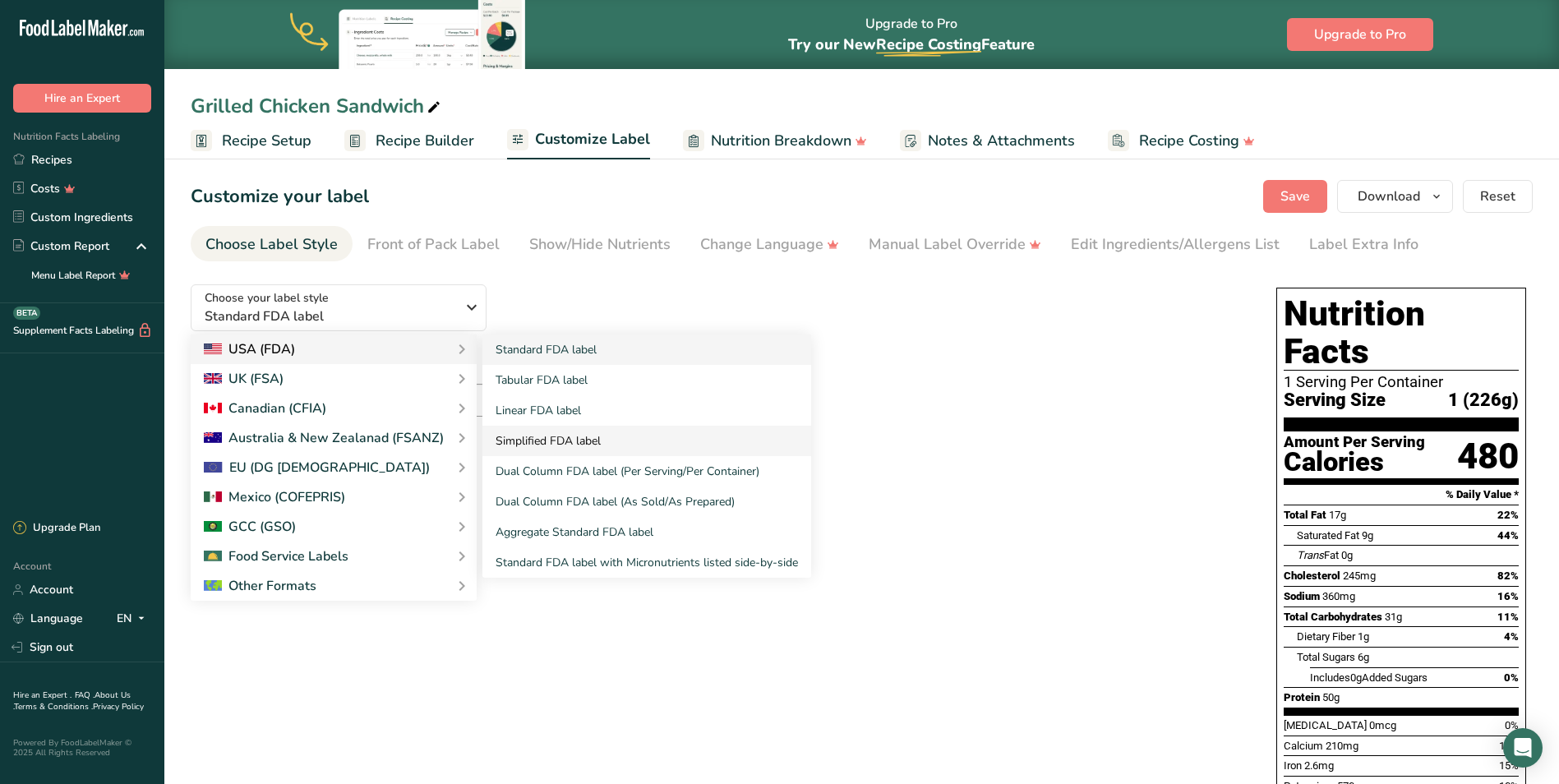
click at [546, 439] on link "Simplified FDA label" at bounding box center [646, 440] width 328 height 30
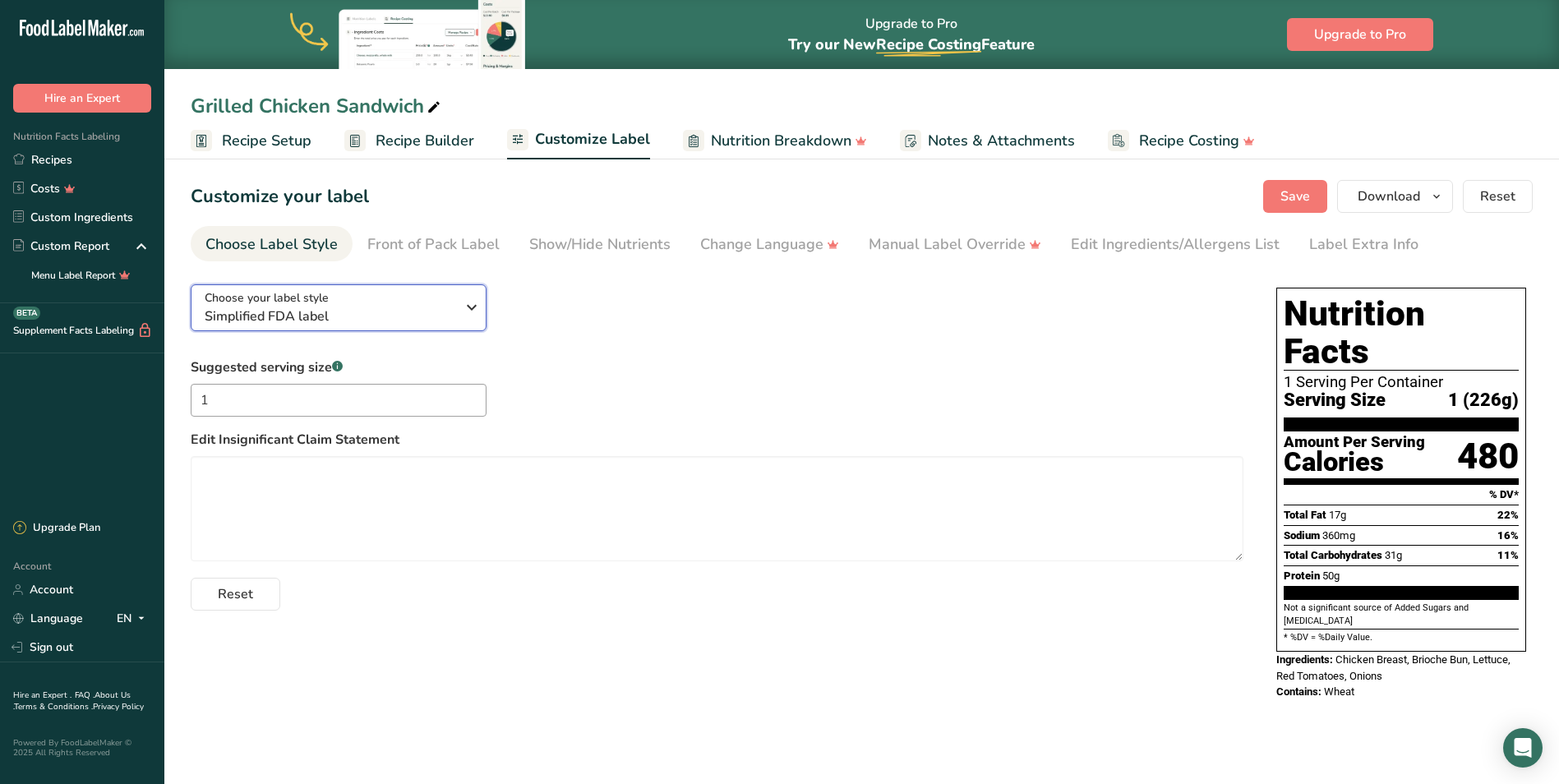
click at [453, 314] on span "Simplified FDA label" at bounding box center [329, 316] width 251 height 20
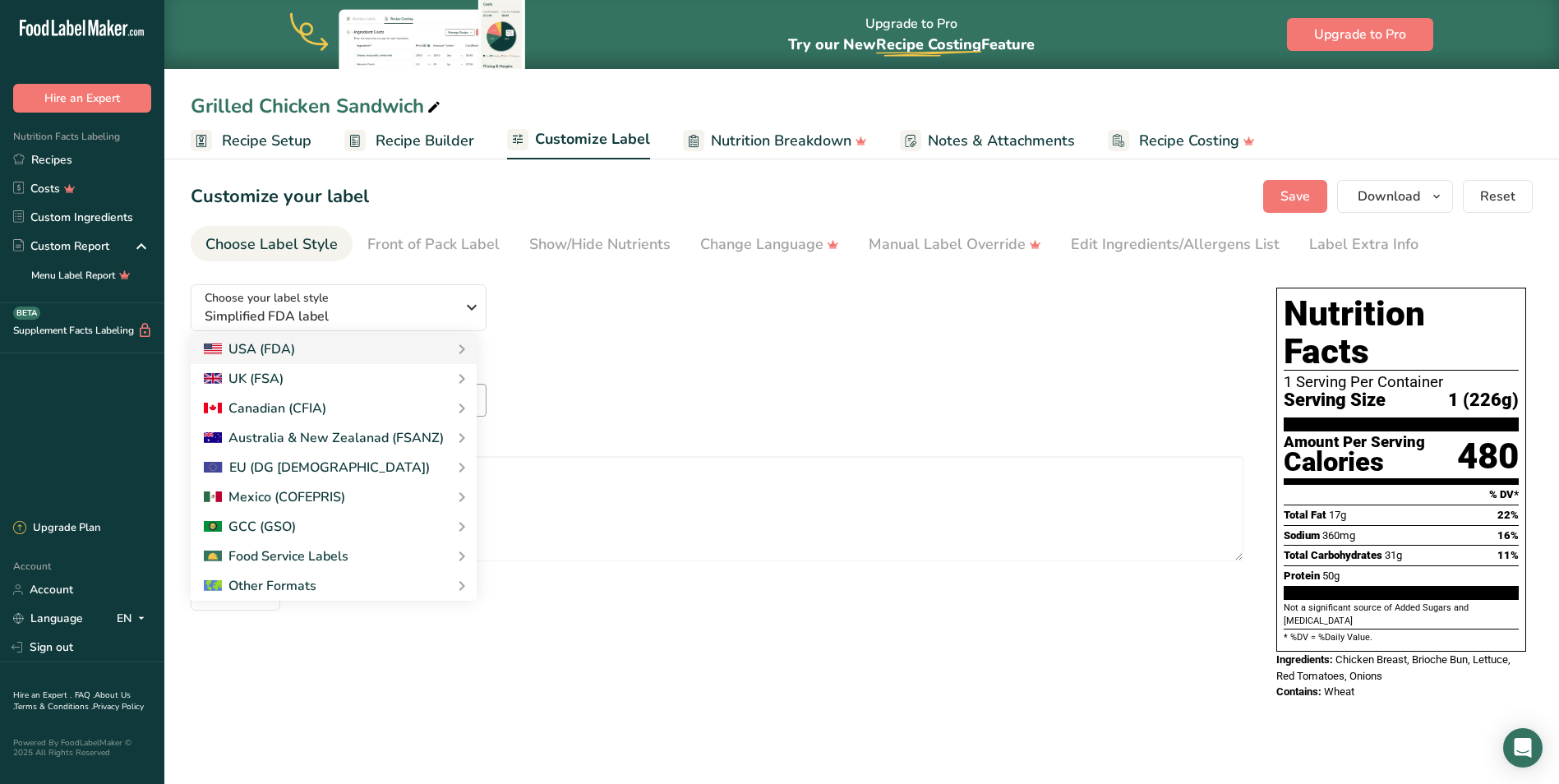
click at [664, 392] on div "Suggested serving size .a-a{fill:#347362;}.b-a{fill:#fff;} 1 Edit Insignificant…" at bounding box center [717, 484] width 1053 height 253
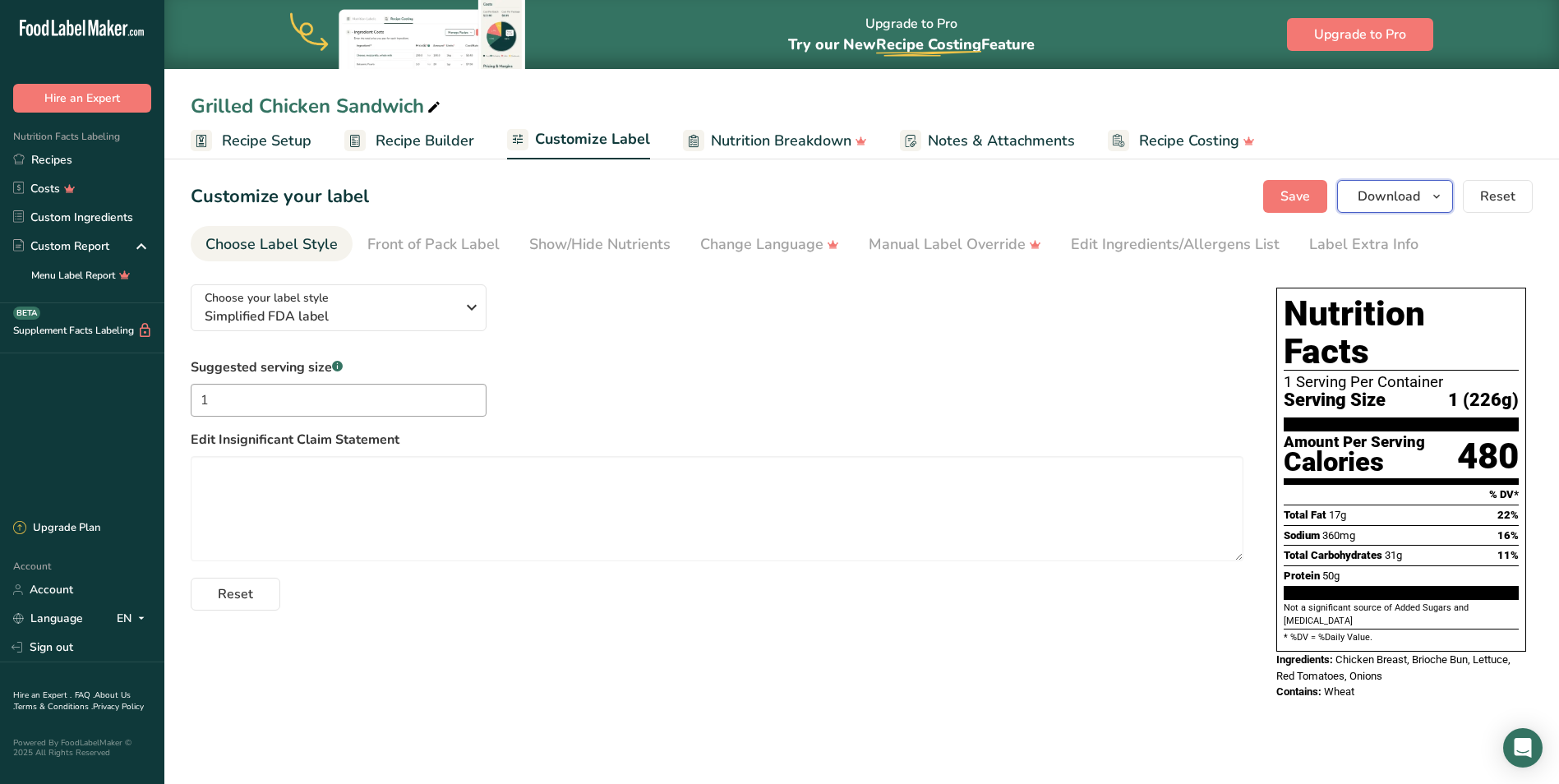
click at [1395, 196] on span "Download" at bounding box center [1389, 196] width 62 height 20
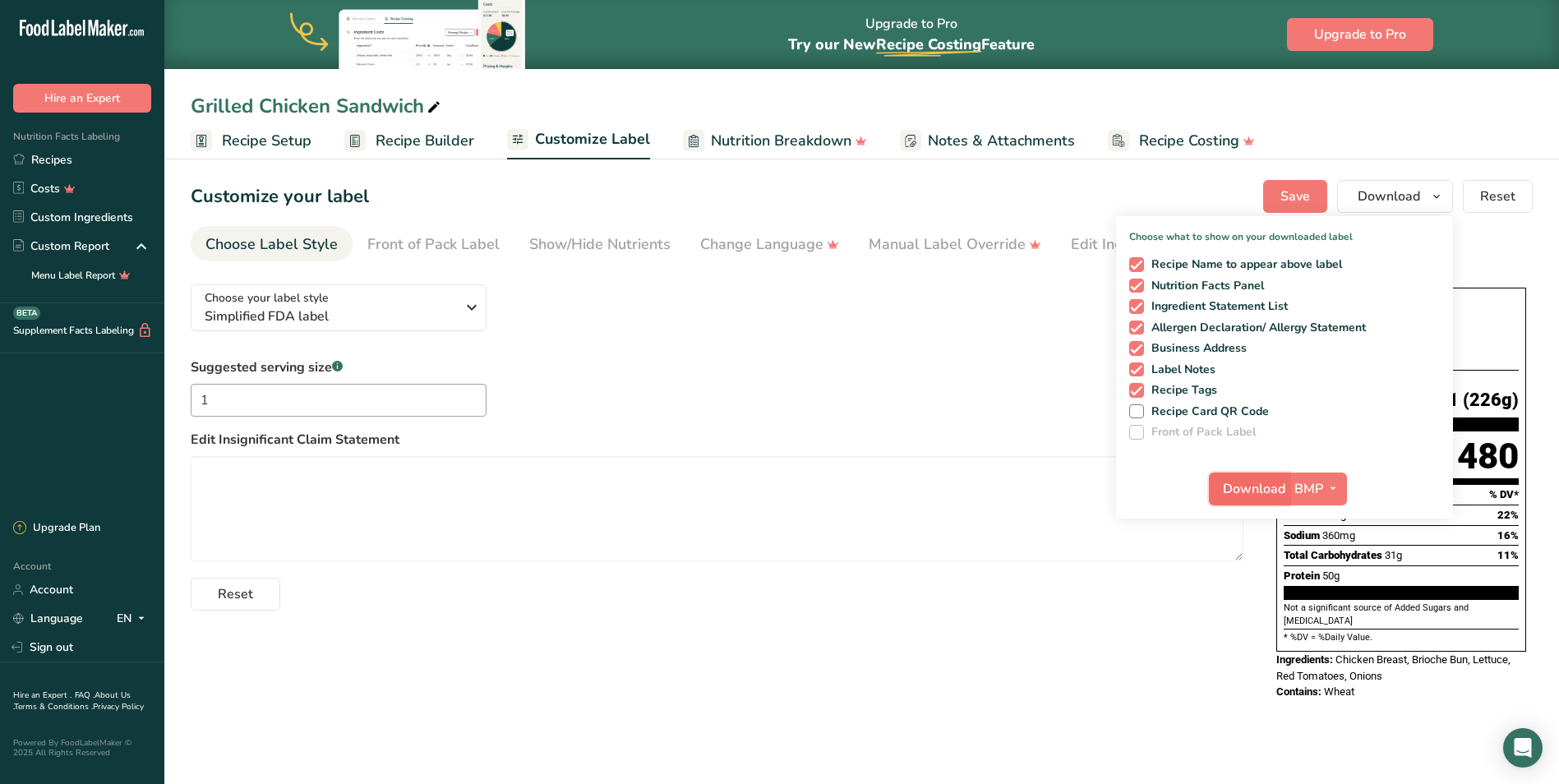
click at [1267, 489] on span "Download" at bounding box center [1254, 488] width 62 height 20
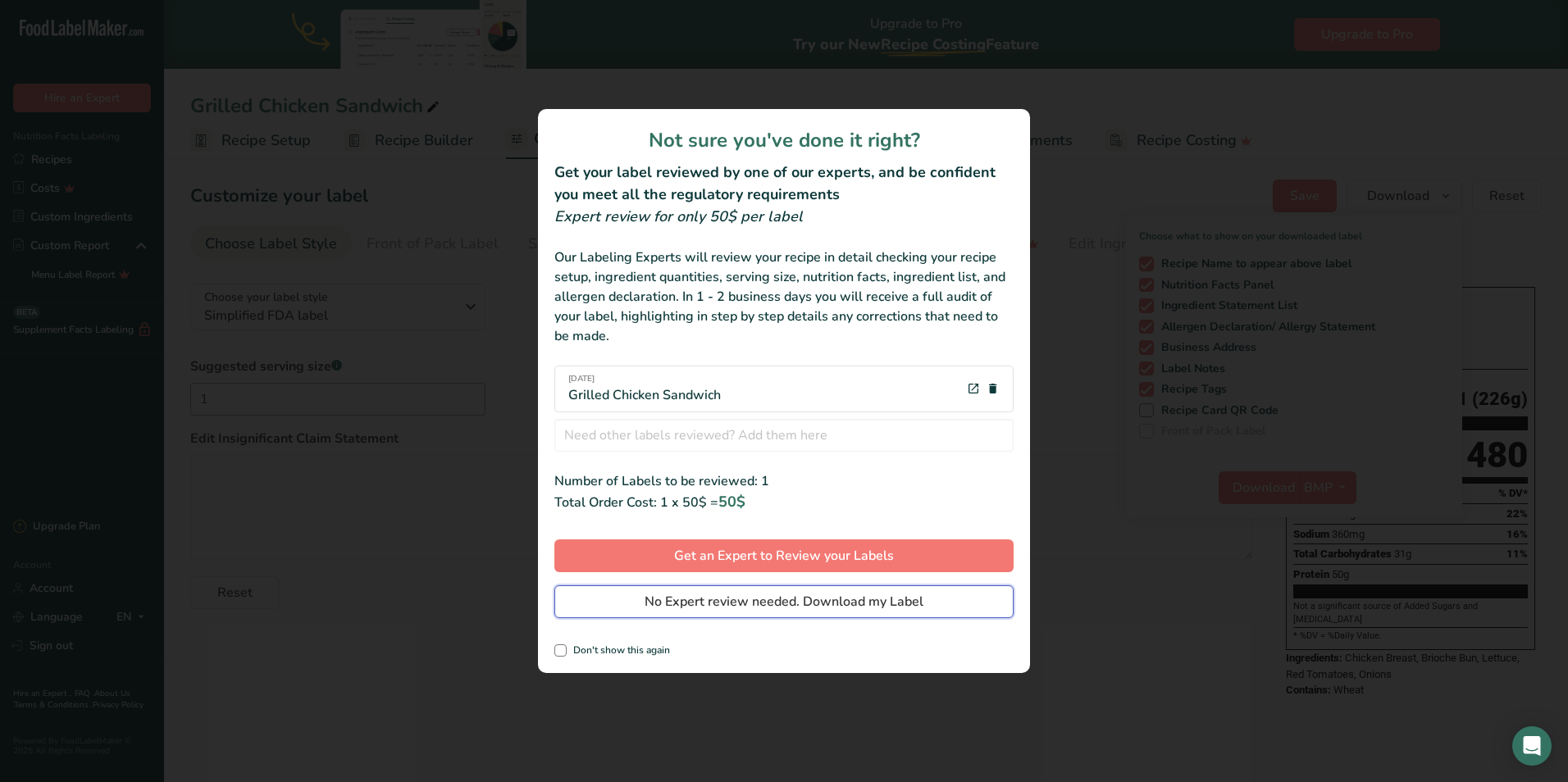
click at [781, 601] on span "No Expert review needed. Download my Label" at bounding box center [784, 602] width 279 height 20
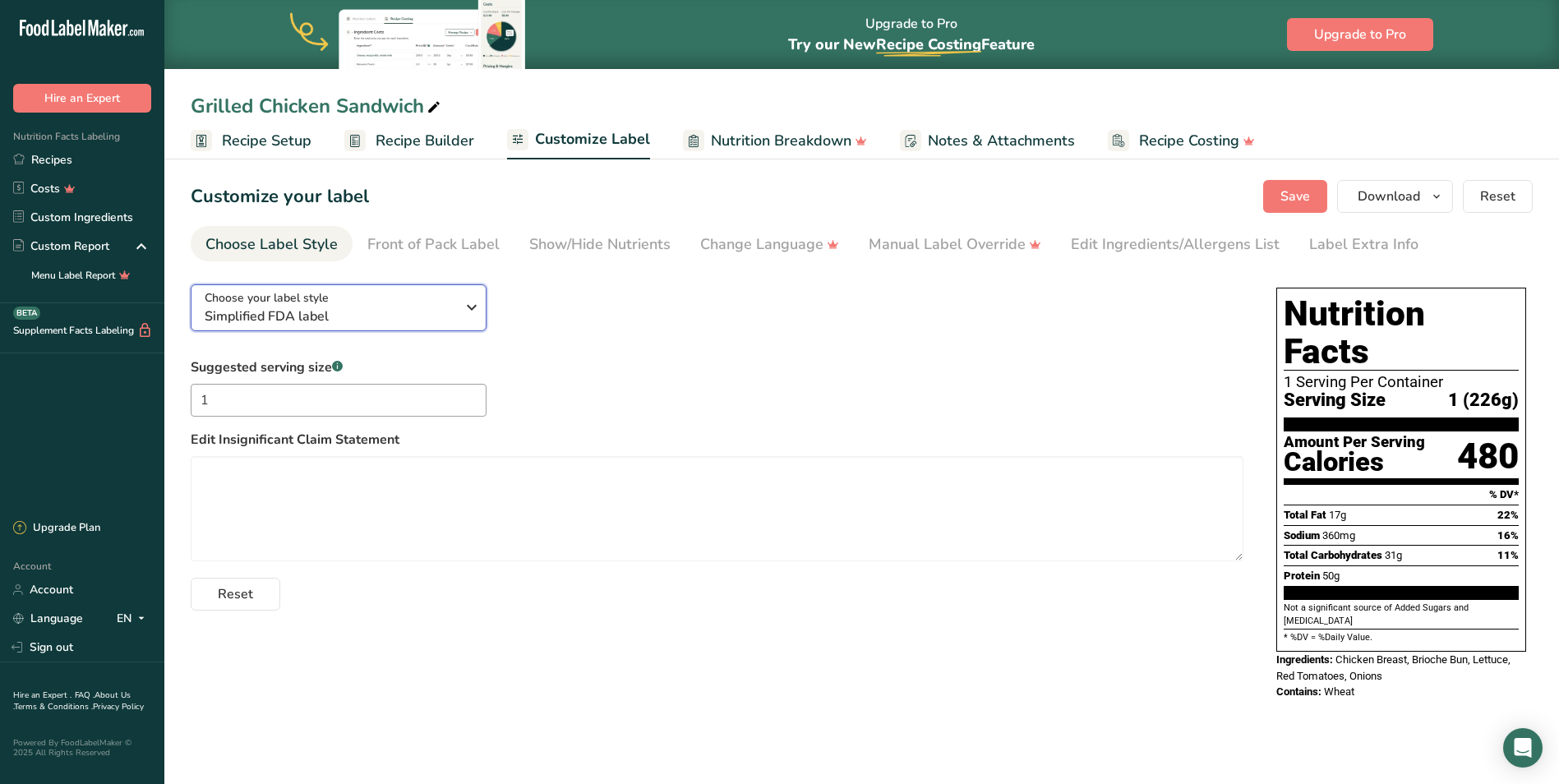
click at [435, 314] on span "Simplified FDA label" at bounding box center [329, 316] width 251 height 20
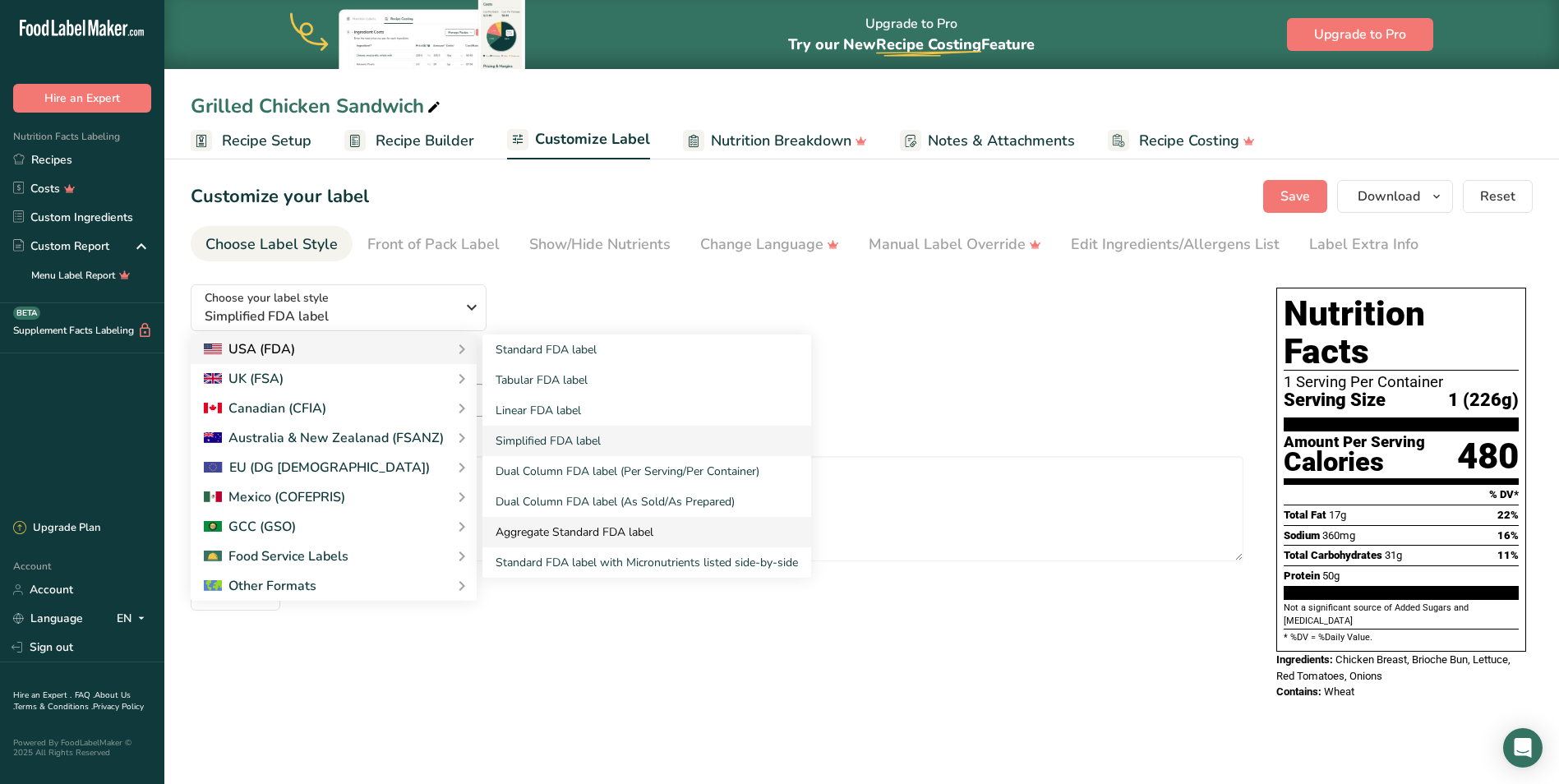
click at [558, 531] on link "Aggregate Standard FDA label" at bounding box center [646, 532] width 328 height 30
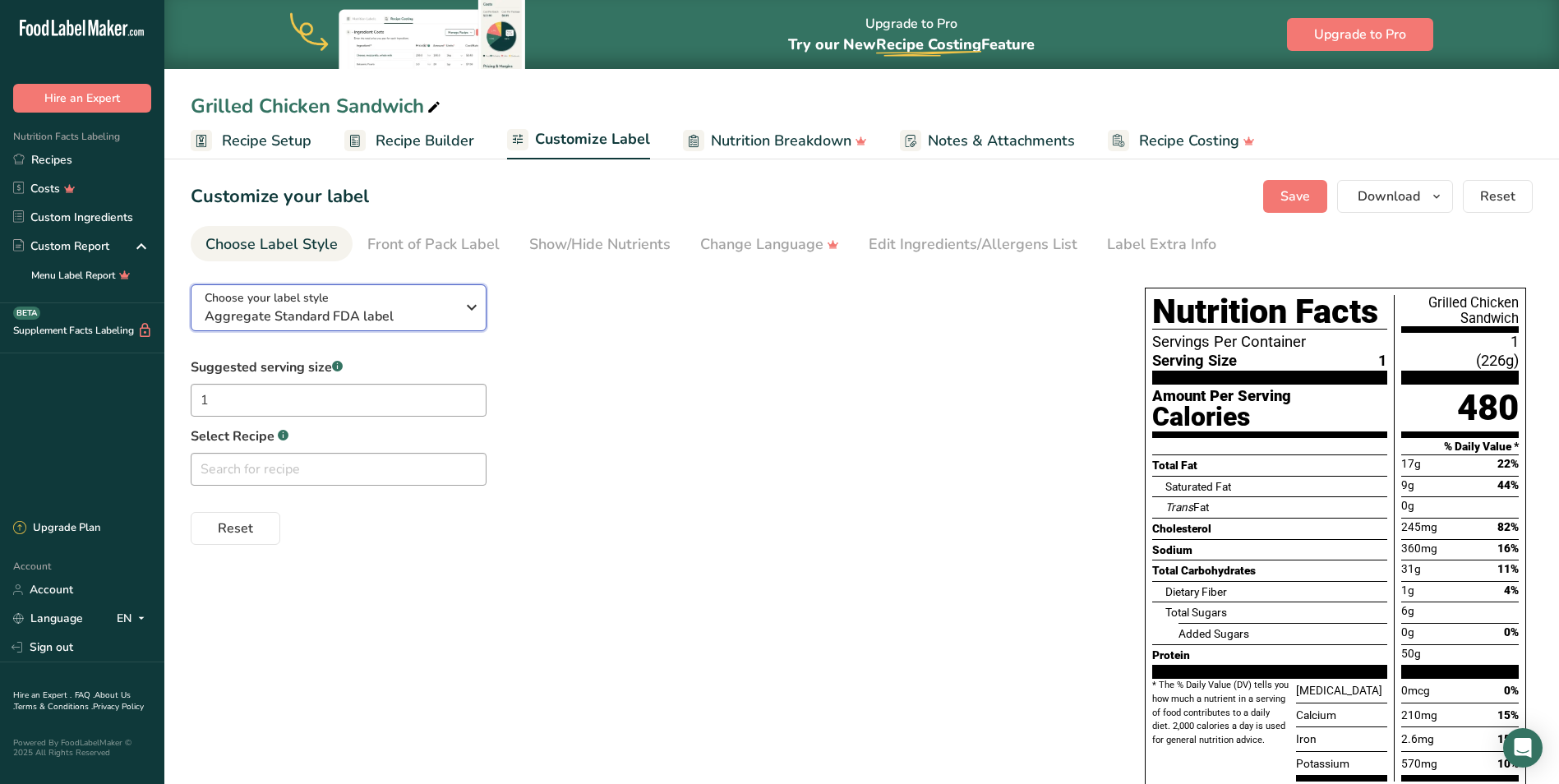
click at [418, 310] on span "Aggregate Standard FDA label" at bounding box center [329, 316] width 251 height 20
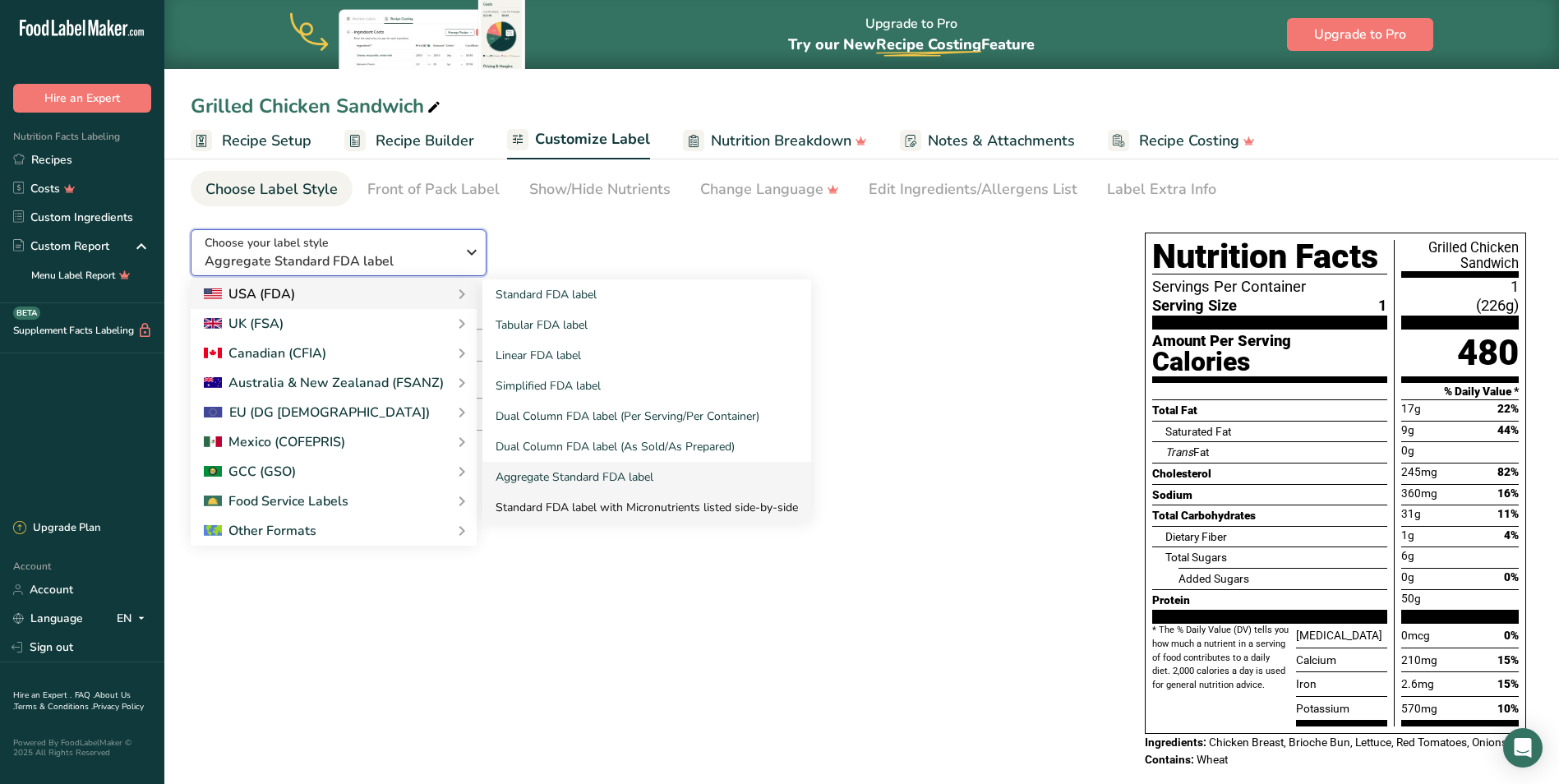
scroll to position [82, 0]
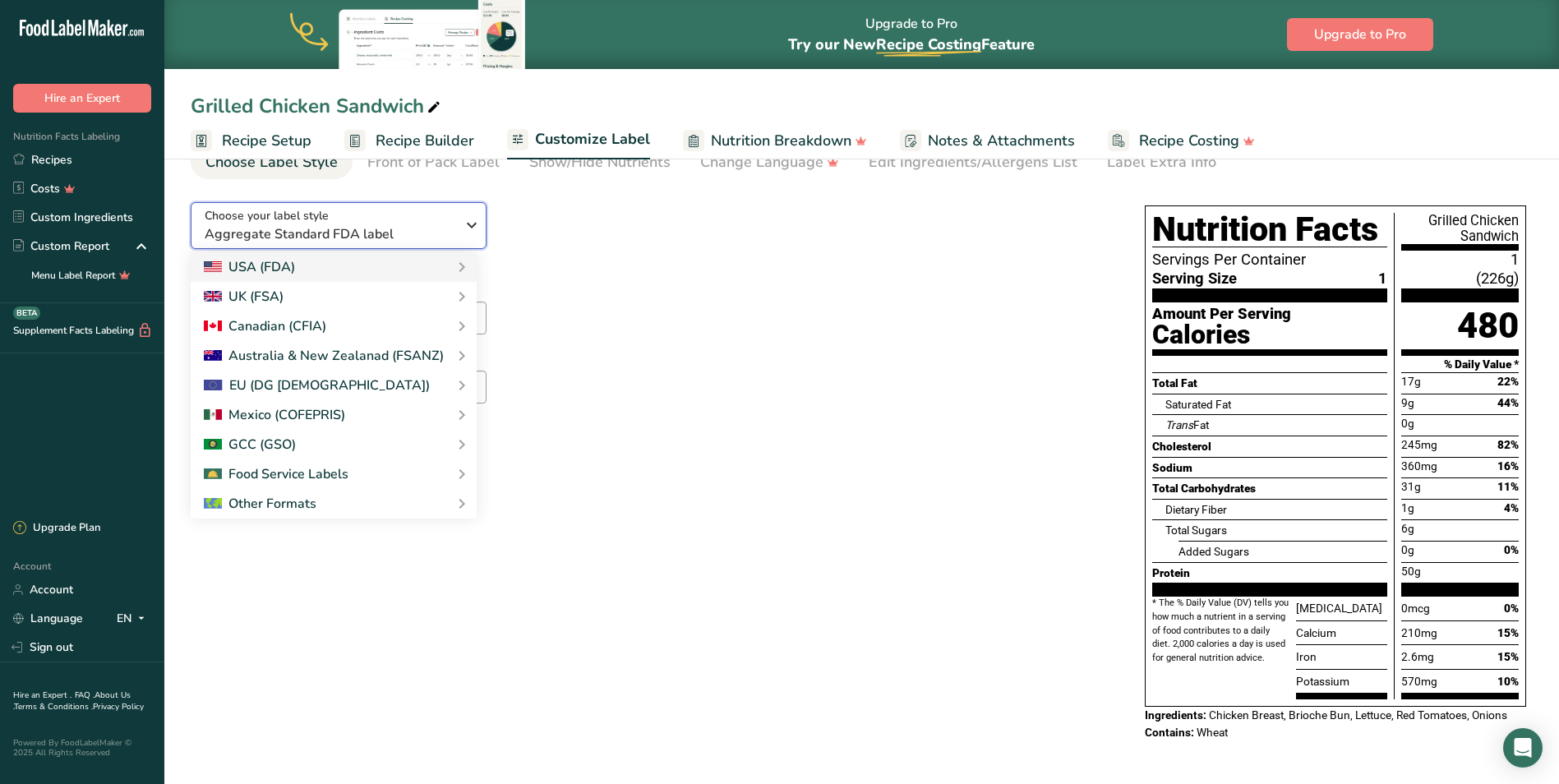
click at [440, 226] on span "Aggregate Standard FDA label" at bounding box center [329, 233] width 251 height 20
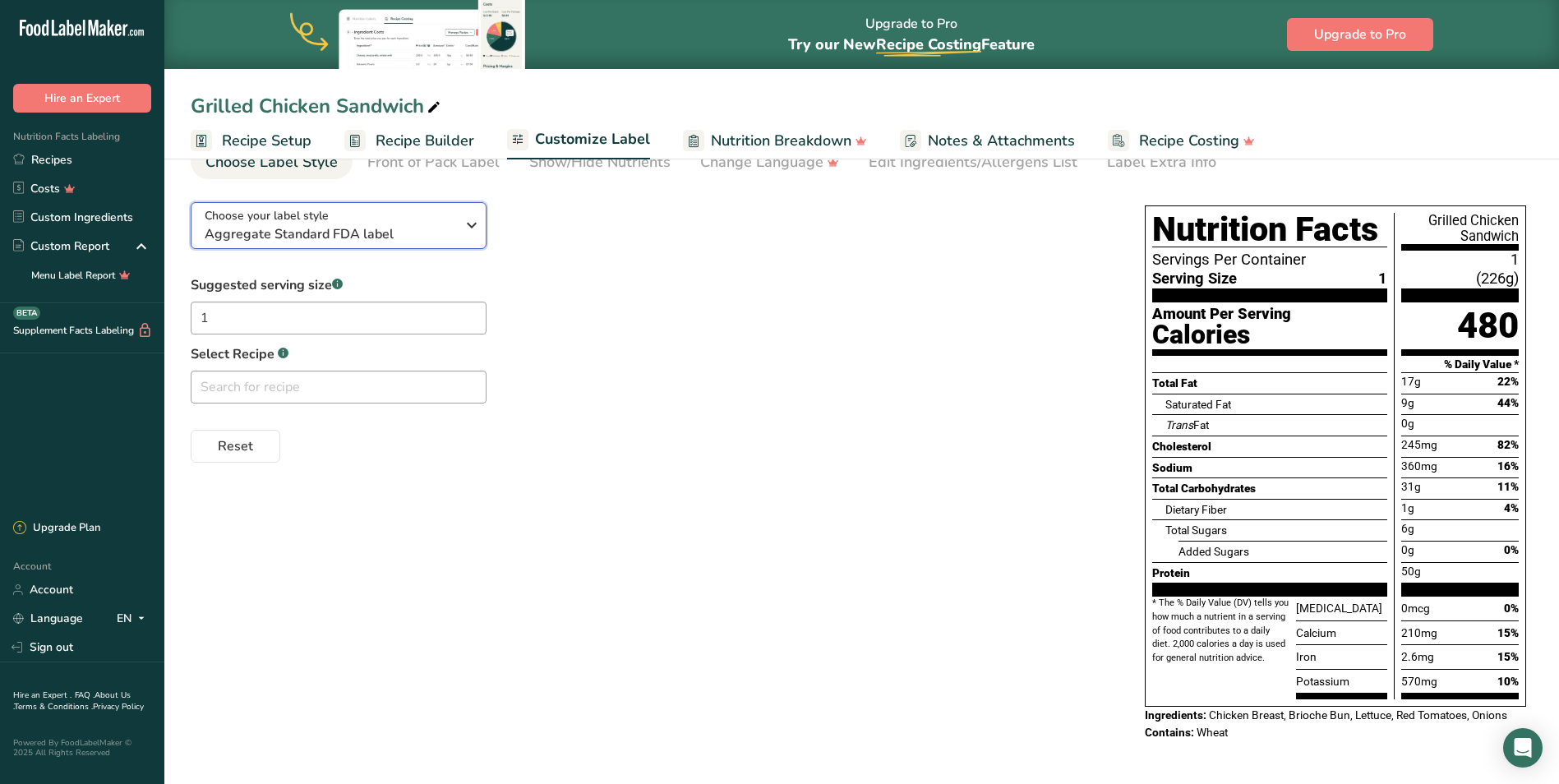
click at [466, 223] on icon "button" at bounding box center [471, 225] width 20 height 29
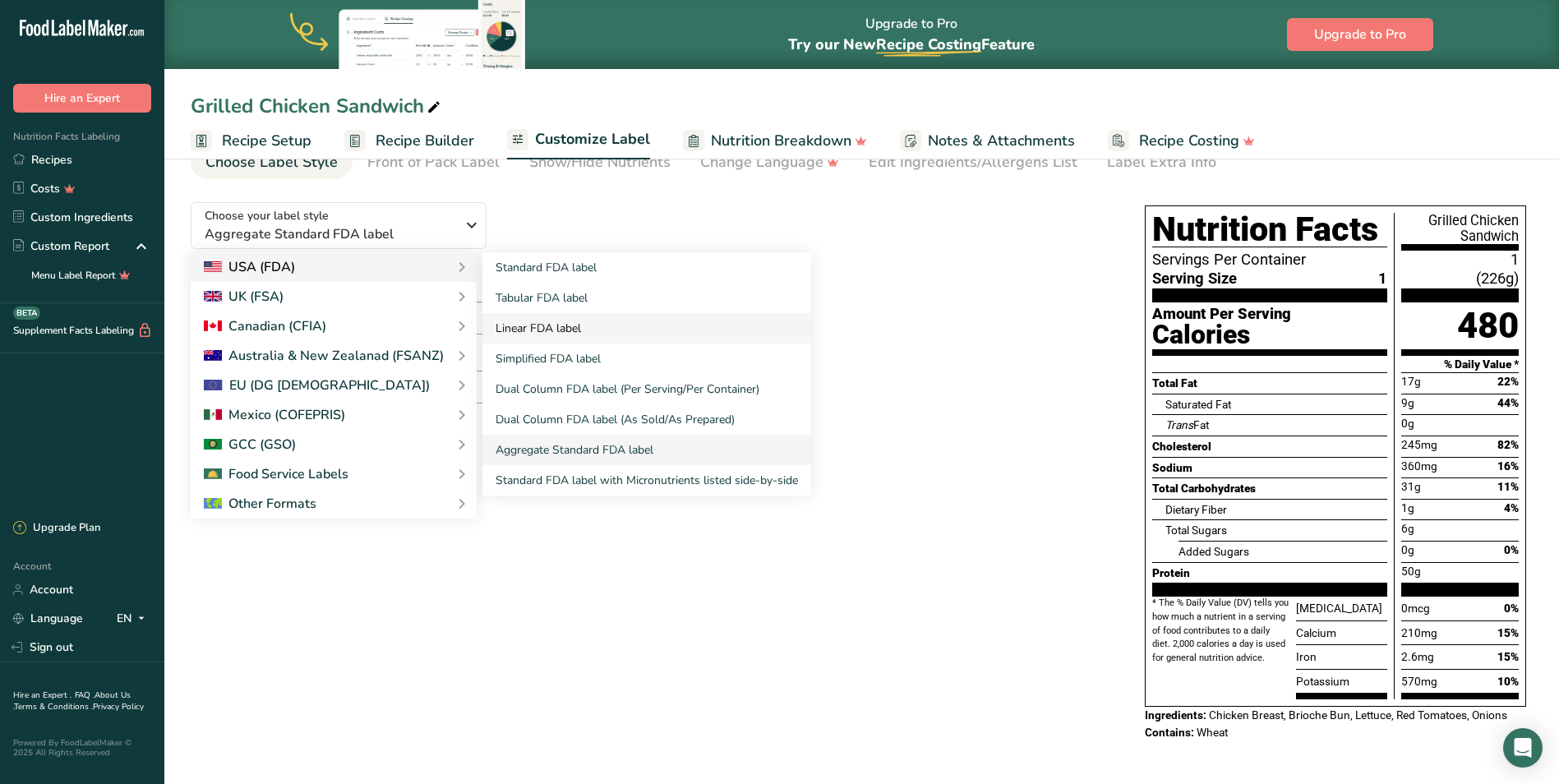
click at [536, 324] on link "Linear FDA label" at bounding box center [646, 327] width 328 height 30
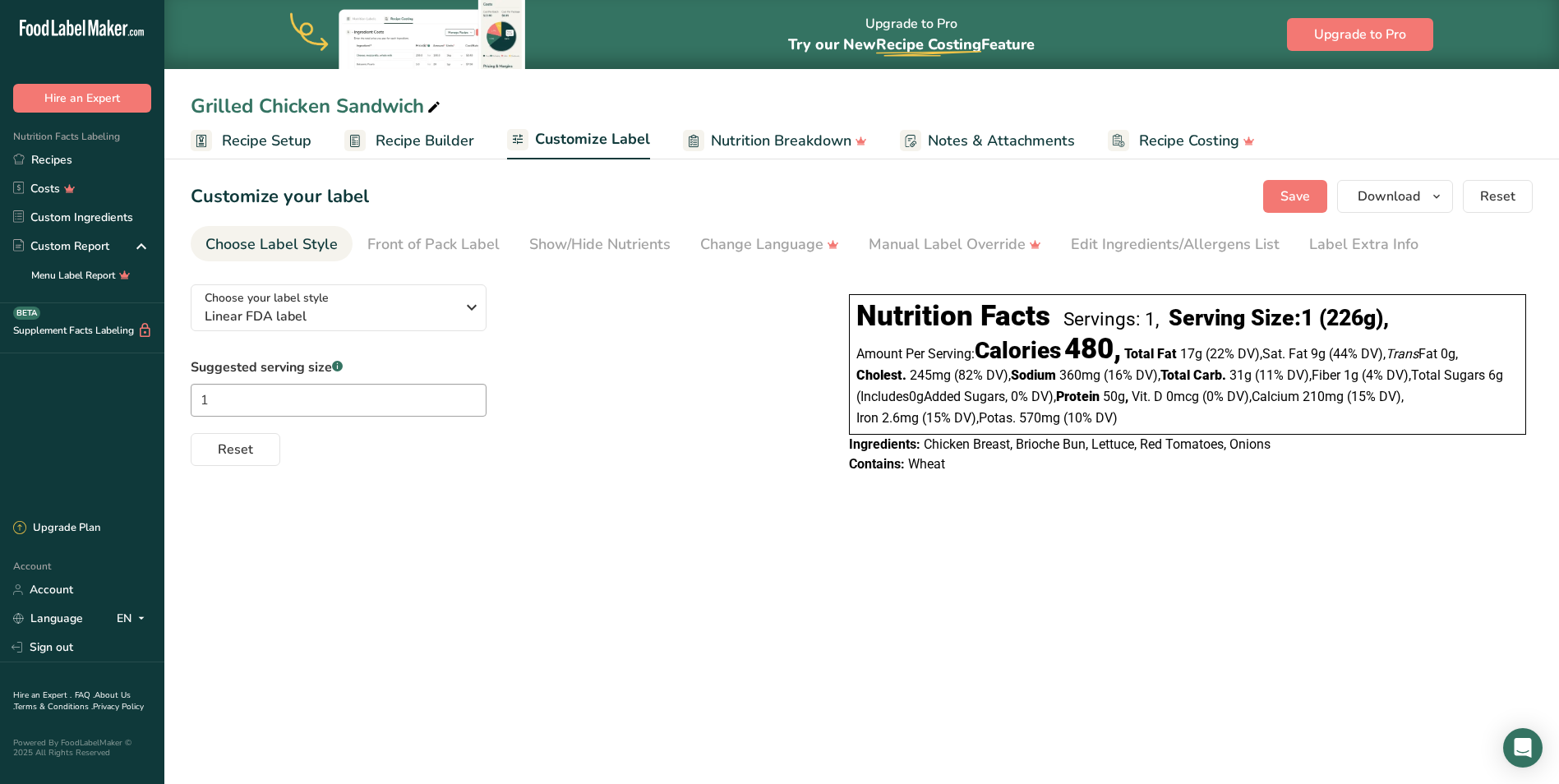
scroll to position [0, 0]
click at [445, 311] on span "Linear FDA label" at bounding box center [329, 316] width 251 height 20
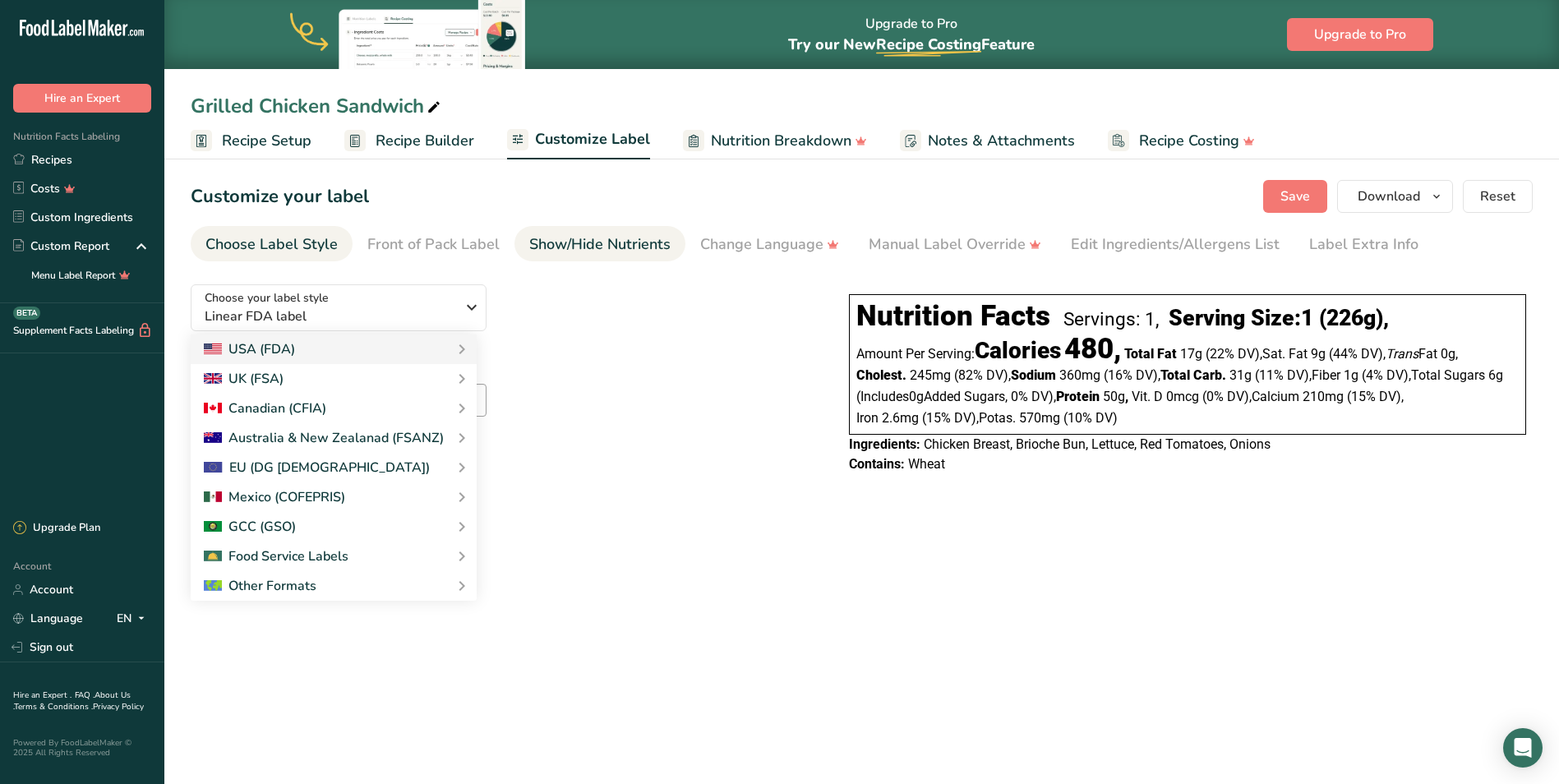
click at [529, 246] on div "Show/Hide Nutrients" at bounding box center [600, 245] width 141 height 22
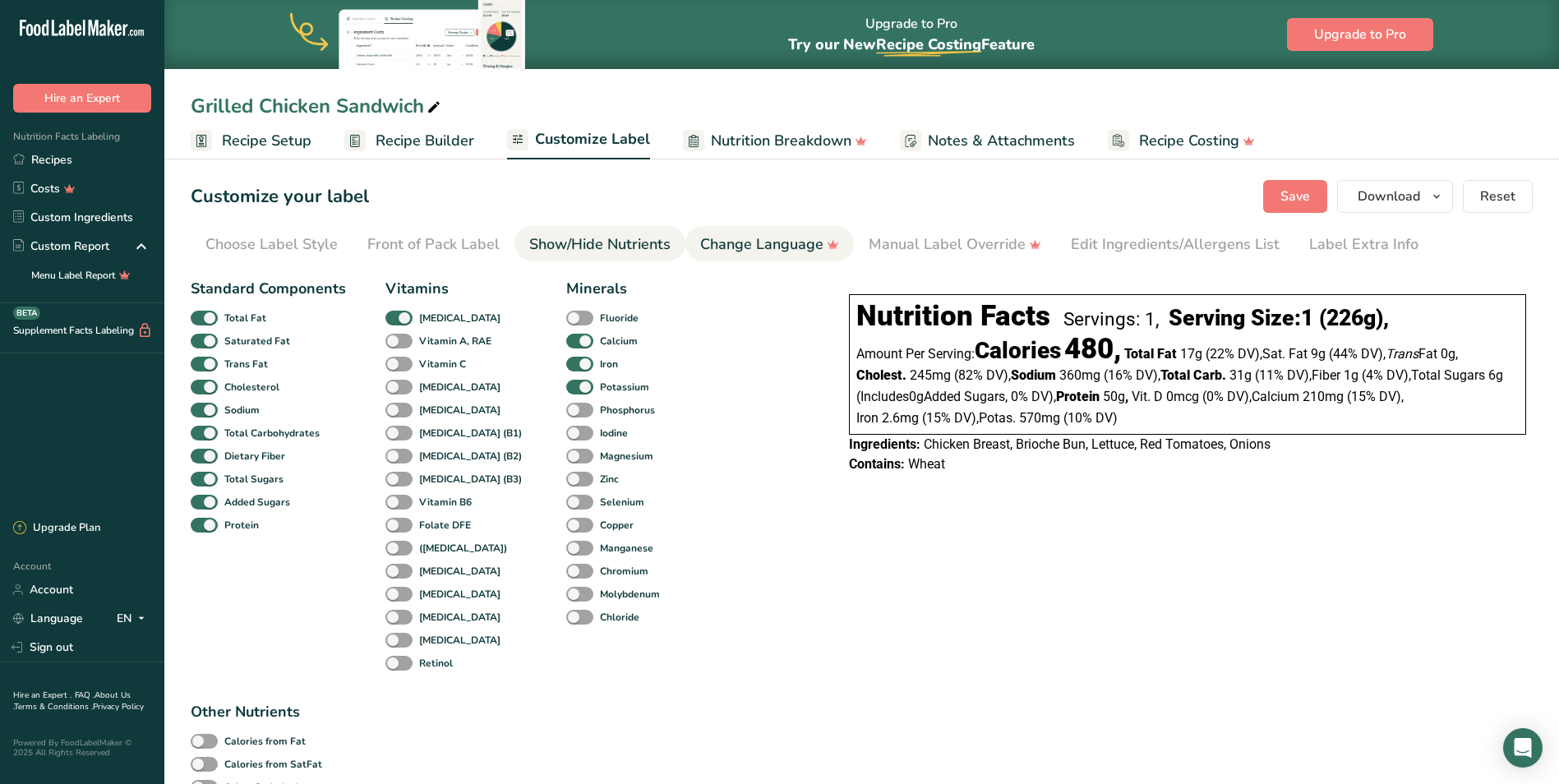
click at [720, 247] on div "Change Language" at bounding box center [770, 245] width 139 height 22
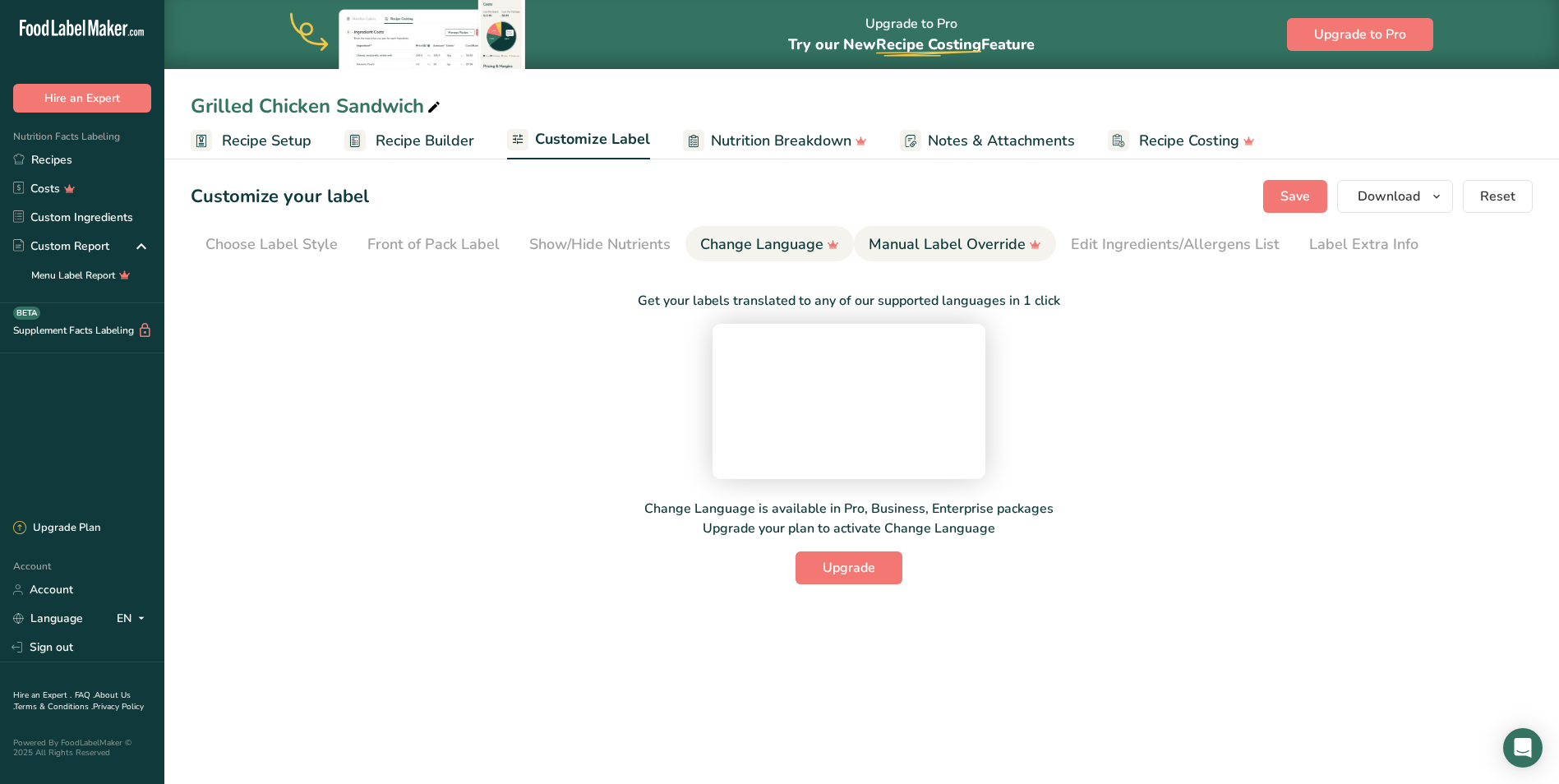
click at [921, 246] on div "Manual Label Override" at bounding box center [955, 245] width 172 height 22
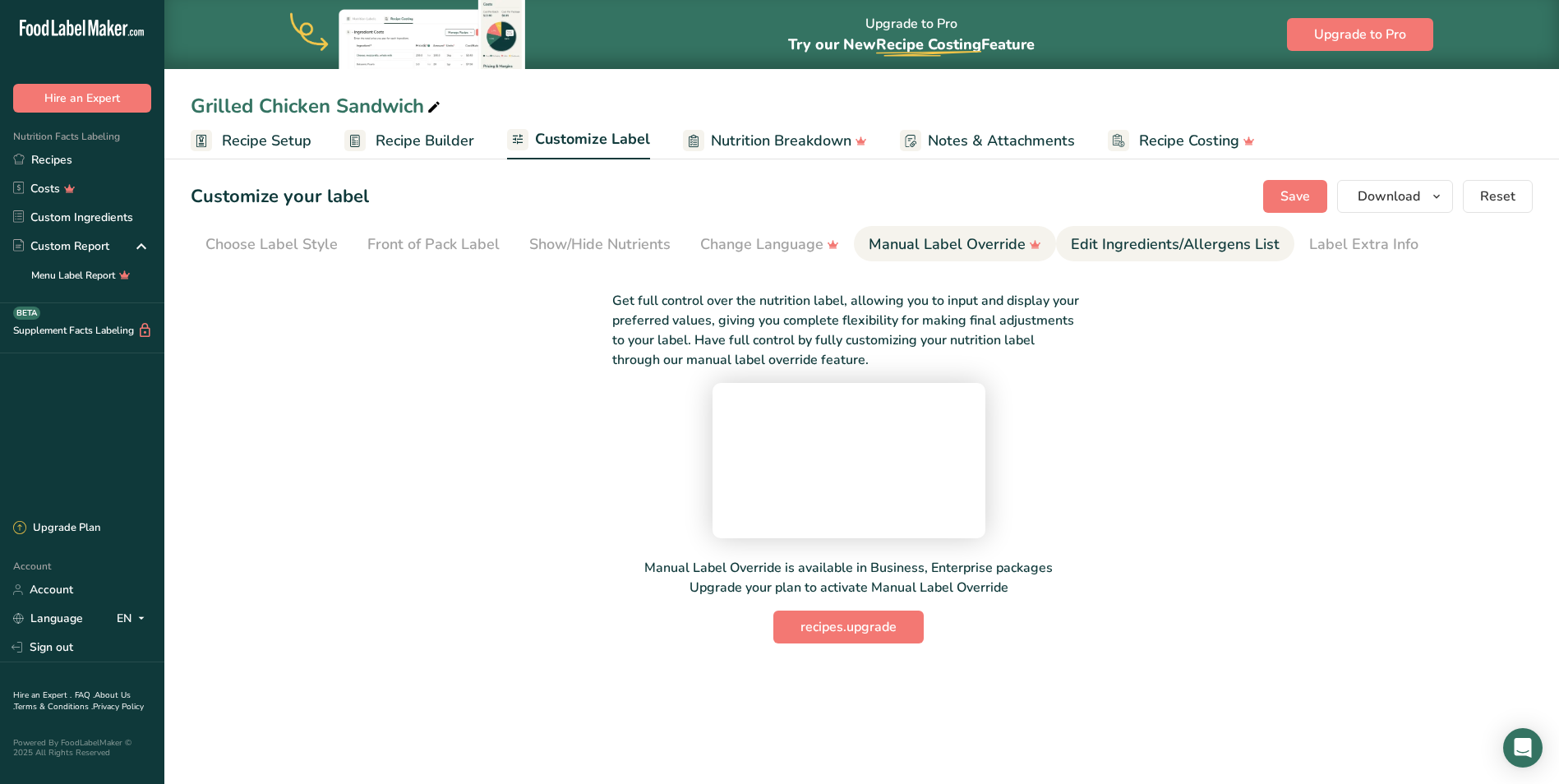
click at [1109, 245] on div "Edit Ingredients/Allergens List" at bounding box center [1175, 245] width 209 height 22
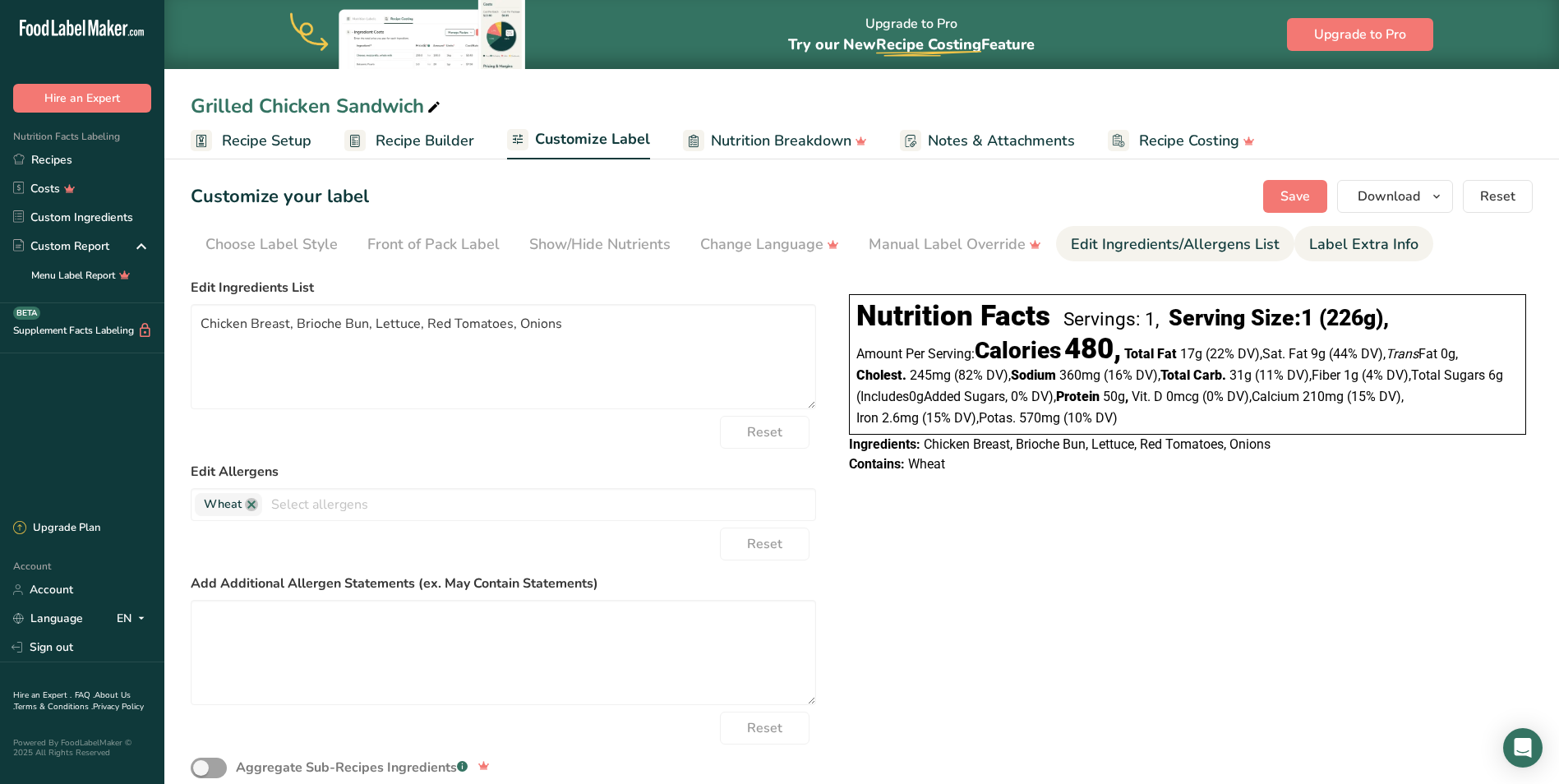
click at [1324, 245] on div "Label Extra Info" at bounding box center [1363, 245] width 109 height 22
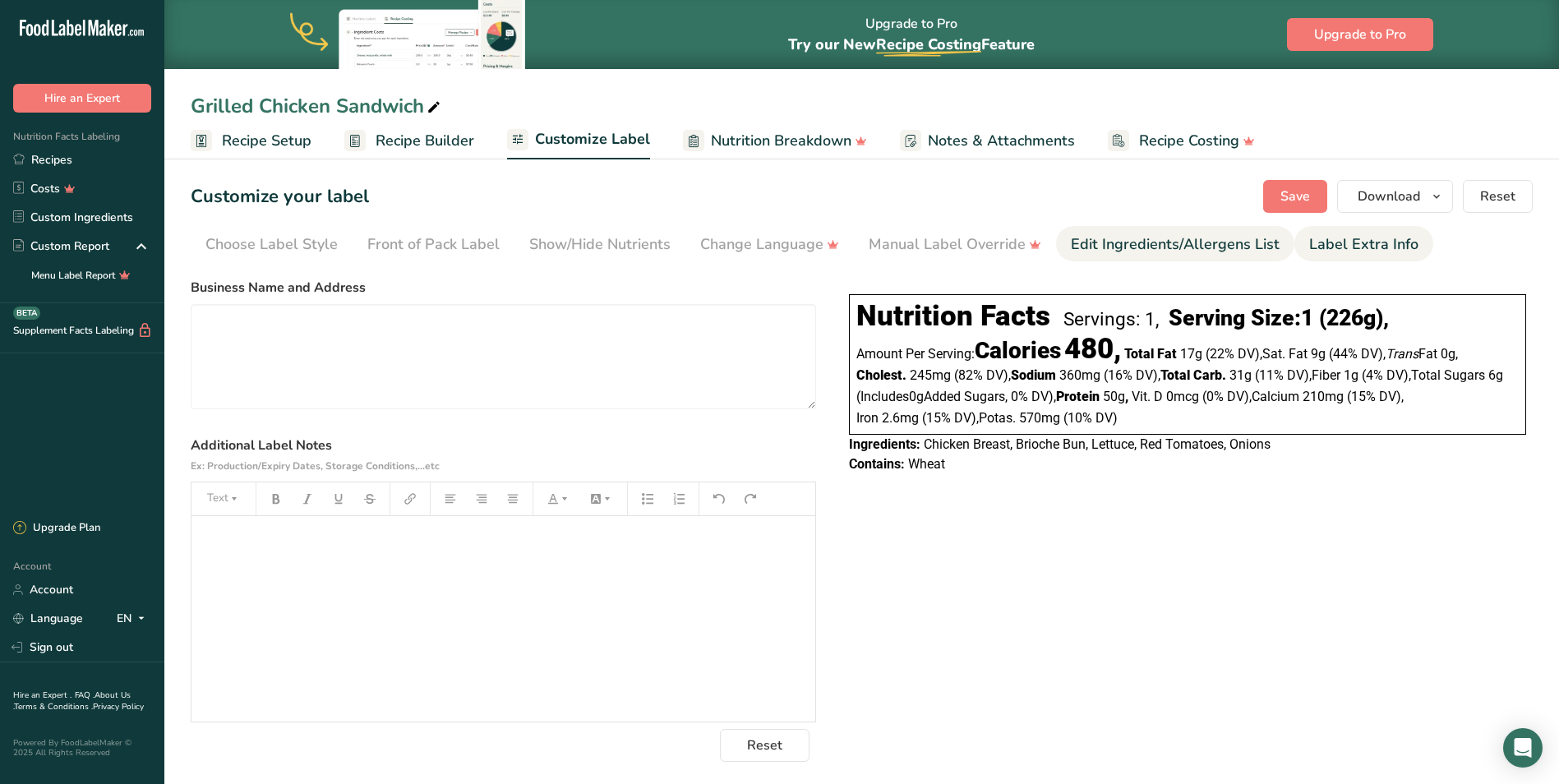
click at [1241, 248] on div "Edit Ingredients/Allergens List" at bounding box center [1175, 245] width 209 height 22
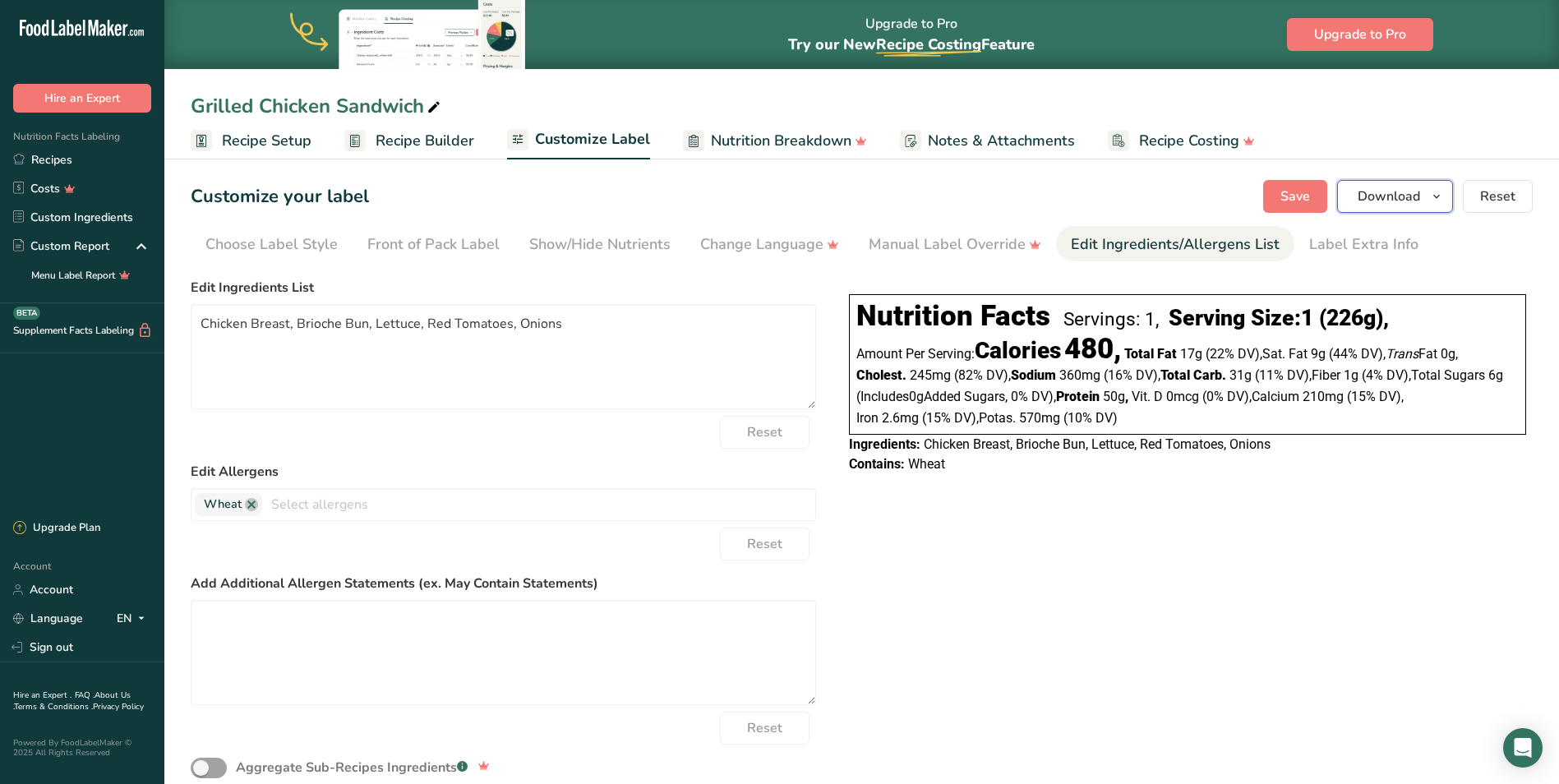
click at [1434, 202] on icon "button" at bounding box center [1437, 197] width 13 height 21
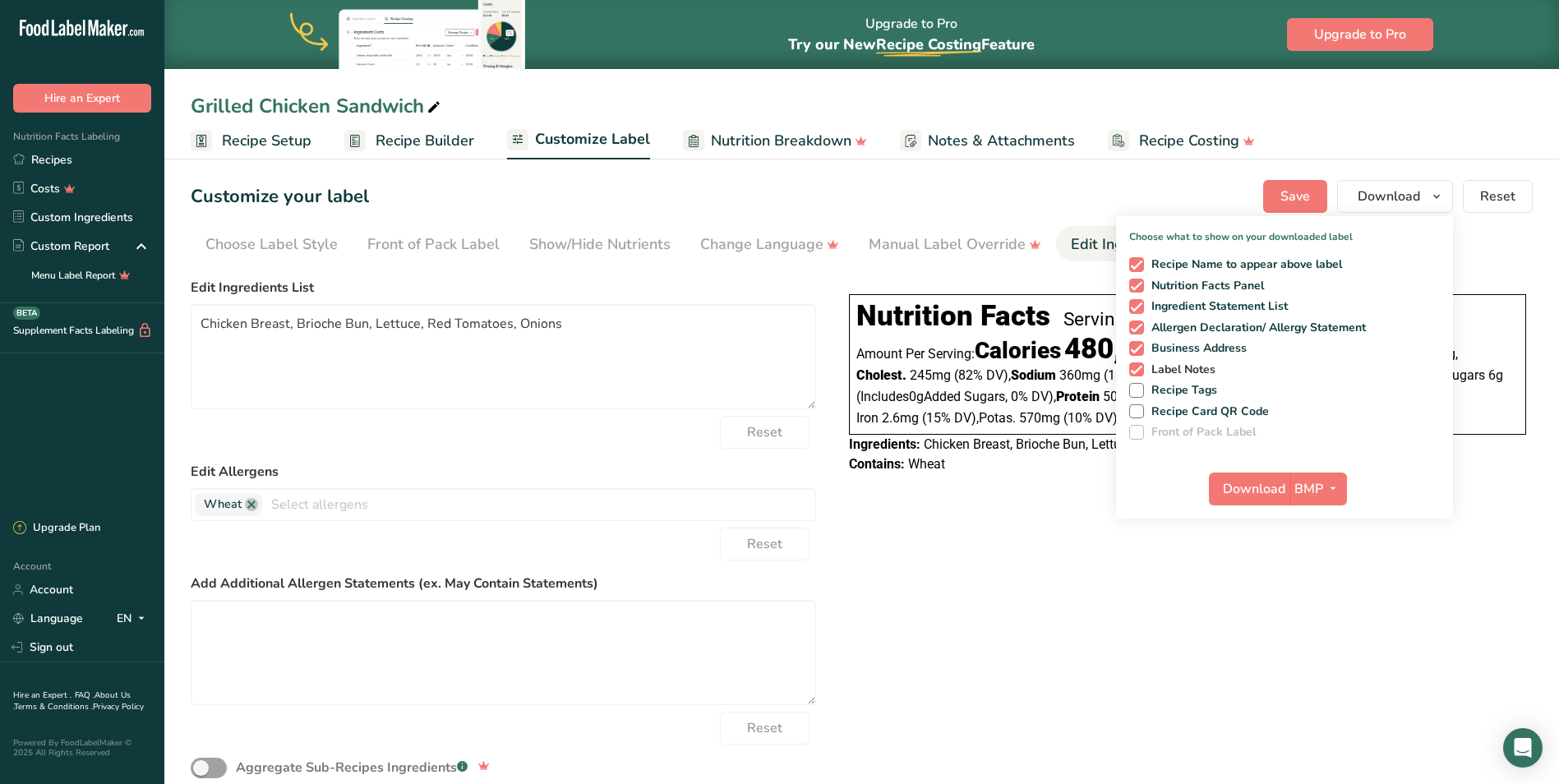
click at [1184, 369] on span "Label Notes" at bounding box center [1181, 370] width 72 height 15
click at [1140, 369] on input "Label Notes" at bounding box center [1134, 370] width 10 height 10
checkbox input "false"
click at [1200, 349] on span "Business Address" at bounding box center [1196, 348] width 103 height 15
click at [1140, 349] on input "Business Address" at bounding box center [1134, 348] width 10 height 10
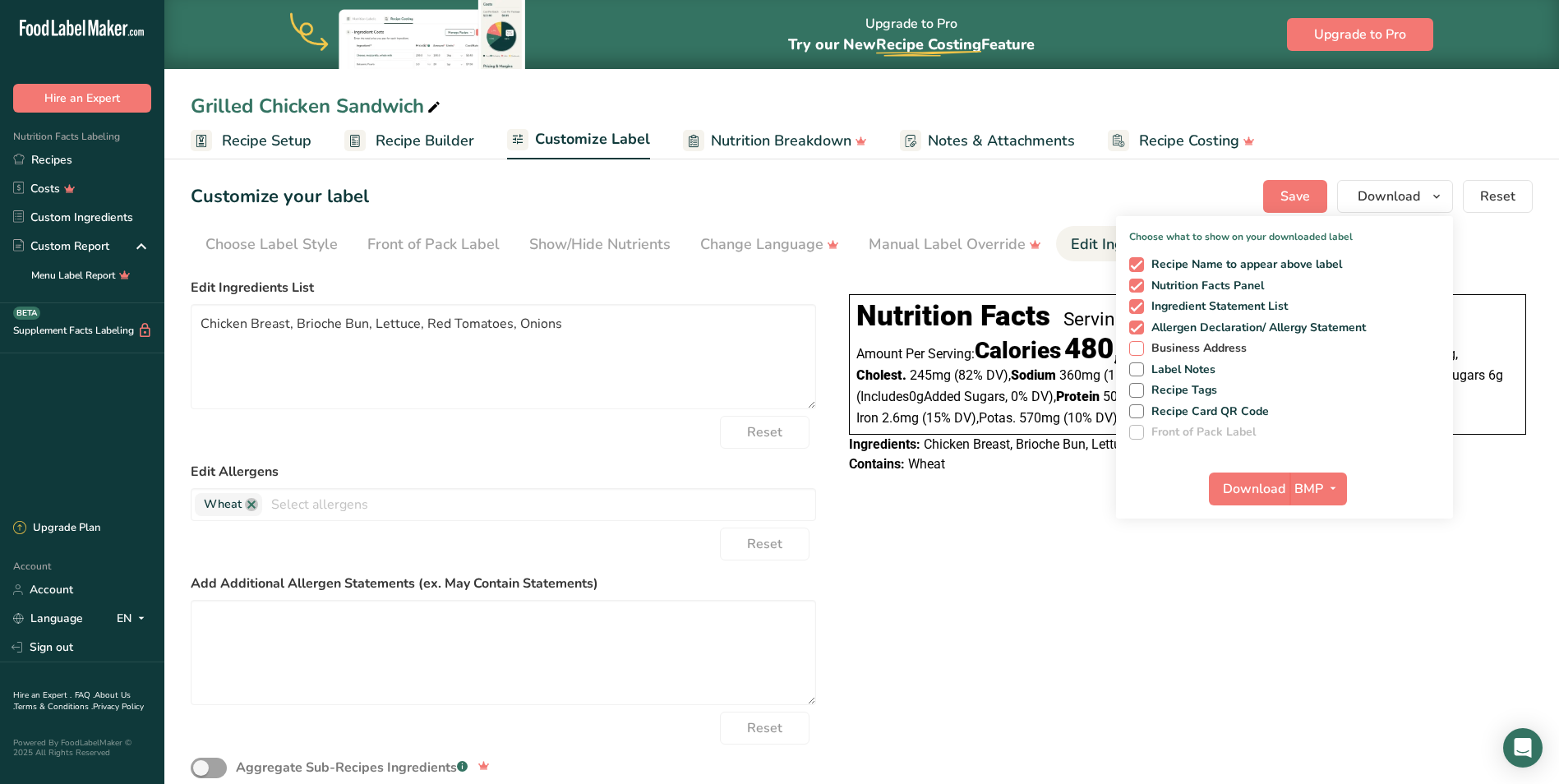
click at [1197, 349] on span "Business Address" at bounding box center [1196, 348] width 103 height 15
click at [1140, 349] on input "Business Address" at bounding box center [1134, 348] width 10 height 10
checkbox input "true"
click at [1476, 250] on ul "Choose Label Style Front of Pack Label Show/Hide Nutrients Change Language Manu…" at bounding box center [861, 243] width 1342 height 35
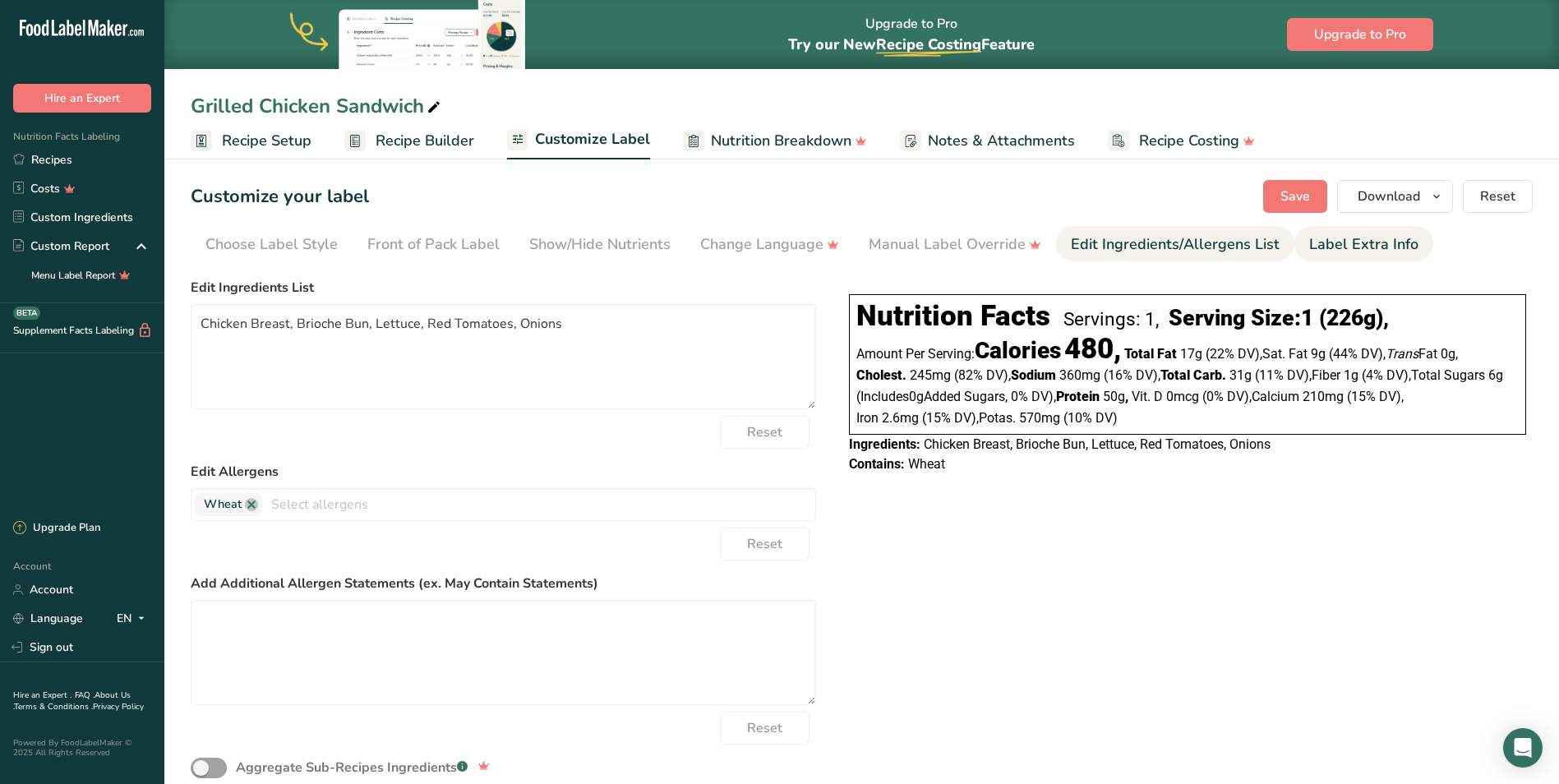
click at [1346, 241] on div "Label Extra Info" at bounding box center [1363, 245] width 109 height 22
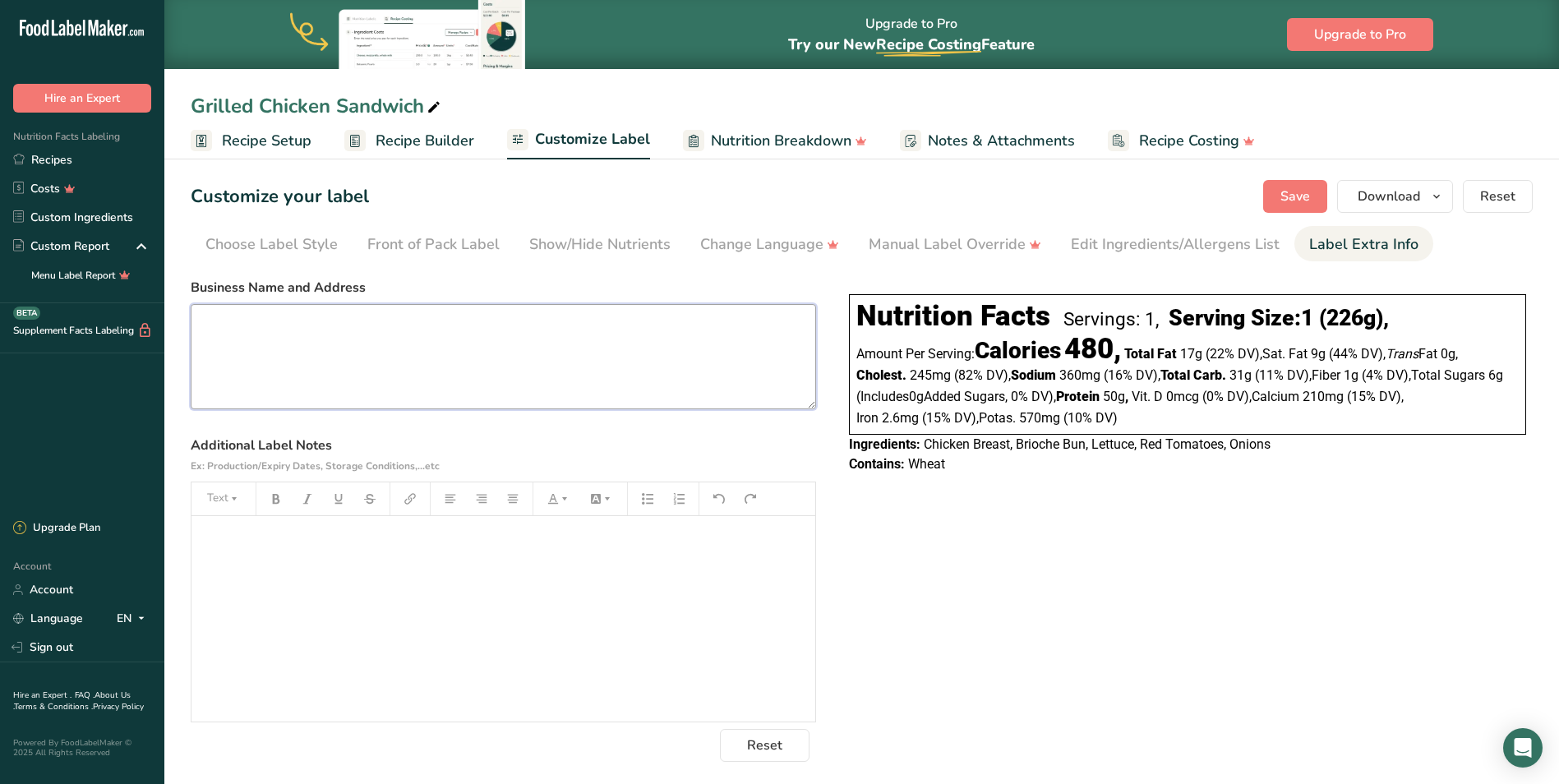
click at [338, 331] on textarea at bounding box center [503, 357] width 626 height 105
type textarea "Fresh Markets STL 3 City Place Drive. St. Louis MO 63141"
click at [475, 437] on label "Additional Label Notes Ex: Production/Expiry Dates, Storage Conditions,...etc" at bounding box center [503, 455] width 626 height 40
click at [260, 542] on p "﻿" at bounding box center [503, 538] width 608 height 20
click at [810, 148] on span "Nutrition Breakdown" at bounding box center [781, 141] width 140 height 22
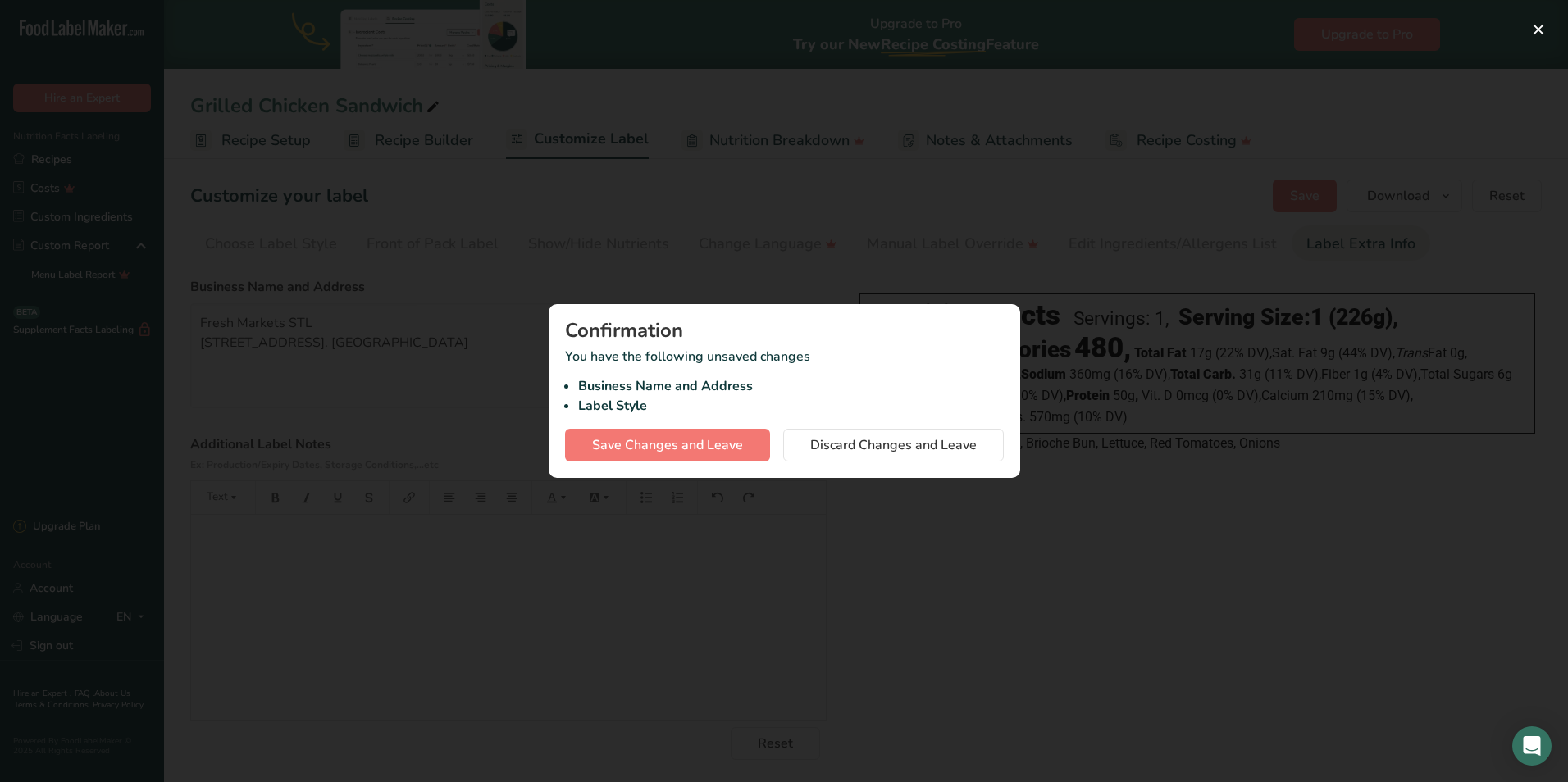
click at [695, 265] on div at bounding box center [784, 391] width 1568 height 782
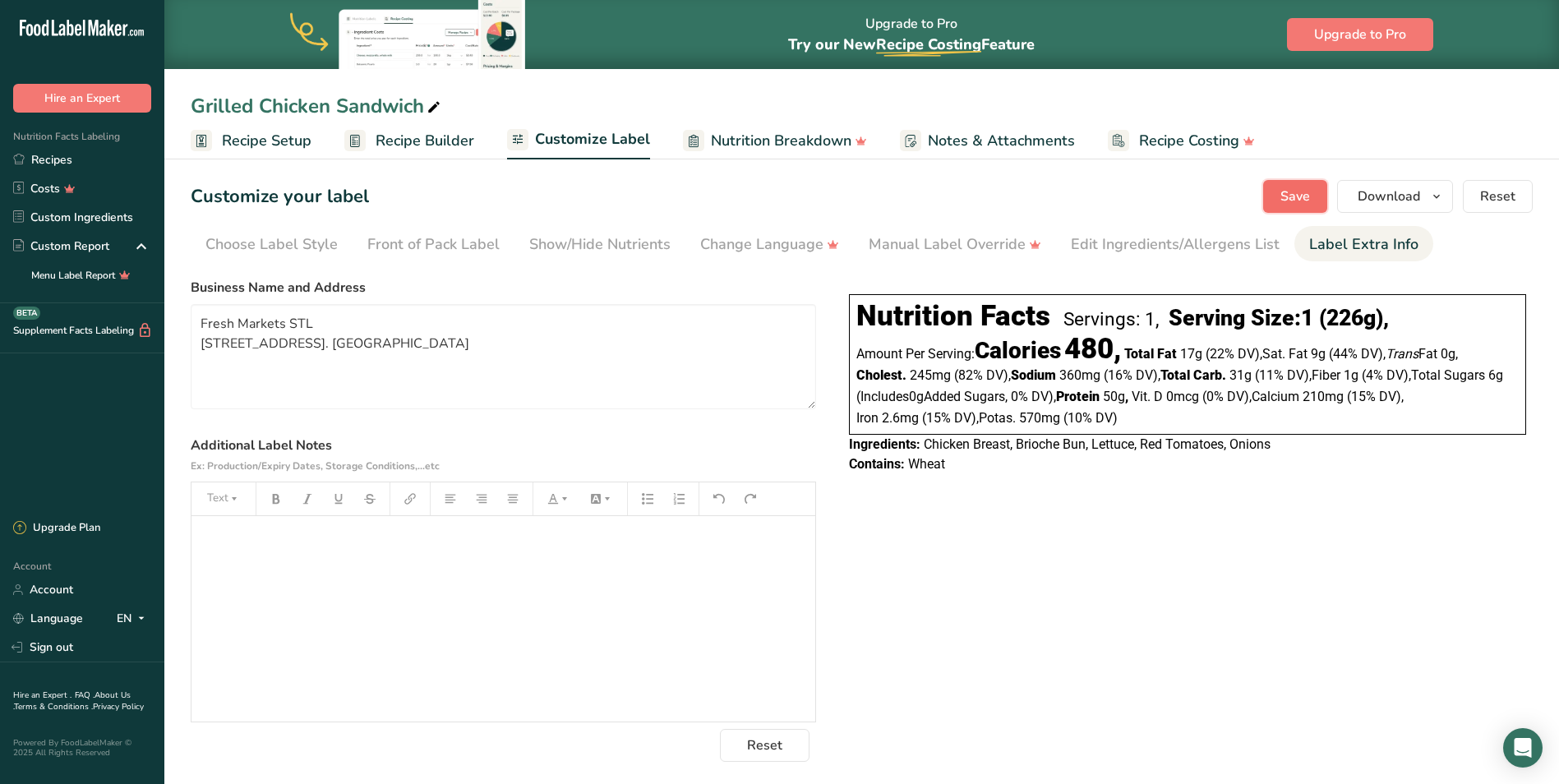
click at [1289, 191] on span "Save" at bounding box center [1295, 196] width 29 height 20
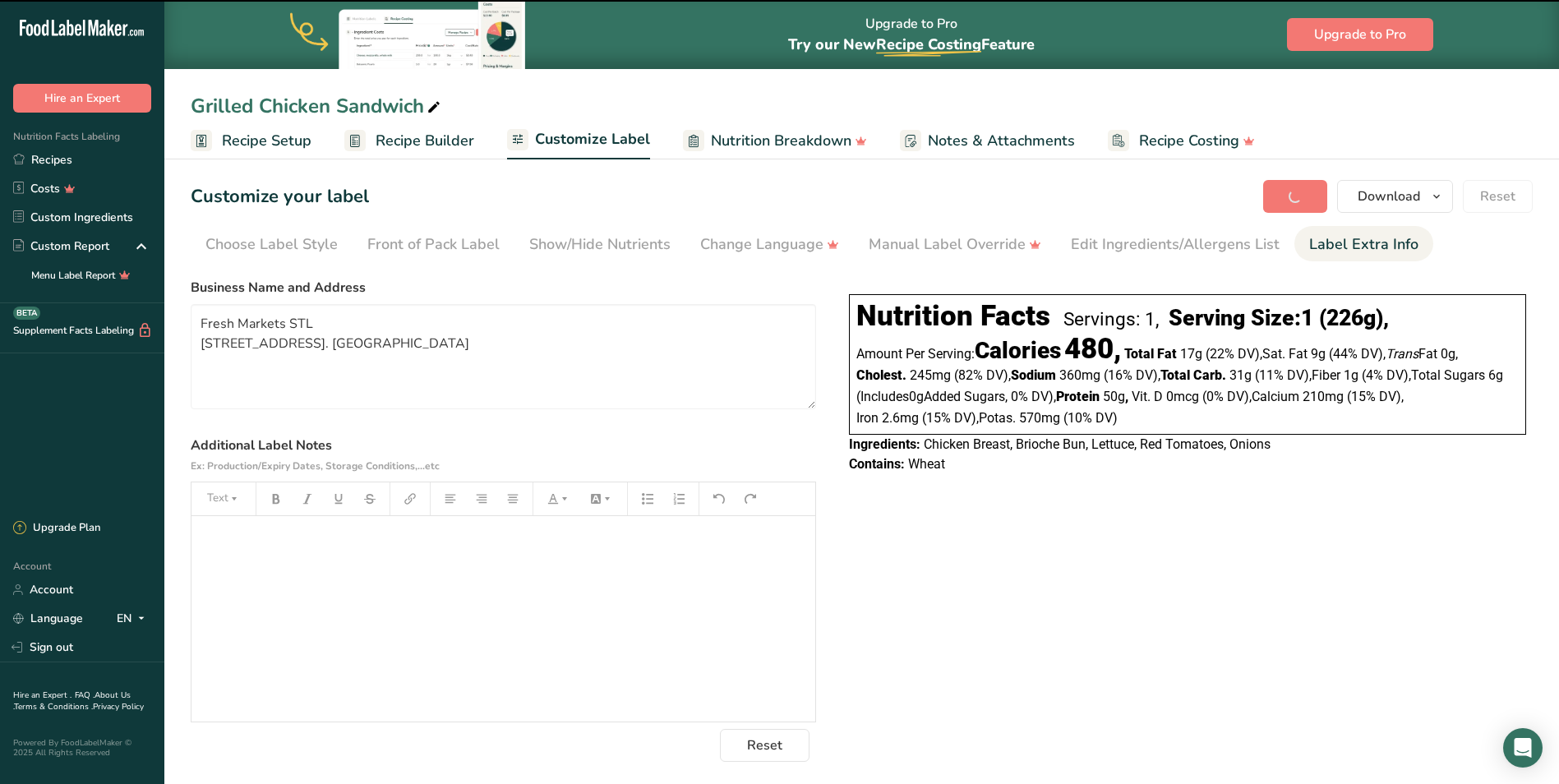
click at [433, 139] on span "Recipe Builder" at bounding box center [425, 141] width 98 height 22
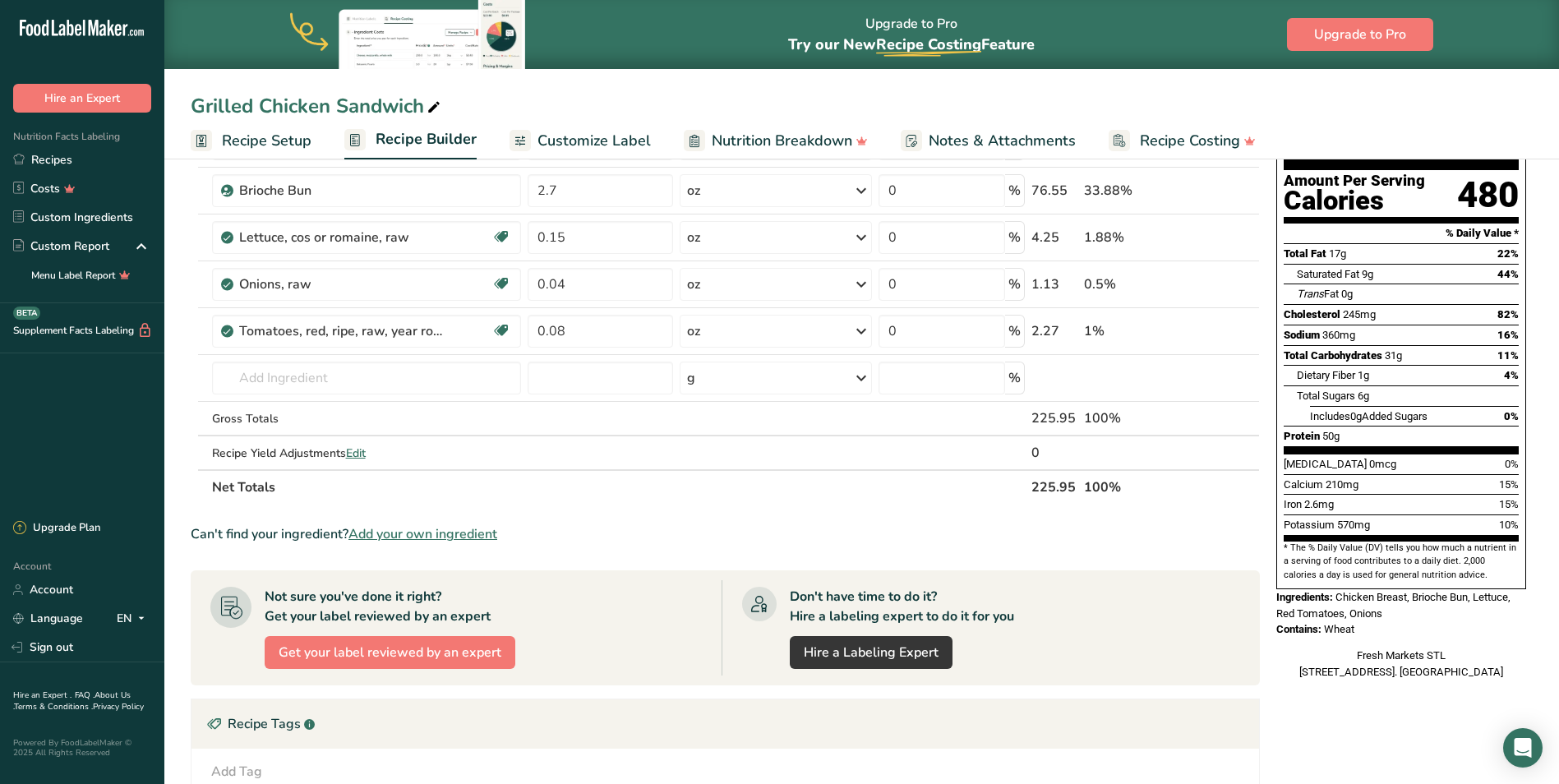
scroll to position [328, 0]
